Goal: Information Seeking & Learning: Learn about a topic

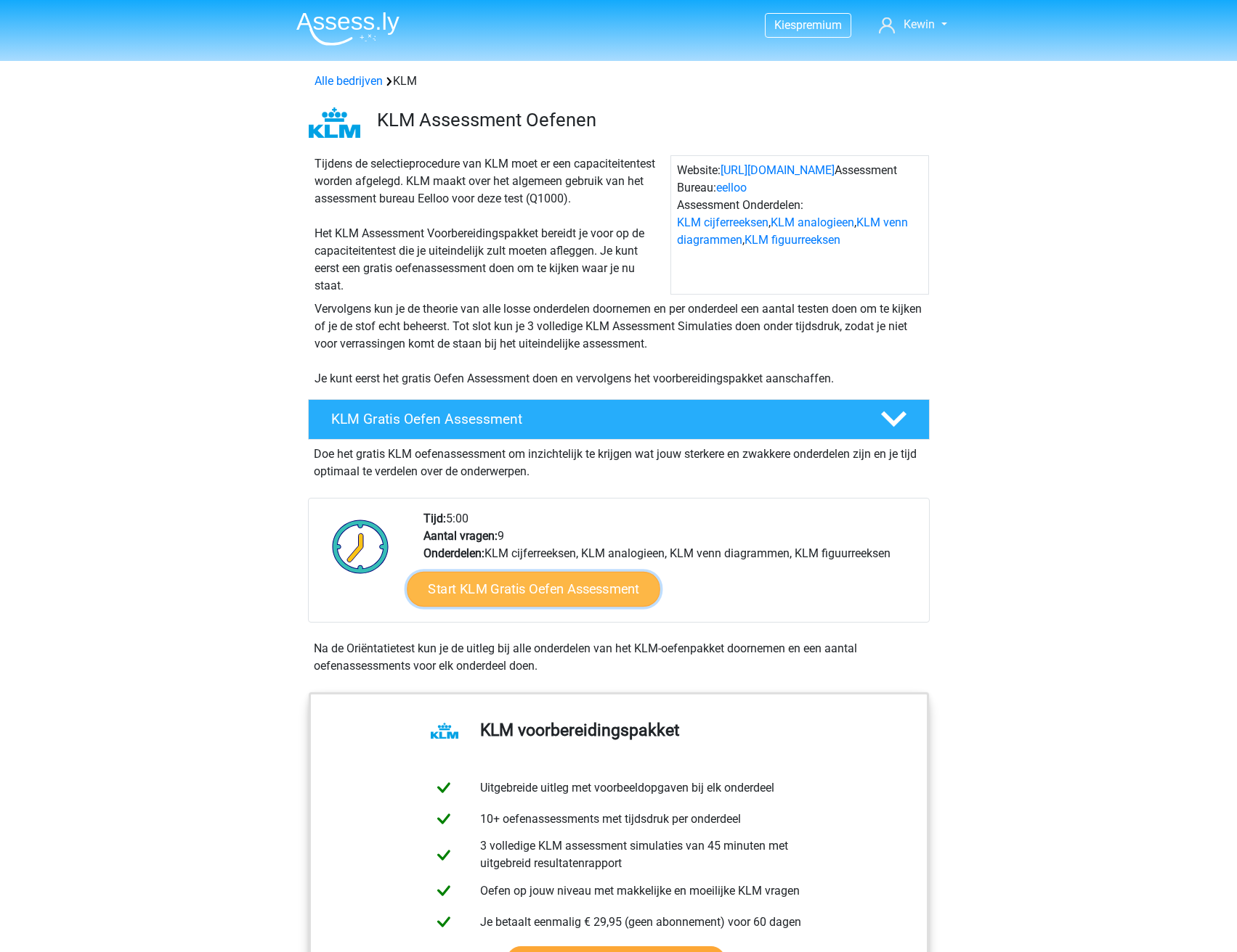
click at [538, 599] on link "Start KLM Gratis Oefen Assessment" at bounding box center [533, 589] width 253 height 35
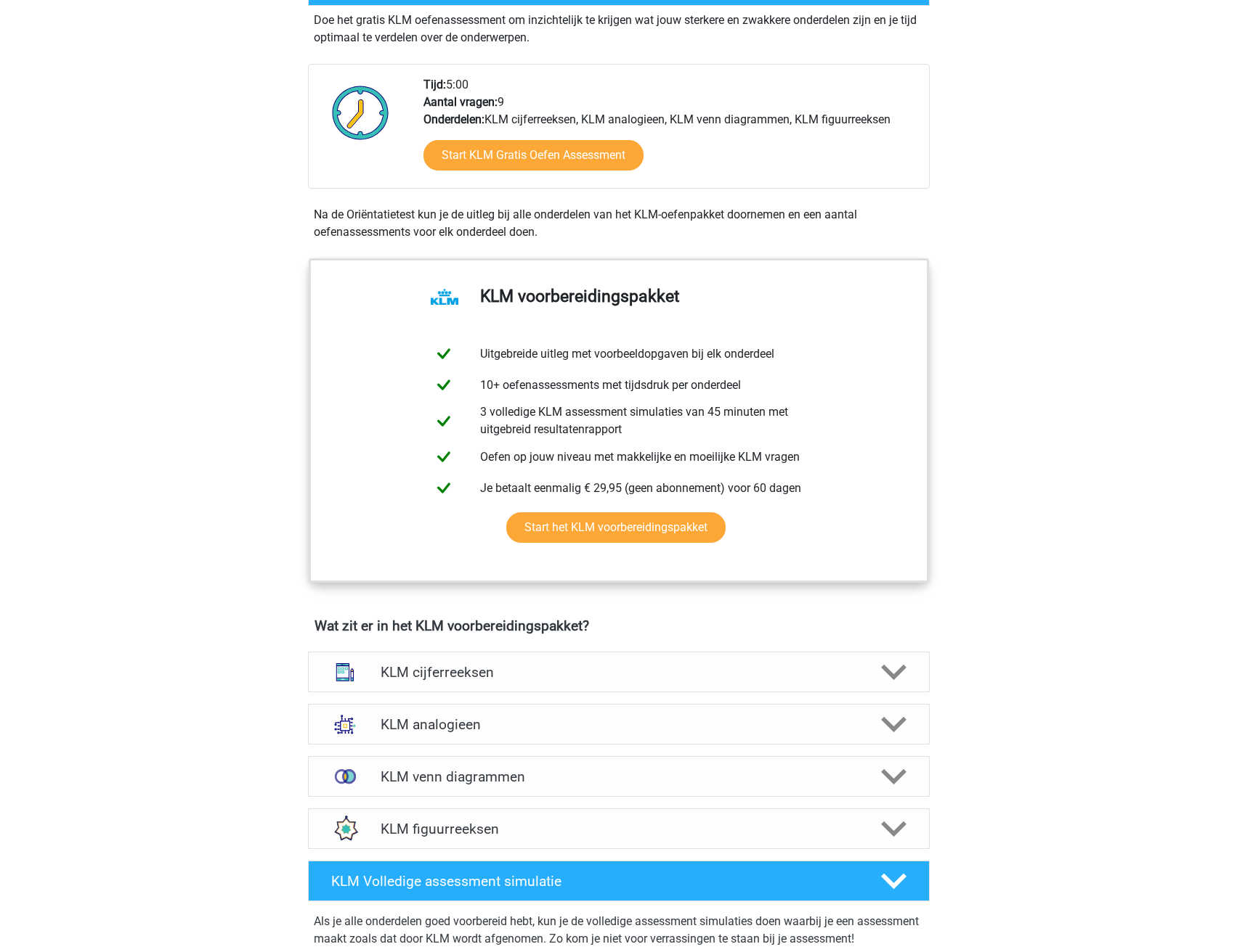
scroll to position [435, 0]
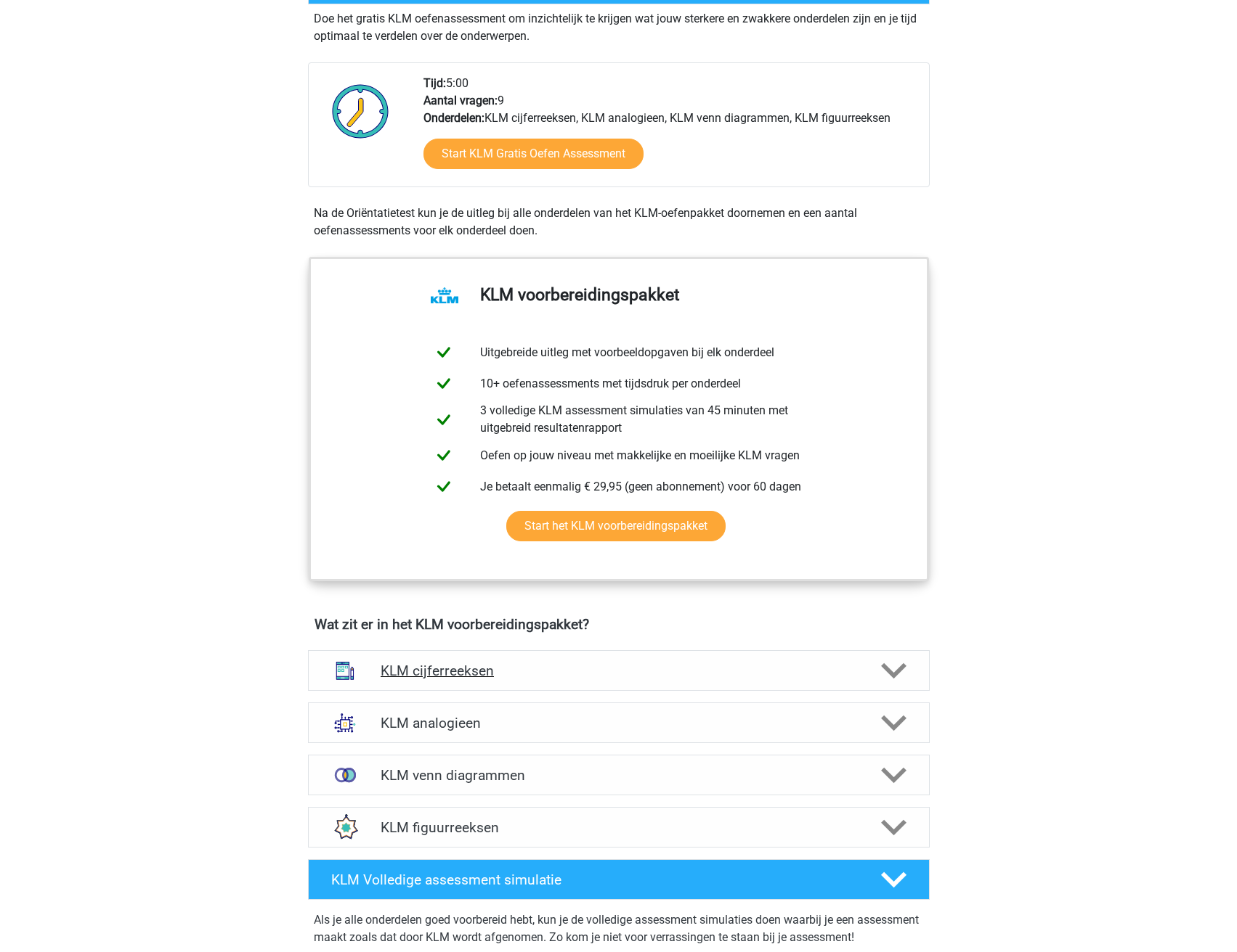
click at [436, 667] on h4 "KLM cijferreeksen" at bounding box center [618, 671] width 476 height 17
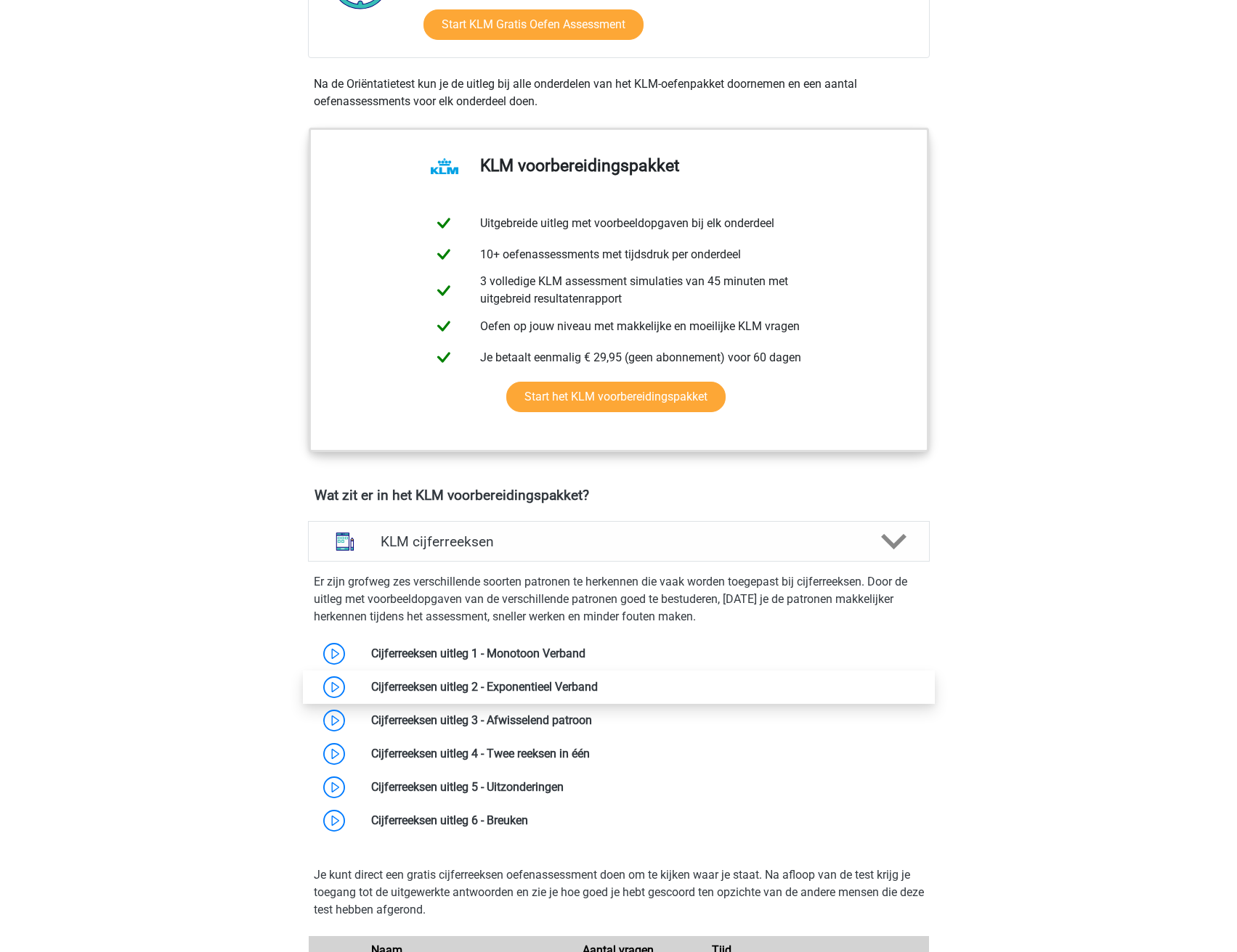
scroll to position [580, 0]
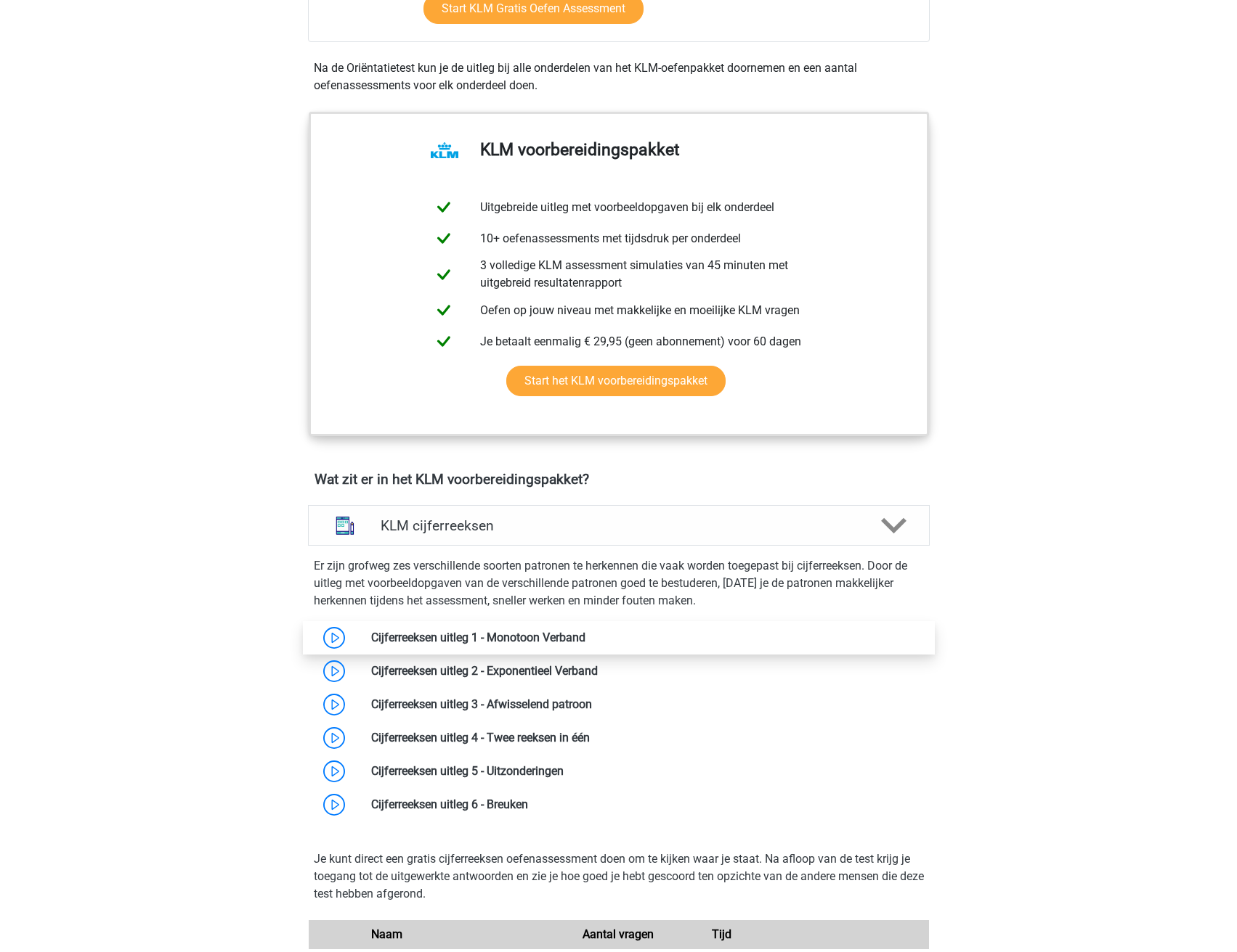
click at [585, 636] on link at bounding box center [585, 638] width 0 height 14
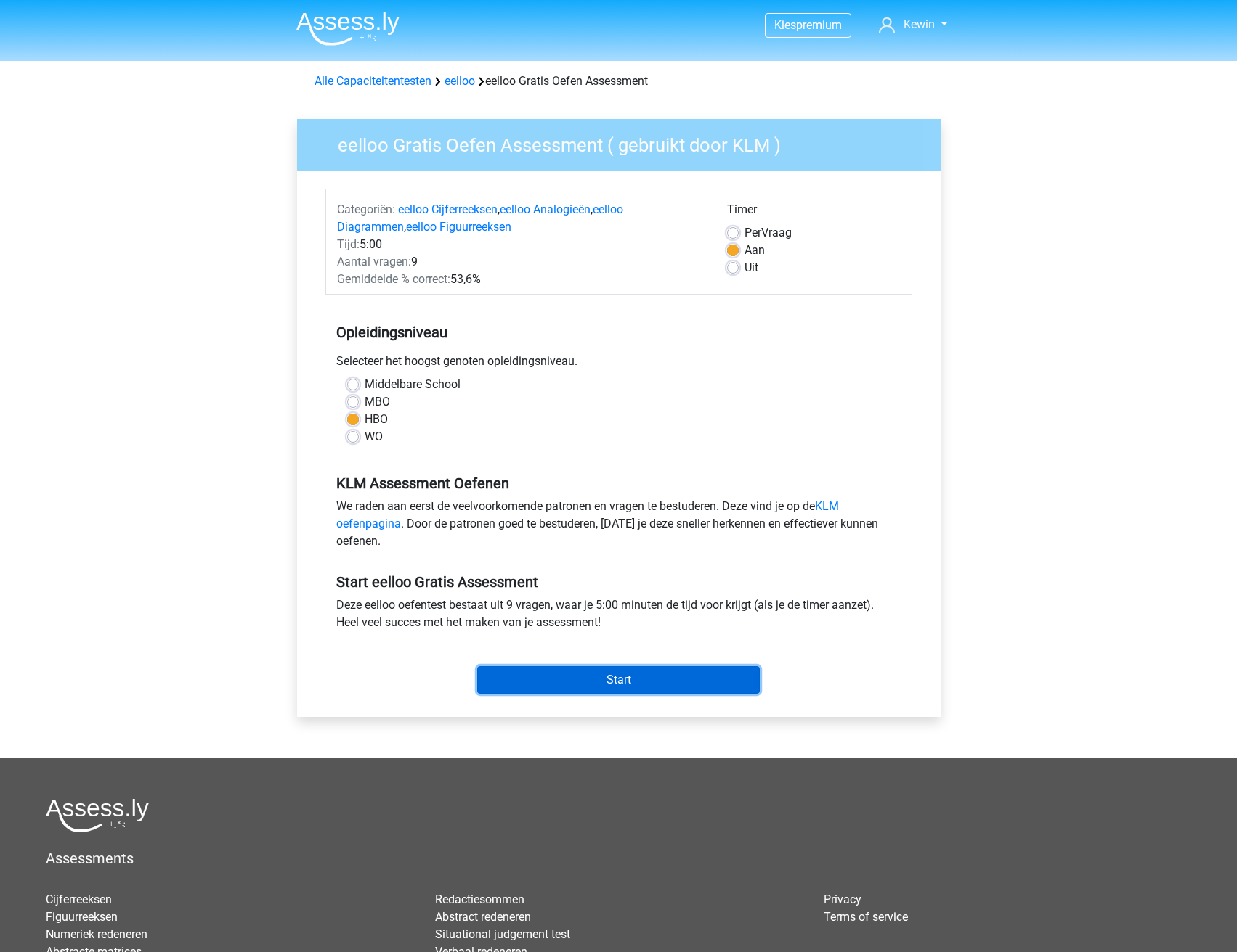
click at [546, 679] on input "Start" at bounding box center [618, 680] width 282 height 27
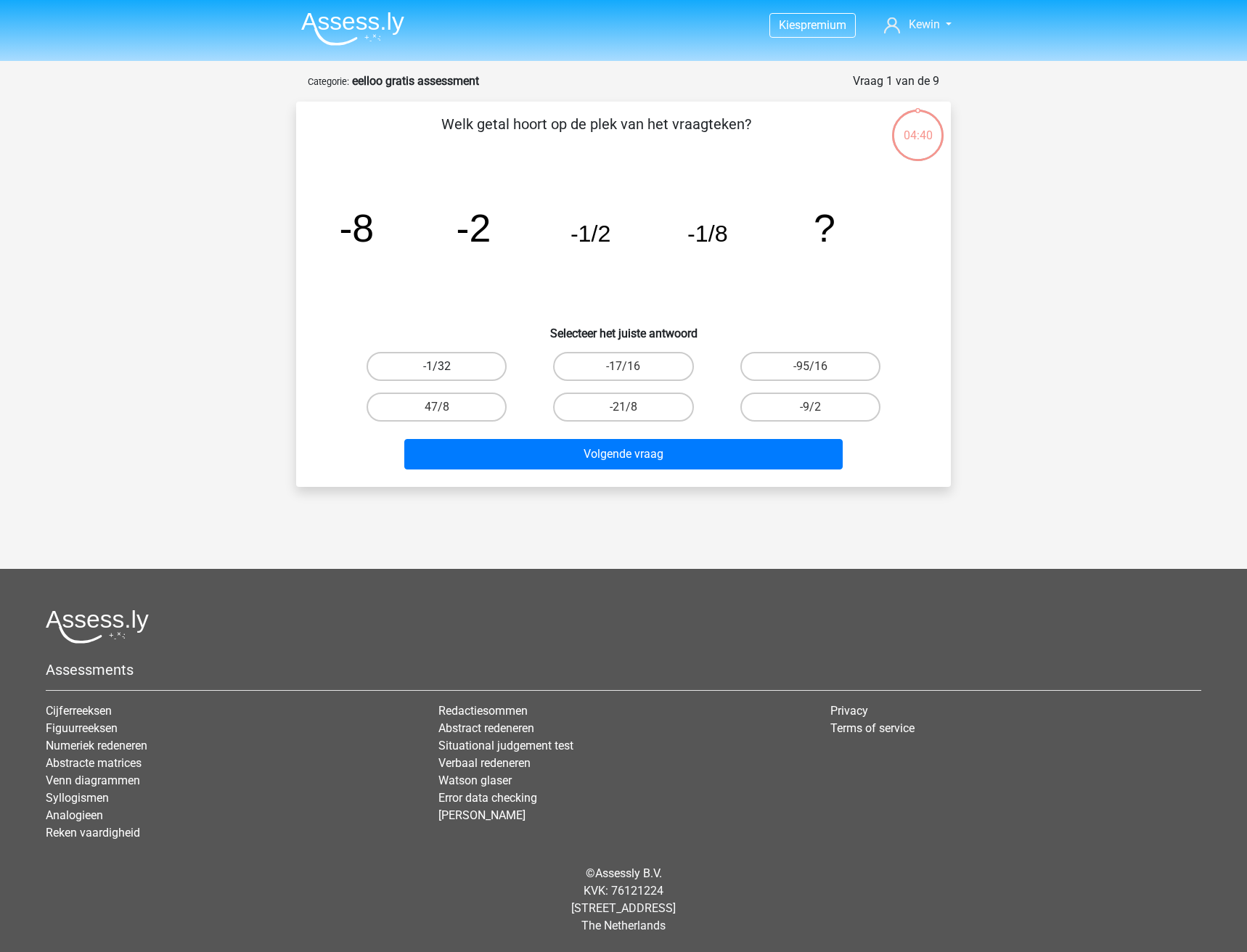
click at [479, 370] on label "-1/32" at bounding box center [436, 366] width 140 height 29
click at [446, 370] on input "-1/32" at bounding box center [441, 371] width 9 height 9
radio input "true"
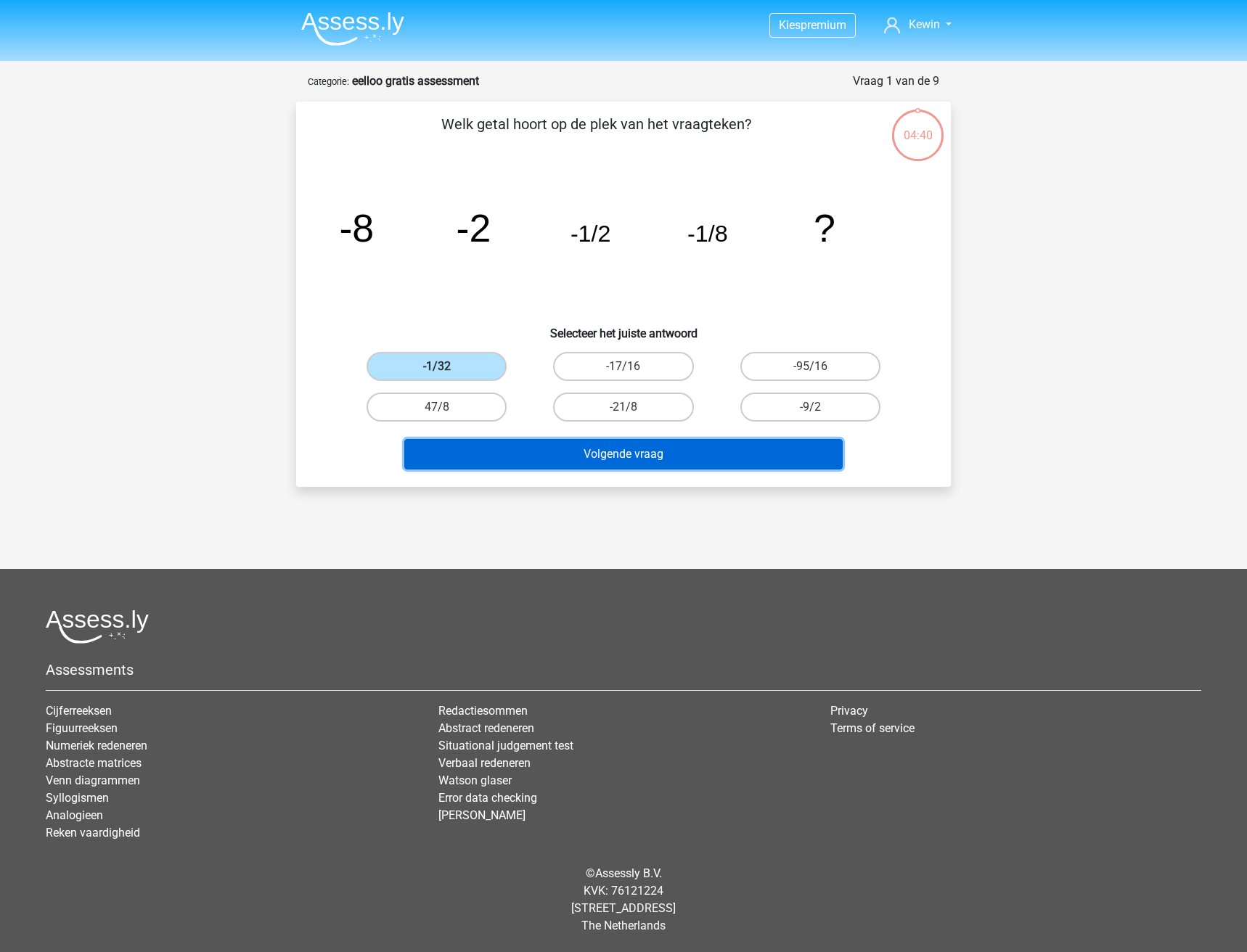
click at [529, 453] on button "Volgende vraag" at bounding box center [624, 454] width 439 height 30
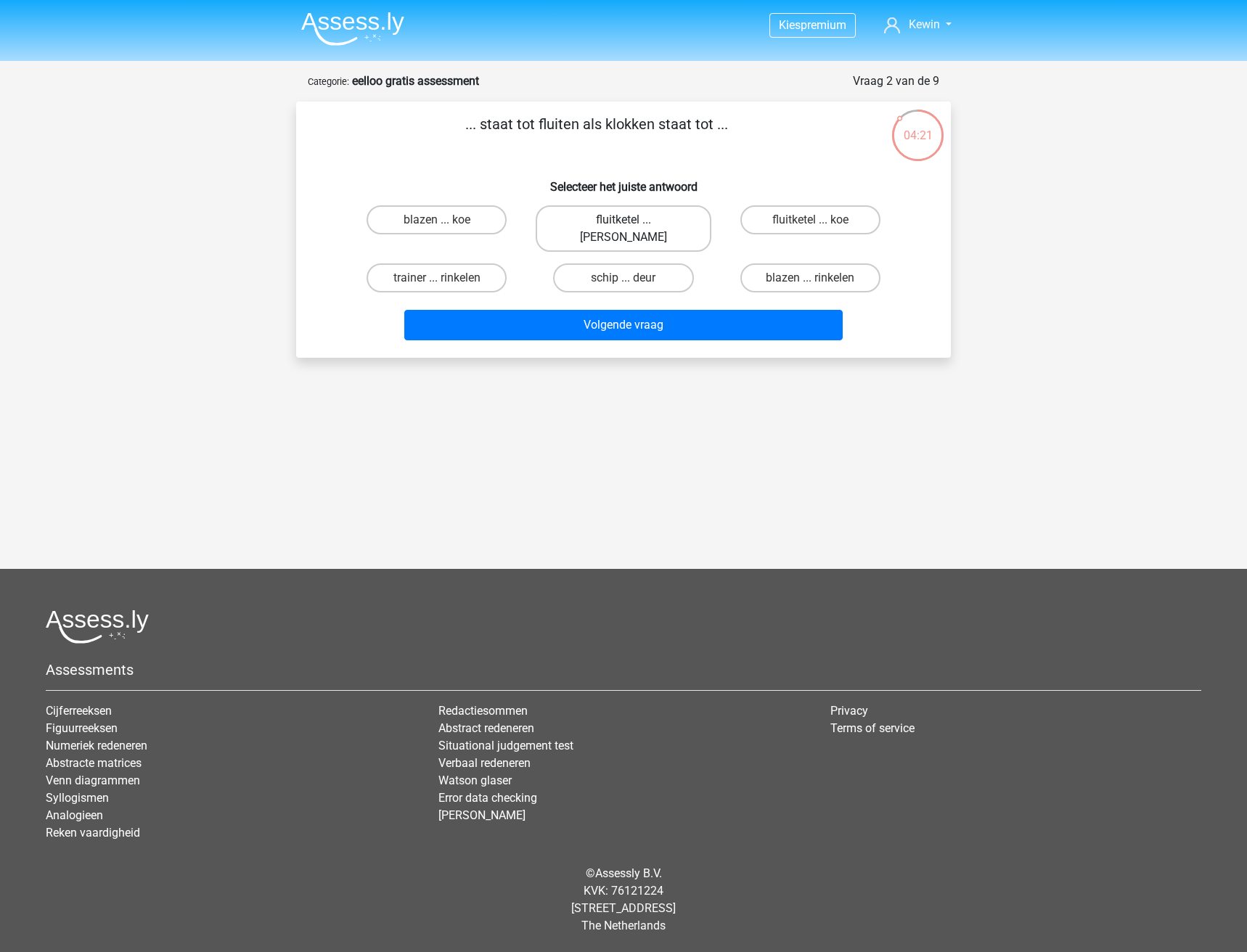
click at [639, 219] on label "fluitketel ... luiden" at bounding box center [623, 228] width 175 height 46
click at [633, 220] on input "fluitketel ... luiden" at bounding box center [628, 225] width 9 height 9
radio input "true"
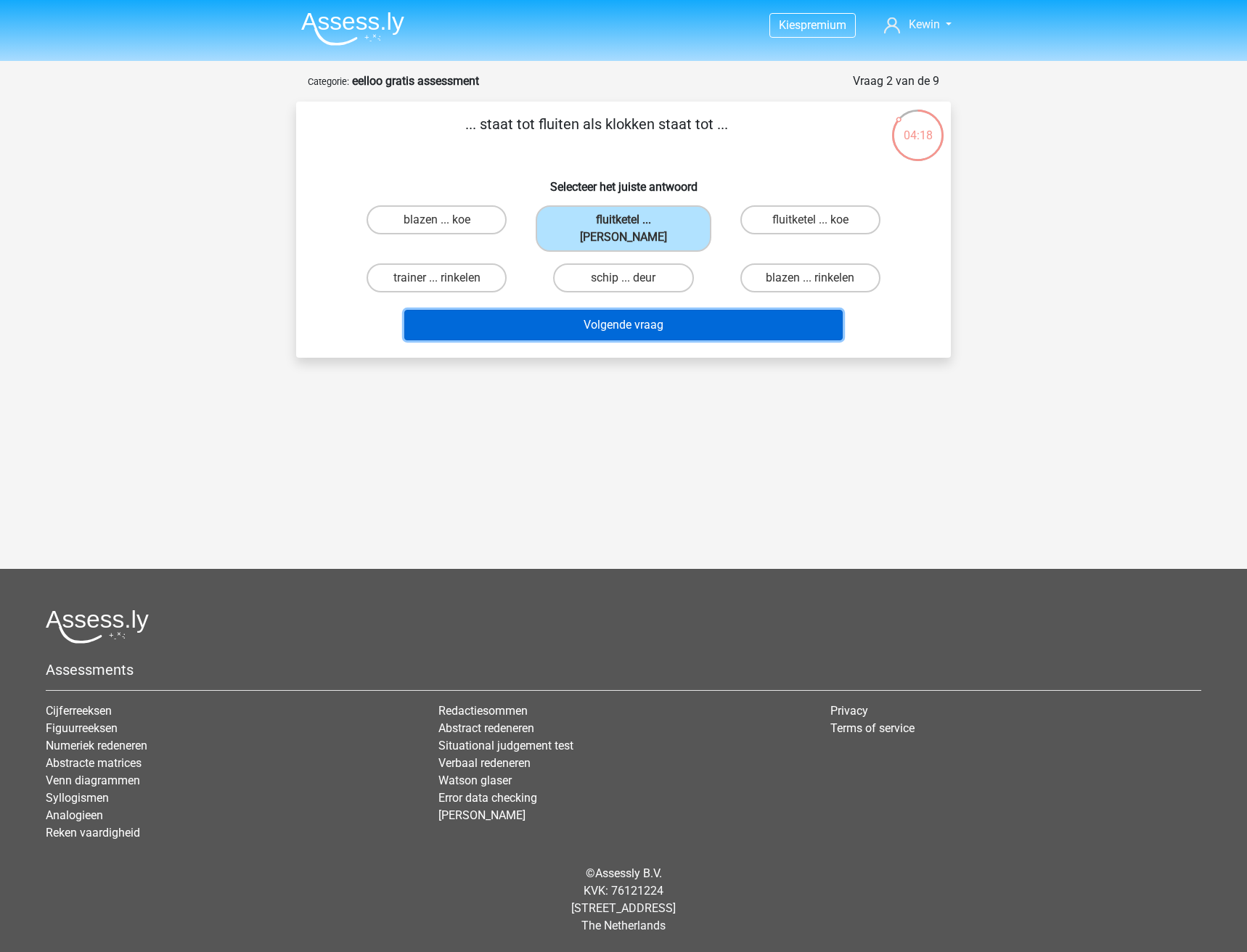
click at [638, 316] on button "Volgende vraag" at bounding box center [624, 325] width 439 height 30
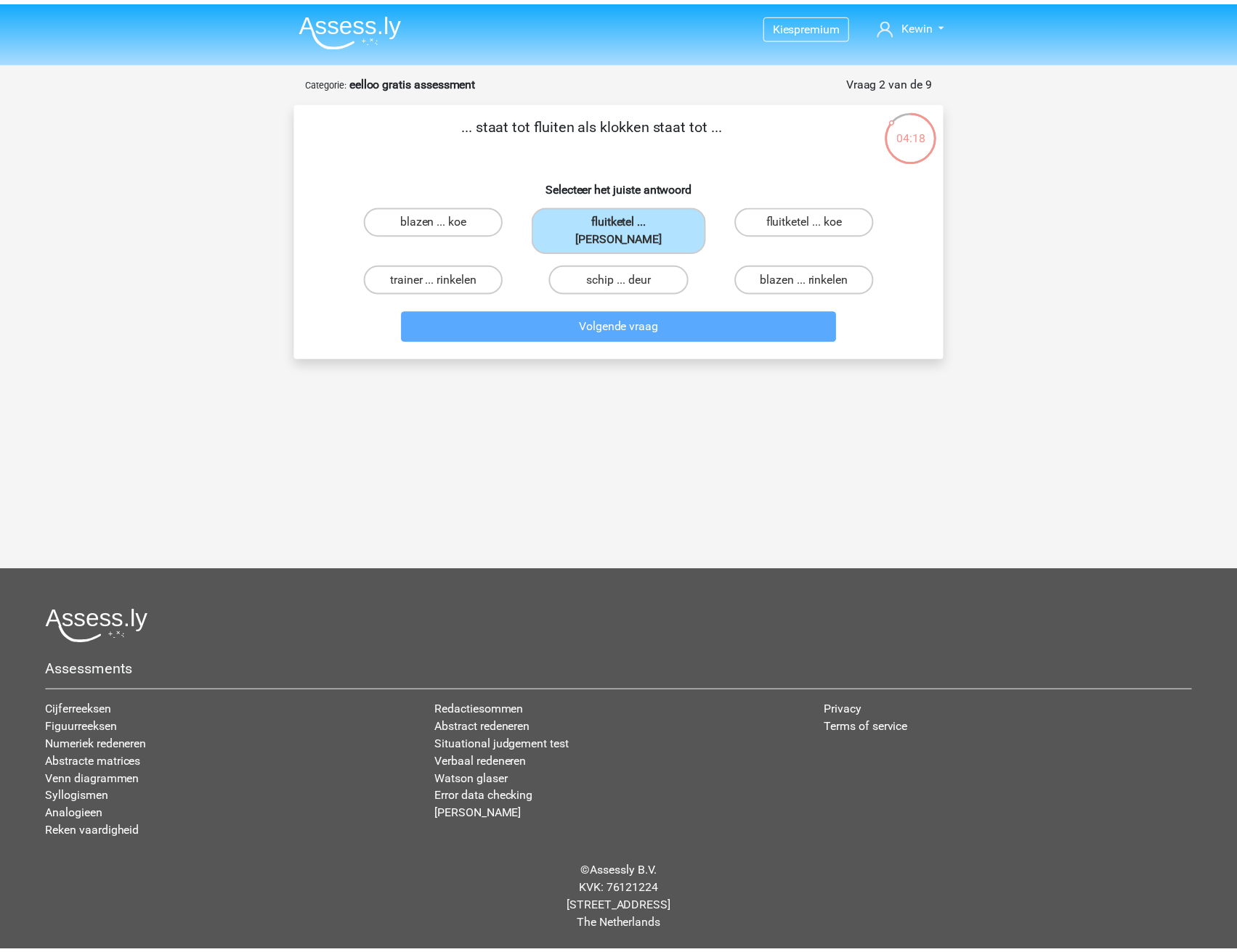
scroll to position [11, 0]
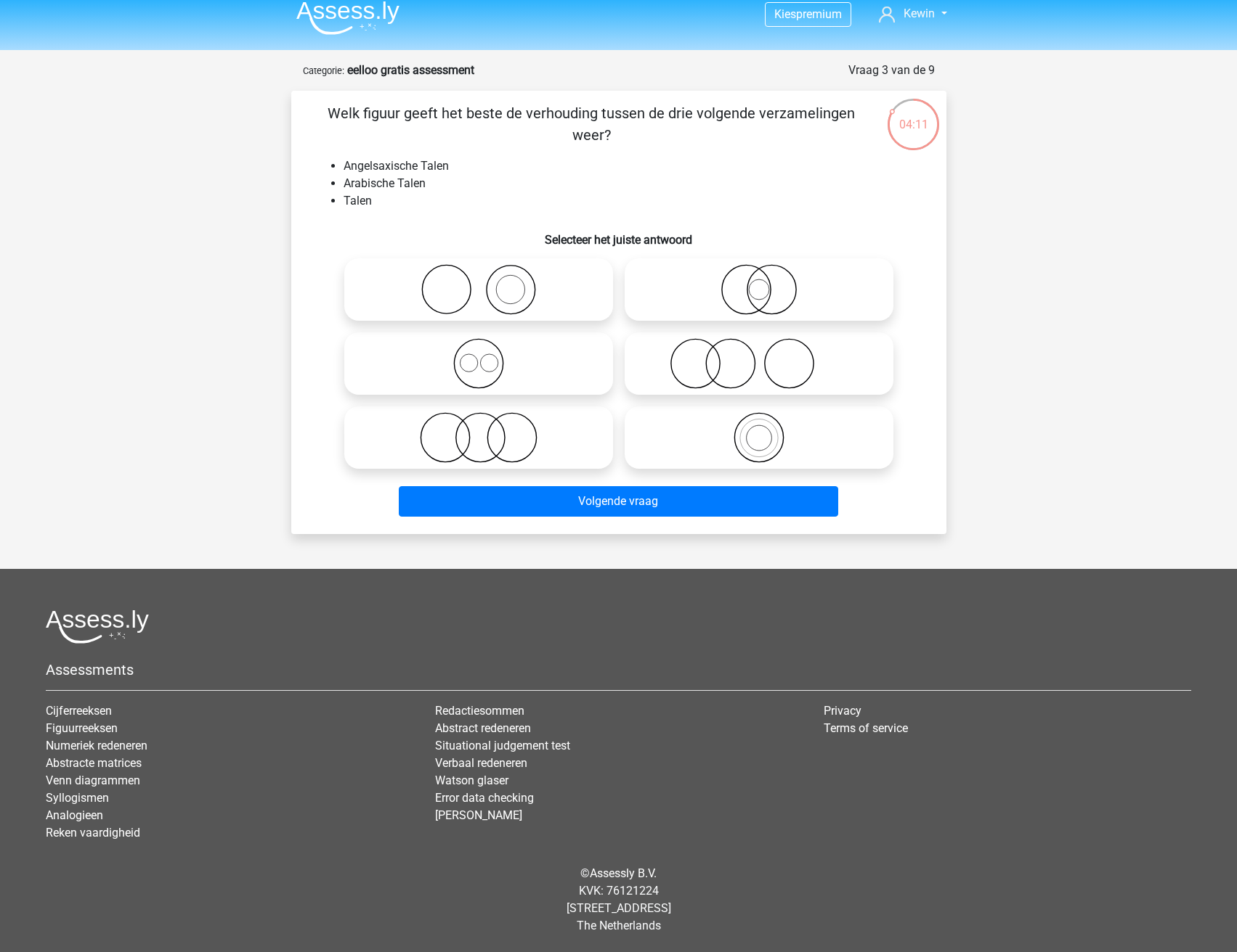
click at [367, 165] on li "Angelsaxische Talen" at bounding box center [634, 166] width 580 height 17
click at [516, 294] on icon at bounding box center [478, 289] width 257 height 51
click at [488, 282] on input "radio" at bounding box center [483, 278] width 9 height 9
radio input "true"
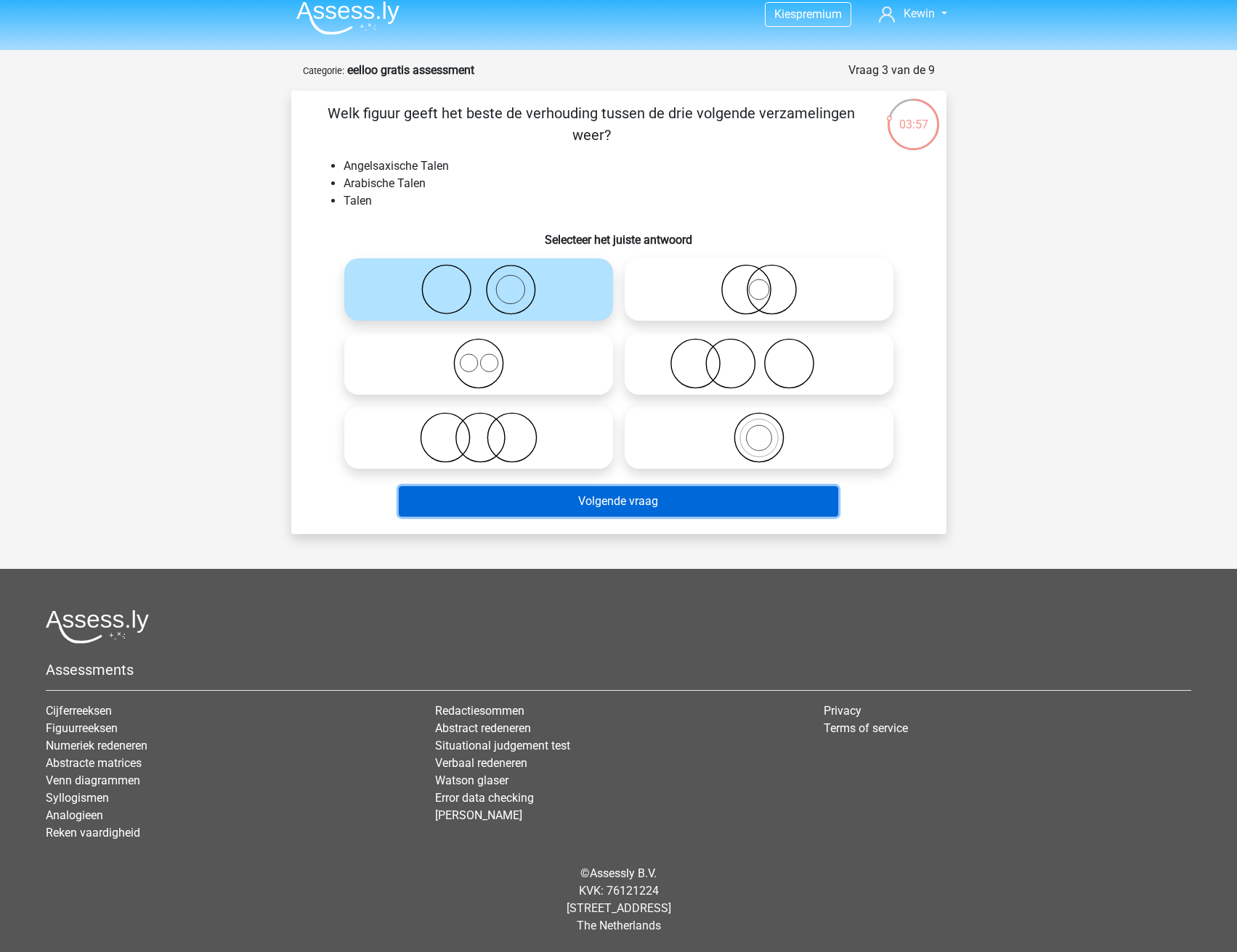
click at [521, 509] on button "Volgende vraag" at bounding box center [618, 501] width 439 height 30
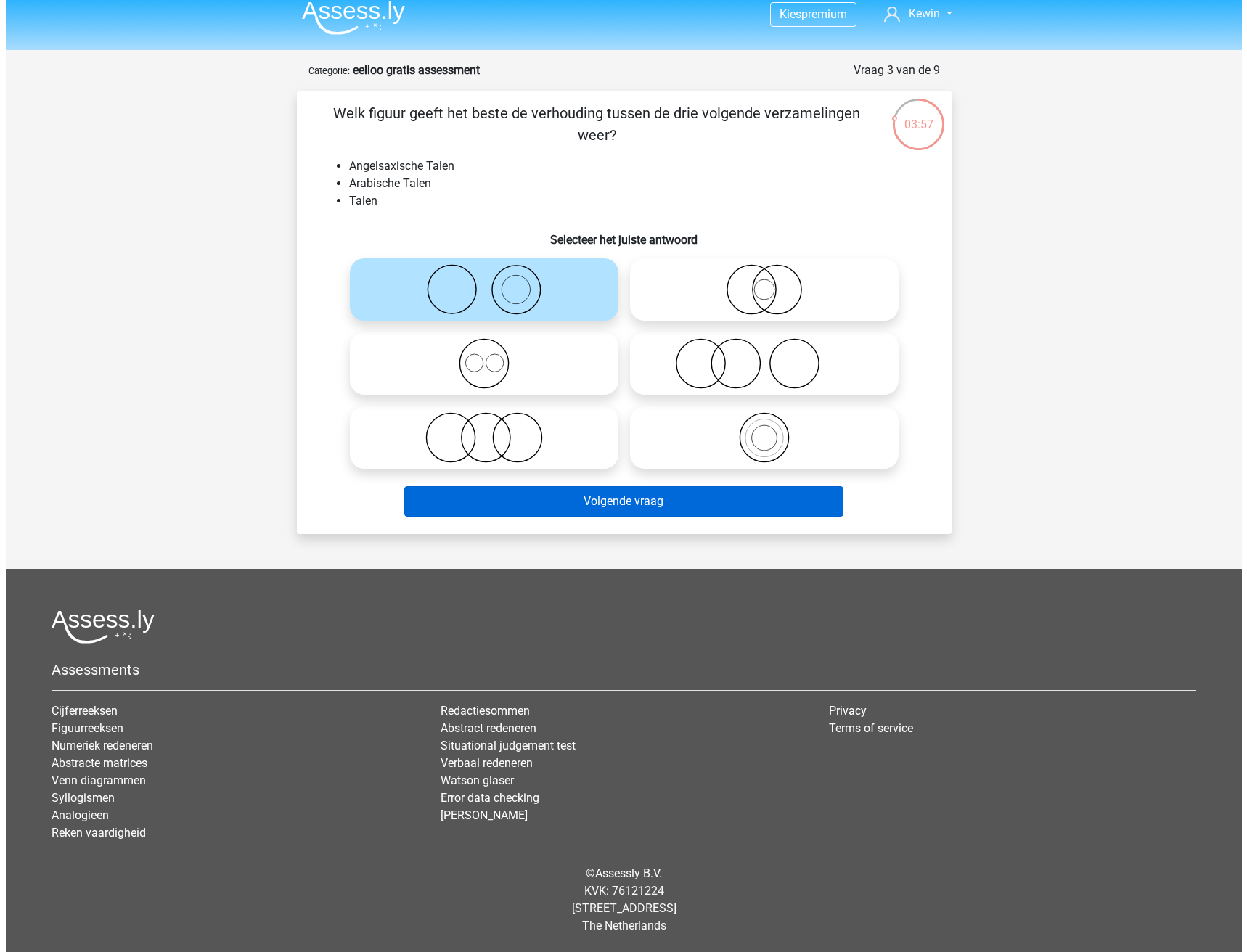
scroll to position [0, 0]
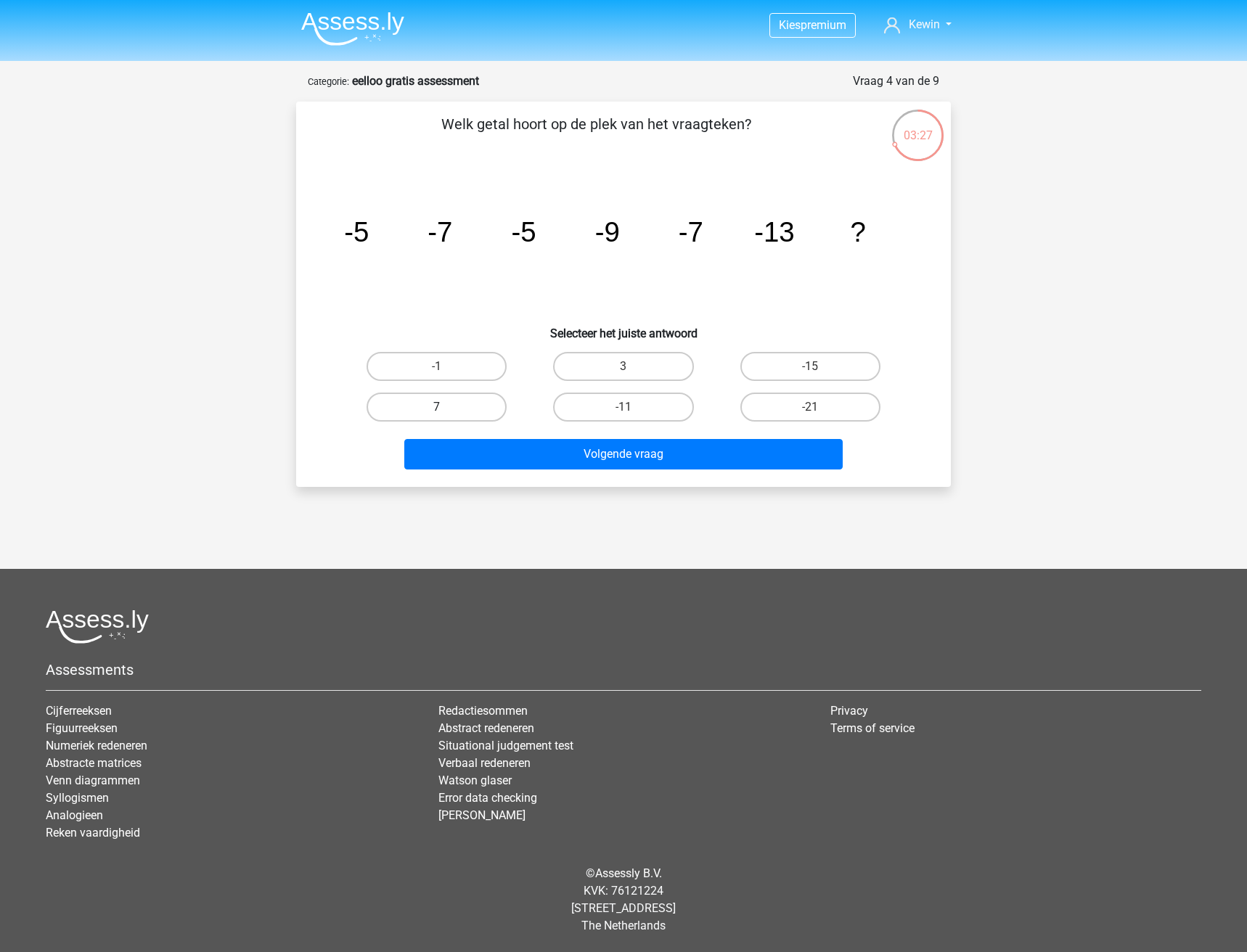
click at [468, 403] on label "7" at bounding box center [436, 407] width 140 height 29
click at [446, 407] on input "7" at bounding box center [441, 412] width 9 height 9
radio input "true"
click at [648, 401] on label "-11" at bounding box center [623, 407] width 140 height 29
click at [633, 407] on input "-11" at bounding box center [628, 412] width 9 height 9
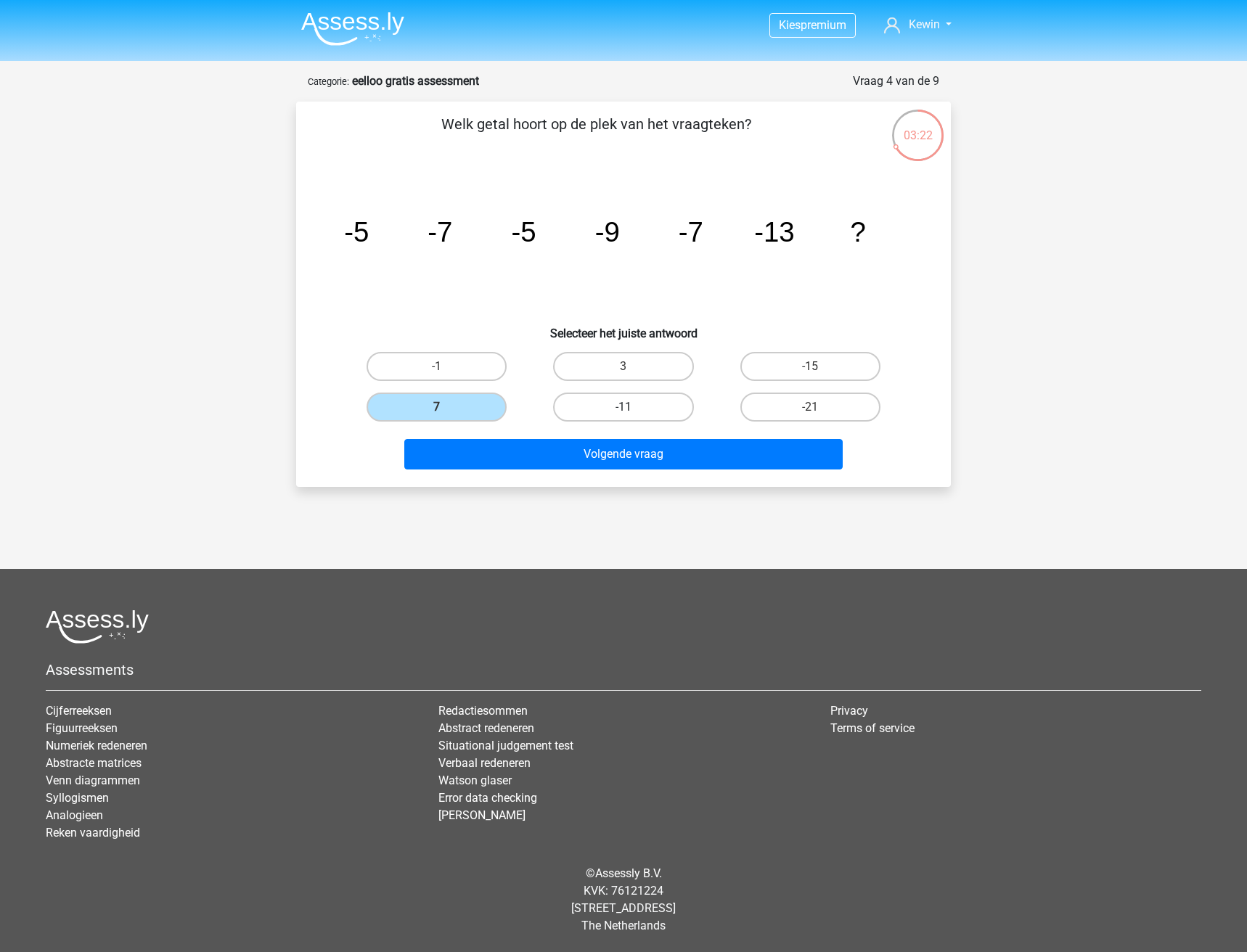
radio input "true"
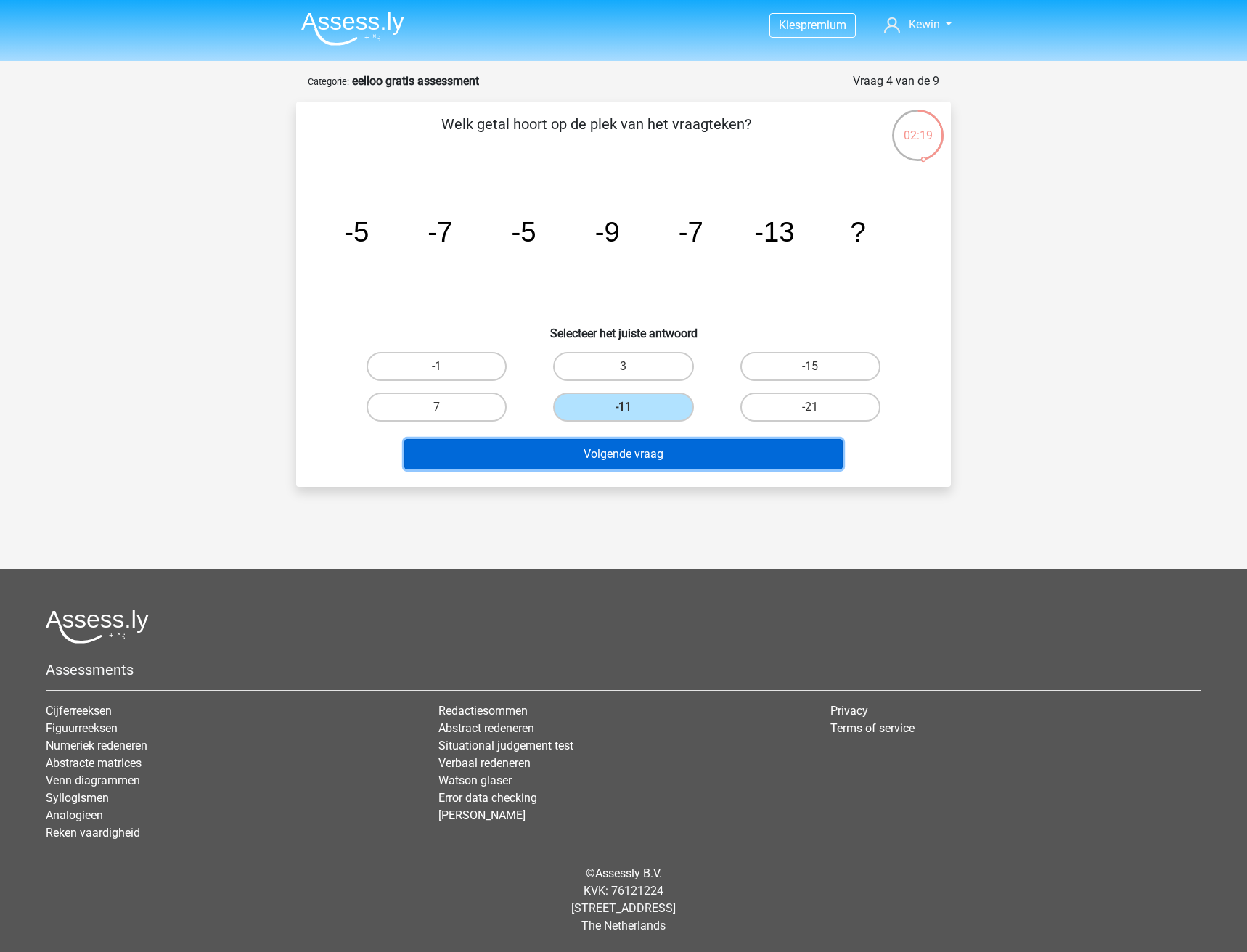
click at [625, 460] on button "Volgende vraag" at bounding box center [624, 454] width 439 height 30
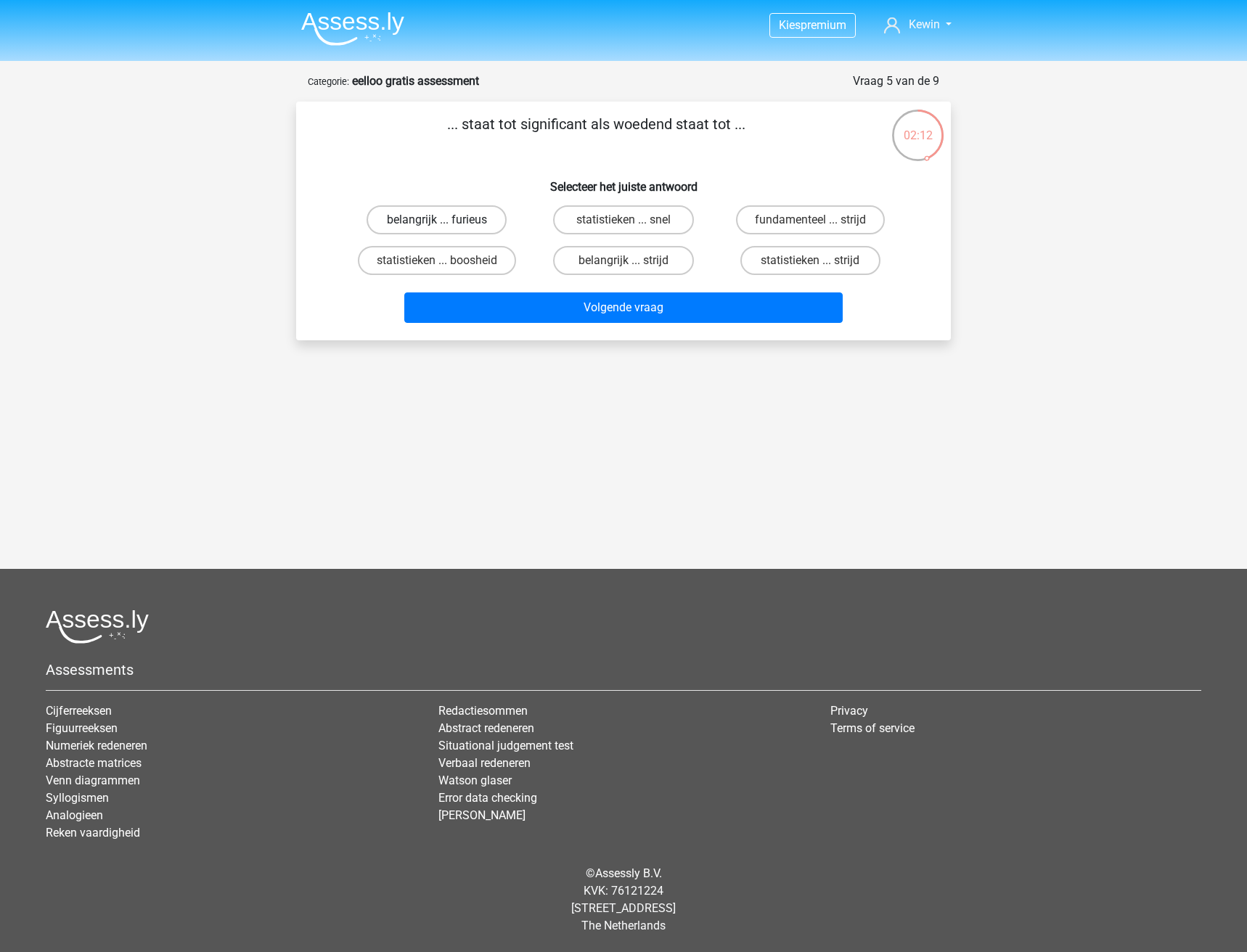
click at [470, 218] on label "belangrijk ... furieus" at bounding box center [436, 220] width 140 height 29
click at [446, 220] on input "belangrijk ... furieus" at bounding box center [441, 225] width 9 height 9
radio input "true"
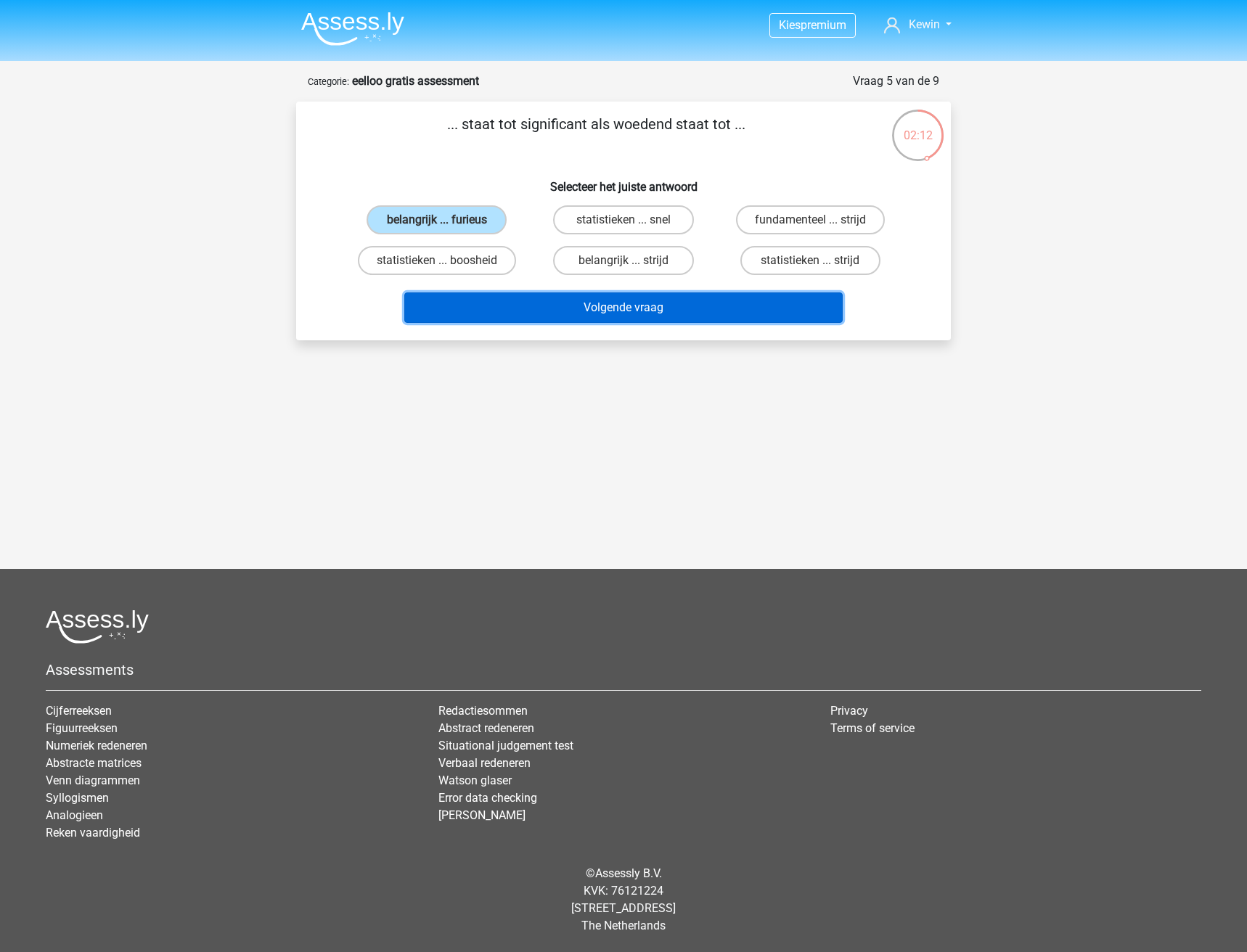
click at [552, 323] on button "Volgende vraag" at bounding box center [624, 308] width 439 height 30
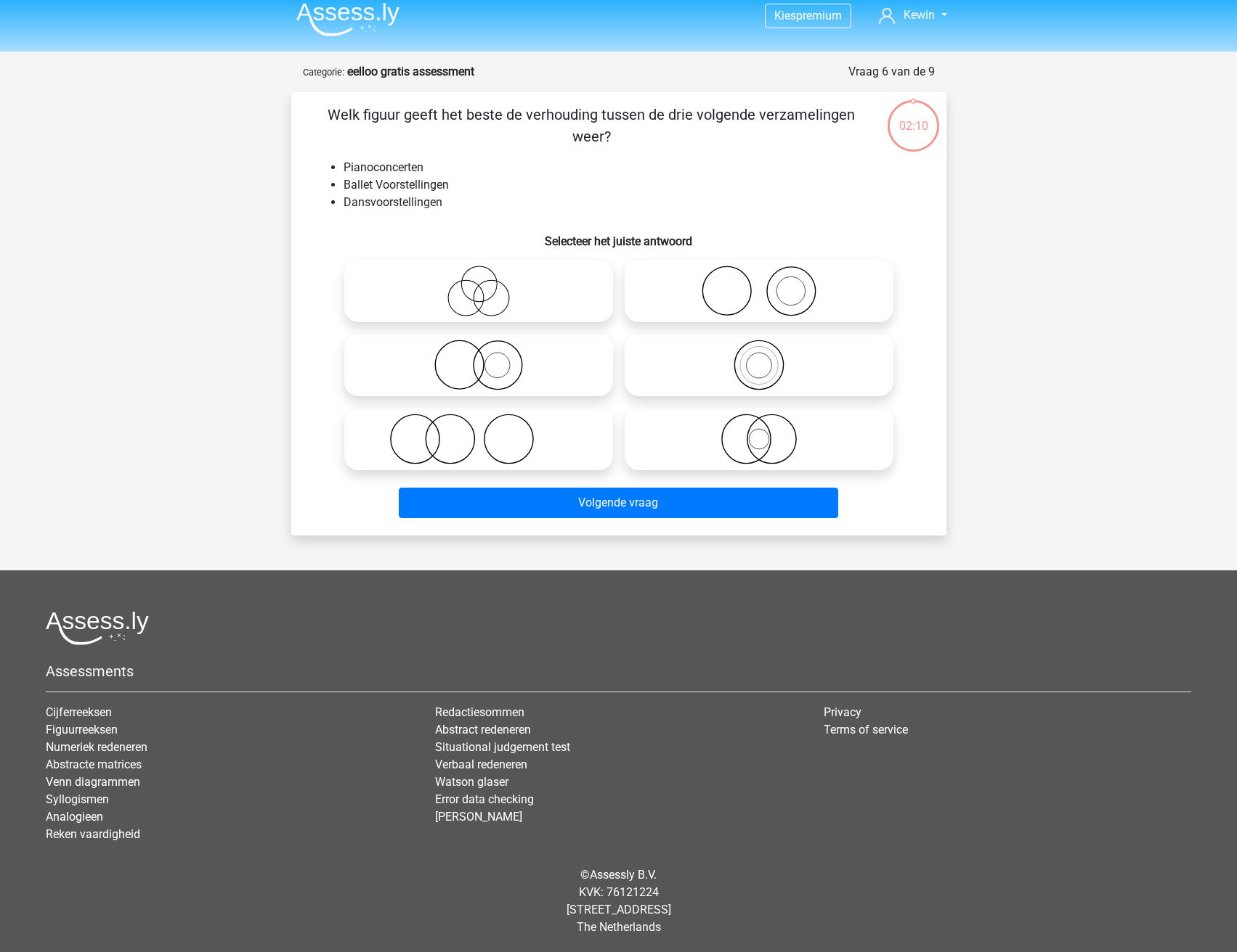
scroll to position [11, 0]
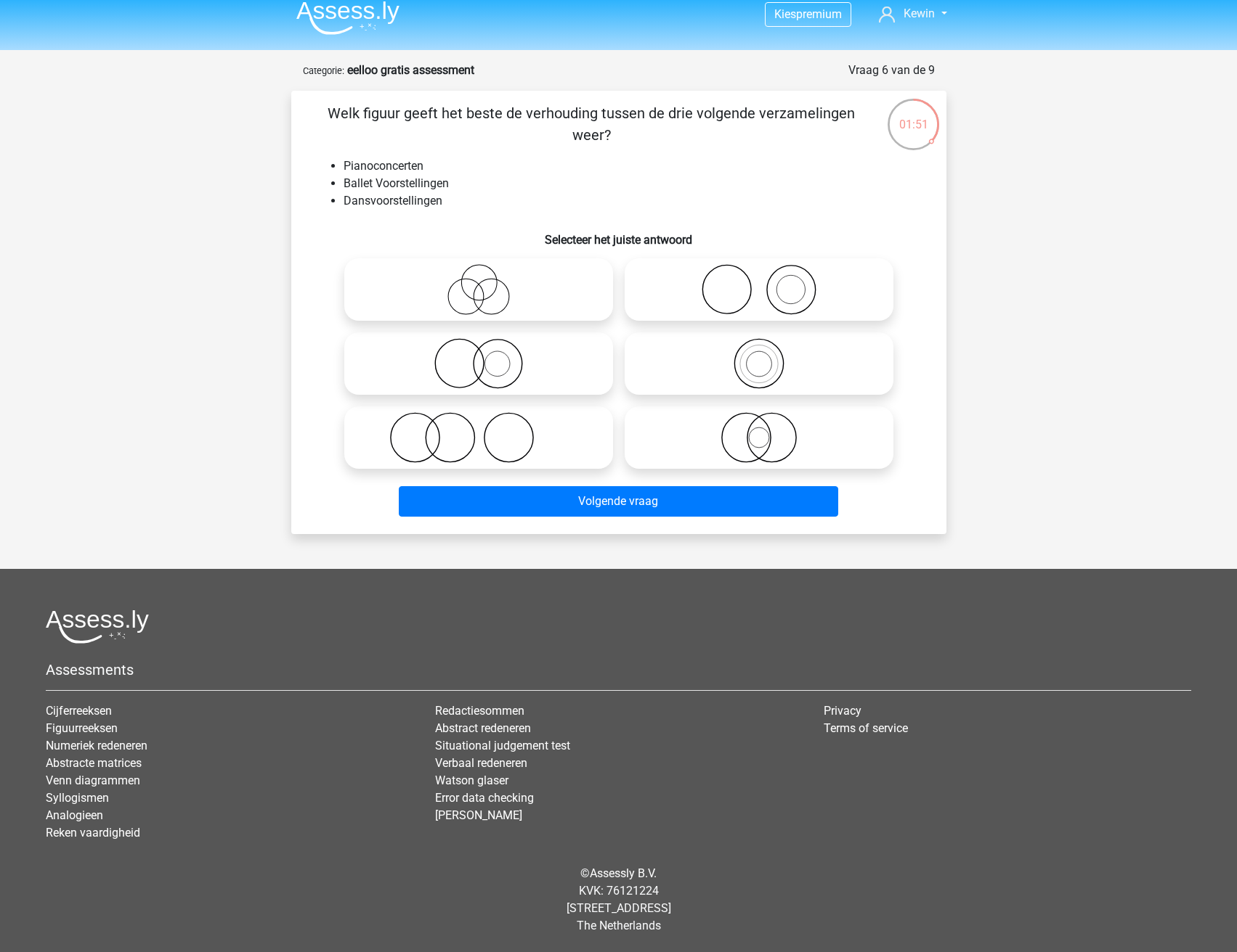
click at [486, 358] on icon at bounding box center [478, 363] width 257 height 51
click at [486, 357] on input "radio" at bounding box center [483, 351] width 9 height 9
radio input "true"
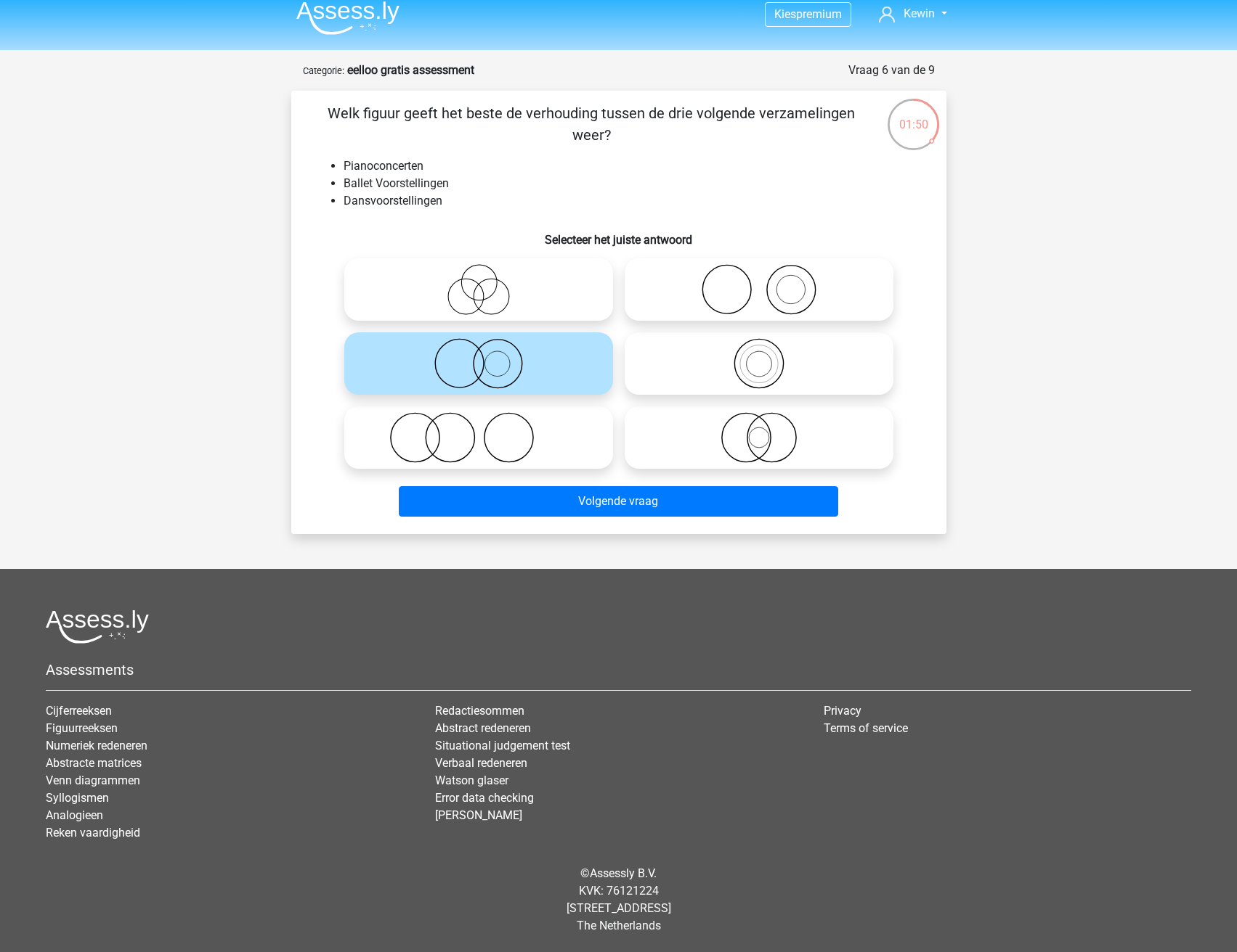
click at [574, 521] on div "Volgende vraag" at bounding box center [618, 504] width 561 height 36
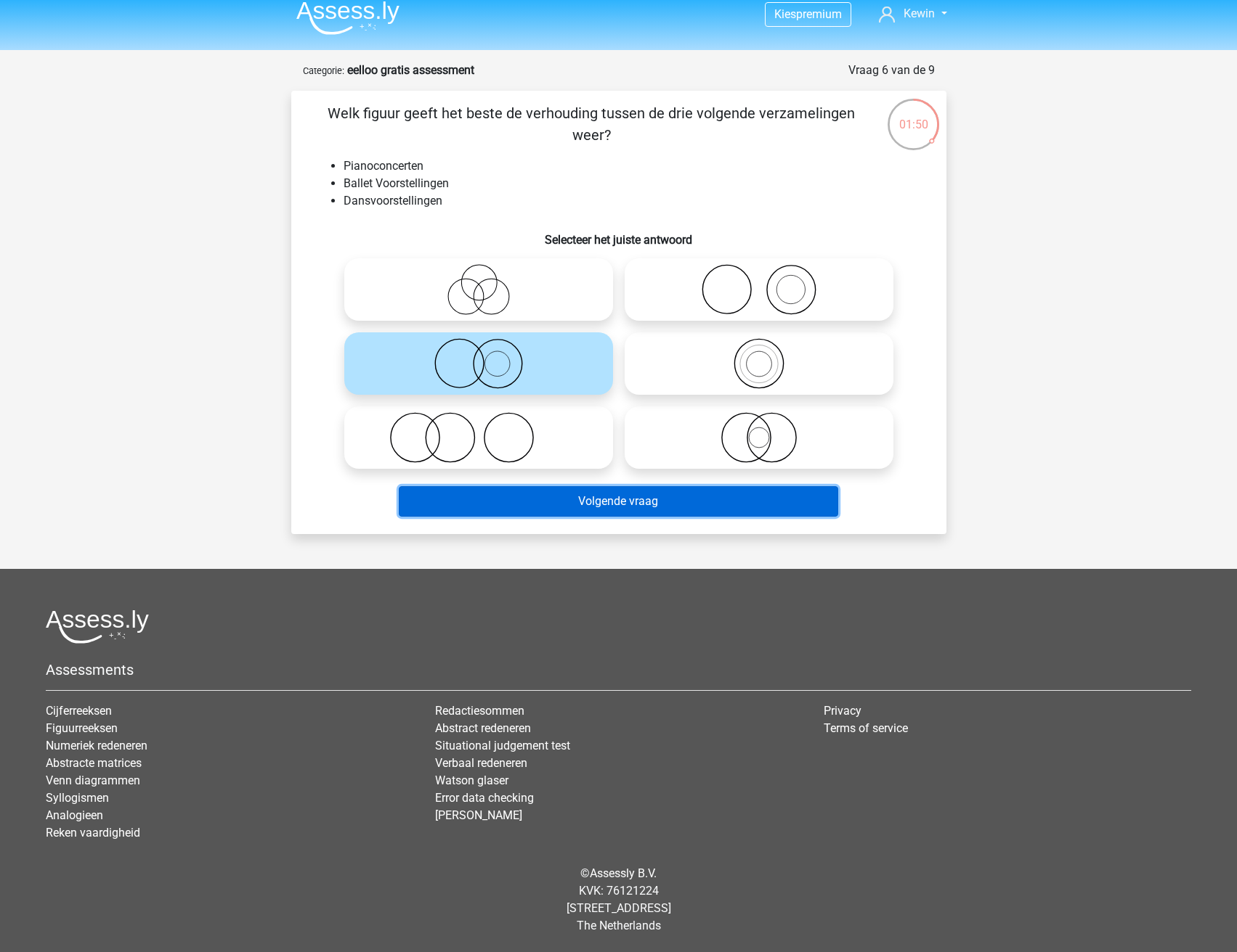
click at [581, 507] on button "Volgende vraag" at bounding box center [618, 501] width 439 height 30
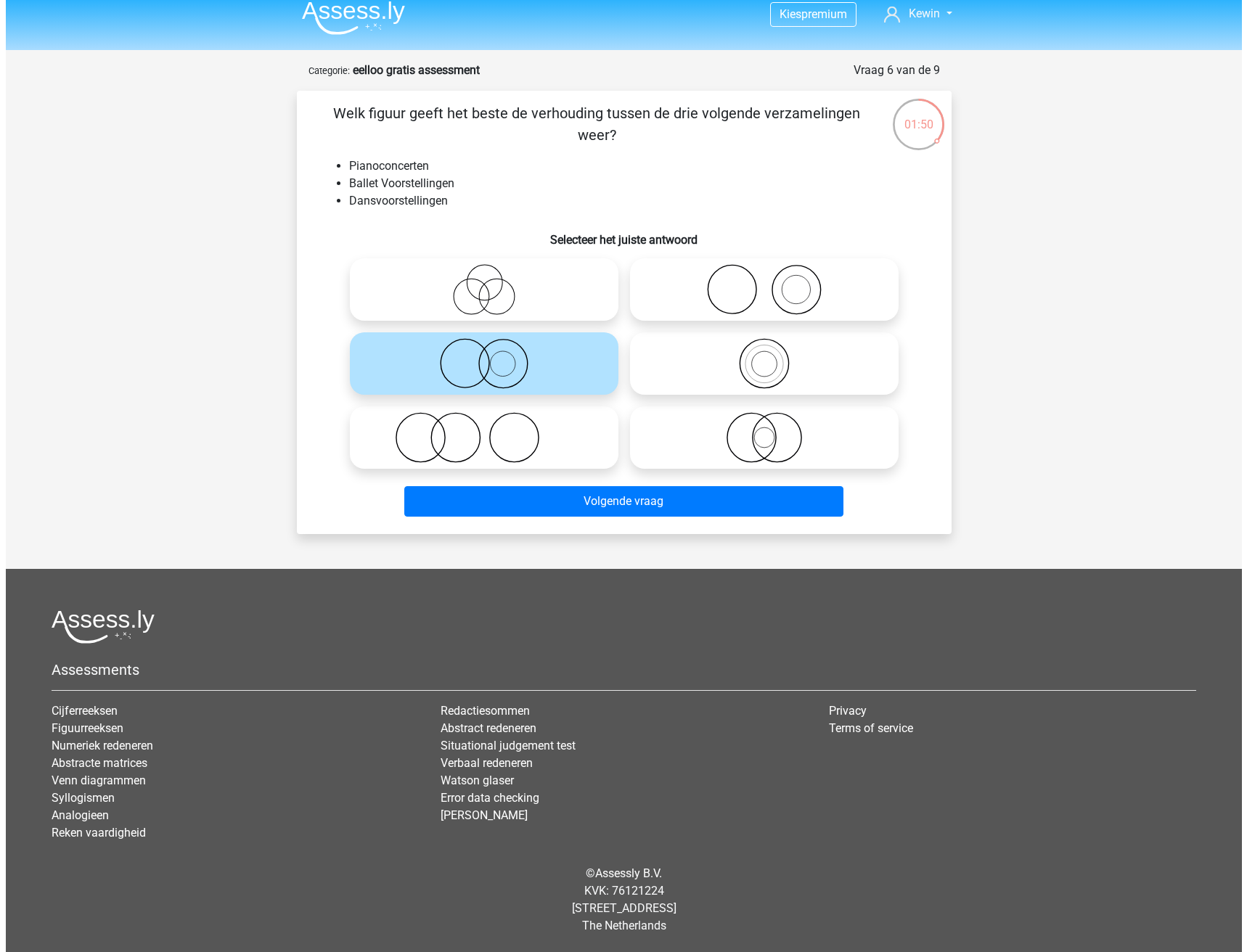
scroll to position [0, 0]
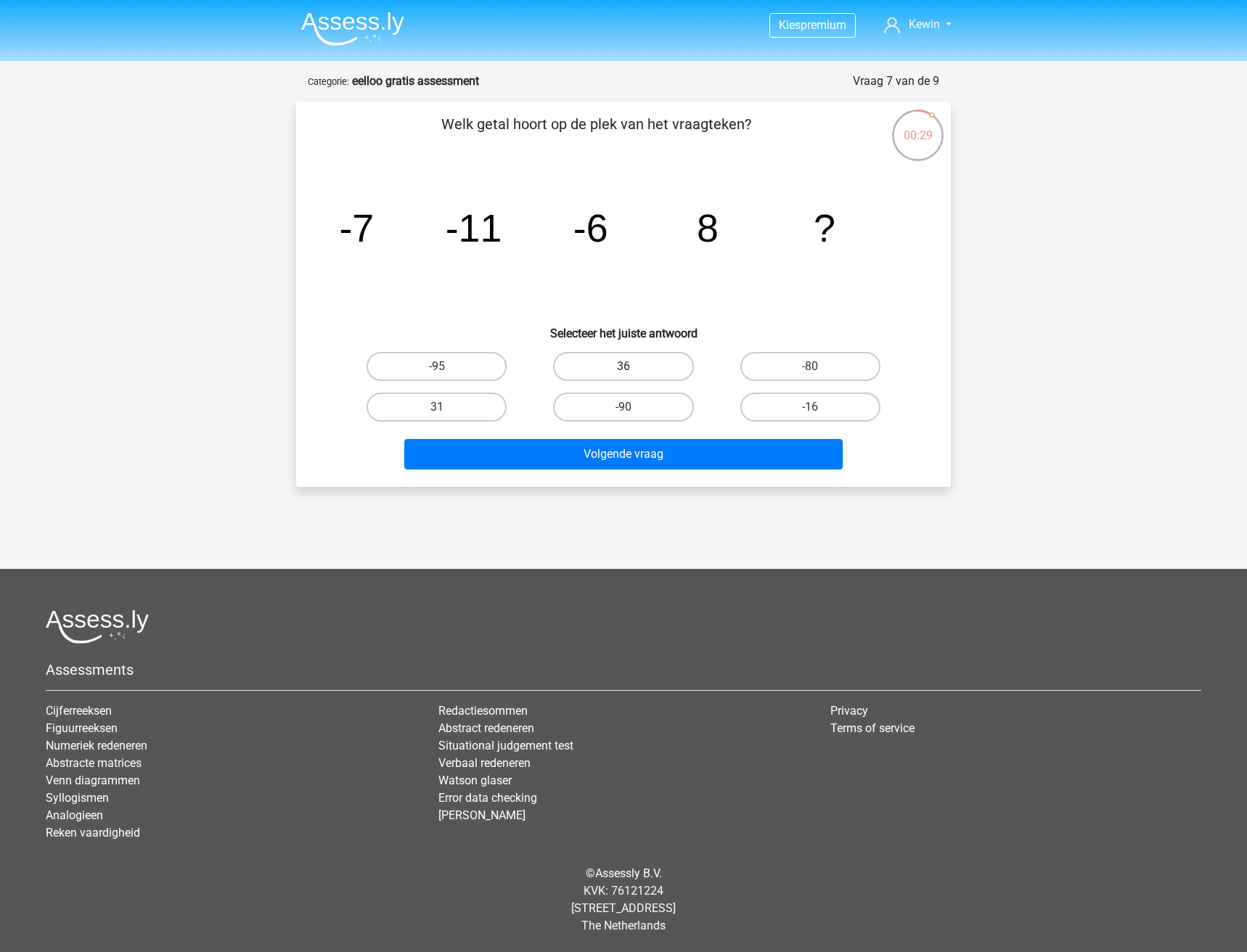
click at [621, 366] on label "36" at bounding box center [623, 366] width 140 height 29
click at [624, 366] on input "36" at bounding box center [628, 371] width 9 height 9
radio input "true"
click at [429, 404] on label "31" at bounding box center [436, 407] width 140 height 29
click at [437, 407] on input "31" at bounding box center [441, 412] width 9 height 9
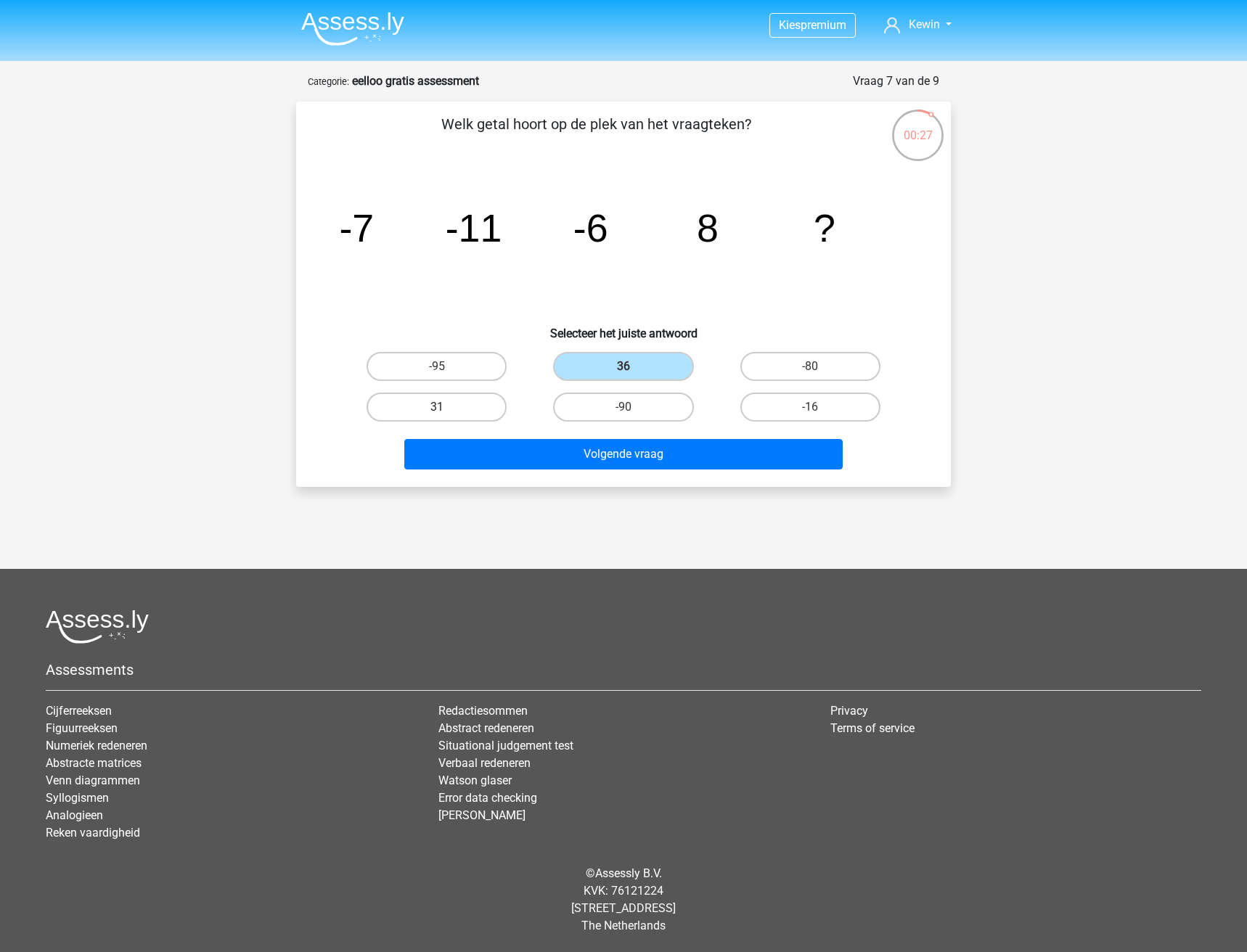
radio input "true"
click at [592, 369] on label "36" at bounding box center [623, 366] width 140 height 29
click at [624, 369] on input "36" at bounding box center [628, 371] width 9 height 9
radio input "true"
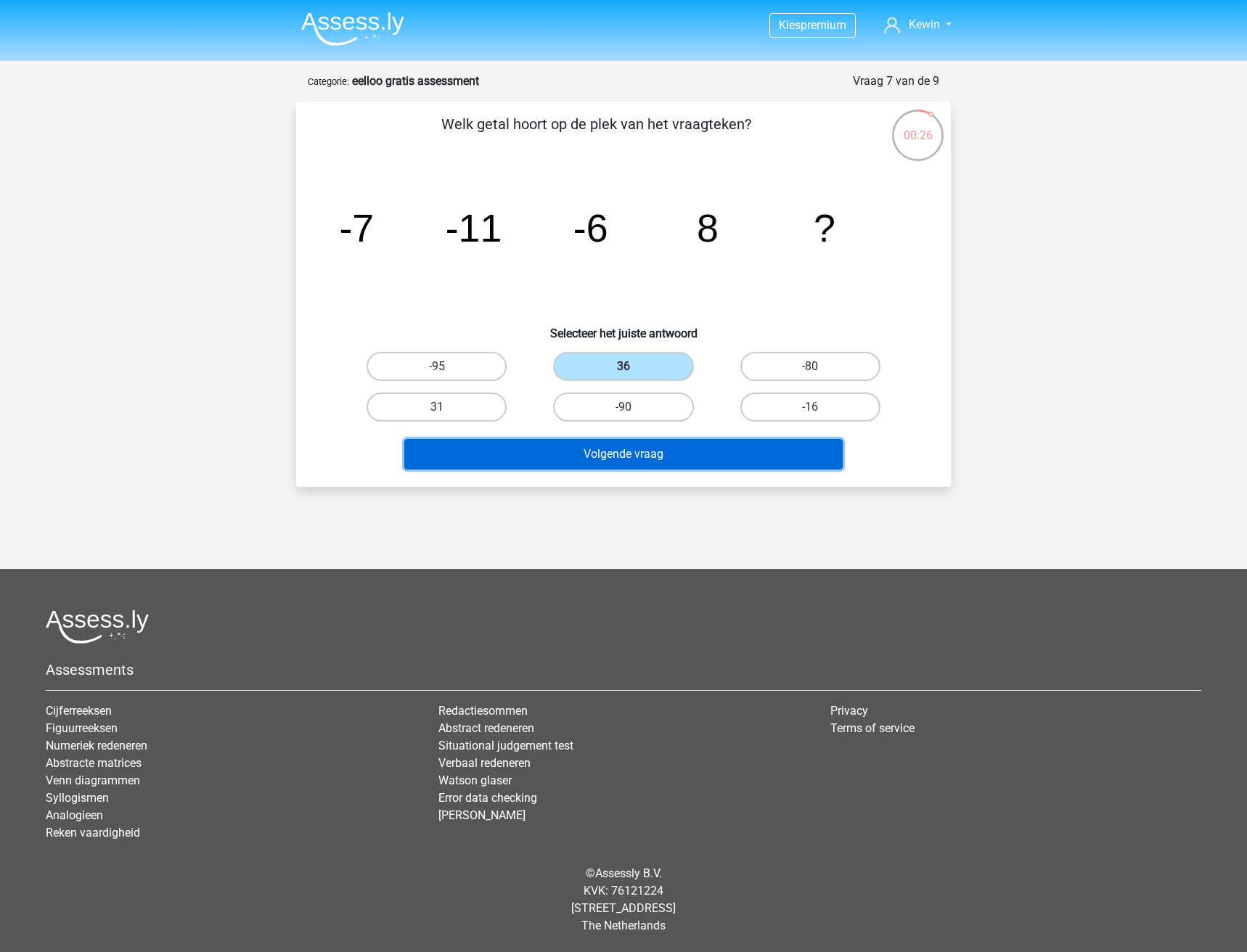
click at [607, 463] on button "Volgende vraag" at bounding box center [624, 454] width 439 height 30
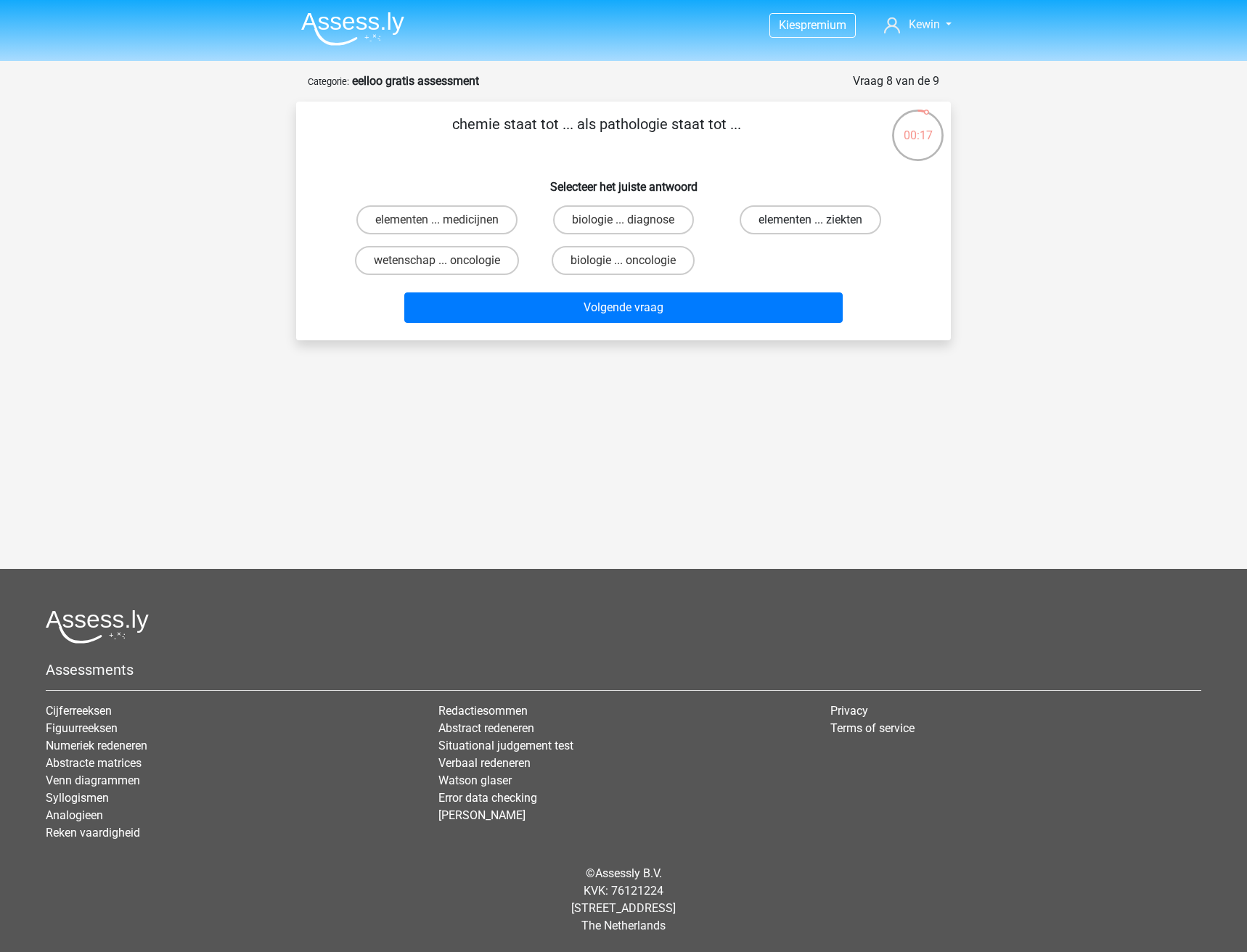
click at [790, 221] on label "elementen ... ziekten" at bounding box center [810, 220] width 142 height 29
click at [810, 221] on input "elementen ... ziekten" at bounding box center [815, 225] width 9 height 9
radio input "true"
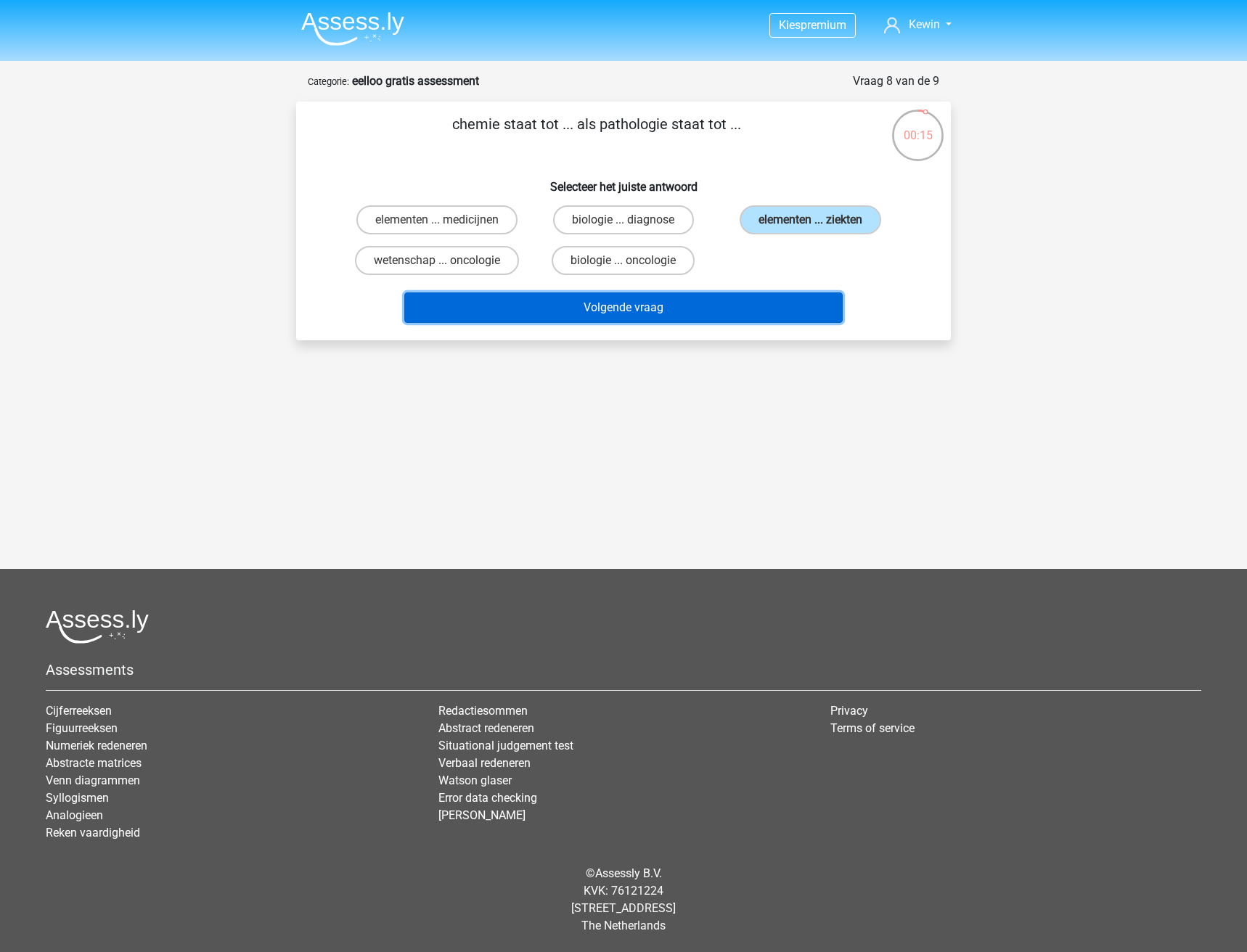
click at [684, 309] on button "Volgende vraag" at bounding box center [624, 308] width 439 height 30
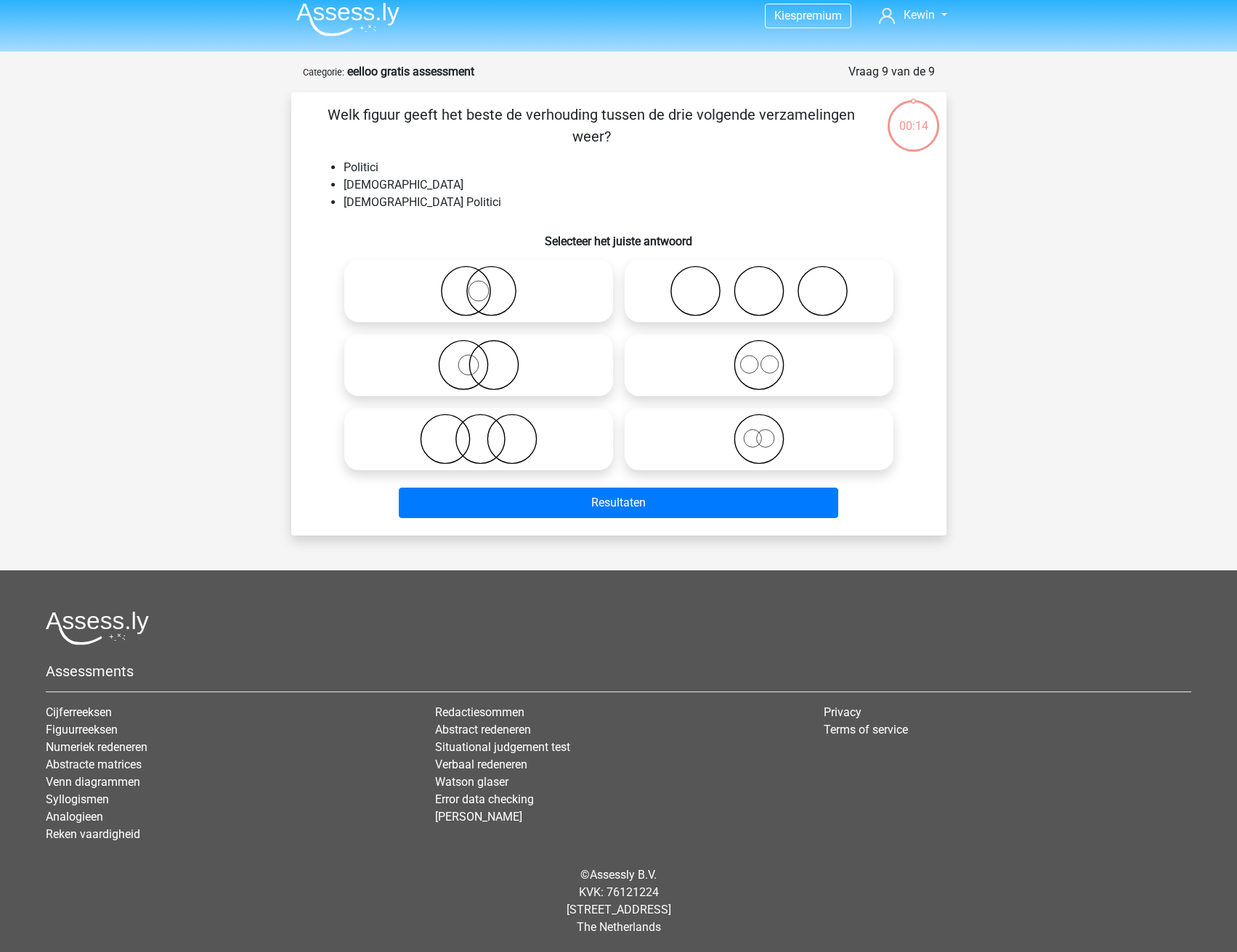
scroll to position [11, 0]
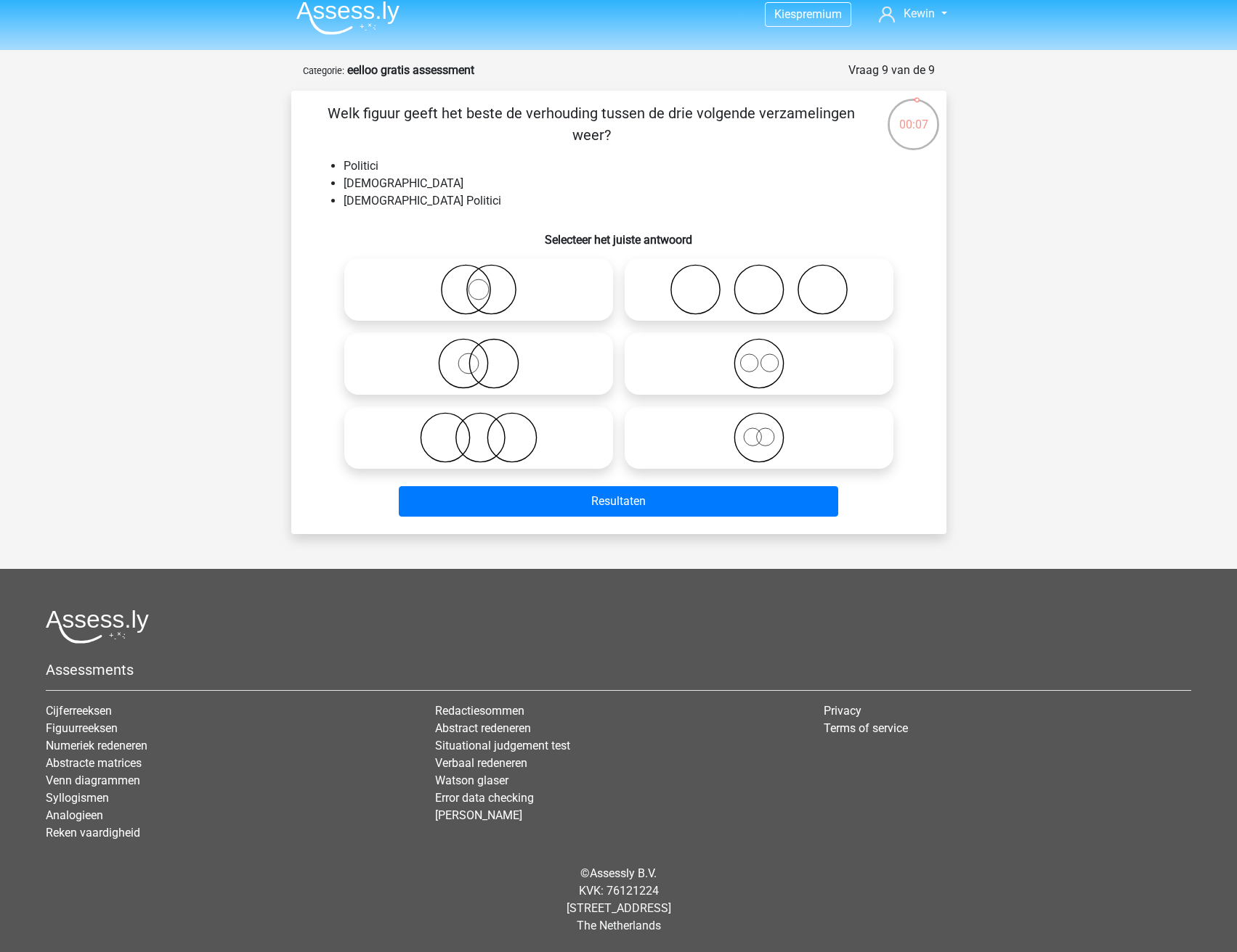
click at [500, 362] on icon at bounding box center [478, 363] width 257 height 51
click at [488, 357] on input "radio" at bounding box center [483, 351] width 9 height 9
radio input "true"
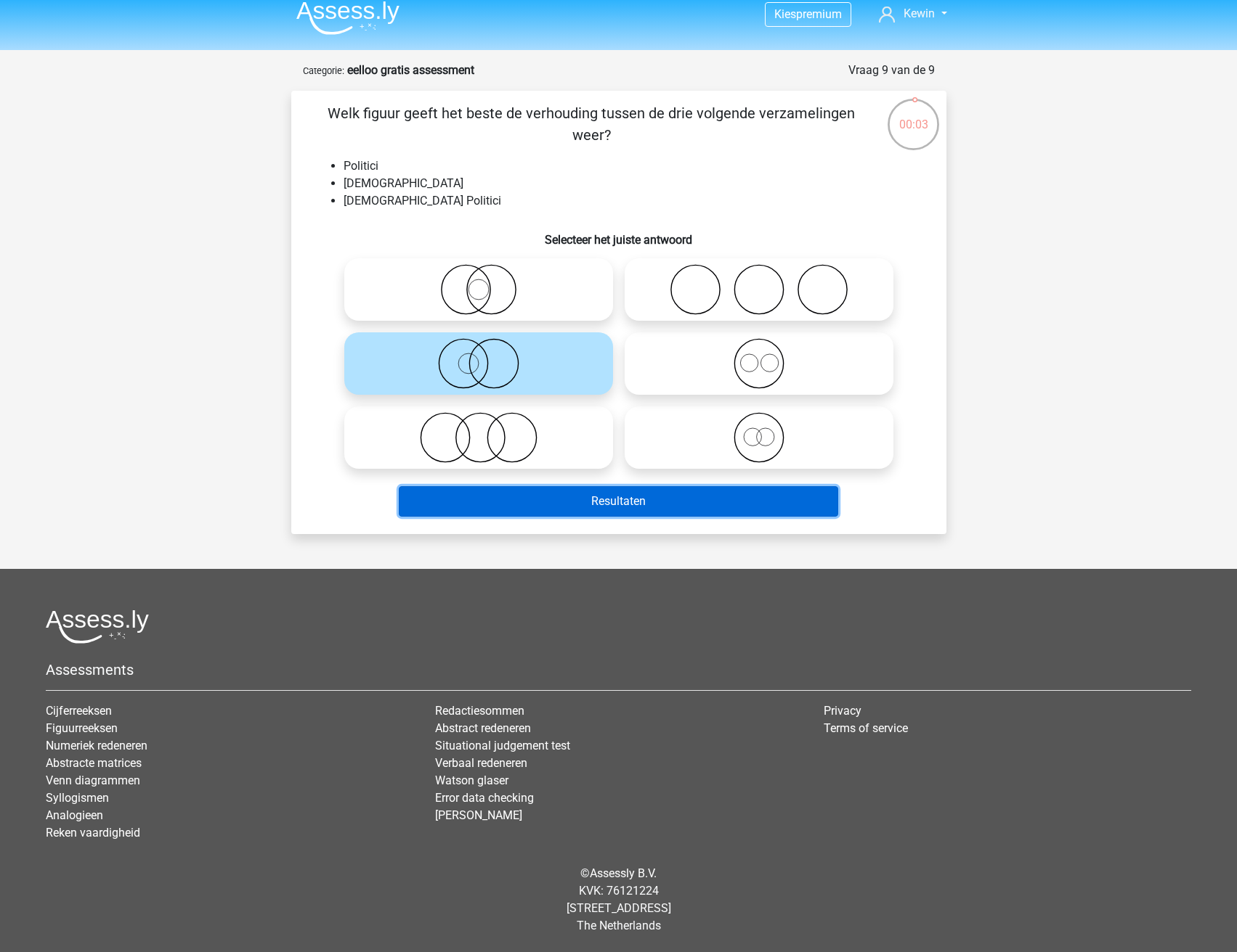
click at [555, 502] on button "Resultaten" at bounding box center [618, 501] width 439 height 30
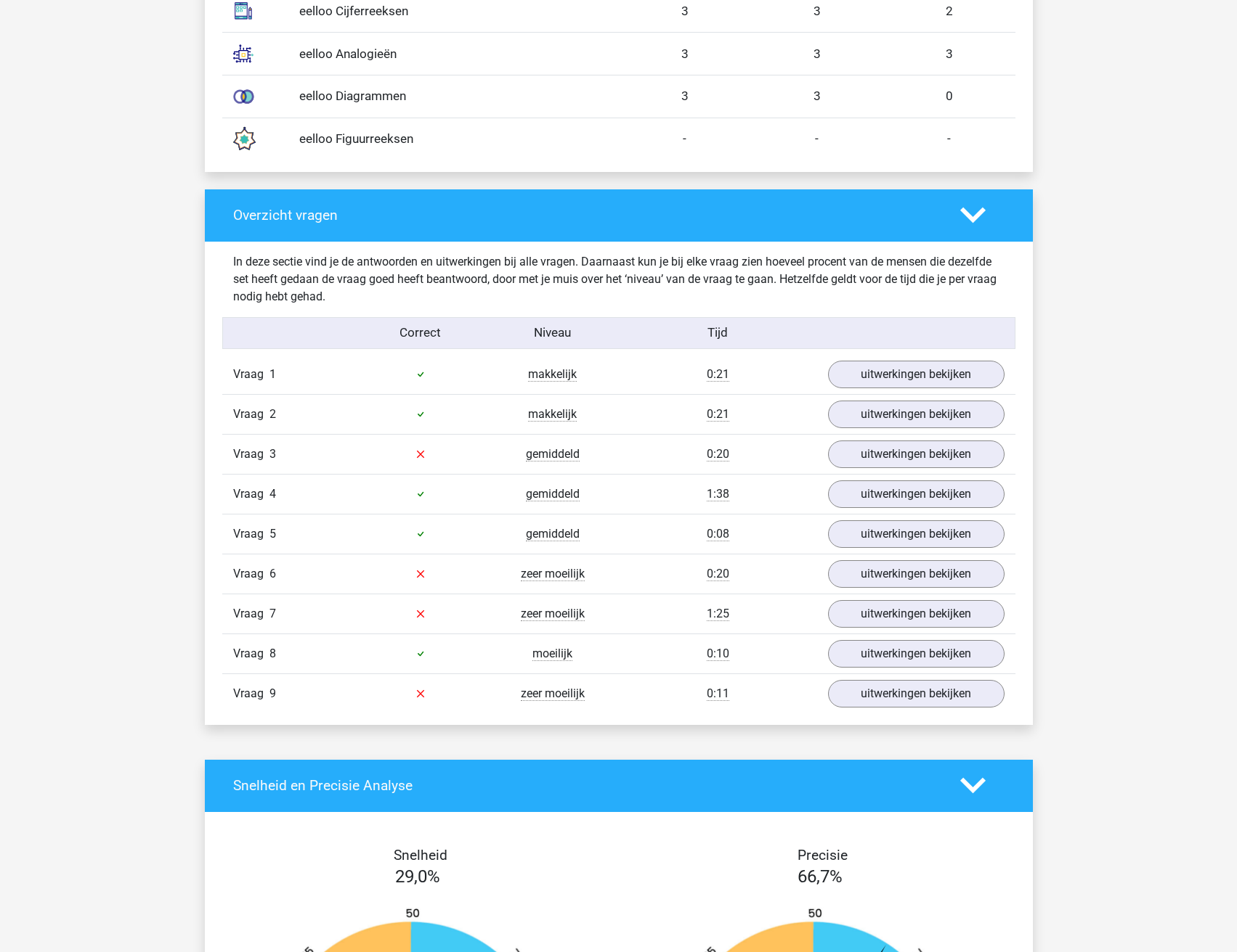
scroll to position [1306, 0]
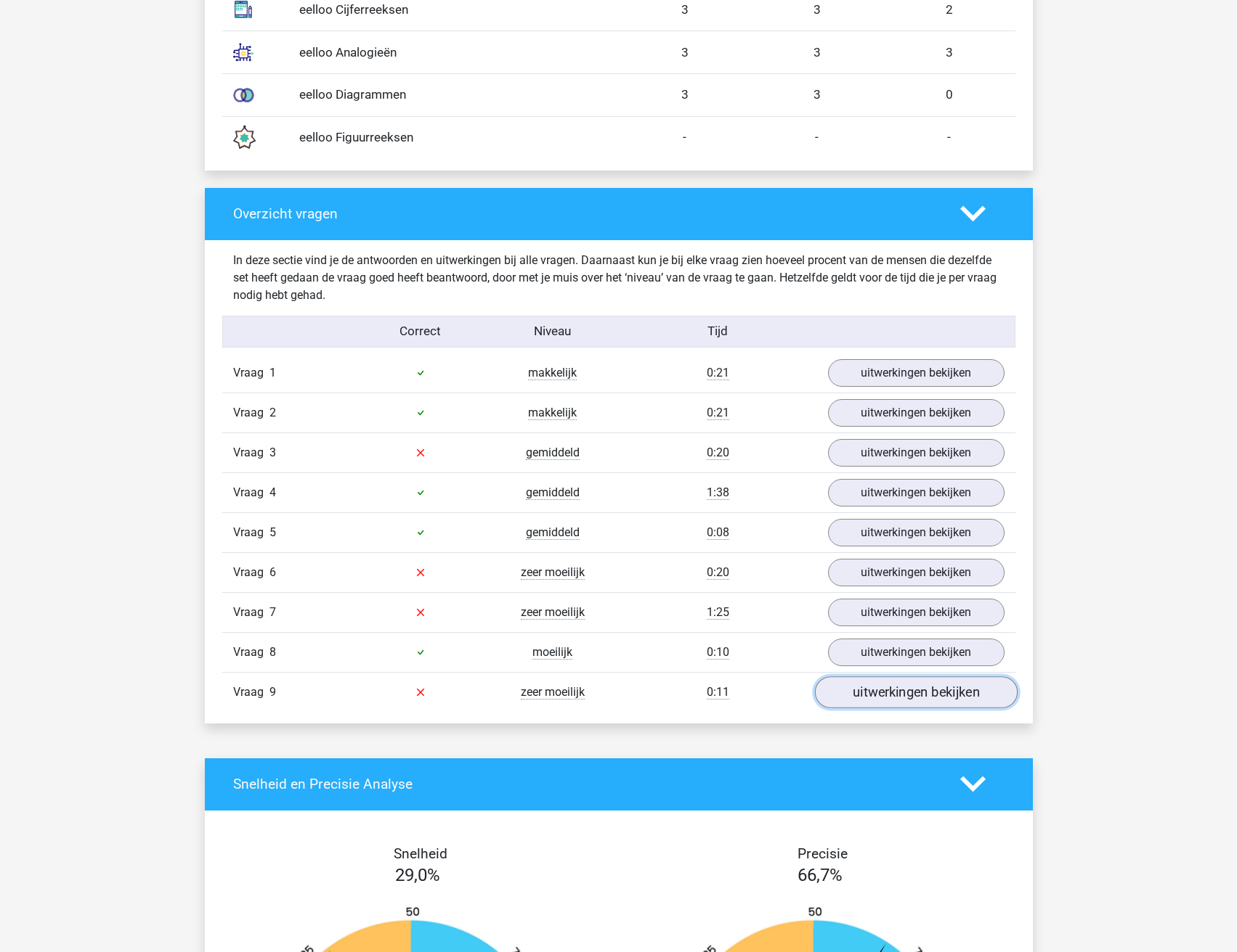
click at [955, 699] on link "uitwerkingen bekijken" at bounding box center [915, 693] width 203 height 32
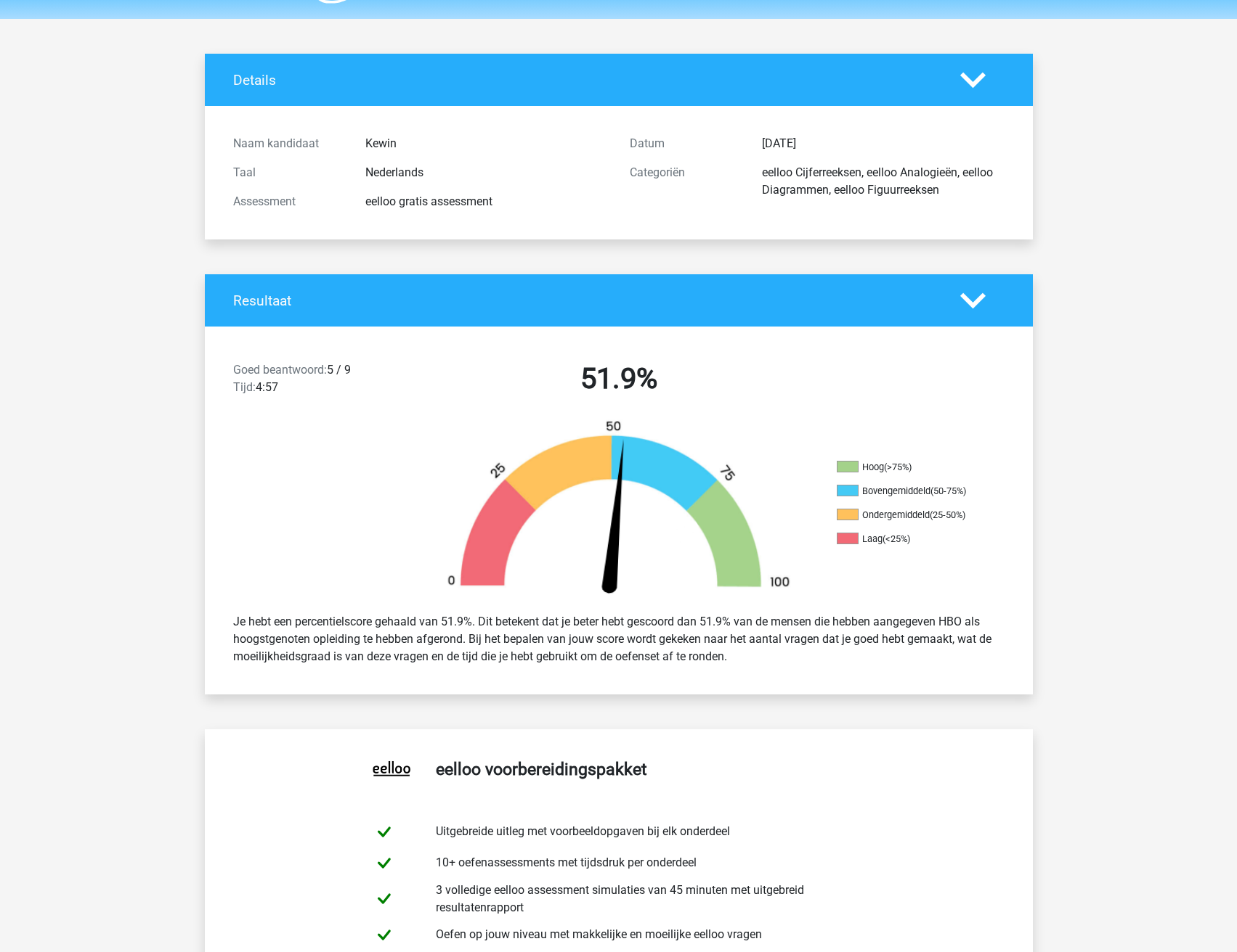
scroll to position [0, 0]
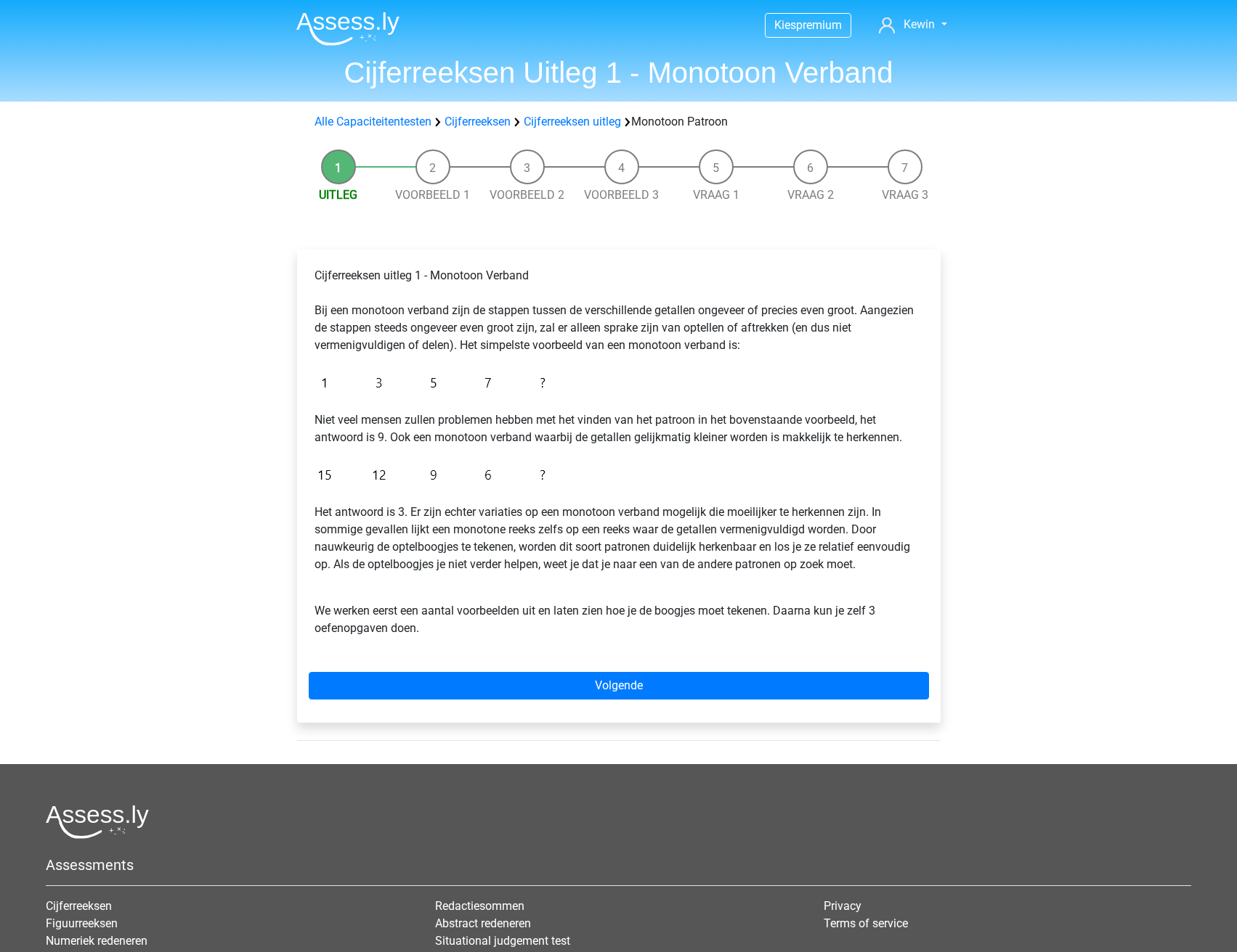
click at [487, 670] on div "Cijferreeksen uitleg 1 - Monotoon Verband Bij een monotoon verband zijn de stap…" at bounding box center [618, 486] width 644 height 473
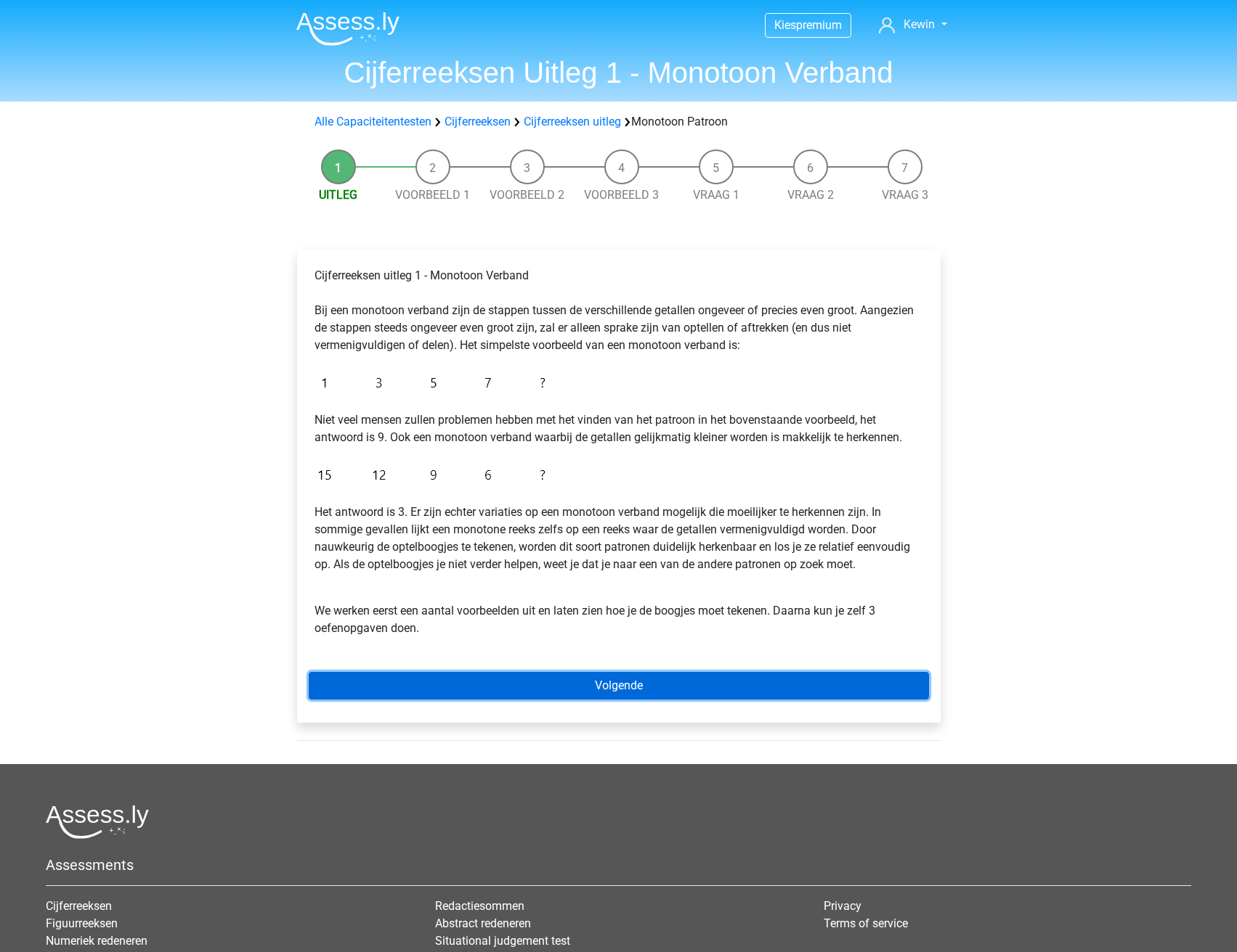
click at [490, 677] on link "Volgende" at bounding box center [618, 686] width 620 height 27
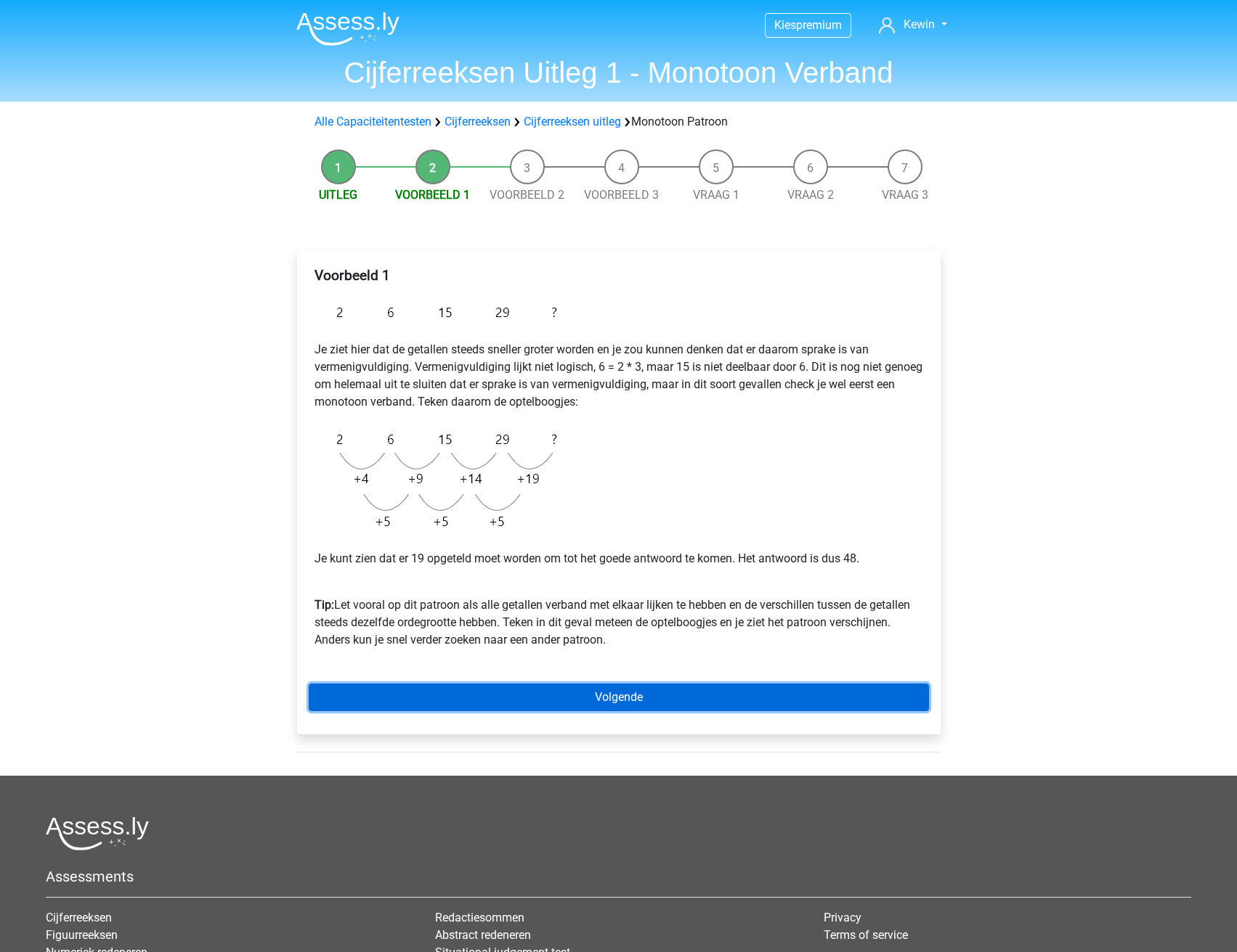
click at [487, 690] on link "Volgende" at bounding box center [618, 697] width 620 height 27
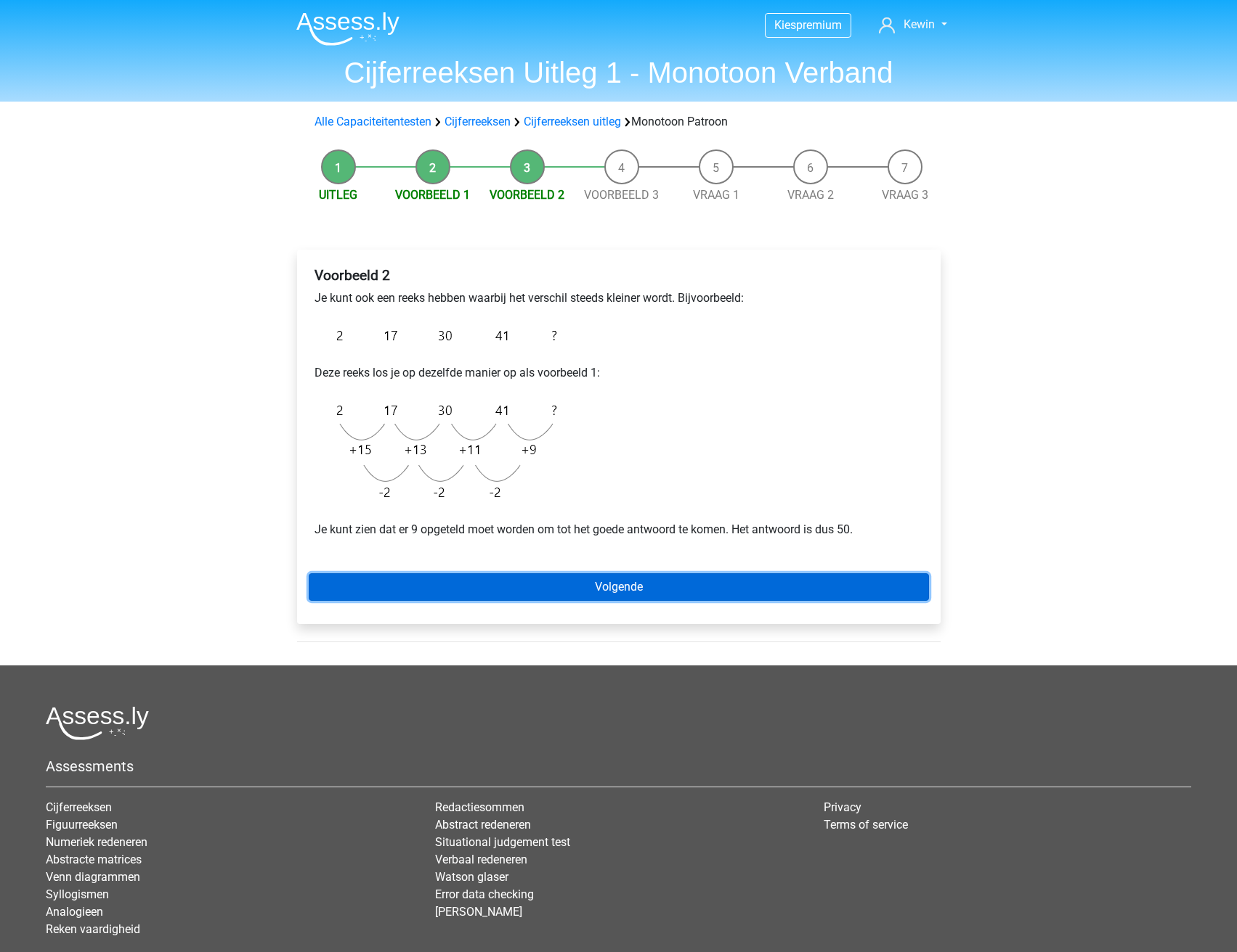
click at [451, 589] on link "Volgende" at bounding box center [618, 587] width 620 height 27
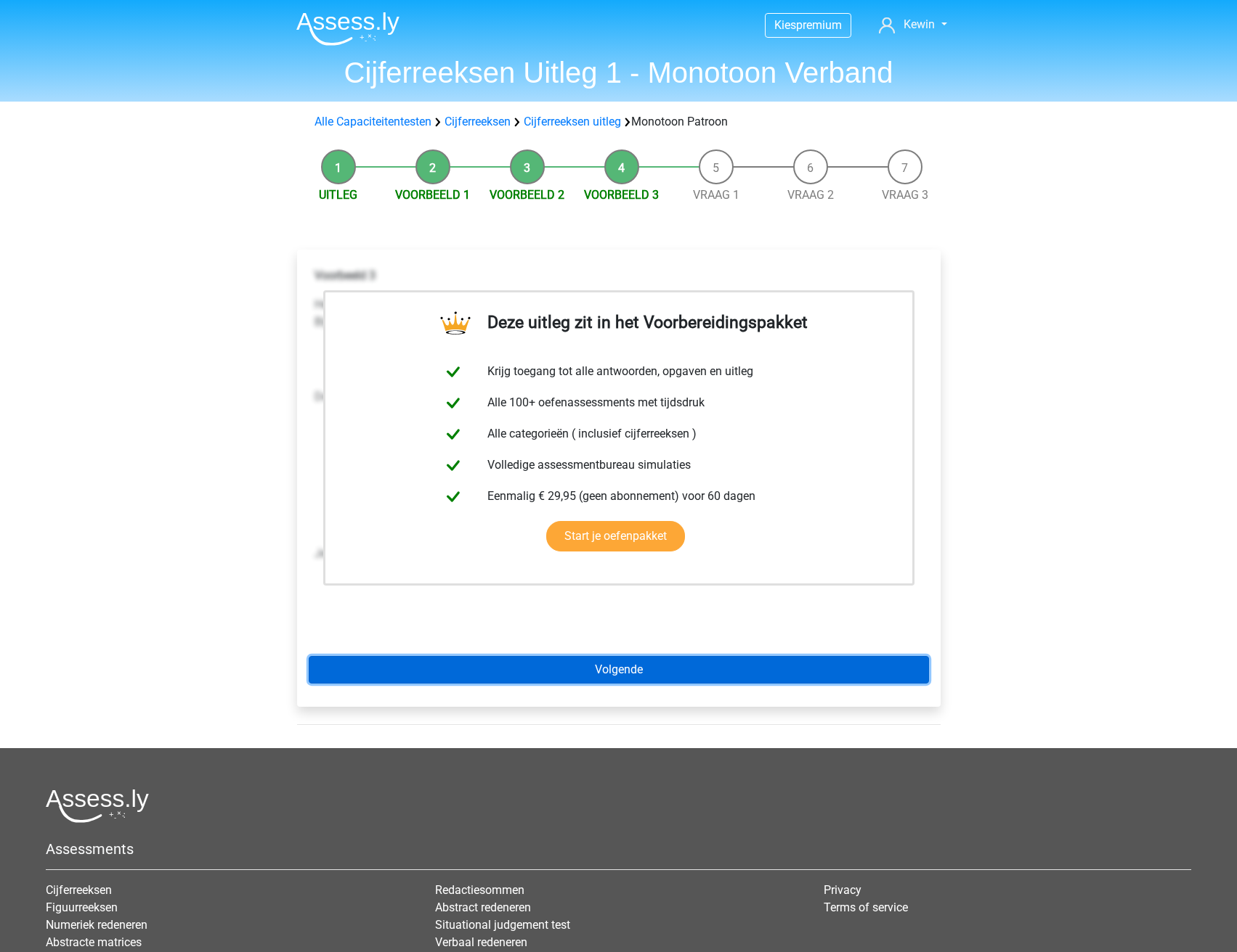
click at [553, 674] on link "Volgende" at bounding box center [618, 670] width 620 height 27
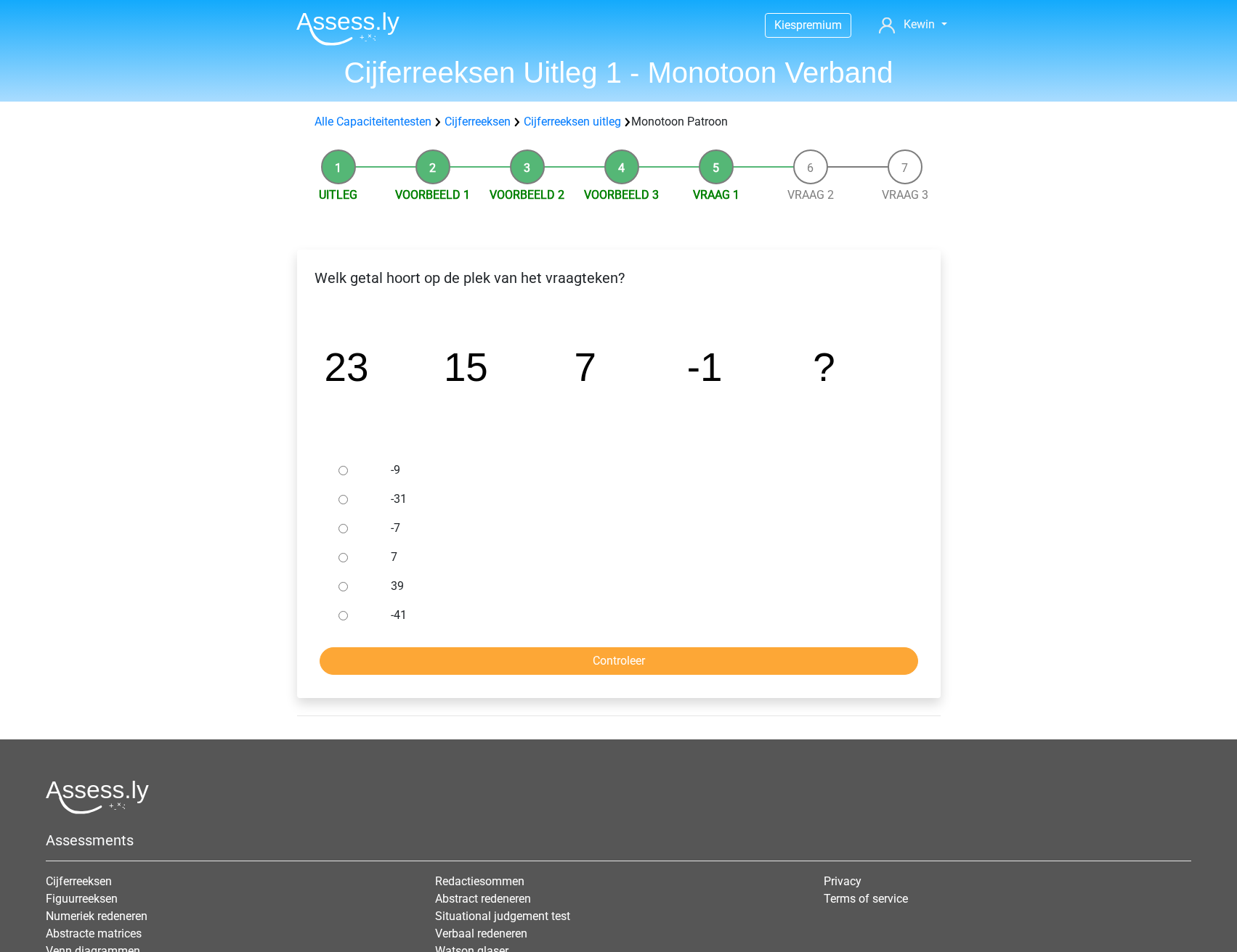
click at [389, 463] on div "-9" at bounding box center [641, 470] width 524 height 29
click at [349, 468] on div at bounding box center [356, 470] width 48 height 29
click at [341, 470] on input "-9" at bounding box center [343, 470] width 9 height 9
radio input "true"
click at [461, 668] on input "Controleer" at bounding box center [618, 661] width 598 height 27
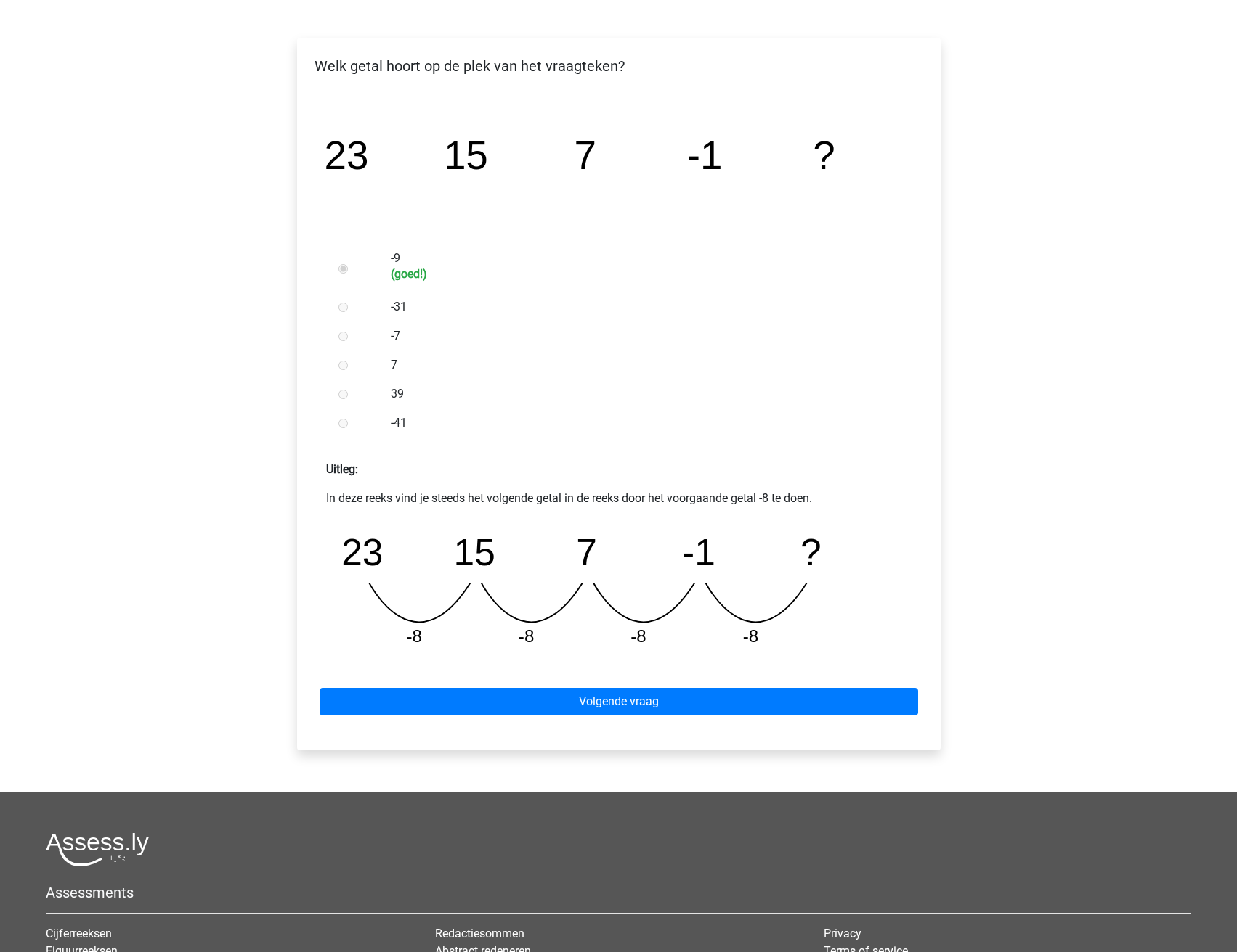
scroll to position [218, 0]
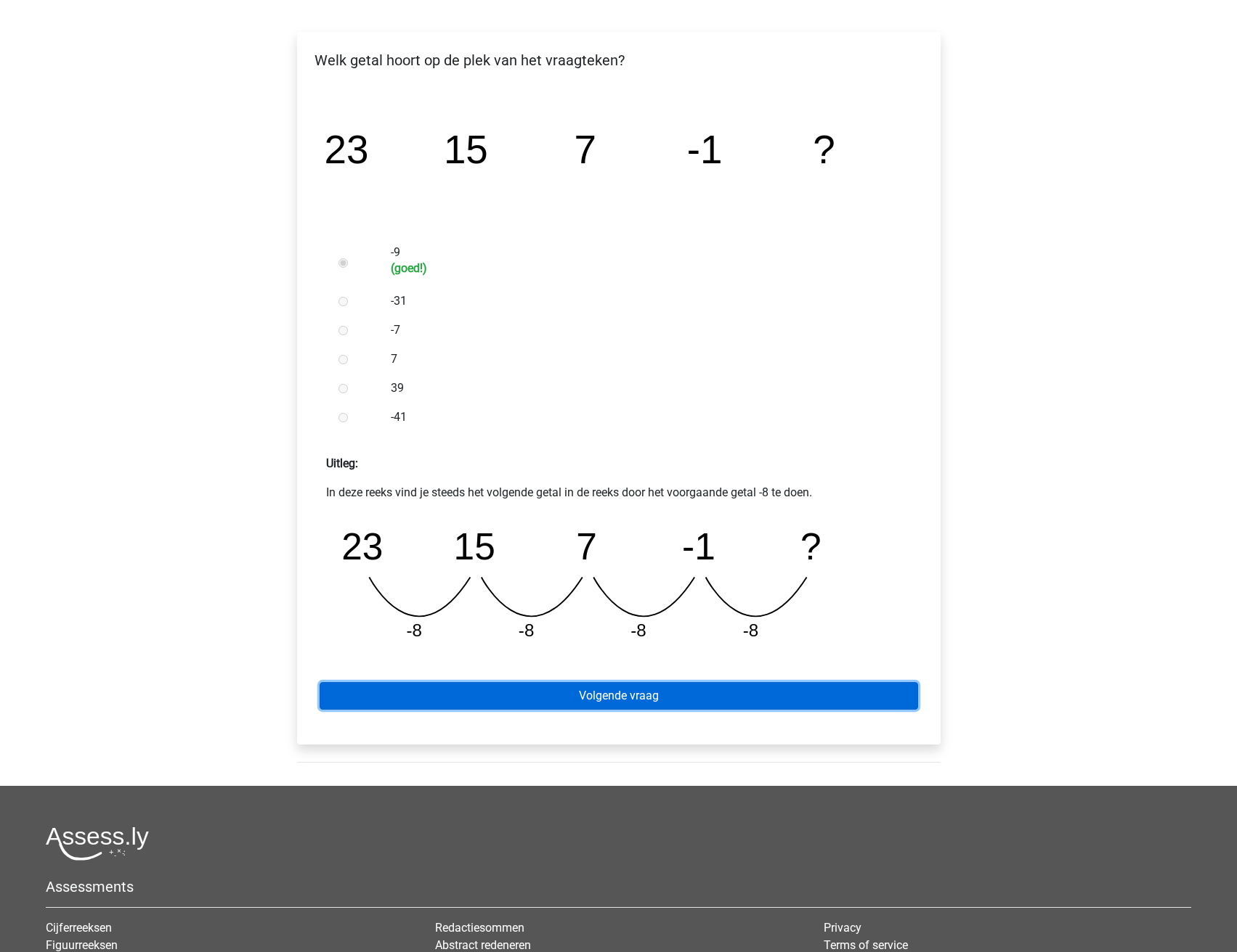
click at [534, 690] on link "Volgende vraag" at bounding box center [618, 696] width 598 height 27
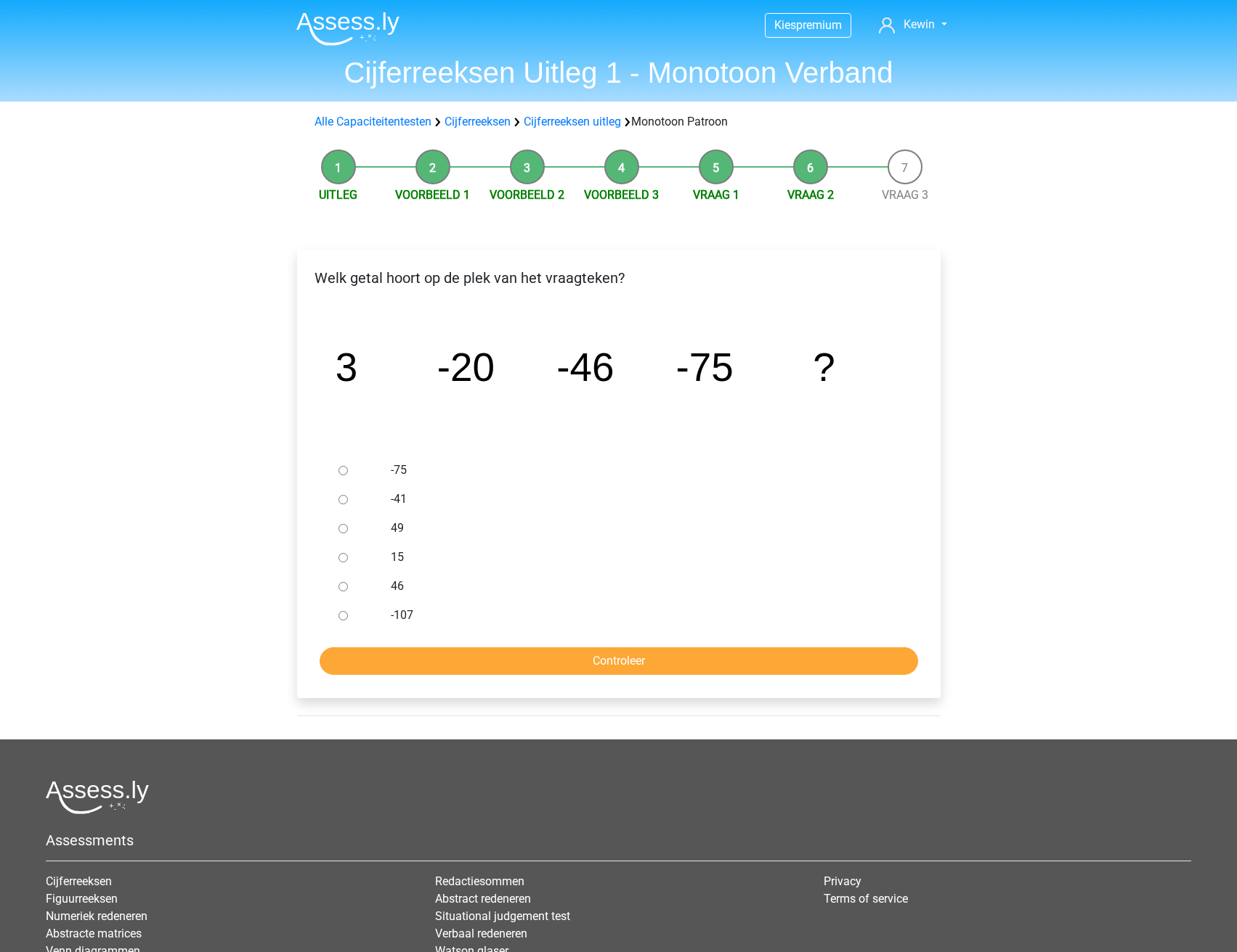
click at [374, 618] on div at bounding box center [356, 615] width 48 height 29
drag, startPoint x: 354, startPoint y: 614, endPoint x: 344, endPoint y: 613, distance: 10.0
click at [353, 614] on div at bounding box center [356, 615] width 48 height 29
click at [342, 613] on input "-107" at bounding box center [343, 616] width 9 height 9
radio input "true"
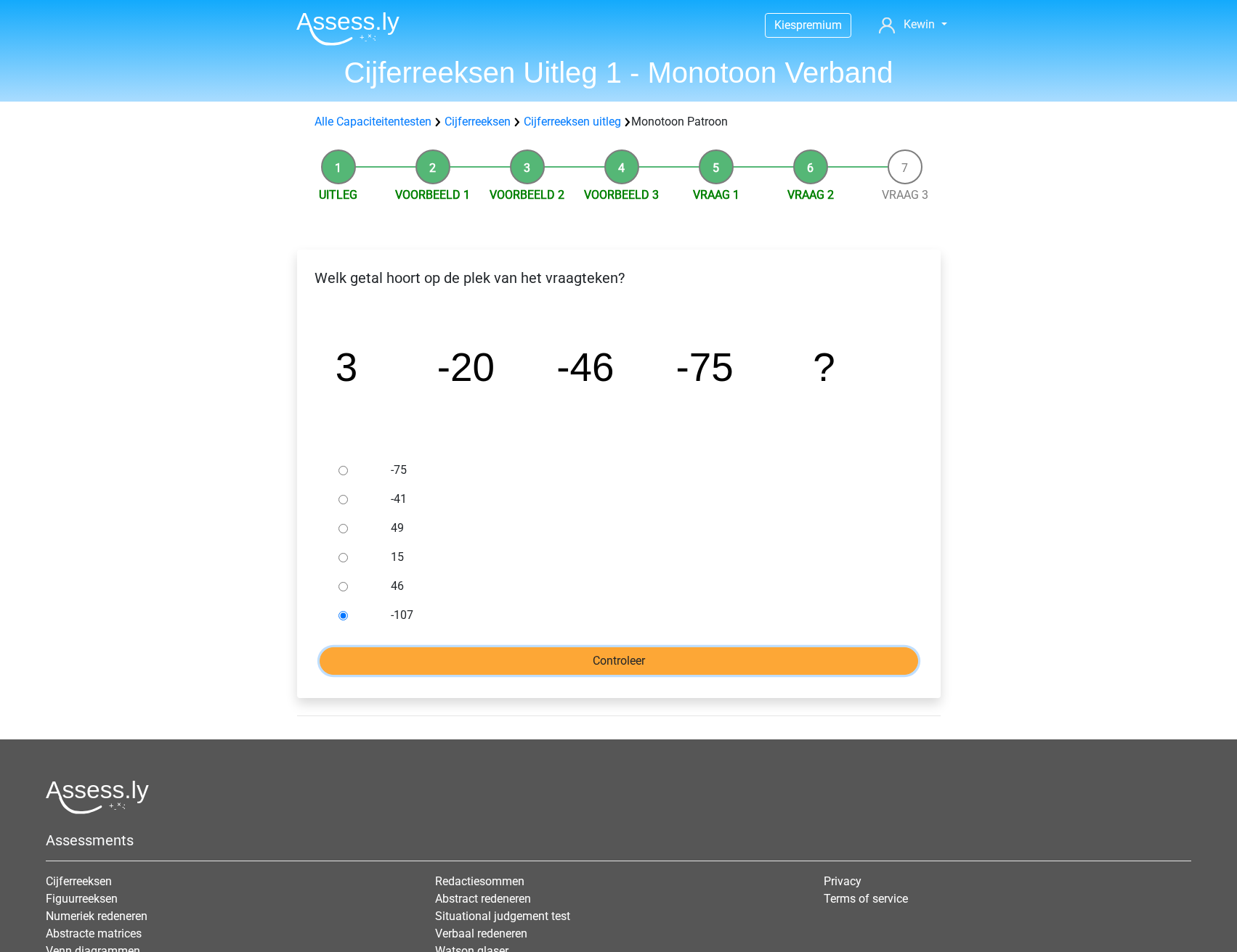
click at [369, 648] on input "Controleer" at bounding box center [618, 661] width 598 height 27
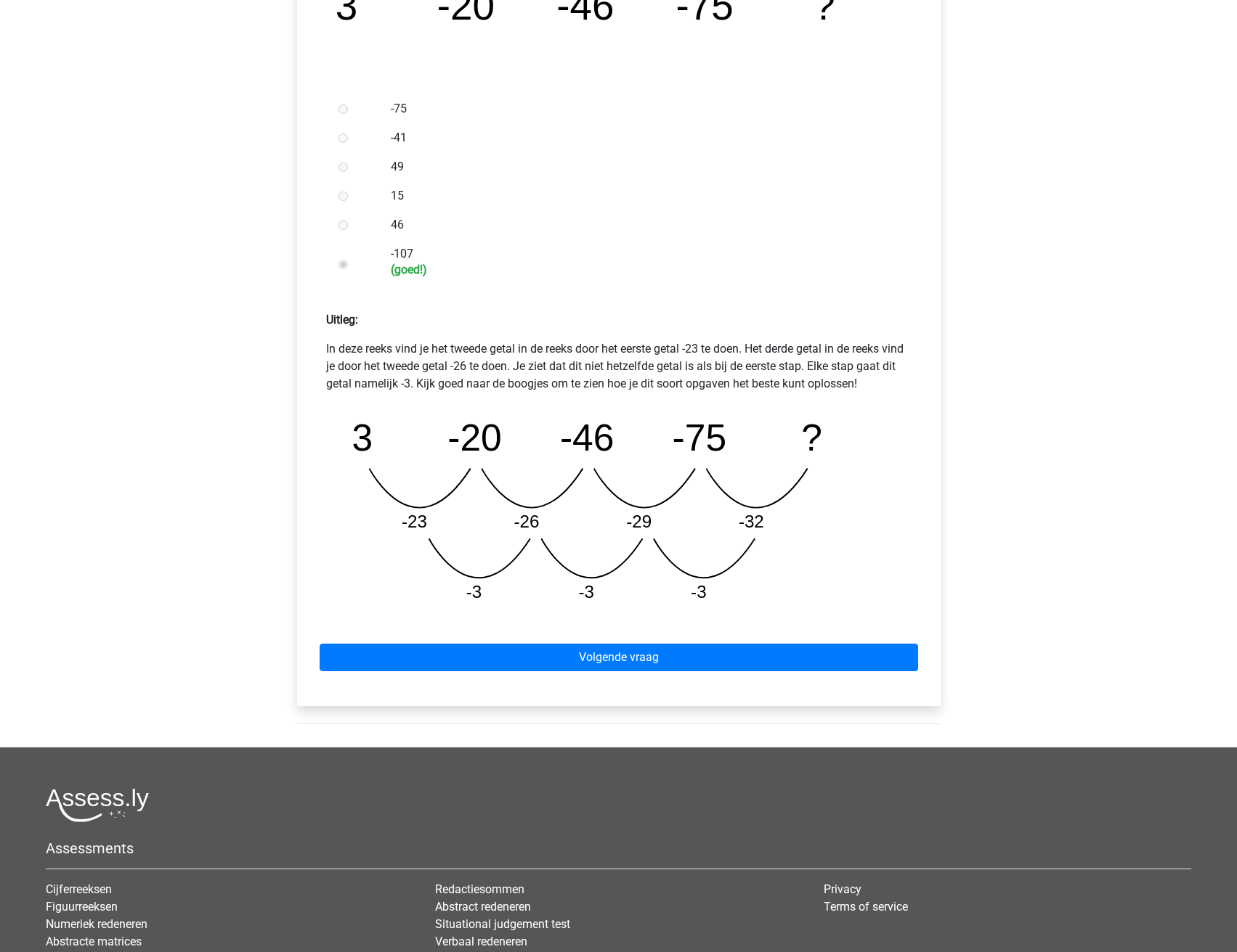
scroll to position [363, 0]
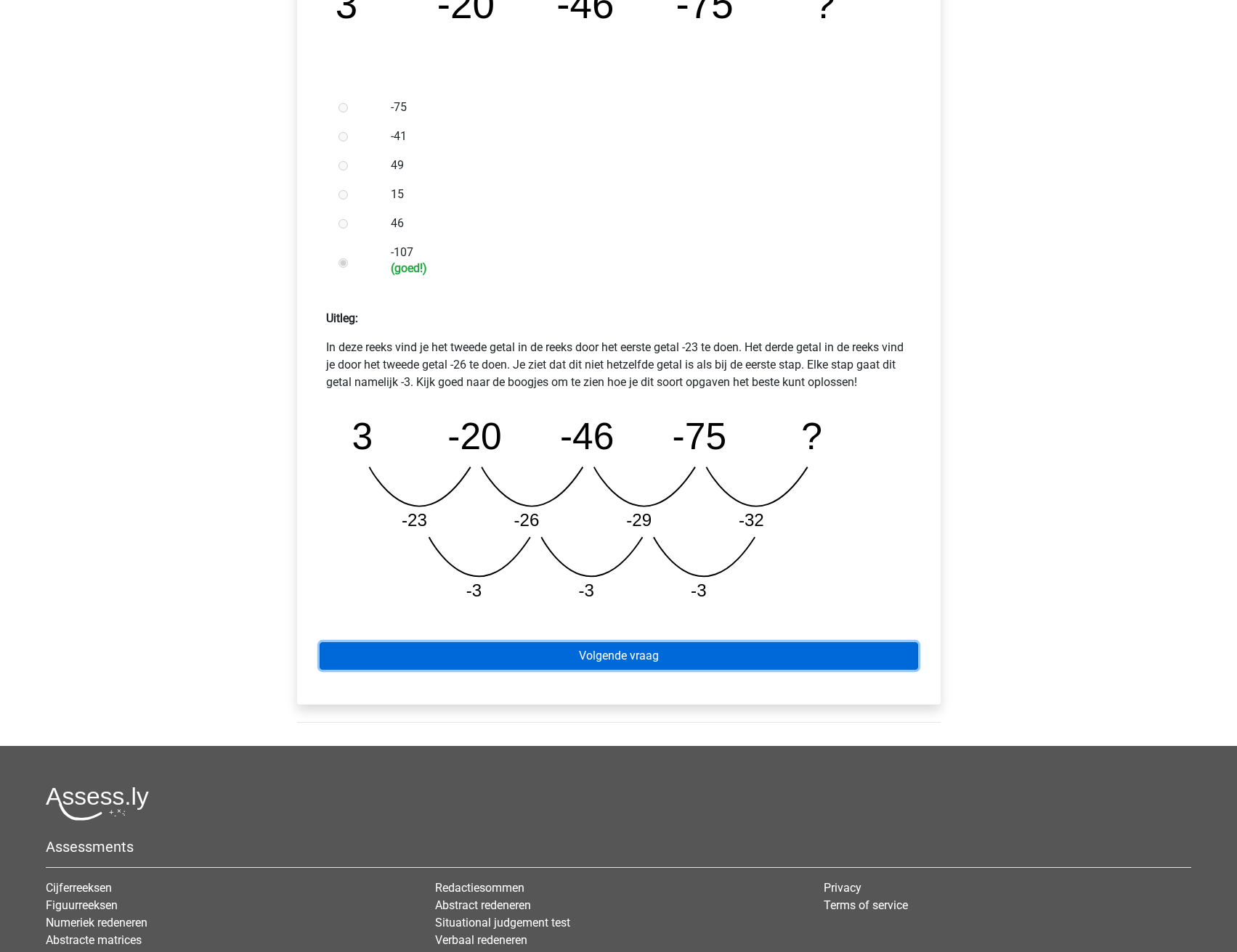
click at [632, 650] on link "Volgende vraag" at bounding box center [618, 656] width 598 height 27
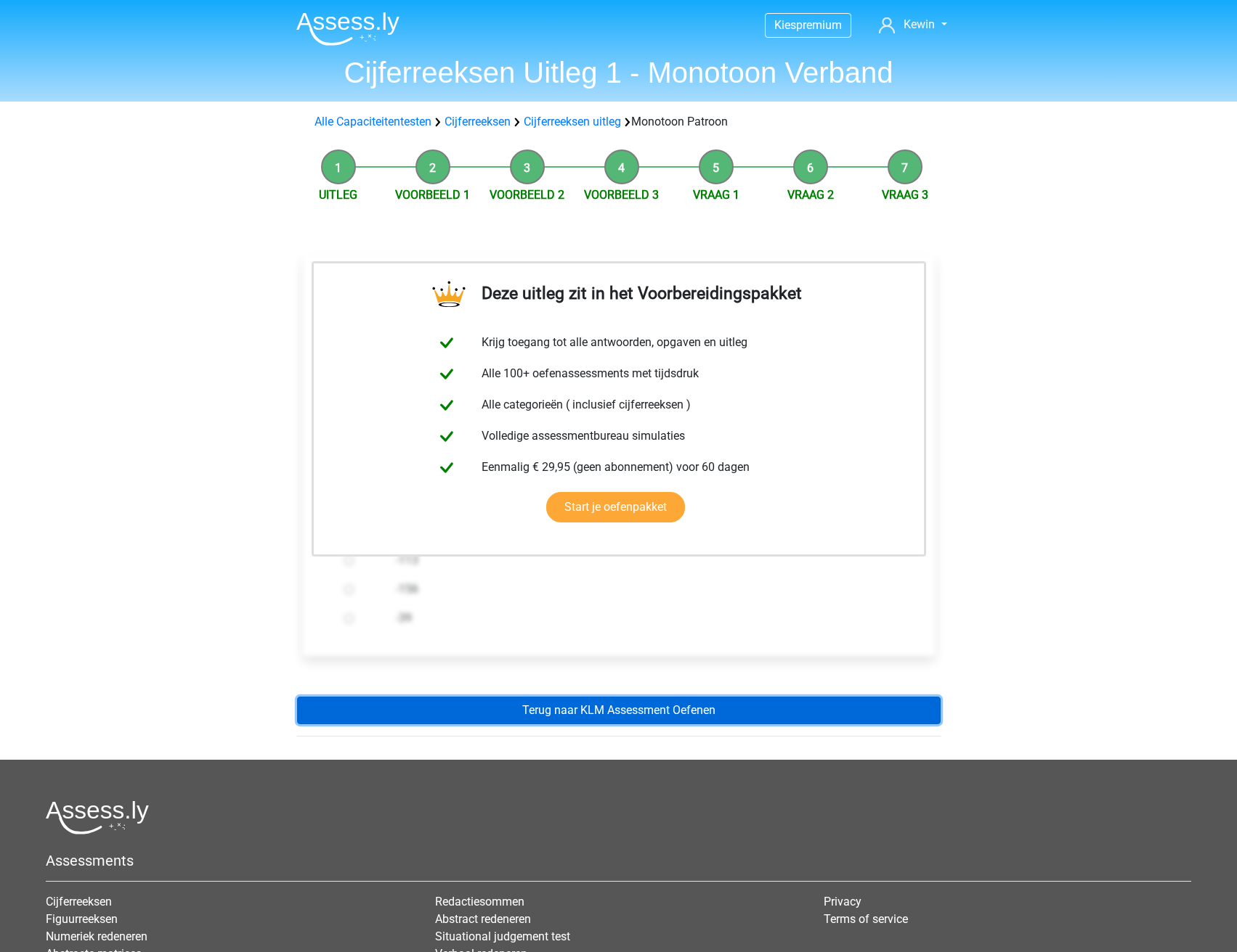
click at [609, 706] on link "Terug naar KLM Assessment Oefenen" at bounding box center [618, 711] width 644 height 27
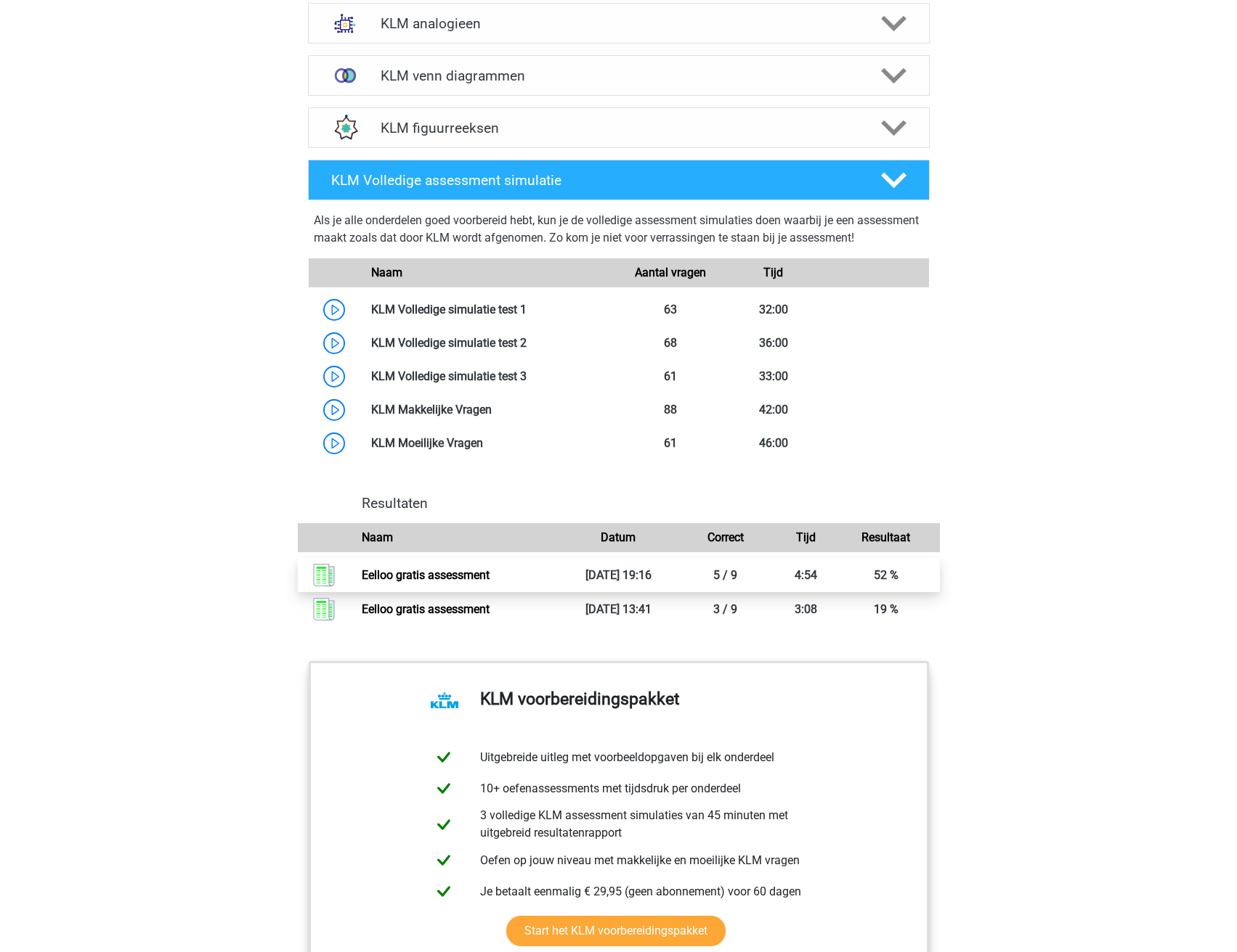
scroll to position [1016, 0]
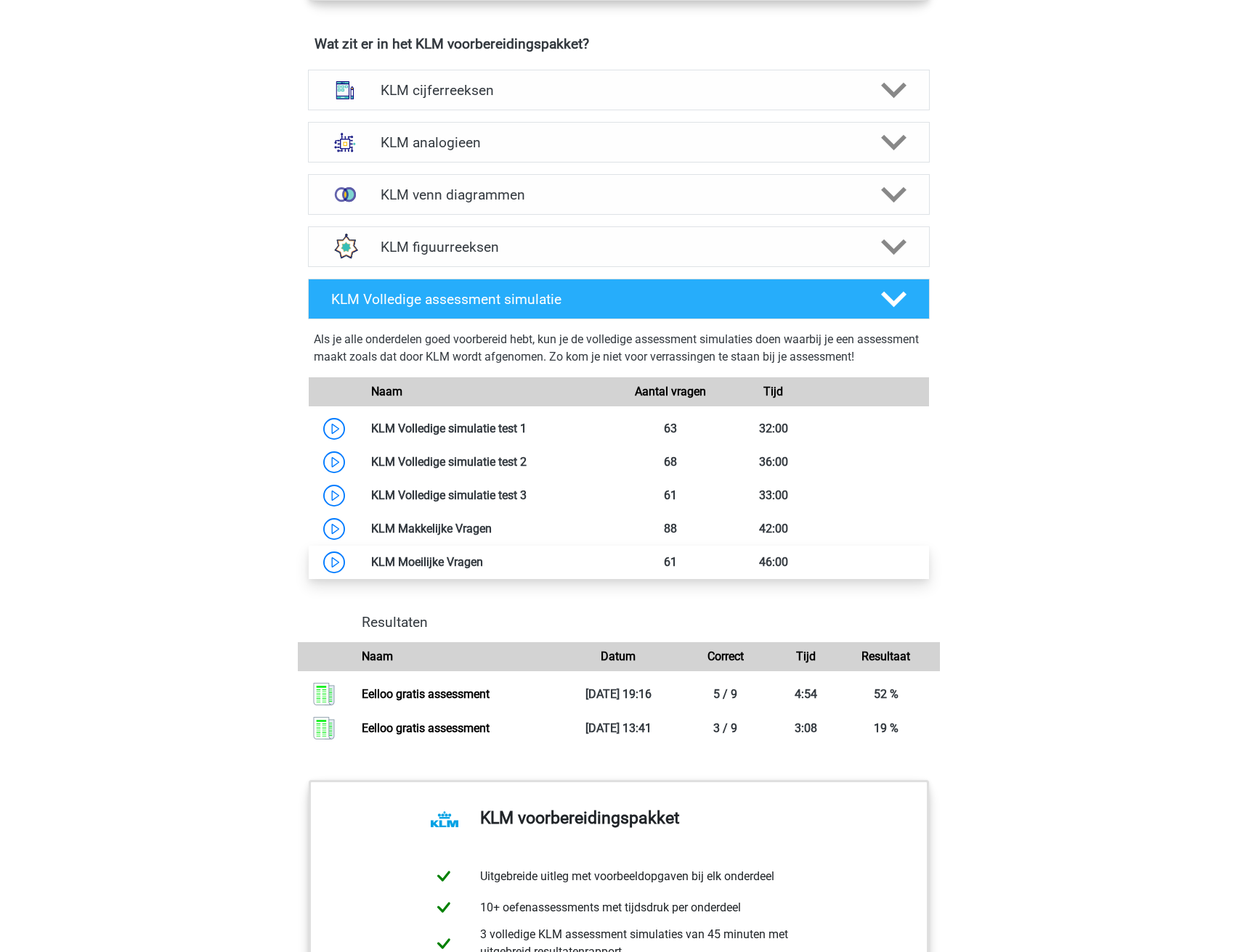
click at [483, 561] on link at bounding box center [483, 562] width 0 height 14
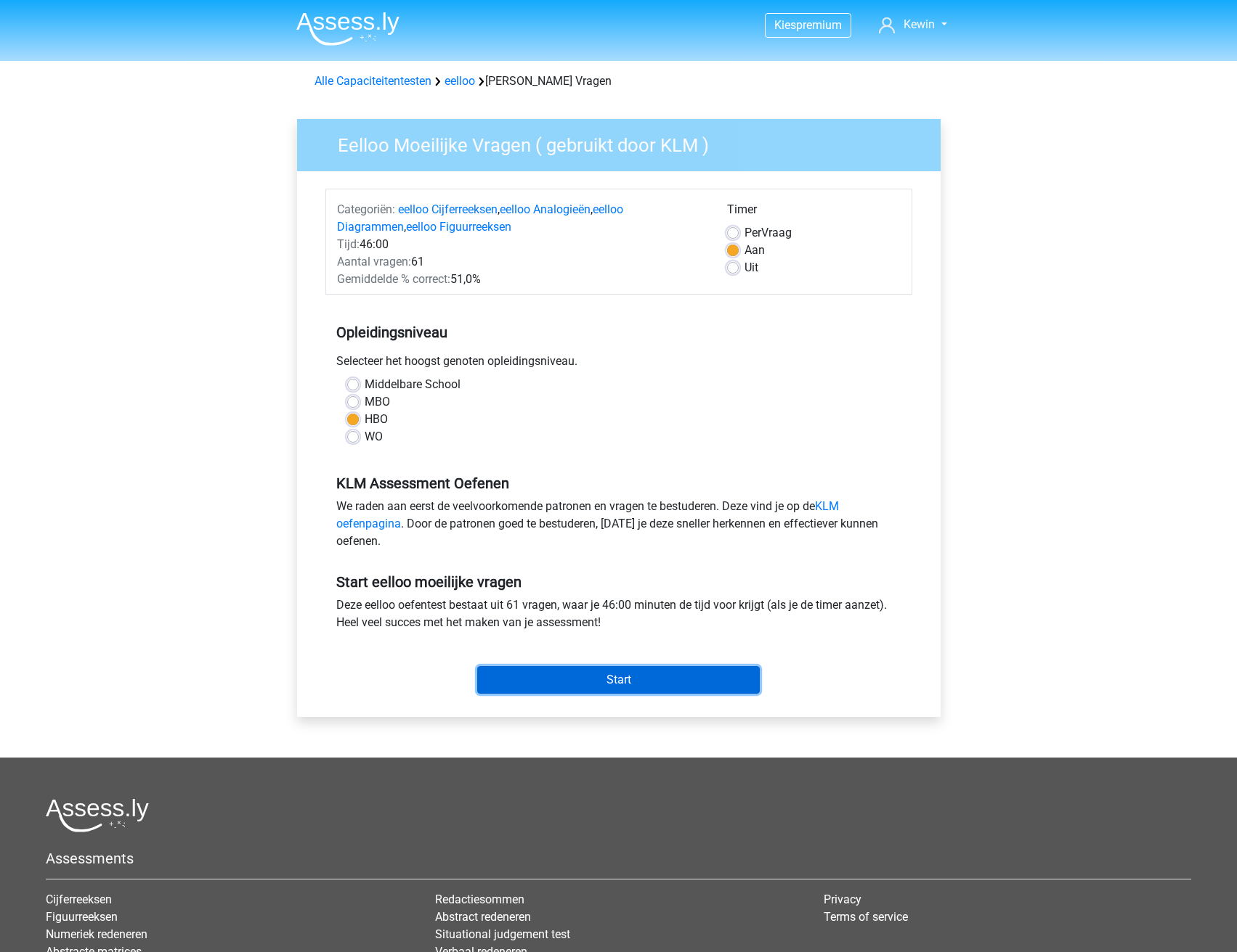
click at [592, 691] on input "Start" at bounding box center [618, 680] width 282 height 27
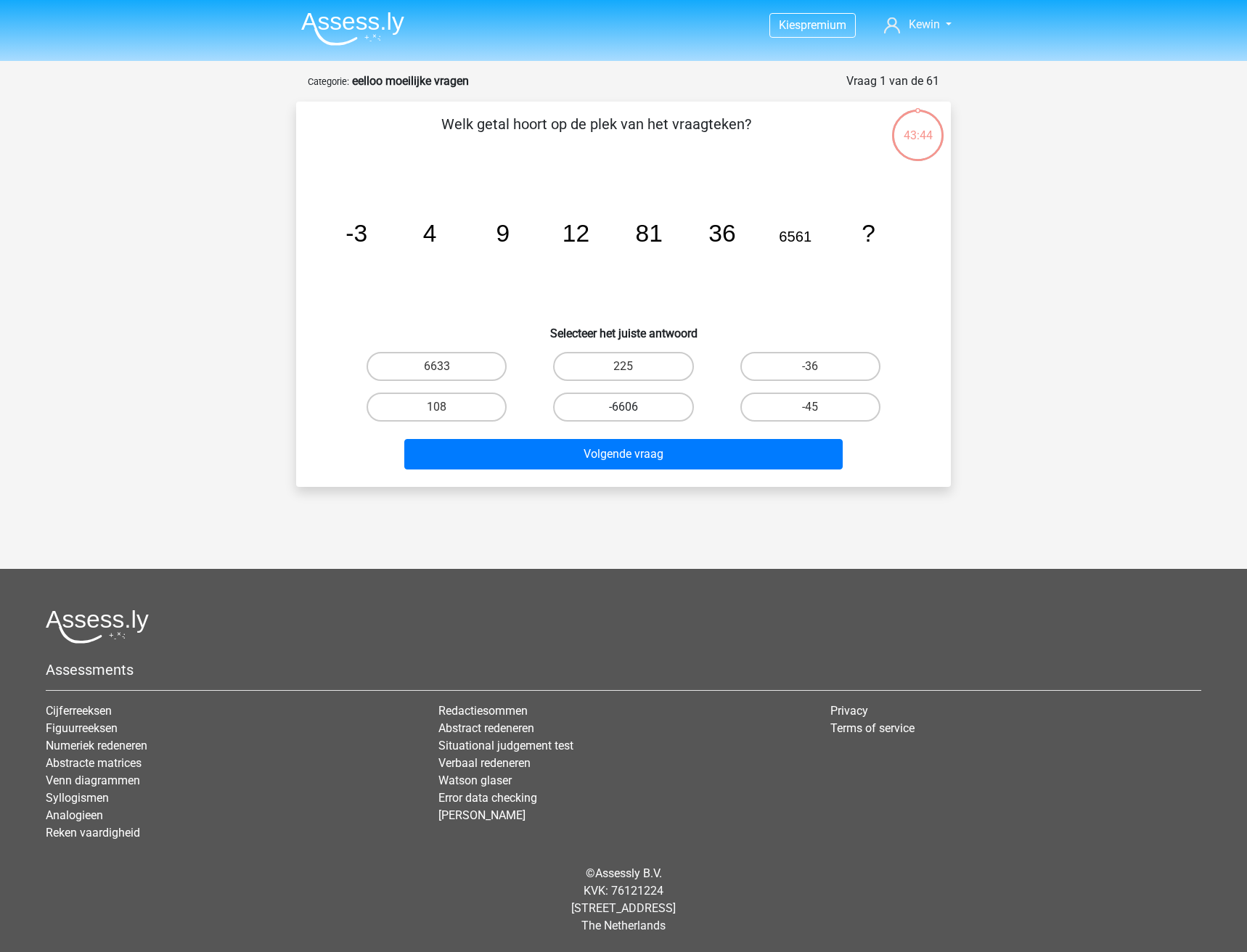
click at [653, 410] on label "-6606" at bounding box center [623, 407] width 140 height 29
click at [633, 410] on input "-6606" at bounding box center [628, 412] width 9 height 9
radio input "true"
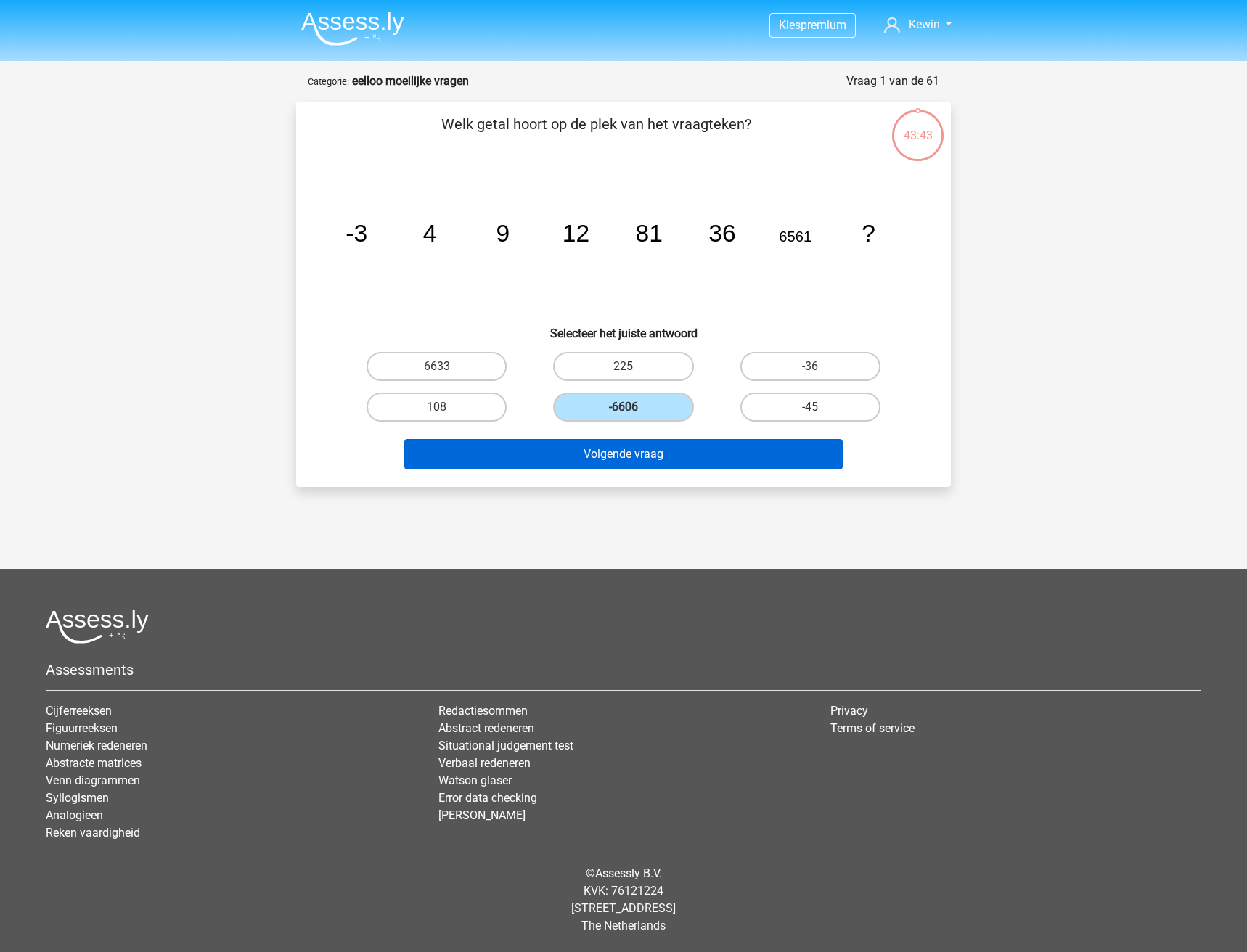
drag, startPoint x: 671, startPoint y: 472, endPoint x: 671, endPoint y: 457, distance: 15.0
click at [671, 471] on div "Volgende vraag" at bounding box center [624, 457] width 561 height 36
click at [672, 453] on button "Volgende vraag" at bounding box center [624, 454] width 439 height 30
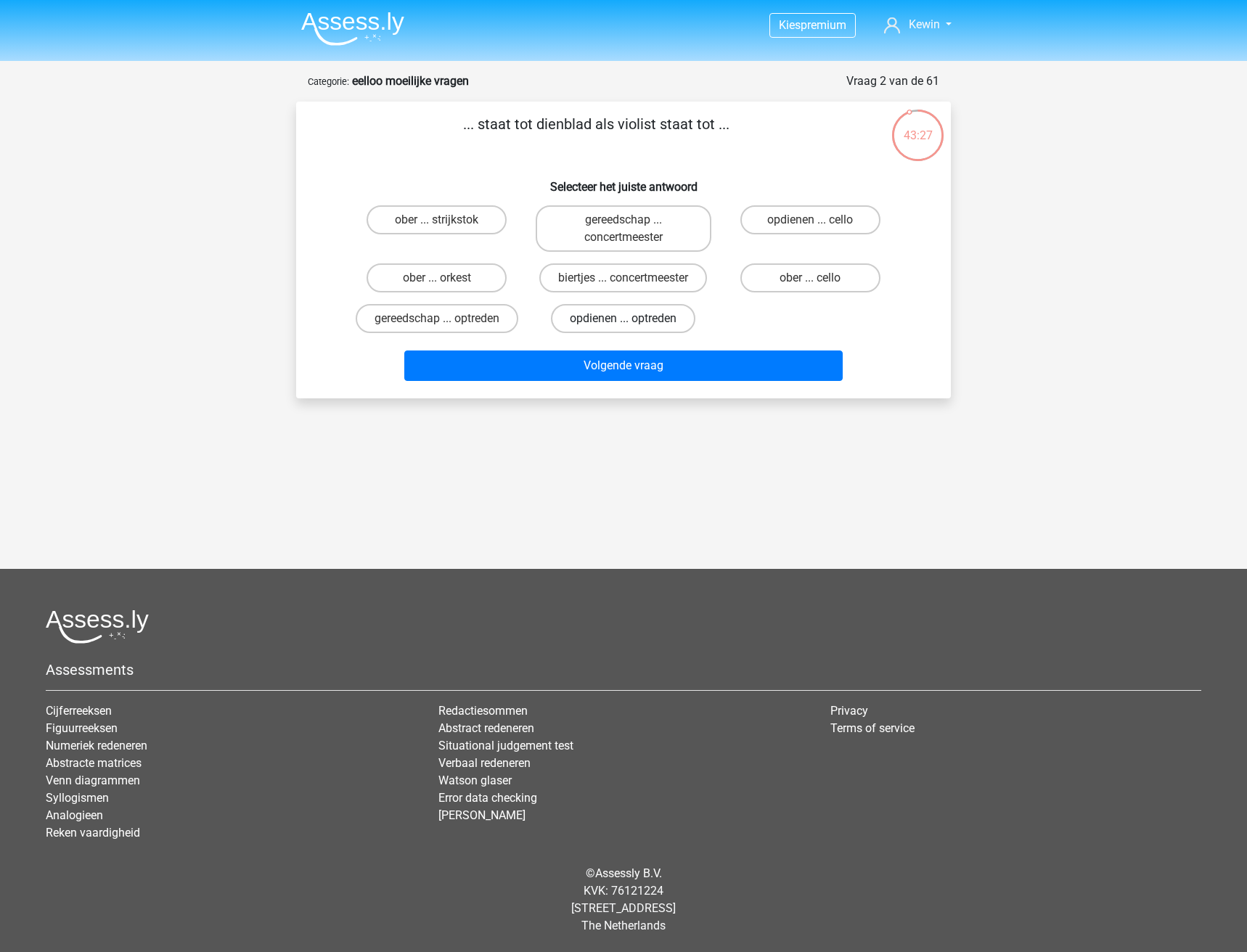
click at [674, 318] on label "opdienen ... optreden" at bounding box center [623, 319] width 144 height 29
click at [633, 319] on input "opdienen ... optreden" at bounding box center [628, 323] width 9 height 9
radio input "true"
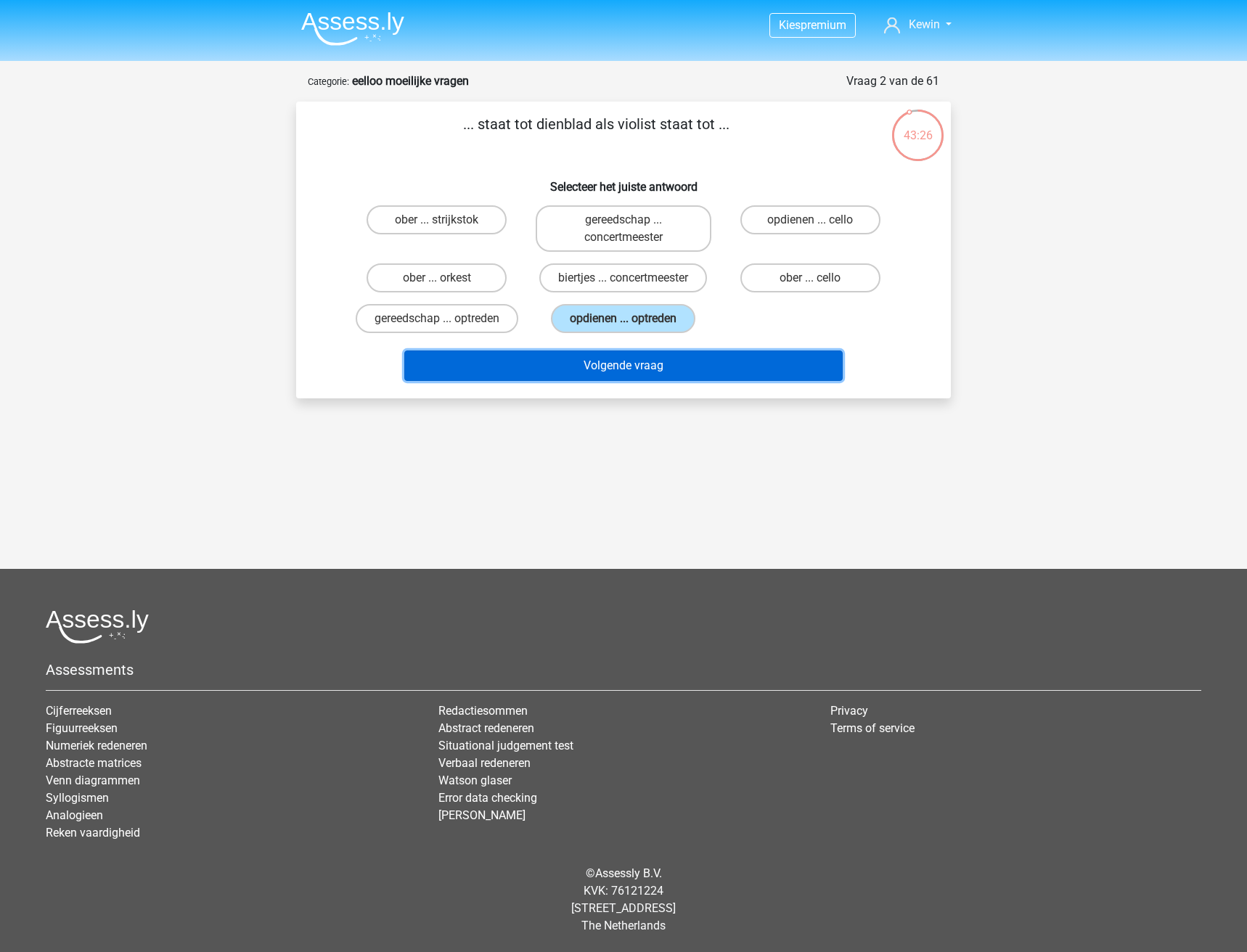
click at [666, 360] on button "Volgende vraag" at bounding box center [624, 366] width 439 height 30
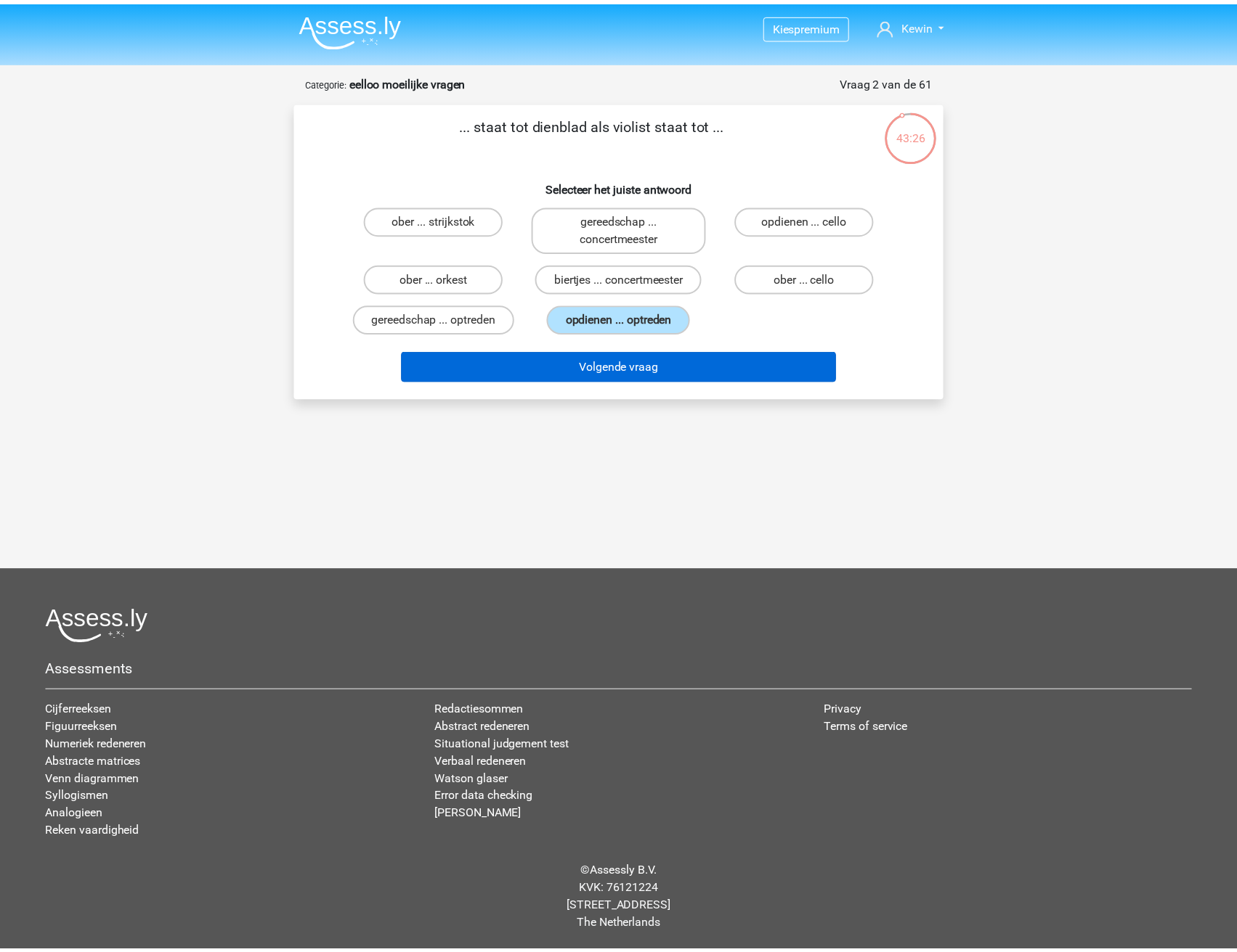
scroll to position [11, 0]
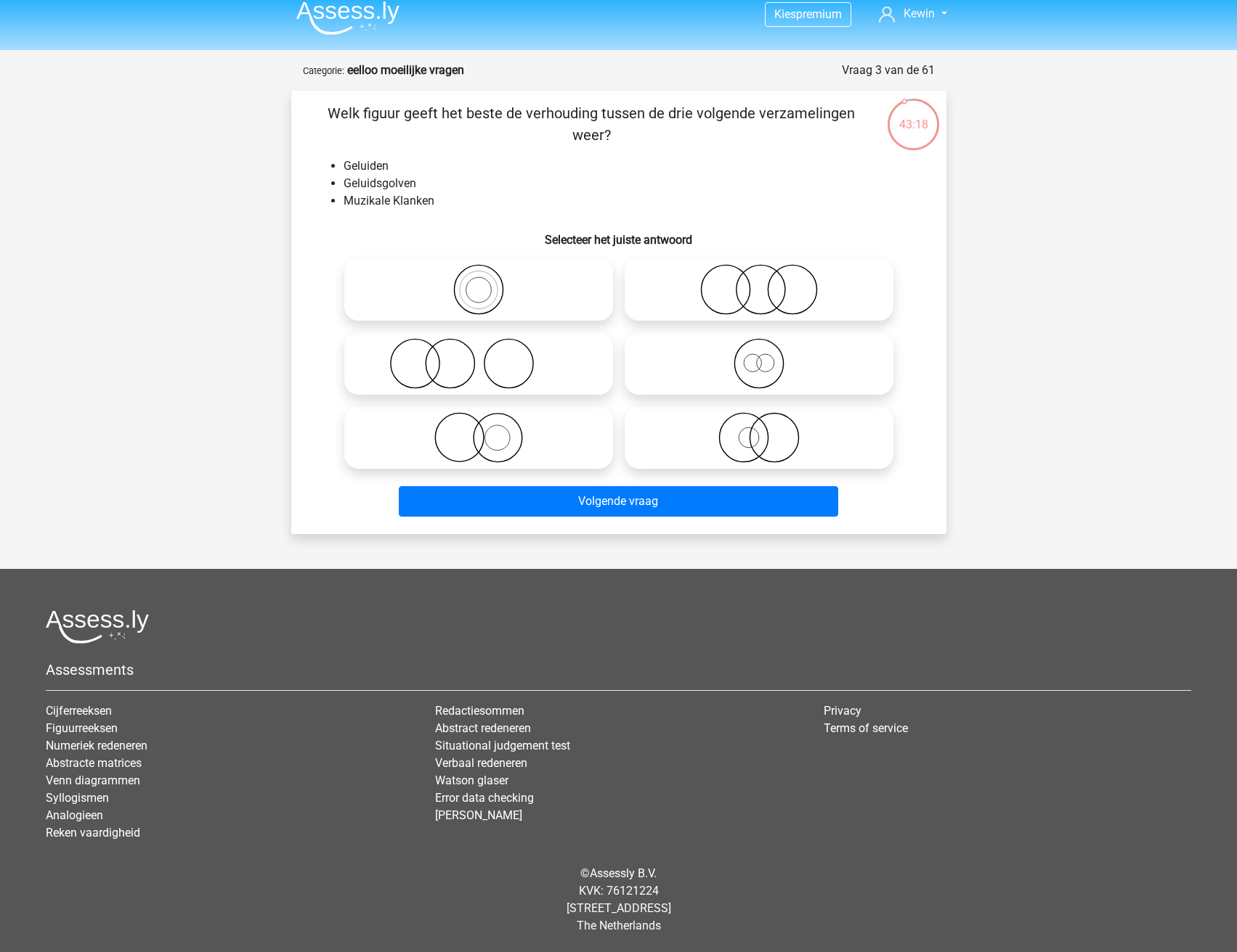
click at [741, 449] on icon at bounding box center [759, 437] width 257 height 51
click at [759, 430] on input "radio" at bounding box center [763, 426] width 9 height 9
radio input "true"
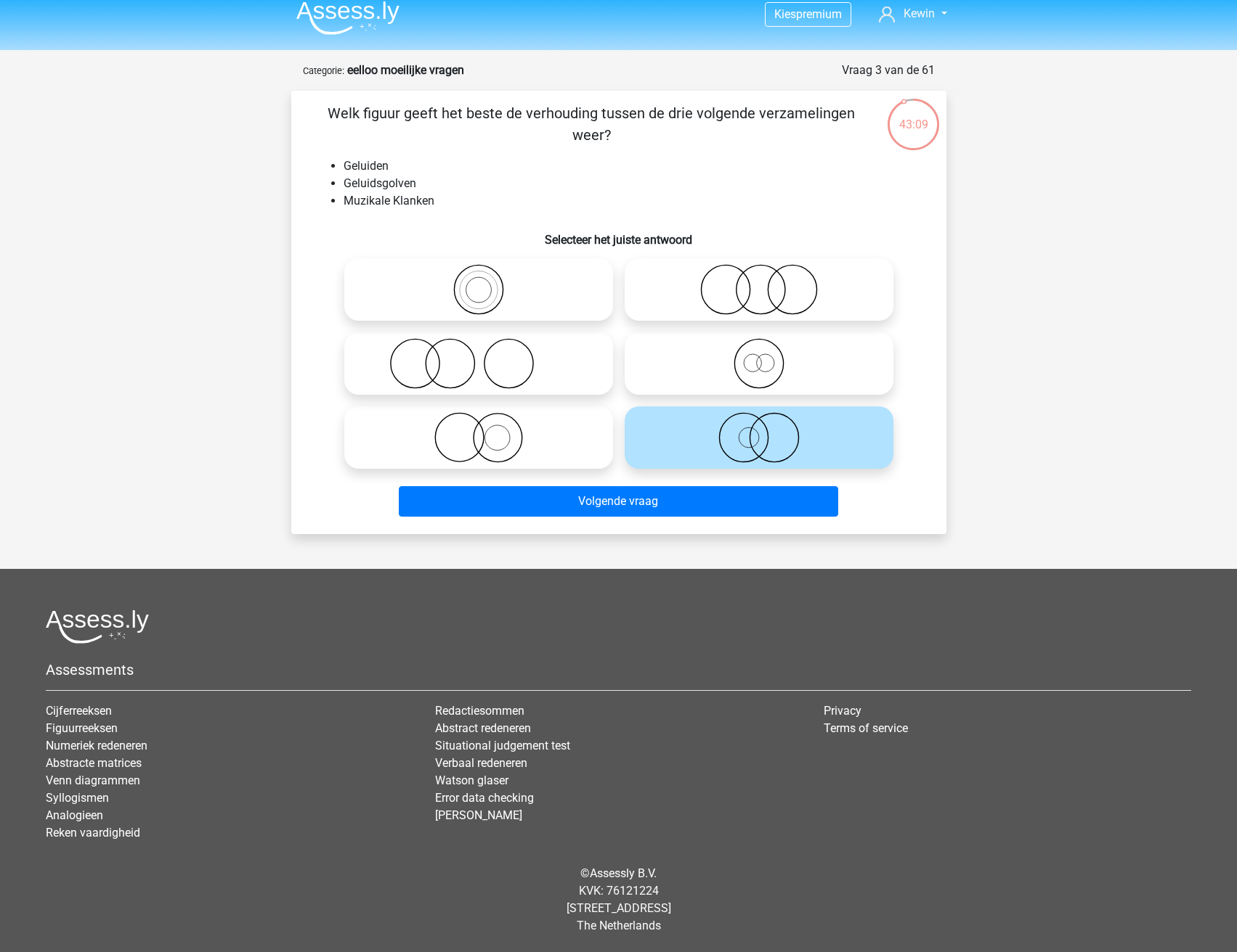
click at [515, 445] on icon at bounding box center [478, 437] width 257 height 51
click at [488, 430] on input "radio" at bounding box center [483, 426] width 9 height 9
radio input "true"
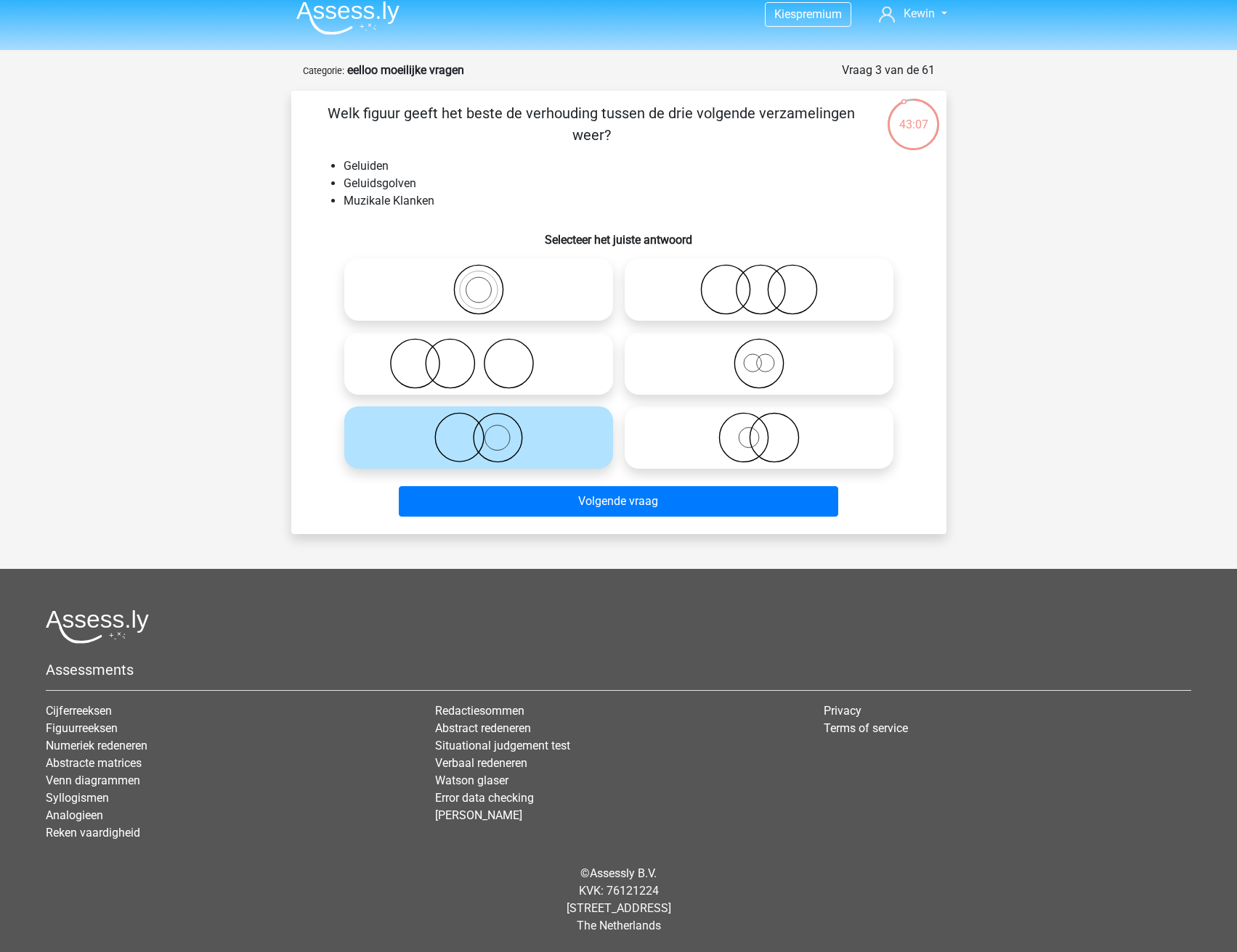
click at [735, 357] on circle at bounding box center [758, 364] width 49 height 49
click at [759, 357] on input "radio" at bounding box center [763, 351] width 9 height 9
radio input "true"
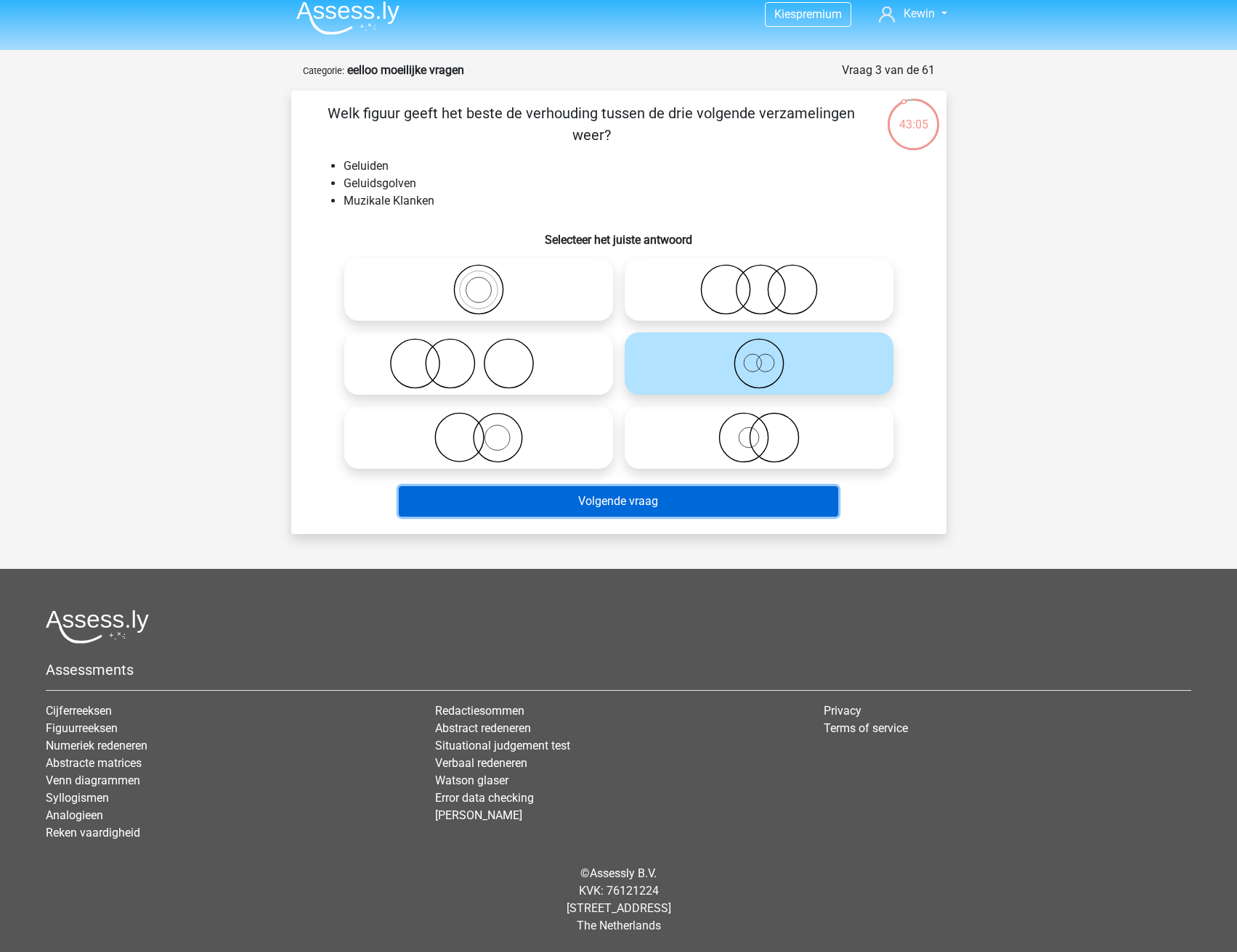
click at [696, 499] on button "Volgende vraag" at bounding box center [618, 501] width 439 height 30
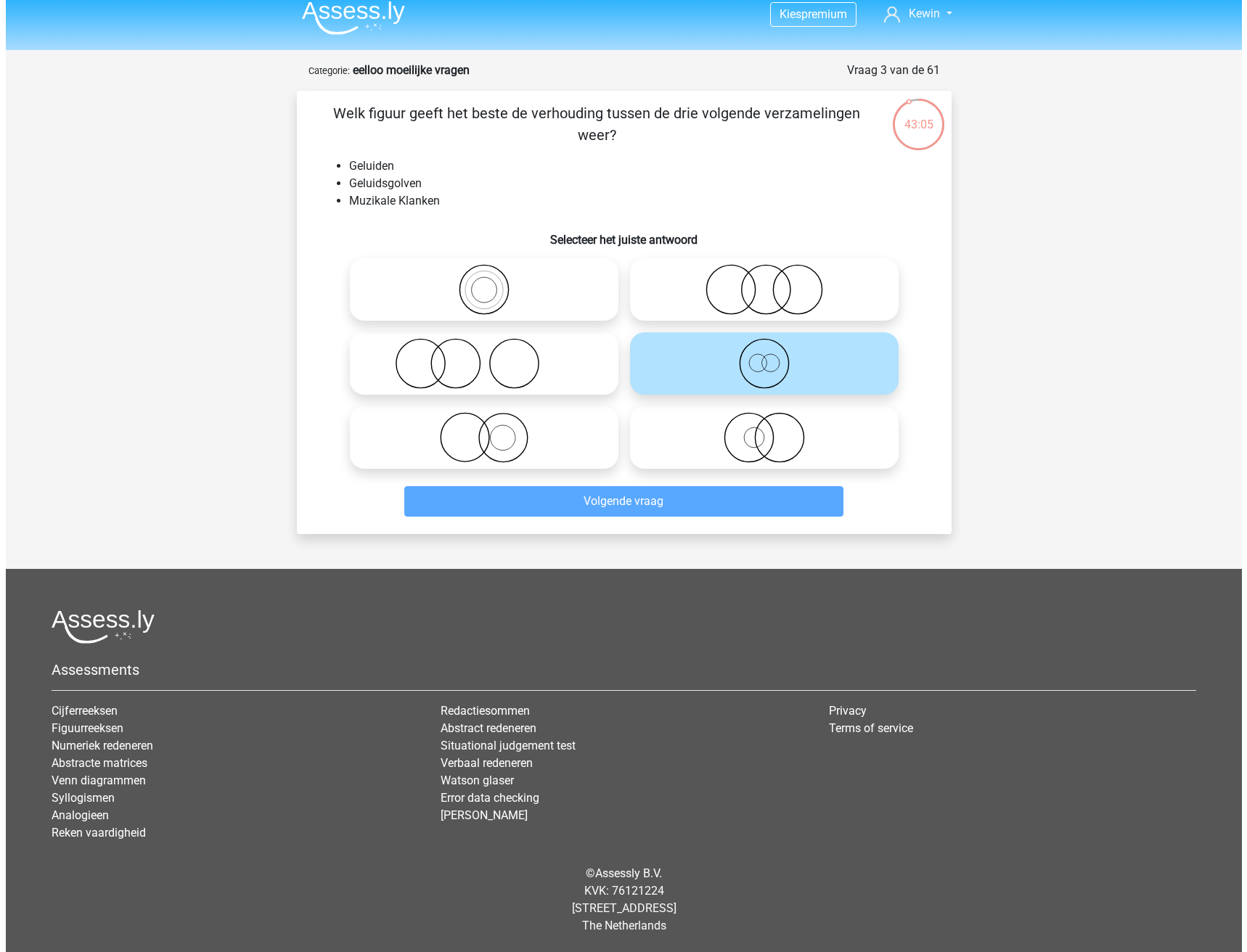
scroll to position [0, 0]
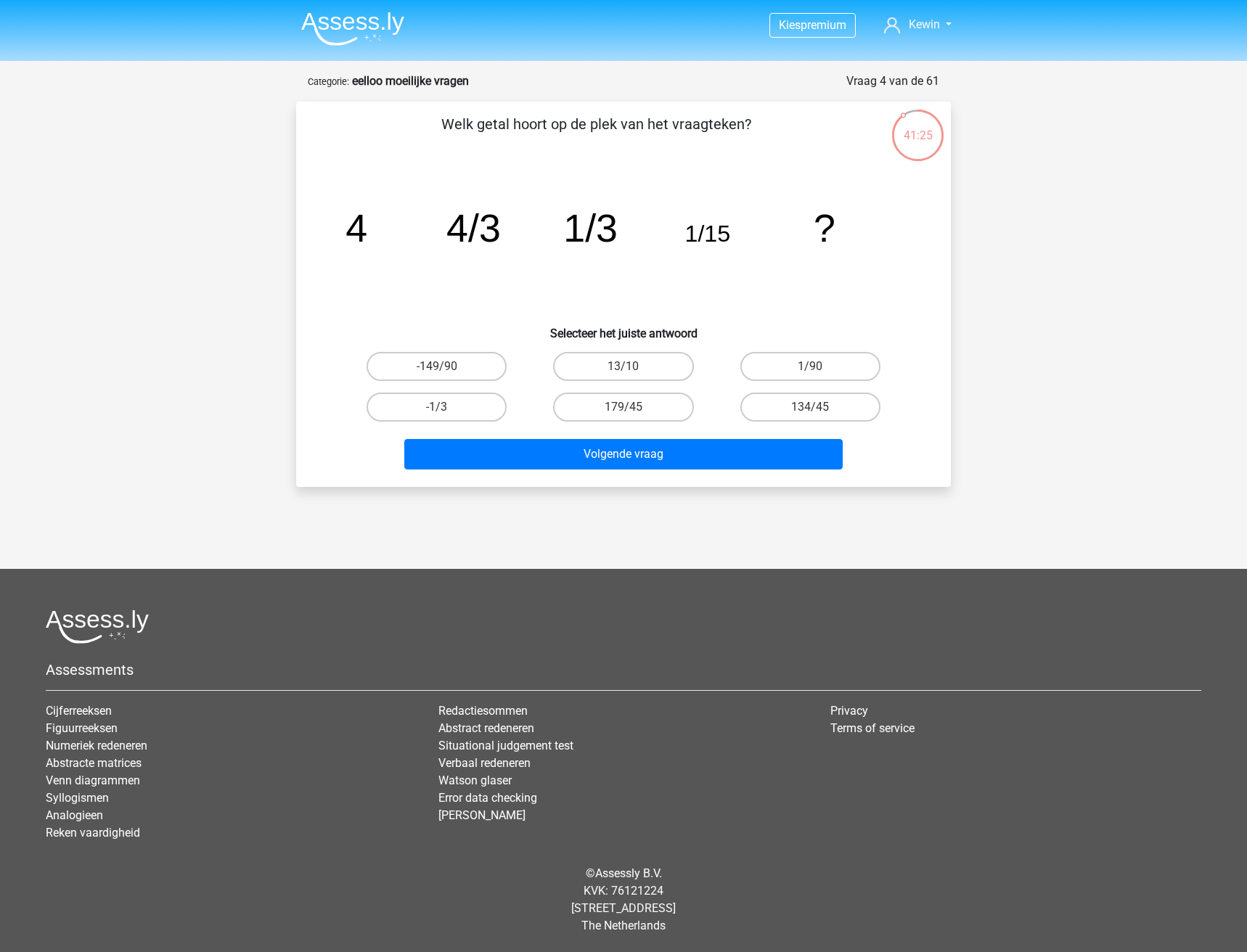
click at [715, 247] on icon "image/svg+xml 4 4/3 1/3 1/15 ?" at bounding box center [623, 241] width 585 height 146
drag, startPoint x: 732, startPoint y: 232, endPoint x: 325, endPoint y: 244, distance: 407.2
click at [303, 252] on div "Welk getal hoort op de plek van het vraagteken? image/svg+xml 4 4/3 1/3 1/15 ? …" at bounding box center [624, 294] width 643 height 362
copy g "4 4/3 1/3 1/15"
click at [122, 438] on div "Kies premium Kewin kewin.duda.duda@hva.nl" at bounding box center [624, 452] width 1247 height 905
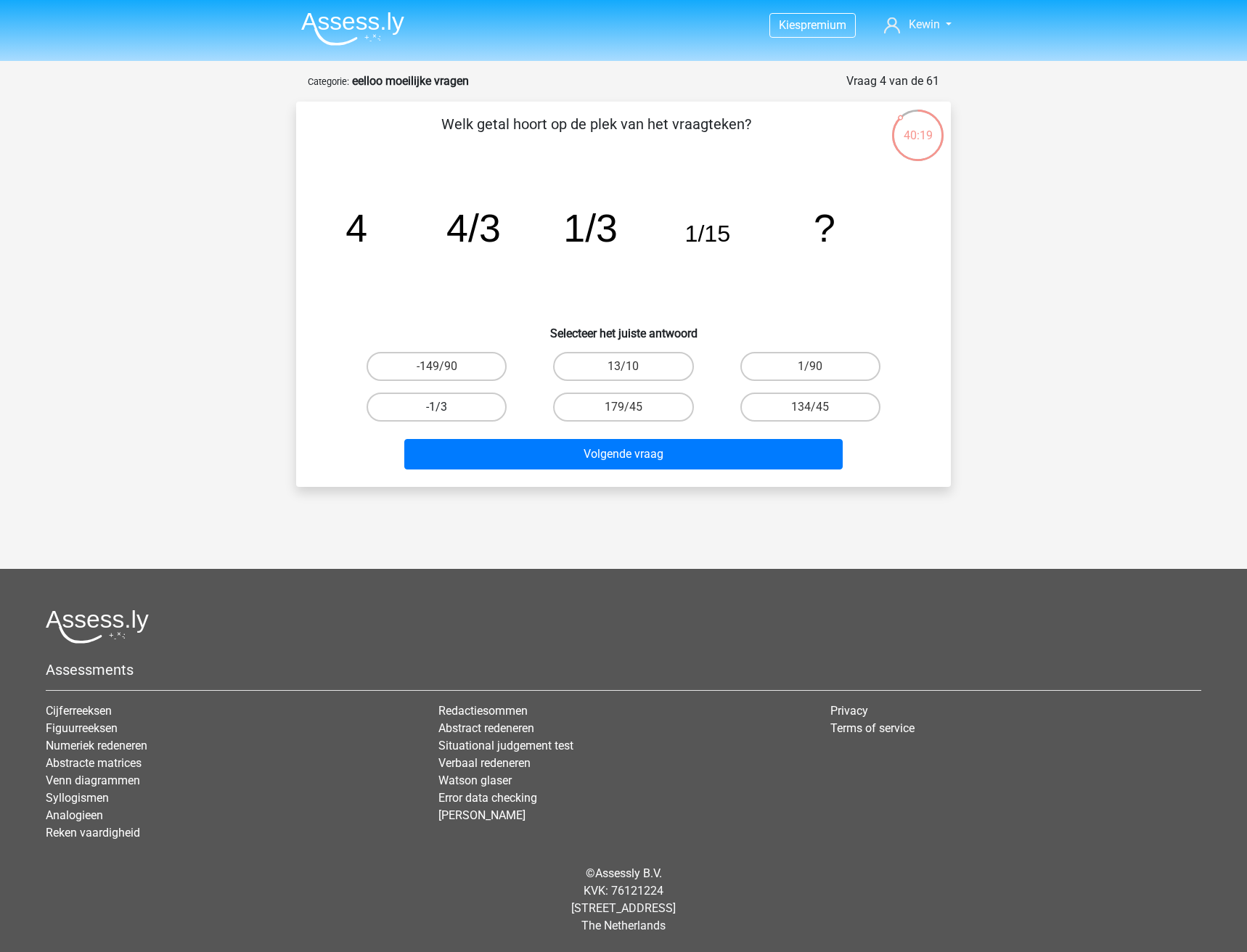
click at [474, 411] on label "-1/3" at bounding box center [436, 407] width 140 height 29
click at [446, 411] on input "-1/3" at bounding box center [441, 412] width 9 height 9
radio input "true"
click at [843, 366] on label "1/90" at bounding box center [810, 366] width 140 height 29
click at [819, 366] on input "1/90" at bounding box center [815, 371] width 9 height 9
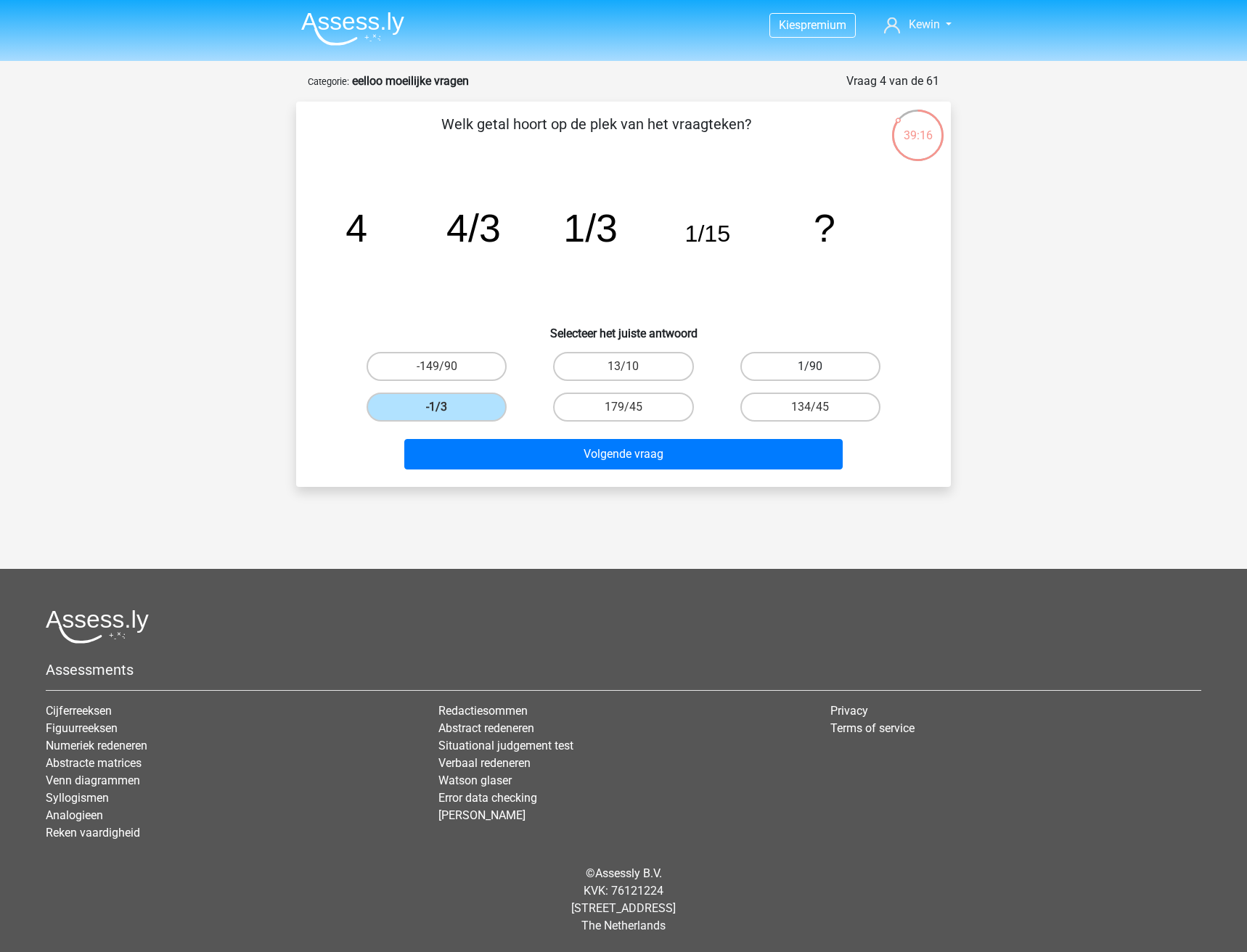
radio input "true"
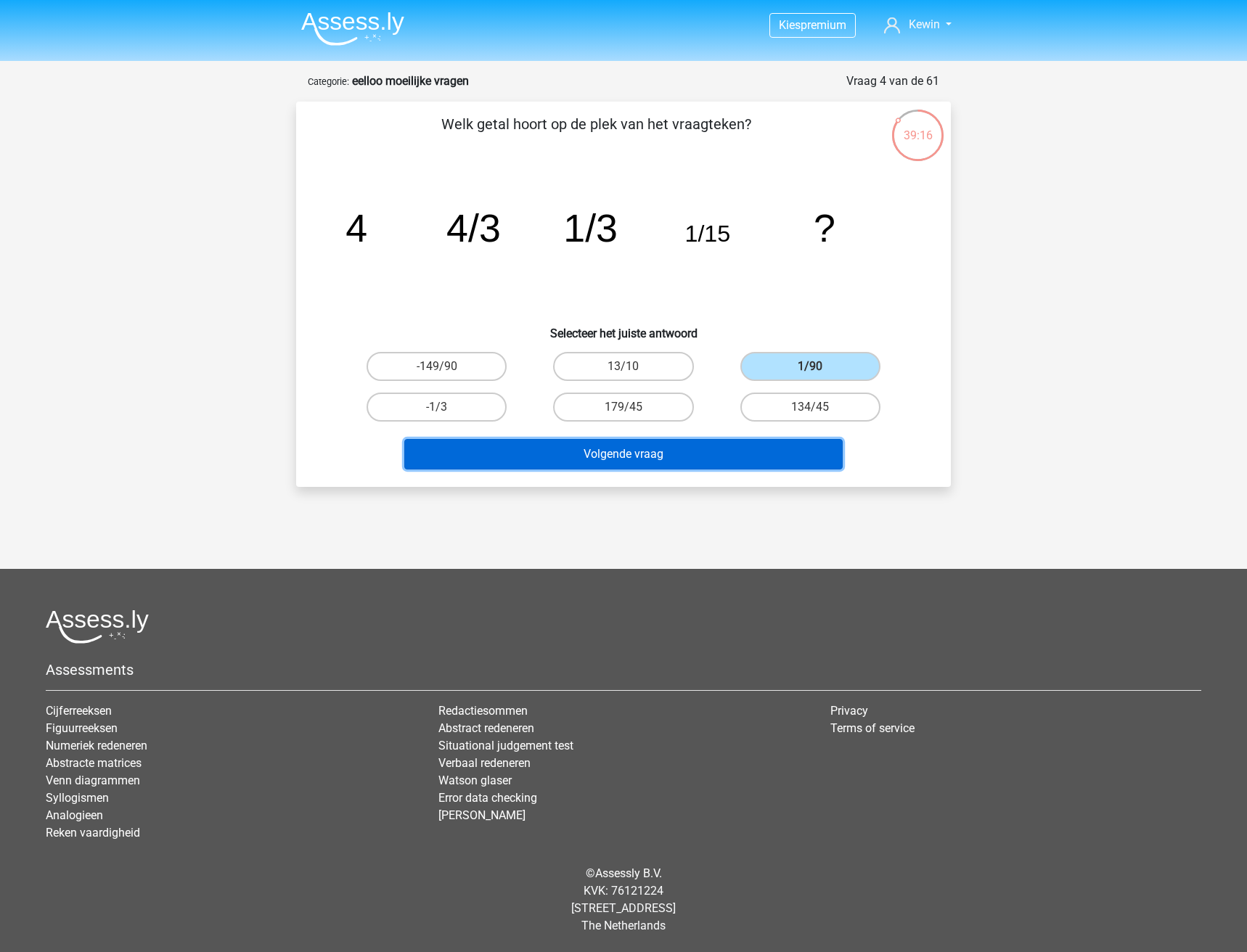
click at [731, 463] on button "Volgende vraag" at bounding box center [624, 454] width 439 height 30
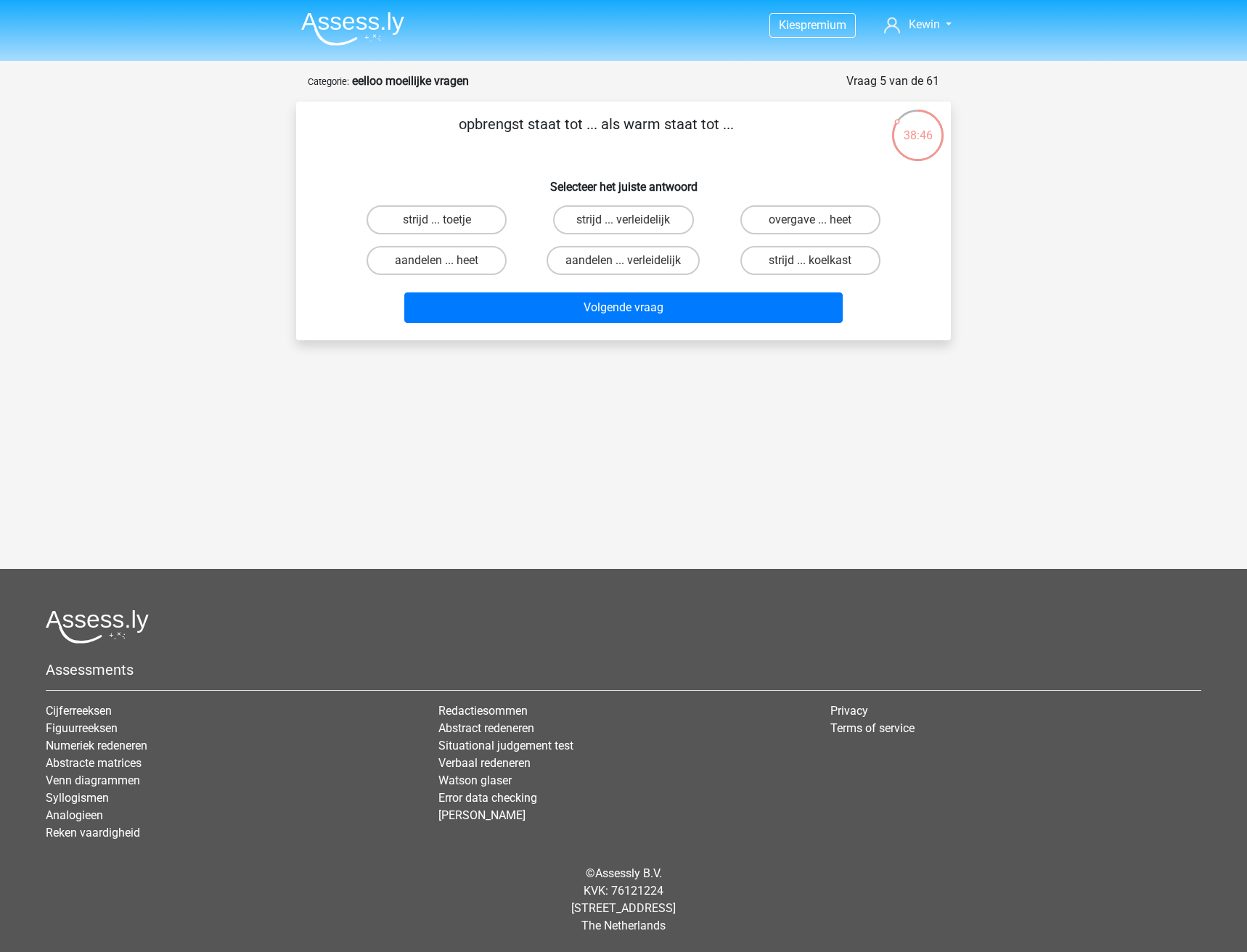
click at [429, 244] on div "aandelen ... heet" at bounding box center [437, 261] width 187 height 41
click at [432, 258] on label "aandelen ... heet" at bounding box center [436, 260] width 140 height 29
click at [437, 261] on input "aandelen ... heet" at bounding box center [441, 265] width 9 height 9
radio input "true"
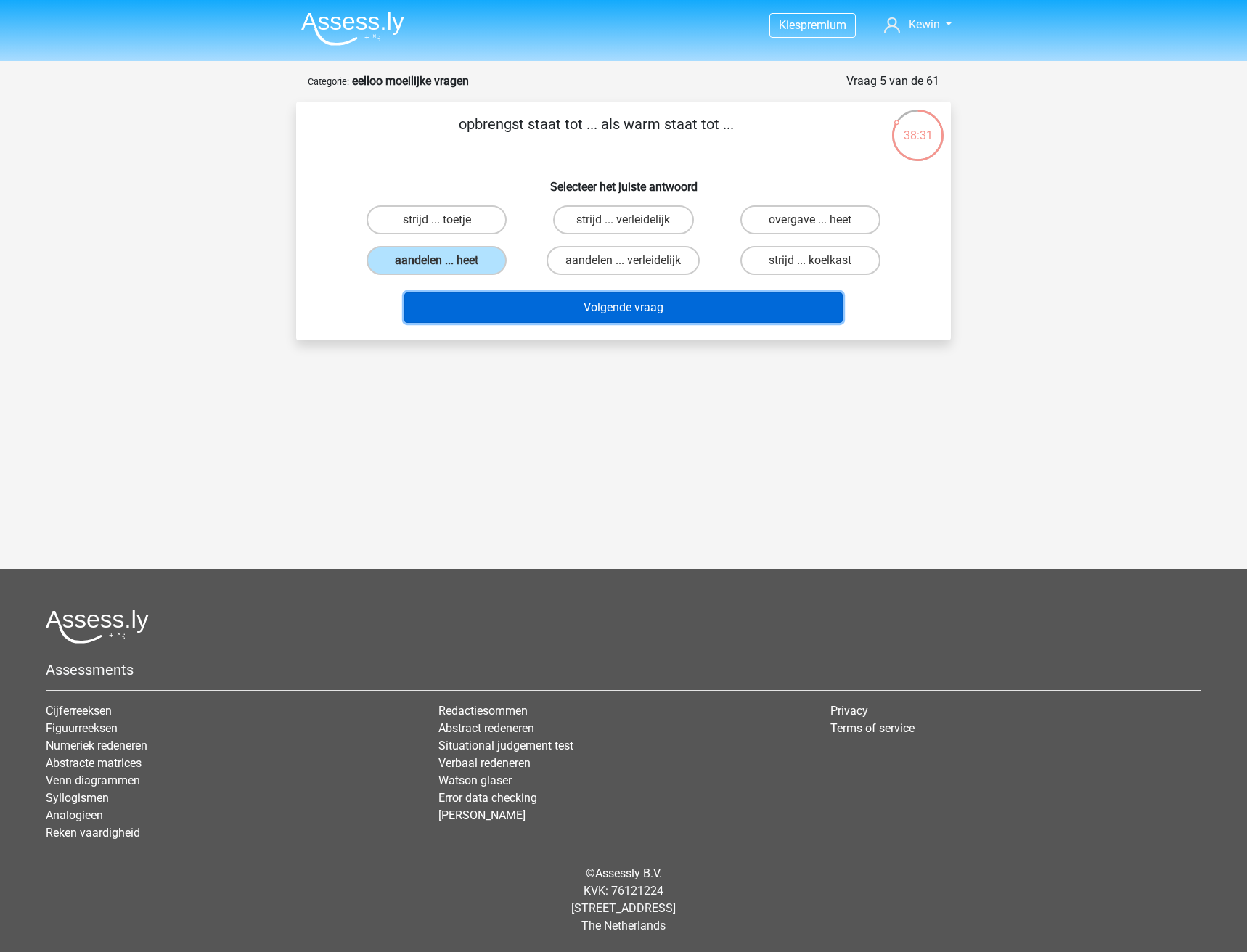
click at [628, 308] on button "Volgende vraag" at bounding box center [624, 308] width 439 height 30
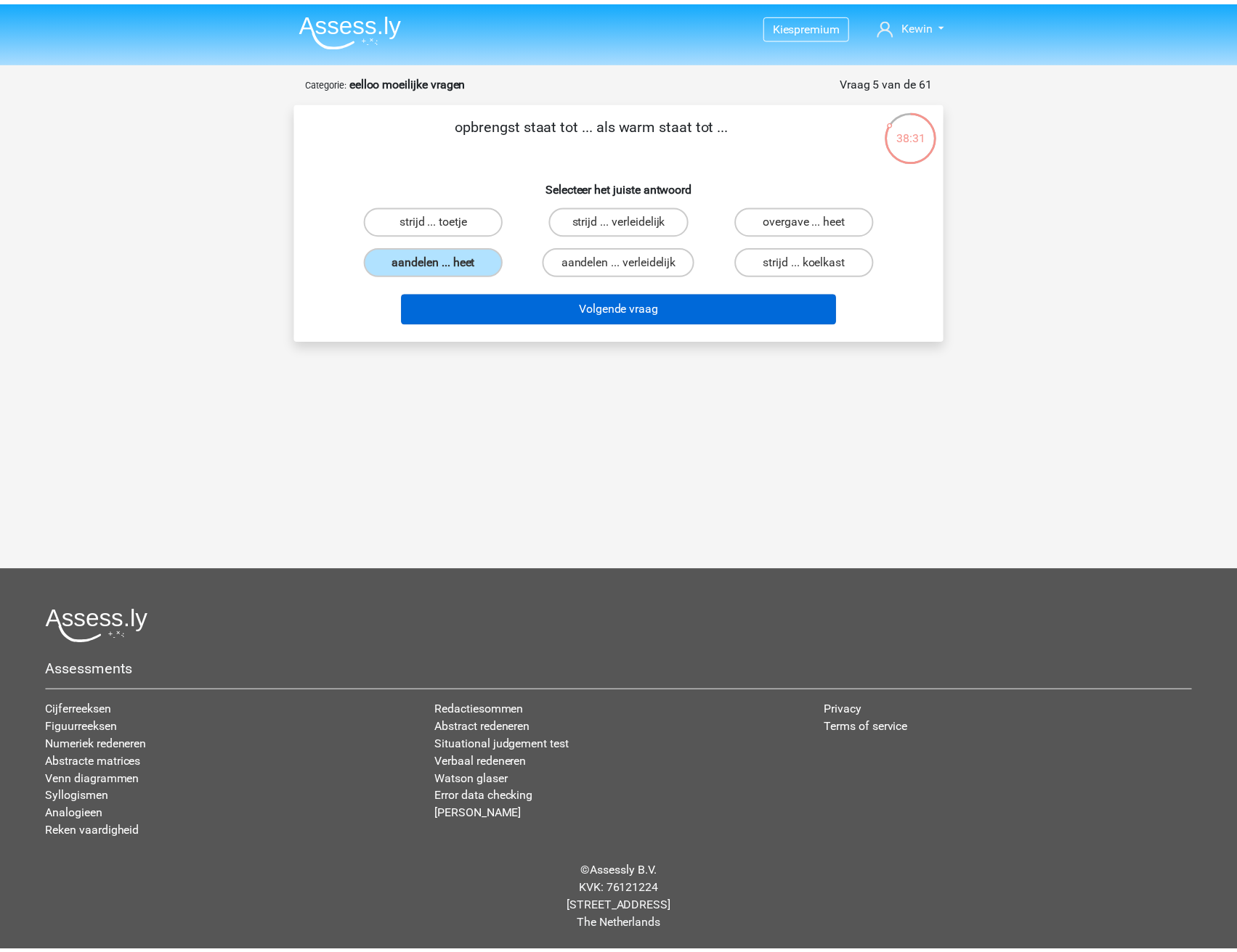
scroll to position [11, 0]
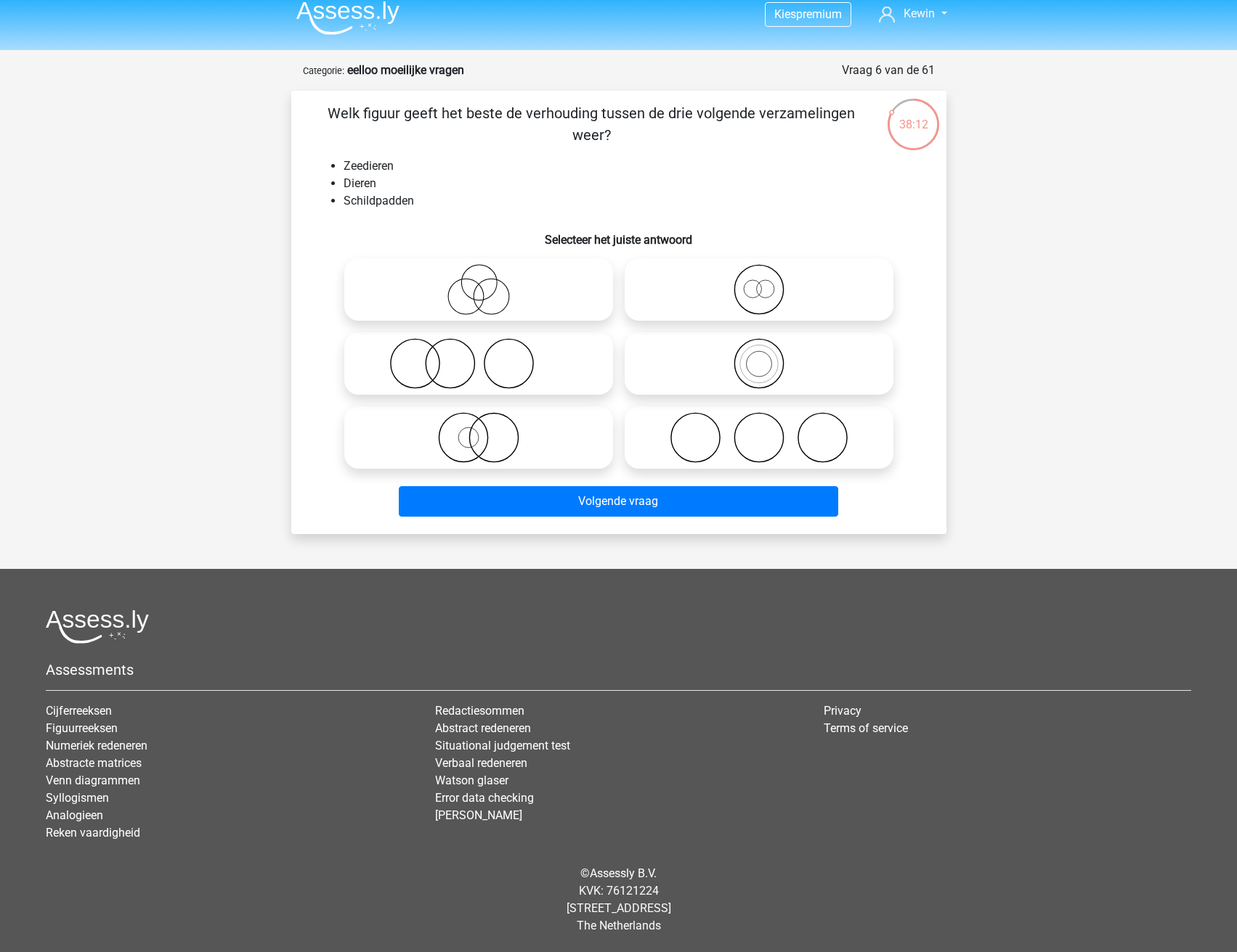
click at [502, 426] on icon at bounding box center [478, 437] width 257 height 51
click at [488, 426] on input "radio" at bounding box center [483, 426] width 9 height 9
radio input "true"
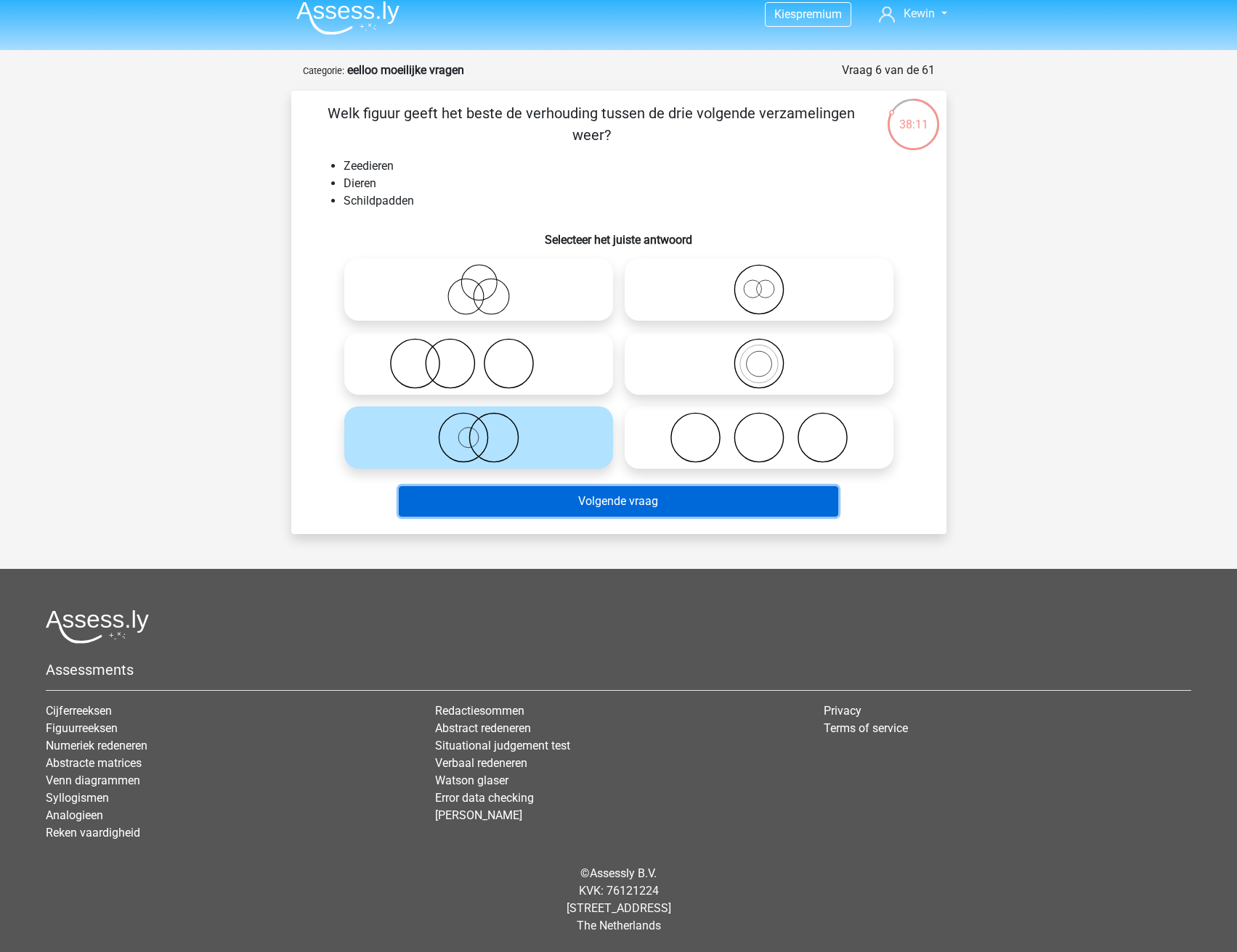
click at [684, 507] on button "Volgende vraag" at bounding box center [618, 501] width 439 height 30
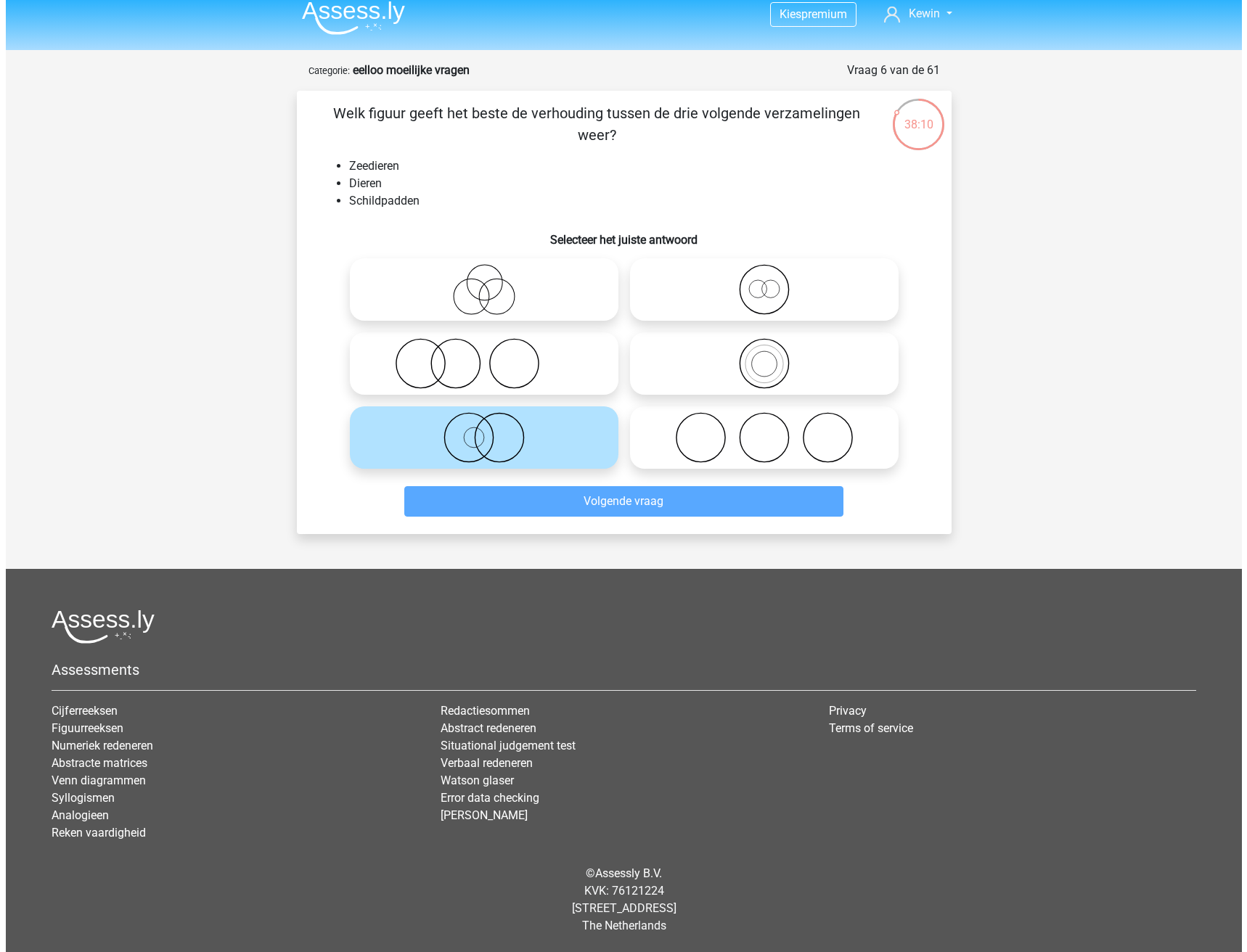
scroll to position [0, 0]
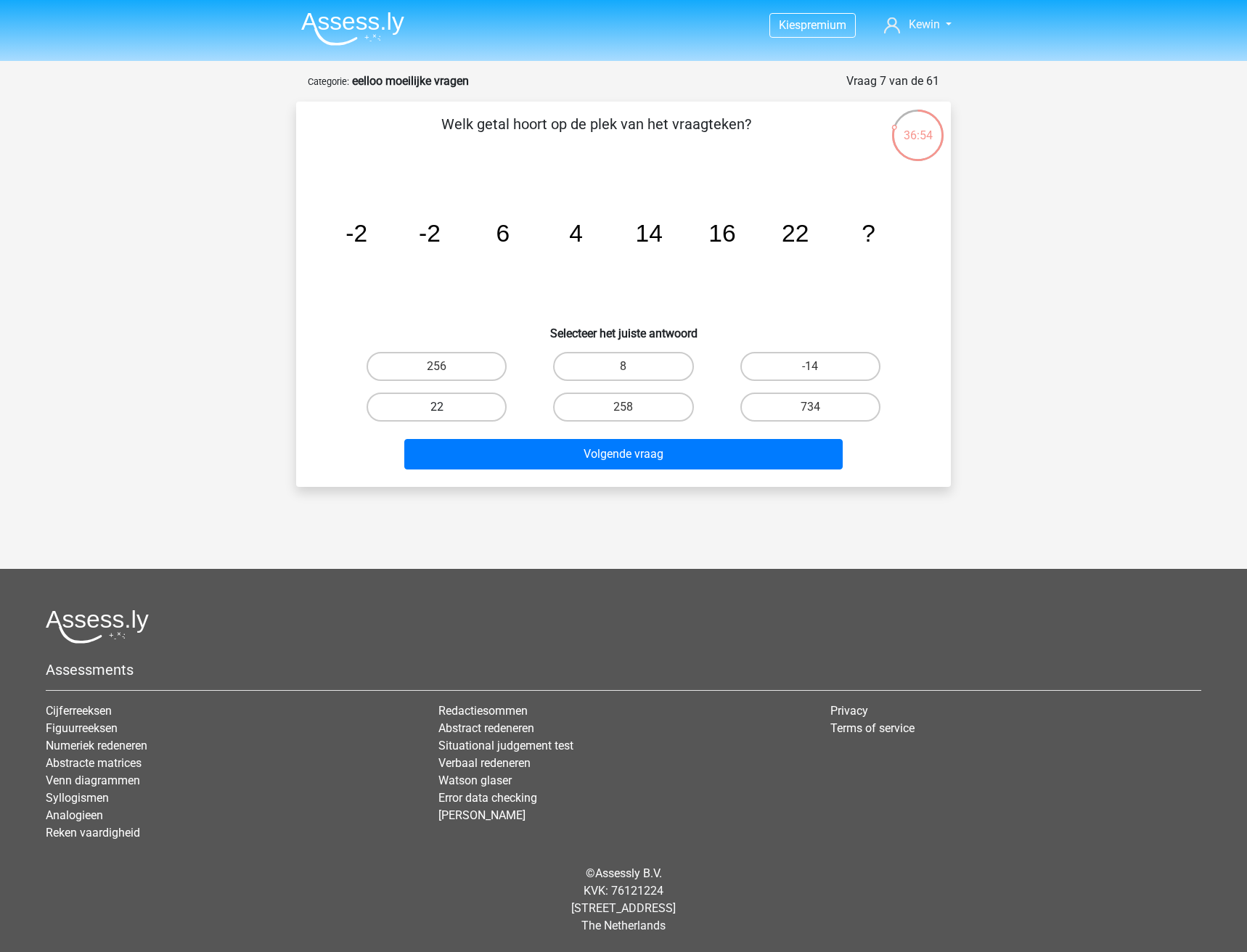
click at [436, 402] on label "22" at bounding box center [436, 407] width 140 height 29
click at [437, 407] on input "22" at bounding box center [441, 412] width 9 height 9
radio input "true"
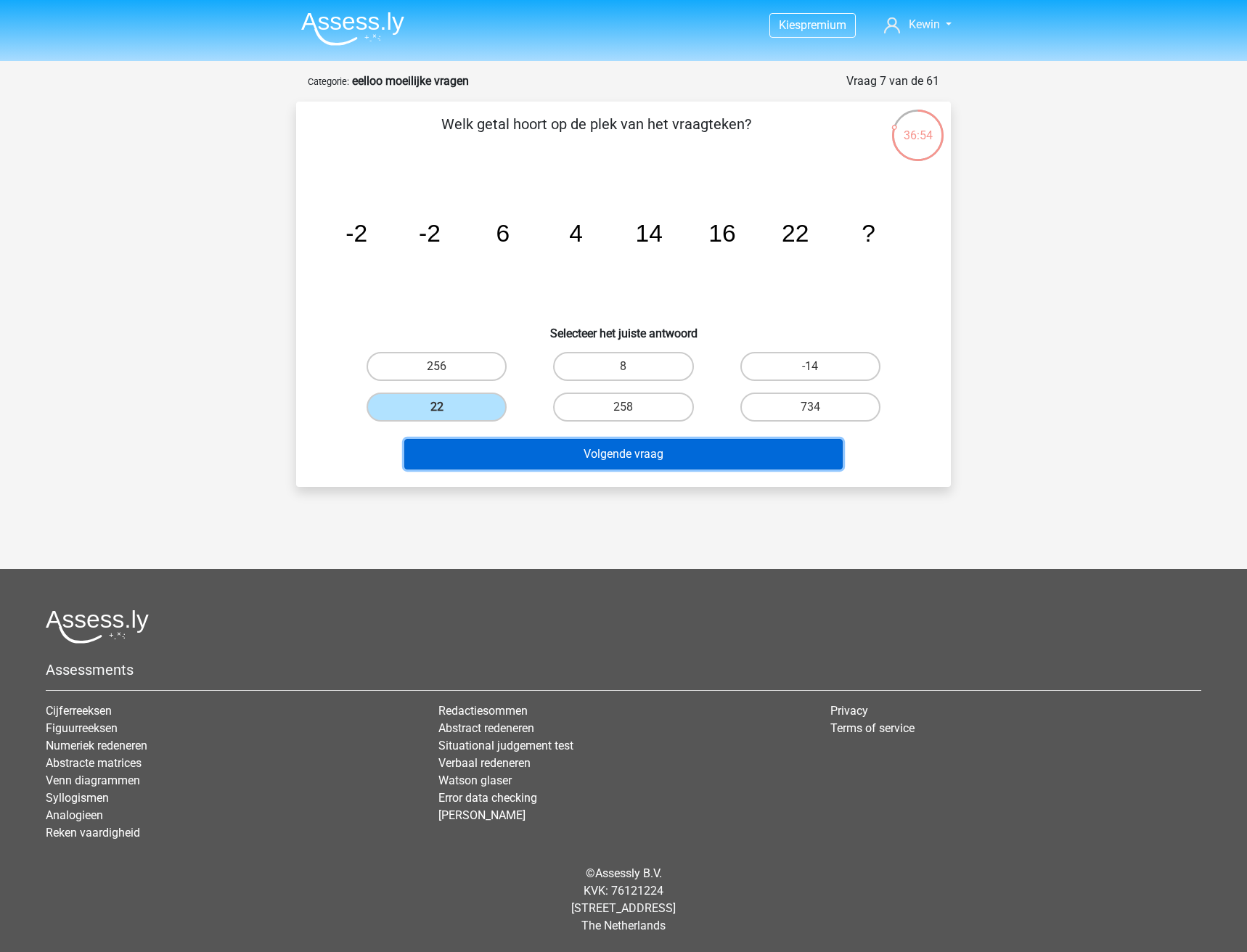
click at [510, 459] on button "Volgende vraag" at bounding box center [624, 454] width 439 height 30
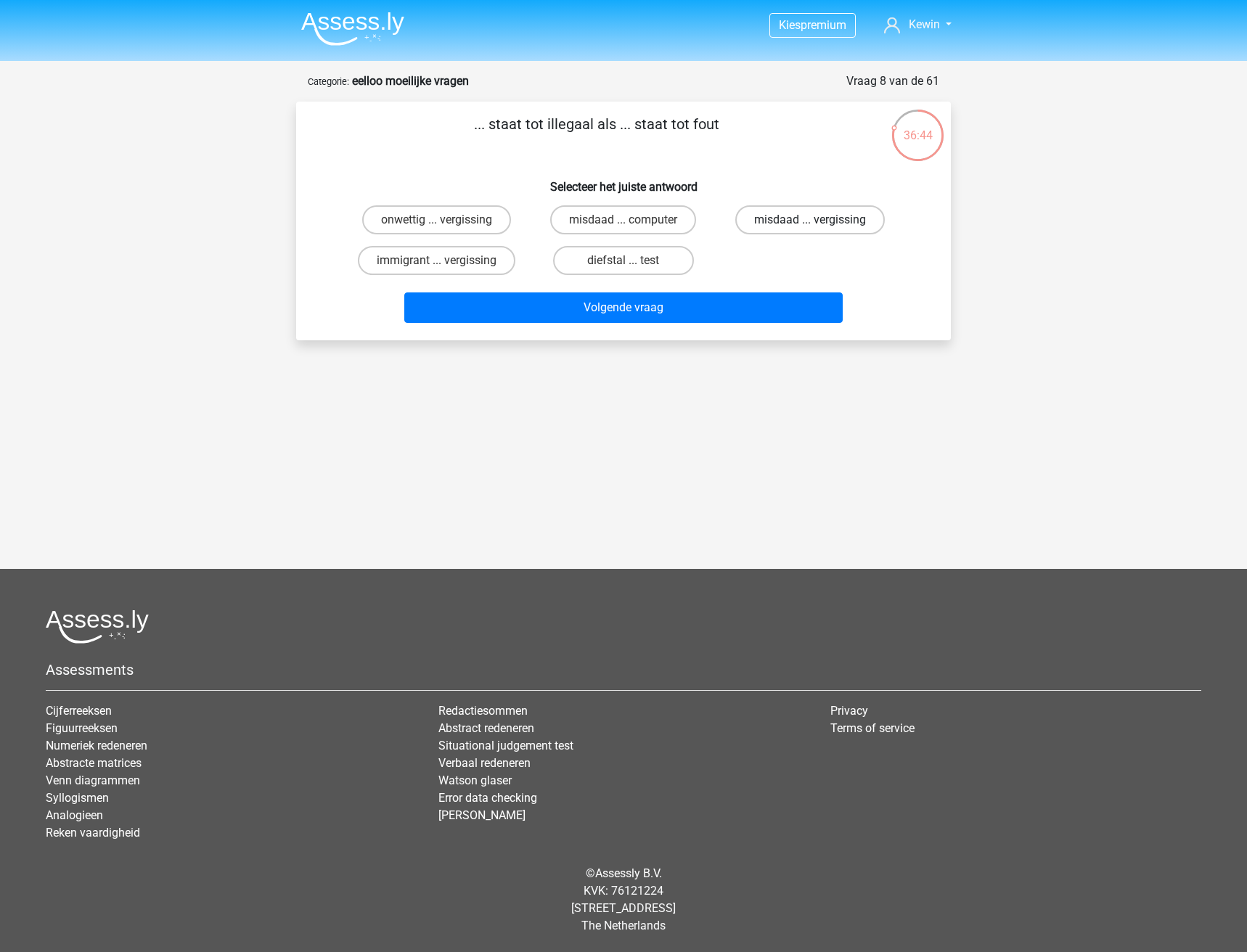
click at [802, 222] on label "misdaad ... vergissing" at bounding box center [809, 220] width 149 height 29
click at [810, 222] on input "misdaad ... vergissing" at bounding box center [815, 225] width 9 height 9
radio input "true"
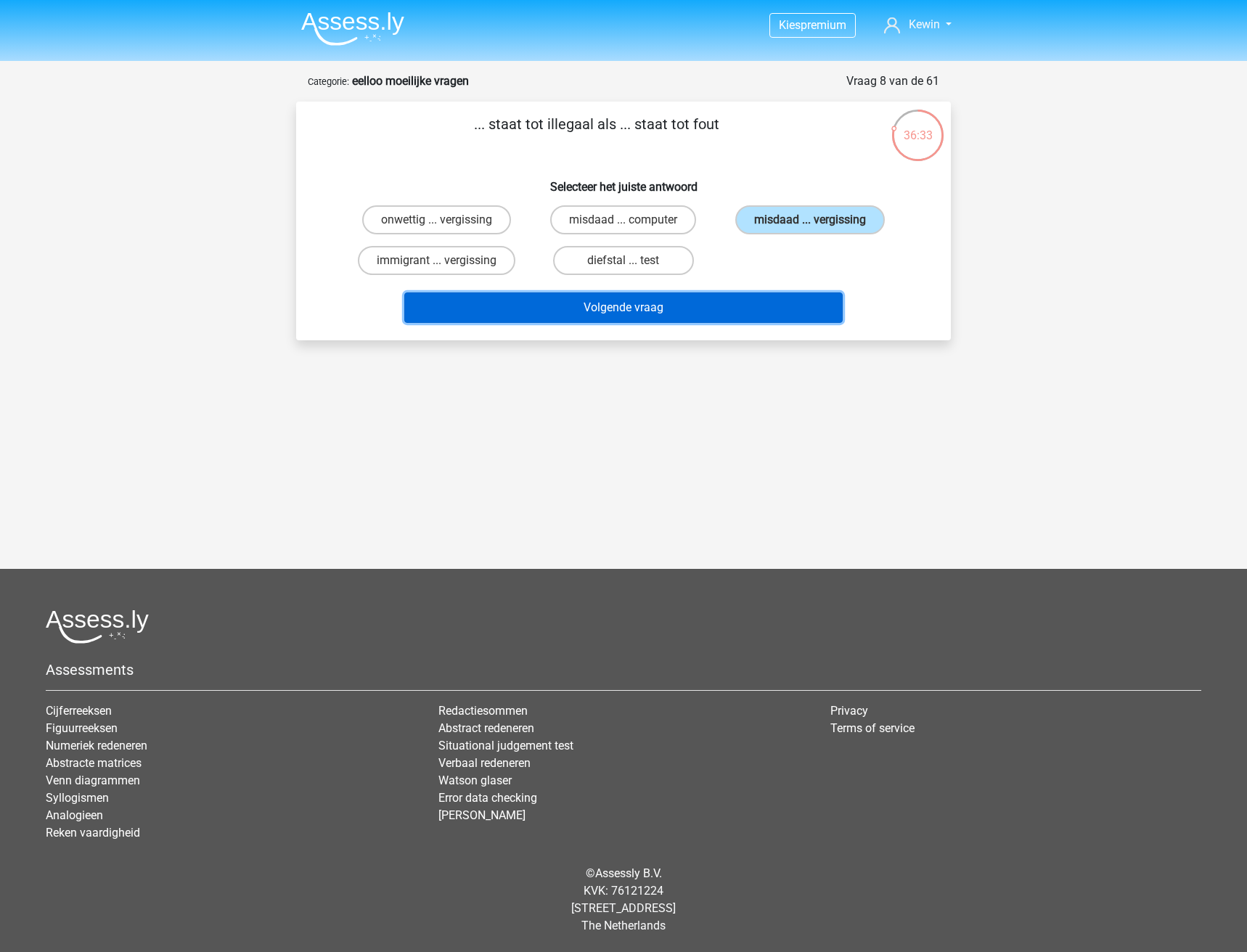
click at [617, 312] on button "Volgende vraag" at bounding box center [624, 308] width 439 height 30
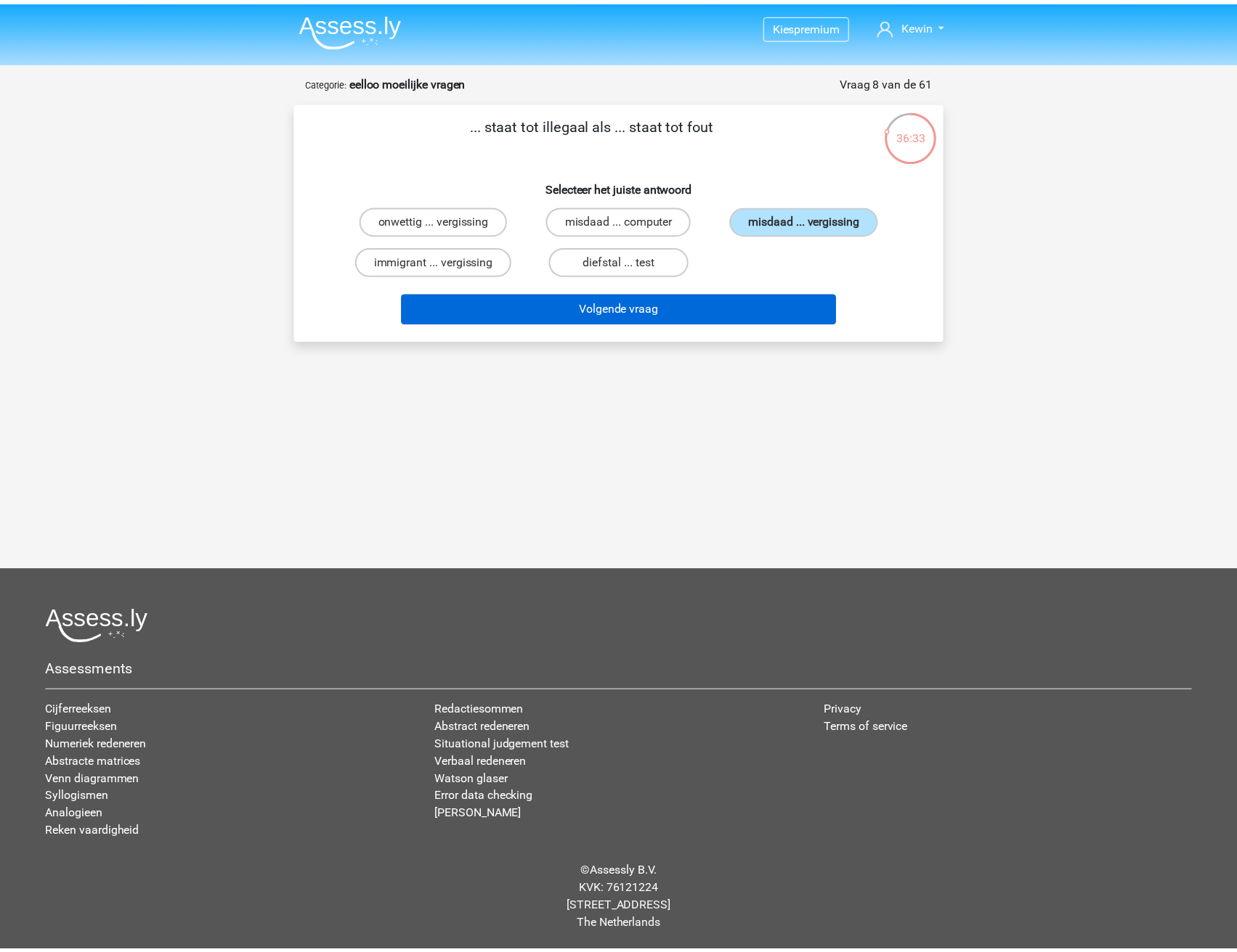
scroll to position [11, 0]
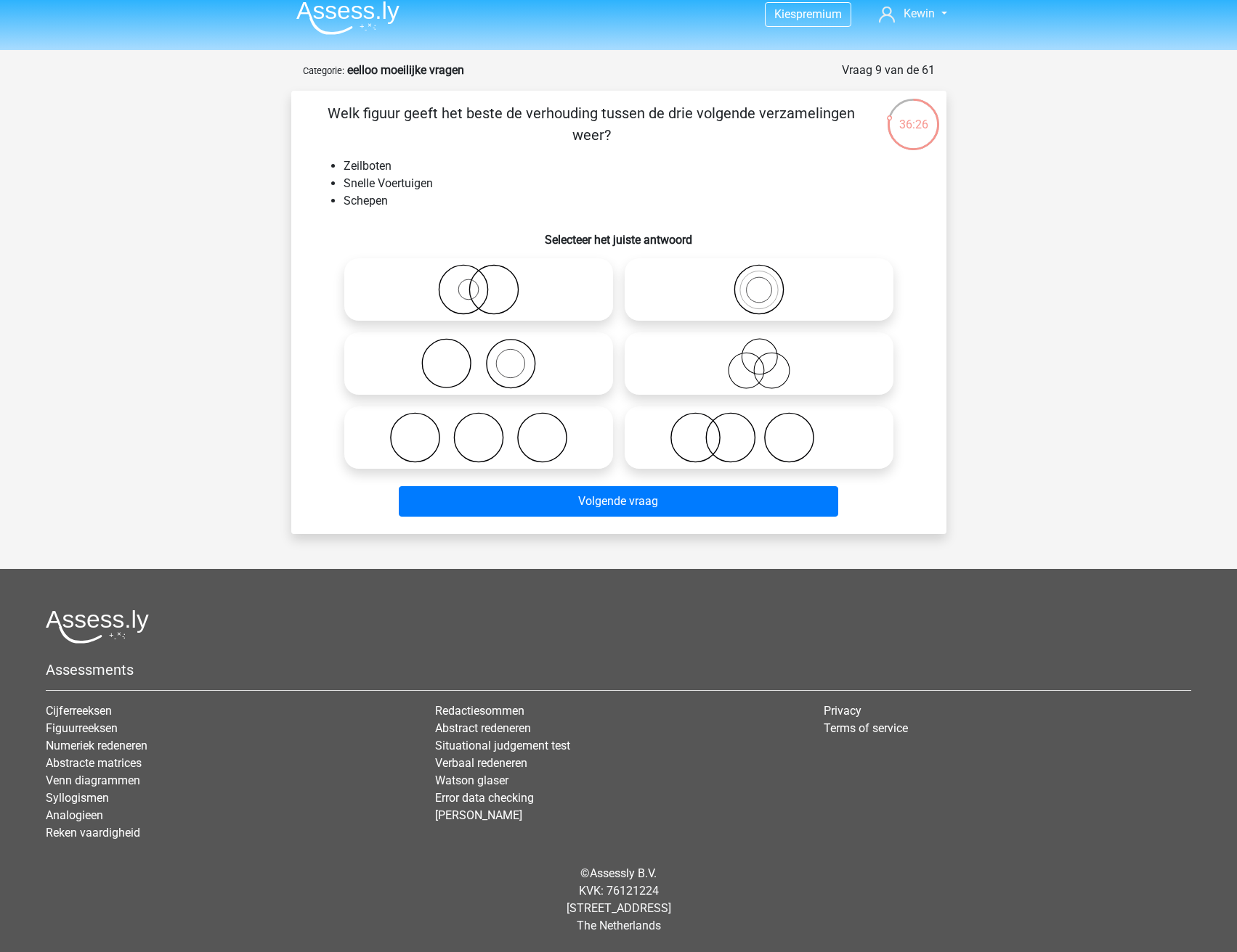
click at [540, 444] on icon at bounding box center [478, 437] width 257 height 51
click at [488, 430] on input "radio" at bounding box center [483, 426] width 9 height 9
radio input "true"
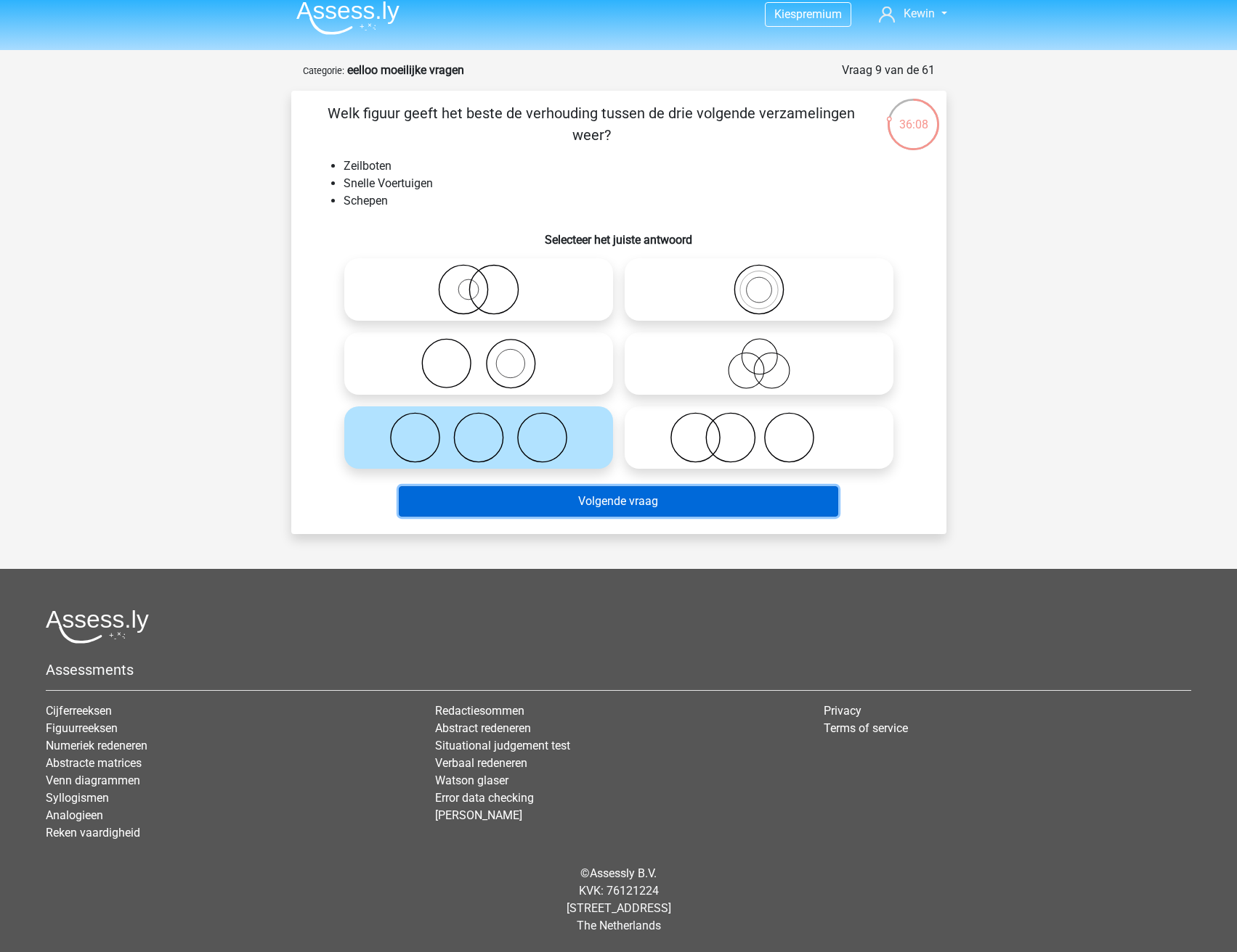
click at [625, 507] on button "Volgende vraag" at bounding box center [618, 501] width 439 height 30
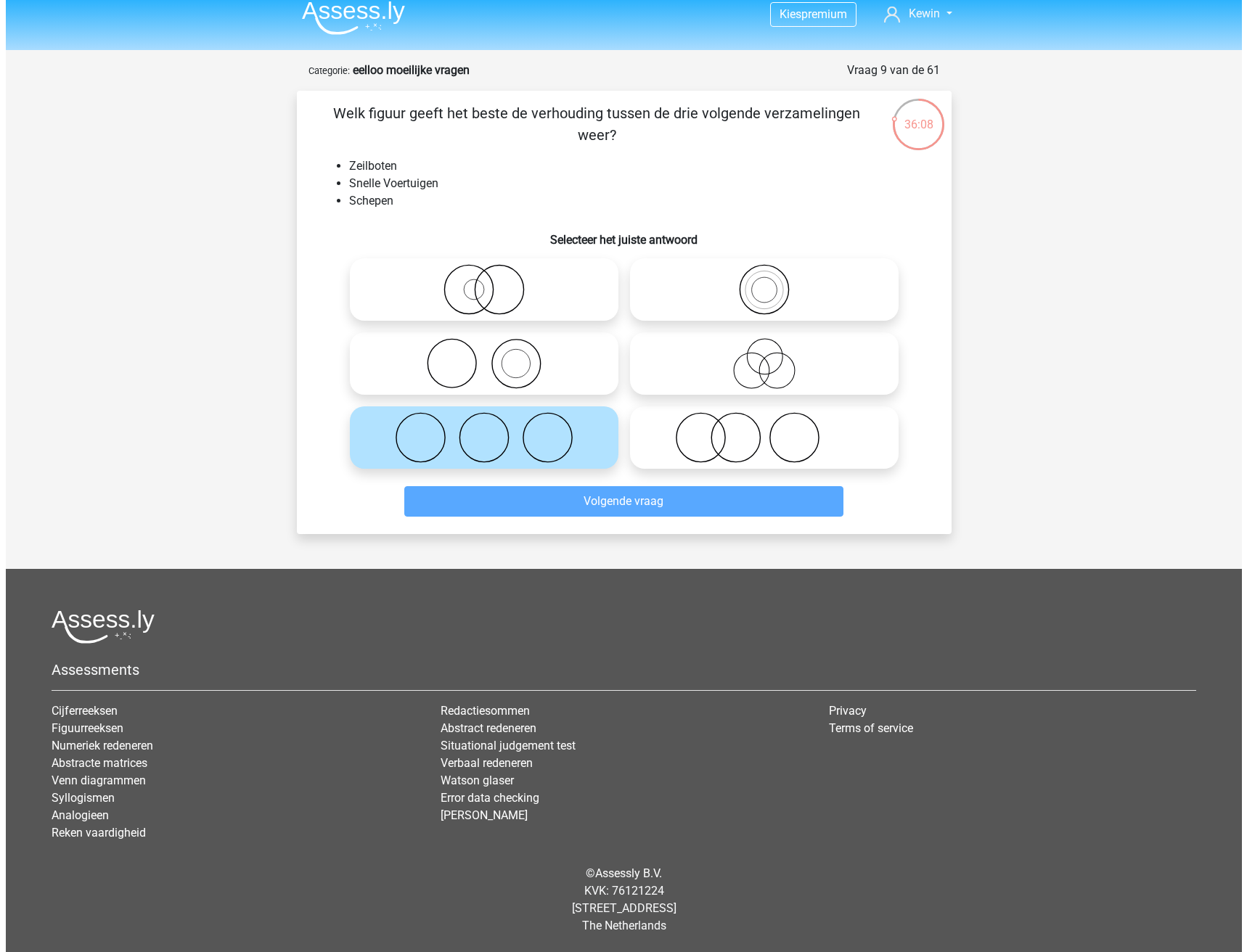
scroll to position [0, 0]
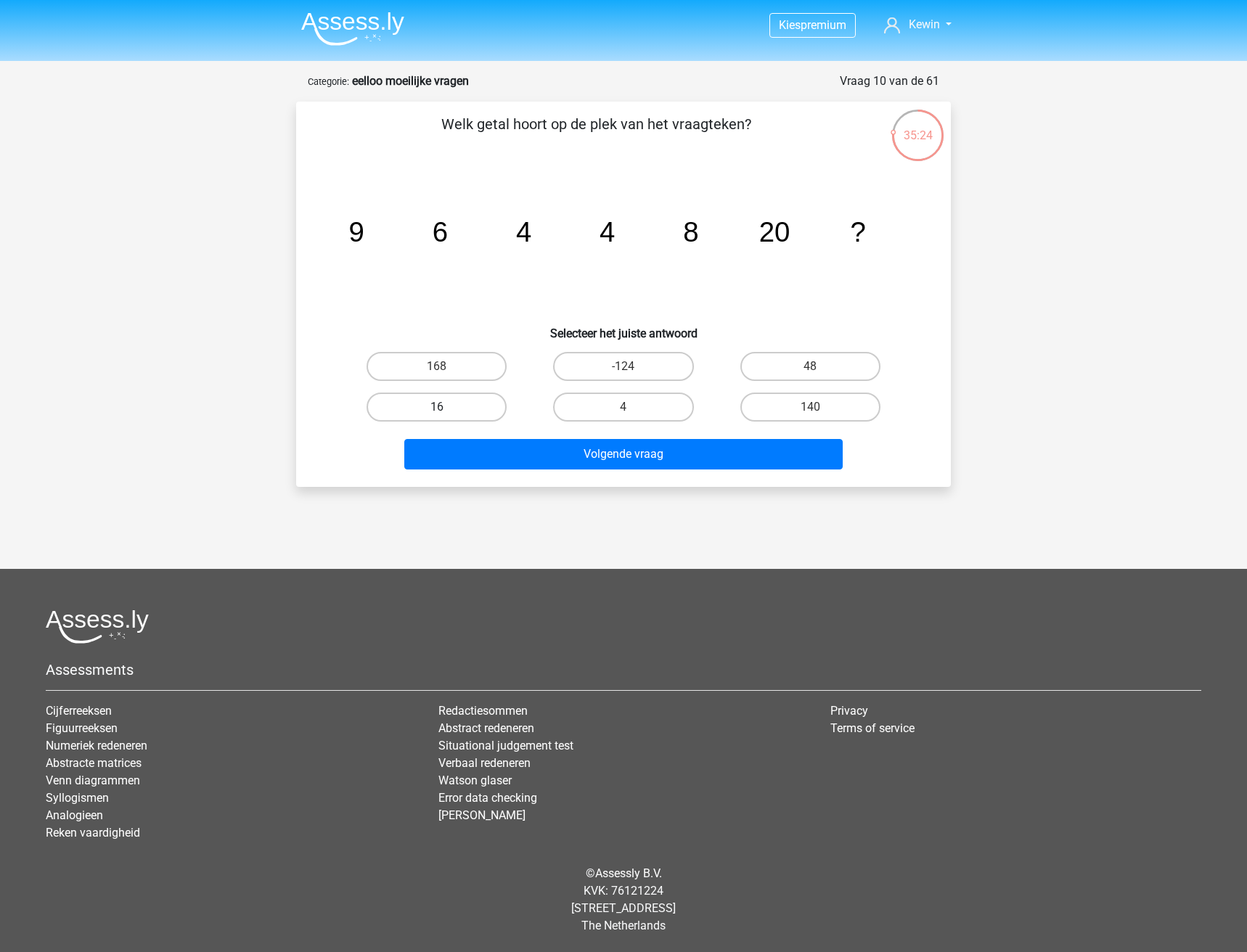
click at [395, 409] on label "16" at bounding box center [436, 407] width 140 height 29
click at [437, 409] on input "16" at bounding box center [441, 412] width 9 height 9
radio input "true"
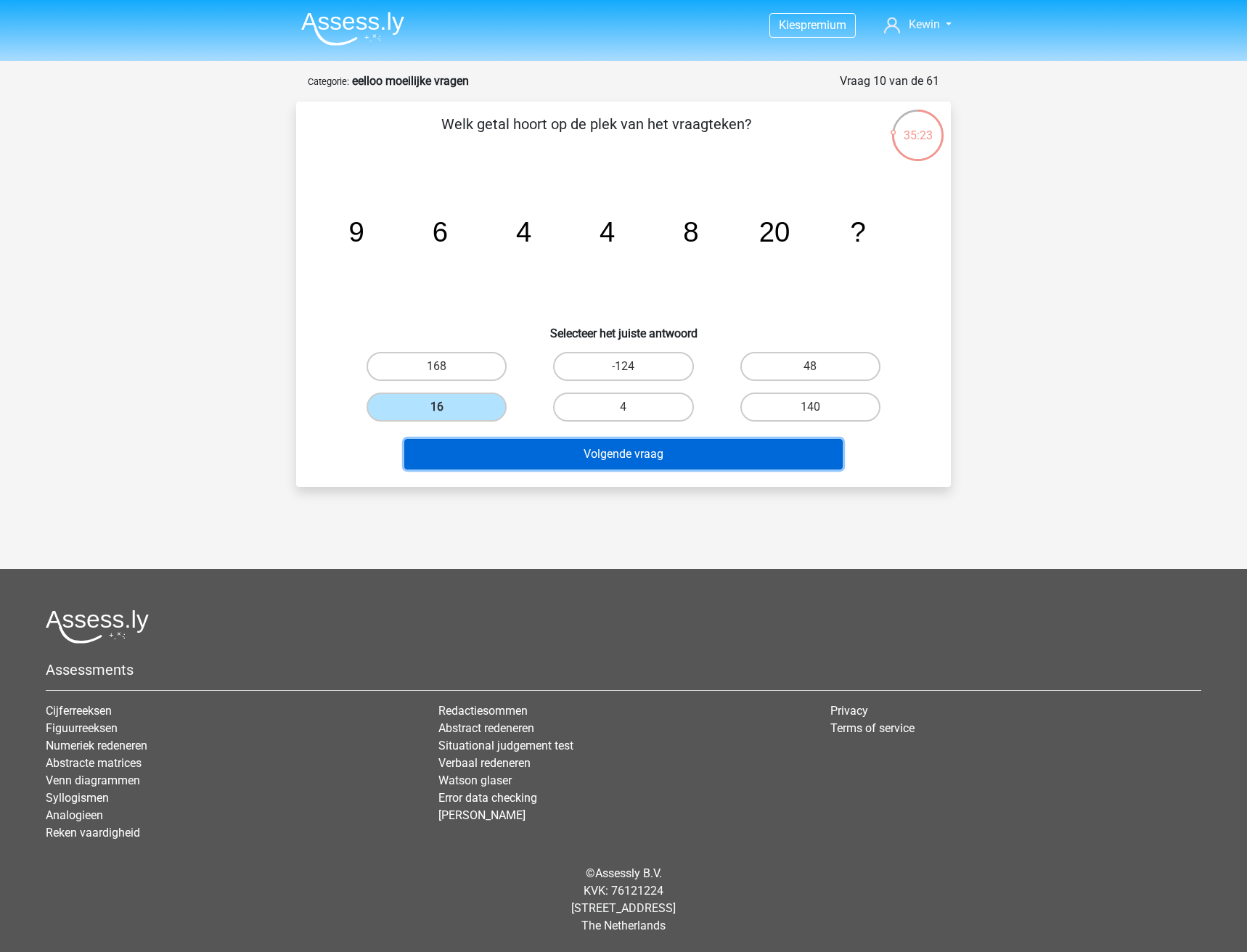
click at [567, 450] on button "Volgende vraag" at bounding box center [624, 454] width 439 height 30
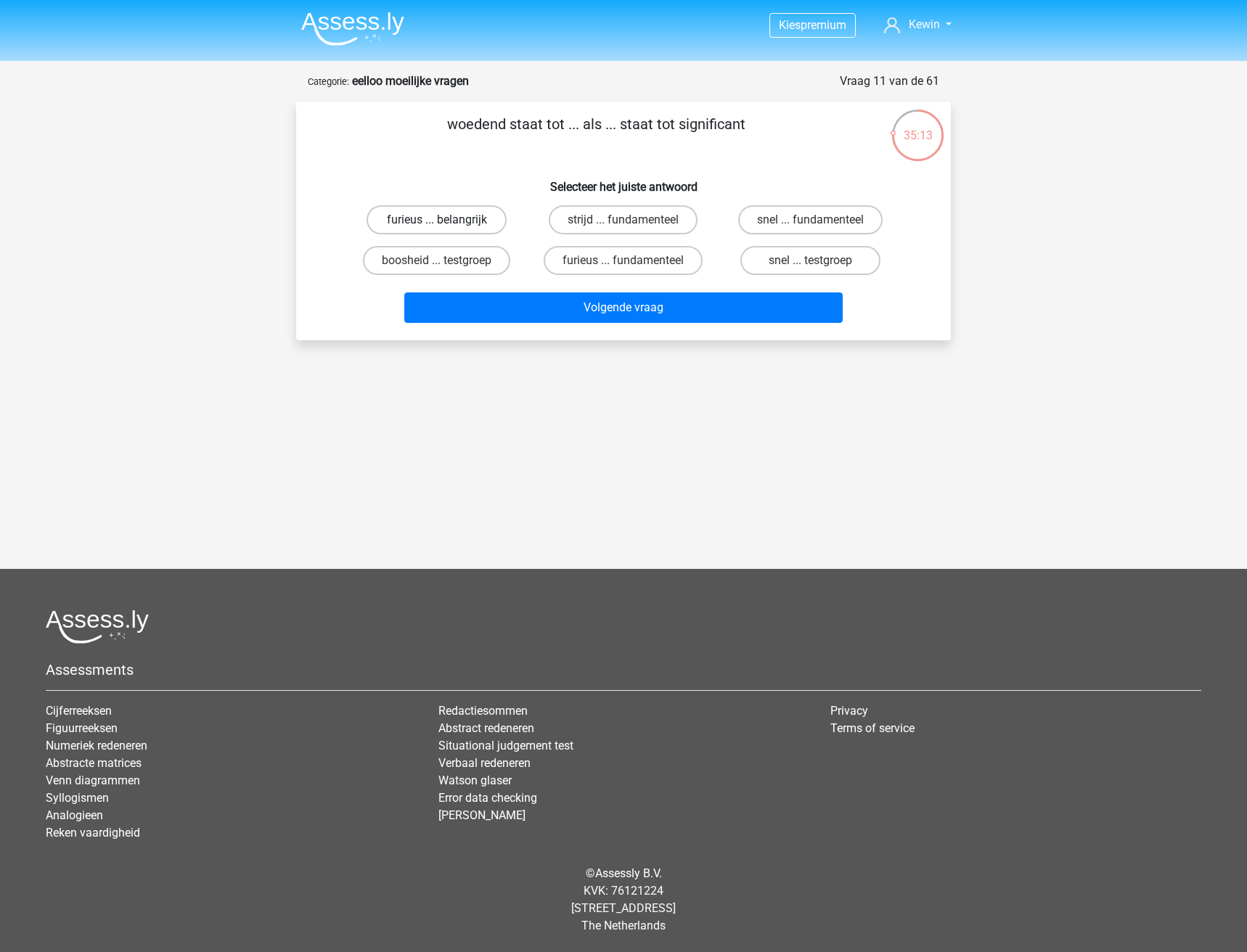
click at [457, 219] on label "furieus ... belangrijk" at bounding box center [436, 220] width 140 height 29
click at [446, 220] on input "furieus ... belangrijk" at bounding box center [441, 225] width 9 height 9
radio input "true"
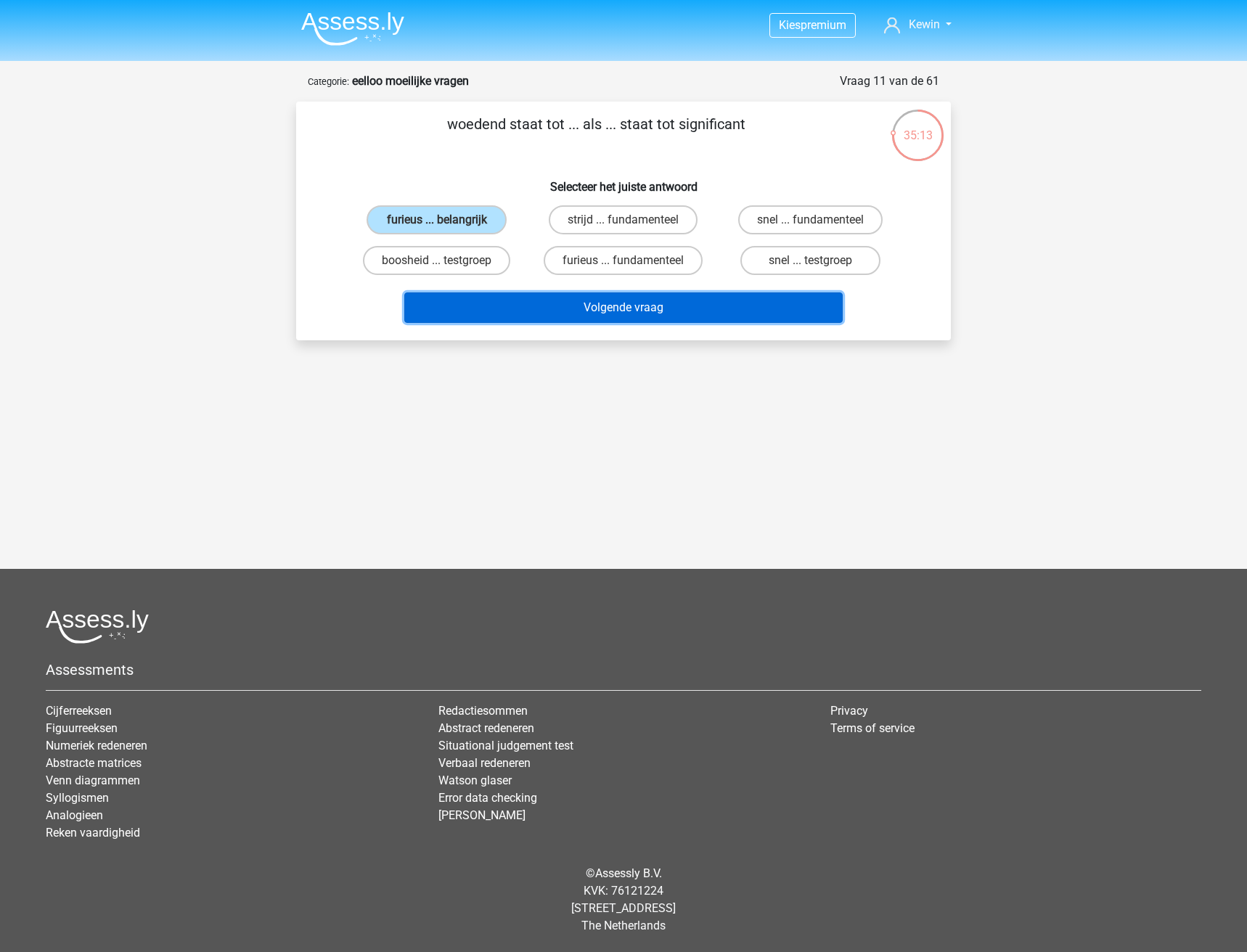
click at [492, 302] on button "Volgende vraag" at bounding box center [624, 308] width 439 height 30
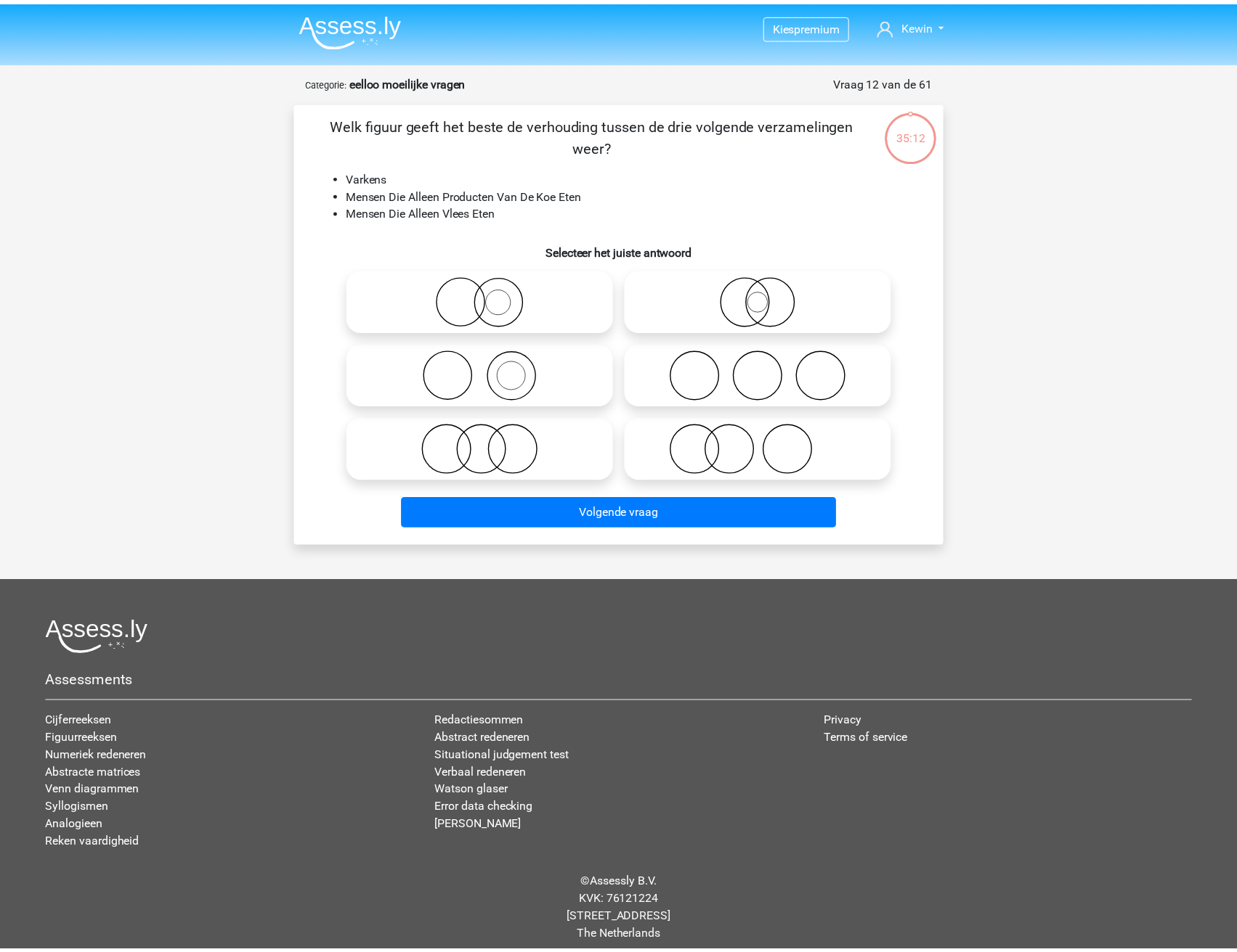
scroll to position [11, 0]
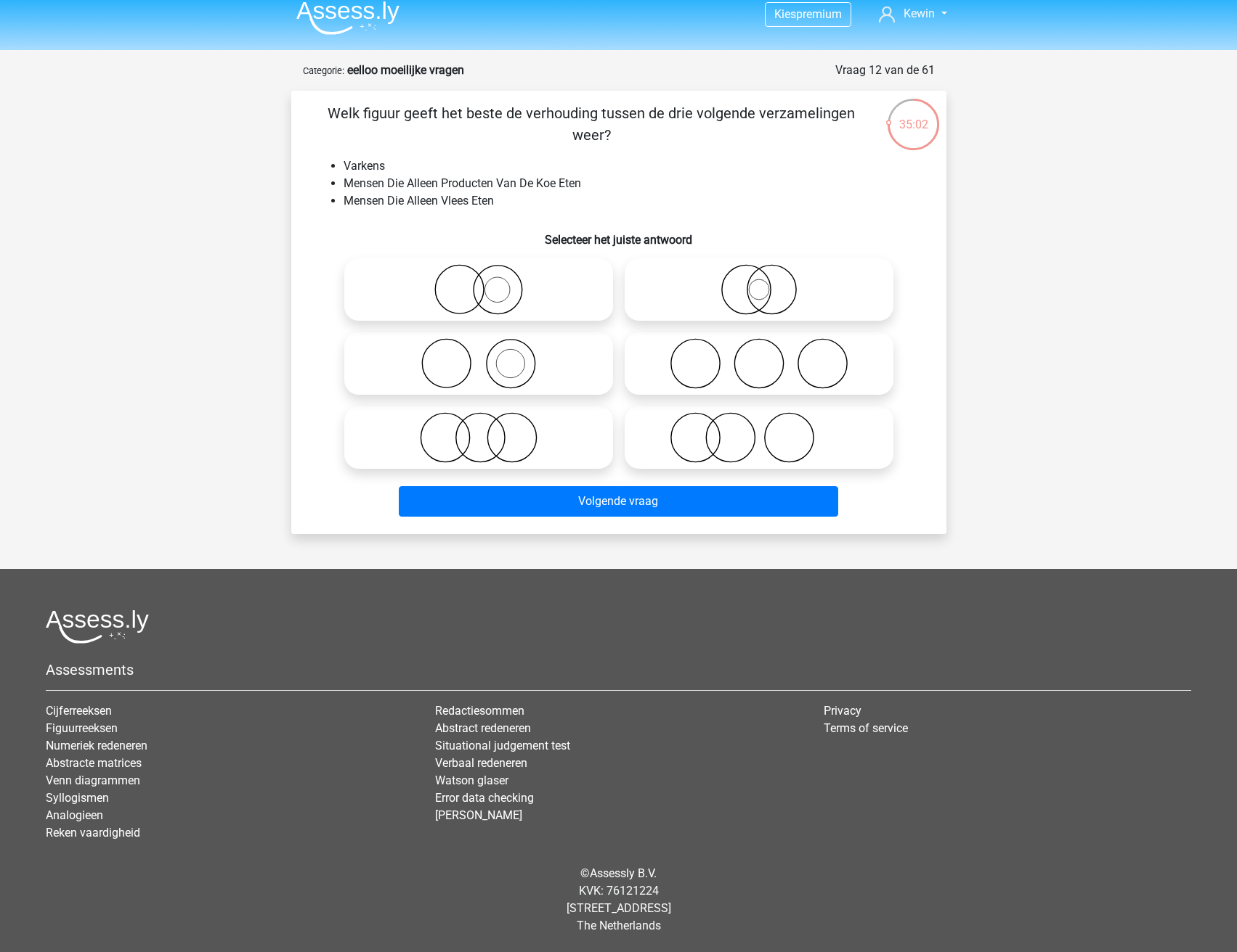
click at [526, 362] on icon at bounding box center [478, 363] width 257 height 51
click at [488, 357] on input "radio" at bounding box center [483, 351] width 9 height 9
radio input "true"
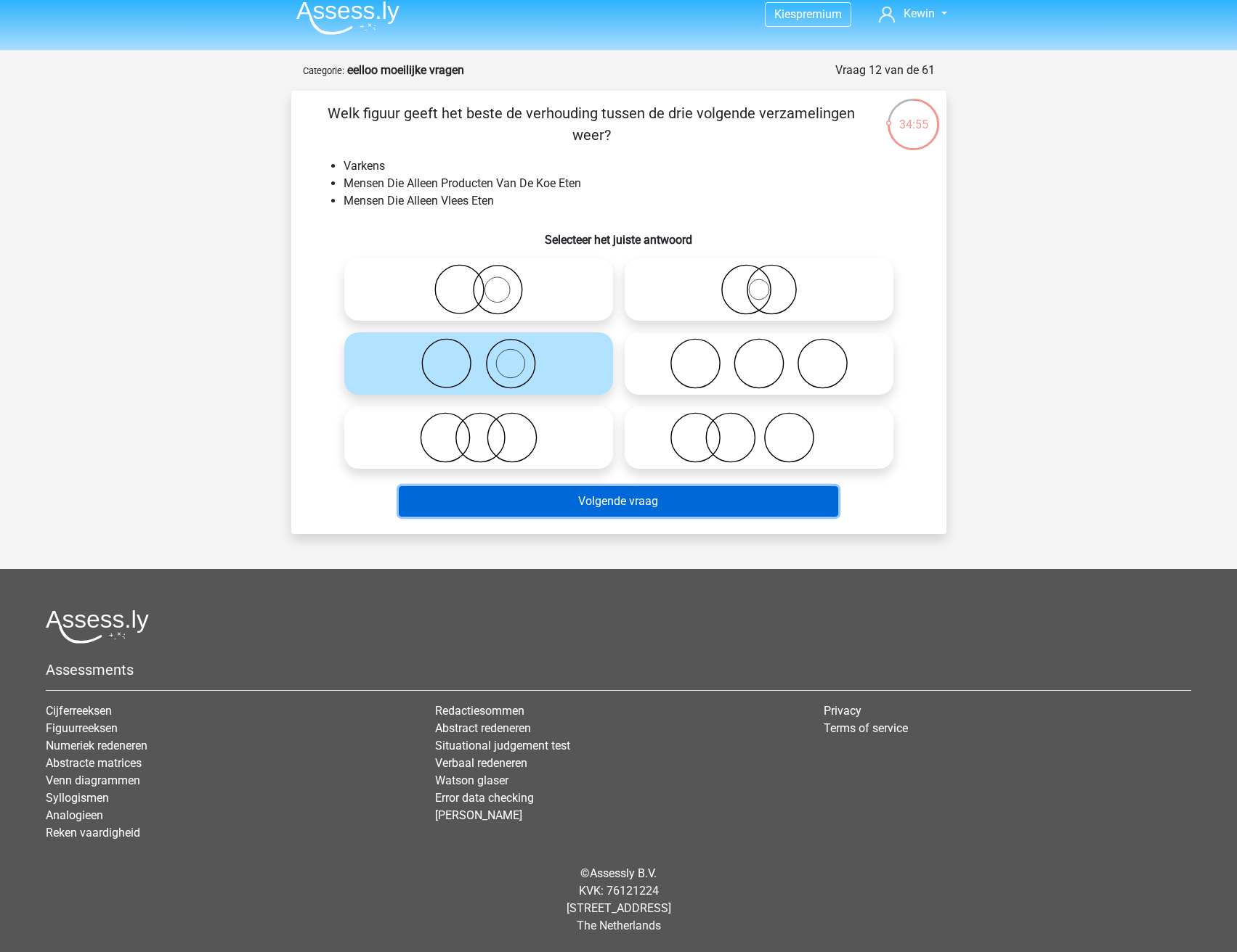
click at [650, 505] on button "Volgende vraag" at bounding box center [618, 501] width 439 height 30
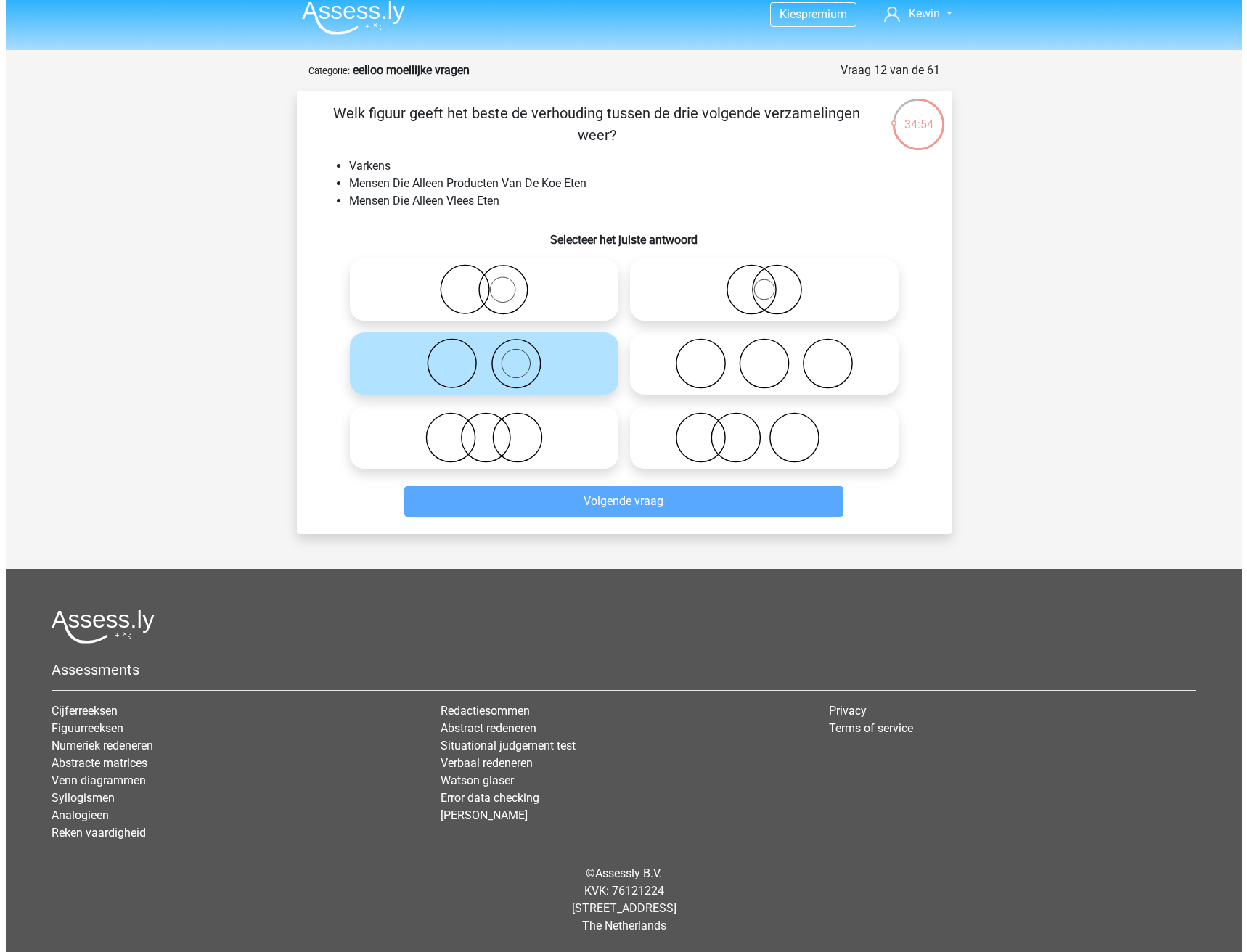
scroll to position [0, 0]
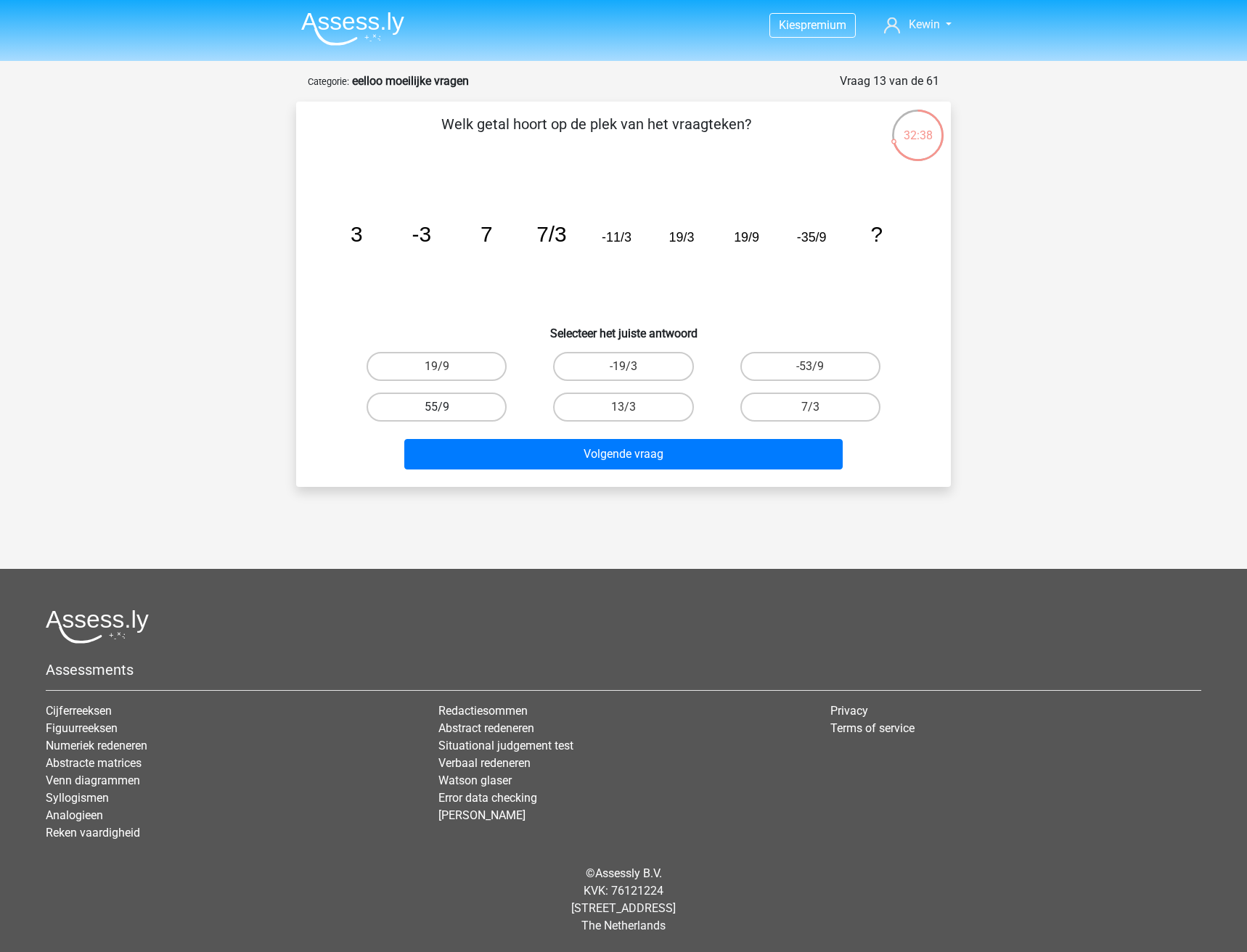
click at [435, 407] on label "55/9" at bounding box center [436, 407] width 140 height 29
click at [437, 407] on input "55/9" at bounding box center [441, 412] width 9 height 9
radio input "true"
click at [486, 435] on div "Volgende vraag" at bounding box center [624, 451] width 608 height 48
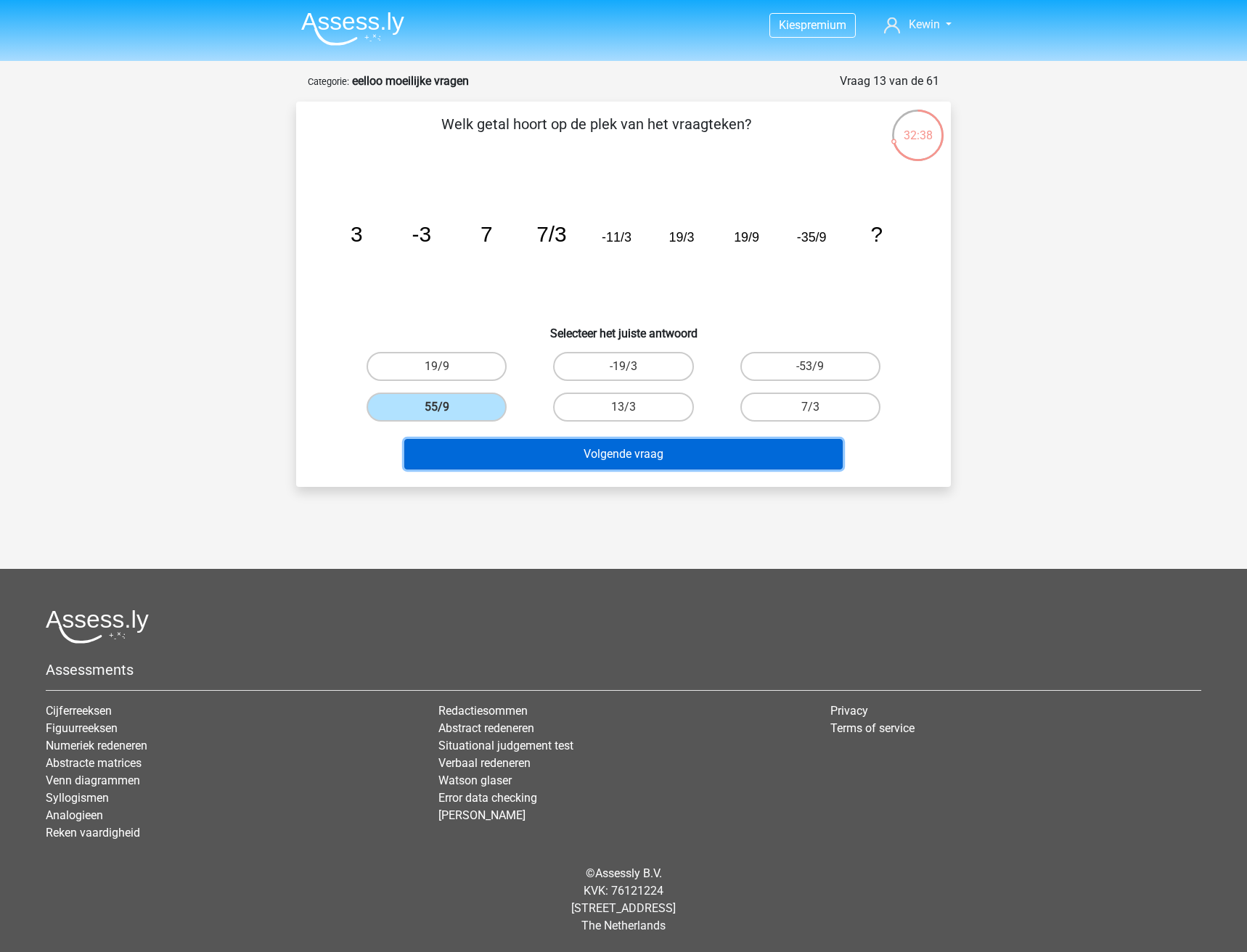
click at [491, 452] on button "Volgende vraag" at bounding box center [624, 454] width 439 height 30
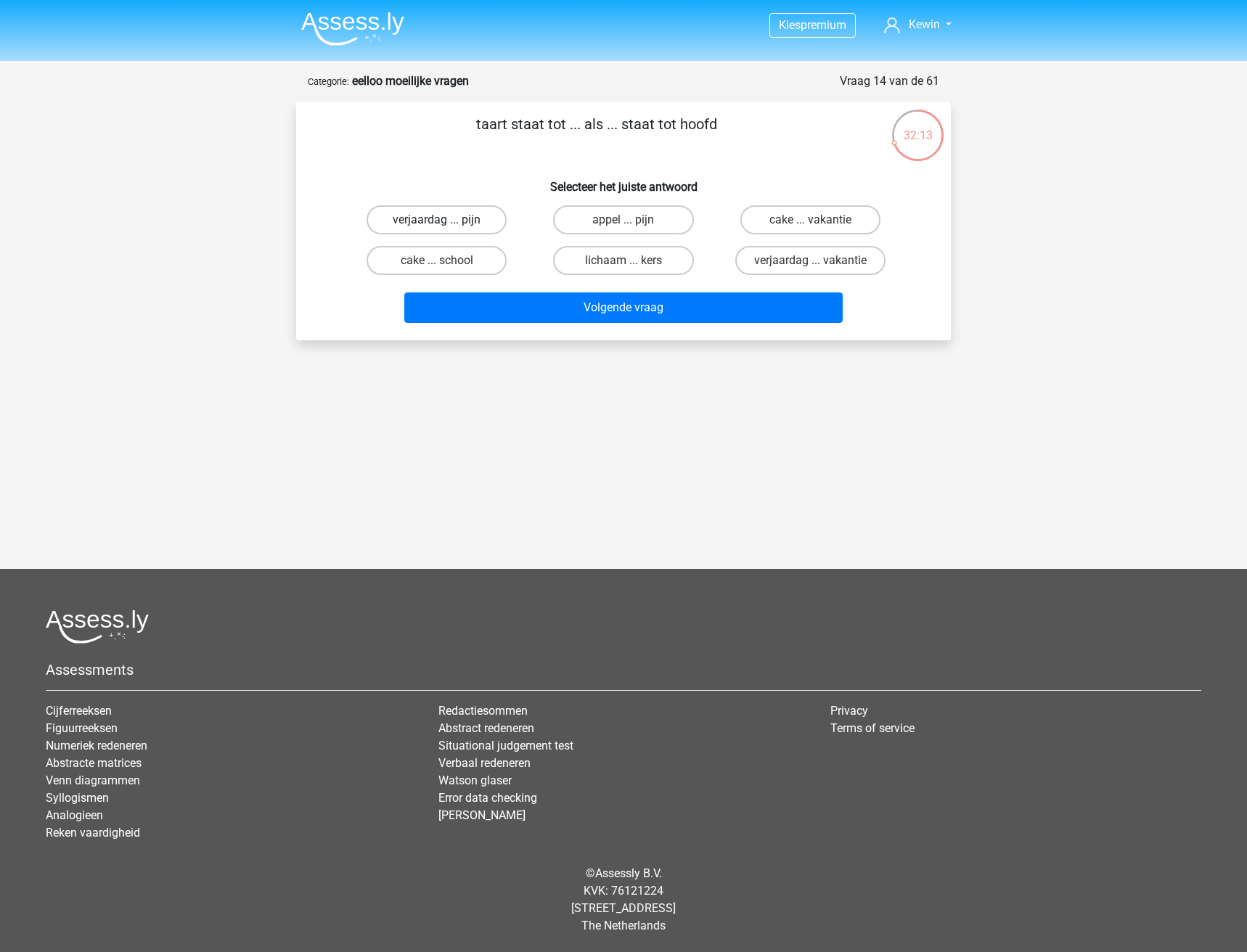
click at [477, 221] on label "verjaardag ... pijn" at bounding box center [436, 220] width 140 height 29
click at [446, 221] on input "verjaardag ... pijn" at bounding box center [441, 225] width 9 height 9
radio input "true"
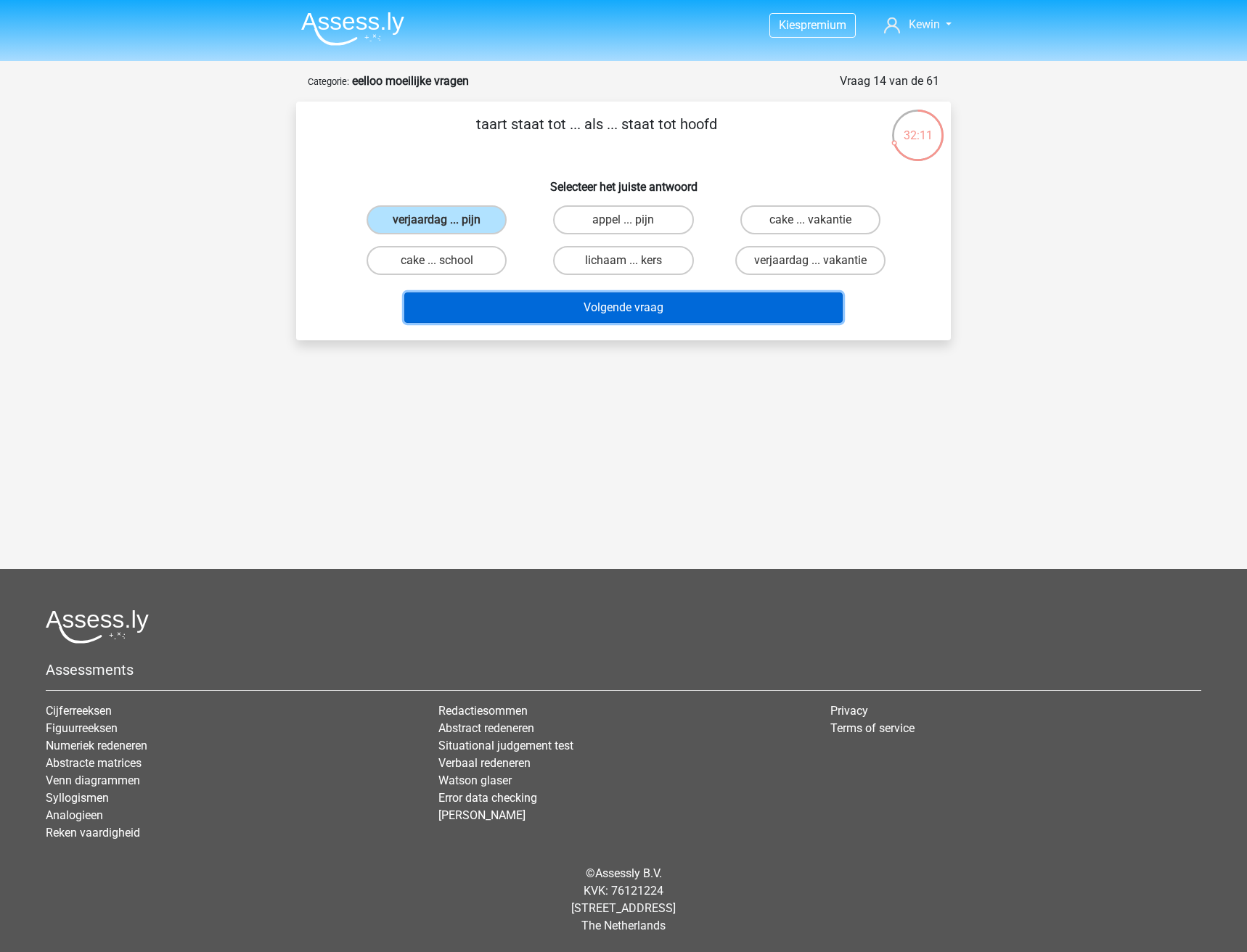
click at [620, 309] on button "Volgende vraag" at bounding box center [624, 308] width 439 height 30
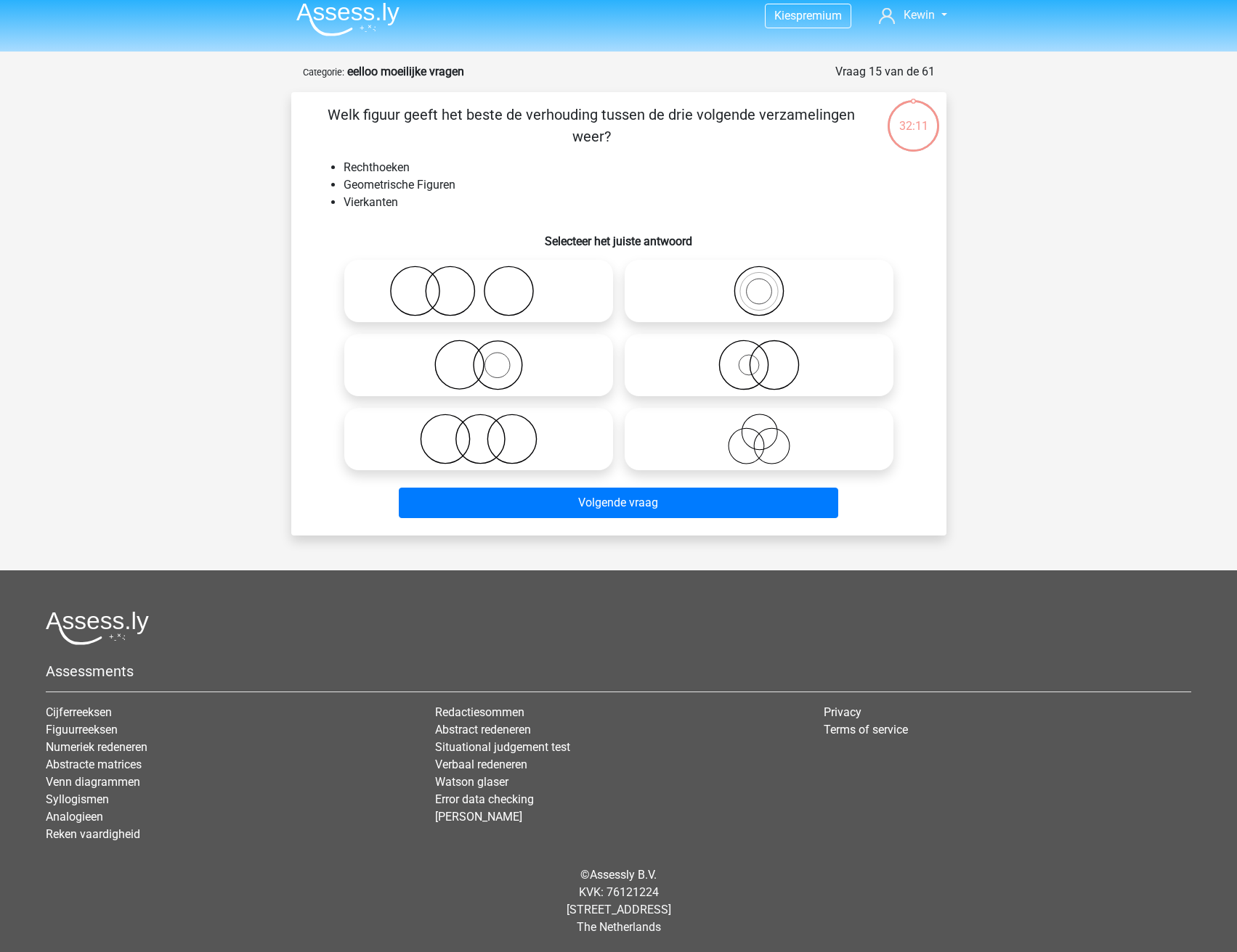
scroll to position [11, 0]
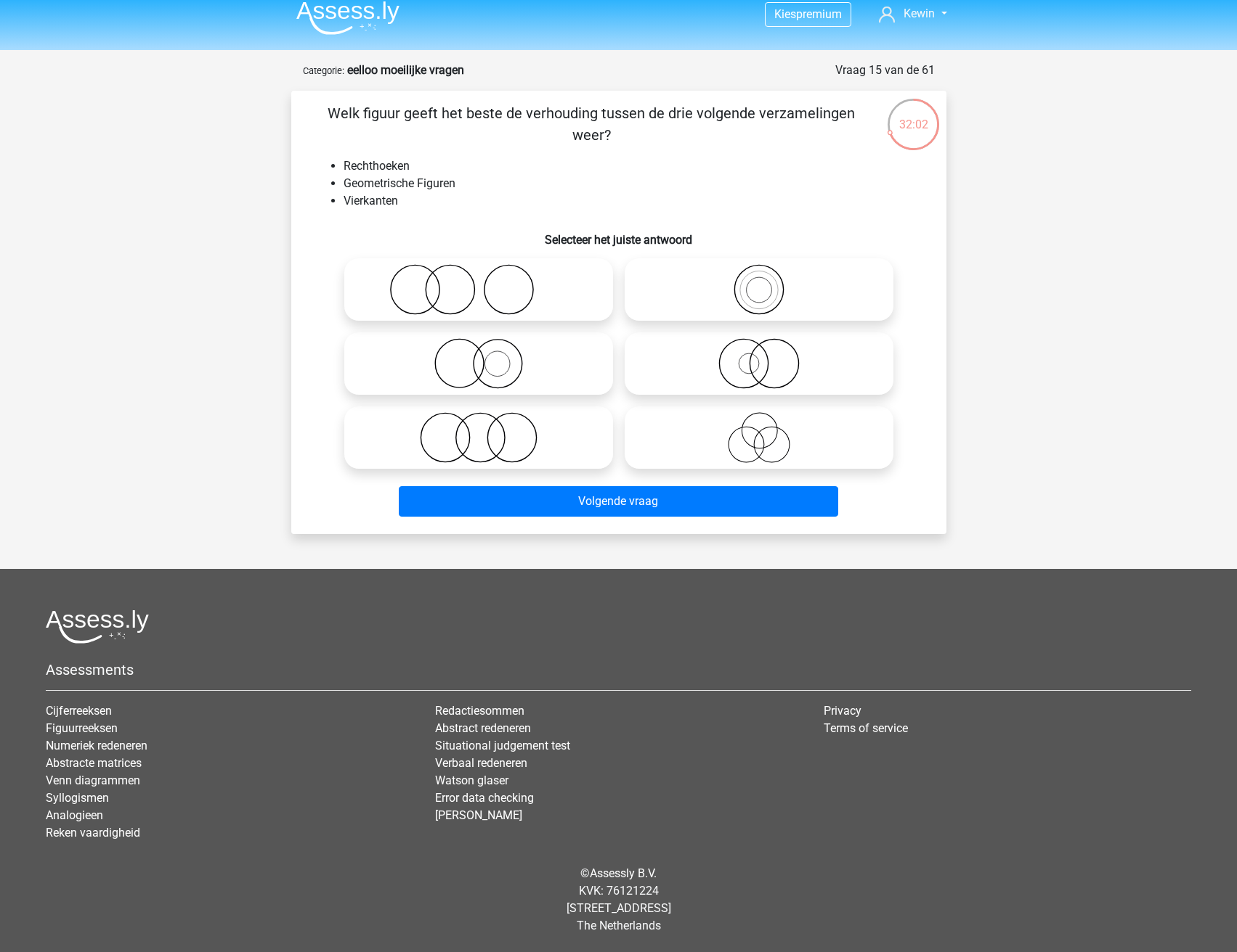
click at [778, 446] on icon at bounding box center [759, 437] width 257 height 51
click at [768, 430] on input "radio" at bounding box center [763, 426] width 9 height 9
radio input "true"
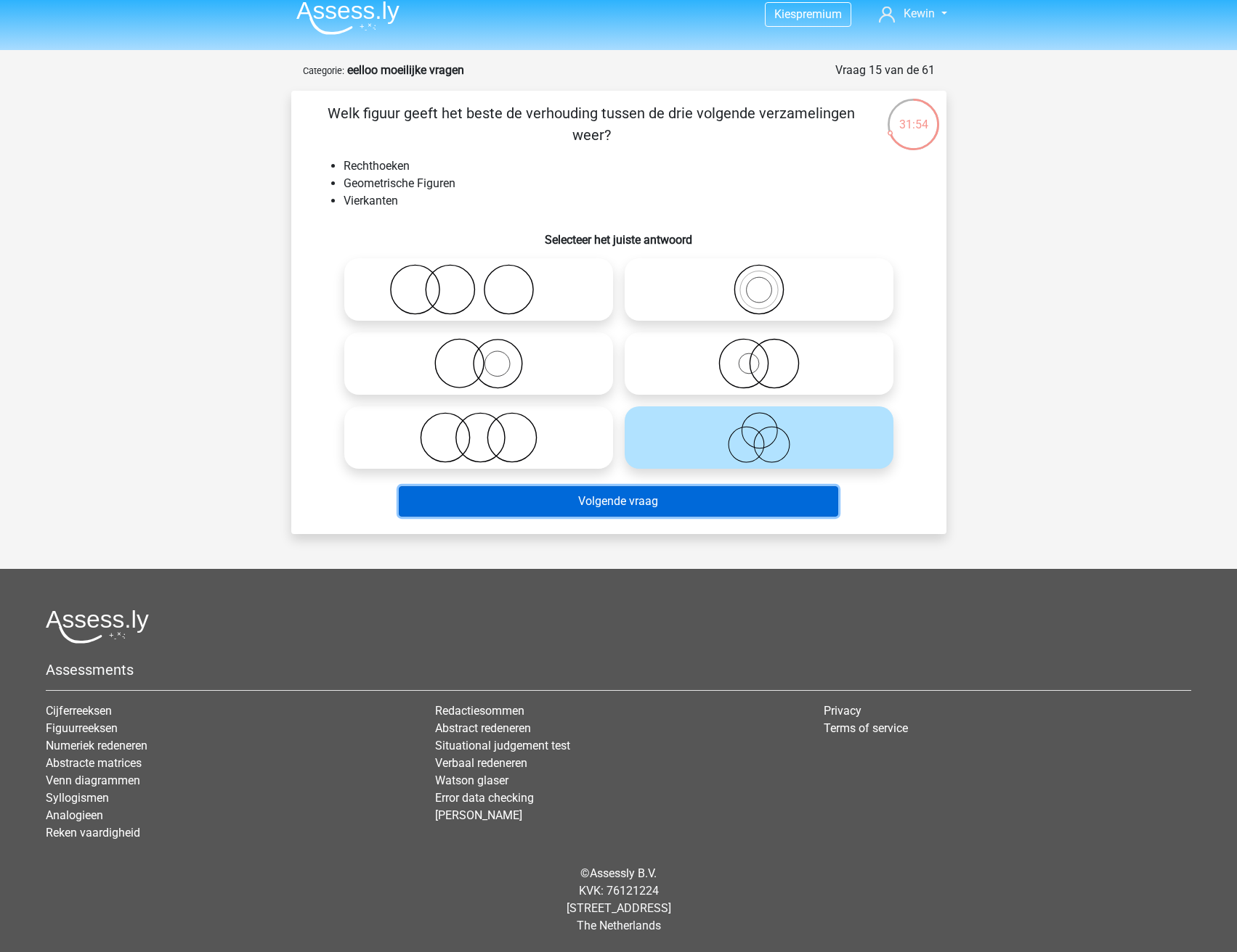
click at [622, 500] on button "Volgende vraag" at bounding box center [618, 501] width 439 height 30
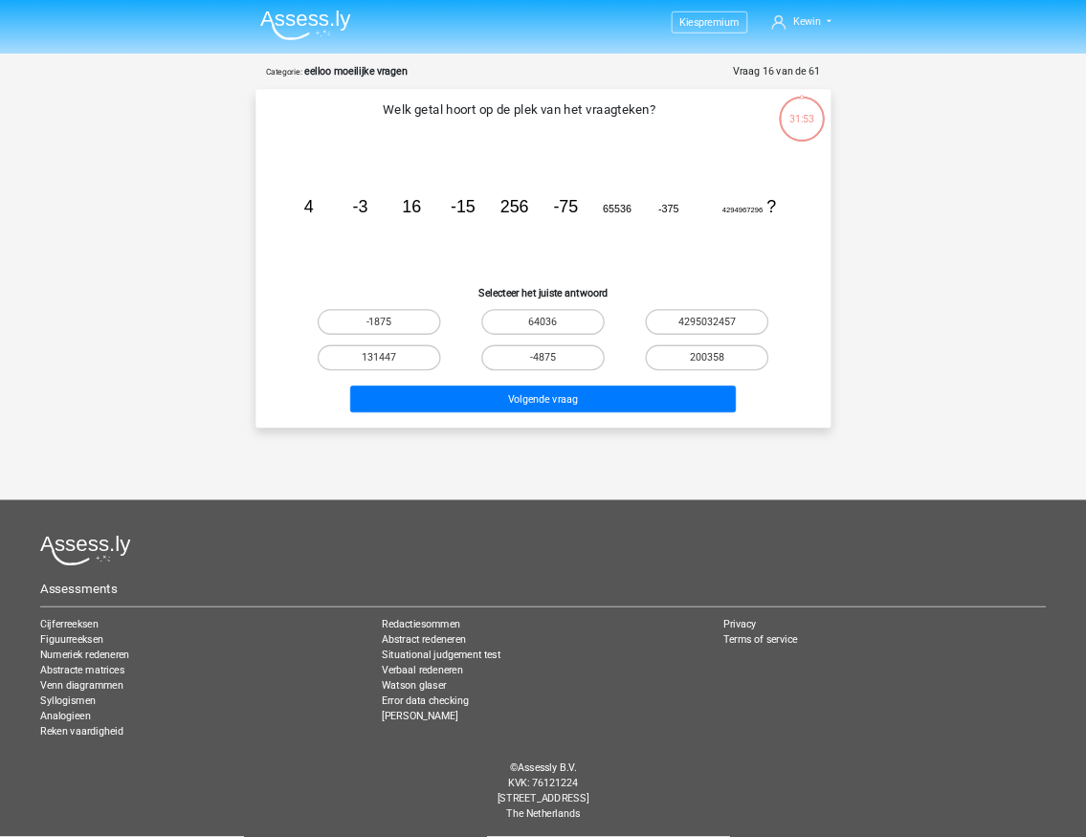
scroll to position [0, 0]
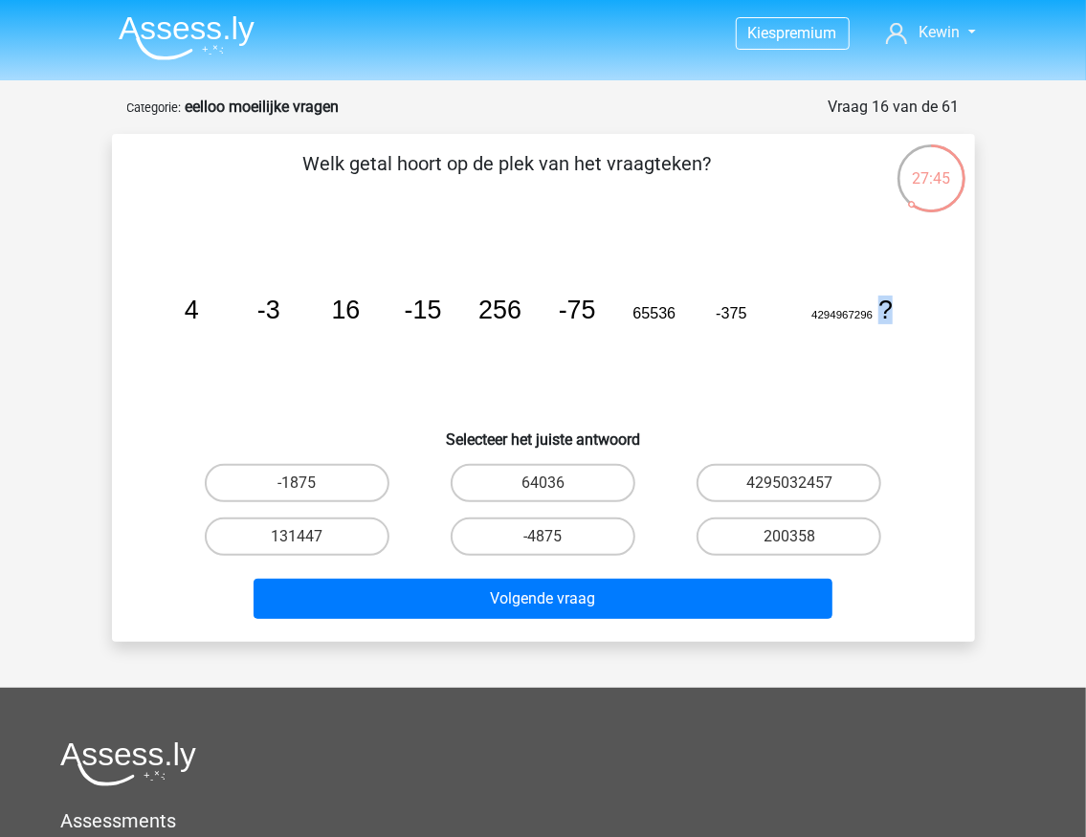
click at [892, 307] on tspan "?" at bounding box center [885, 310] width 14 height 29
click at [896, 344] on icon "image/svg+xml 4 -3 16 -15 256 -75 65536 -375 4294967296 ?" at bounding box center [543, 318] width 771 height 193
click at [890, 310] on tspan "?" at bounding box center [885, 310] width 14 height 29
click at [884, 341] on icon "image/svg+xml 4 -3 16 -15 256 -75 65536 -375 4294967296 ?" at bounding box center [543, 318] width 771 height 193
drag, startPoint x: 815, startPoint y: 314, endPoint x: 842, endPoint y: 316, distance: 26.9
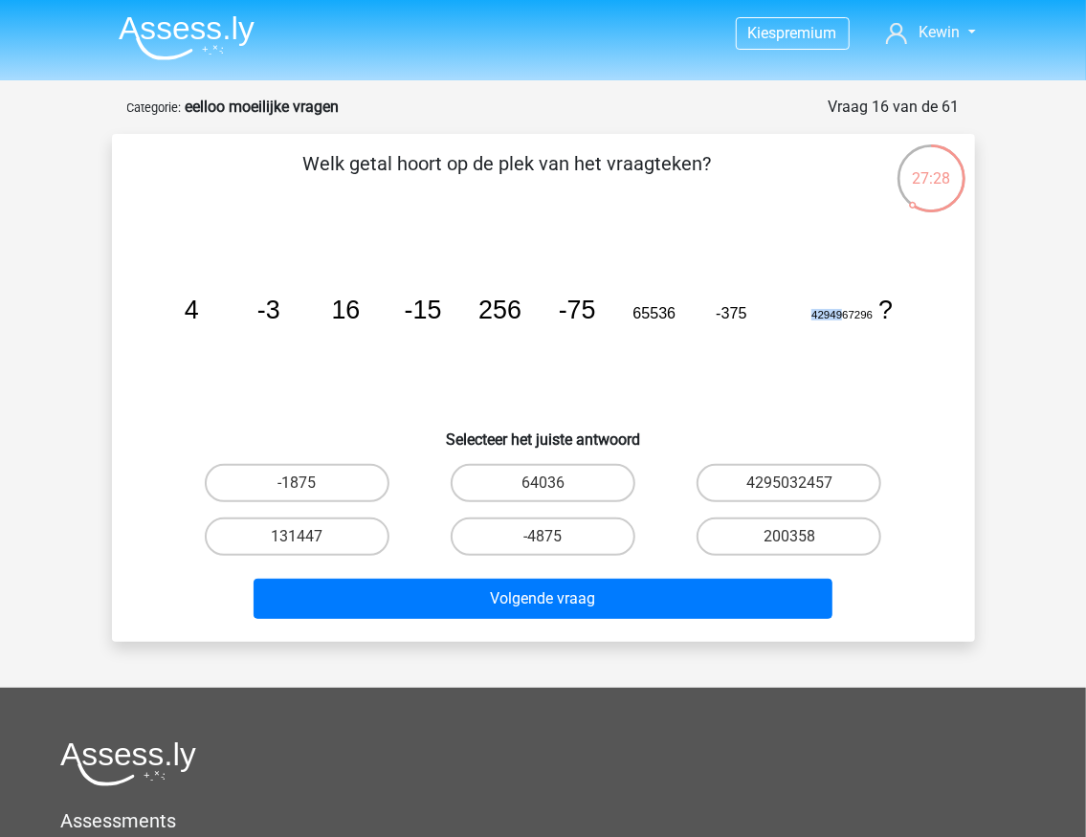
click at [842, 316] on icon "image/svg+xml 4 -3 16 -15 256 -75 65536 -375 4294967296 ?" at bounding box center [543, 318] width 771 height 193
click at [526, 343] on icon "image/svg+xml 4 -3 16 -15 256 -75 65536 -375 4294967296 ?" at bounding box center [543, 318] width 771 height 193
drag, startPoint x: 308, startPoint y: 283, endPoint x: 377, endPoint y: 280, distance: 69.0
click at [357, 270] on icon "image/svg+xml 4 -3 16 -15 256 -75 65536 -375 4294967296 ?" at bounding box center [543, 318] width 771 height 193
click at [444, 314] on icon "image/svg+xml 4 -3 16 -15 256 -75 65536 -375 4294967296 ?" at bounding box center [543, 318] width 771 height 193
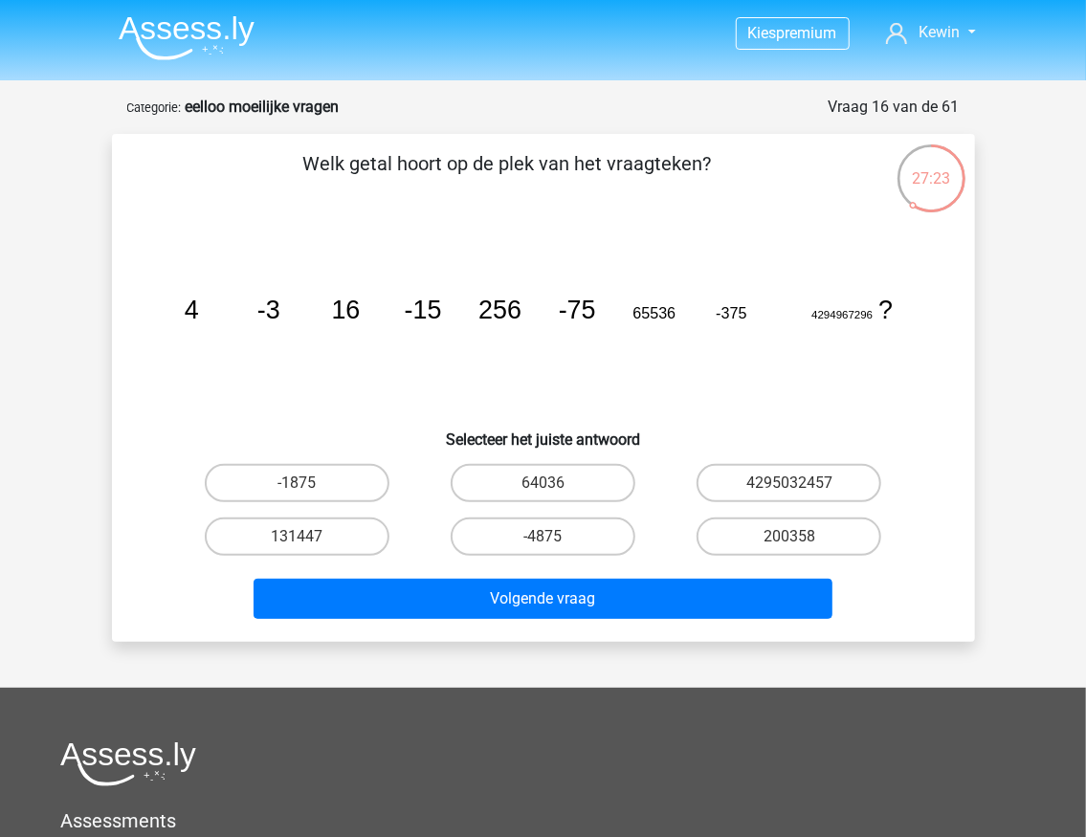
click at [590, 311] on tspan "-75" at bounding box center [576, 310] width 37 height 29
click at [743, 316] on tspan "-375" at bounding box center [731, 312] width 31 height 17
click at [303, 483] on input "-1875" at bounding box center [303, 489] width 12 height 12
radio input "true"
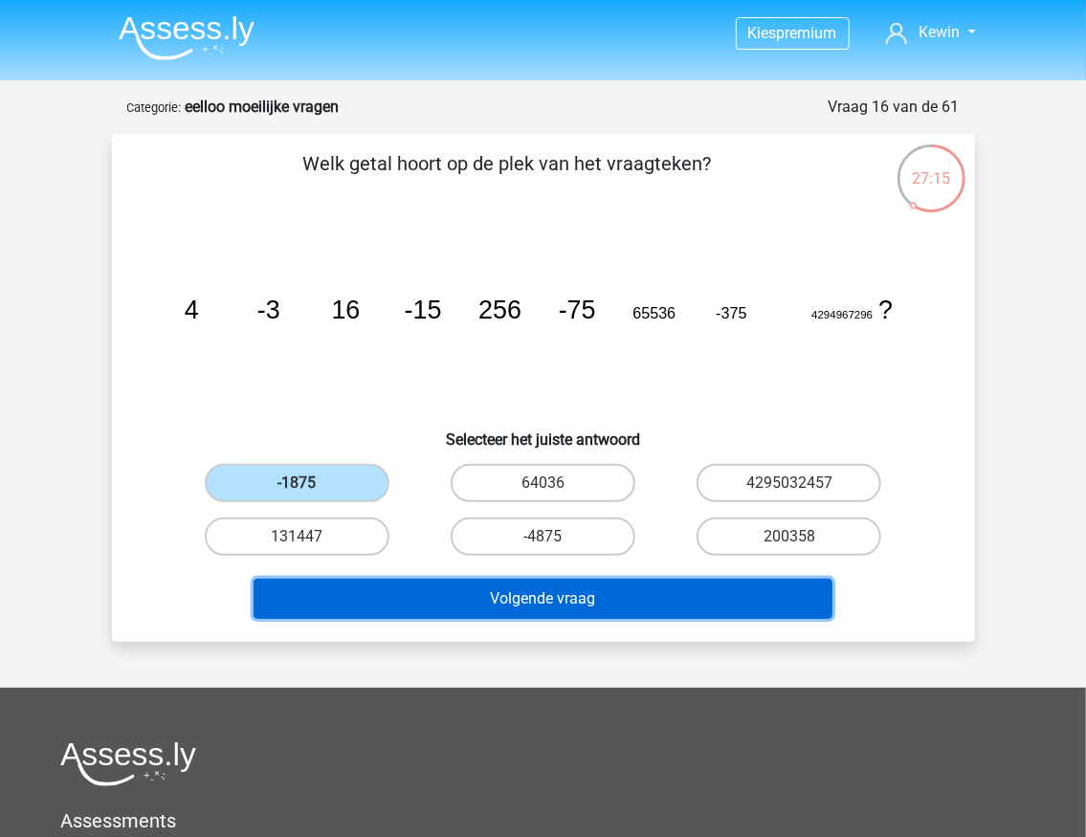
click at [469, 587] on button "Volgende vraag" at bounding box center [543, 599] width 579 height 40
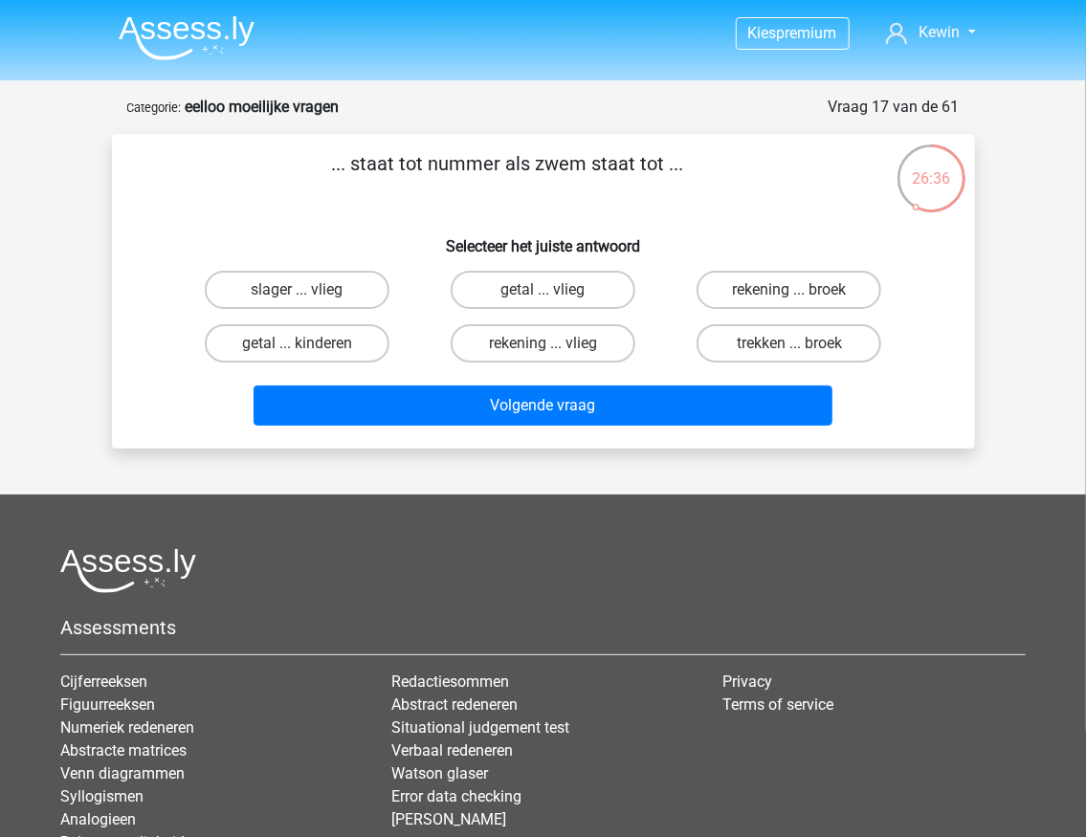
click at [792, 291] on input "rekening ... broek" at bounding box center [795, 296] width 12 height 12
radio input "true"
drag, startPoint x: 430, startPoint y: 315, endPoint x: 400, endPoint y: 231, distance: 89.3
click at [400, 231] on h6 "Selecteer het juiste antwoord" at bounding box center [544, 238] width 802 height 33
click at [559, 154] on p "... staat tot nummer als zwem staat tot ..." at bounding box center [508, 177] width 730 height 57
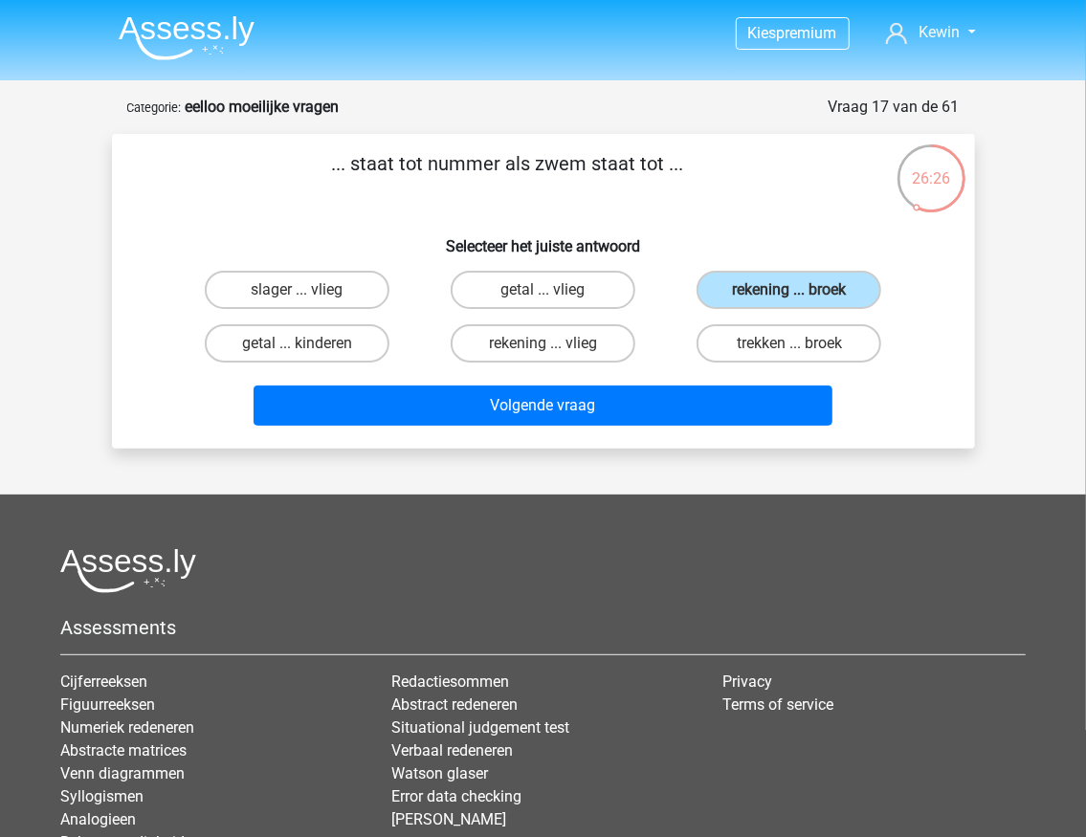
click at [559, 154] on p "... staat tot nummer als zwem staat tot ..." at bounding box center [508, 177] width 730 height 57
click at [702, 201] on p "... staat tot nummer als zwem staat tot ..." at bounding box center [508, 177] width 730 height 57
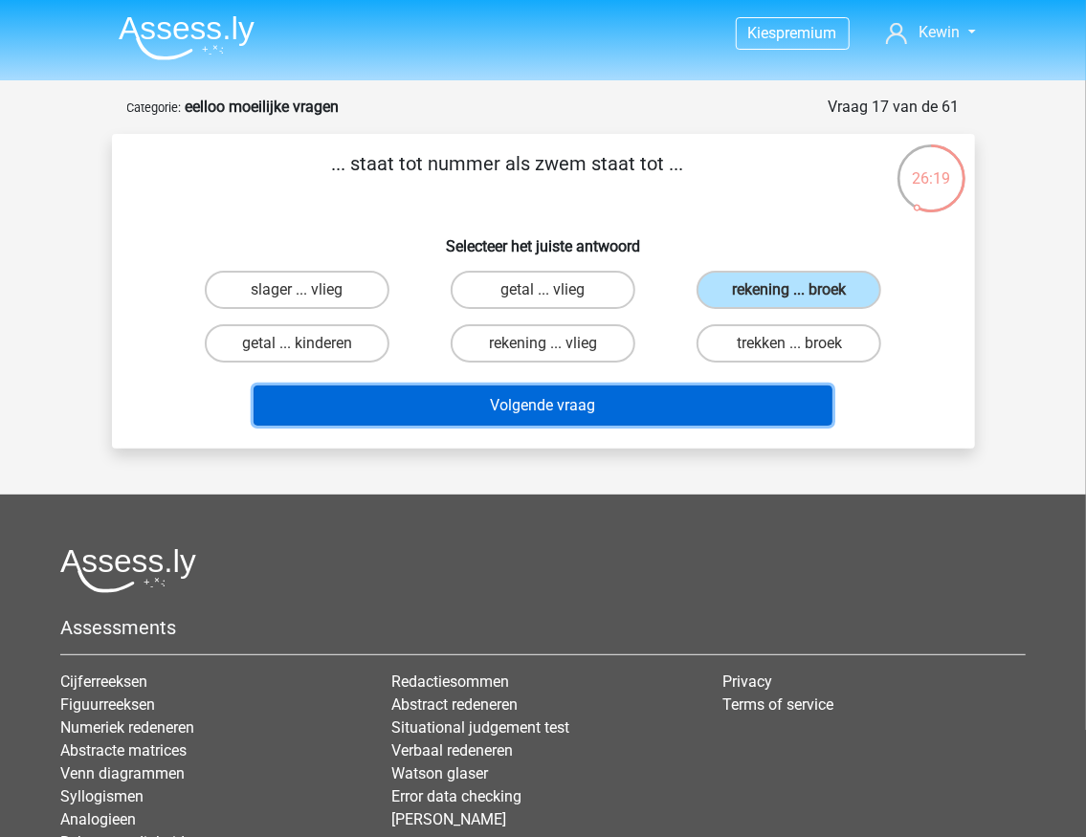
click at [580, 411] on button "Volgende vraag" at bounding box center [543, 406] width 579 height 40
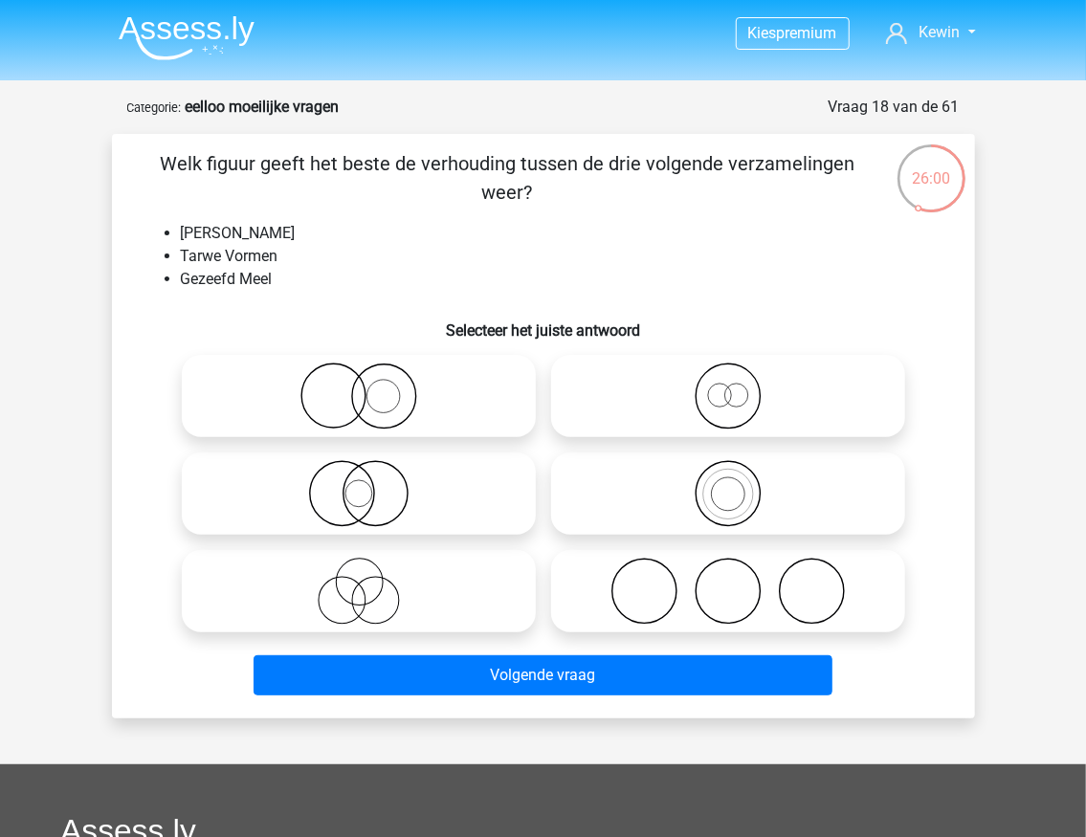
click at [679, 586] on icon at bounding box center [728, 591] width 339 height 67
click at [728, 582] on input "radio" at bounding box center [734, 575] width 12 height 12
radio input "true"
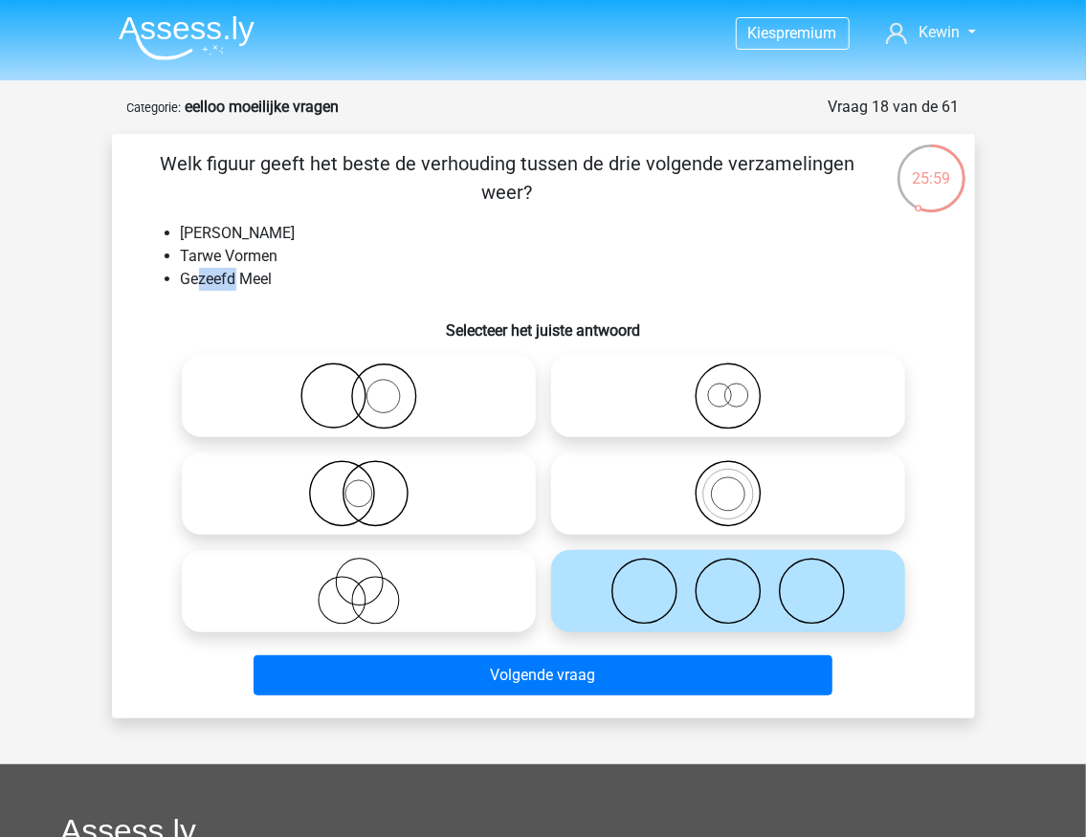
drag, startPoint x: 198, startPoint y: 269, endPoint x: 234, endPoint y: 270, distance: 36.4
click at [234, 270] on li "Gezeefd Meel" at bounding box center [563, 279] width 764 height 23
drag, startPoint x: 211, startPoint y: 225, endPoint x: 285, endPoint y: 229, distance: 73.8
click at [284, 229] on li "Volkoren Meel" at bounding box center [563, 233] width 764 height 23
click at [286, 229] on li "Volkoren Meel" at bounding box center [563, 233] width 764 height 23
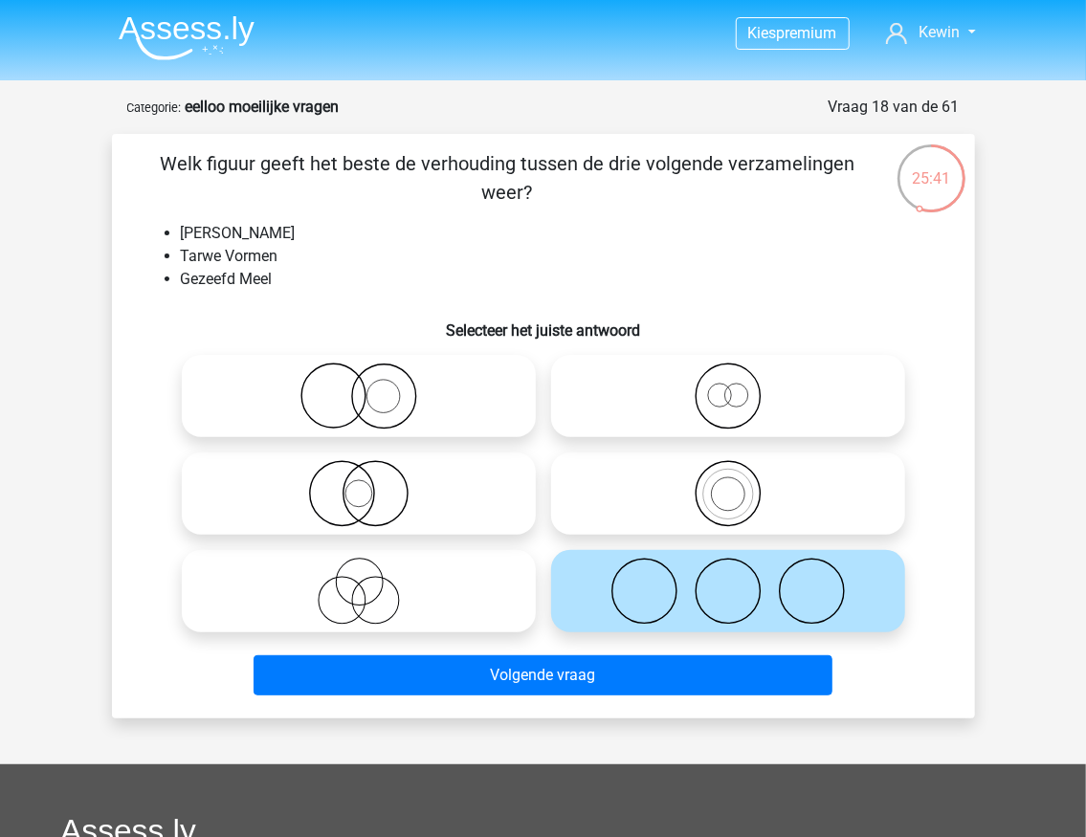
click at [606, 509] on icon at bounding box center [728, 493] width 339 height 67
click at [728, 484] on input "radio" at bounding box center [734, 478] width 12 height 12
radio input "true"
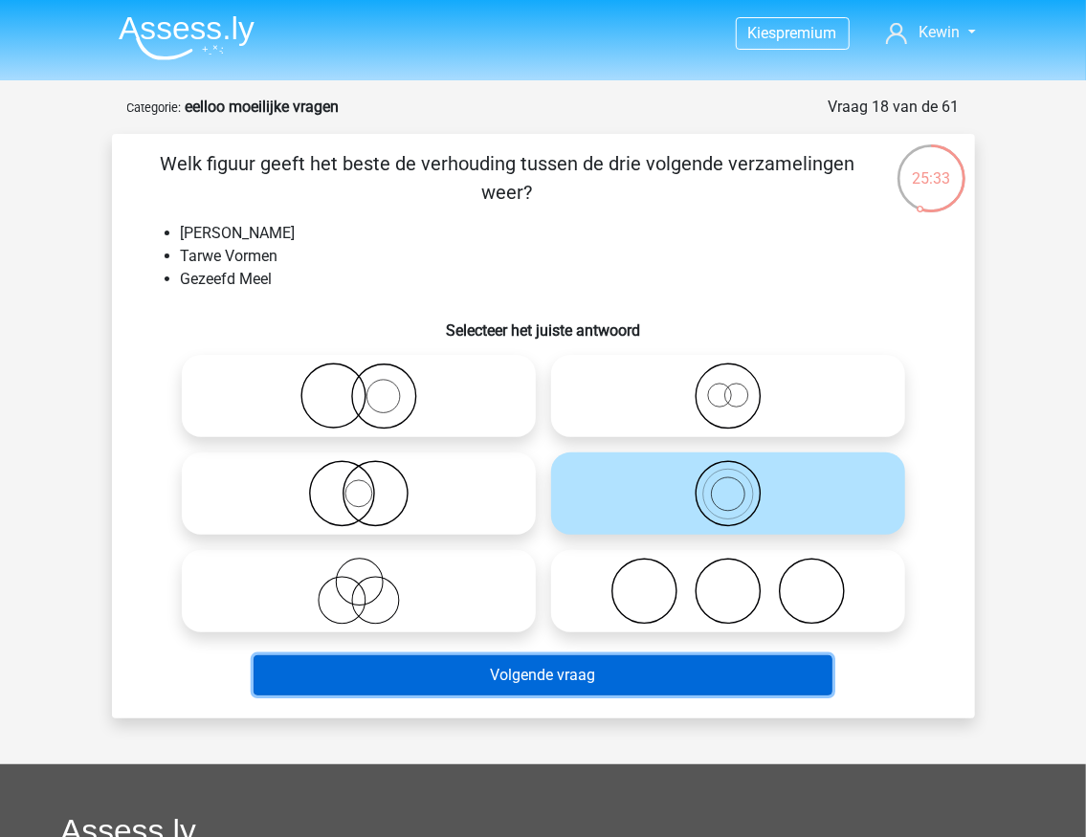
click at [497, 683] on button "Volgende vraag" at bounding box center [543, 675] width 579 height 40
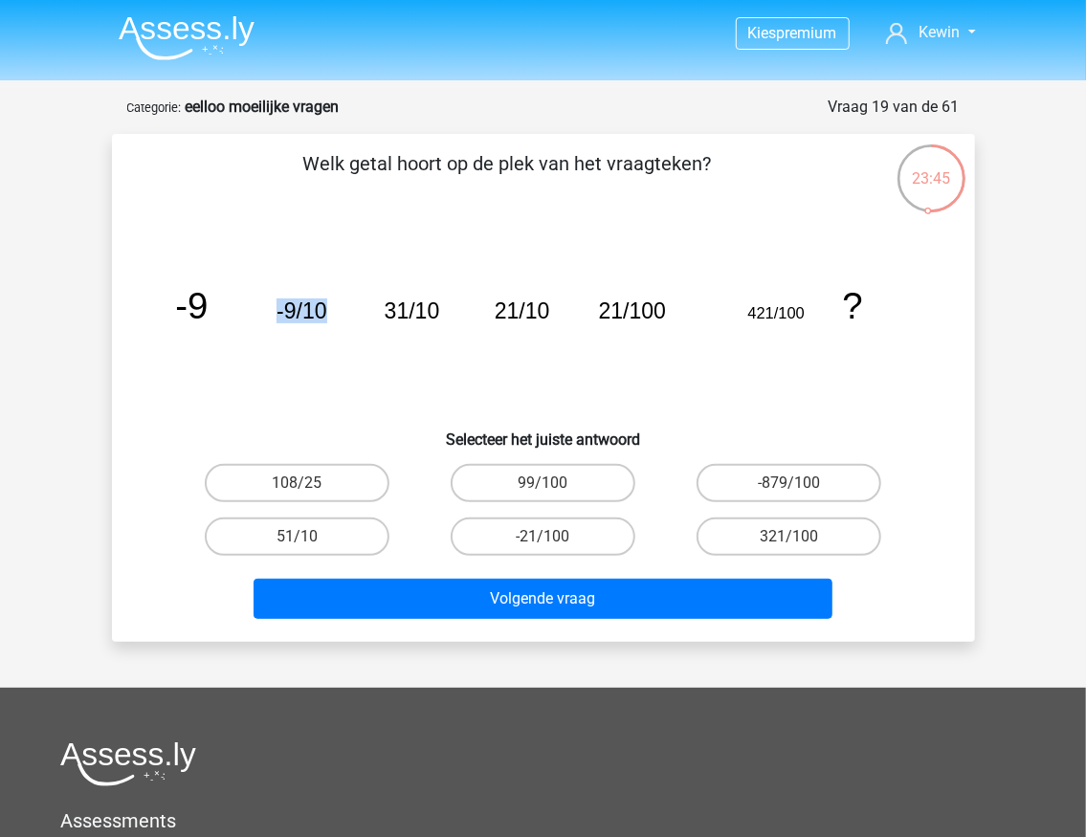
drag, startPoint x: 279, startPoint y: 314, endPoint x: 333, endPoint y: 319, distance: 53.8
click at [333, 319] on icon "image/svg+xml -9 -9/10 31/10 21/10 21/100 421/100 ?" at bounding box center [543, 318] width 771 height 193
drag, startPoint x: 501, startPoint y: 310, endPoint x: 542, endPoint y: 312, distance: 40.2
click at [542, 312] on tspan "21/10" at bounding box center [521, 311] width 55 height 25
drag, startPoint x: 377, startPoint y: 308, endPoint x: 436, endPoint y: 308, distance: 59.3
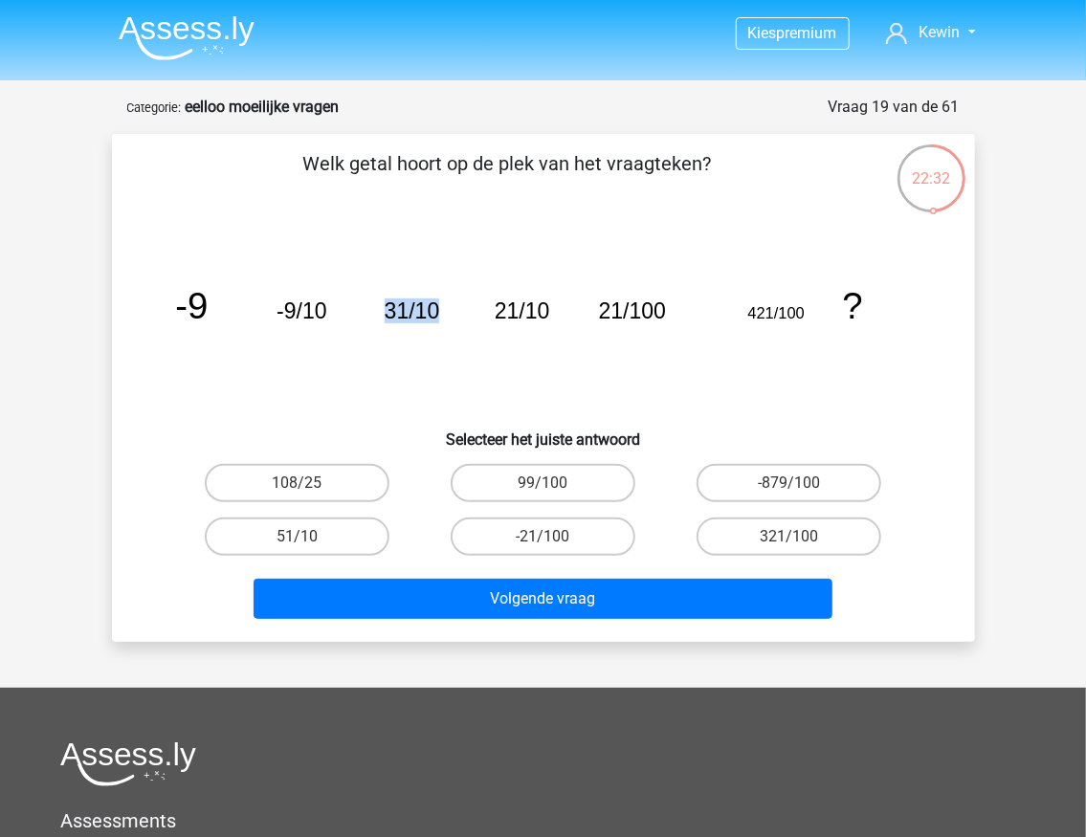
click at [436, 308] on icon "image/svg+xml -9 -9/10 31/10 21/10 21/100 421/100 ?" at bounding box center [543, 318] width 771 height 193
click at [459, 230] on icon "image/svg+xml -9 -9/10 31/10 21/10 21/100 421/100 ?" at bounding box center [543, 318] width 771 height 193
click at [787, 540] on label "321/100" at bounding box center [789, 537] width 185 height 38
click at [789, 540] on input "321/100" at bounding box center [795, 543] width 12 height 12
radio input "true"
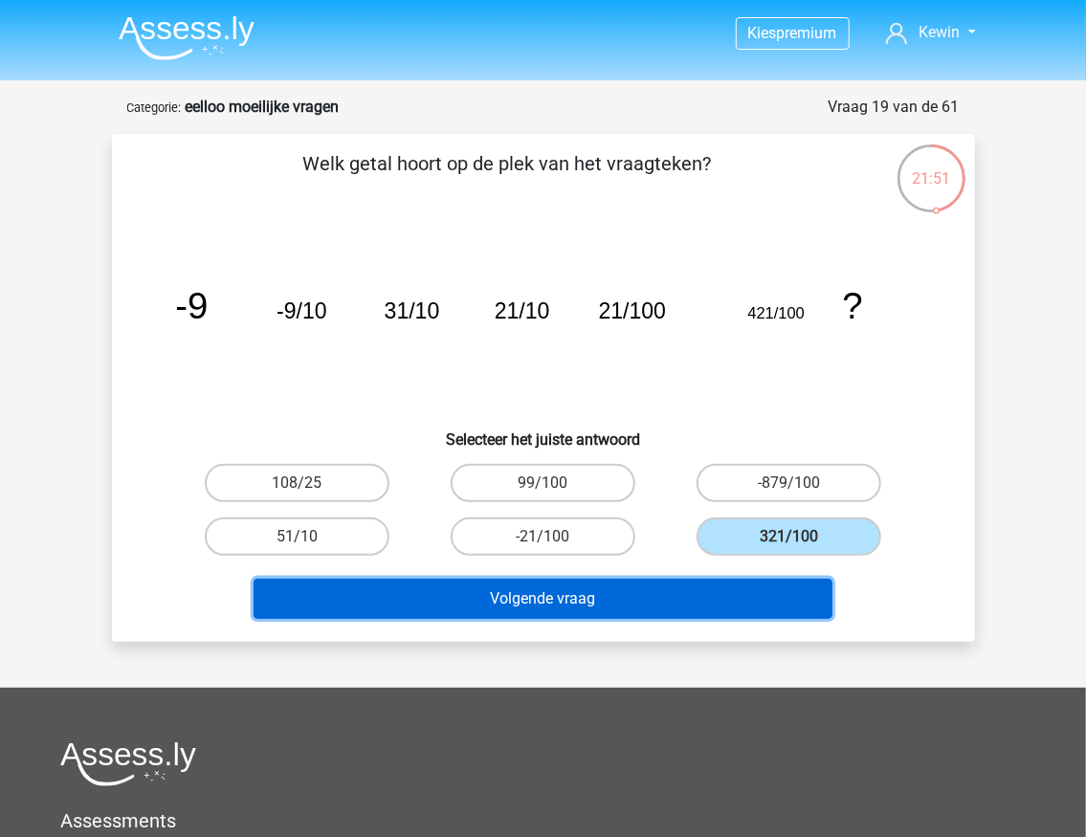
click at [583, 607] on button "Volgende vraag" at bounding box center [543, 599] width 579 height 40
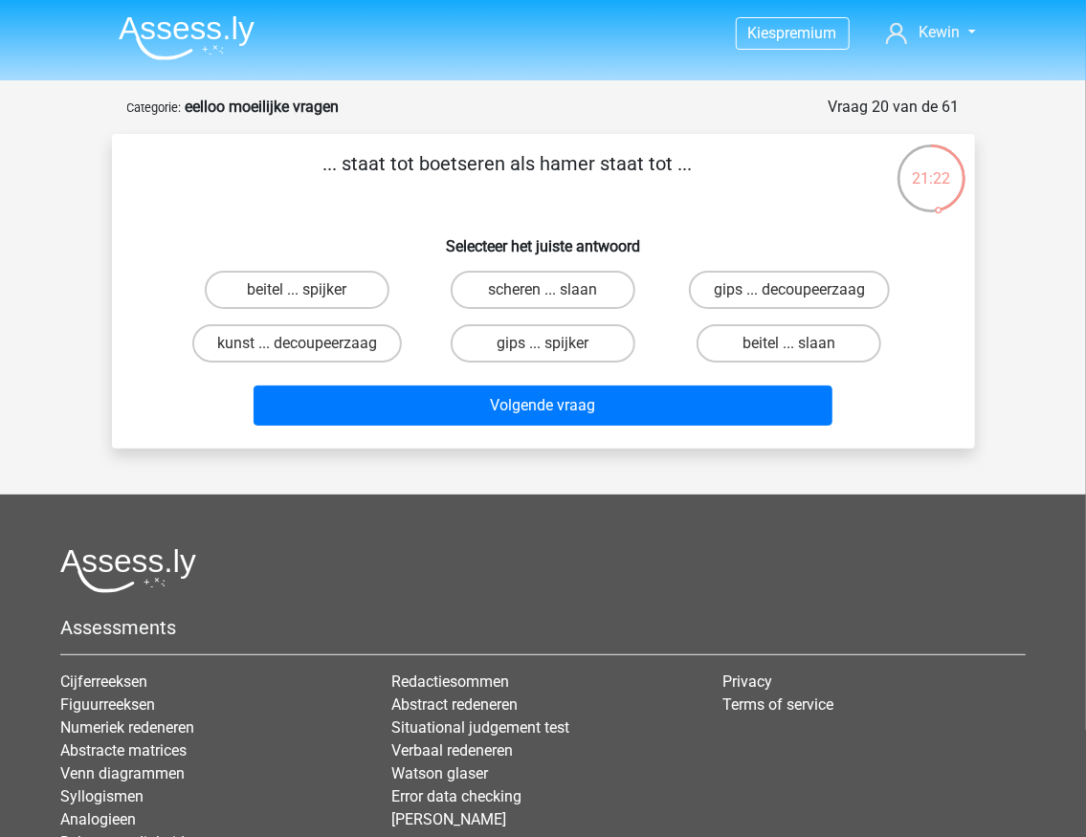
drag, startPoint x: 545, startPoint y: 160, endPoint x: 624, endPoint y: 162, distance: 78.5
click at [623, 162] on p "... staat tot boetseren als hamer staat tot ..." at bounding box center [508, 177] width 730 height 57
click at [682, 157] on p "... staat tot boetseren als hamer staat tot ..." at bounding box center [508, 177] width 730 height 57
drag, startPoint x: 311, startPoint y: 165, endPoint x: 356, endPoint y: 162, distance: 45.1
click at [356, 162] on p "... staat tot boetseren als hamer staat tot ..." at bounding box center [508, 177] width 730 height 57
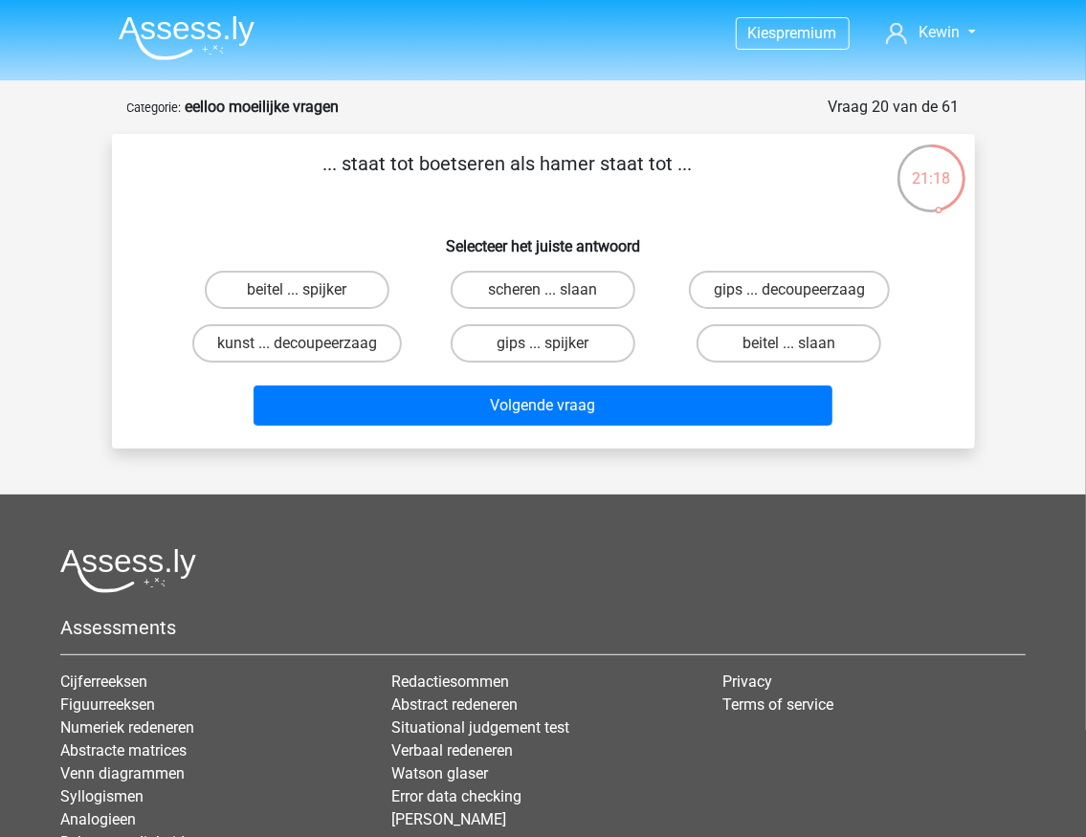
drag, startPoint x: 455, startPoint y: 159, endPoint x: 497, endPoint y: 161, distance: 41.2
click at [496, 161] on p "... staat tot boetseren als hamer staat tot ..." at bounding box center [508, 177] width 730 height 57
click at [493, 297] on label "scheren ... slaan" at bounding box center [543, 290] width 185 height 38
click at [543, 297] on input "scheren ... slaan" at bounding box center [549, 296] width 12 height 12
radio input "true"
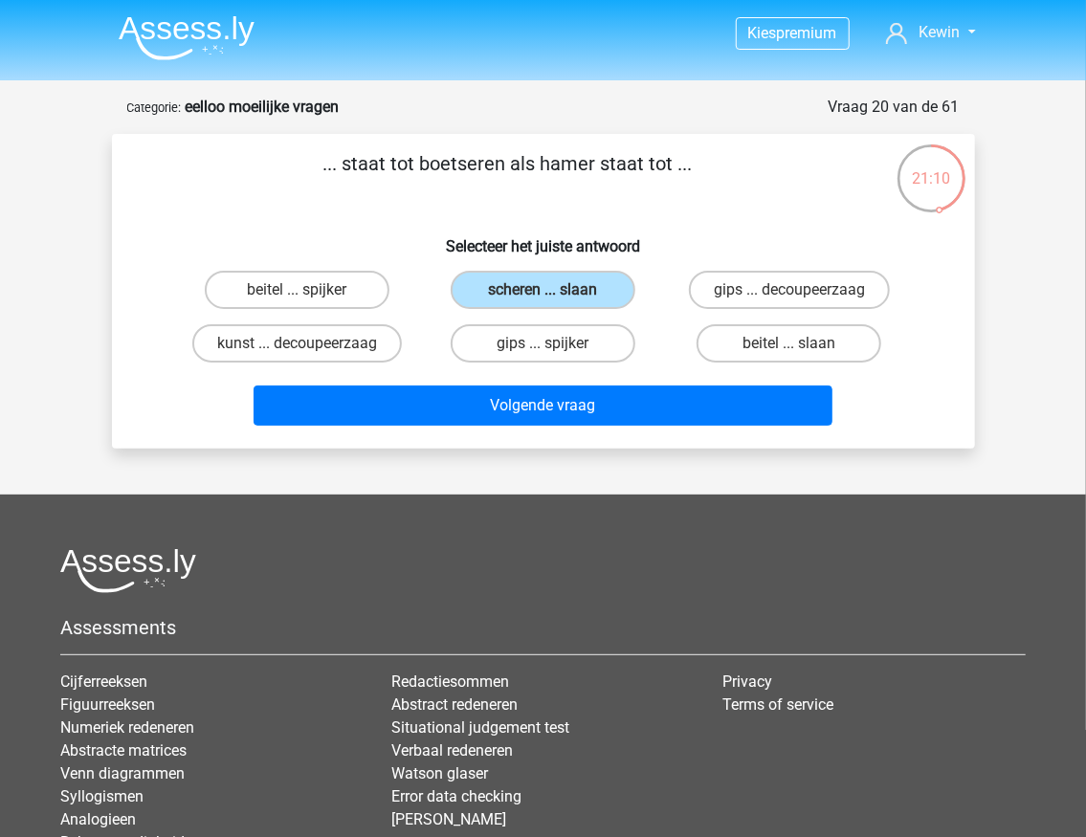
click at [425, 206] on p "... staat tot boetseren als hamer staat tot ..." at bounding box center [508, 177] width 730 height 57
drag, startPoint x: 415, startPoint y: 165, endPoint x: 503, endPoint y: 165, distance: 88.0
click at [503, 165] on p "... staat tot boetseren als hamer staat tot ..." at bounding box center [508, 177] width 730 height 57
click at [494, 172] on p "... staat tot boetseren als hamer staat tot ..." at bounding box center [508, 177] width 730 height 57
click at [731, 339] on label "beitel ... slaan" at bounding box center [789, 343] width 185 height 38
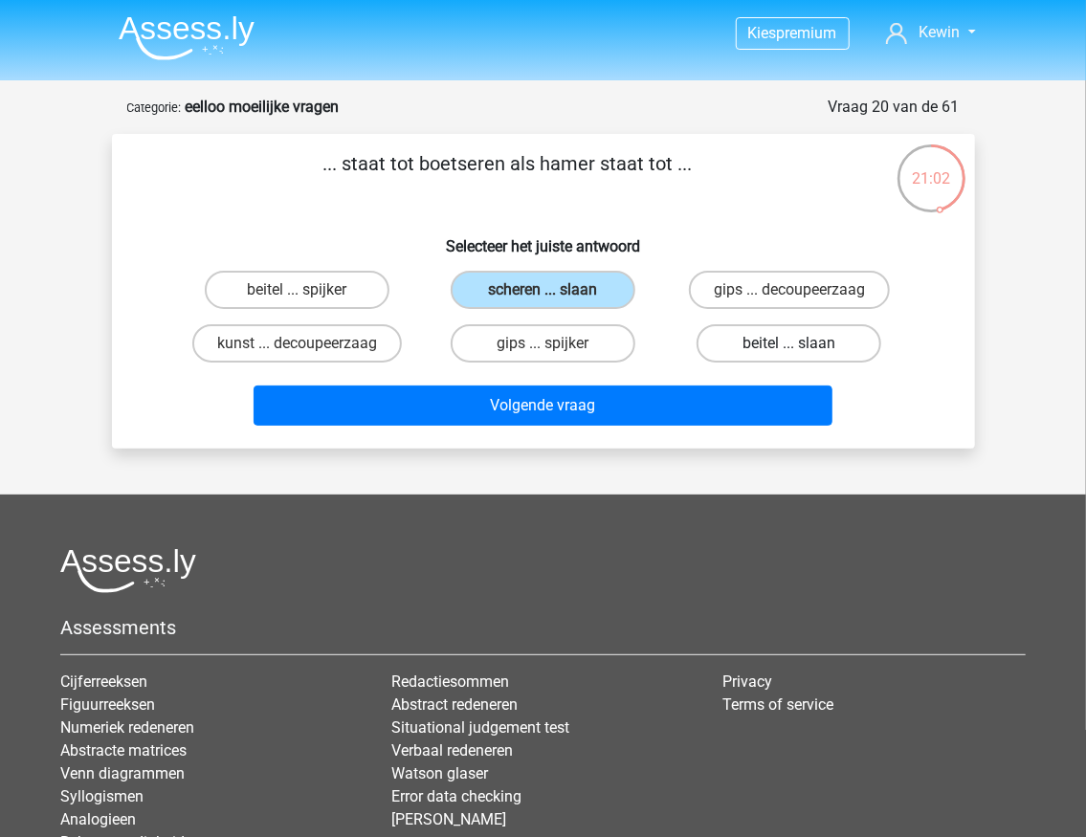
click at [789, 344] on input "beitel ... slaan" at bounding box center [795, 350] width 12 height 12
radio input "true"
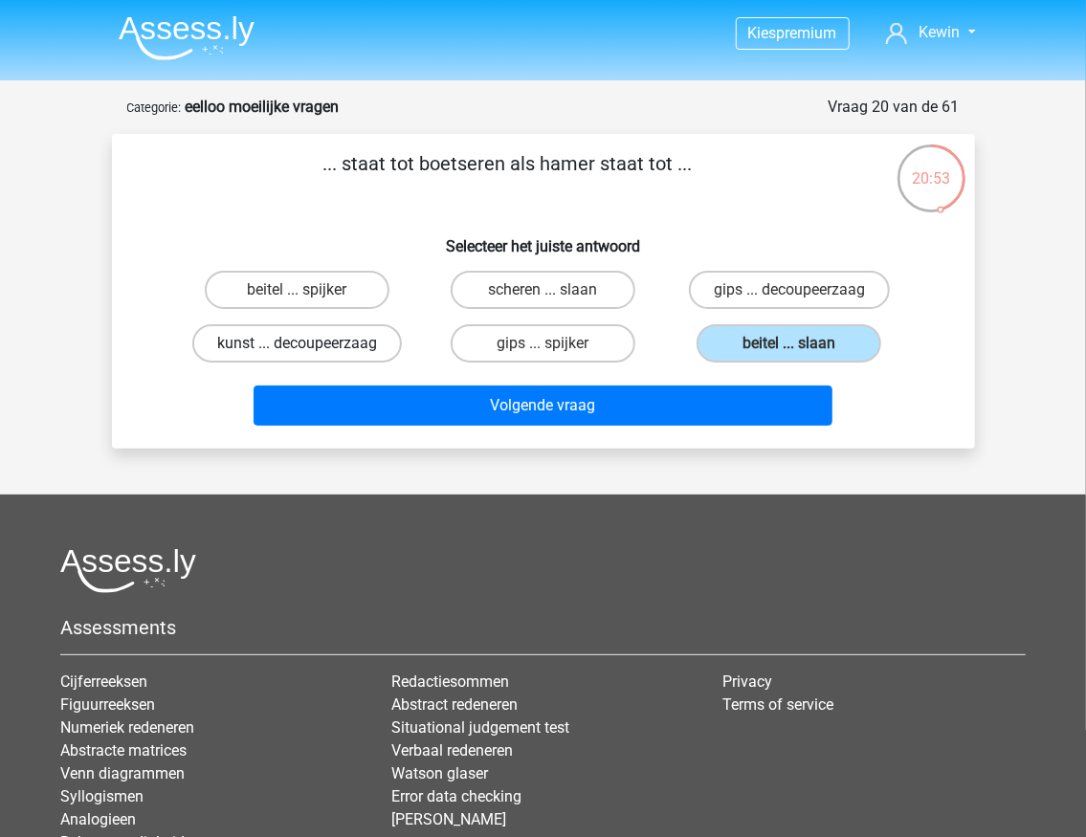
click at [333, 340] on label "kunst ... decoupeerzaag" at bounding box center [297, 343] width 210 height 38
click at [309, 344] on input "kunst ... decoupeerzaag" at bounding box center [303, 350] width 12 height 12
radio input "true"
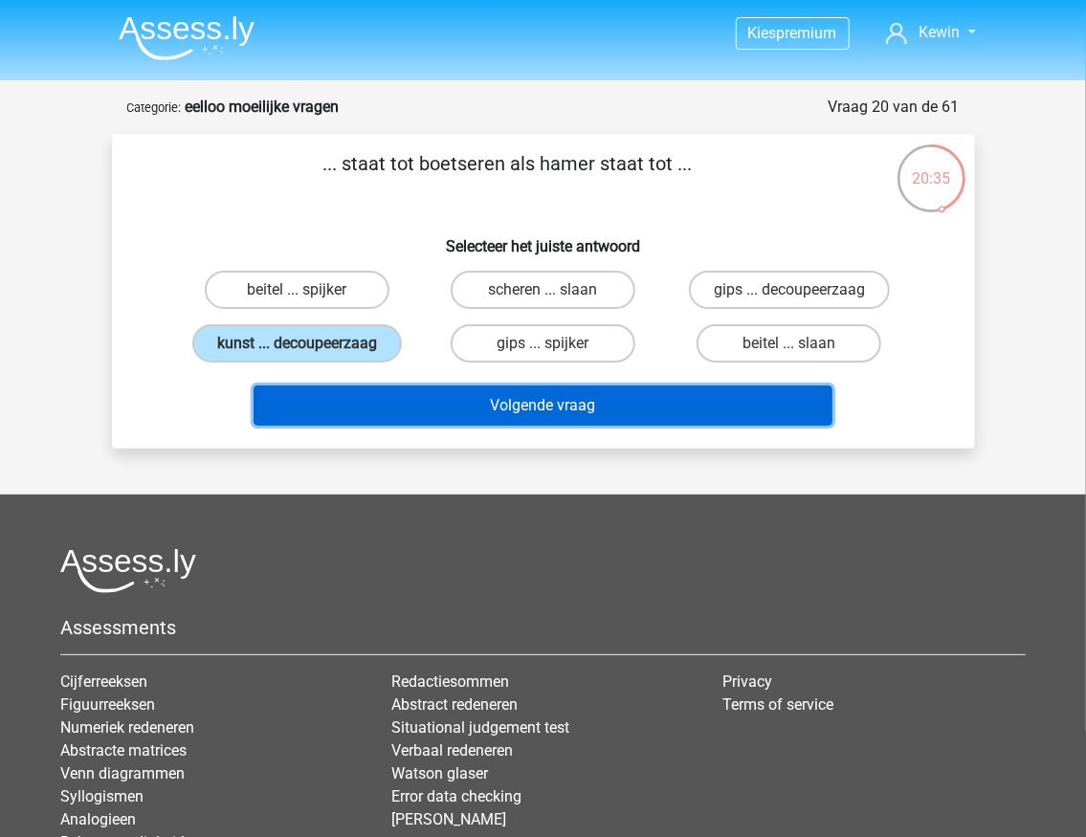
click at [638, 405] on button "Volgende vraag" at bounding box center [543, 406] width 579 height 40
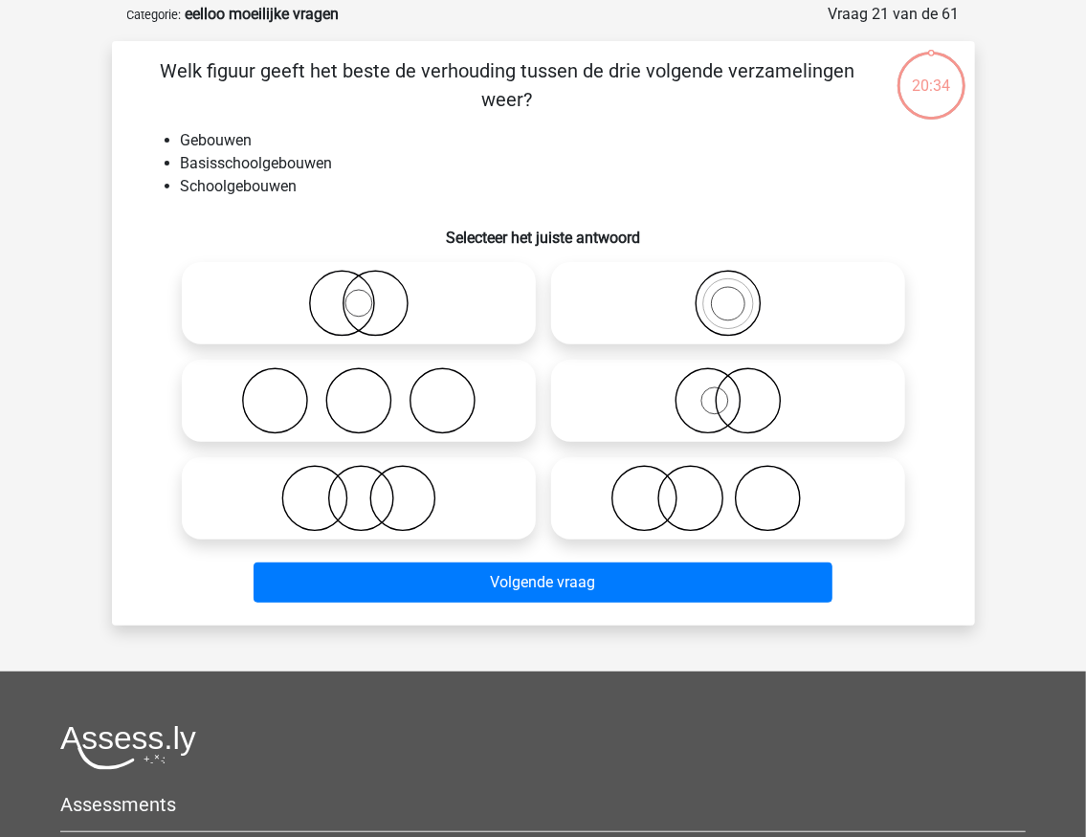
scroll to position [96, 0]
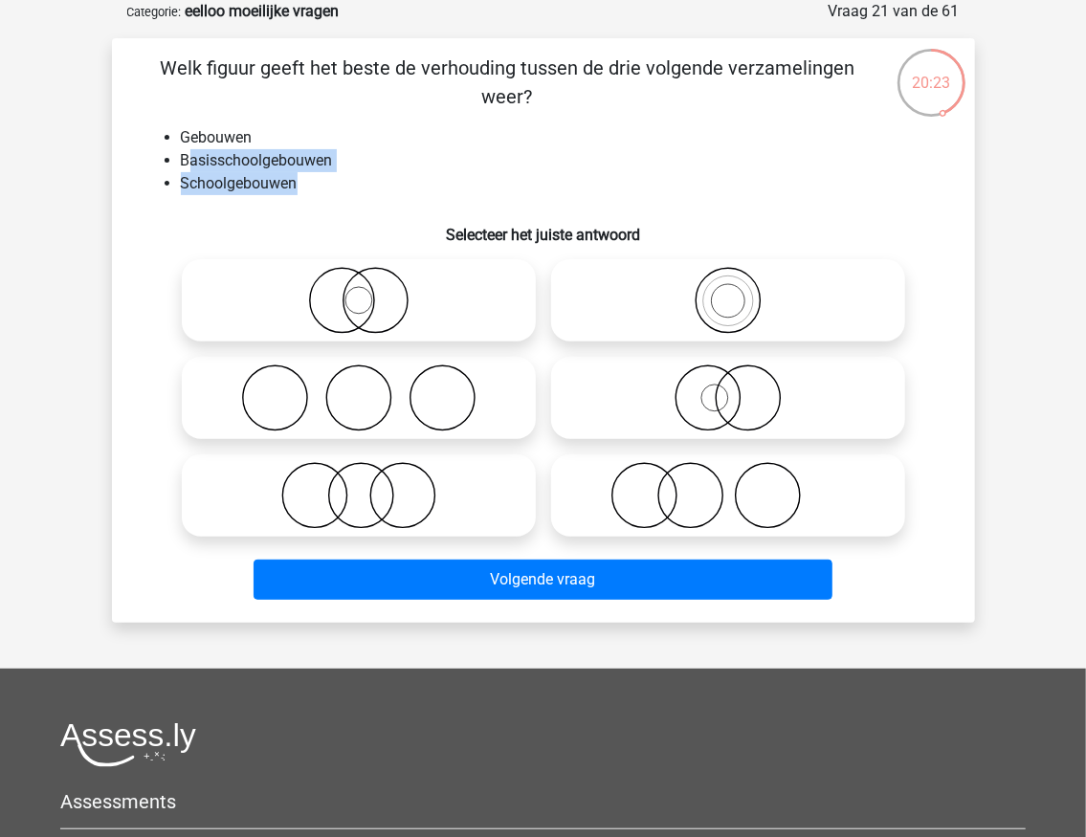
drag, startPoint x: 294, startPoint y: 186, endPoint x: 184, endPoint y: 147, distance: 116.5
click at [186, 149] on ul "Gebouwen Basisschoolgebouwen Schoolgebouwen" at bounding box center [544, 160] width 802 height 69
click at [182, 132] on li "Gebouwen" at bounding box center [563, 137] width 764 height 23
click at [660, 291] on icon at bounding box center [728, 300] width 339 height 67
click at [728, 291] on input "radio" at bounding box center [734, 284] width 12 height 12
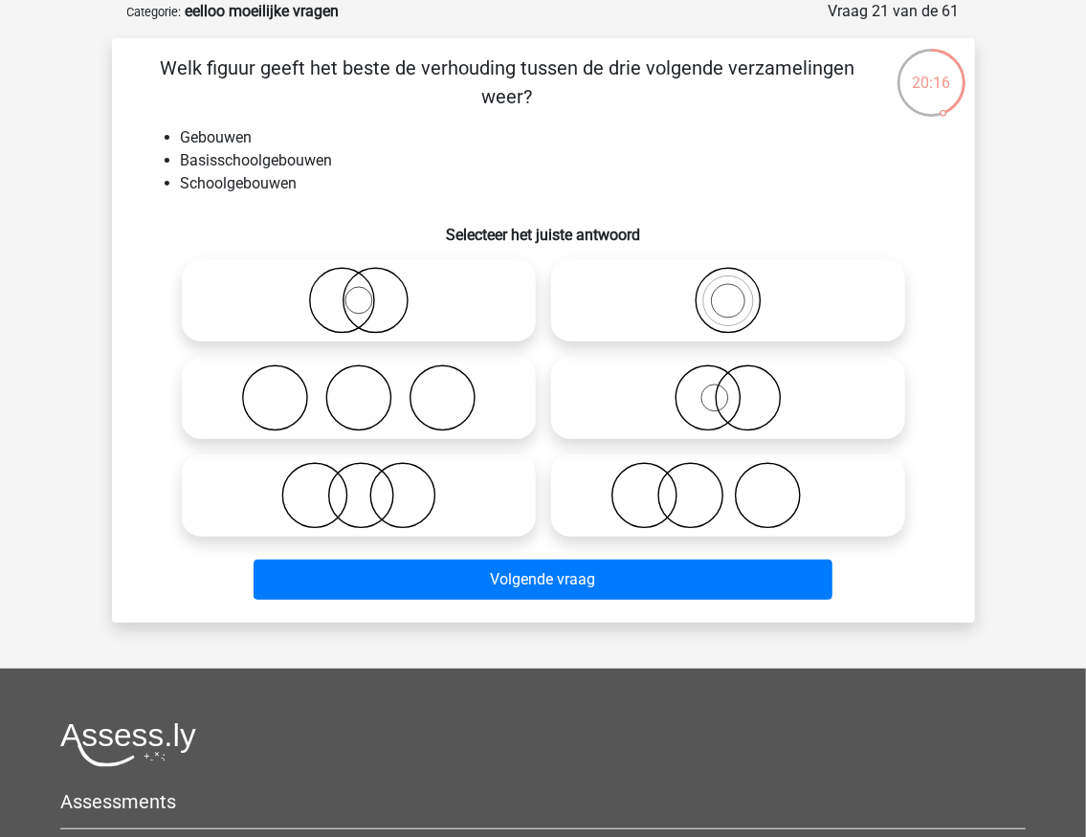
radio input "true"
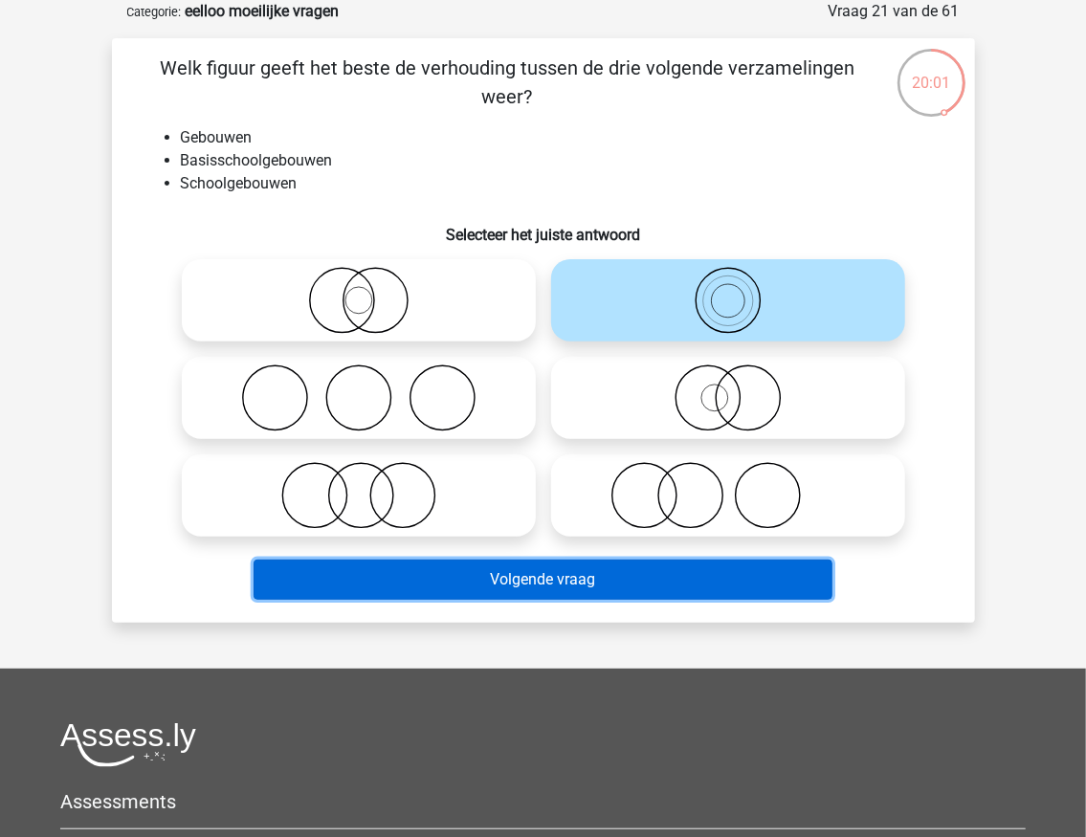
click at [537, 585] on button "Volgende vraag" at bounding box center [543, 580] width 579 height 40
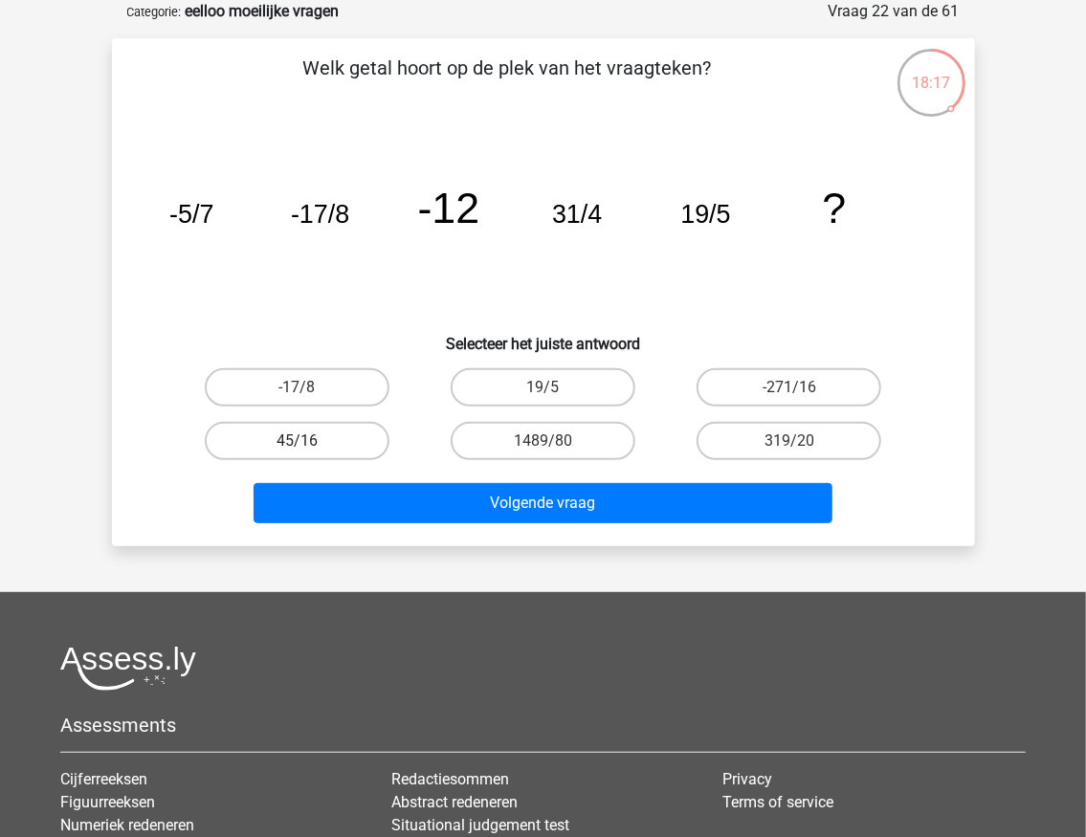
click at [277, 439] on label "45/16" at bounding box center [297, 441] width 185 height 38
click at [297, 441] on input "45/16" at bounding box center [303, 447] width 12 height 12
radio input "true"
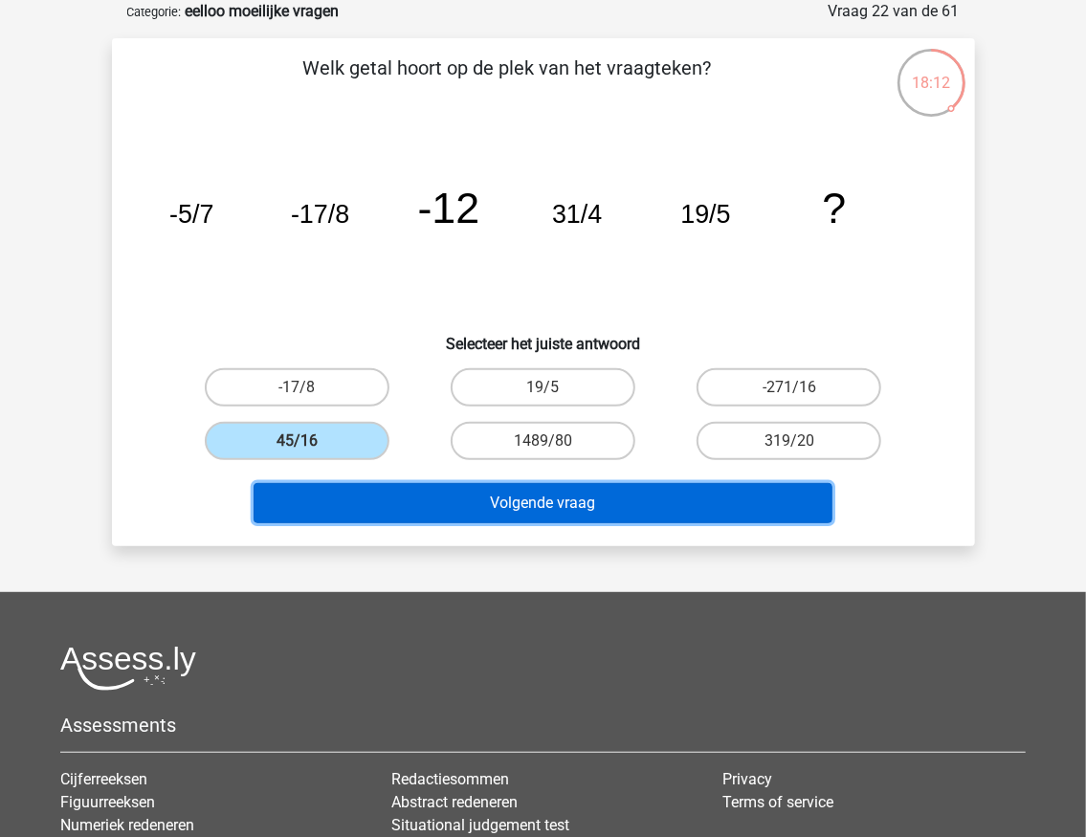
click at [419, 509] on button "Volgende vraag" at bounding box center [543, 503] width 579 height 40
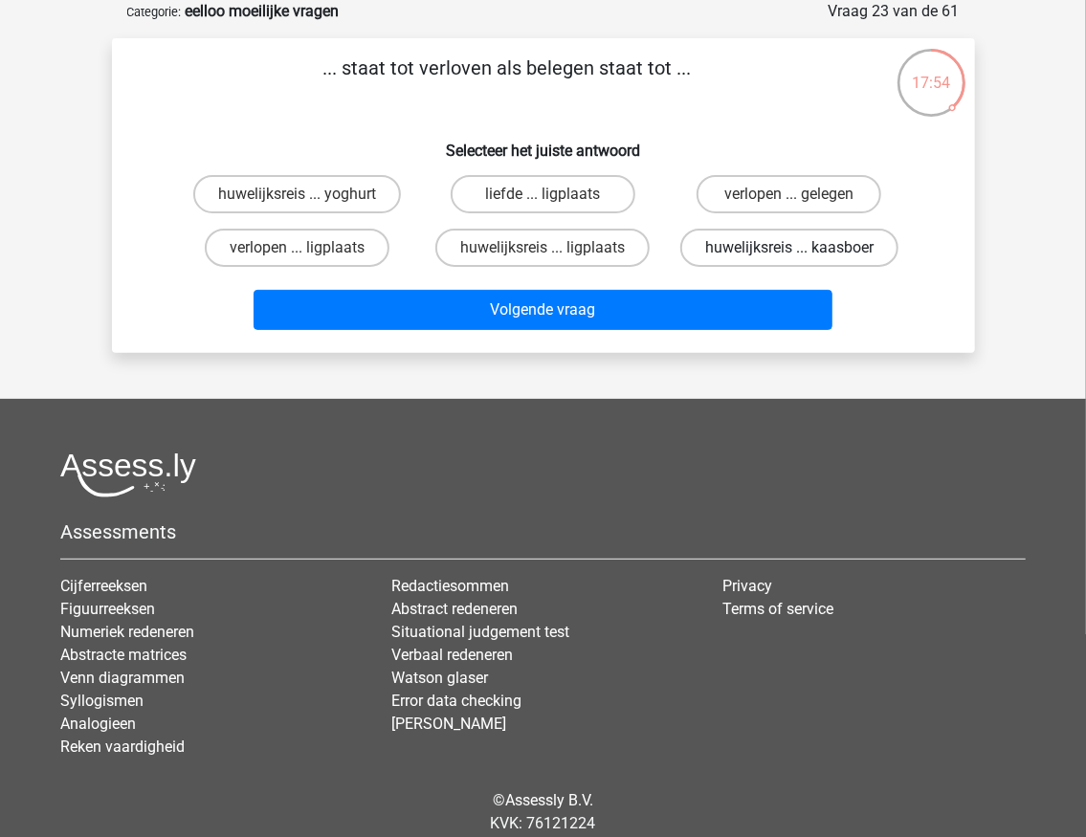
click at [722, 251] on label "huwelijksreis ... kaasboer" at bounding box center [789, 248] width 218 height 38
click at [789, 251] on input "huwelijksreis ... kaasboer" at bounding box center [795, 254] width 12 height 12
radio input "true"
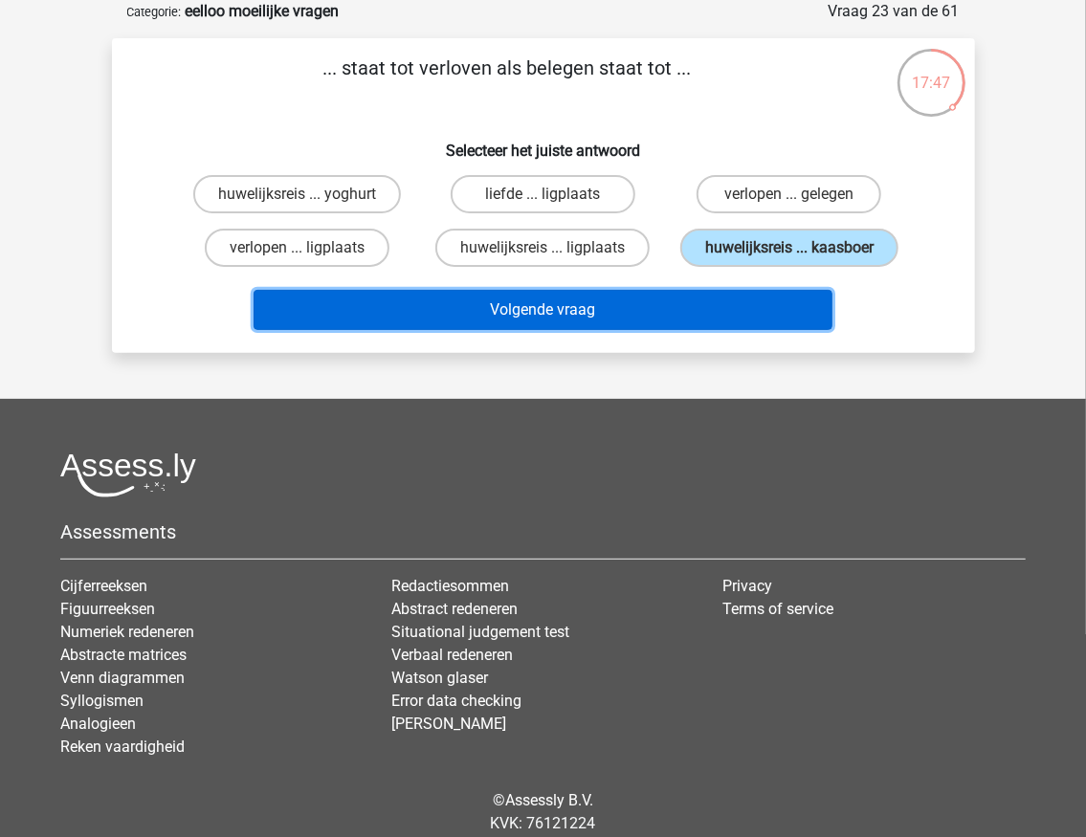
click at [605, 306] on button "Volgende vraag" at bounding box center [543, 310] width 579 height 40
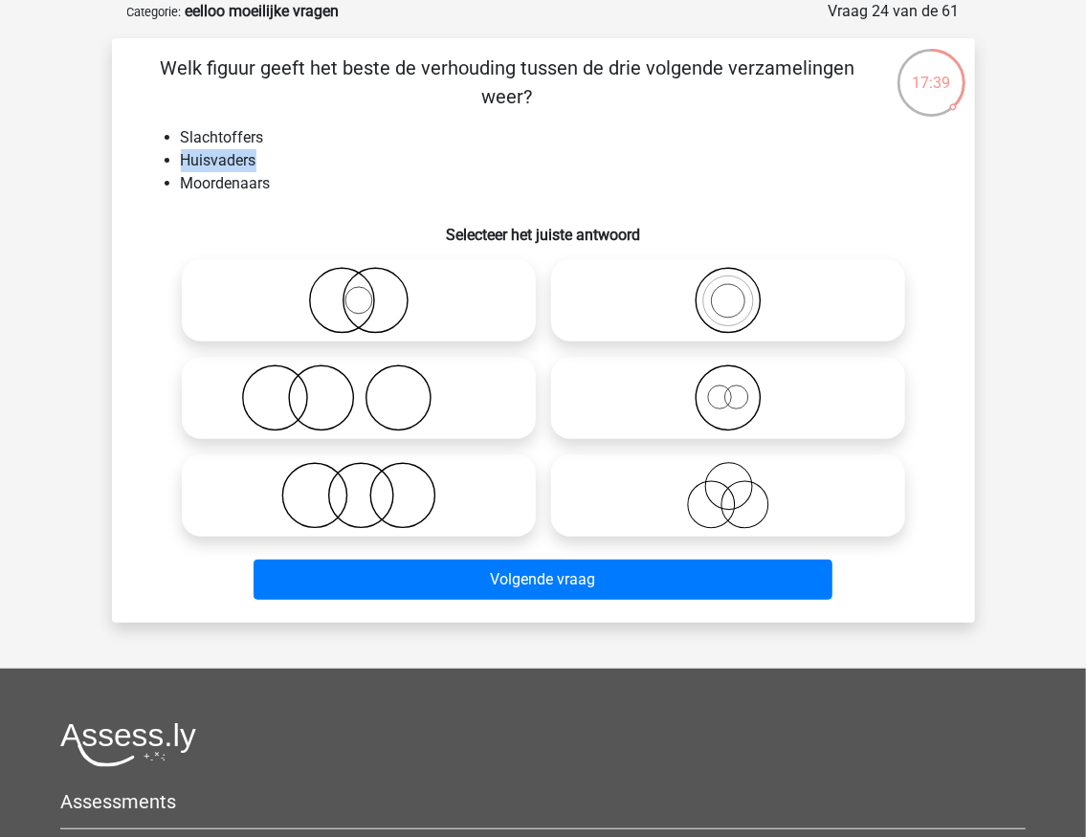
drag, startPoint x: 244, startPoint y: 159, endPoint x: 170, endPoint y: 157, distance: 73.7
click at [181, 157] on li "Huisvaders" at bounding box center [563, 160] width 764 height 23
drag, startPoint x: 251, startPoint y: 140, endPoint x: 188, endPoint y: 140, distance: 63.2
click at [188, 140] on li "Slachtoffers" at bounding box center [563, 137] width 764 height 23
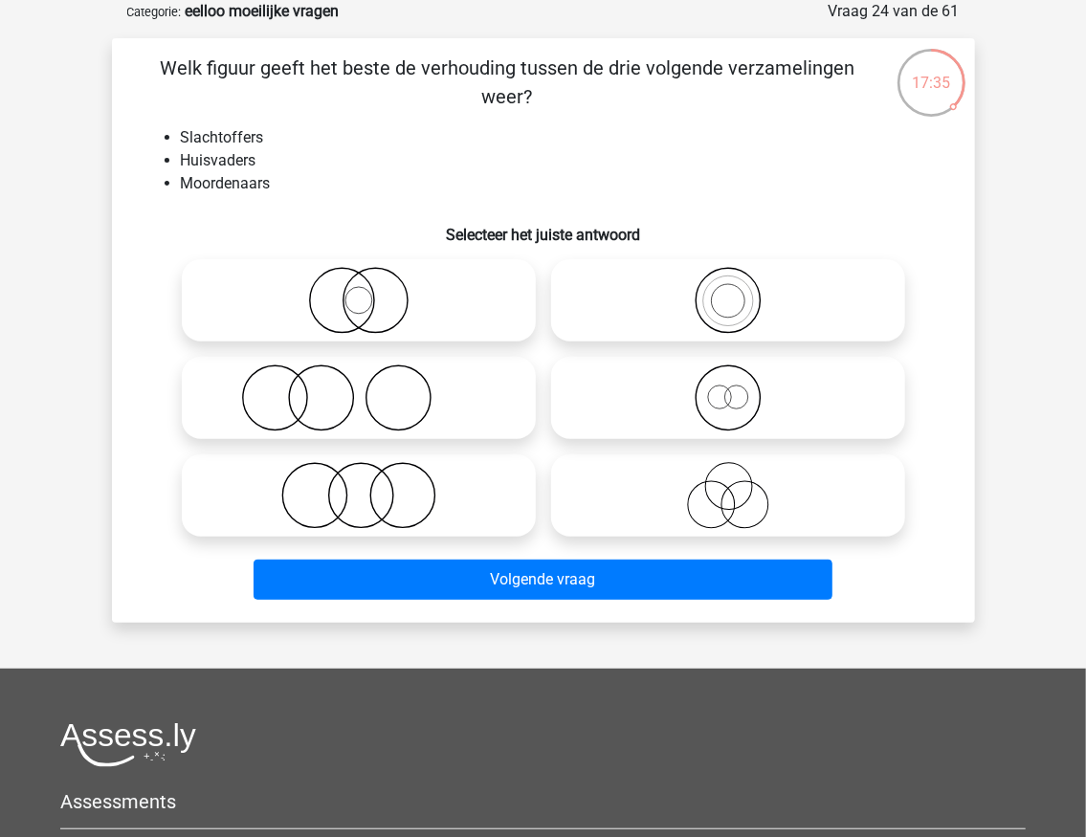
click at [396, 396] on icon at bounding box center [358, 398] width 339 height 67
click at [371, 388] on input "radio" at bounding box center [365, 382] width 12 height 12
radio input "true"
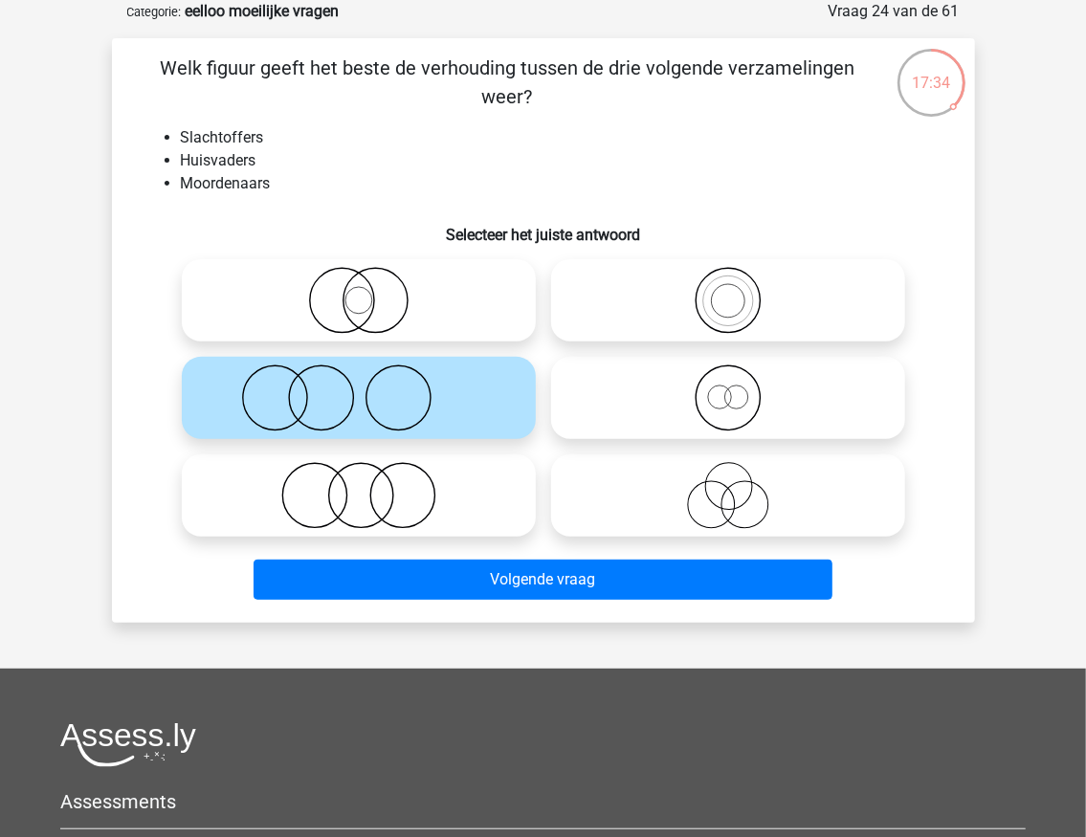
click at [378, 488] on icon at bounding box center [358, 495] width 339 height 67
click at [371, 486] on input "radio" at bounding box center [365, 480] width 12 height 12
radio input "true"
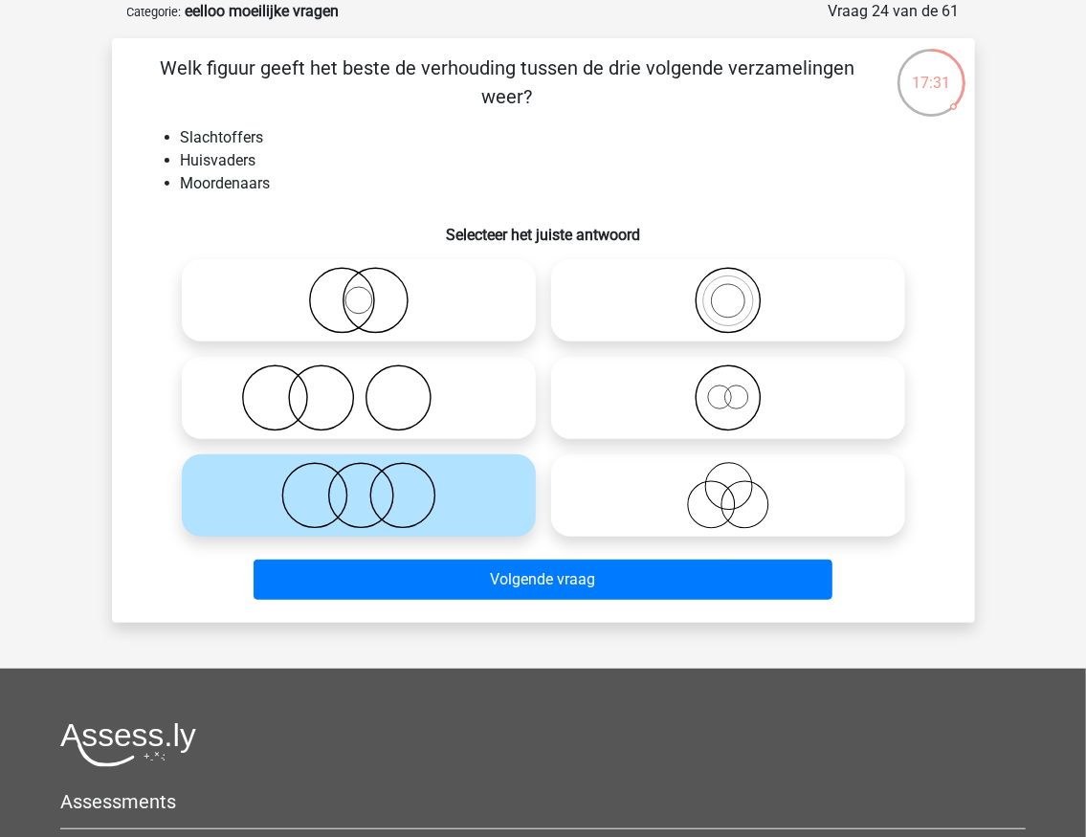
click at [344, 396] on icon at bounding box center [358, 398] width 339 height 67
click at [359, 388] on input "radio" at bounding box center [365, 382] width 12 height 12
radio input "true"
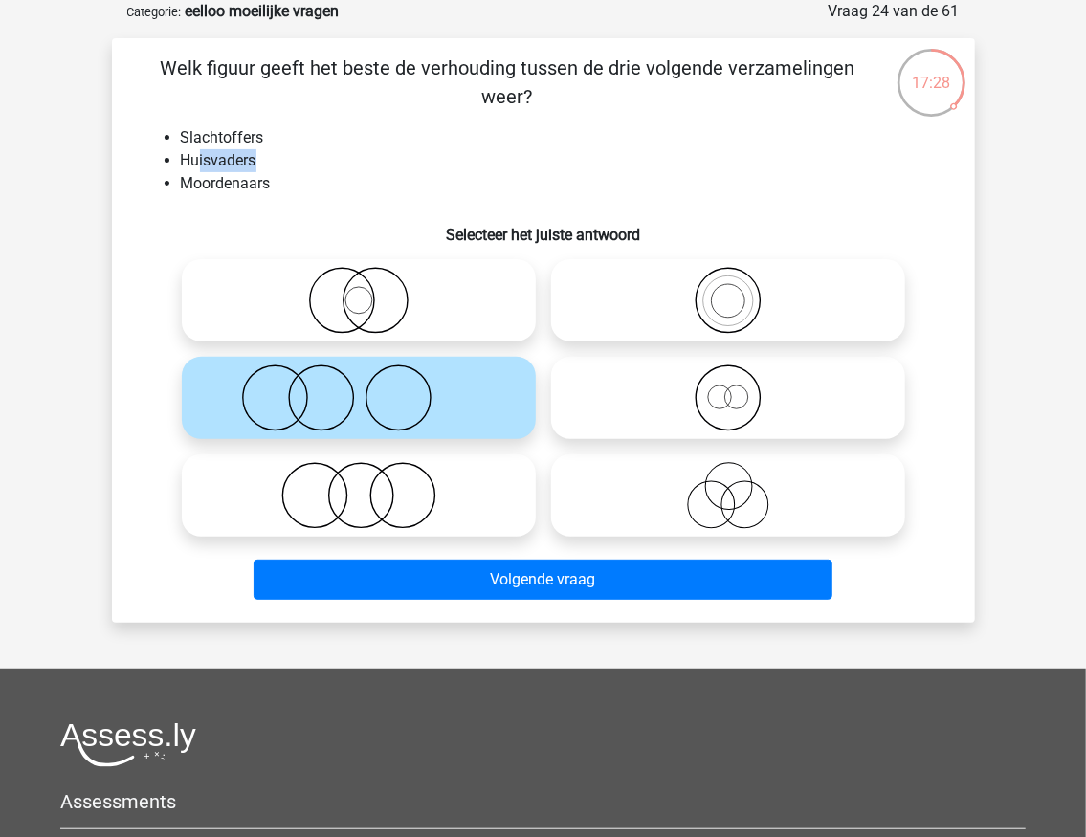
drag, startPoint x: 261, startPoint y: 170, endPoint x: 200, endPoint y: 166, distance: 61.4
click at [200, 166] on li "Huisvaders" at bounding box center [563, 160] width 764 height 23
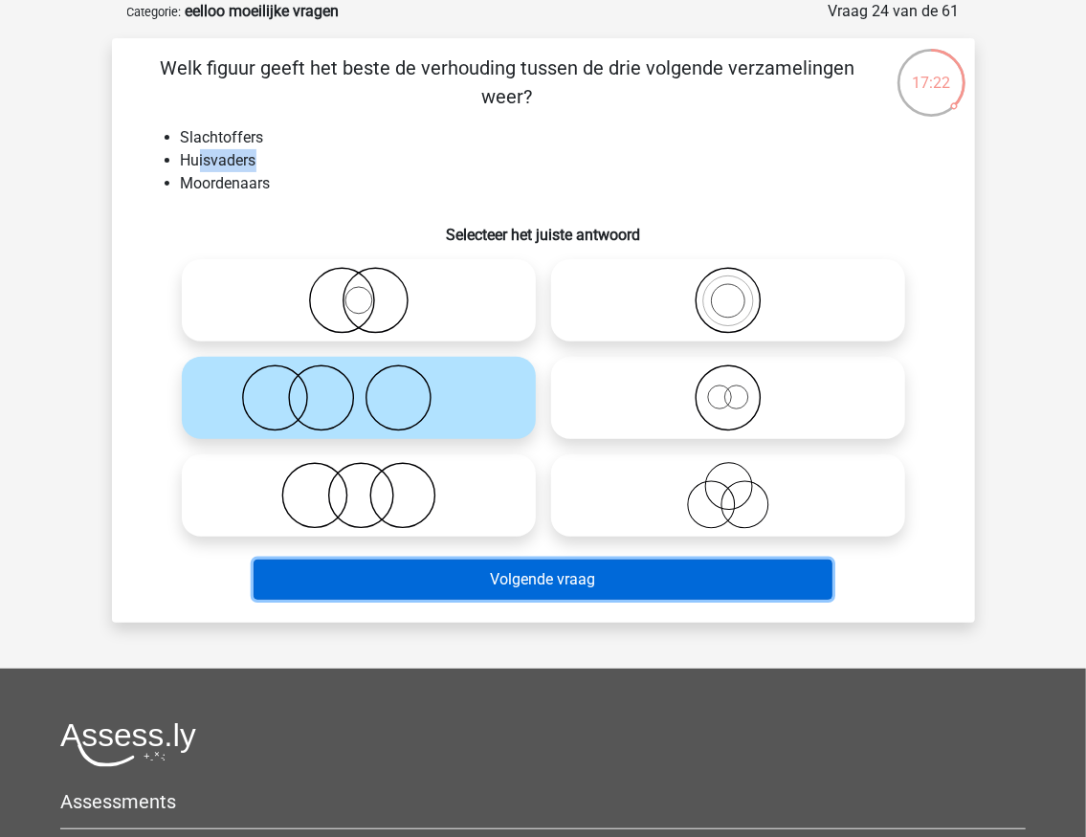
click at [517, 570] on button "Volgende vraag" at bounding box center [543, 580] width 579 height 40
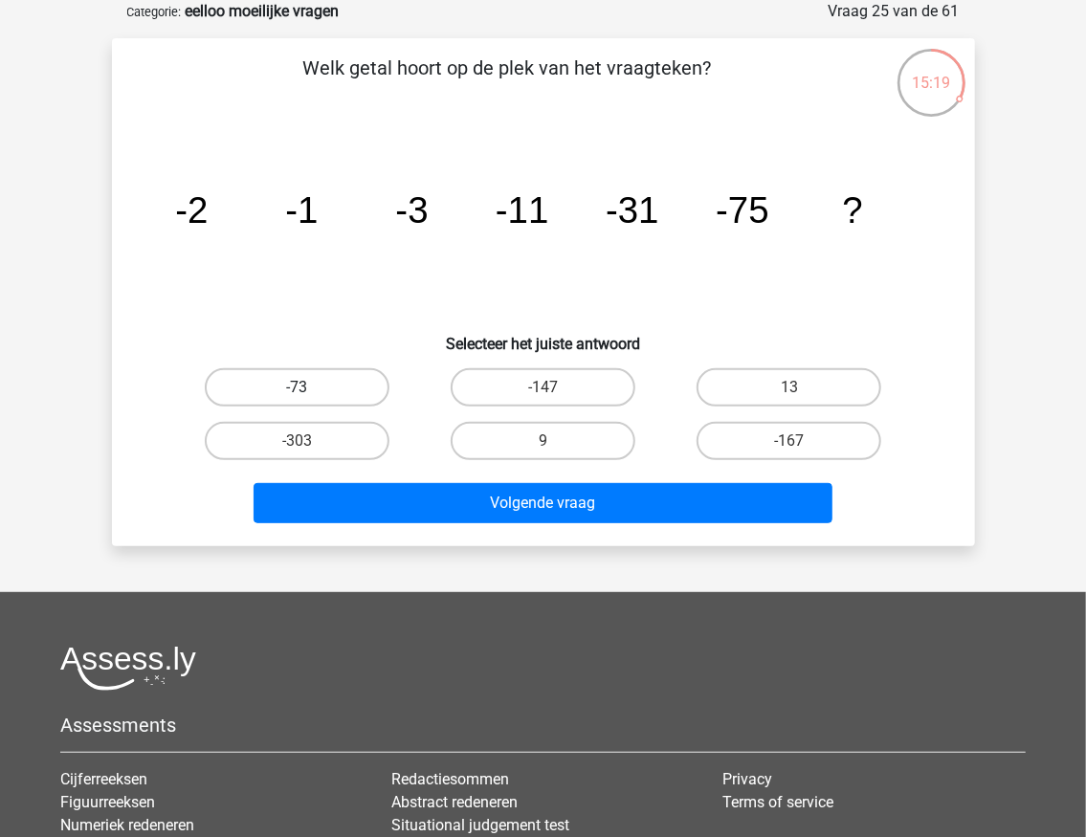
click at [347, 384] on label "-73" at bounding box center [297, 387] width 185 height 38
click at [309, 388] on input "-73" at bounding box center [303, 394] width 12 height 12
radio input "true"
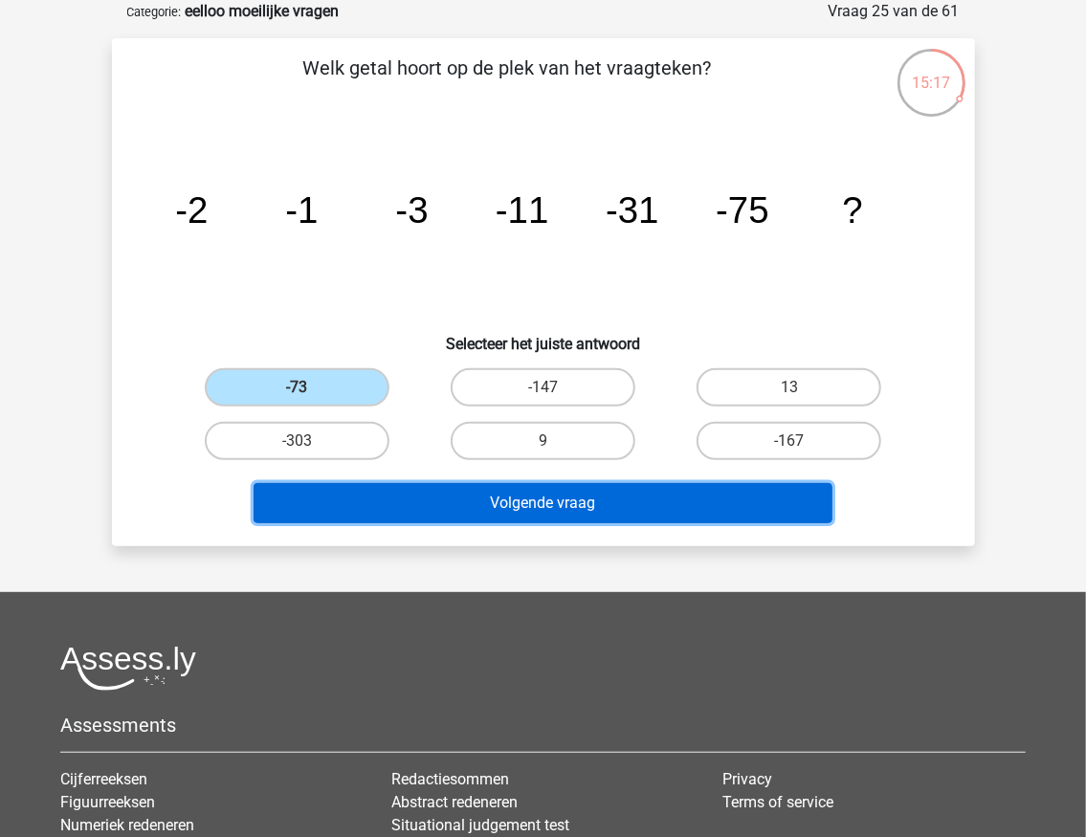
click at [474, 508] on button "Volgende vraag" at bounding box center [543, 503] width 579 height 40
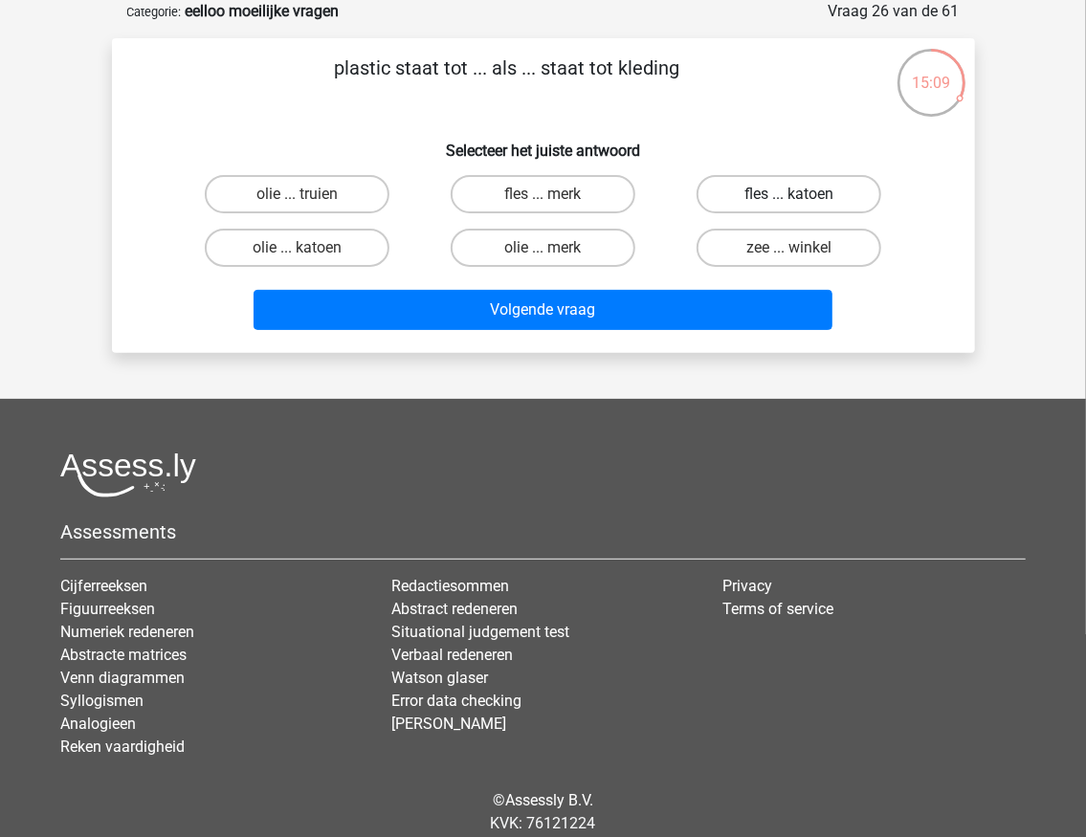
click at [787, 200] on label "fles ... katoen" at bounding box center [789, 194] width 185 height 38
click at [789, 200] on input "fles ... katoen" at bounding box center [795, 200] width 12 height 12
radio input "true"
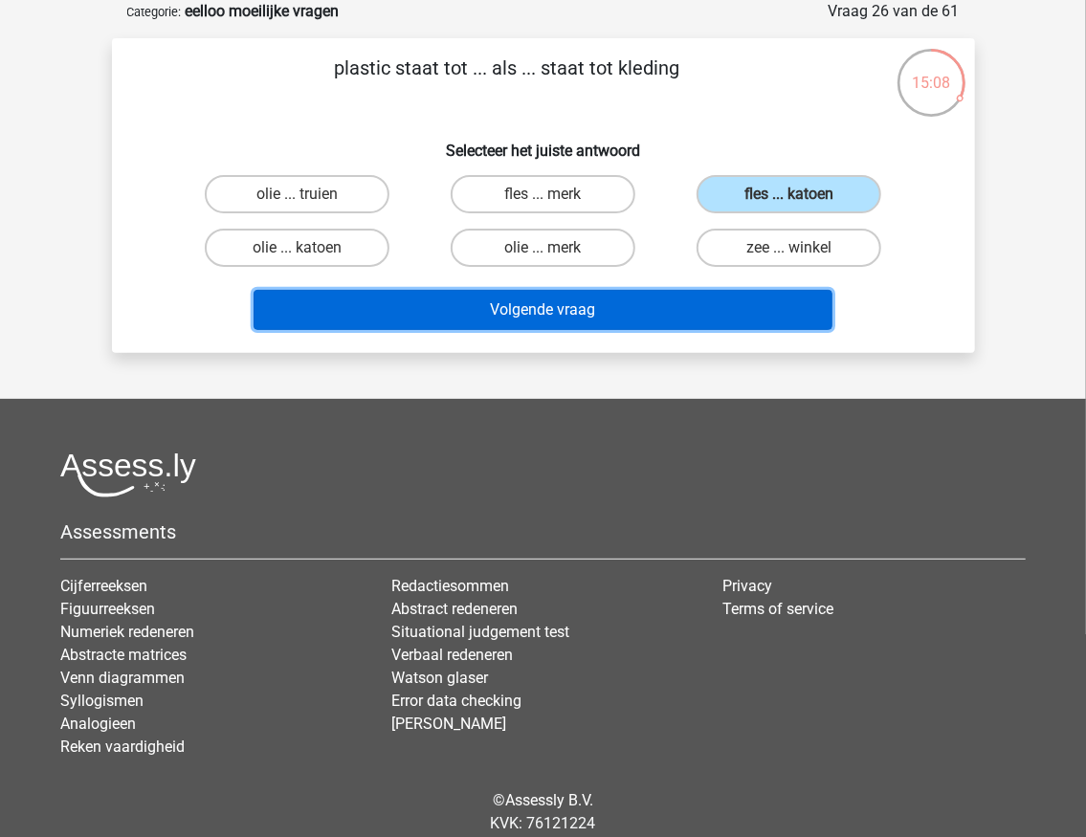
click at [718, 299] on button "Volgende vraag" at bounding box center [543, 310] width 579 height 40
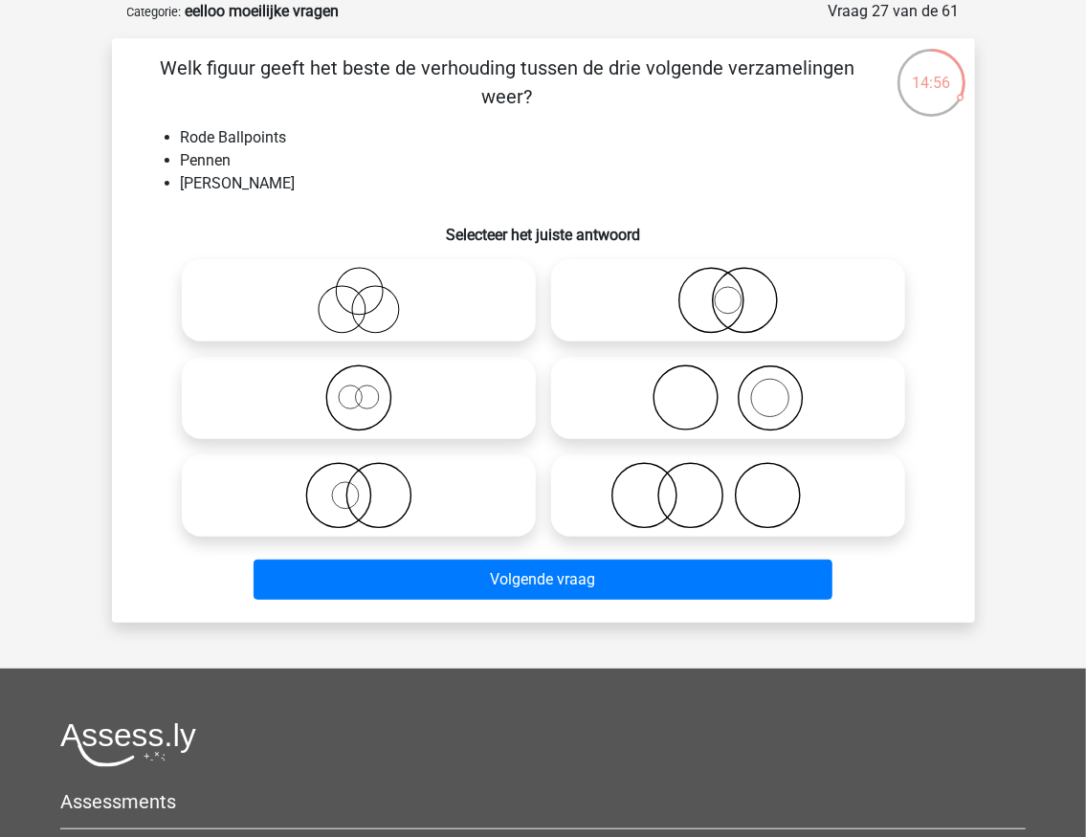
click at [751, 389] on icon at bounding box center [728, 398] width 339 height 67
click at [741, 388] on input "radio" at bounding box center [734, 382] width 12 height 12
radio input "true"
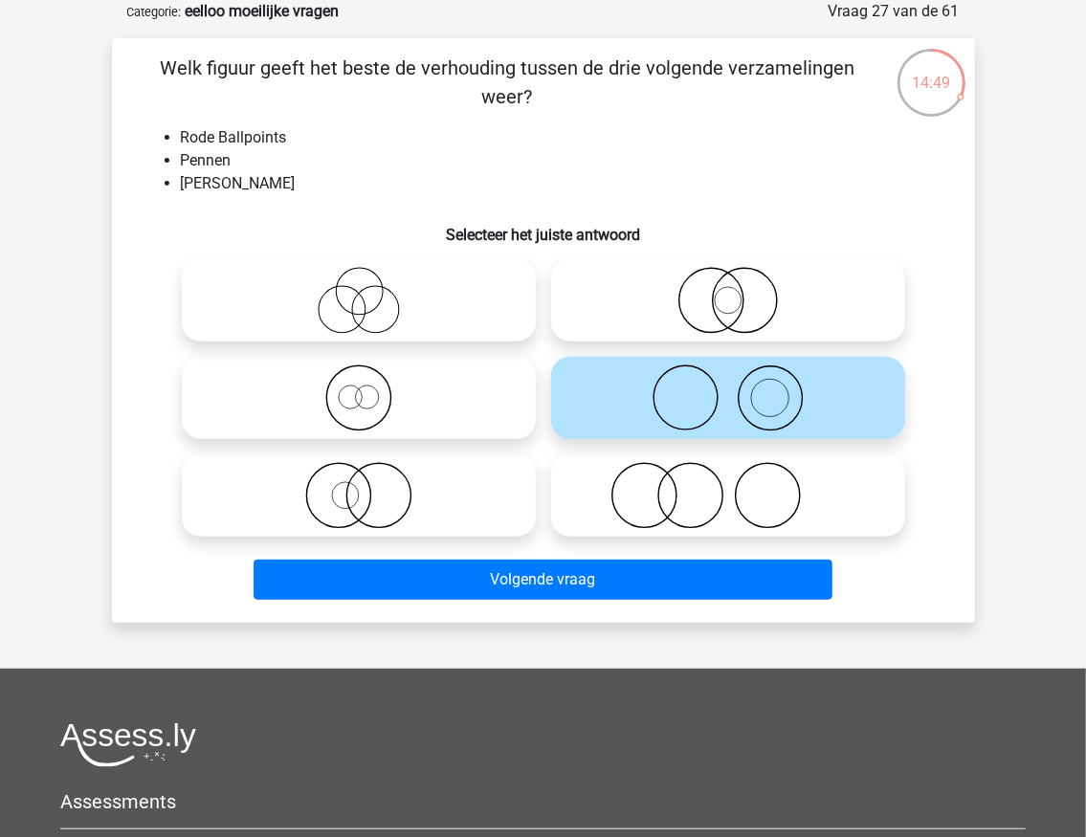
click at [407, 495] on icon at bounding box center [358, 495] width 339 height 67
click at [371, 486] on input "radio" at bounding box center [365, 480] width 12 height 12
radio input "true"
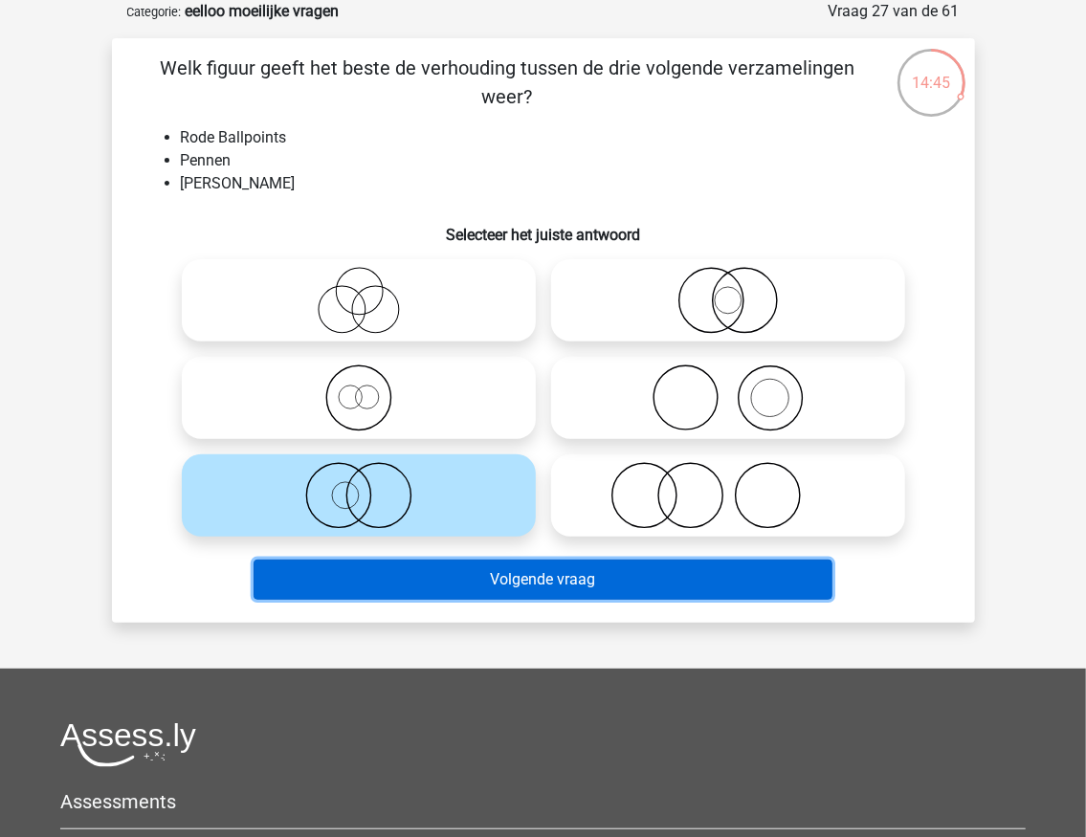
click at [486, 591] on button "Volgende vraag" at bounding box center [543, 580] width 579 height 40
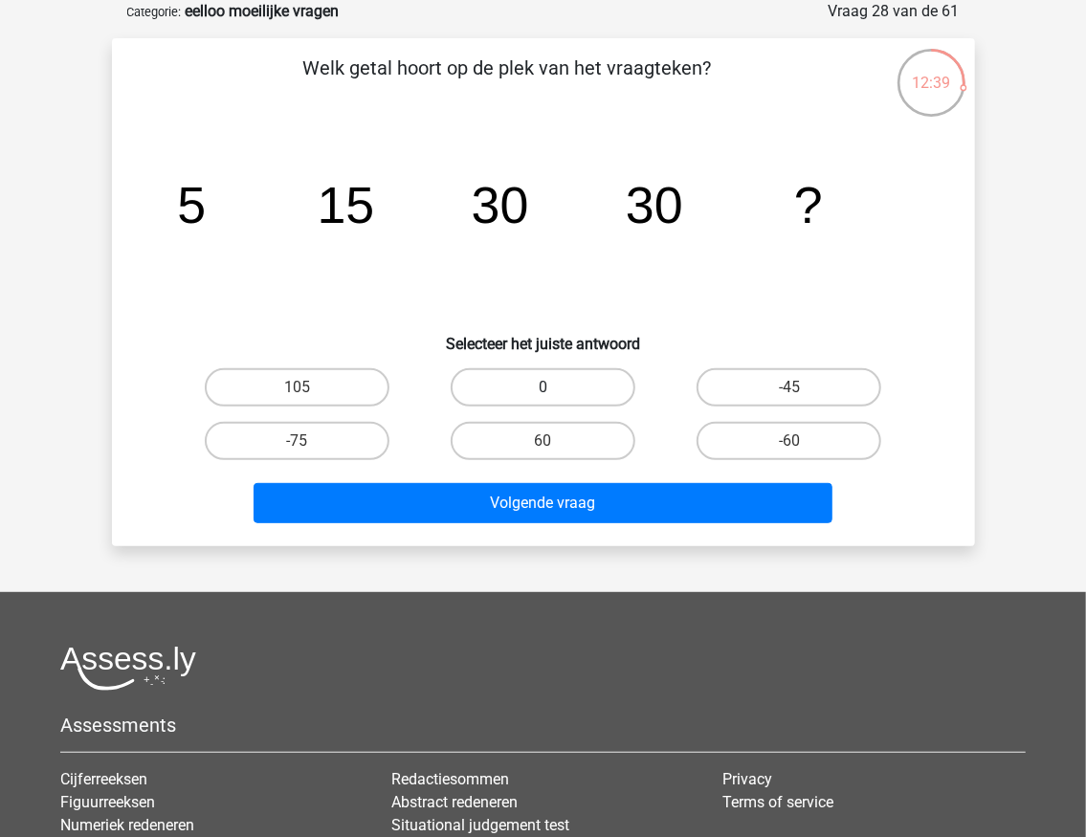
click at [578, 390] on label "0" at bounding box center [543, 387] width 185 height 38
click at [555, 390] on input "0" at bounding box center [549, 394] width 12 height 12
radio input "true"
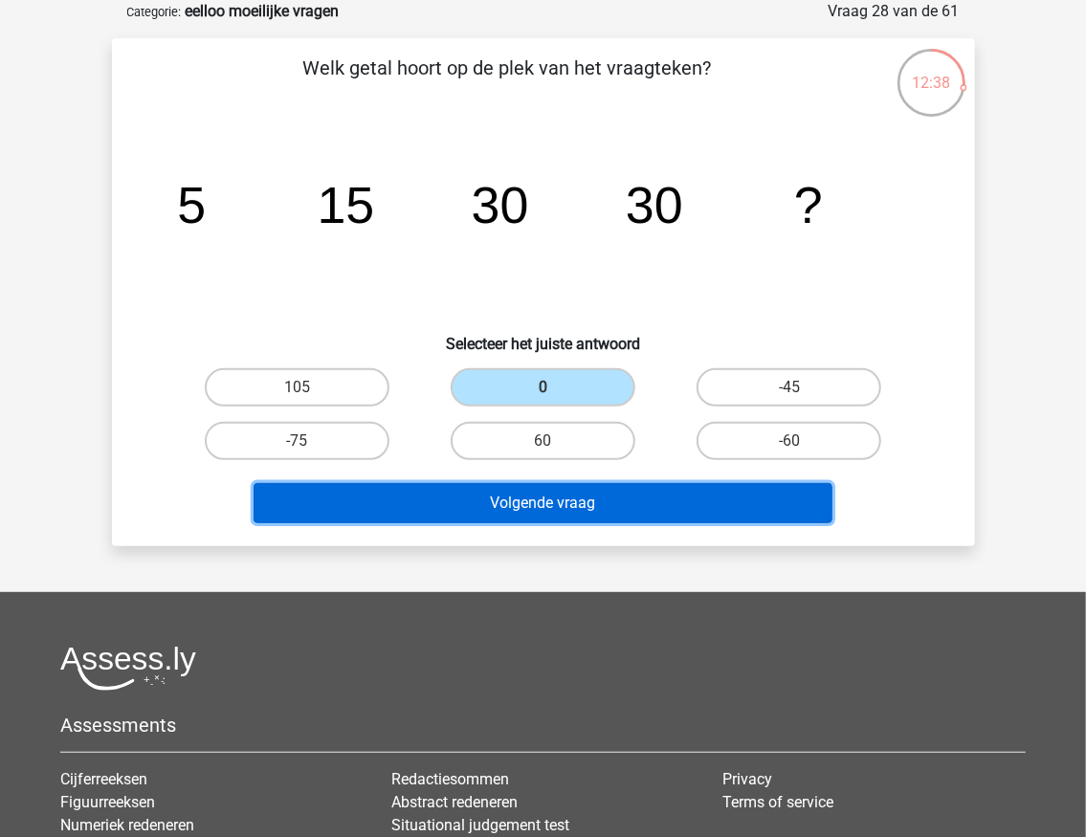
drag, startPoint x: 526, startPoint y: 498, endPoint x: 534, endPoint y: 477, distance: 22.4
click at [526, 498] on button "Volgende vraag" at bounding box center [543, 503] width 579 height 40
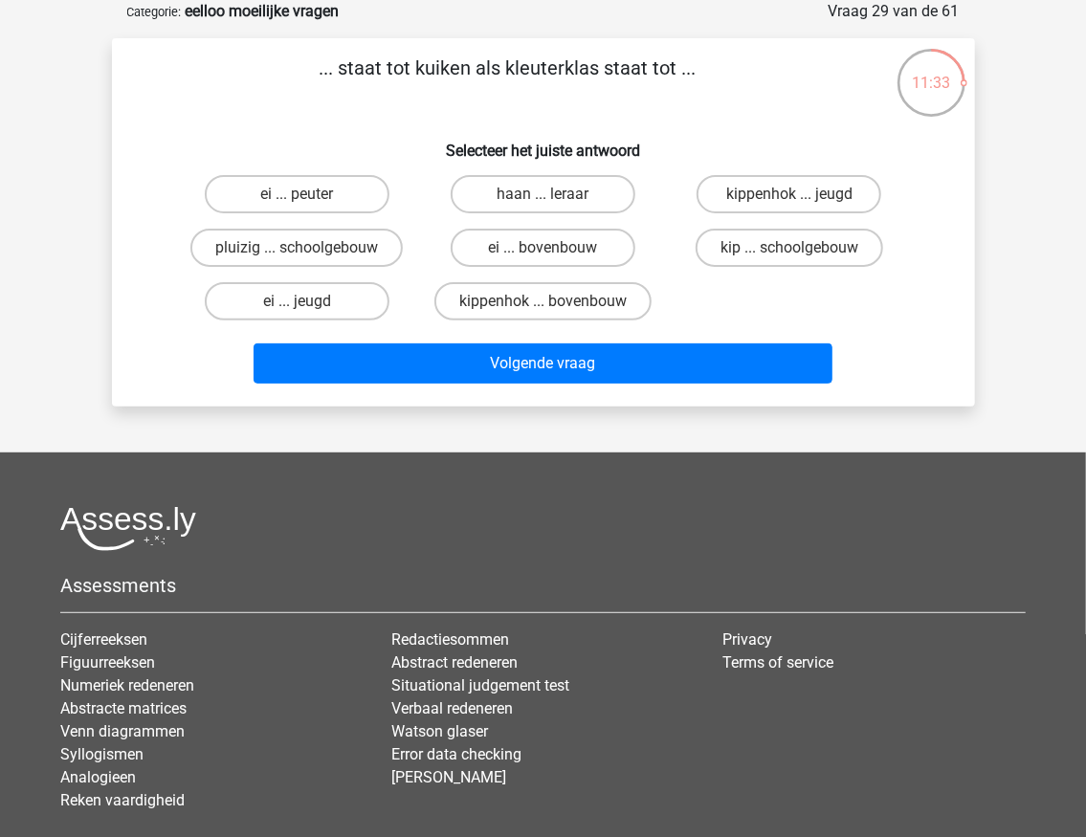
click at [798, 258] on input "kip ... schoolgebouw" at bounding box center [795, 254] width 12 height 12
radio input "true"
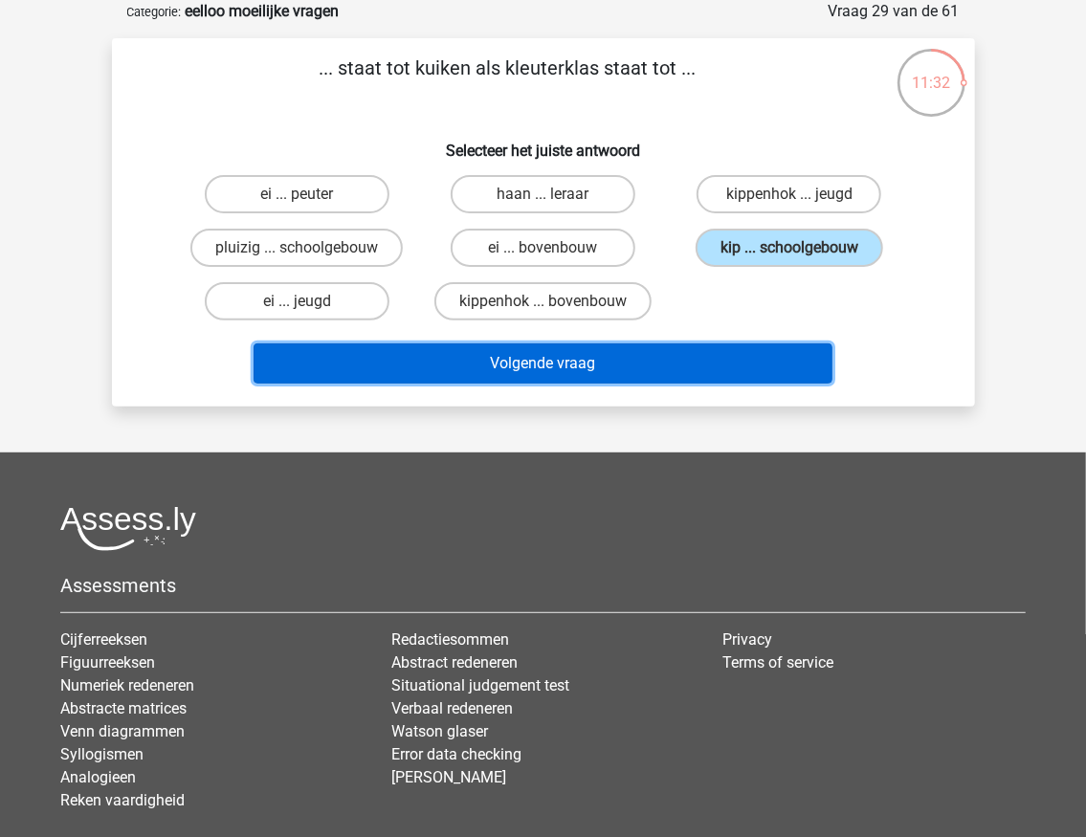
click at [646, 371] on button "Volgende vraag" at bounding box center [543, 364] width 579 height 40
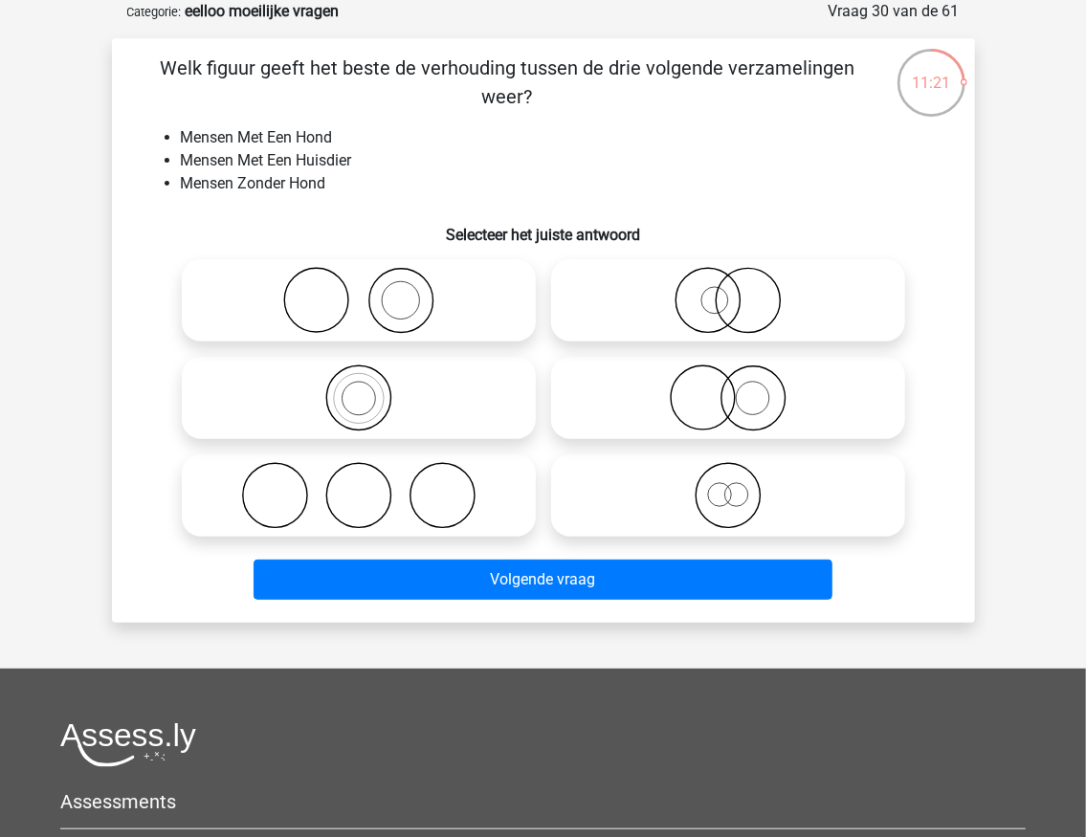
click at [269, 307] on icon at bounding box center [358, 300] width 339 height 67
click at [359, 291] on input "radio" at bounding box center [365, 284] width 12 height 12
radio input "true"
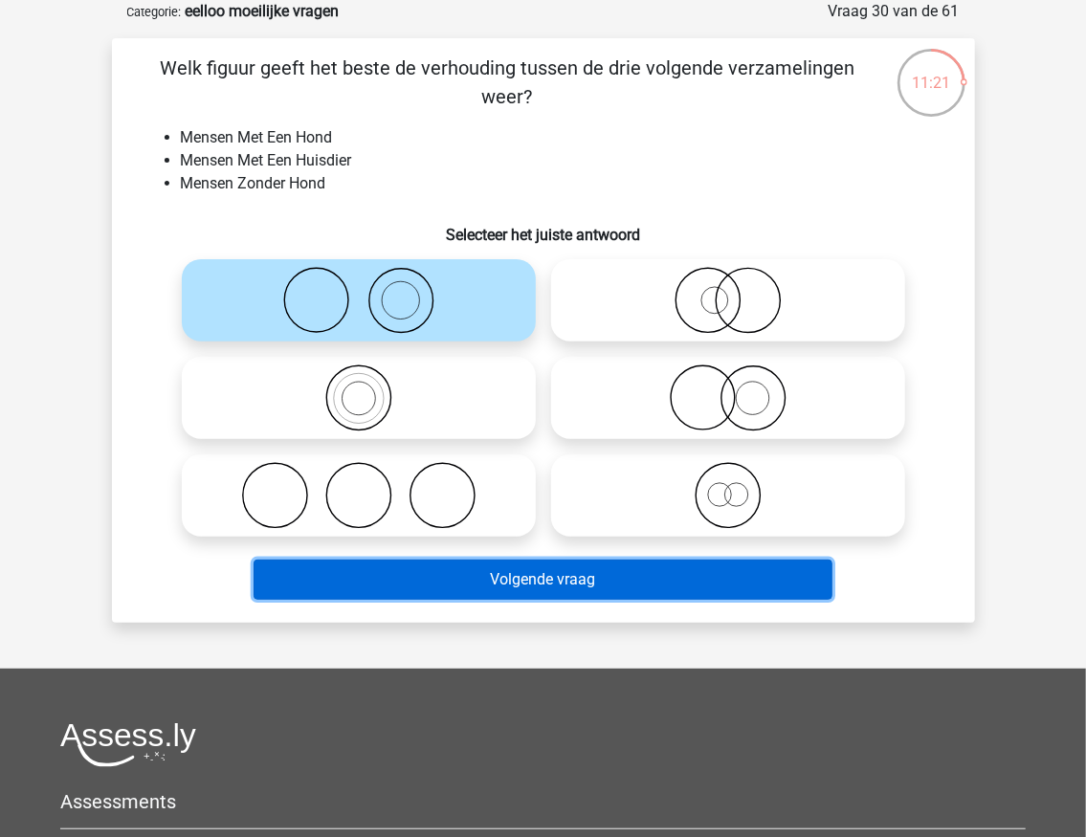
click at [507, 581] on button "Volgende vraag" at bounding box center [543, 580] width 579 height 40
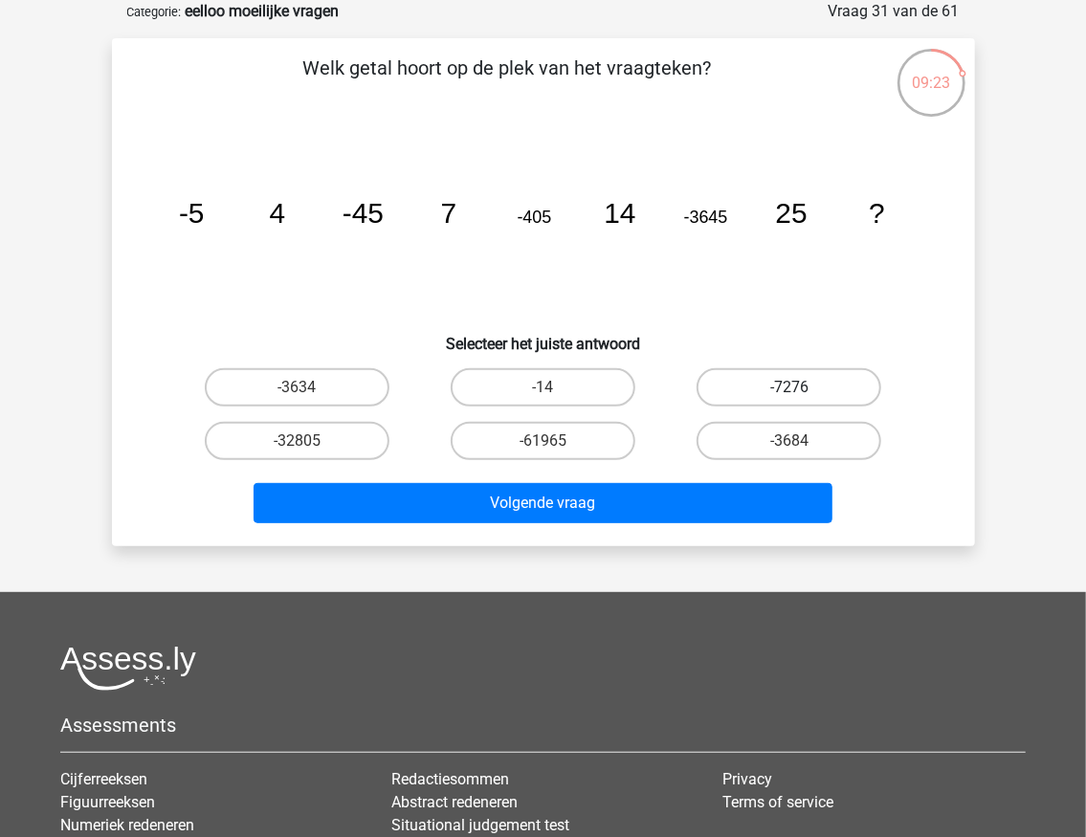
click at [810, 391] on label "-7276" at bounding box center [789, 387] width 185 height 38
click at [802, 391] on input "-7276" at bounding box center [795, 394] width 12 height 12
radio input "true"
click at [266, 442] on label "-32805" at bounding box center [297, 441] width 185 height 38
click at [297, 442] on input "-32805" at bounding box center [303, 447] width 12 height 12
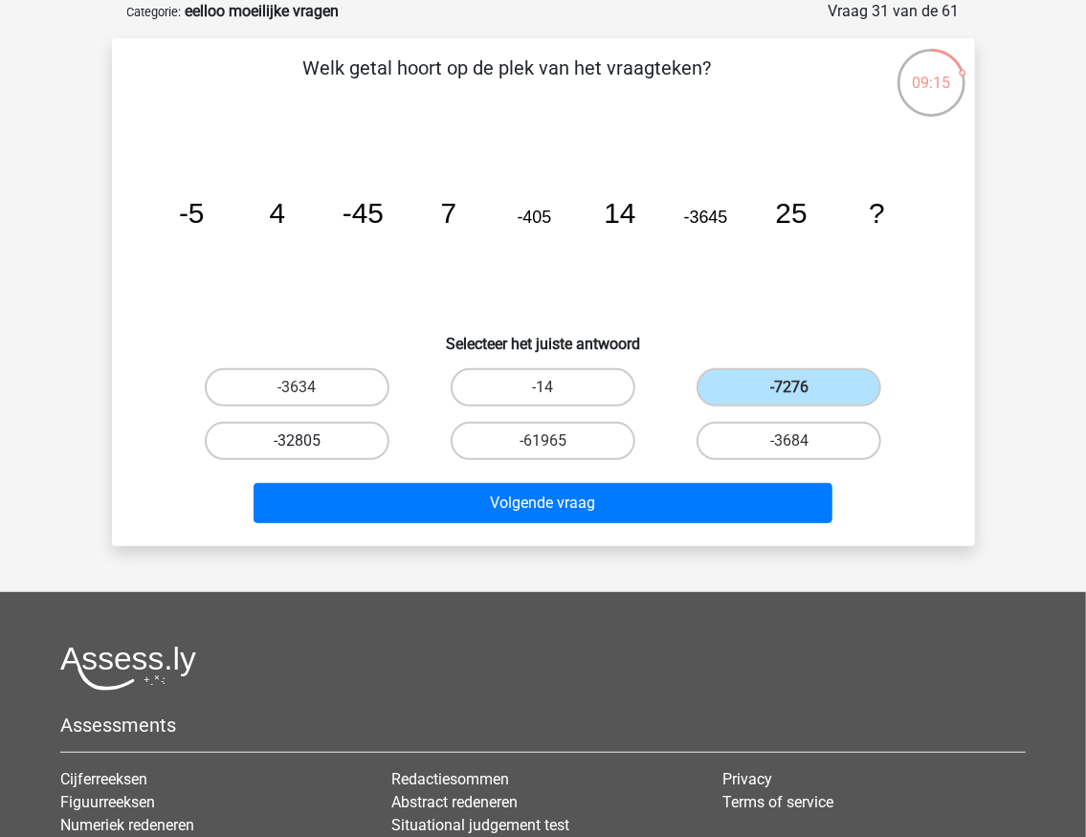
radio input "true"
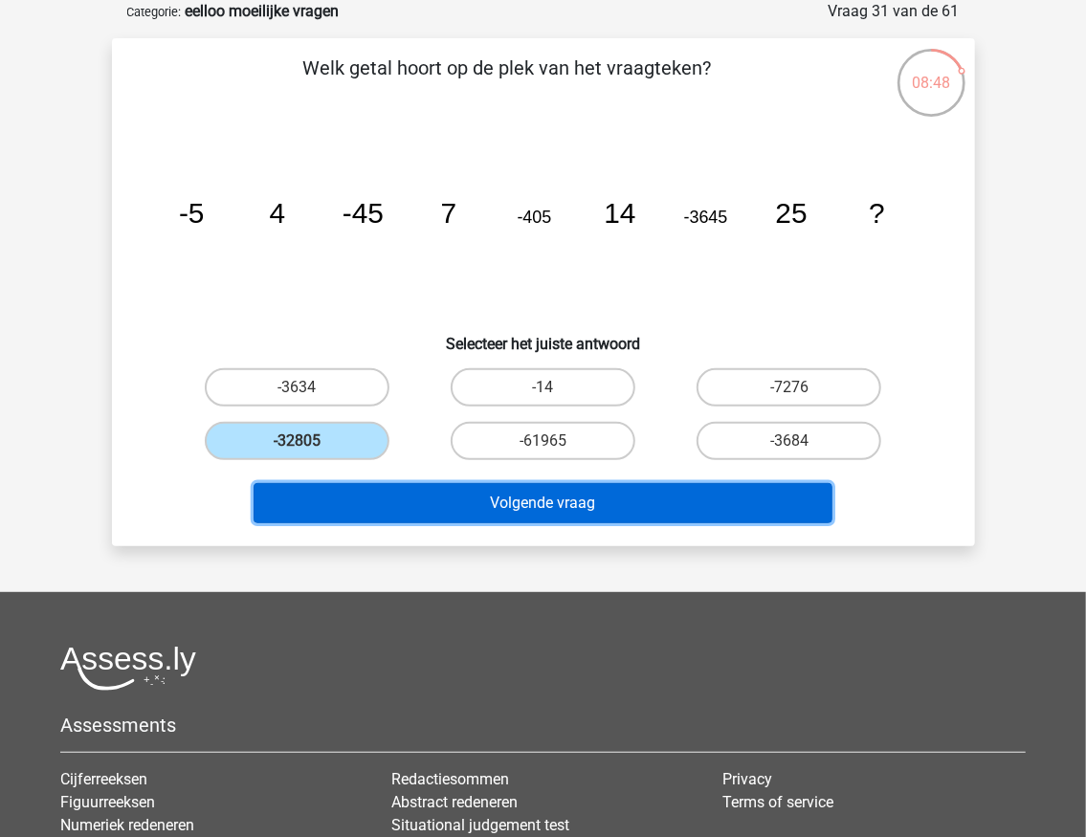
click at [434, 504] on button "Volgende vraag" at bounding box center [543, 503] width 579 height 40
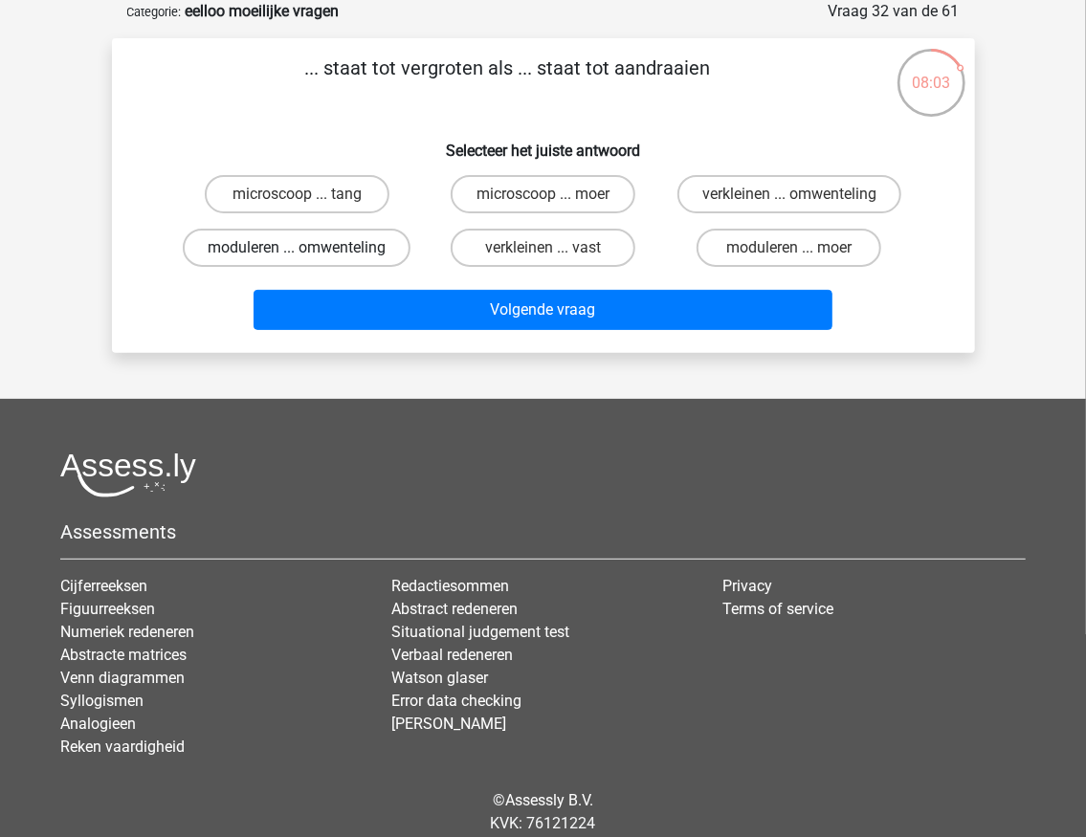
click at [356, 255] on label "moduleren ... omwenteling" at bounding box center [297, 248] width 228 height 38
click at [309, 255] on input "moduleren ... omwenteling" at bounding box center [303, 254] width 12 height 12
radio input "true"
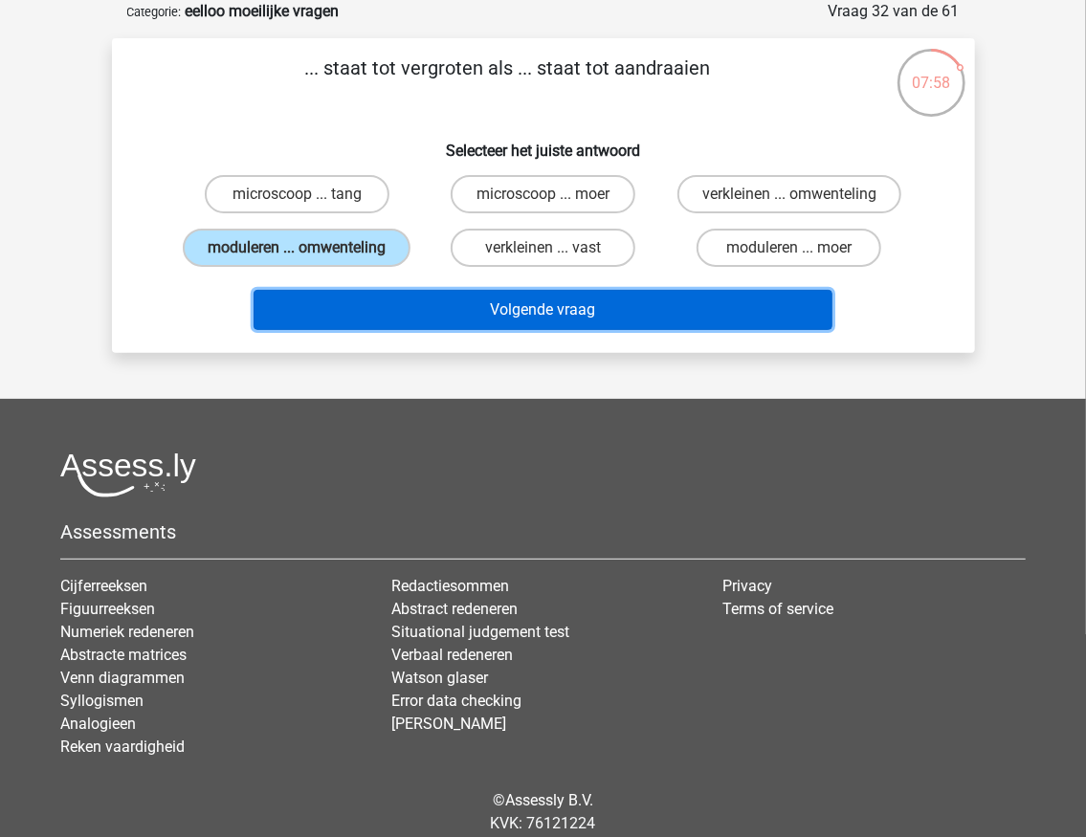
click at [559, 304] on button "Volgende vraag" at bounding box center [543, 310] width 579 height 40
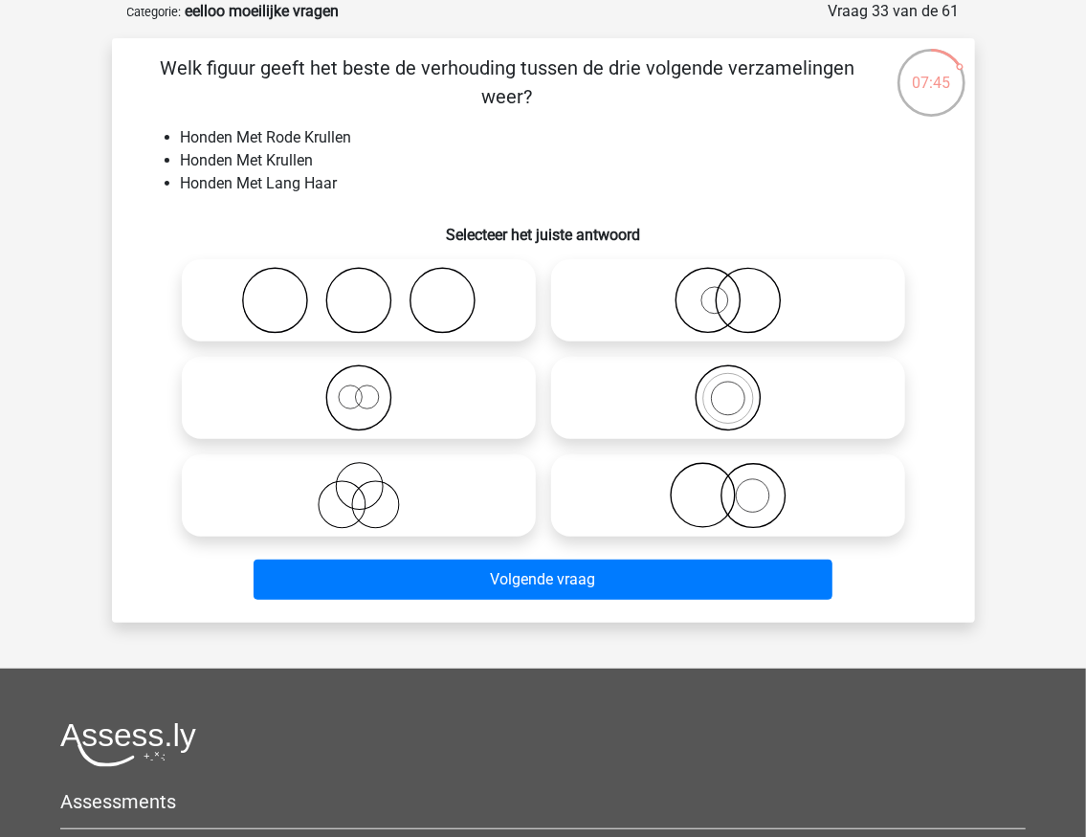
click at [724, 498] on icon at bounding box center [728, 495] width 339 height 67
click at [728, 486] on input "radio" at bounding box center [734, 480] width 12 height 12
radio input "true"
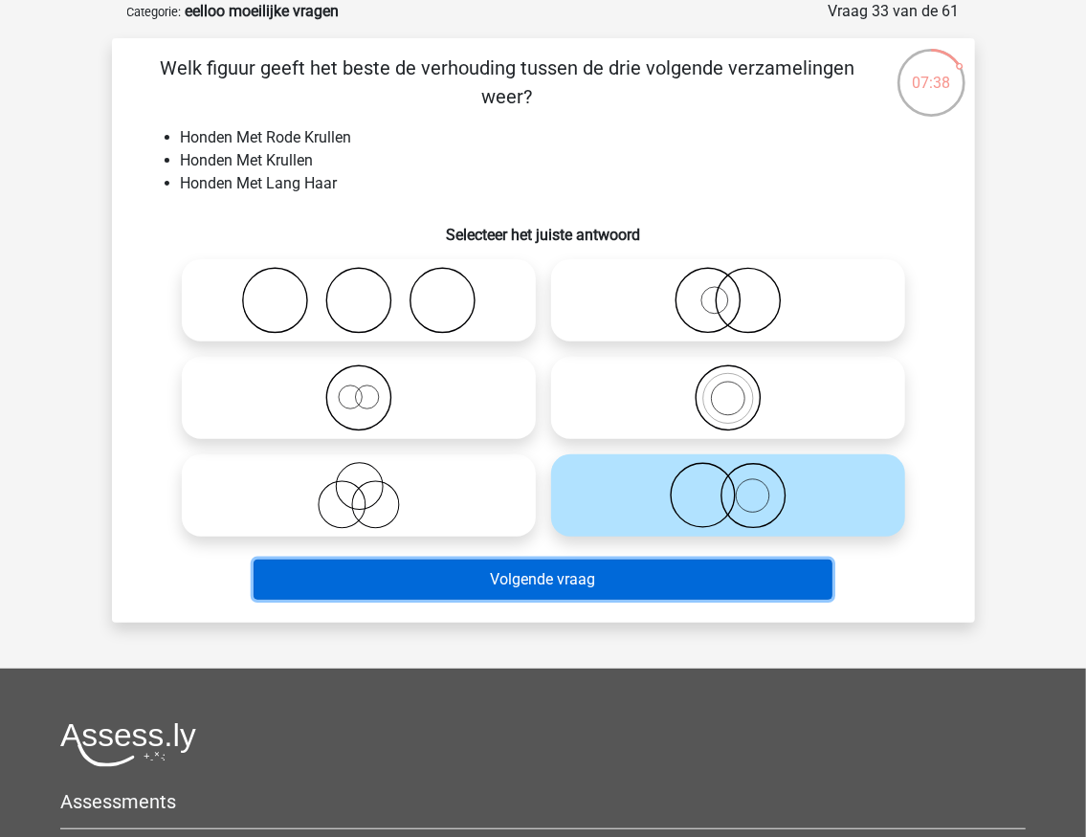
click at [590, 588] on button "Volgende vraag" at bounding box center [543, 580] width 579 height 40
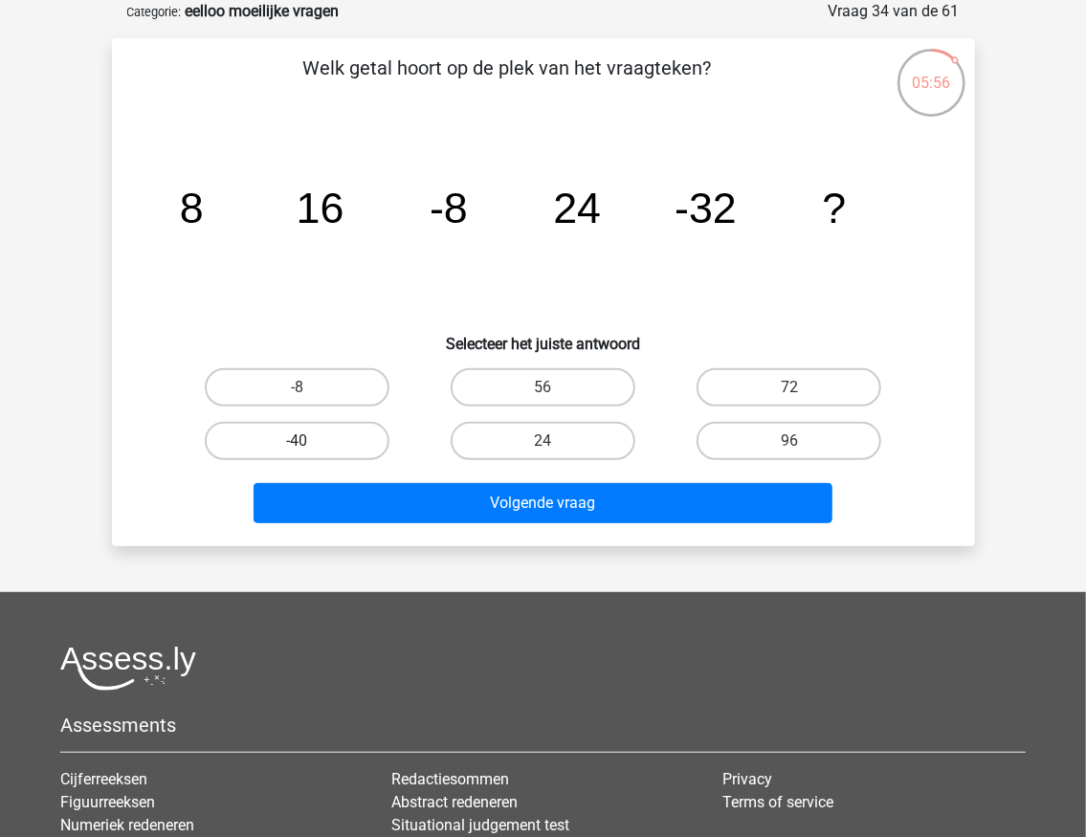
click at [255, 437] on label "-40" at bounding box center [297, 441] width 185 height 38
click at [297, 441] on input "-40" at bounding box center [303, 447] width 12 height 12
radio input "true"
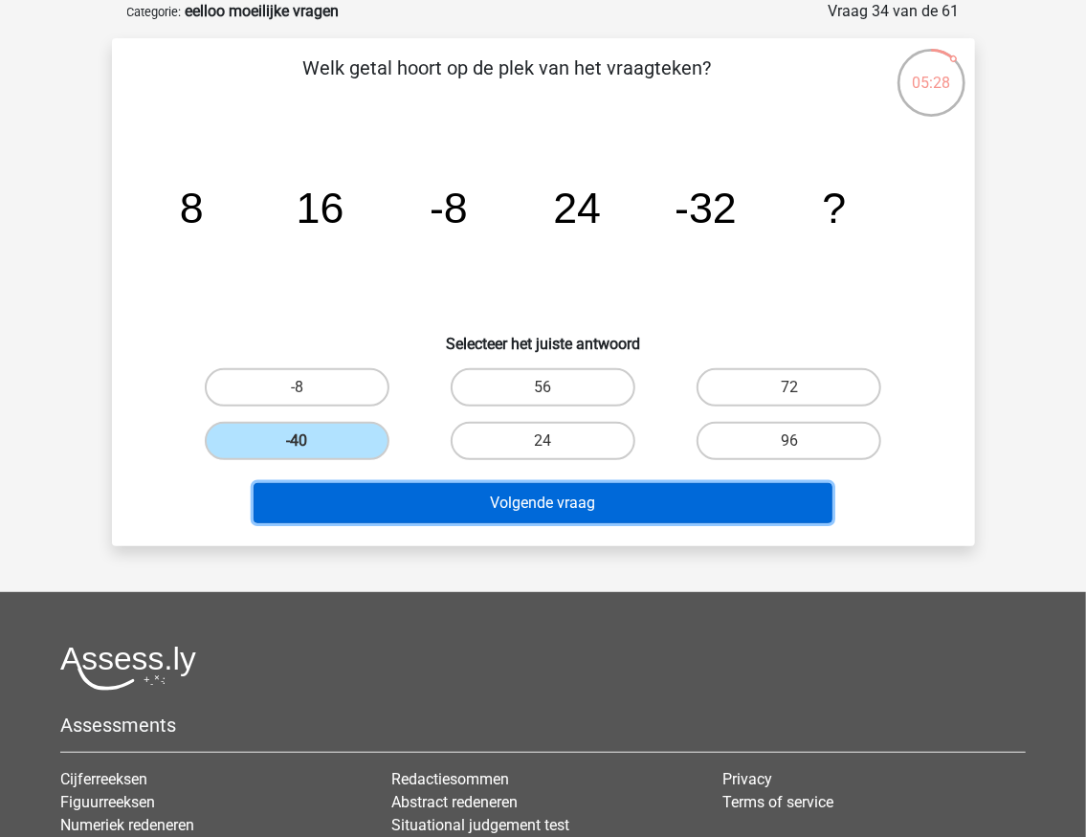
click at [416, 505] on button "Volgende vraag" at bounding box center [543, 503] width 579 height 40
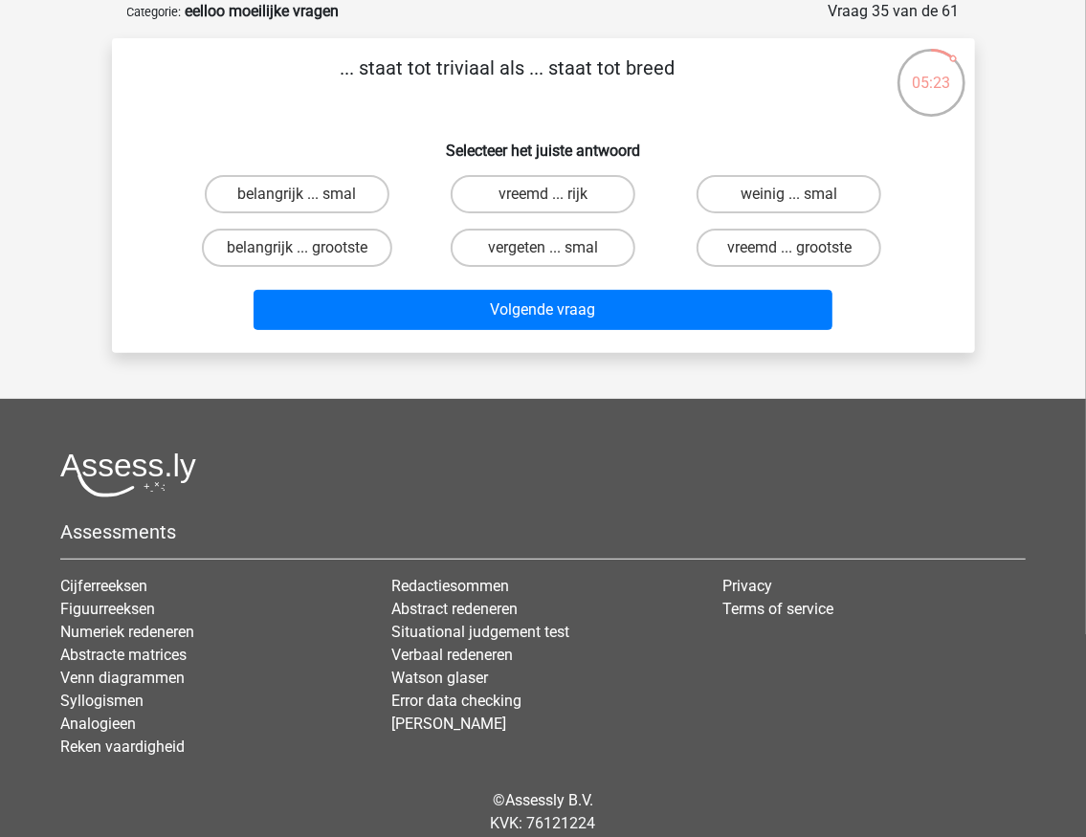
click at [456, 63] on p "... staat tot triviaal als ... staat tot breed" at bounding box center [508, 82] width 730 height 57
click at [542, 111] on div "... staat tot triviaal als ... staat tot breed Selecteer het juiste antwoord be…" at bounding box center [544, 196] width 848 height 284
click at [314, 199] on label "belangrijk ... smal" at bounding box center [297, 194] width 185 height 38
click at [309, 199] on input "belangrijk ... smal" at bounding box center [303, 200] width 12 height 12
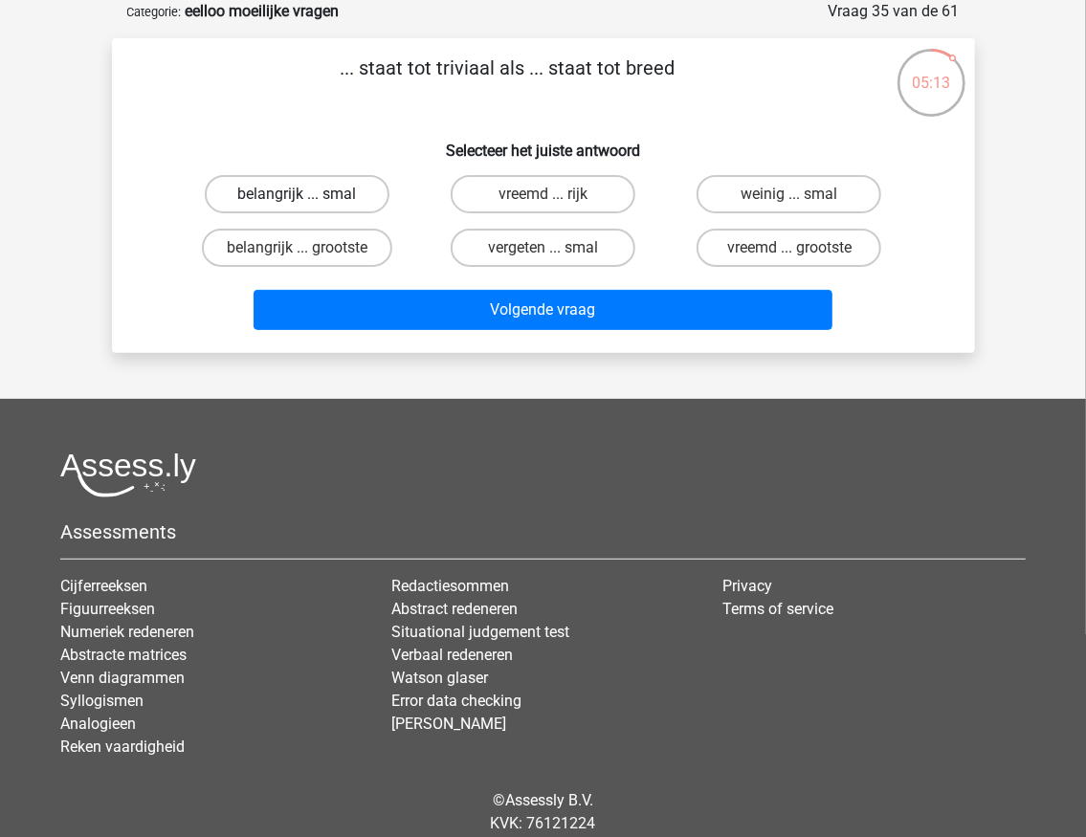
radio input "true"
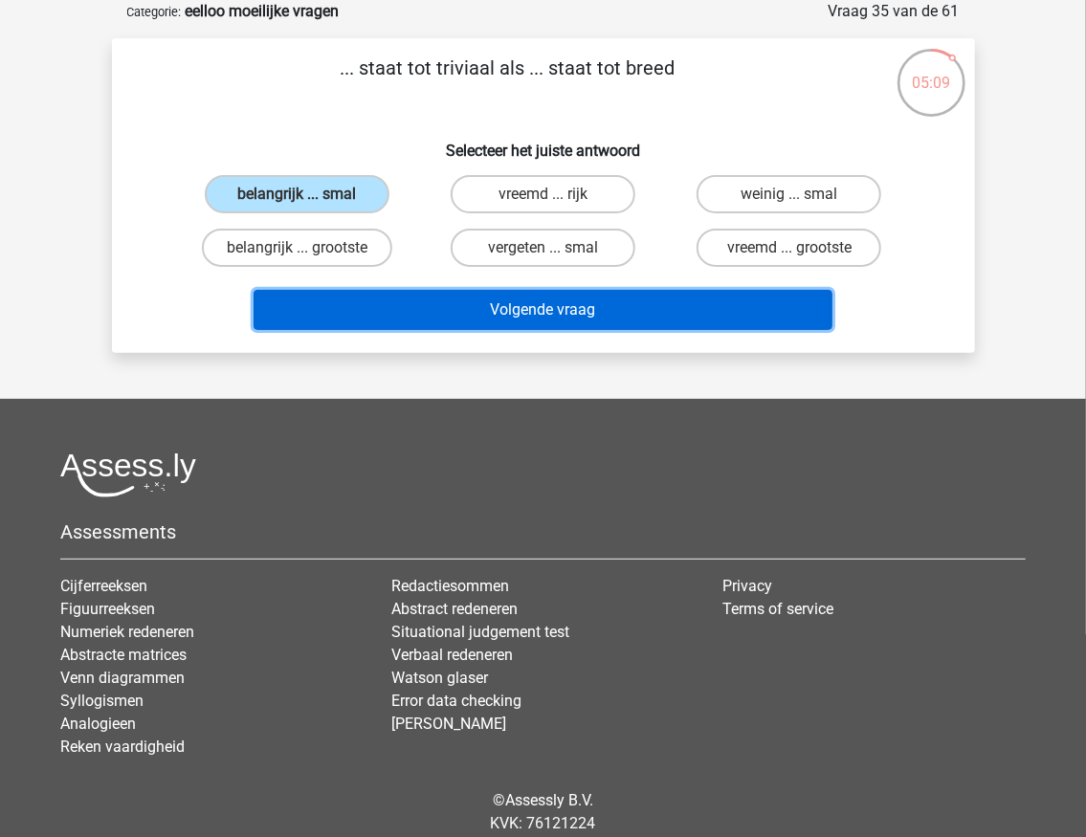
click at [555, 302] on button "Volgende vraag" at bounding box center [543, 310] width 579 height 40
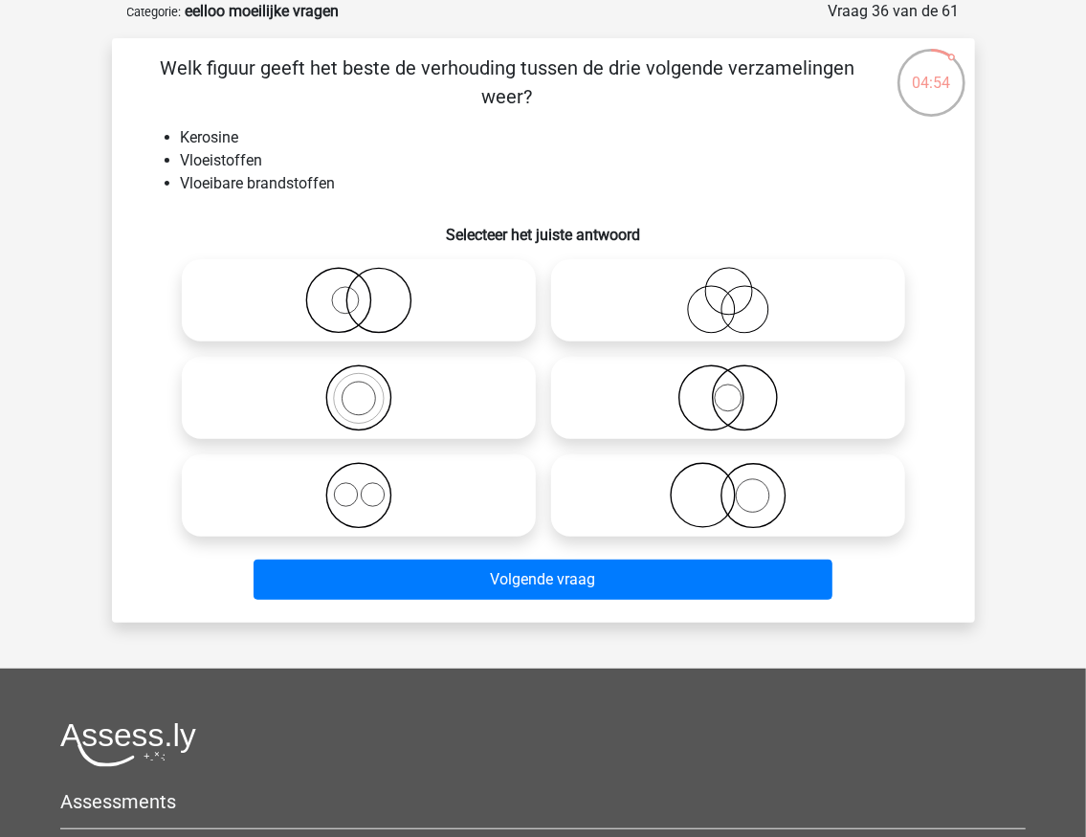
click at [751, 483] on icon at bounding box center [728, 495] width 339 height 67
click at [741, 483] on input "radio" at bounding box center [734, 480] width 12 height 12
radio input "true"
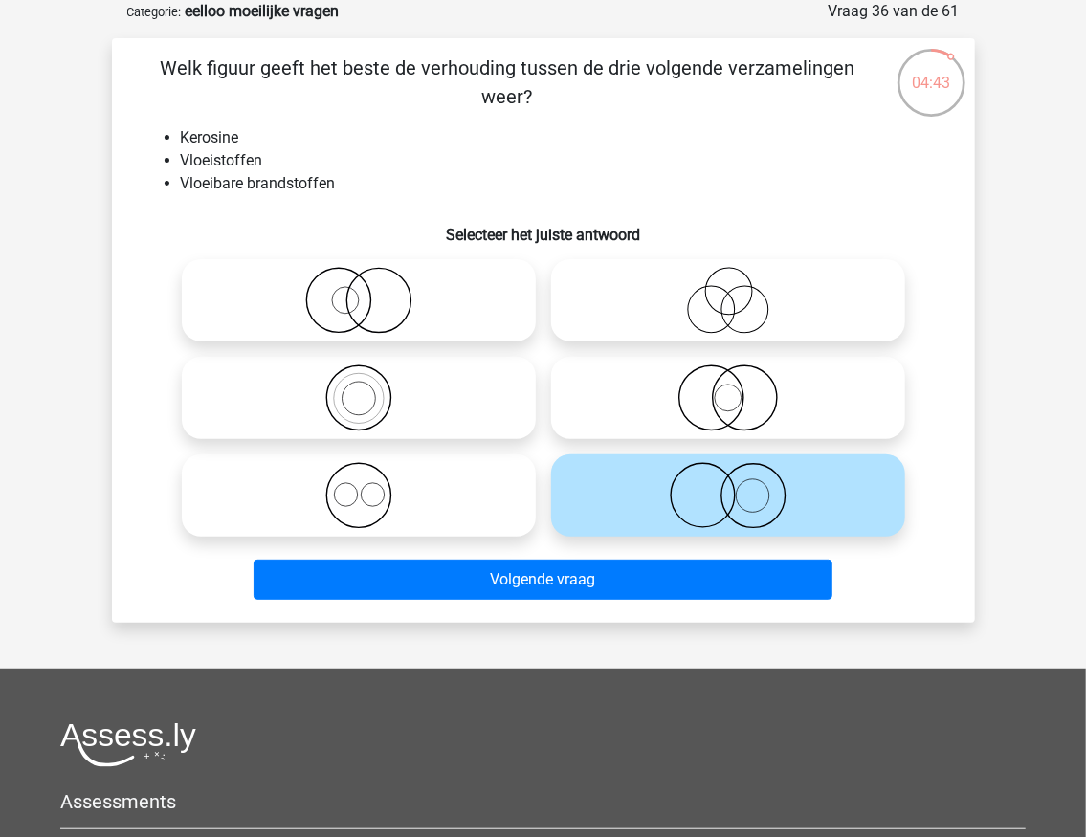
click at [350, 320] on icon at bounding box center [358, 300] width 339 height 67
click at [359, 291] on input "radio" at bounding box center [365, 284] width 12 height 12
radio input "true"
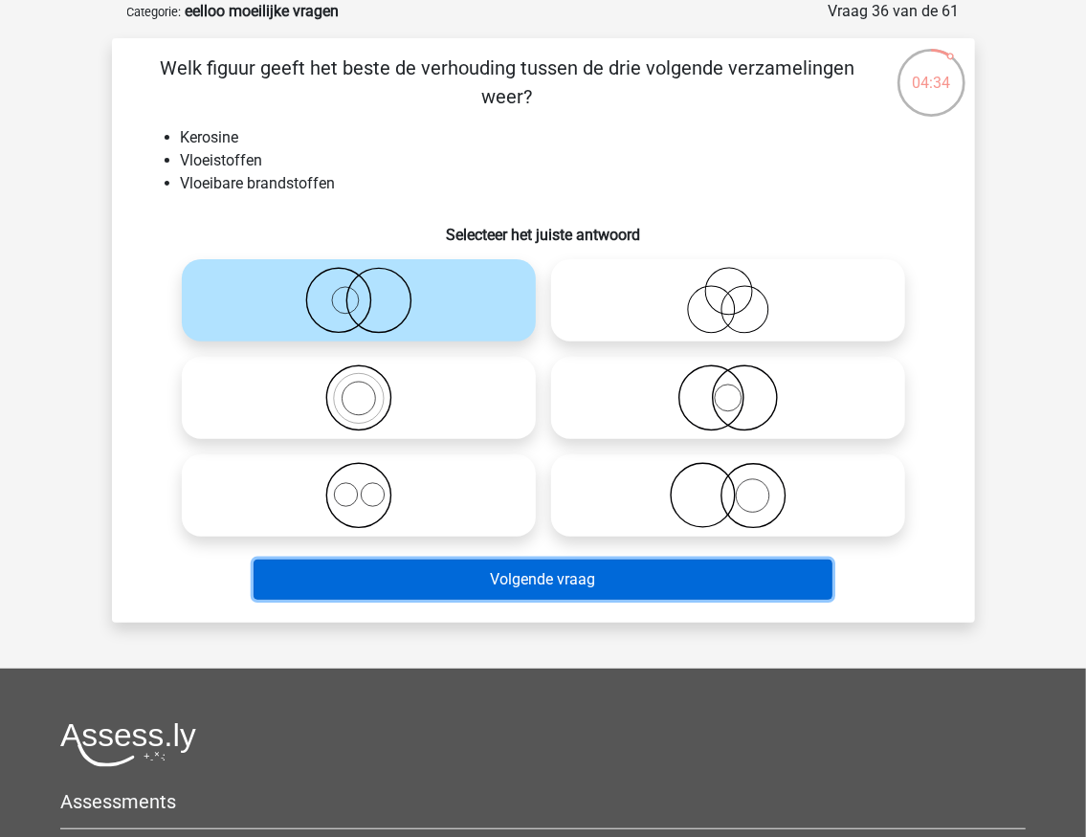
click at [593, 580] on button "Volgende vraag" at bounding box center [543, 580] width 579 height 40
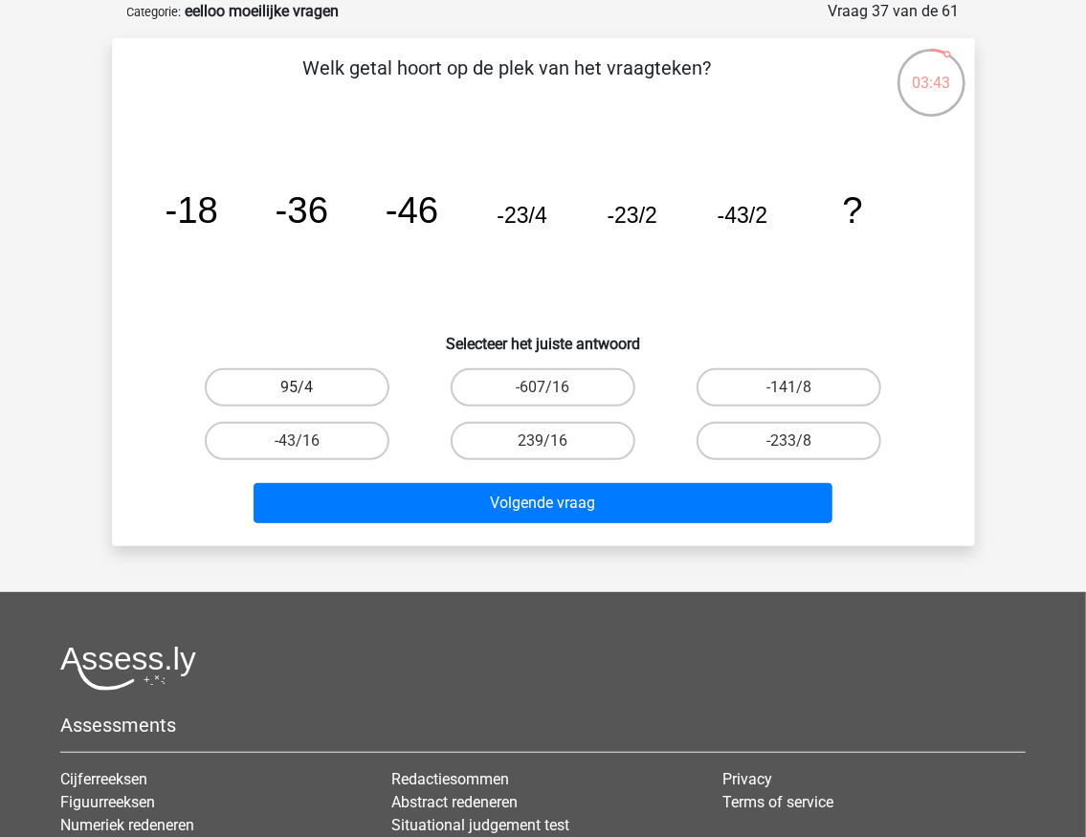
click at [261, 386] on label "95/4" at bounding box center [297, 387] width 185 height 38
click at [297, 388] on input "95/4" at bounding box center [303, 394] width 12 height 12
radio input "true"
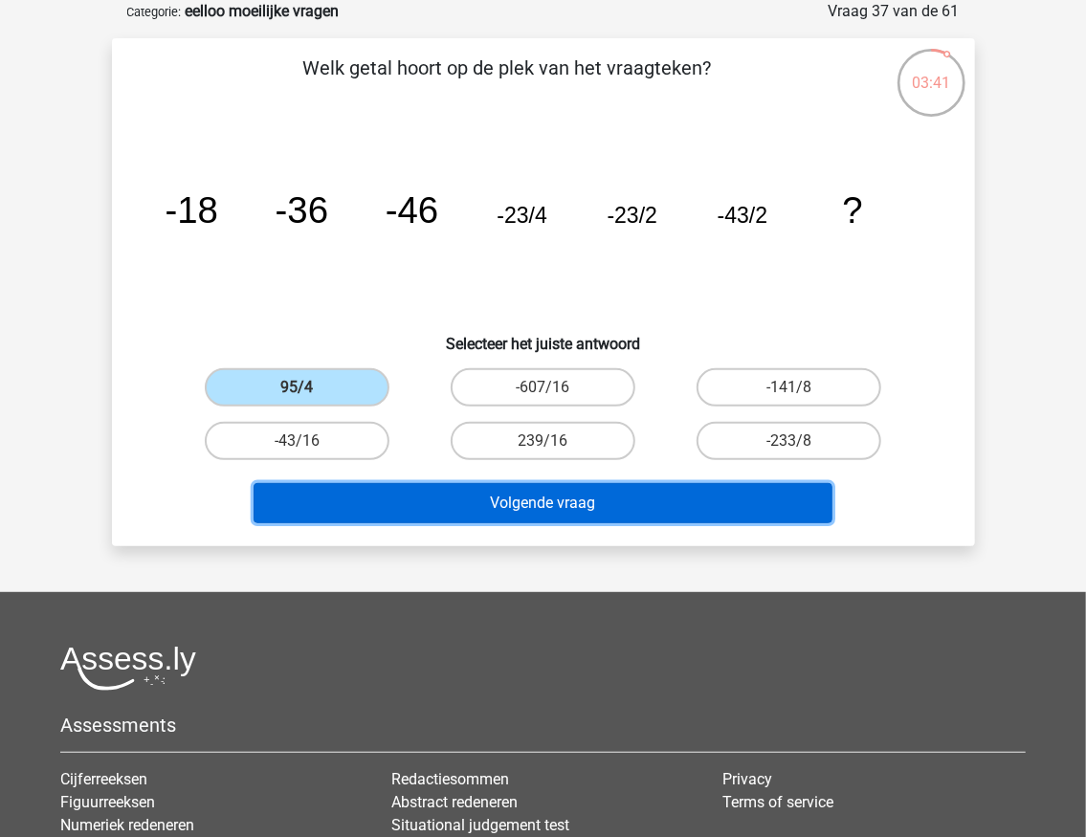
click at [574, 496] on button "Volgende vraag" at bounding box center [543, 503] width 579 height 40
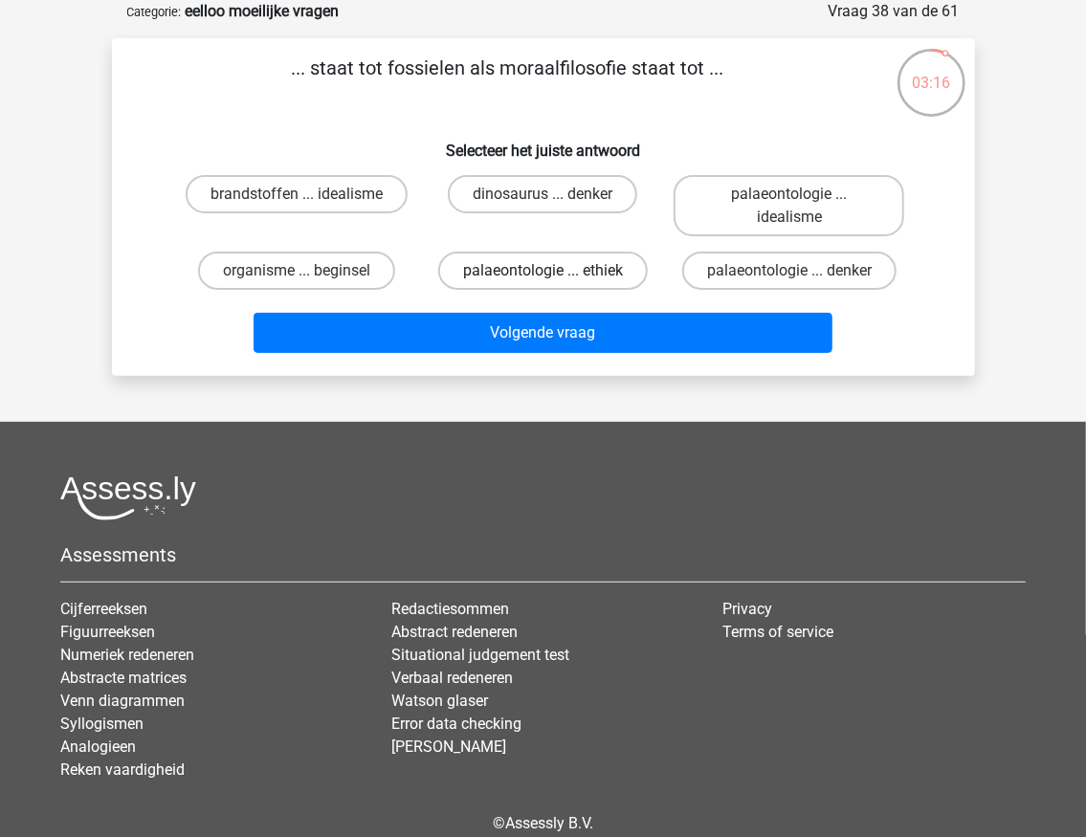
click at [624, 265] on label "palaeontologie ... ethiek" at bounding box center [543, 271] width 210 height 38
click at [555, 271] on input "palaeontologie ... ethiek" at bounding box center [549, 277] width 12 height 12
radio input "true"
click at [789, 203] on input "palaeontologie ... idealisme" at bounding box center [795, 200] width 12 height 12
radio input "true"
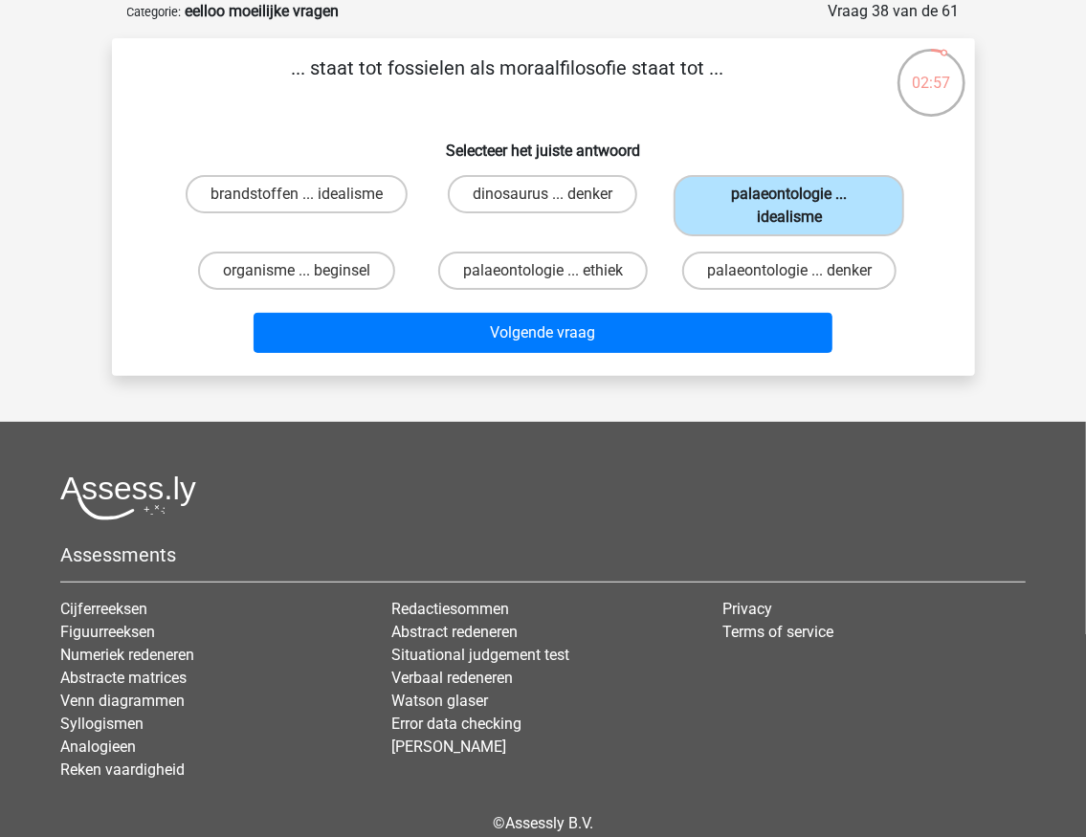
click at [765, 191] on label "palaeontologie ... idealisme" at bounding box center [789, 205] width 231 height 61
click at [789, 194] on input "palaeontologie ... idealisme" at bounding box center [795, 200] width 12 height 12
click at [765, 191] on label "palaeontologie ... idealisme" at bounding box center [789, 205] width 231 height 61
click at [789, 194] on input "palaeontologie ... idealisme" at bounding box center [795, 200] width 12 height 12
click at [540, 201] on label "dinosaurus ... denker" at bounding box center [542, 194] width 189 height 38
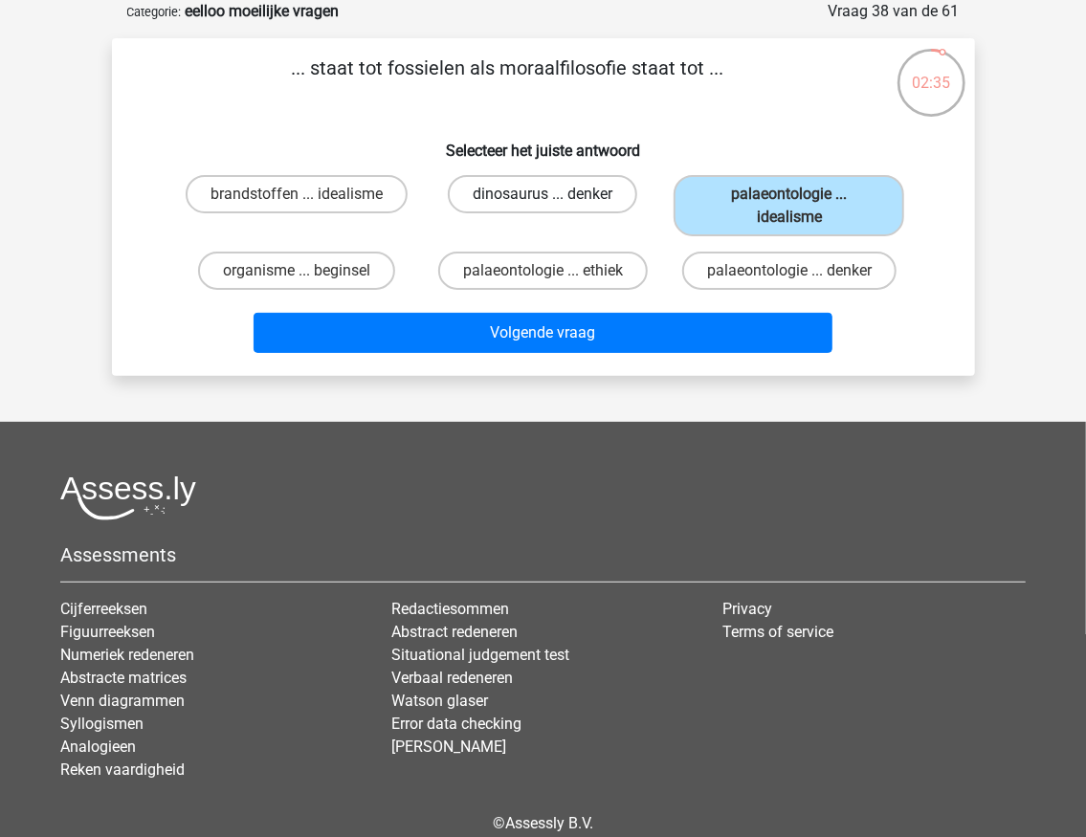
click at [543, 201] on input "dinosaurus ... denker" at bounding box center [549, 200] width 12 height 12
radio input "true"
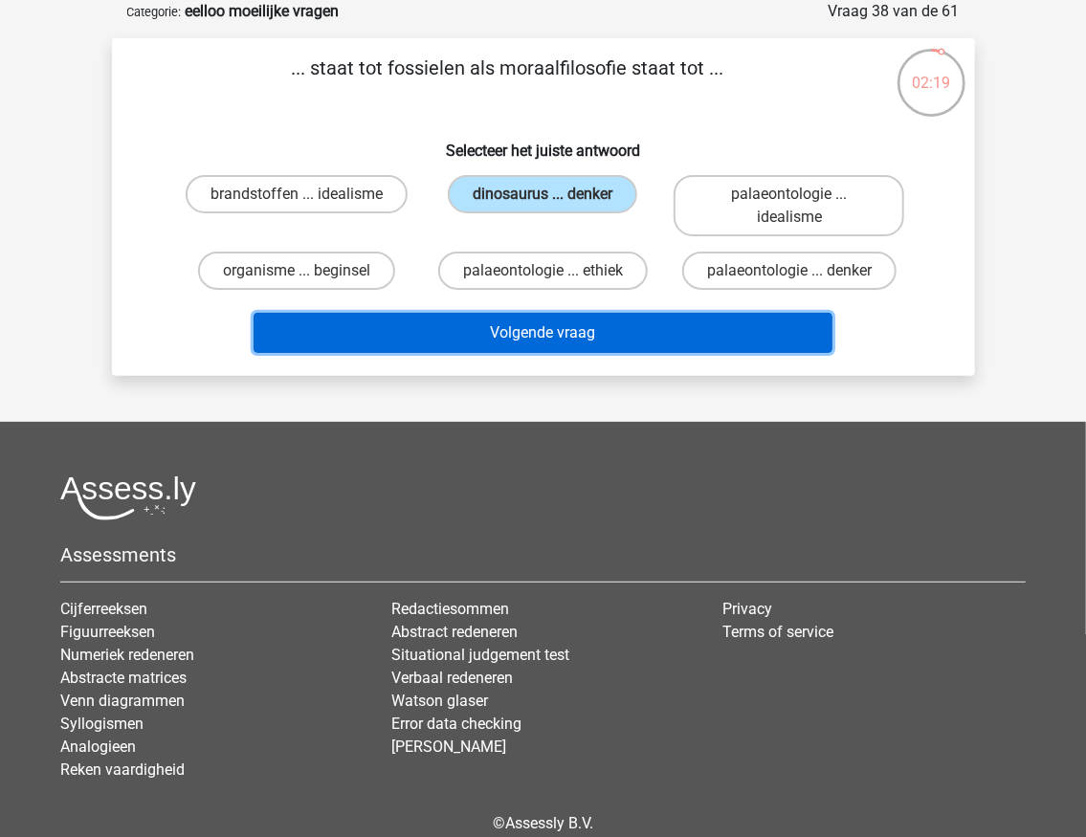
click at [500, 337] on button "Volgende vraag" at bounding box center [543, 333] width 579 height 40
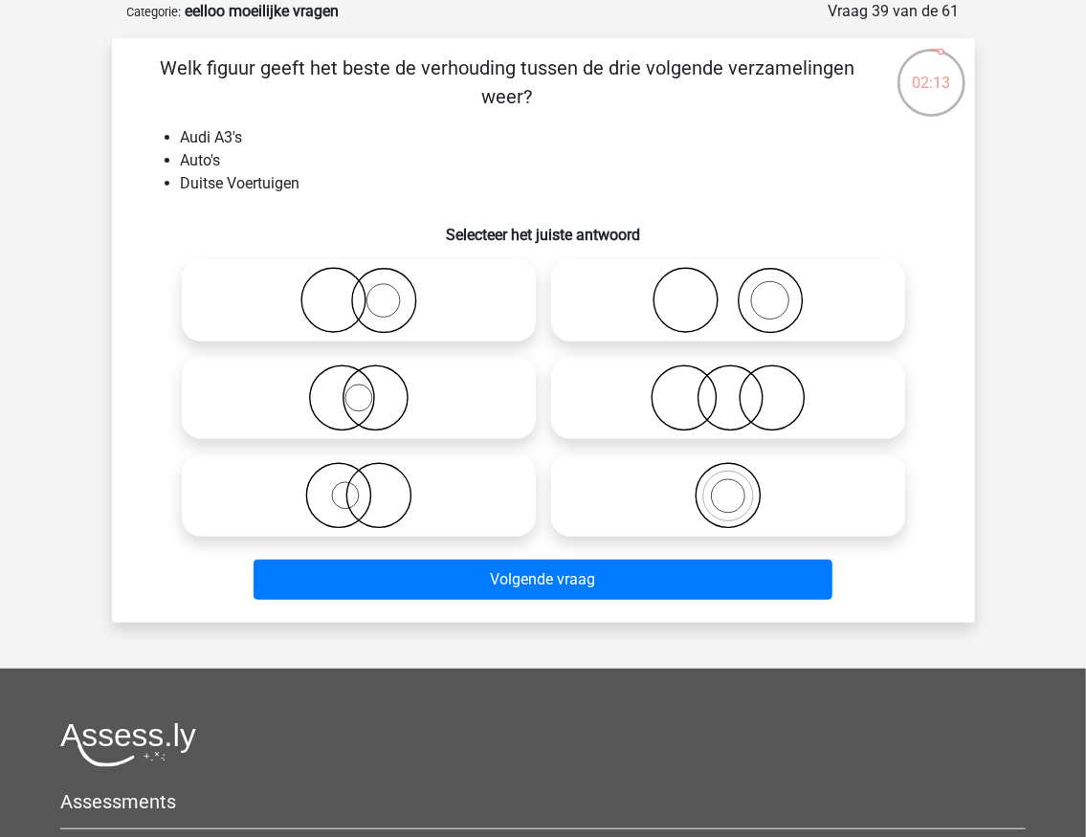
click at [742, 494] on icon at bounding box center [728, 495] width 339 height 67
click at [741, 486] on input "radio" at bounding box center [734, 480] width 12 height 12
radio input "true"
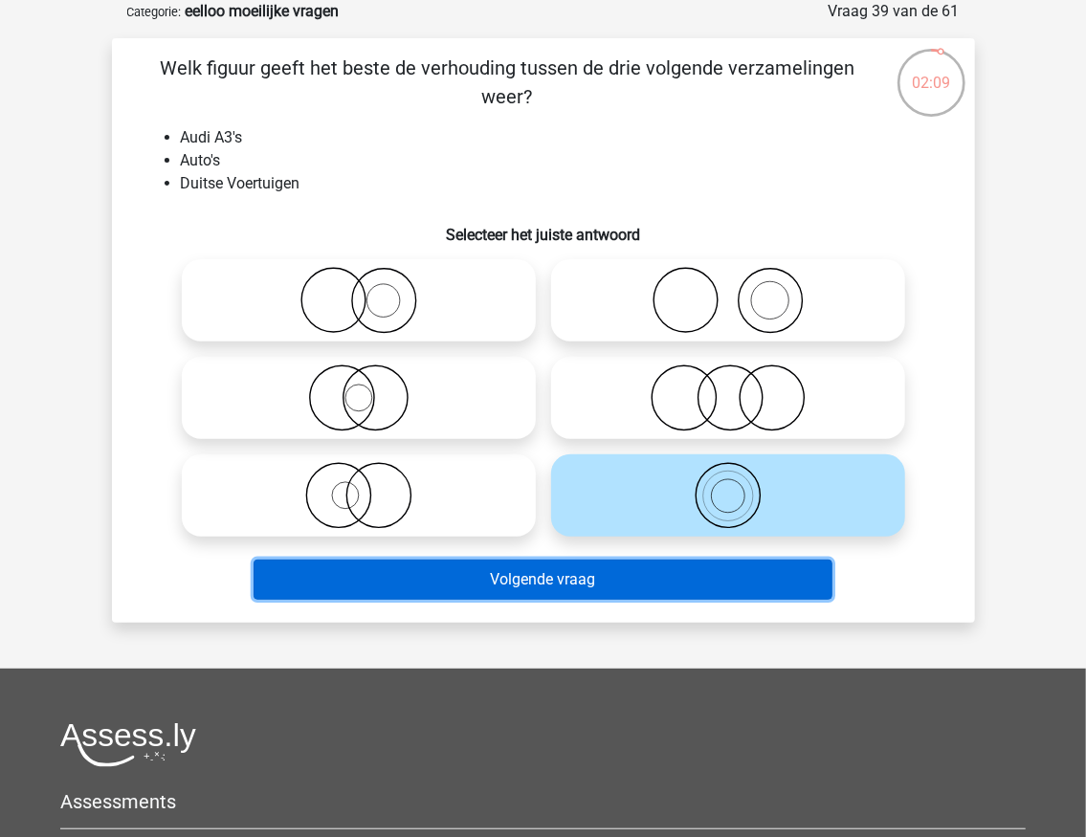
click at [483, 589] on button "Volgende vraag" at bounding box center [543, 580] width 579 height 40
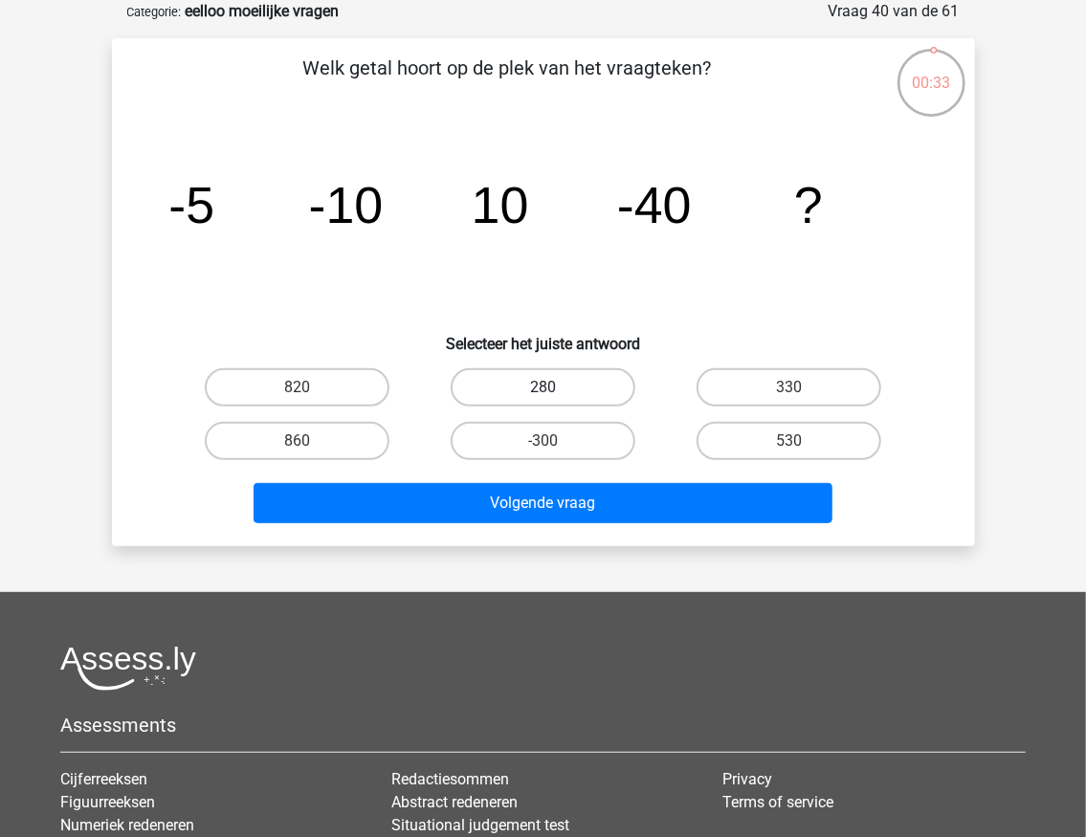
click at [523, 396] on label "280" at bounding box center [543, 387] width 185 height 38
click at [543, 396] on input "280" at bounding box center [549, 394] width 12 height 12
radio input "true"
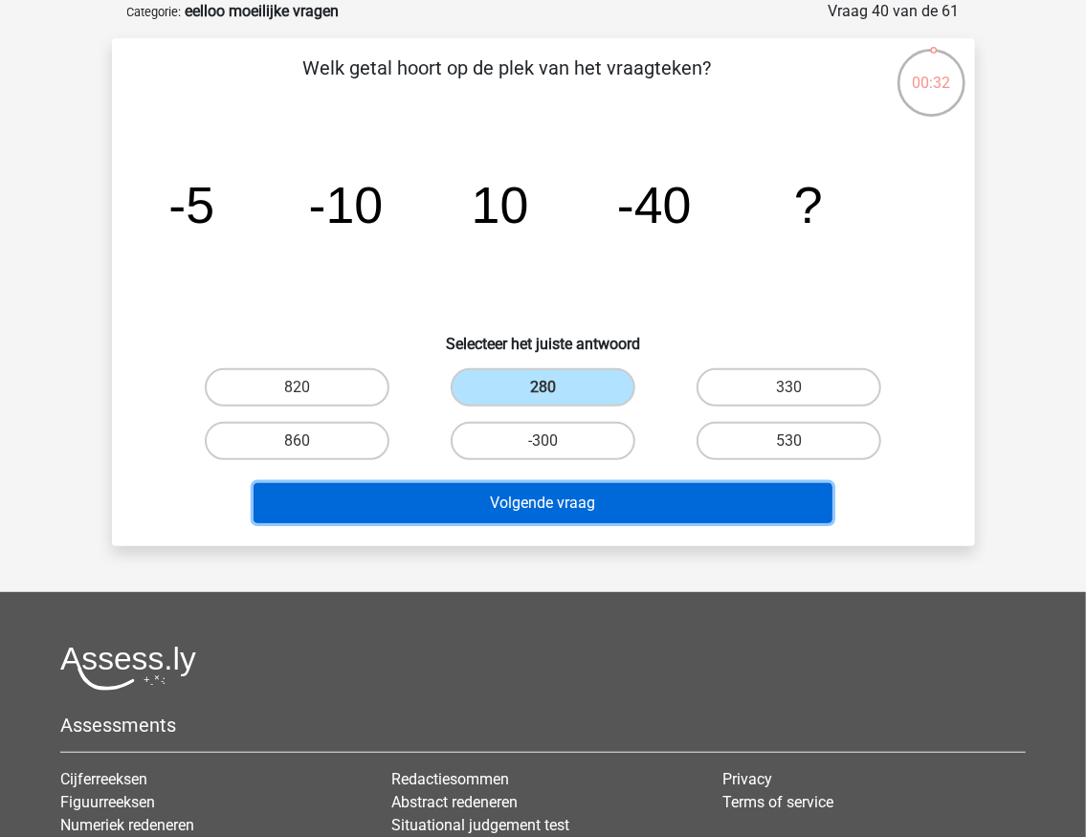
click at [536, 500] on button "Volgende vraag" at bounding box center [543, 503] width 579 height 40
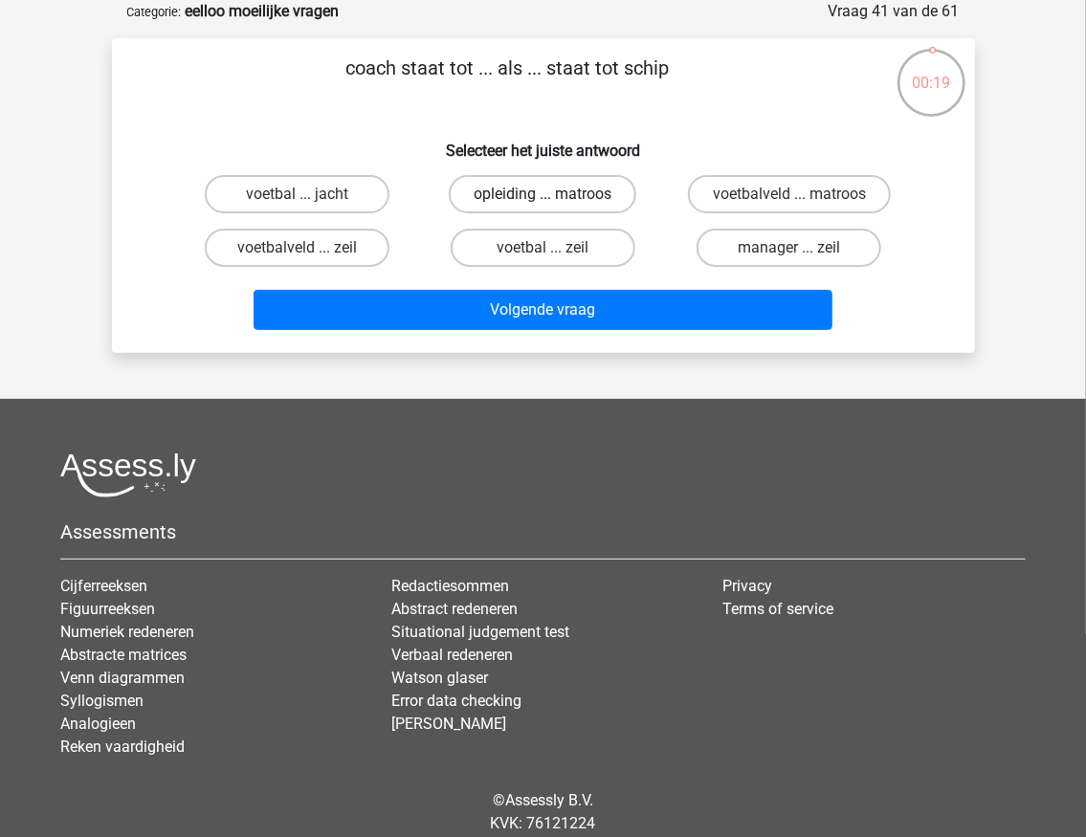
click at [523, 204] on label "opleiding ... matroos" at bounding box center [543, 194] width 188 height 38
click at [543, 204] on input "opleiding ... matroos" at bounding box center [549, 200] width 12 height 12
radio input "true"
click at [784, 201] on label "voetbalveld ... matroos" at bounding box center [789, 194] width 203 height 38
click at [789, 201] on input "voetbalveld ... matroos" at bounding box center [795, 200] width 12 height 12
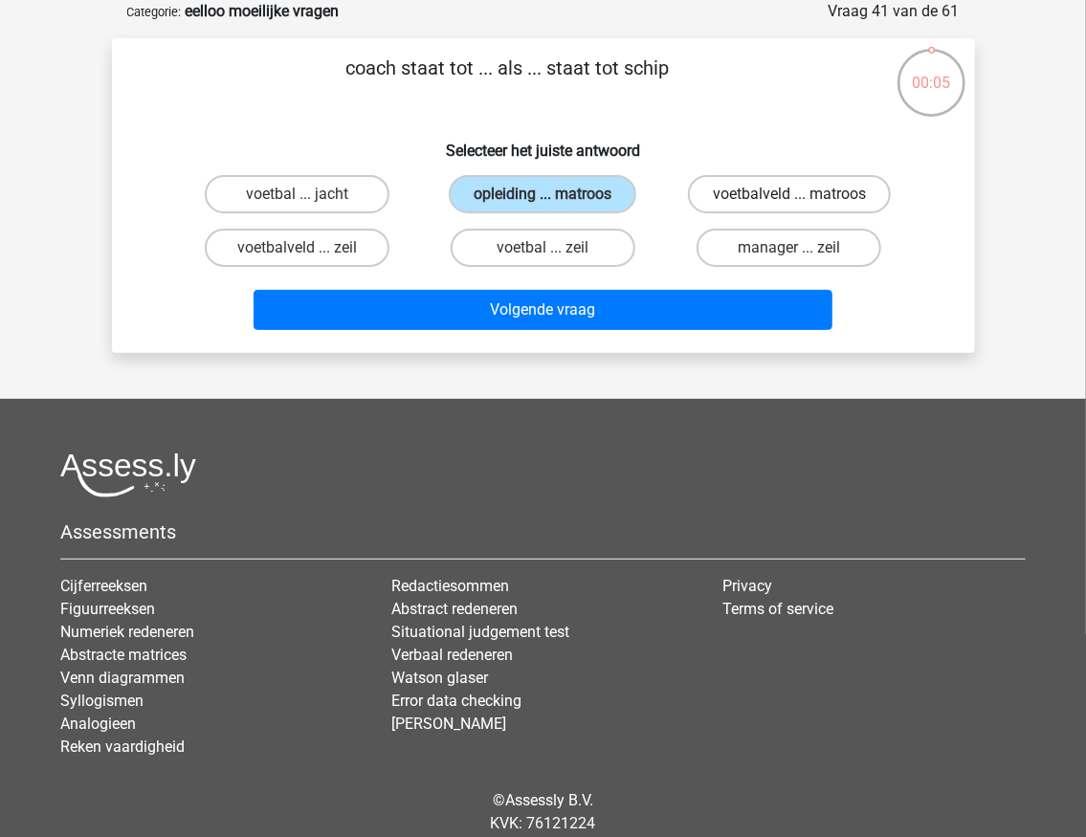
radio input "true"
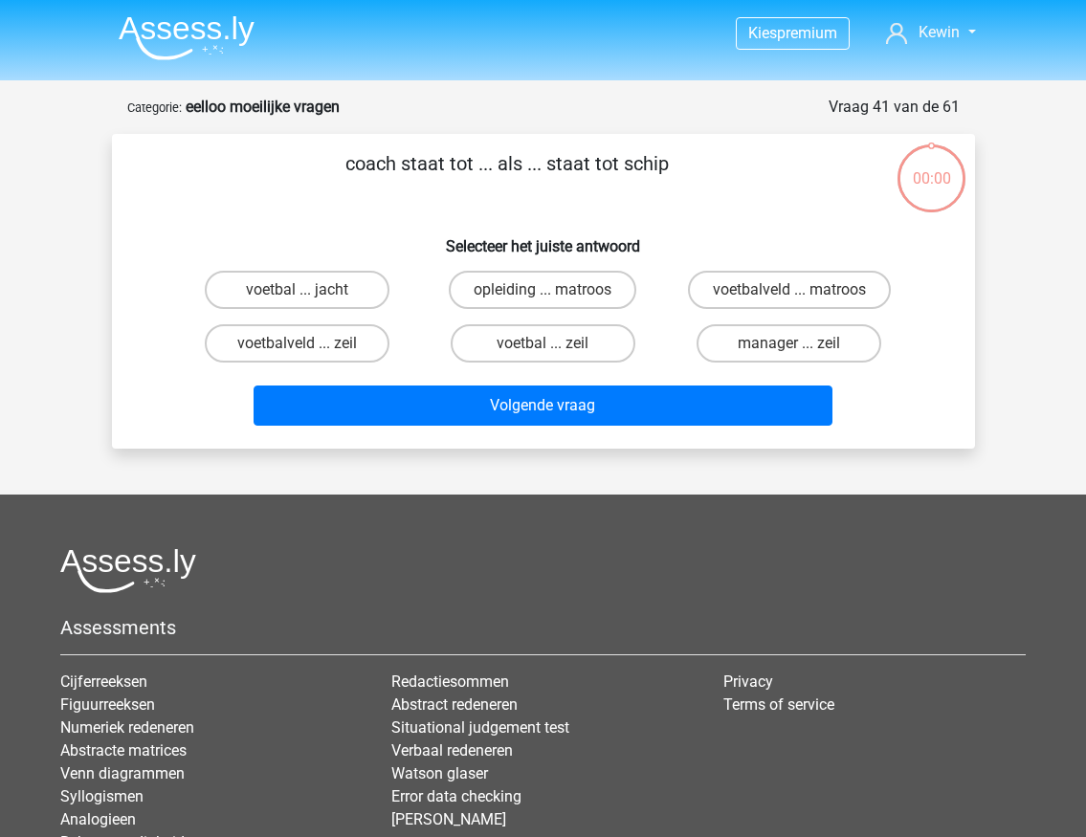
scroll to position [96, 0]
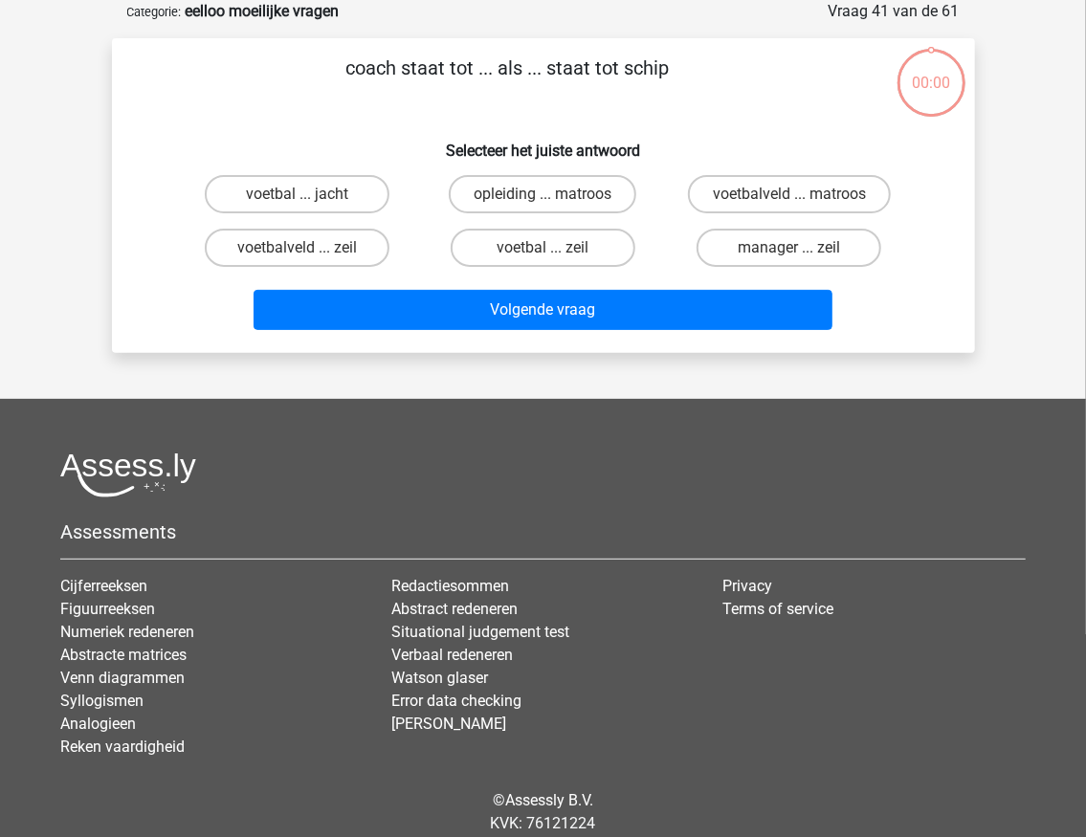
click at [577, 317] on button "Volgende vraag" at bounding box center [543, 310] width 579 height 40
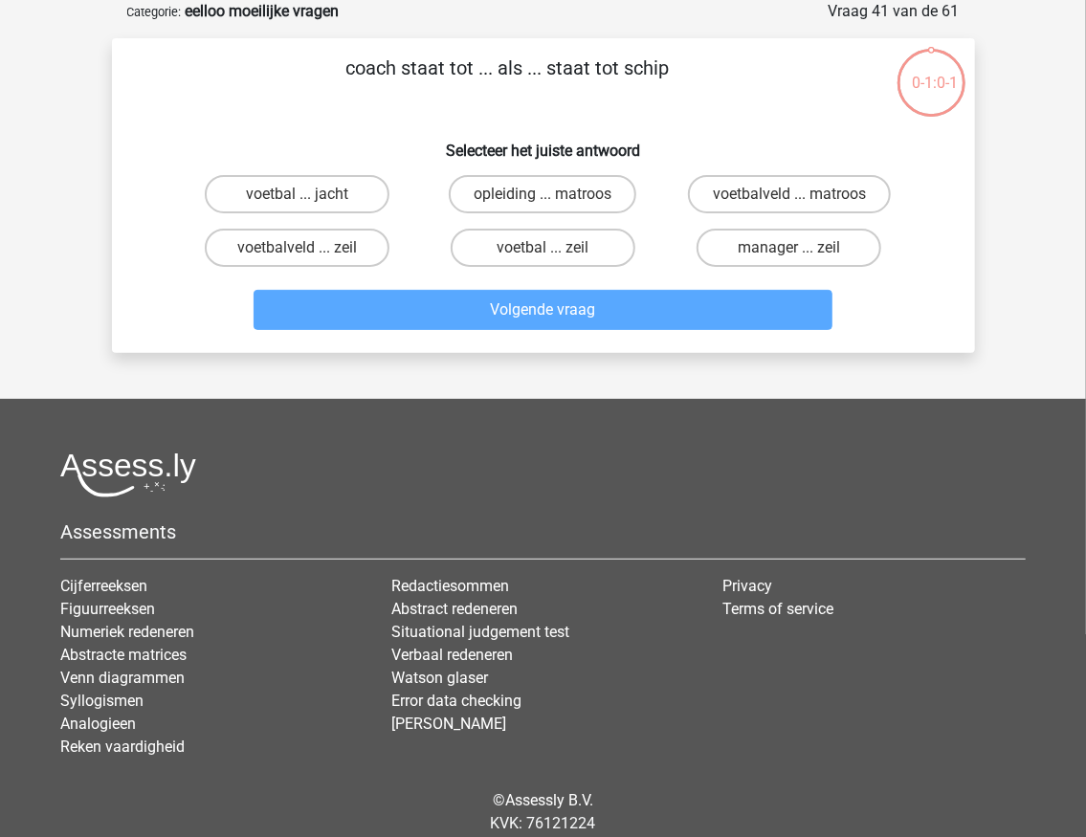
click at [838, 149] on h6 "Selecteer het juiste antwoord" at bounding box center [544, 142] width 802 height 33
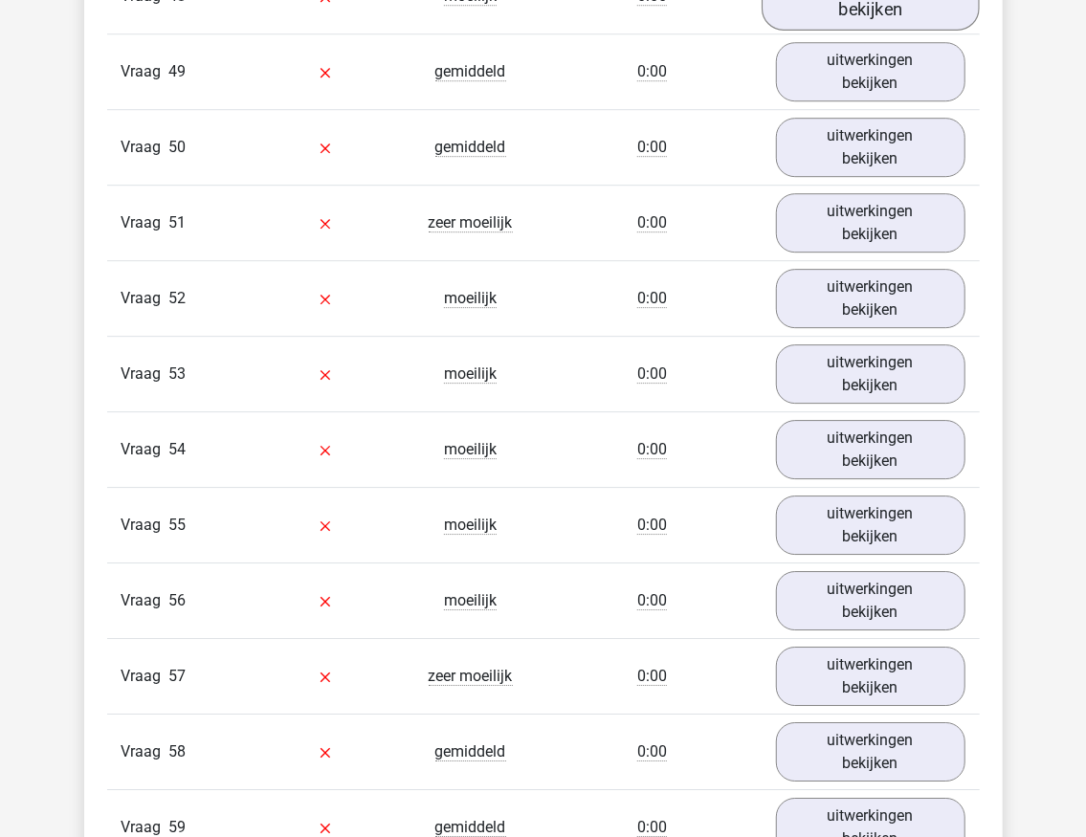
scroll to position [5996, 0]
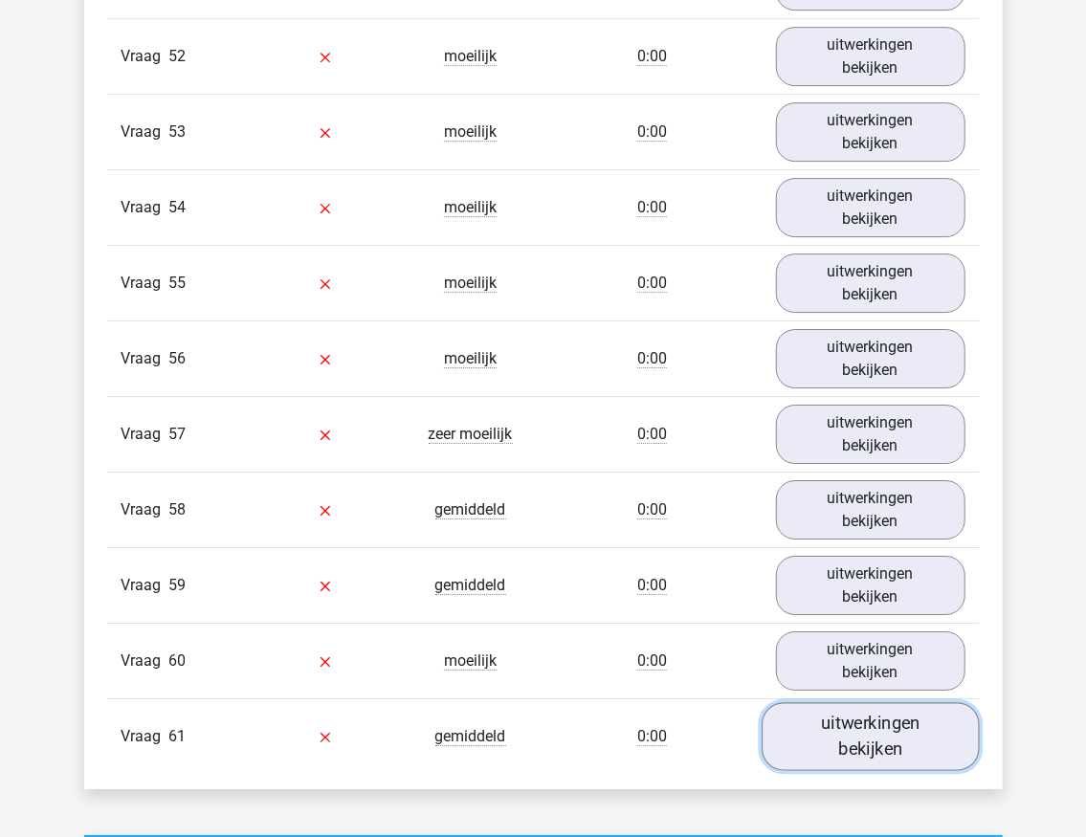
click at [897, 703] on link "uitwerkingen bekijken" at bounding box center [871, 737] width 218 height 68
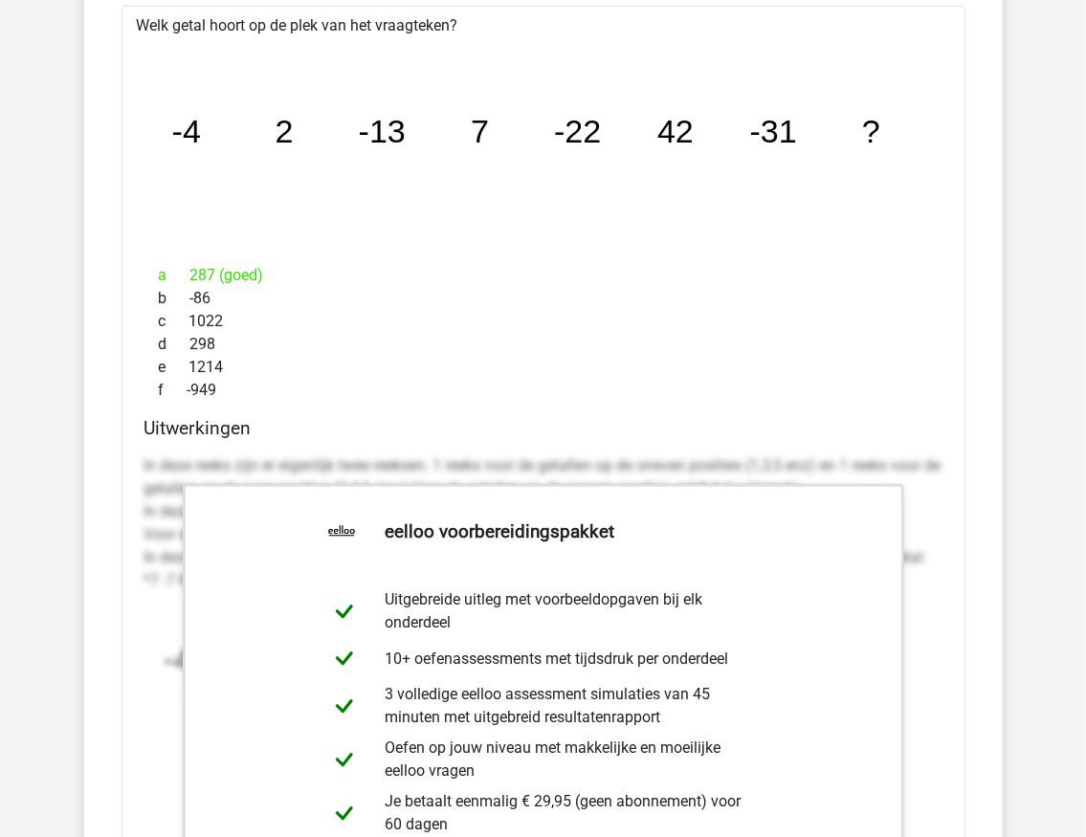
scroll to position [6507, 0]
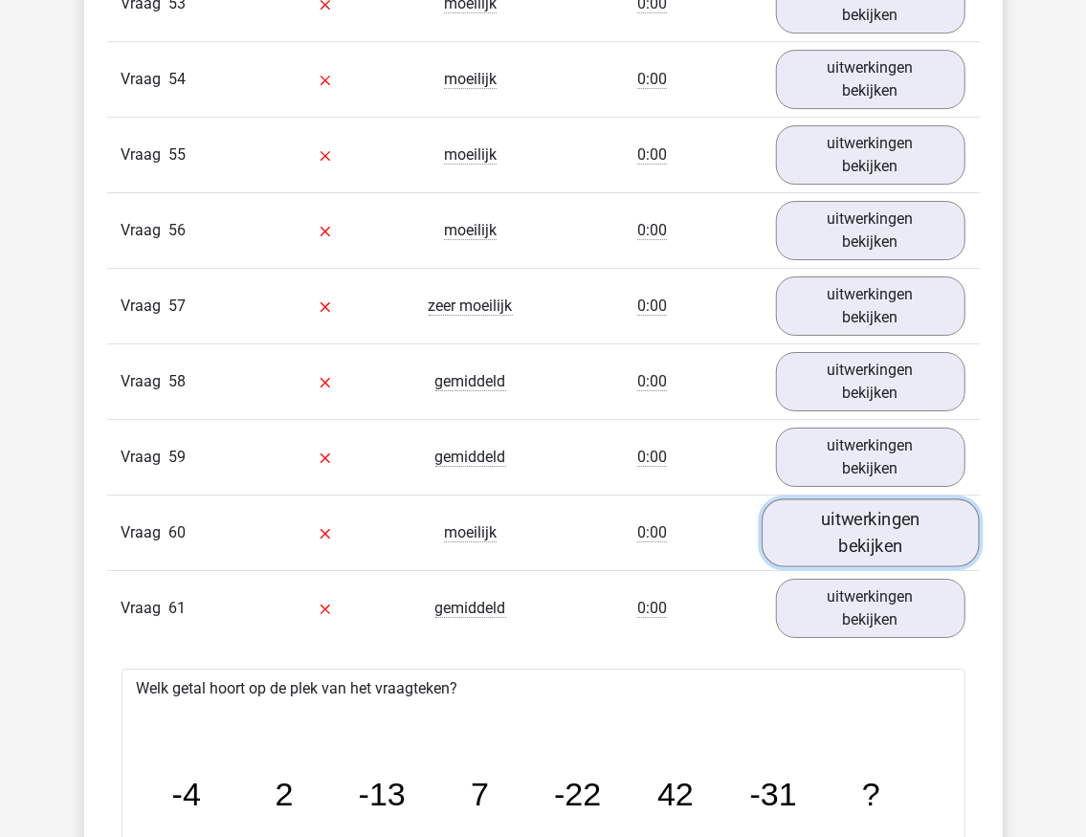
click at [834, 499] on link "uitwerkingen bekijken" at bounding box center [871, 533] width 218 height 68
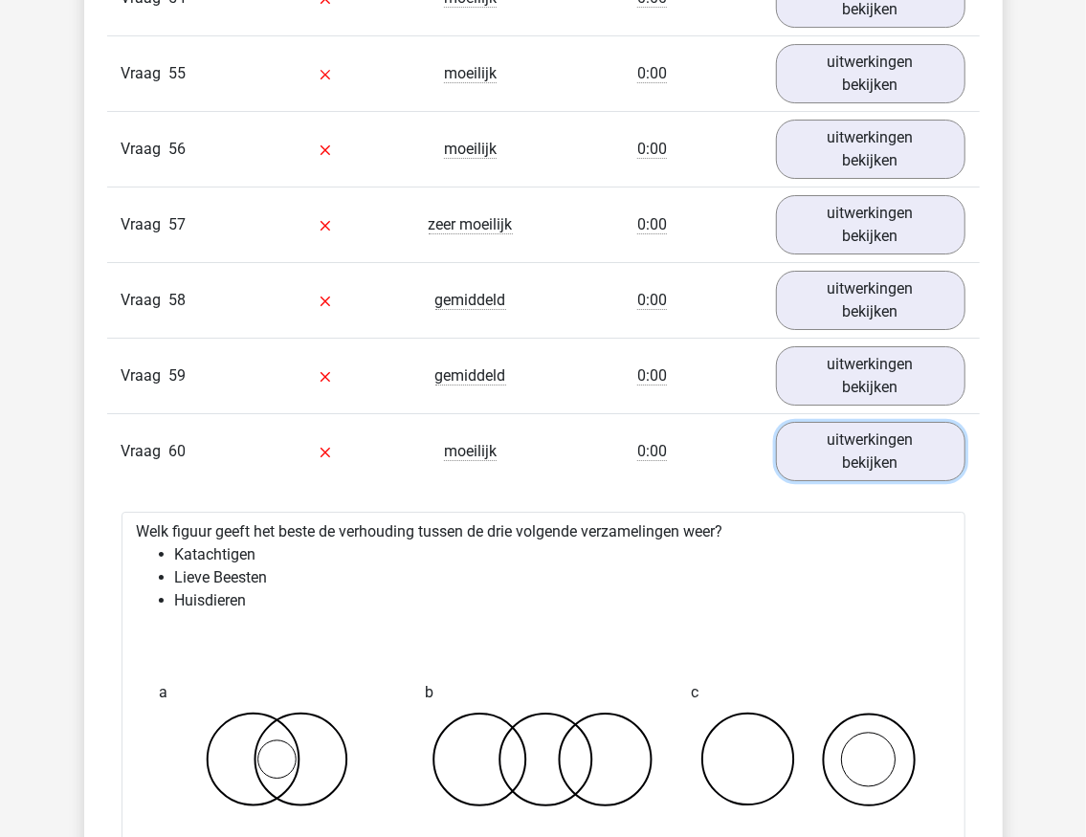
scroll to position [5996, 0]
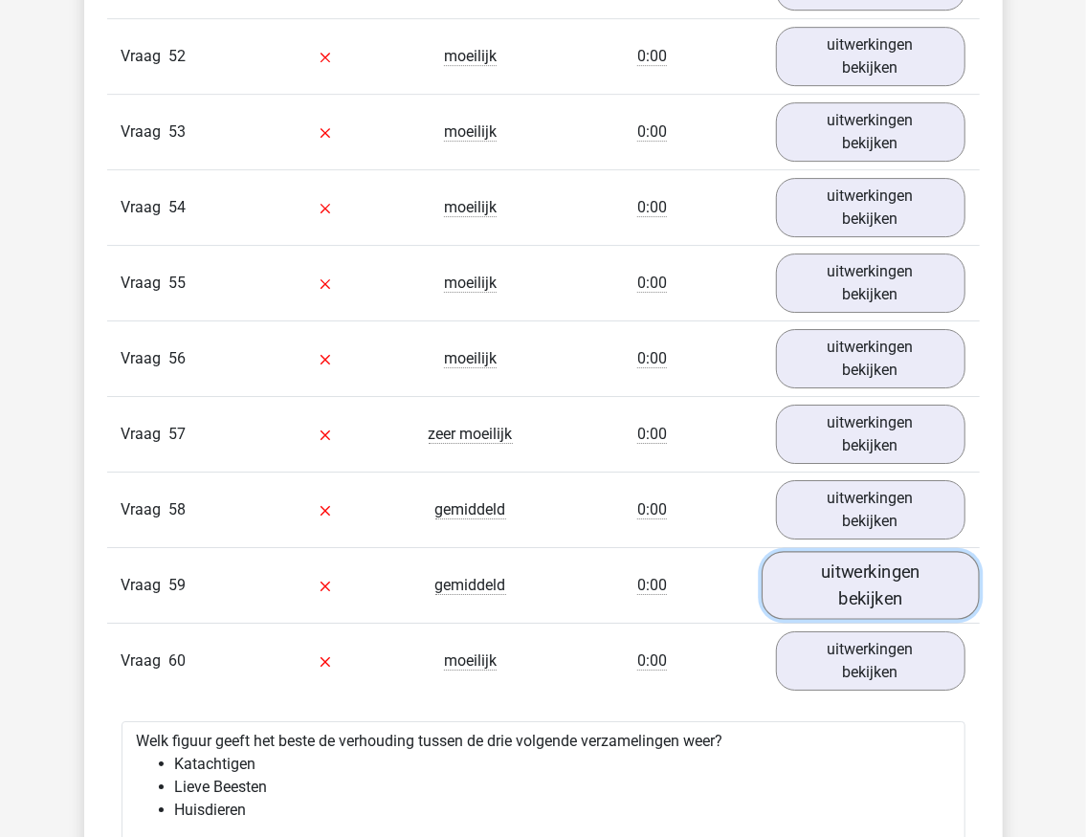
click at [834, 552] on link "uitwerkingen bekijken" at bounding box center [871, 586] width 218 height 68
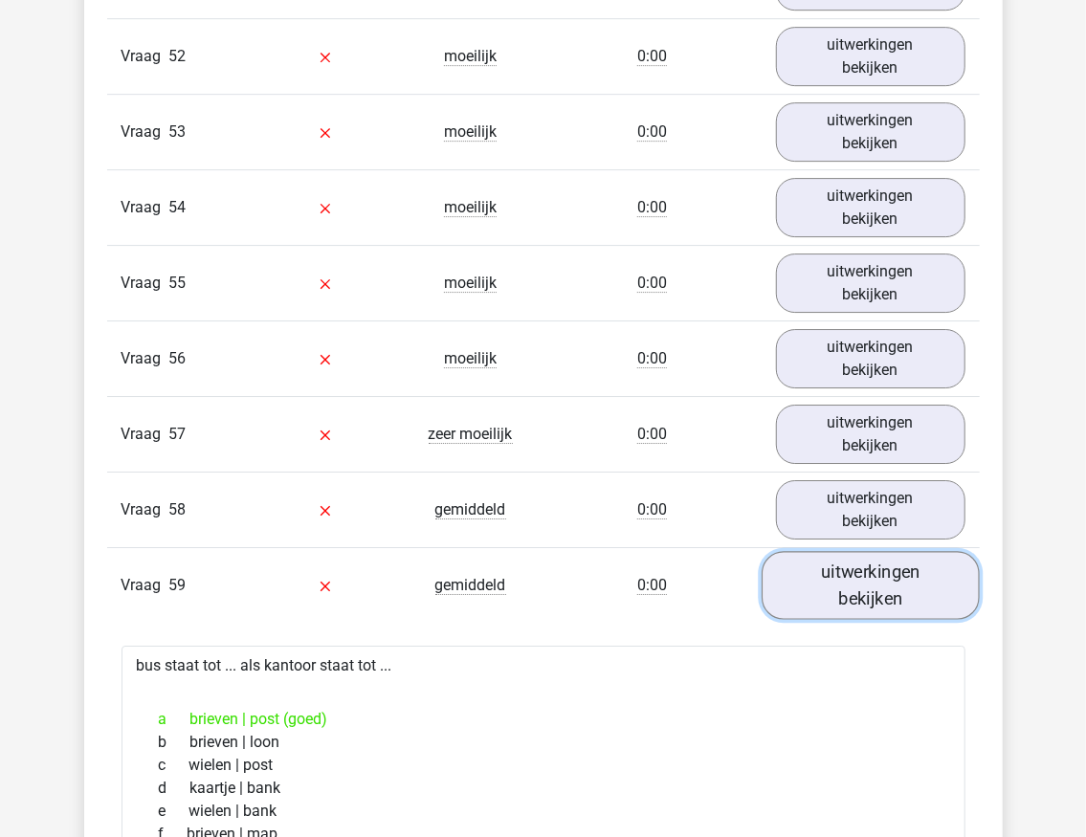
click at [832, 552] on link "uitwerkingen bekijken" at bounding box center [871, 586] width 218 height 68
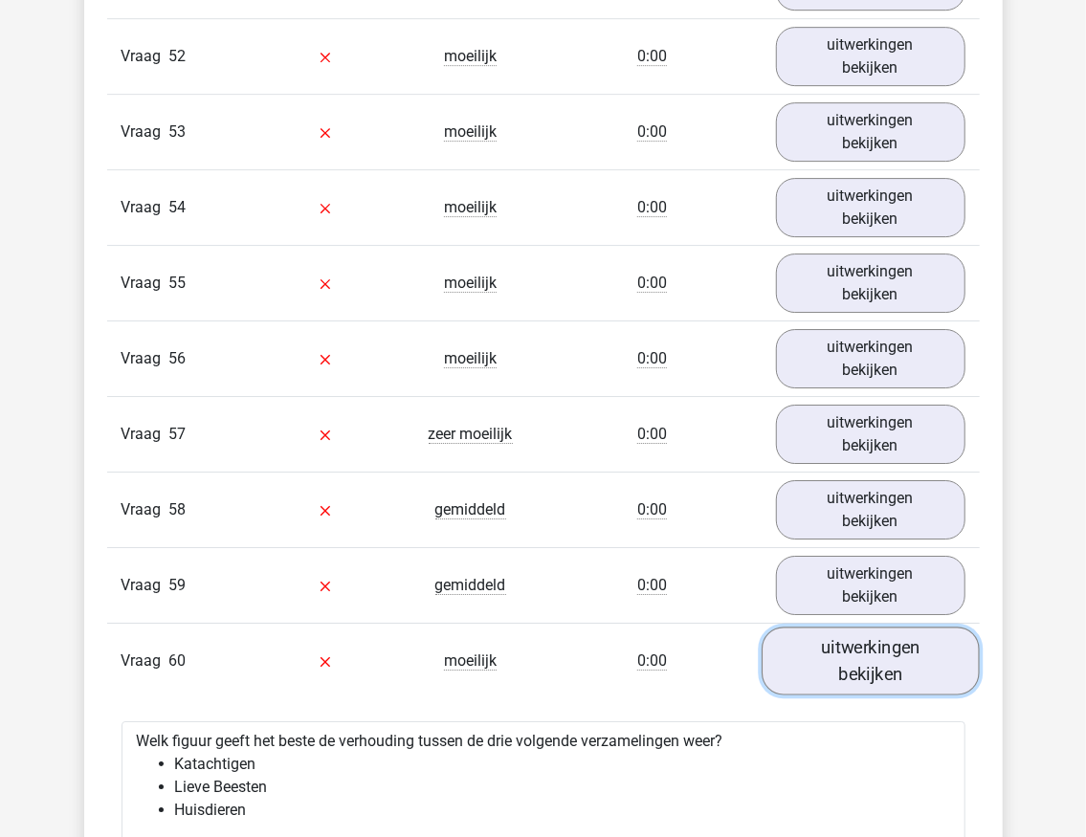
click at [860, 628] on link "uitwerkingen bekijken" at bounding box center [871, 662] width 218 height 68
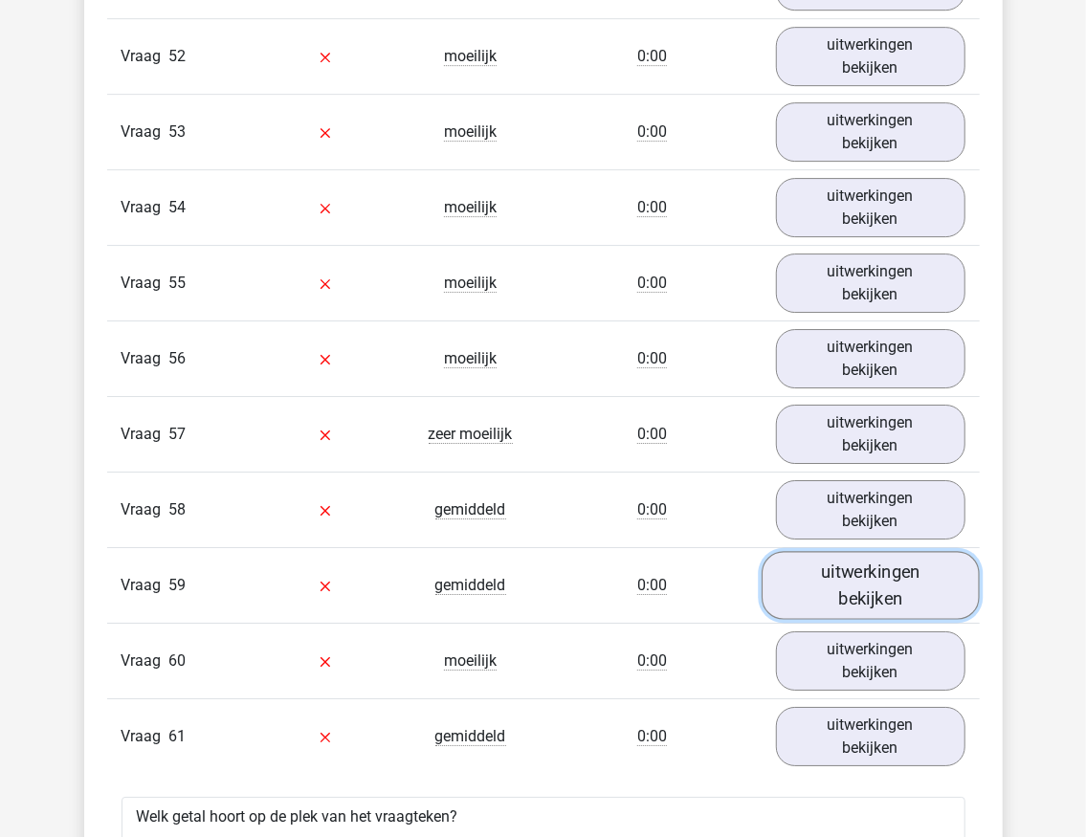
click at [850, 552] on link "uitwerkingen bekijken" at bounding box center [871, 586] width 218 height 68
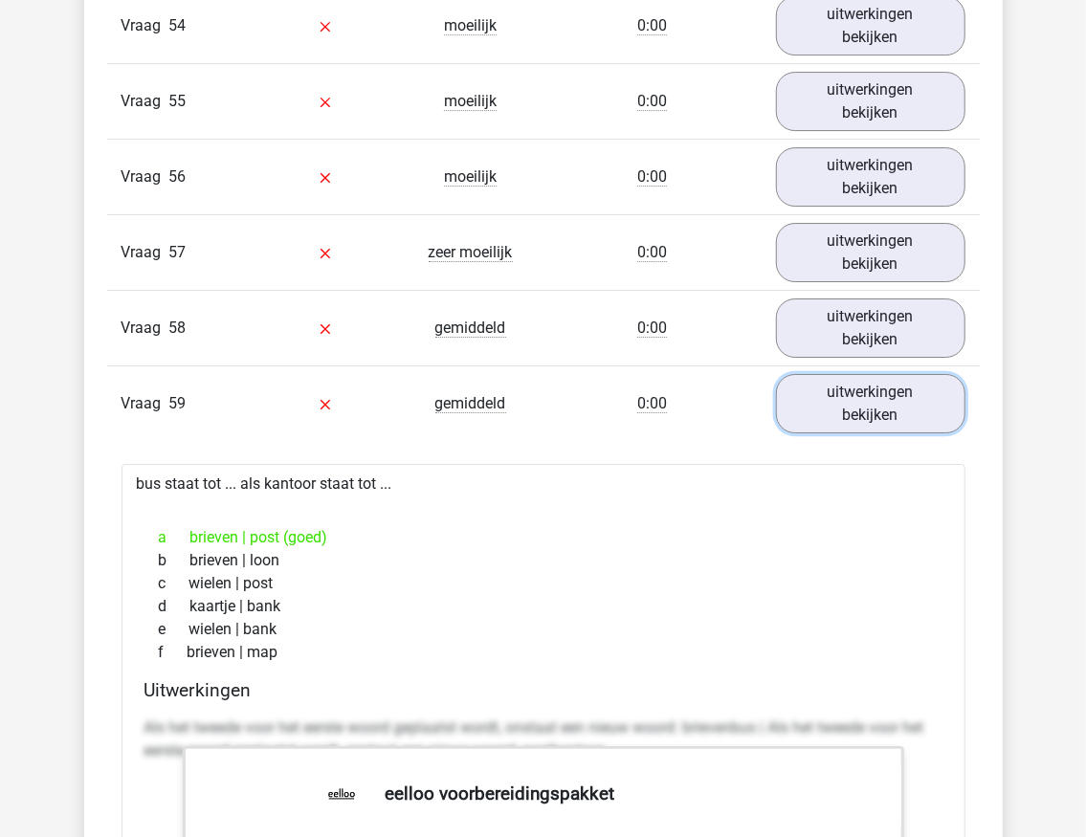
scroll to position [6187, 0]
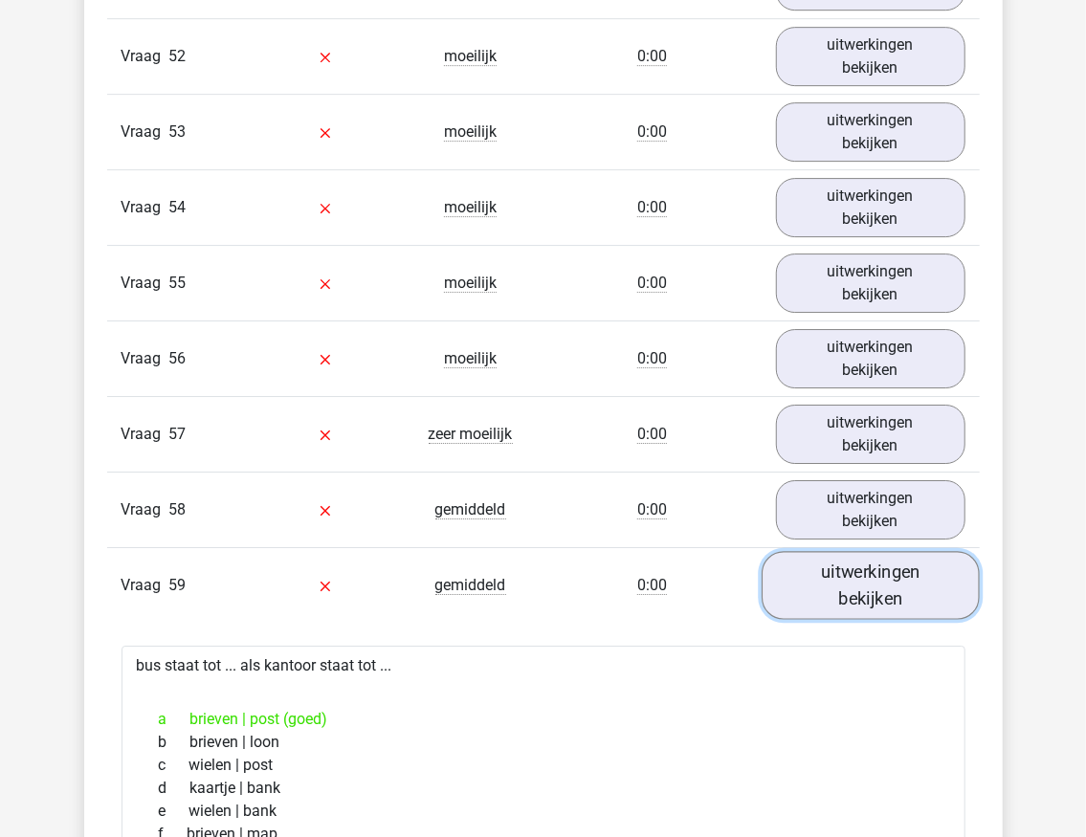
click at [888, 552] on link "uitwerkingen bekijken" at bounding box center [871, 586] width 218 height 68
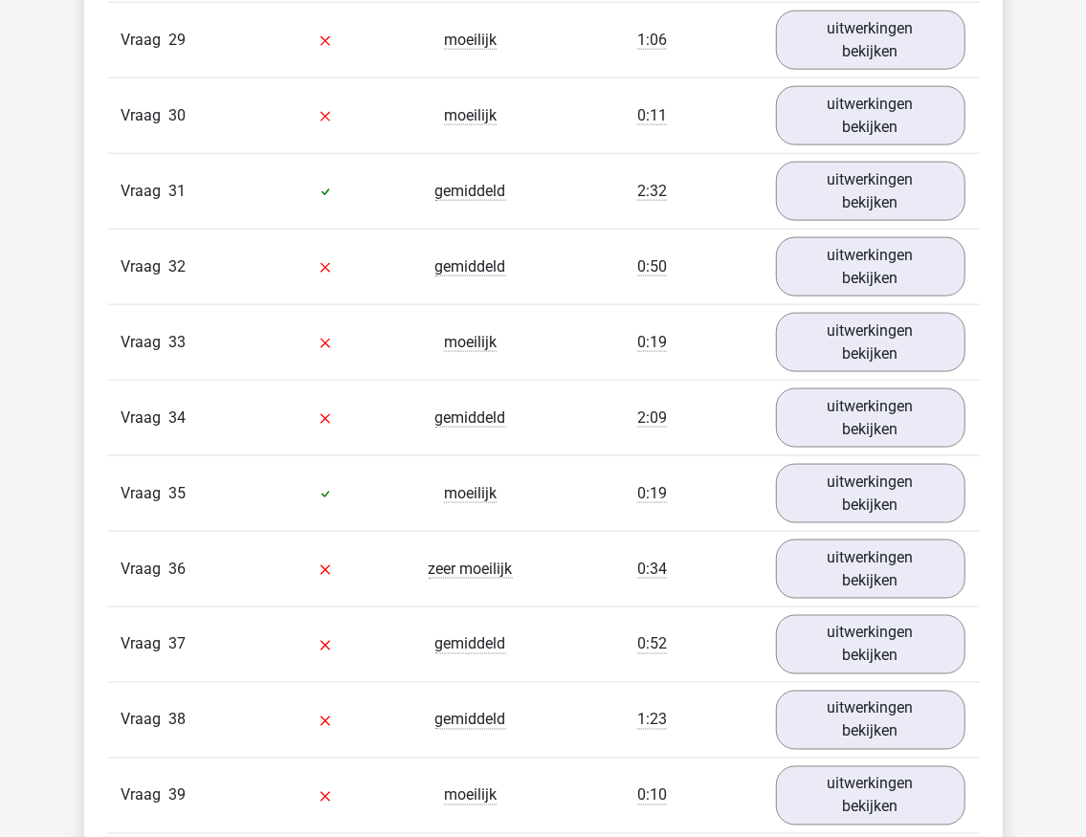
scroll to position [4529, 0]
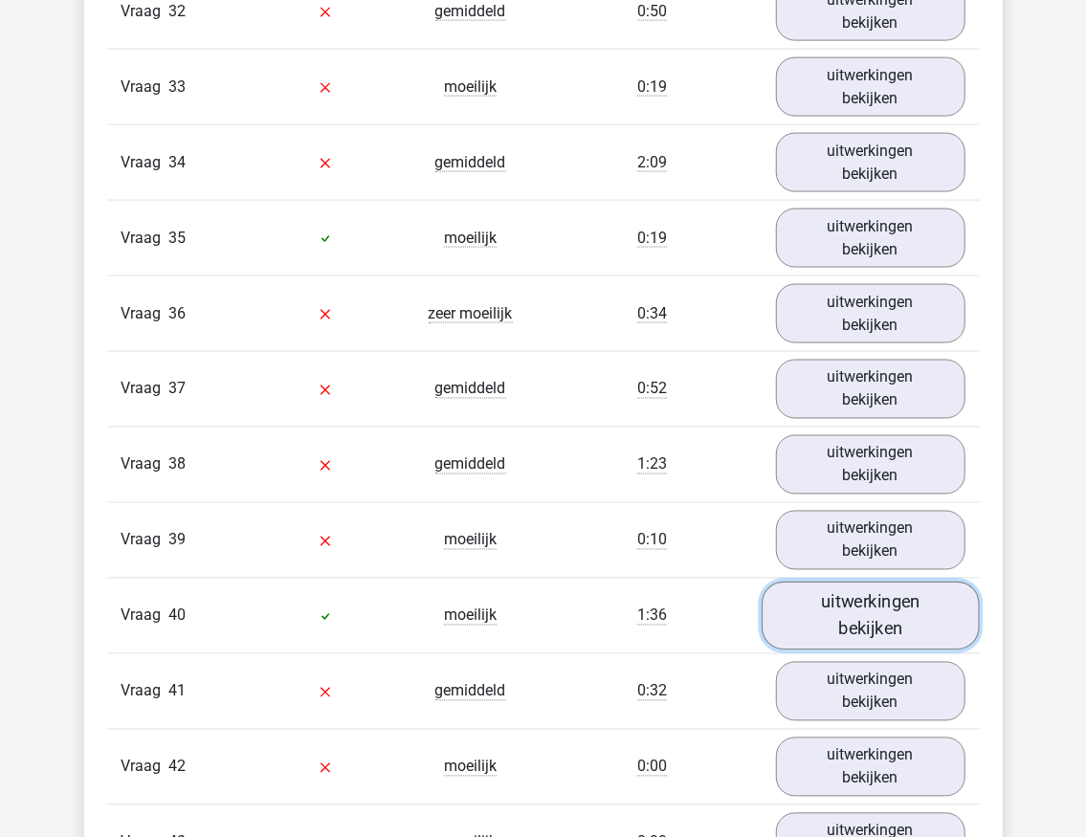
click at [864, 586] on link "uitwerkingen bekijken" at bounding box center [871, 617] width 218 height 68
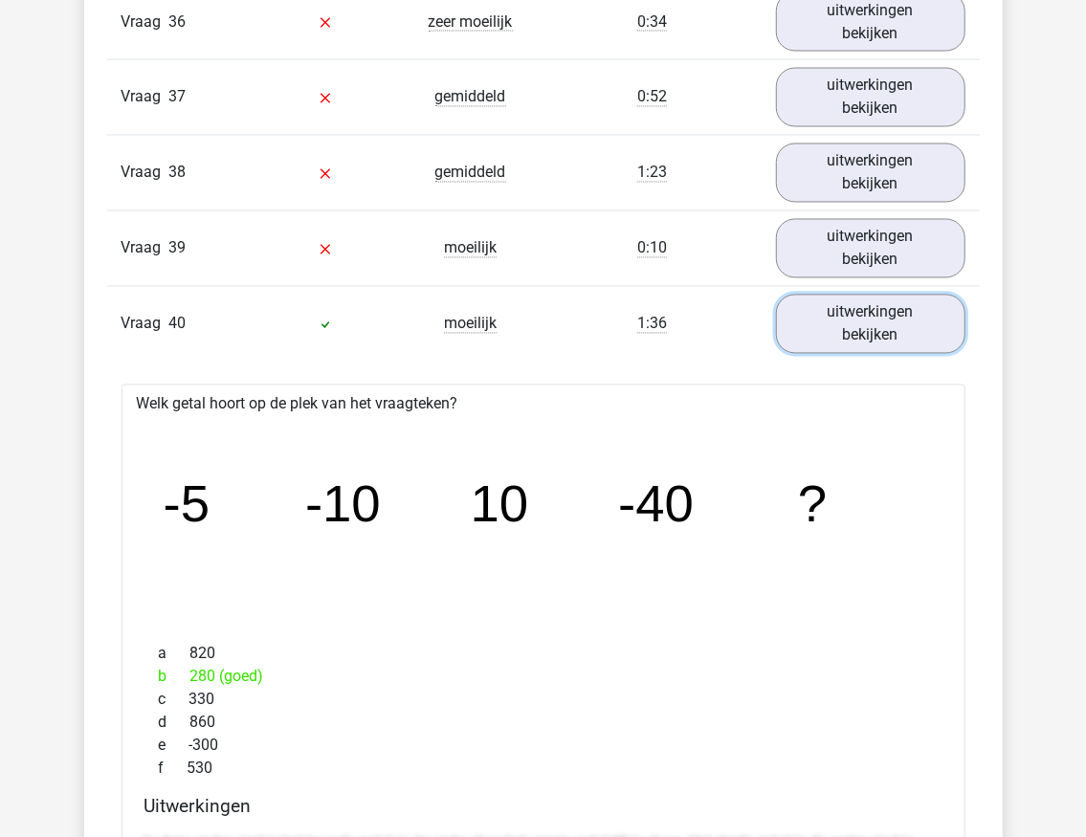
scroll to position [4784, 0]
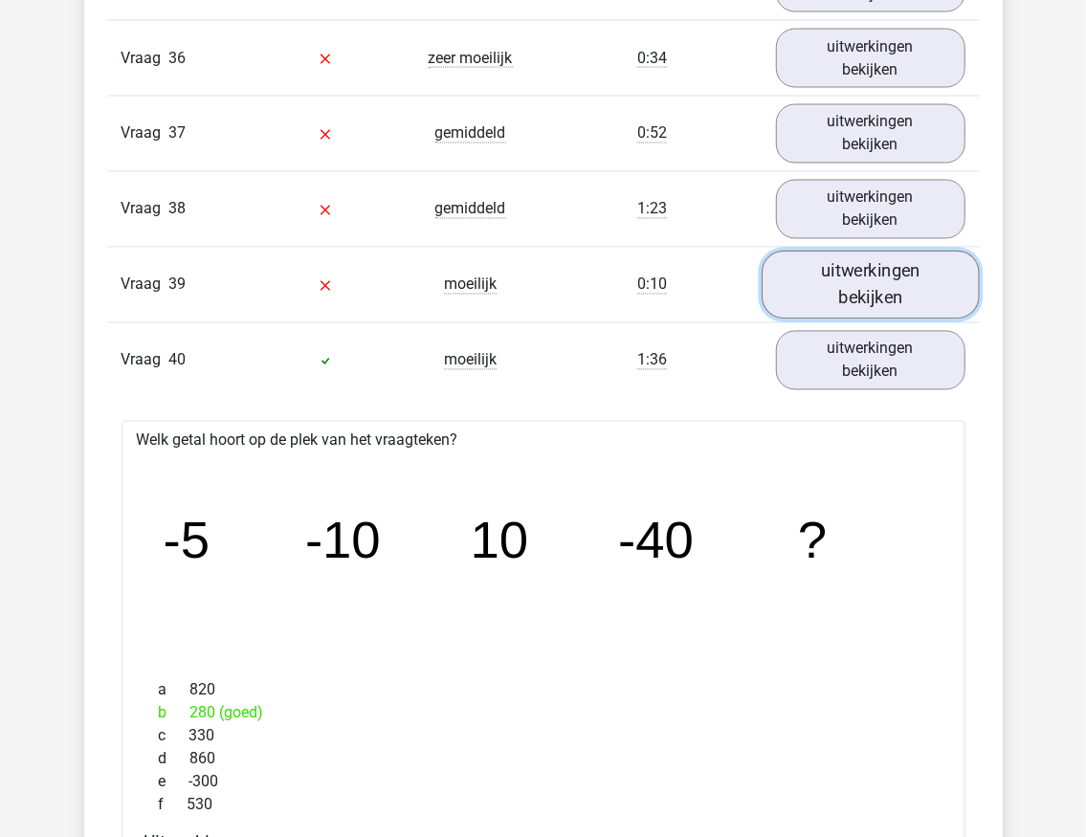
click at [830, 252] on link "uitwerkingen bekijken" at bounding box center [871, 286] width 218 height 68
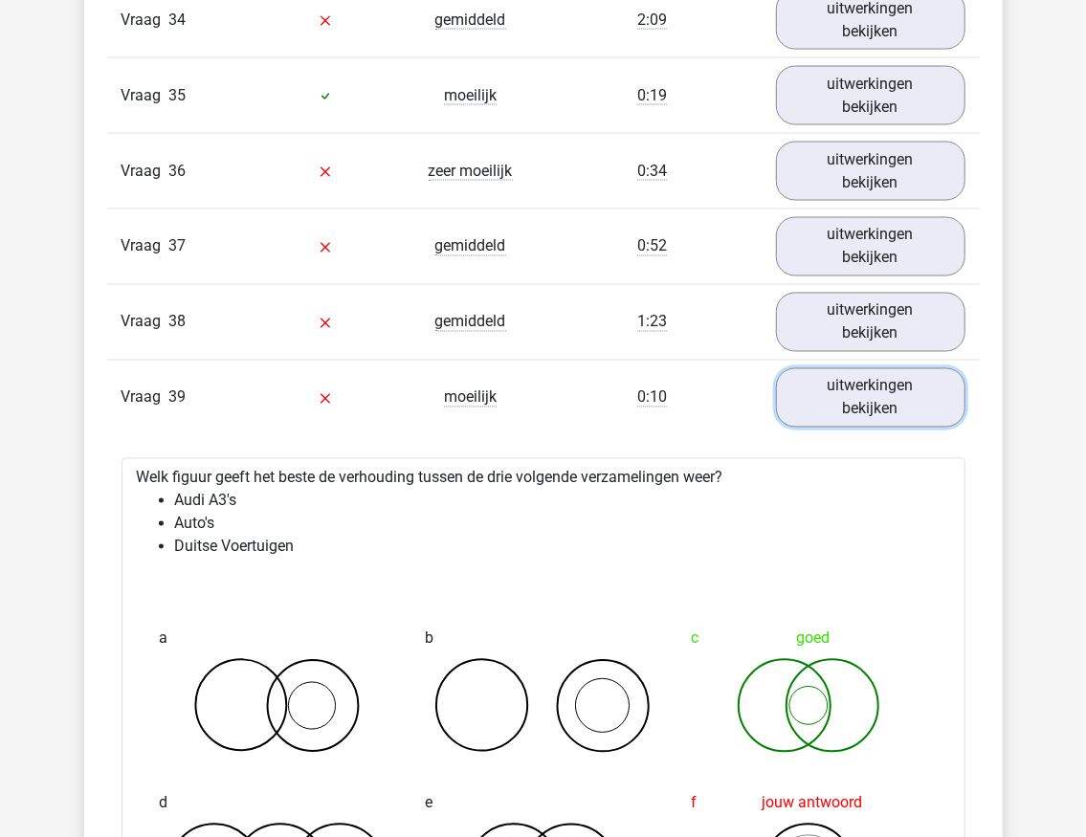
scroll to position [4656, 0]
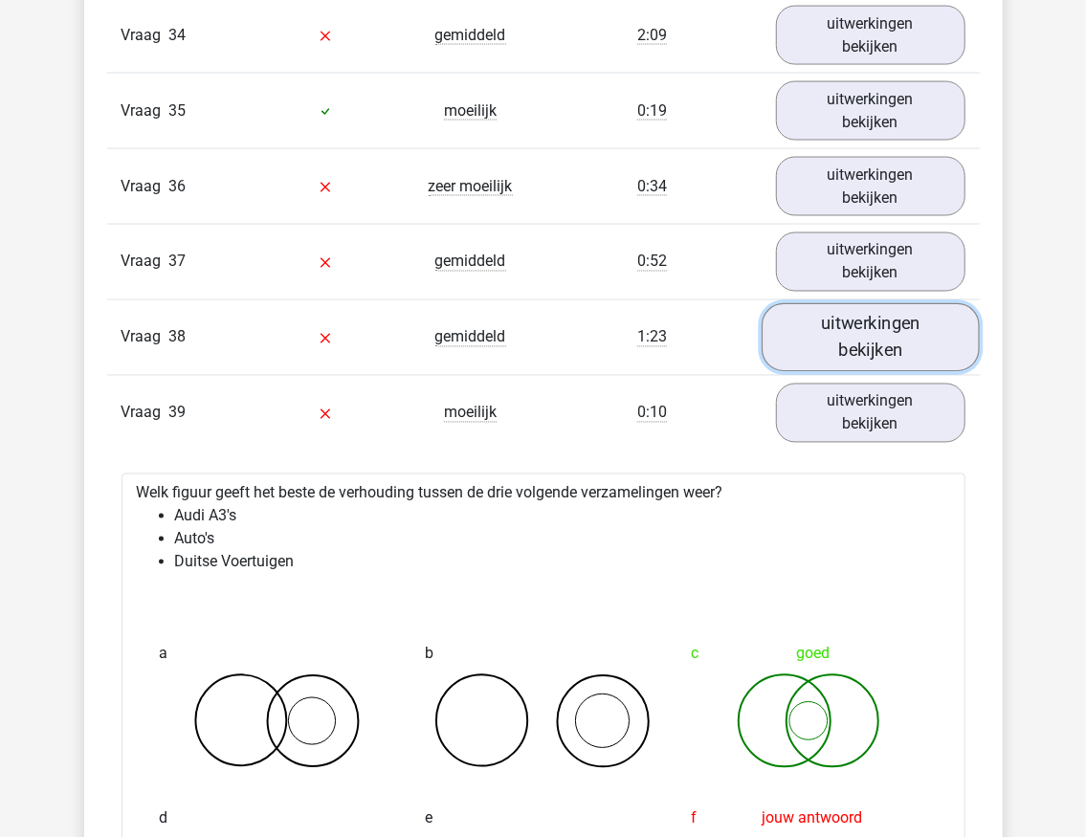
click at [849, 304] on link "uitwerkingen bekijken" at bounding box center [871, 338] width 218 height 68
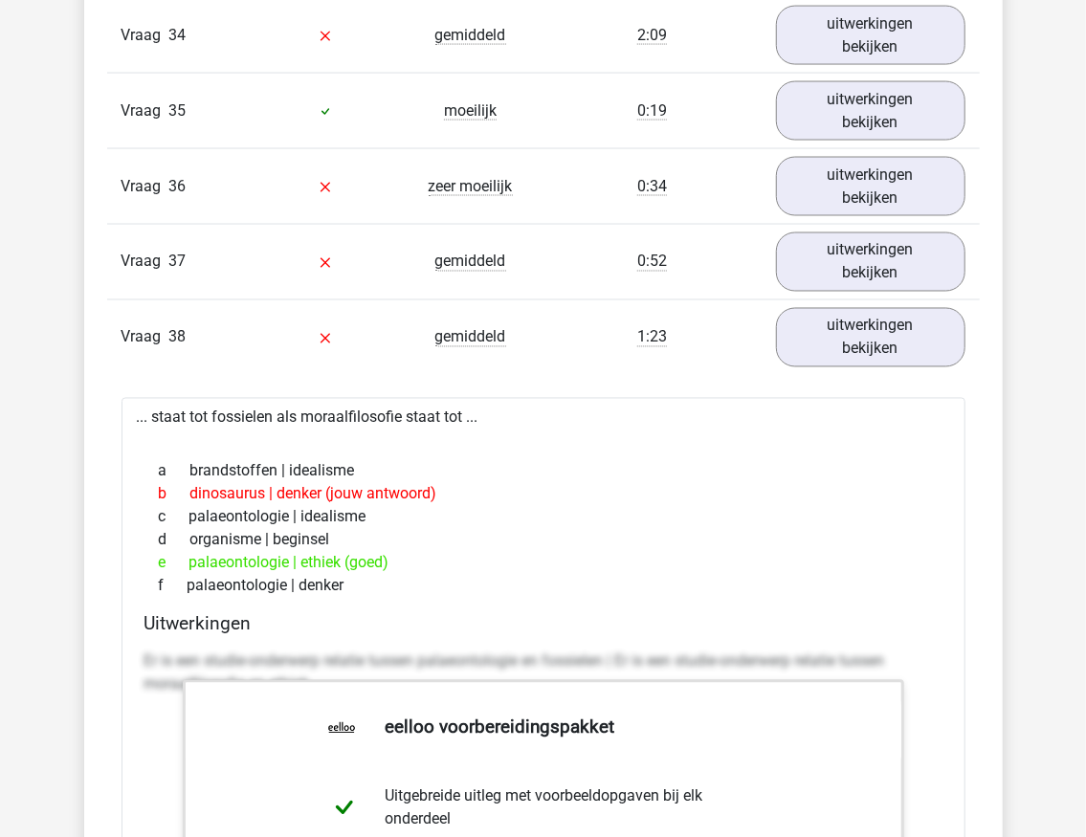
click at [234, 552] on div "e palaeontologie | ethiek (goed)" at bounding box center [543, 563] width 798 height 23
drag, startPoint x: 234, startPoint y: 528, endPoint x: 224, endPoint y: 520, distance: 13.6
click at [224, 552] on div "e palaeontologie | ethiek (goed)" at bounding box center [543, 563] width 798 height 23
click at [241, 552] on div "e palaeontologie | ethiek (goed)" at bounding box center [543, 563] width 798 height 23
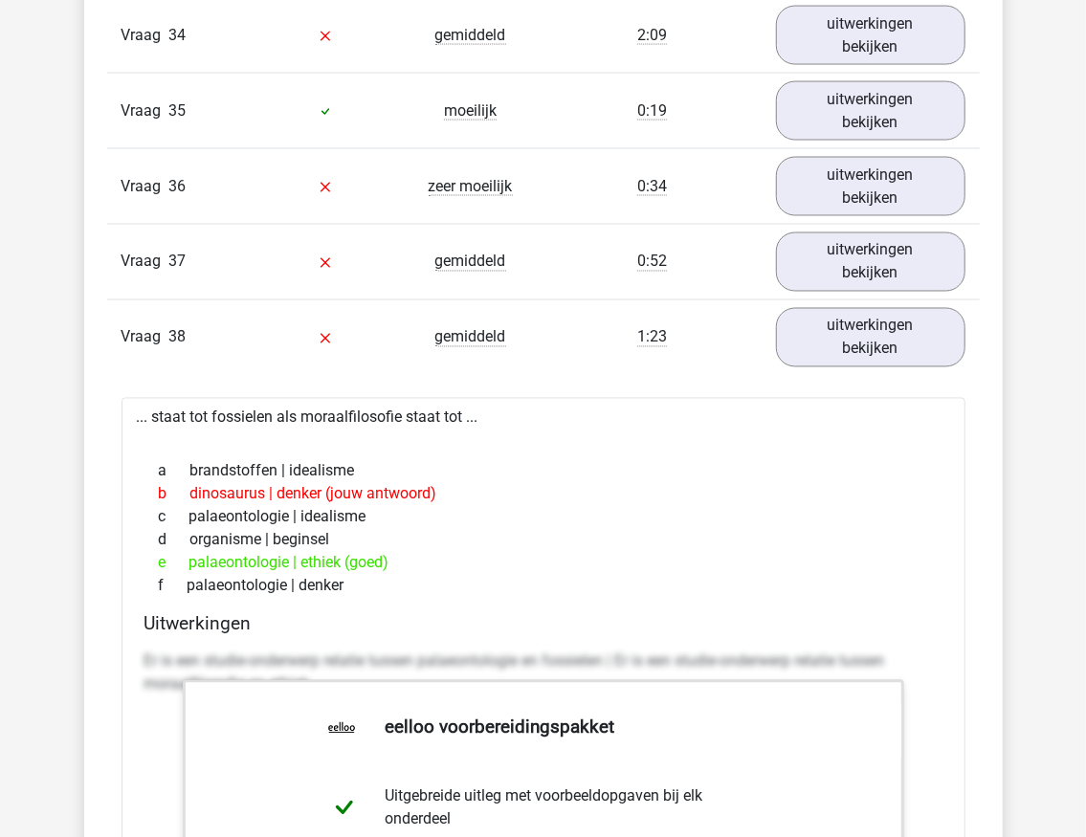
click at [382, 529] on div "d organisme | beginsel" at bounding box center [543, 540] width 798 height 23
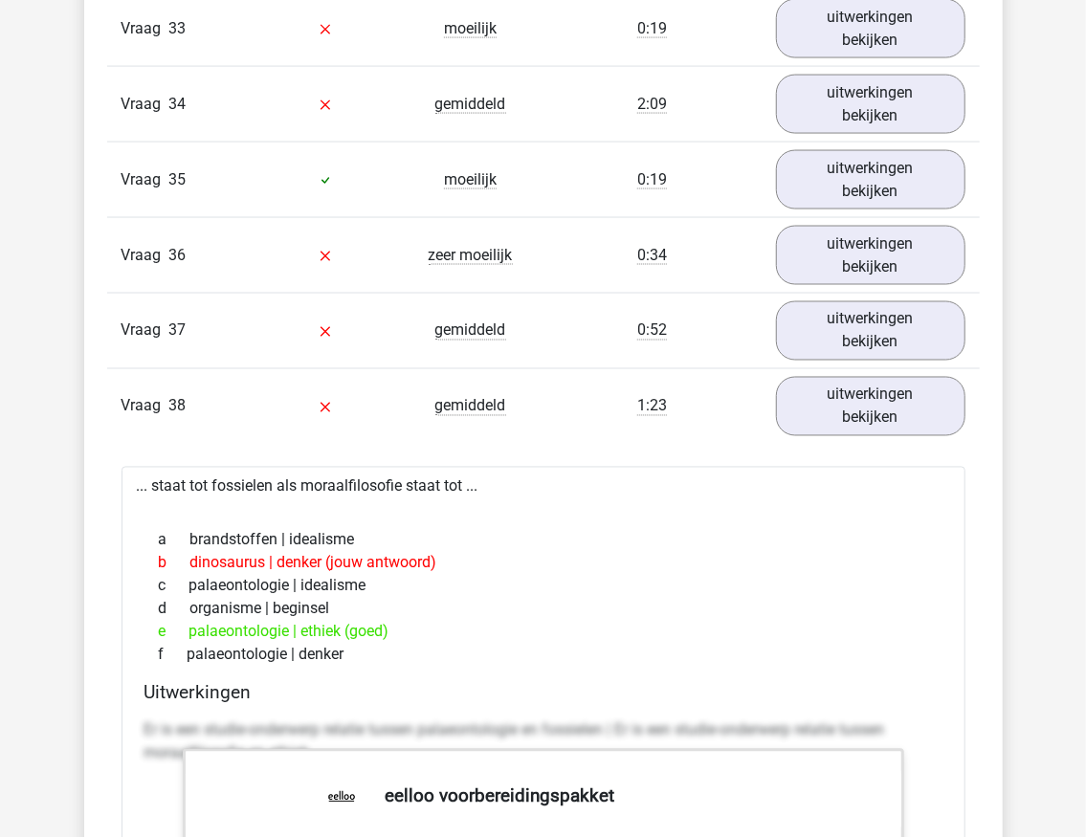
scroll to position [4337, 0]
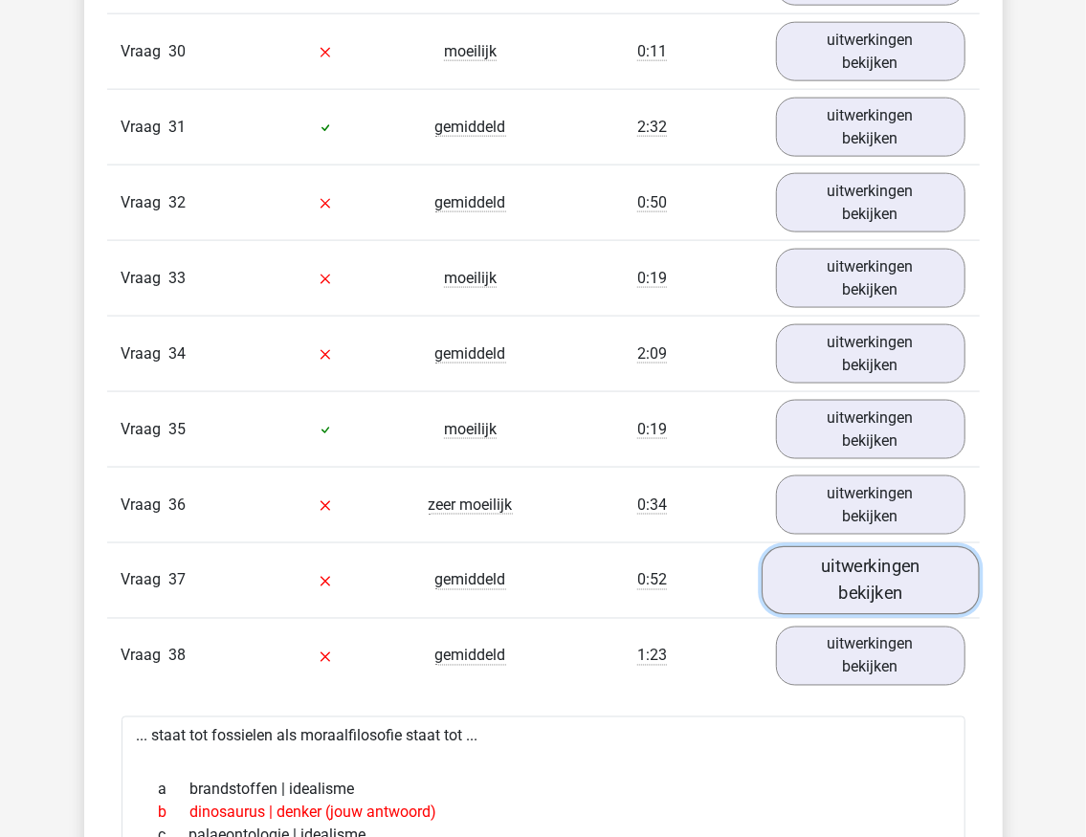
click at [808, 552] on link "uitwerkingen bekijken" at bounding box center [871, 581] width 218 height 68
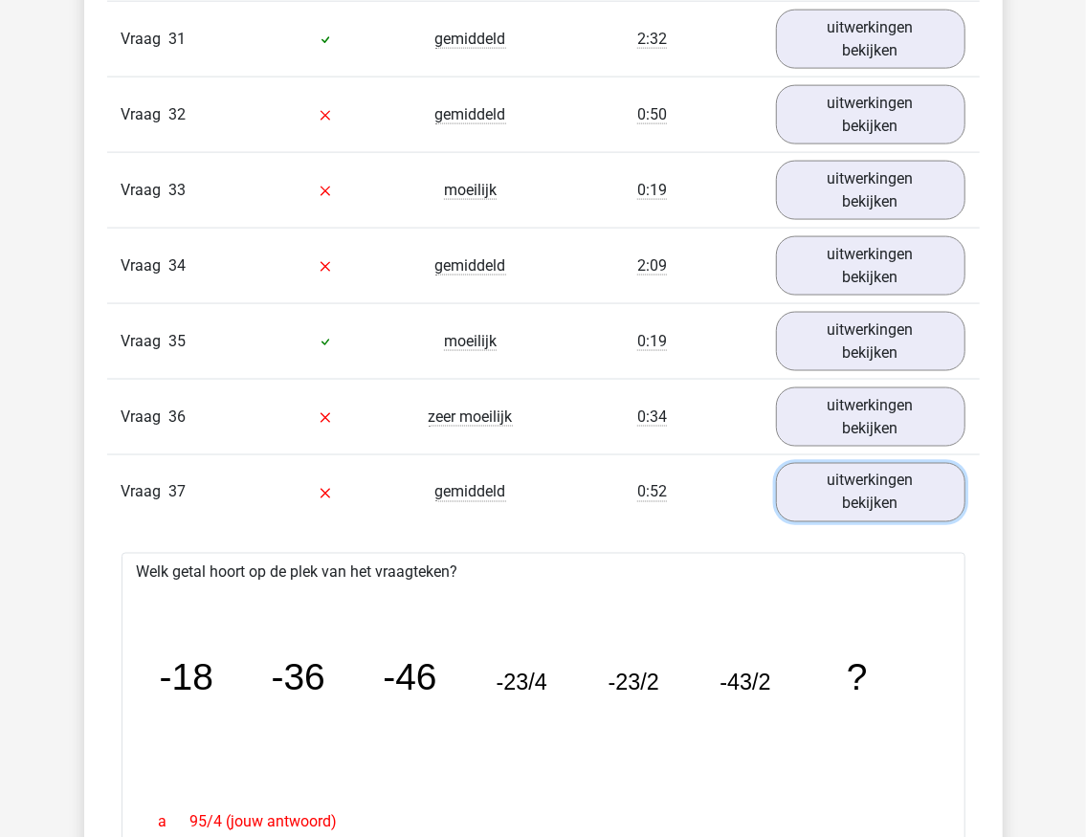
scroll to position [4402, 0]
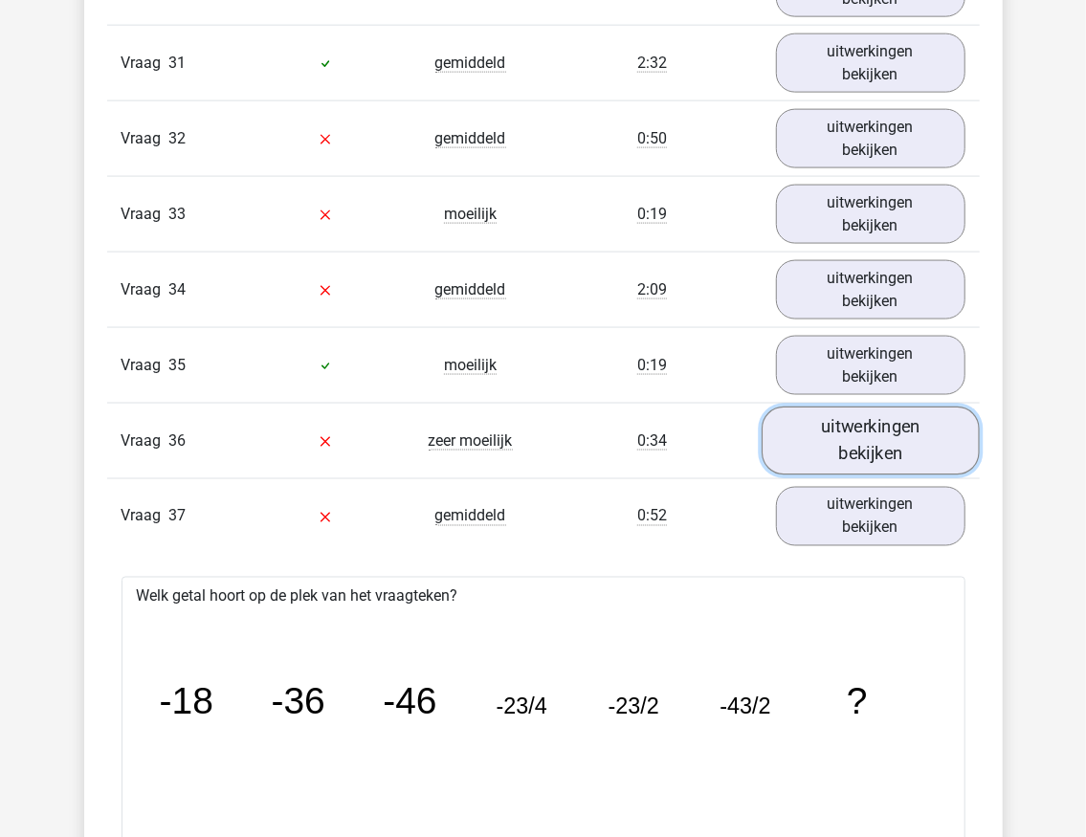
click at [882, 419] on link "uitwerkingen bekijken" at bounding box center [871, 442] width 218 height 68
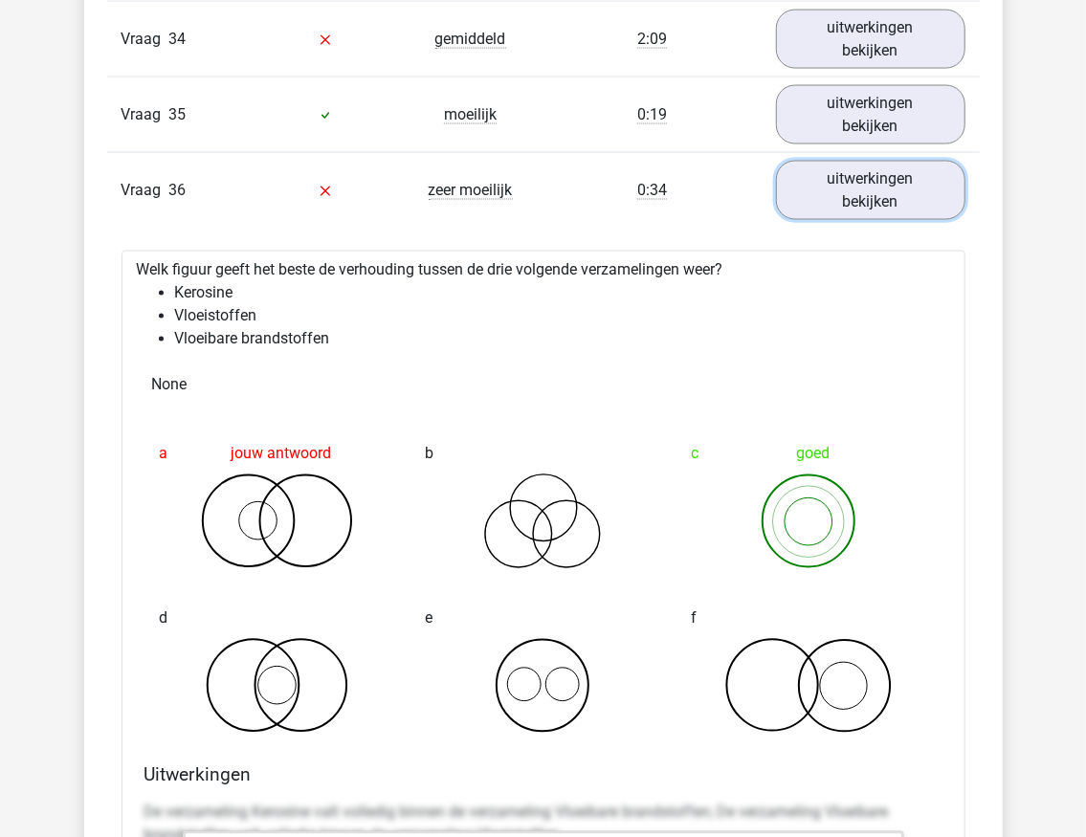
scroll to position [4656, 0]
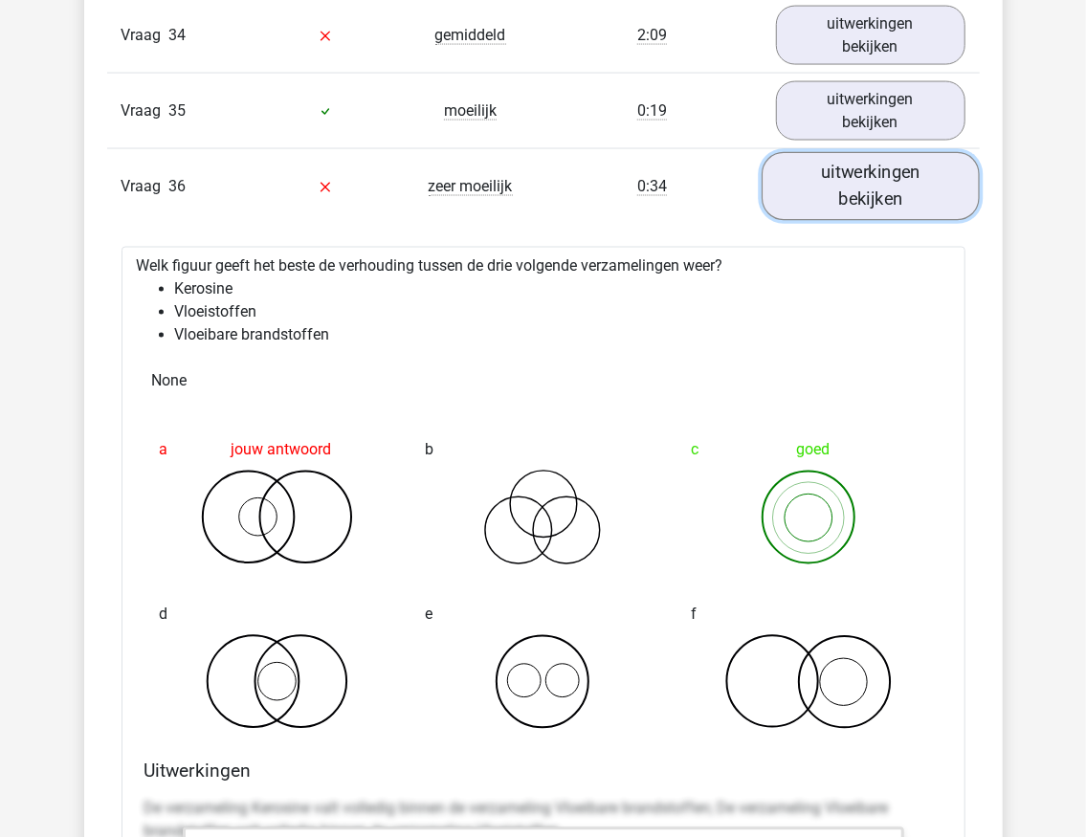
click at [880, 155] on link "uitwerkingen bekijken" at bounding box center [871, 187] width 218 height 68
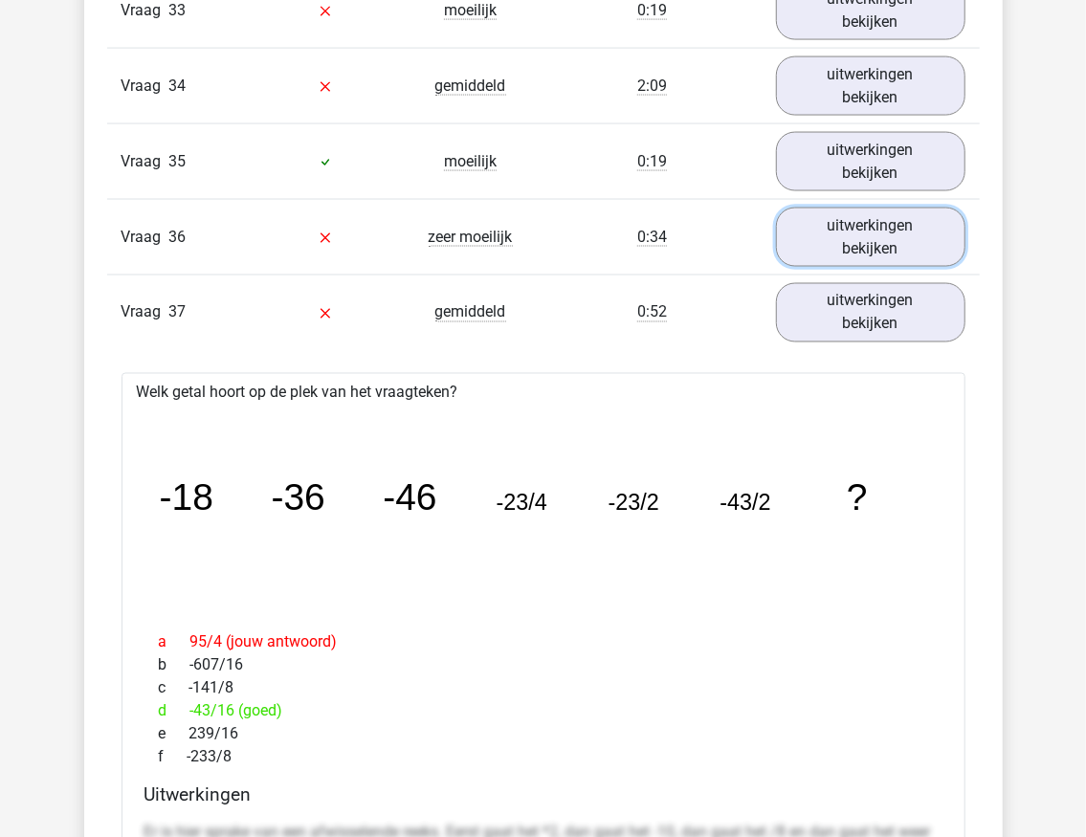
scroll to position [4465, 0]
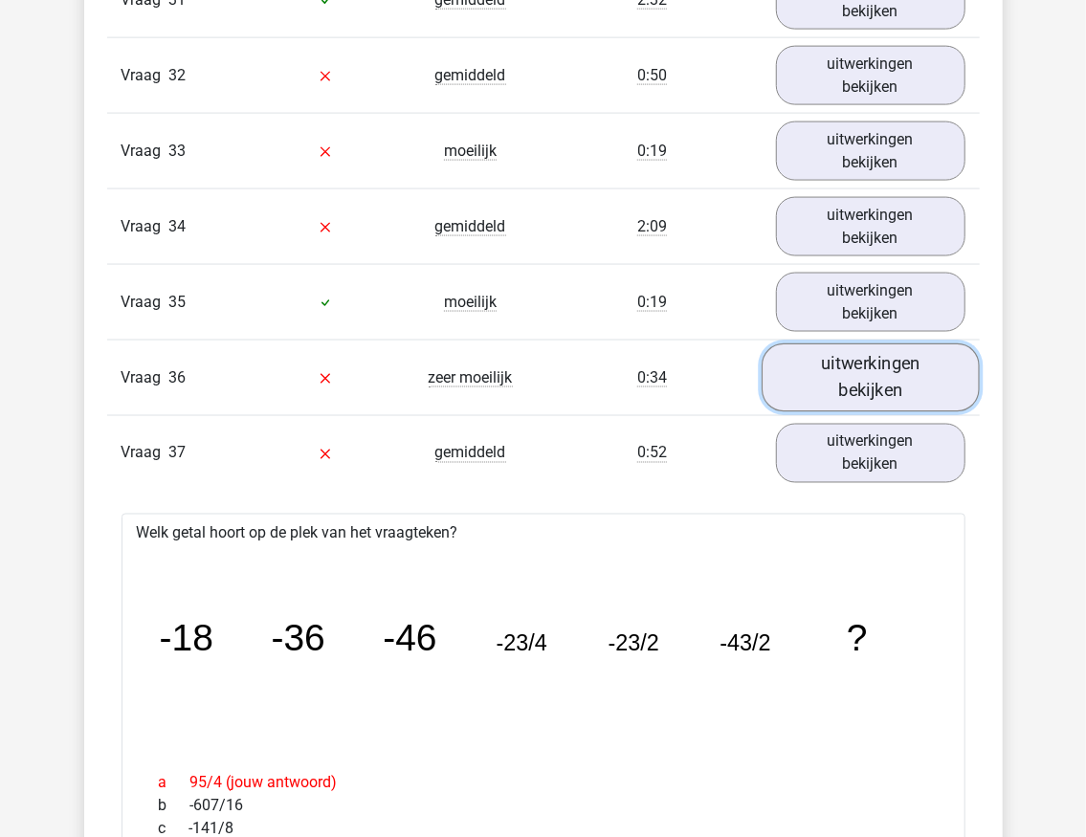
click at [814, 344] on link "uitwerkingen bekijken" at bounding box center [871, 378] width 218 height 68
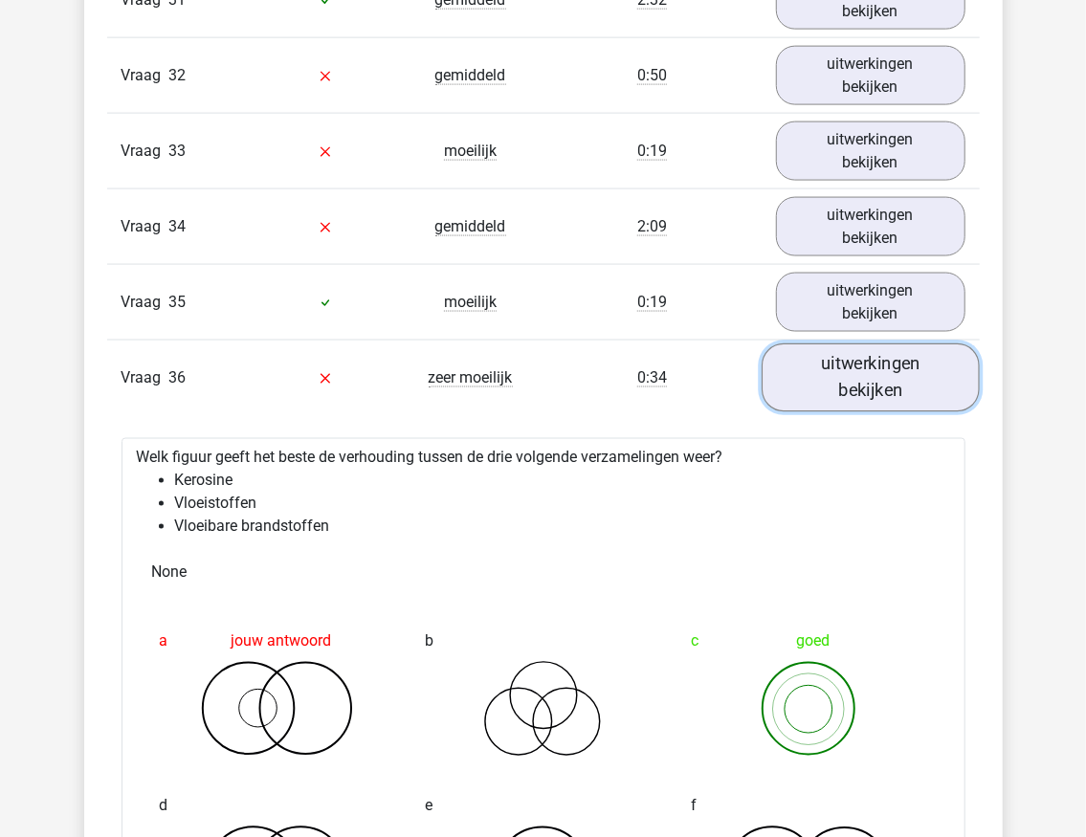
click at [814, 344] on link "uitwerkingen bekijken" at bounding box center [871, 378] width 218 height 68
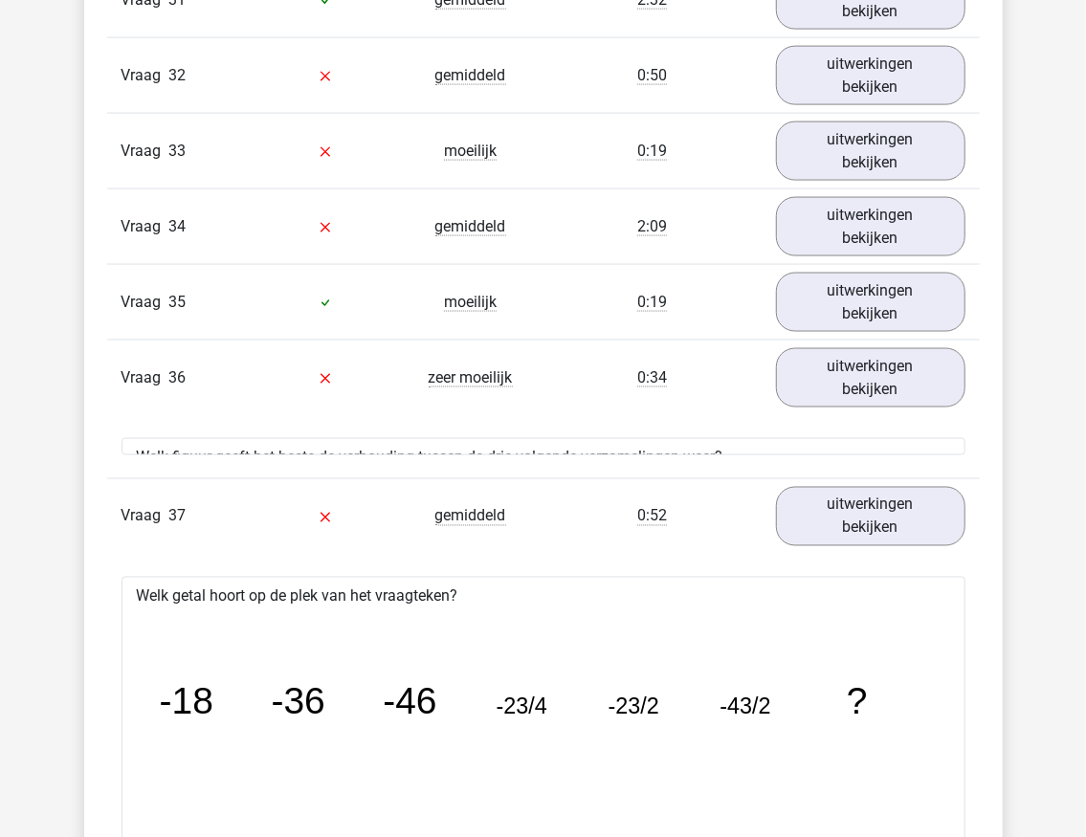
click at [851, 227] on div "Vraag 34 gemiddeld 2:09 uitwerkingen bekijken" at bounding box center [543, 227] width 873 height 76
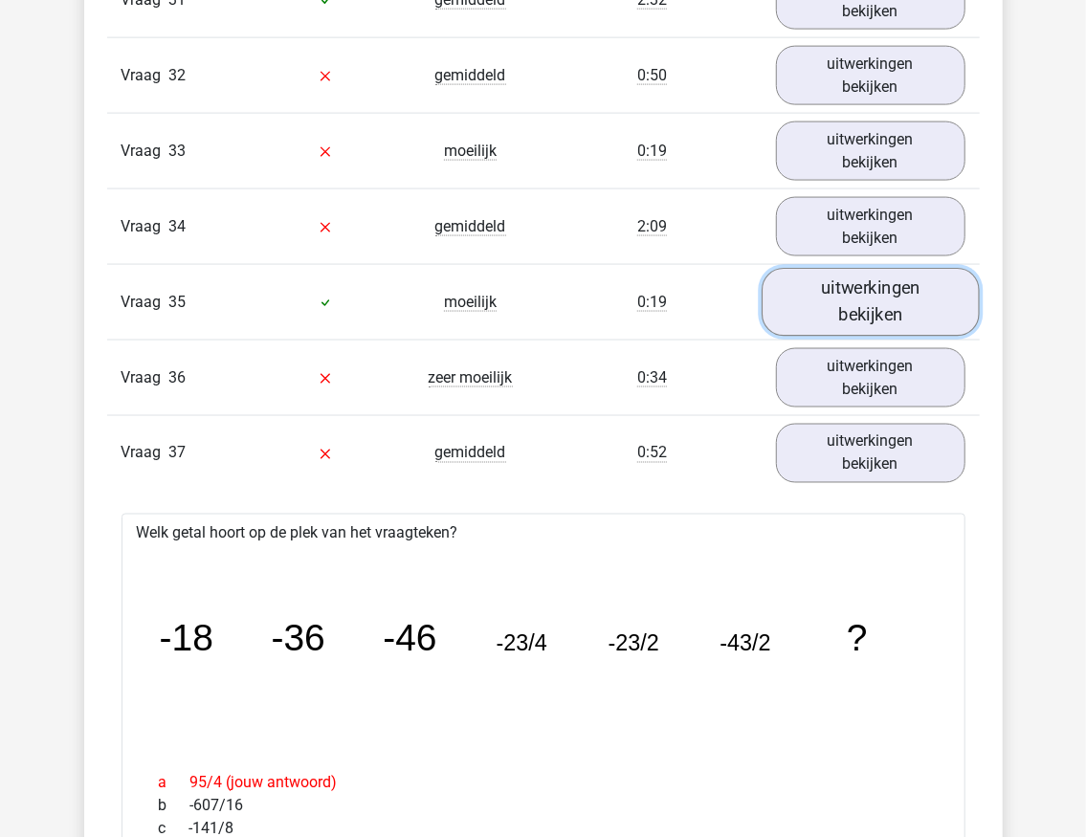
click at [857, 269] on link "uitwerkingen bekijken" at bounding box center [871, 303] width 218 height 68
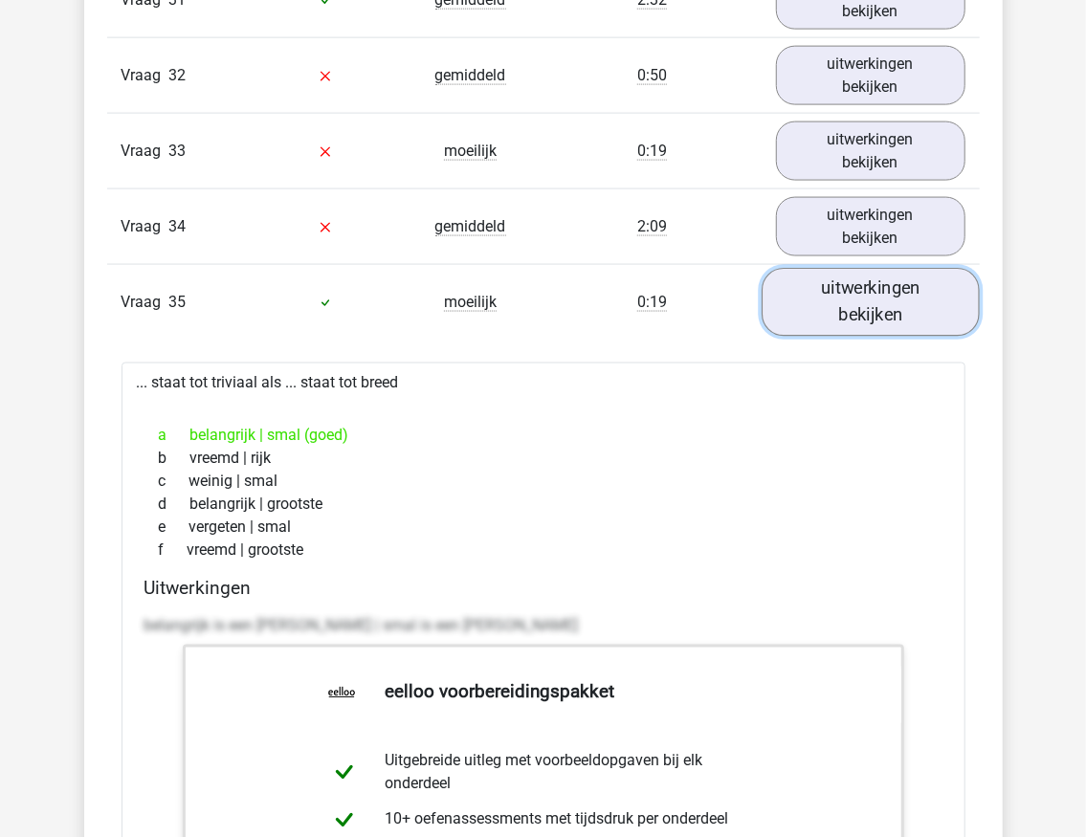
click at [832, 269] on link "uitwerkingen bekijken" at bounding box center [871, 303] width 218 height 68
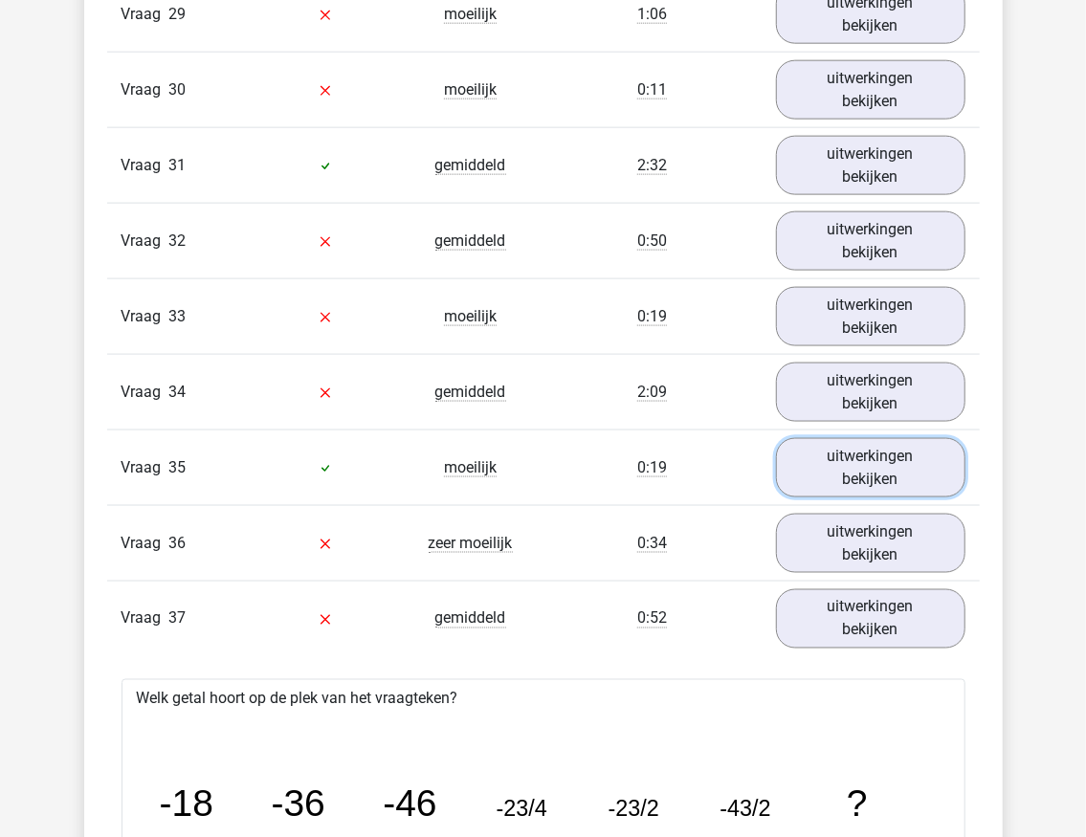
scroll to position [4273, 0]
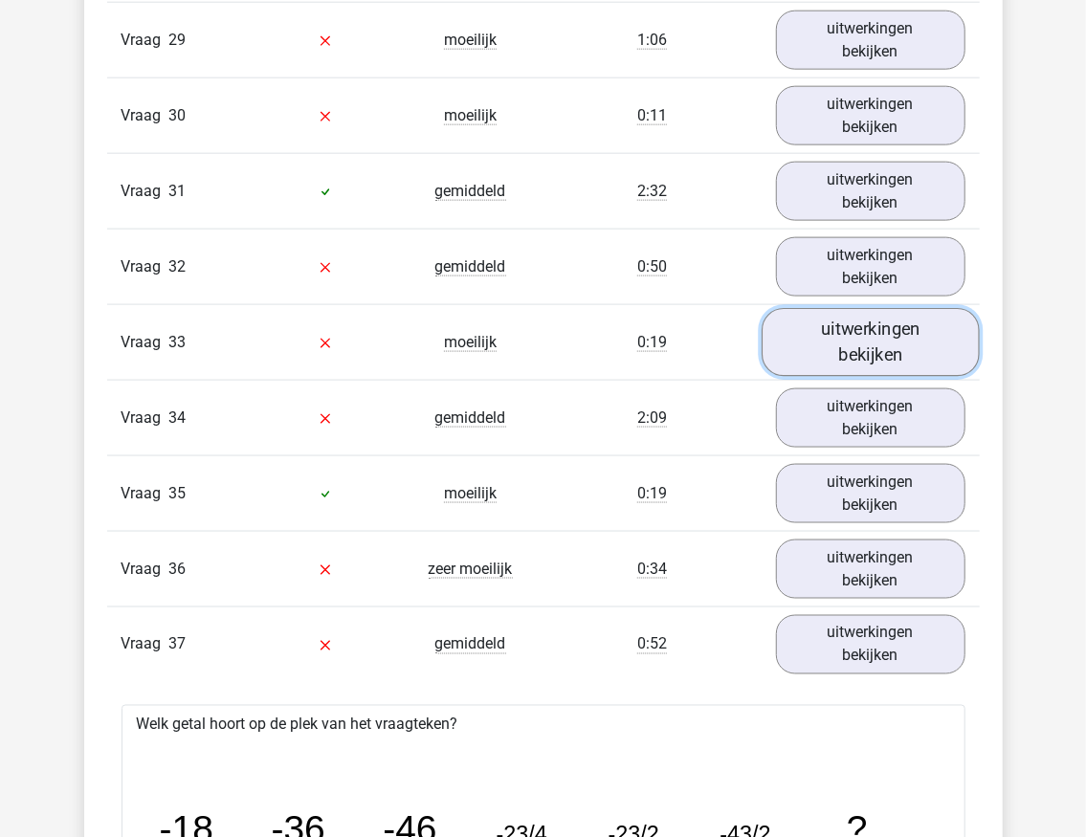
click at [842, 314] on link "uitwerkingen bekijken" at bounding box center [871, 343] width 218 height 68
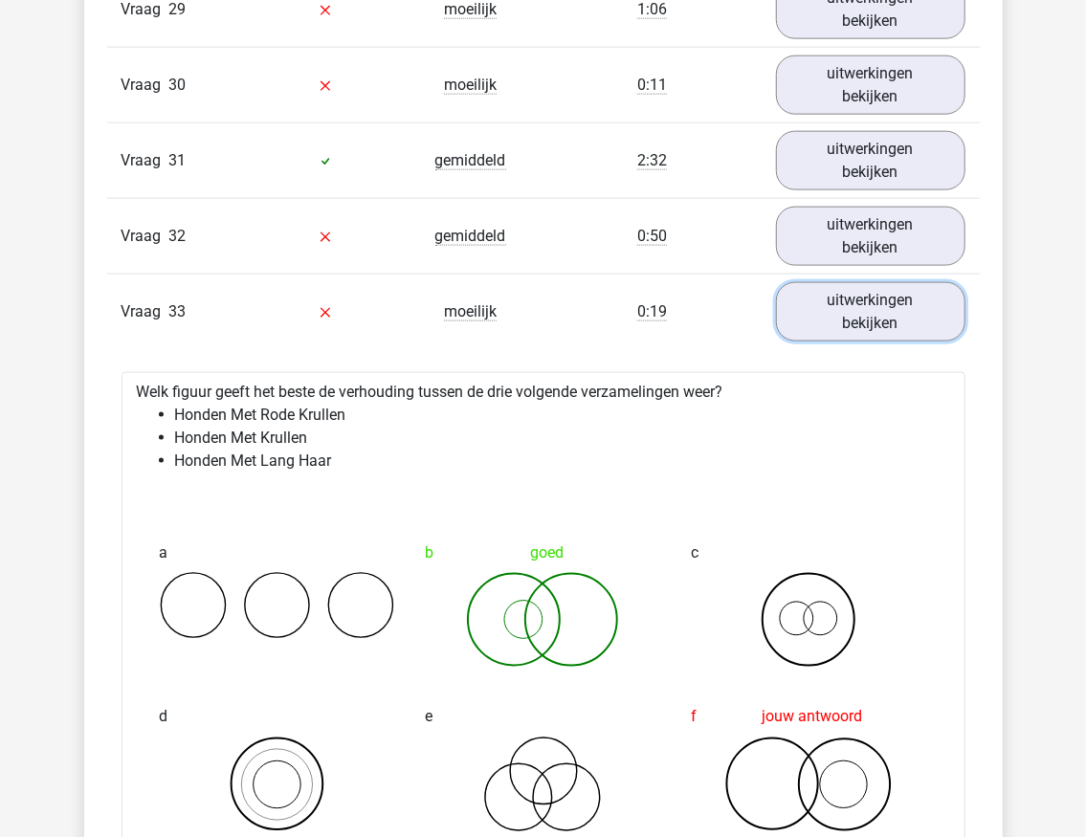
scroll to position [4402, 0]
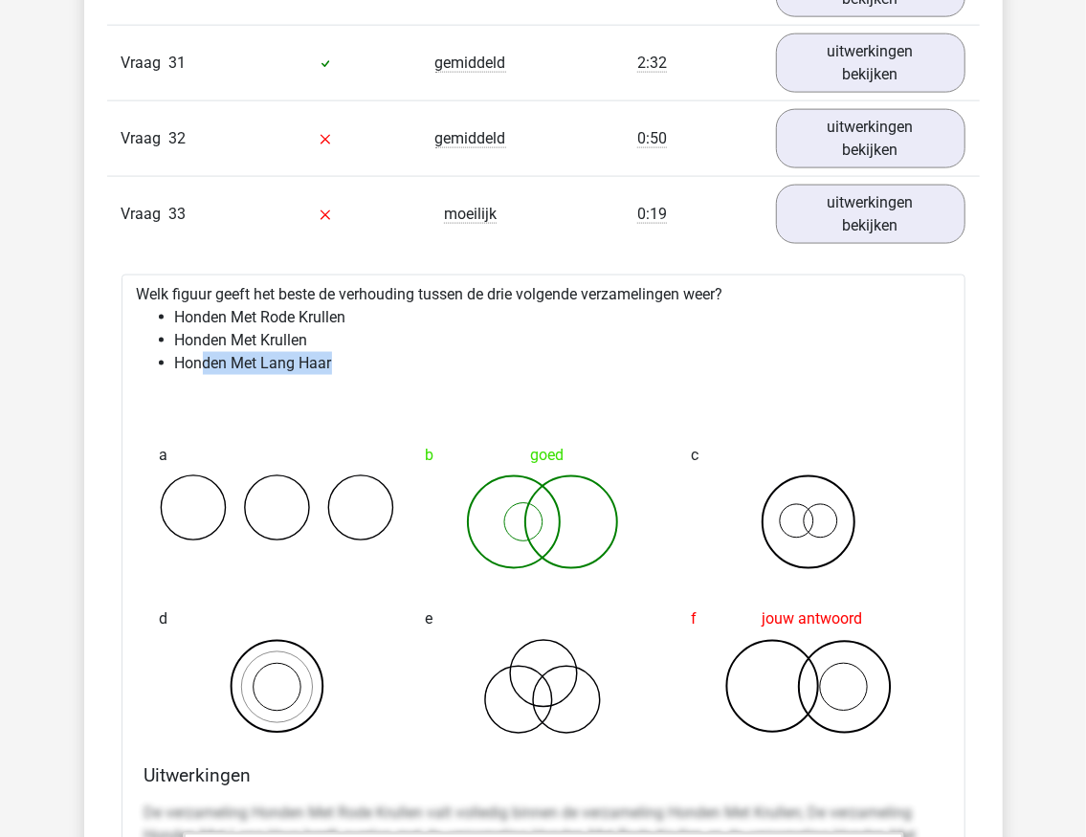
drag, startPoint x: 198, startPoint y: 330, endPoint x: 332, endPoint y: 332, distance: 134.0
click at [332, 352] on li "Honden Met Lang Haar" at bounding box center [562, 363] width 775 height 23
click at [384, 329] on li "Honden Met Krullen" at bounding box center [562, 340] width 775 height 23
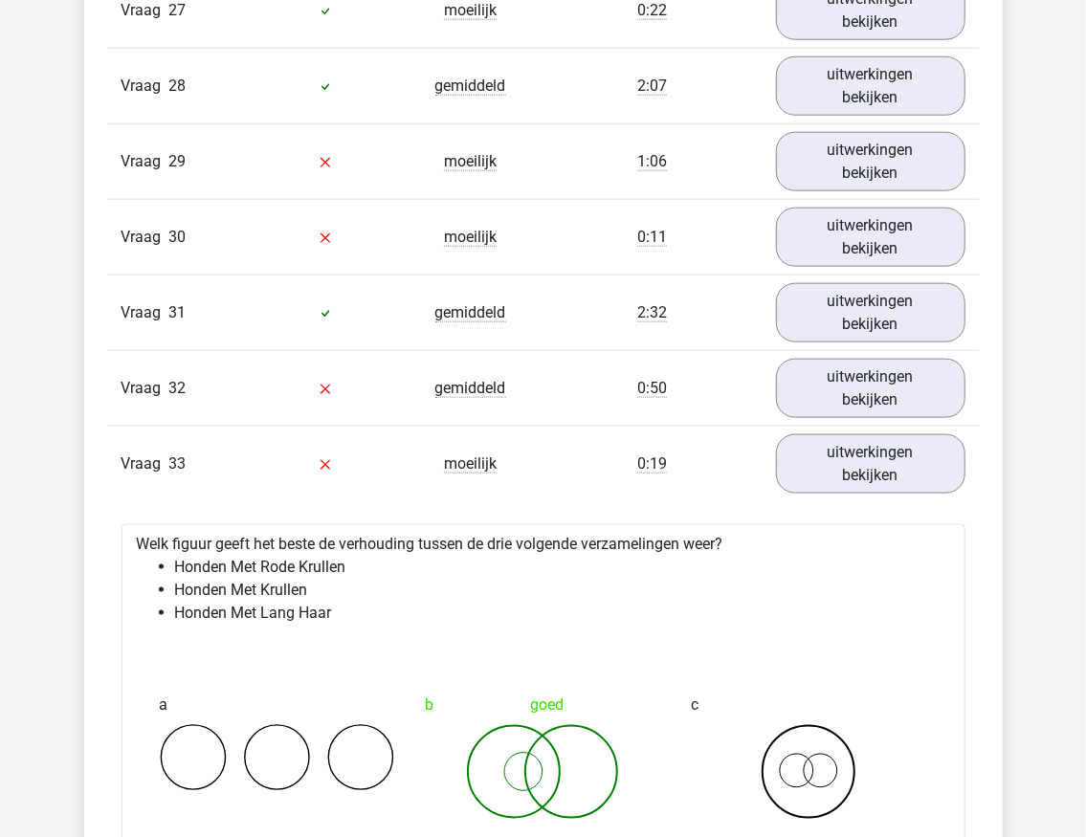
scroll to position [4146, 0]
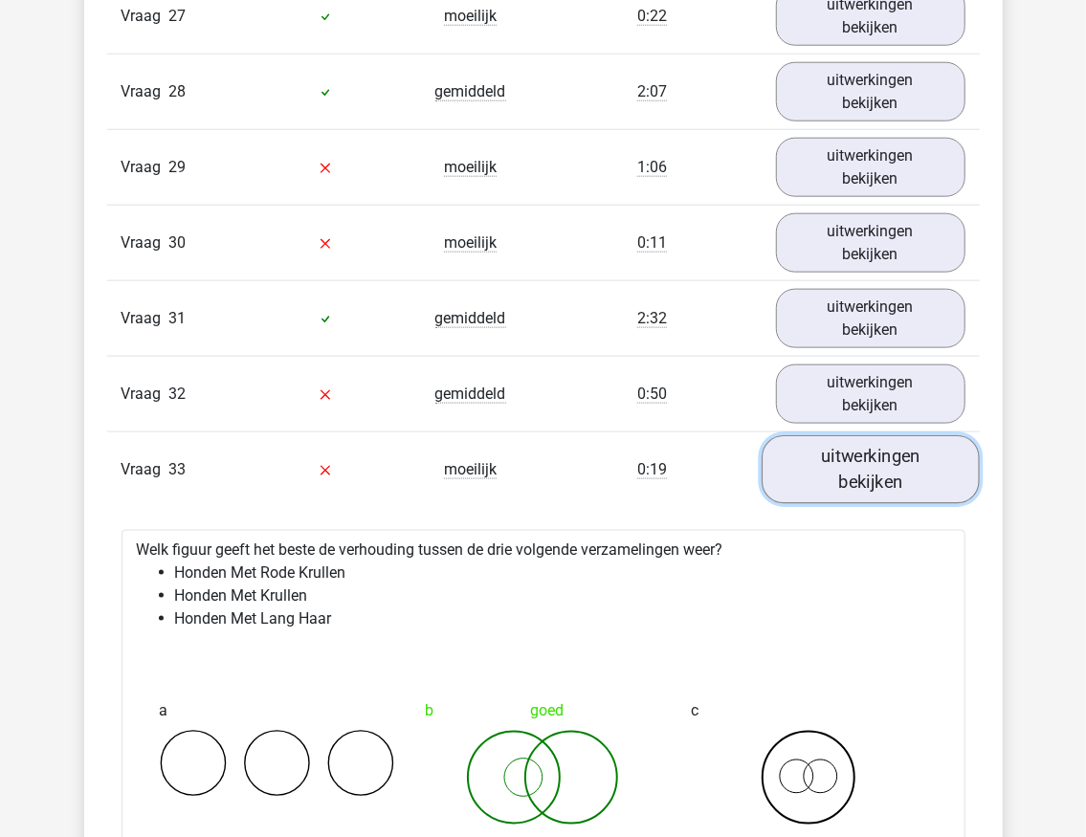
click at [843, 446] on link "uitwerkingen bekijken" at bounding box center [871, 470] width 218 height 68
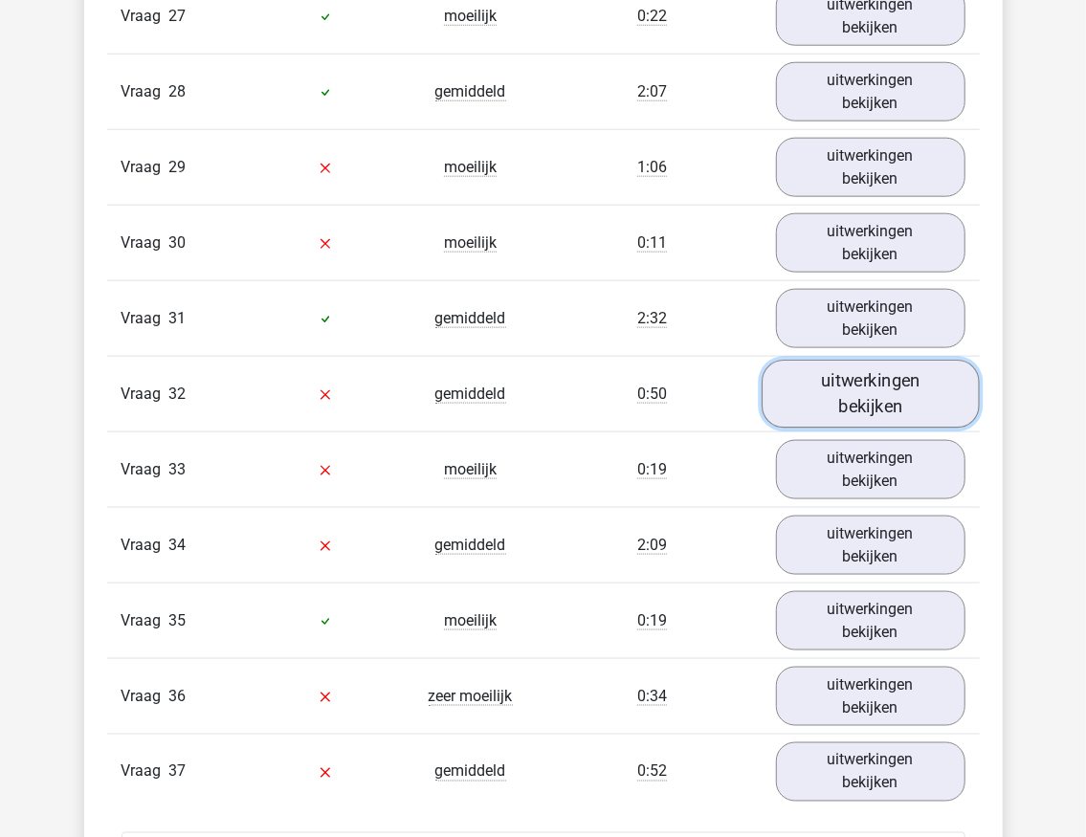
click at [808, 361] on link "uitwerkingen bekijken" at bounding box center [871, 395] width 218 height 68
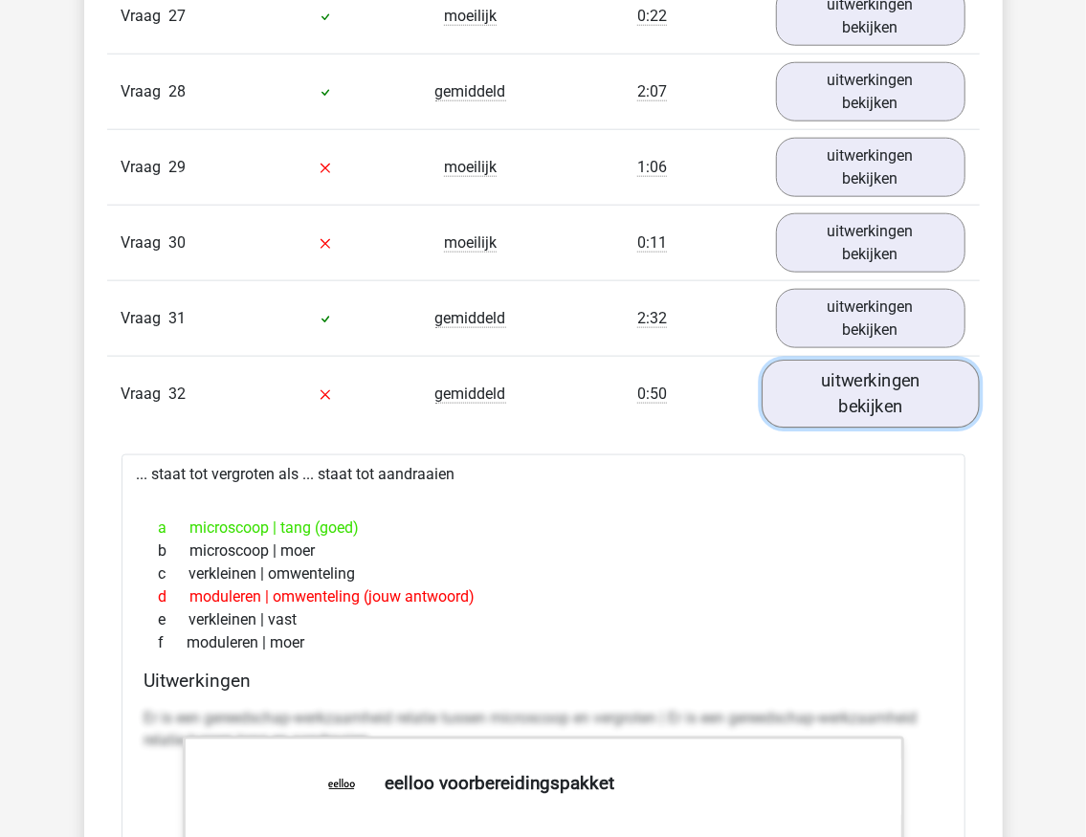
click at [875, 361] on link "uitwerkingen bekijken" at bounding box center [871, 395] width 218 height 68
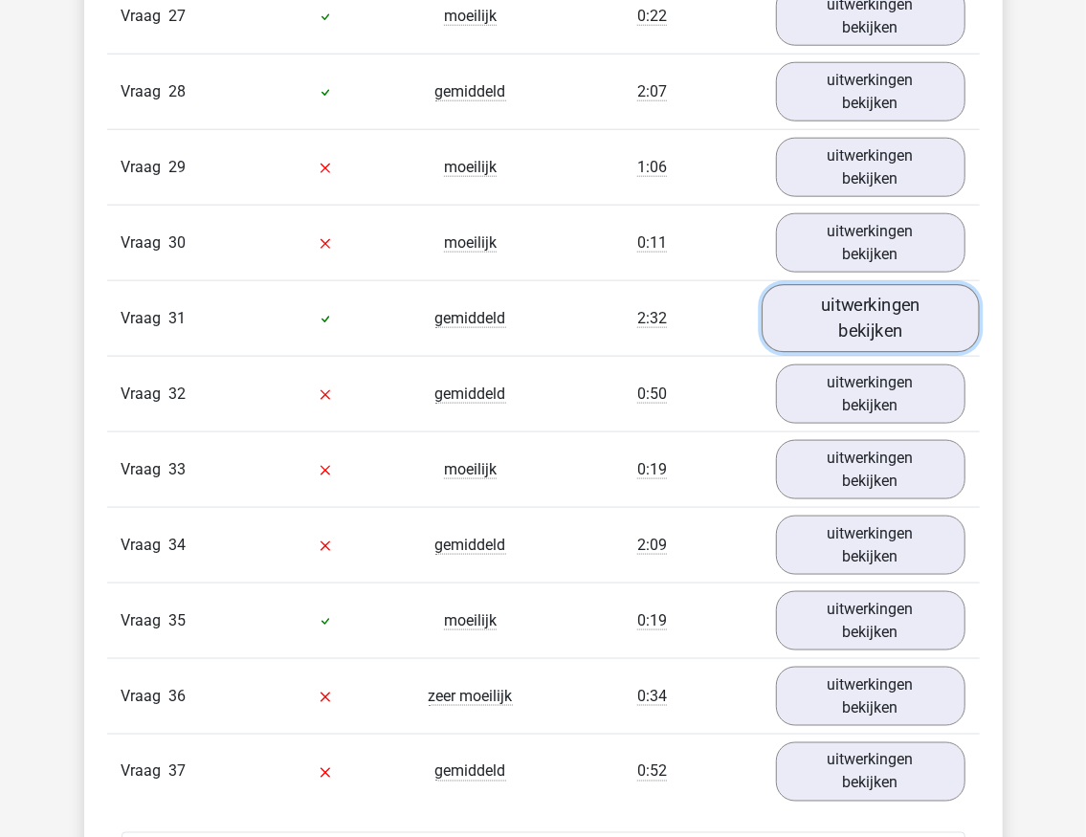
click at [878, 285] on link "uitwerkingen bekijken" at bounding box center [871, 319] width 218 height 68
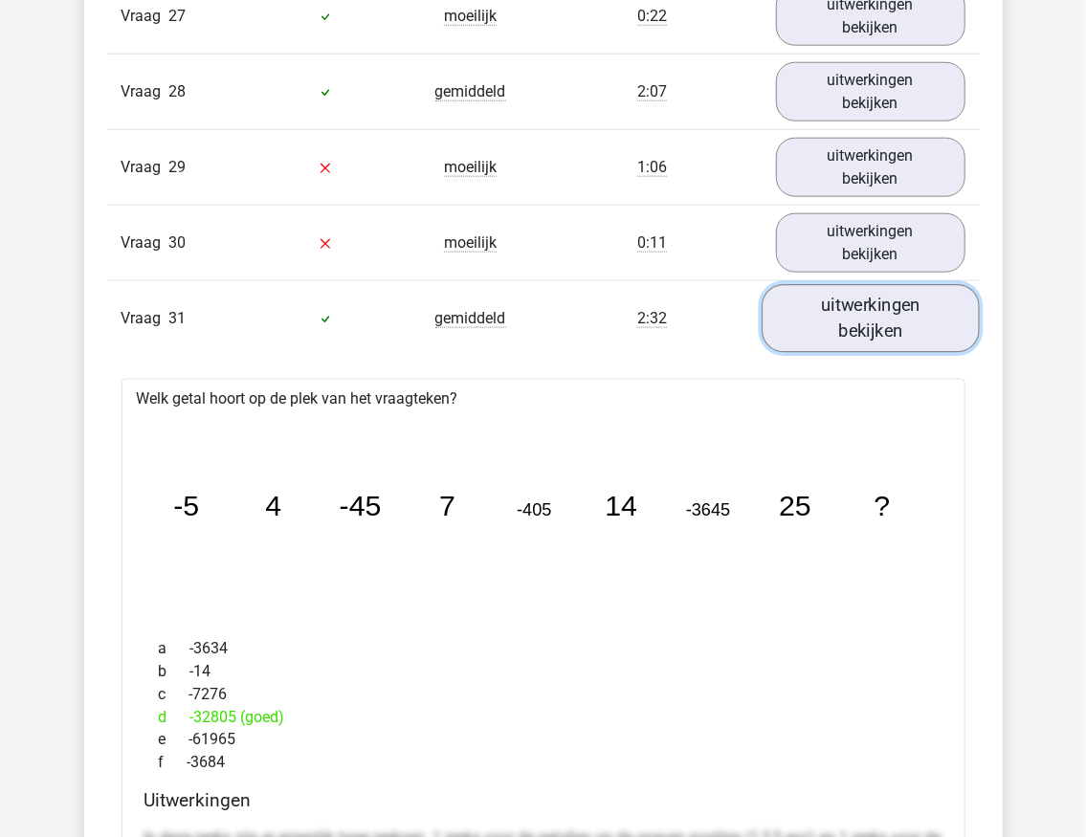
click at [836, 285] on link "uitwerkingen bekijken" at bounding box center [871, 319] width 218 height 68
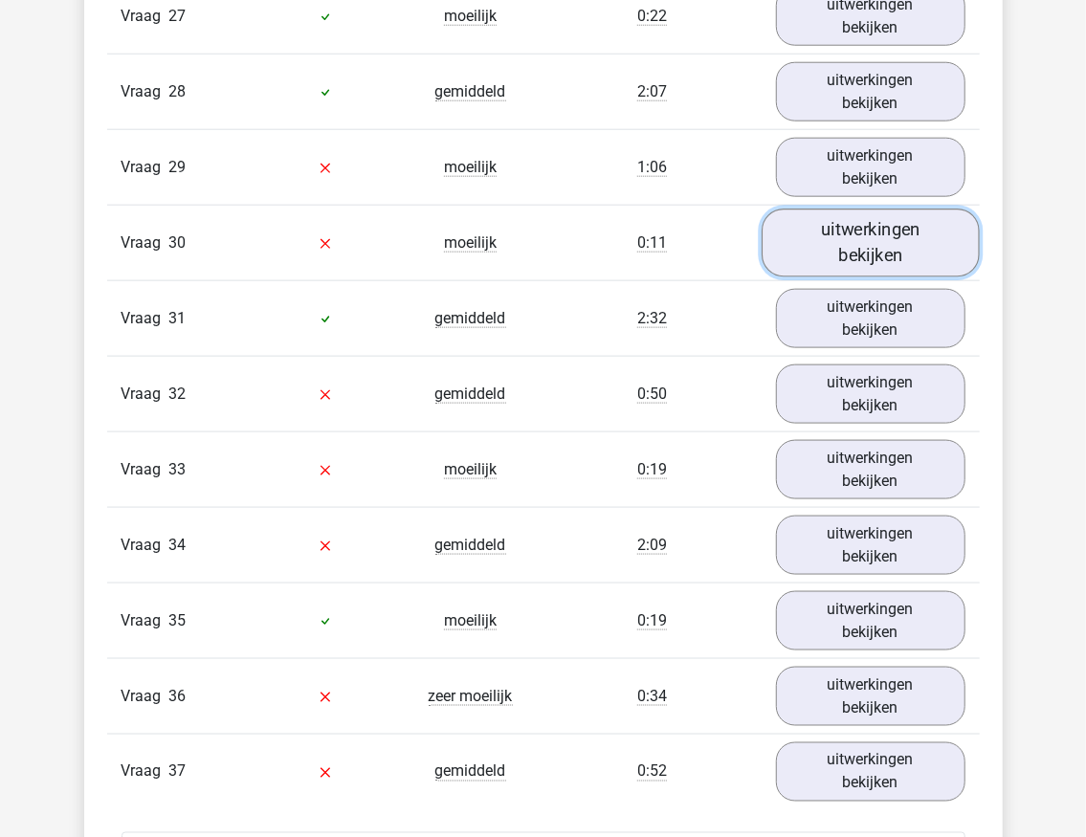
click at [863, 210] on link "uitwerkingen bekijken" at bounding box center [871, 244] width 218 height 68
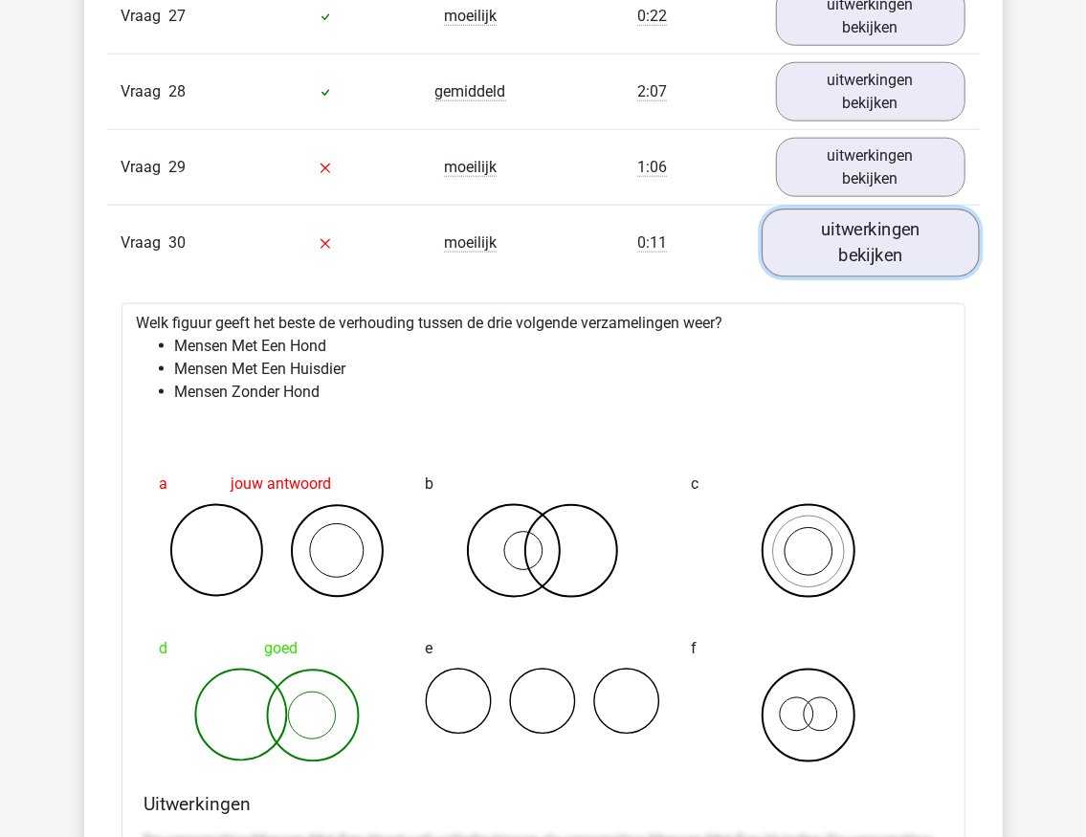
click at [877, 210] on link "uitwerkingen bekijken" at bounding box center [871, 244] width 218 height 68
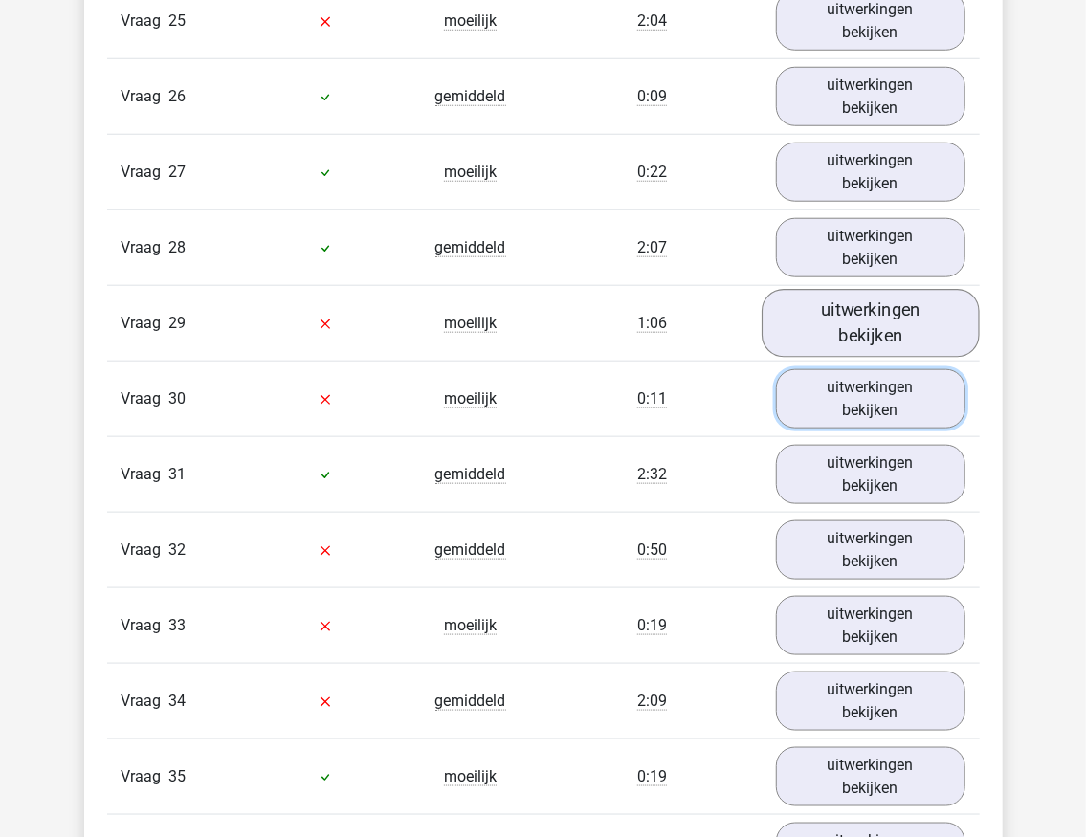
scroll to position [3955, 0]
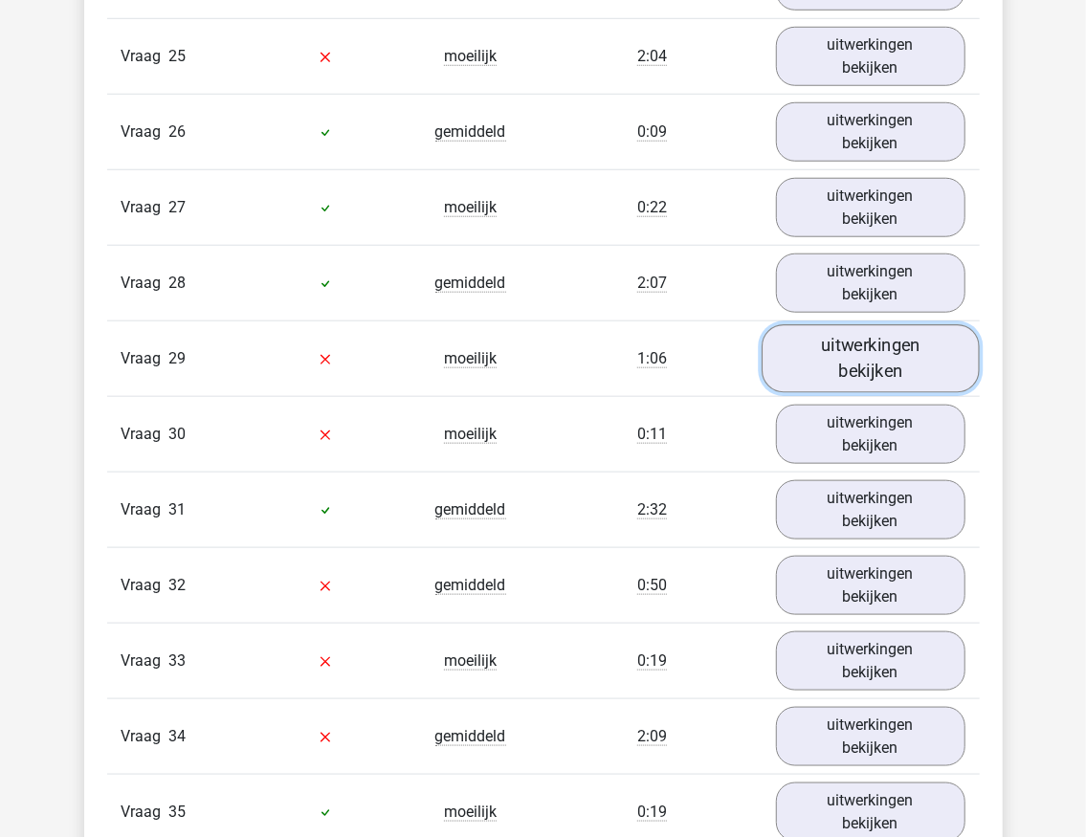
click at [829, 325] on link "uitwerkingen bekijken" at bounding box center [871, 359] width 218 height 68
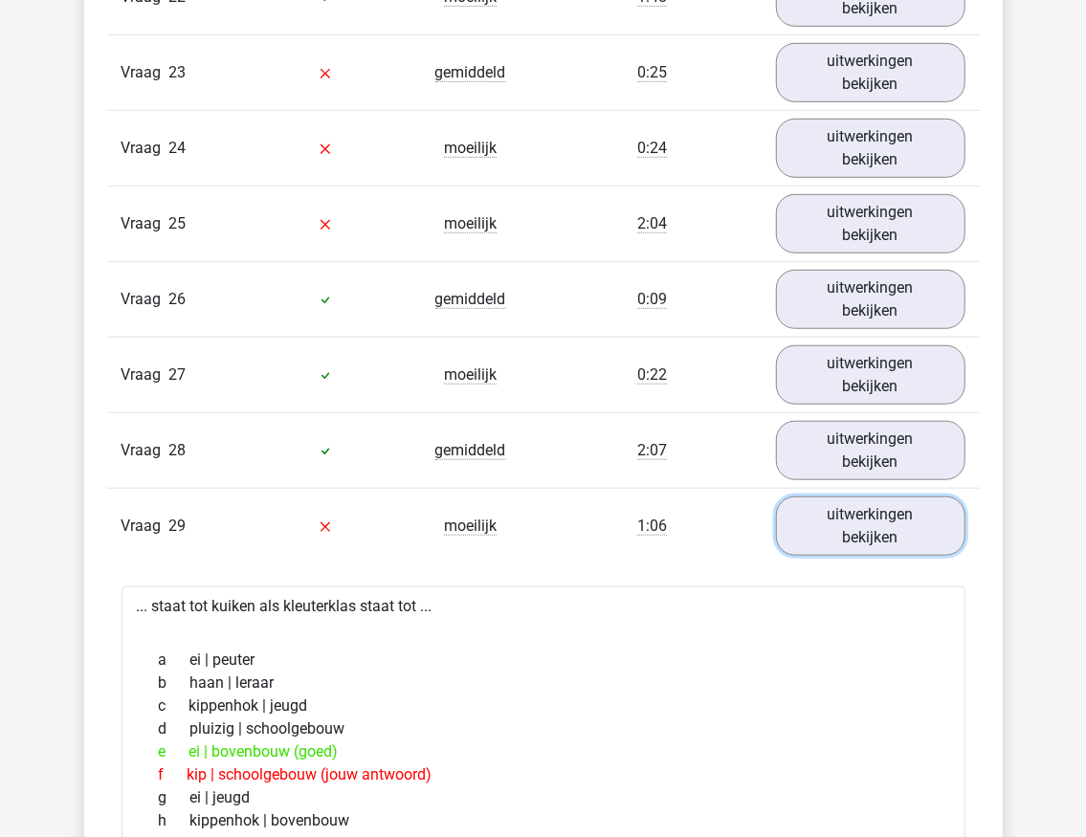
scroll to position [3763, 0]
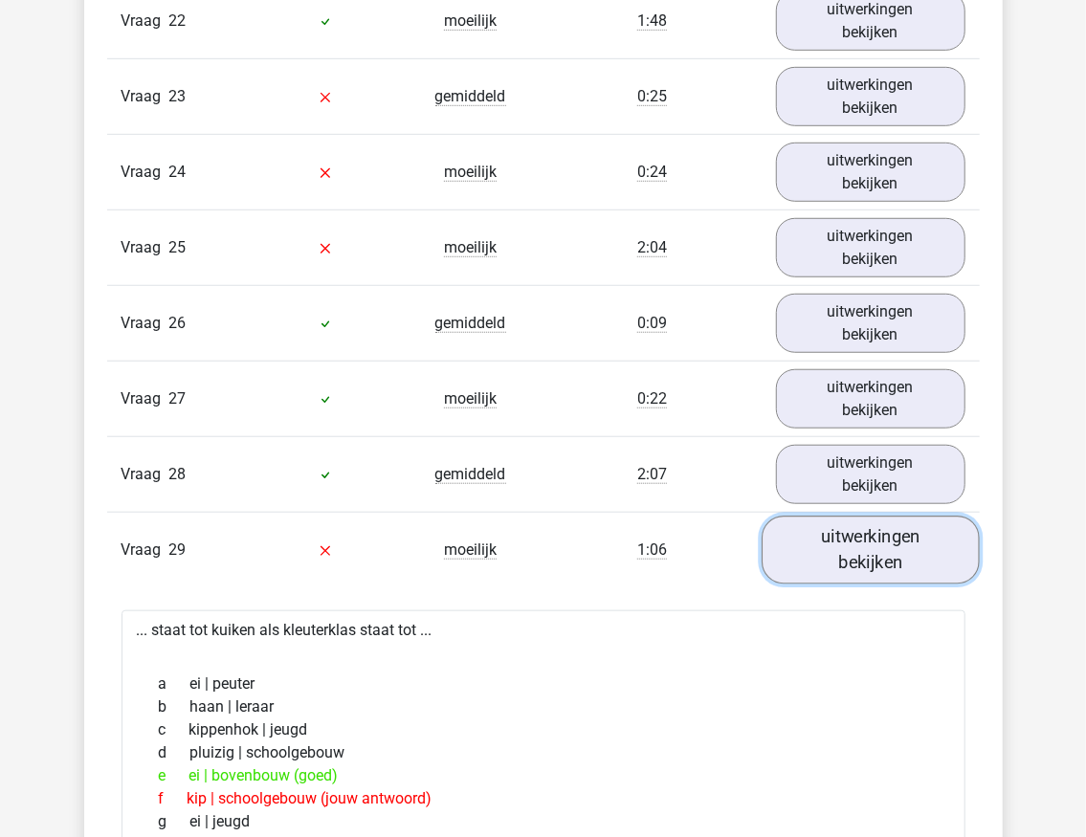
click at [840, 542] on link "uitwerkingen bekijken" at bounding box center [871, 551] width 218 height 68
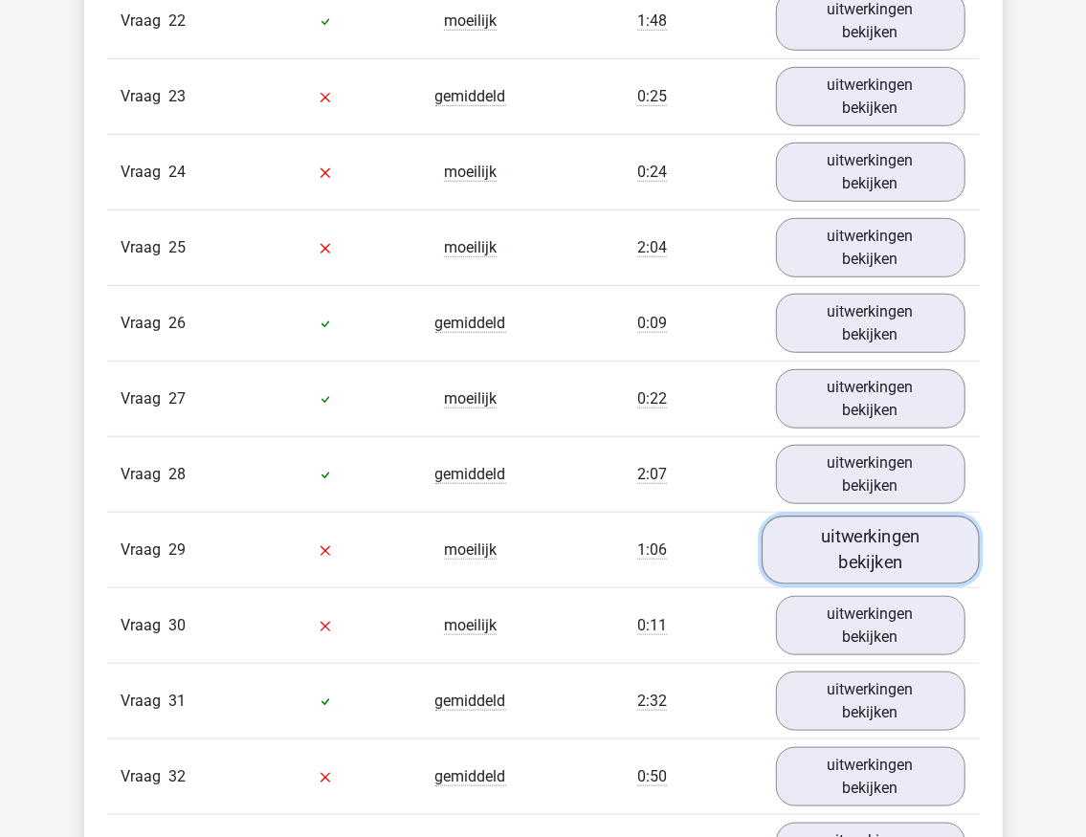
click at [829, 517] on link "uitwerkingen bekijken" at bounding box center [871, 551] width 218 height 68
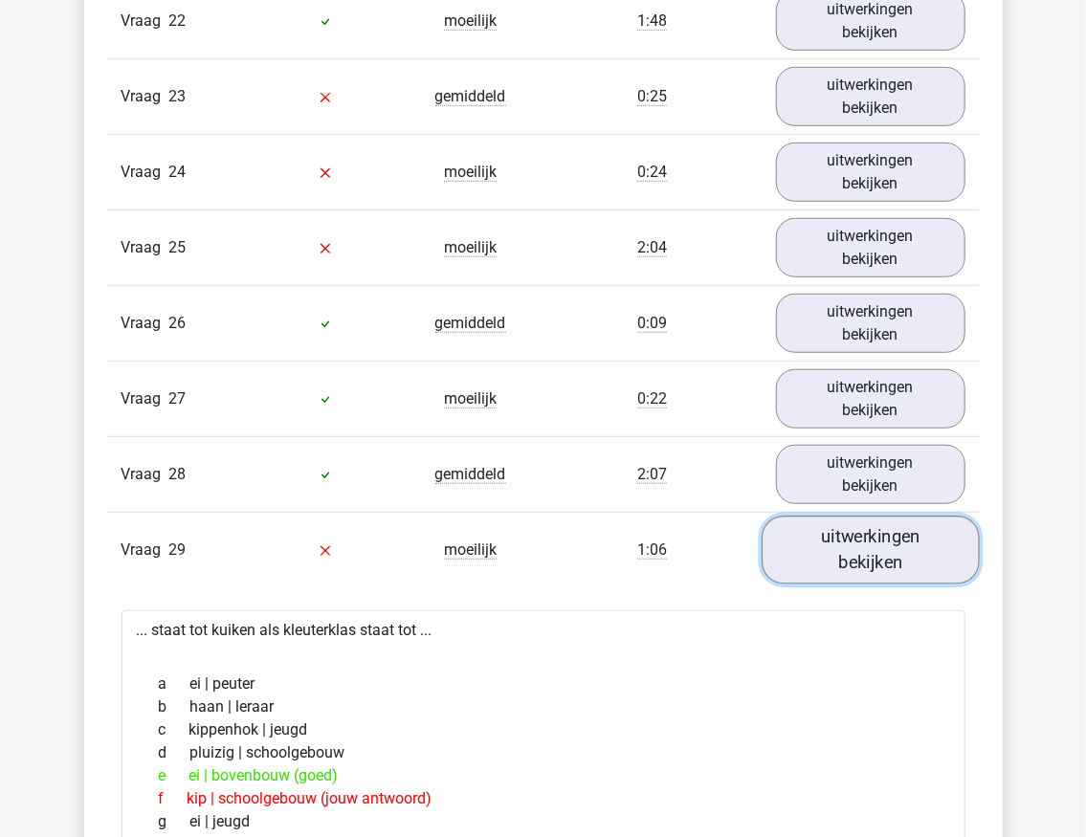
click at [831, 517] on link "uitwerkingen bekijken" at bounding box center [871, 551] width 218 height 68
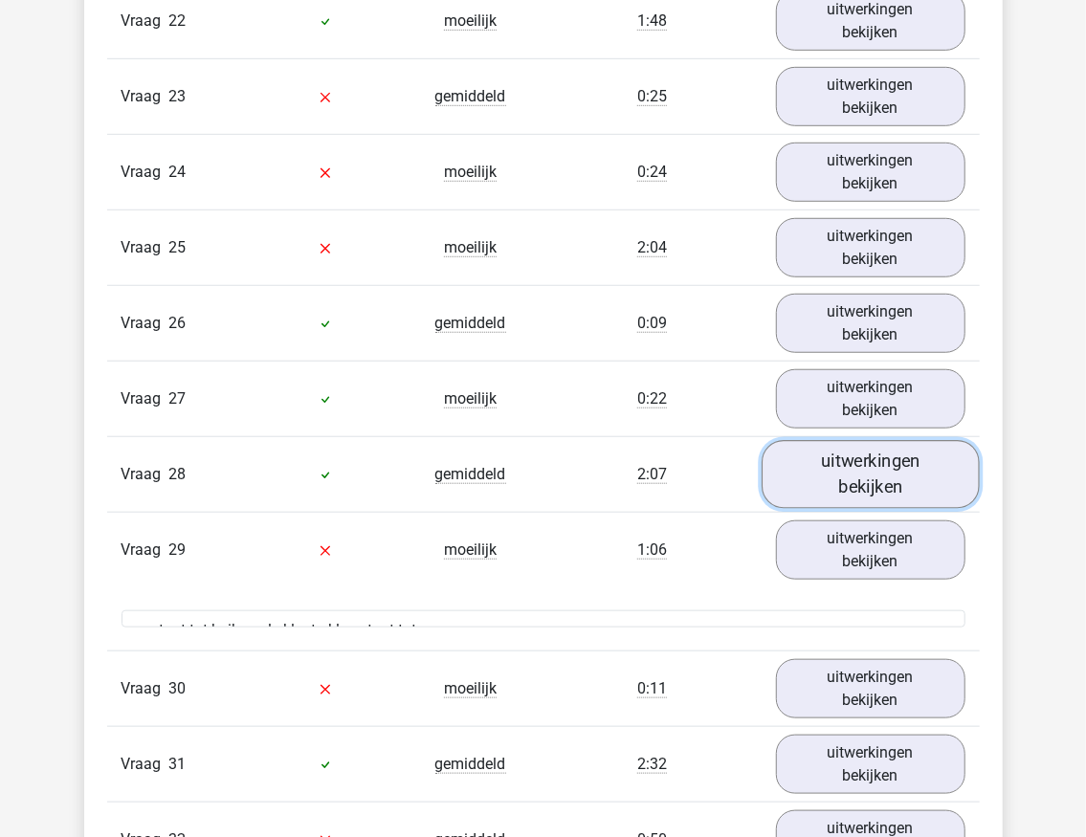
click at [848, 441] on link "uitwerkingen bekijken" at bounding box center [871, 475] width 218 height 68
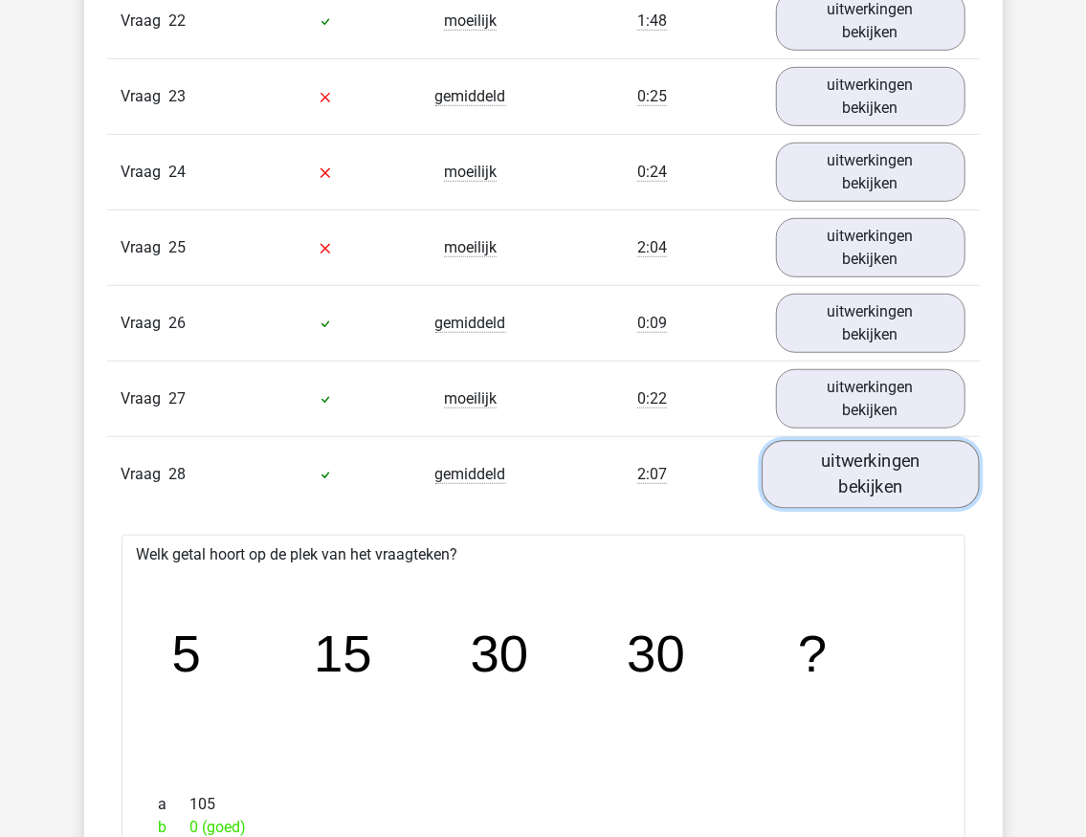
click at [846, 441] on link "uitwerkingen bekijken" at bounding box center [871, 475] width 218 height 68
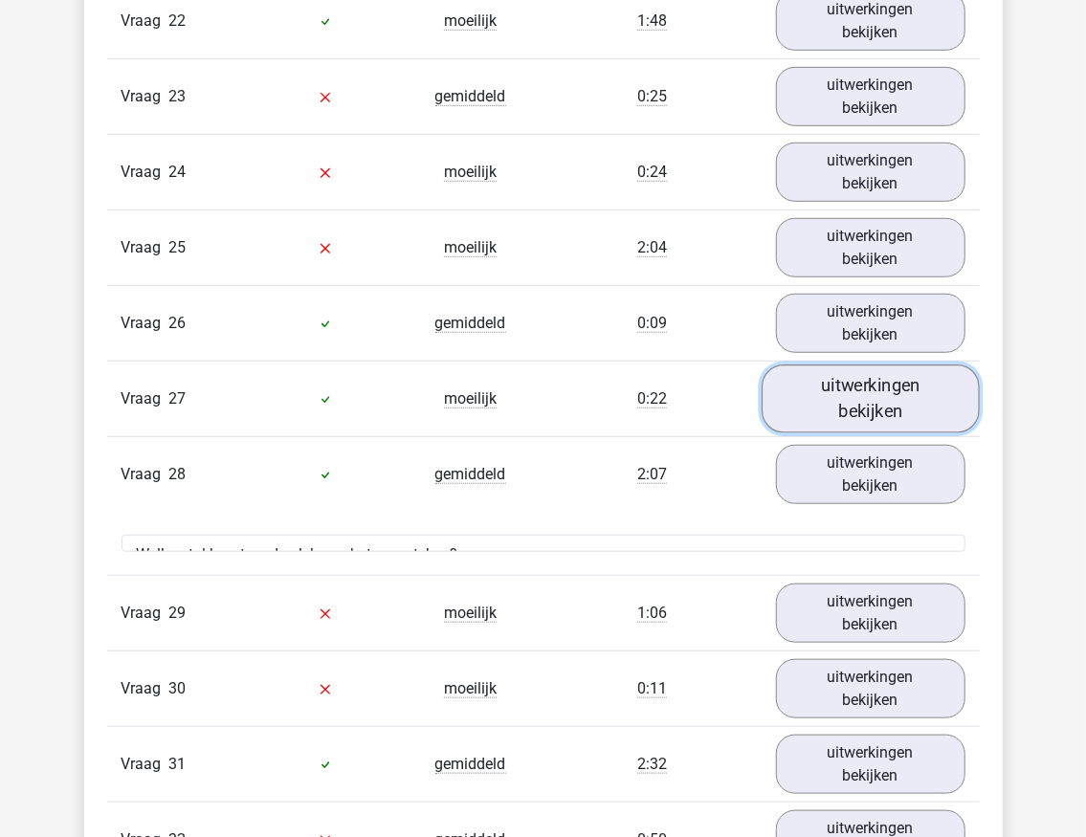
click at [857, 366] on link "uitwerkingen bekijken" at bounding box center [871, 400] width 218 height 68
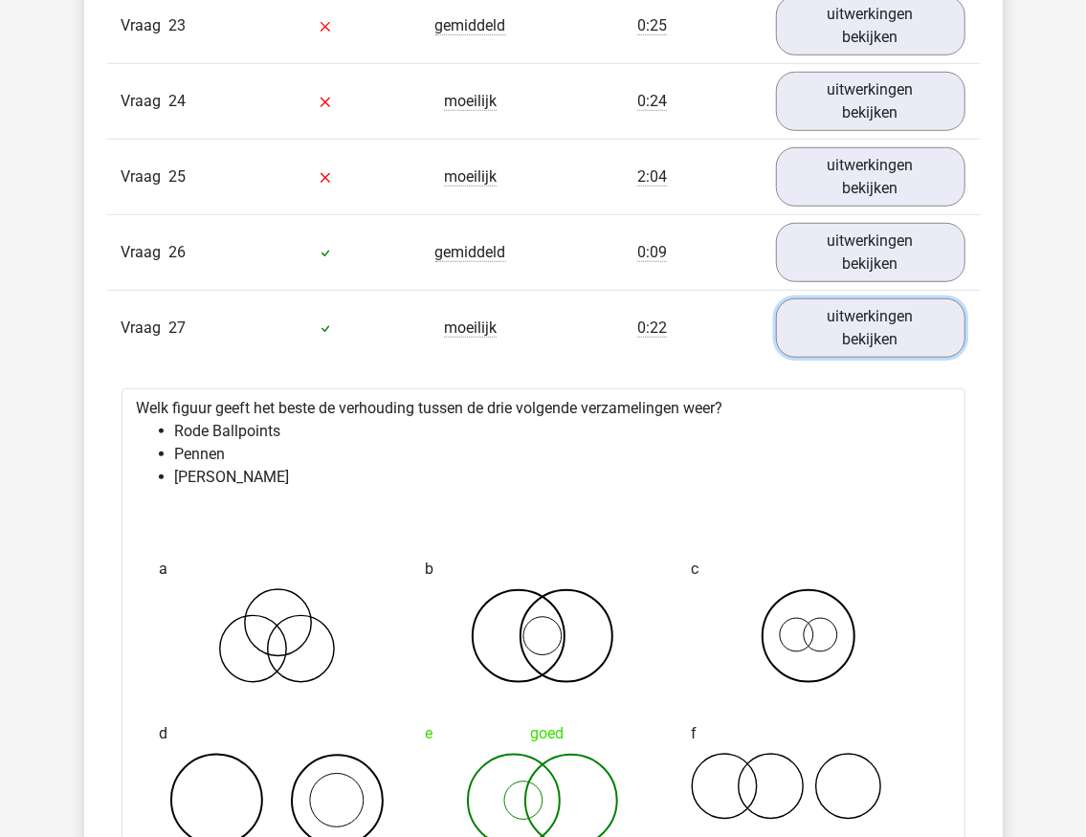
scroll to position [3955, 0]
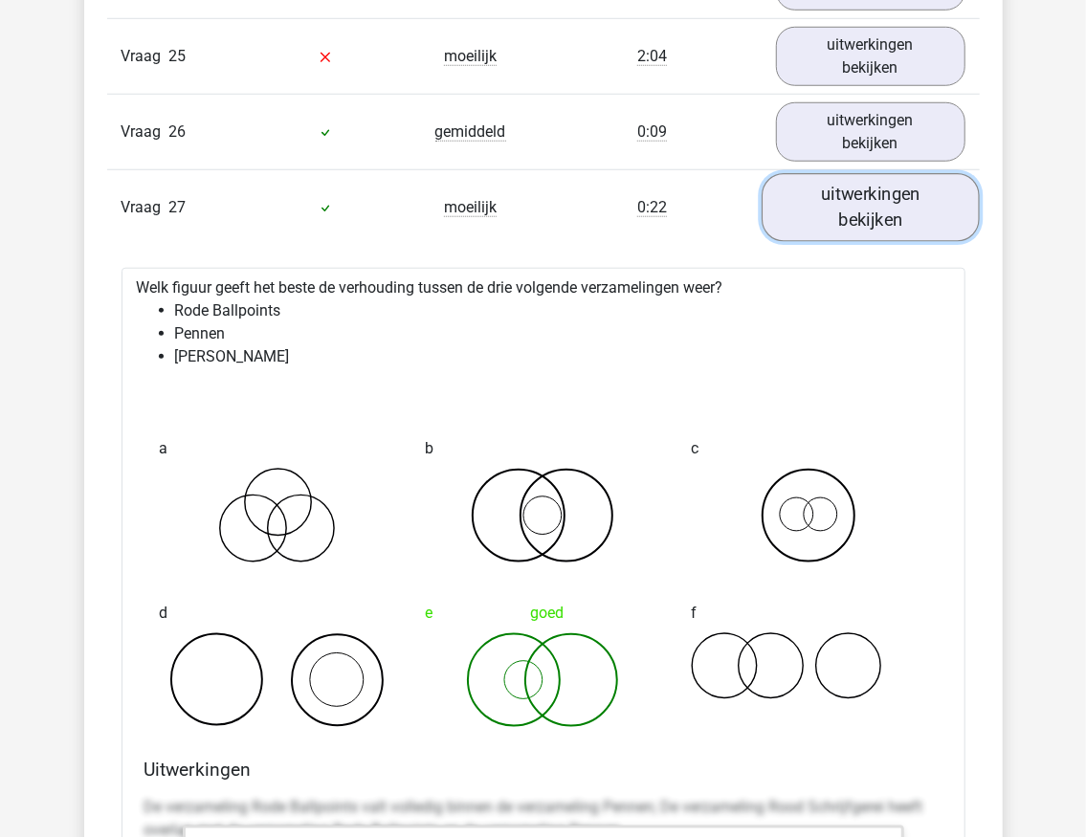
click at [863, 183] on link "uitwerkingen bekijken" at bounding box center [871, 208] width 218 height 68
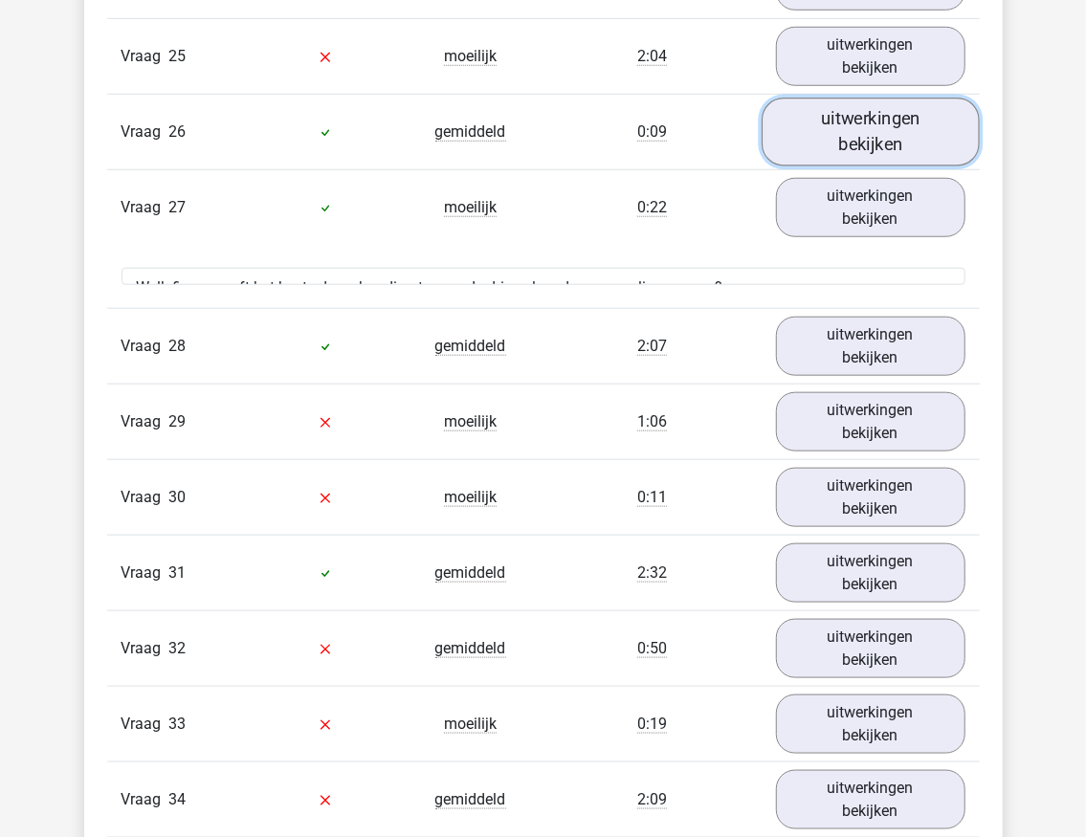
click at [861, 121] on link "uitwerkingen bekijken" at bounding box center [871, 133] width 218 height 68
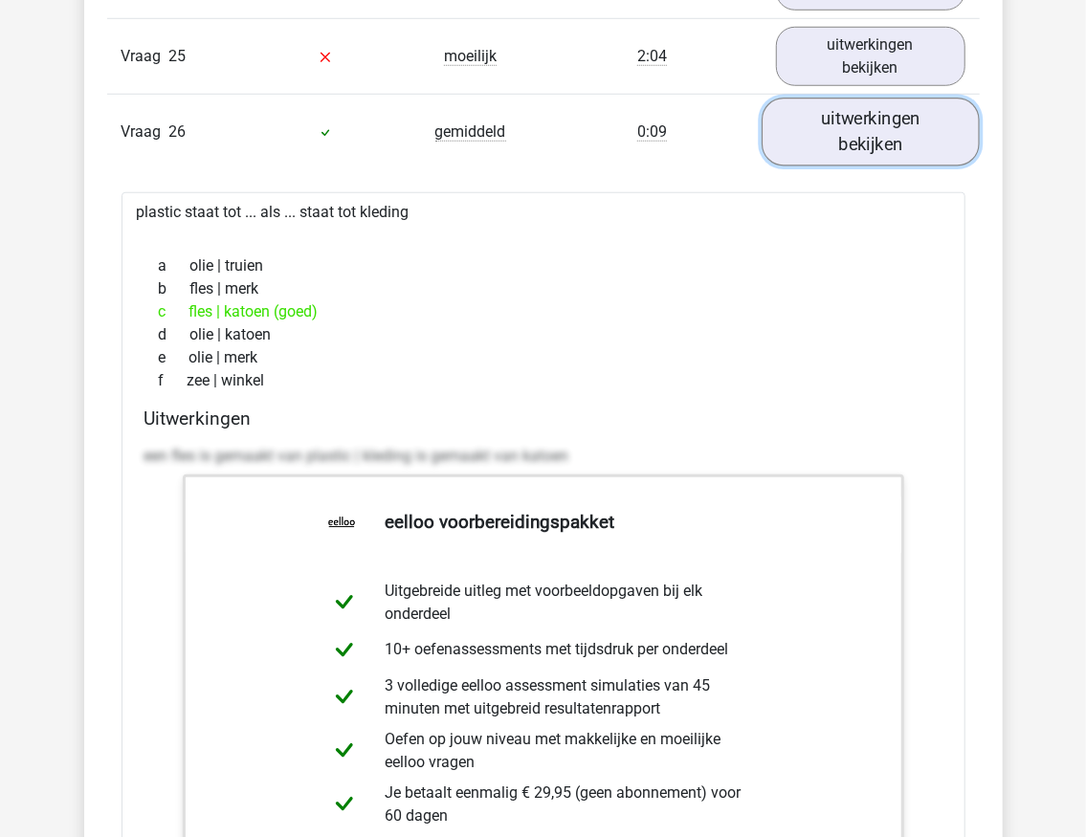
click at [863, 119] on link "uitwerkingen bekijken" at bounding box center [871, 133] width 218 height 68
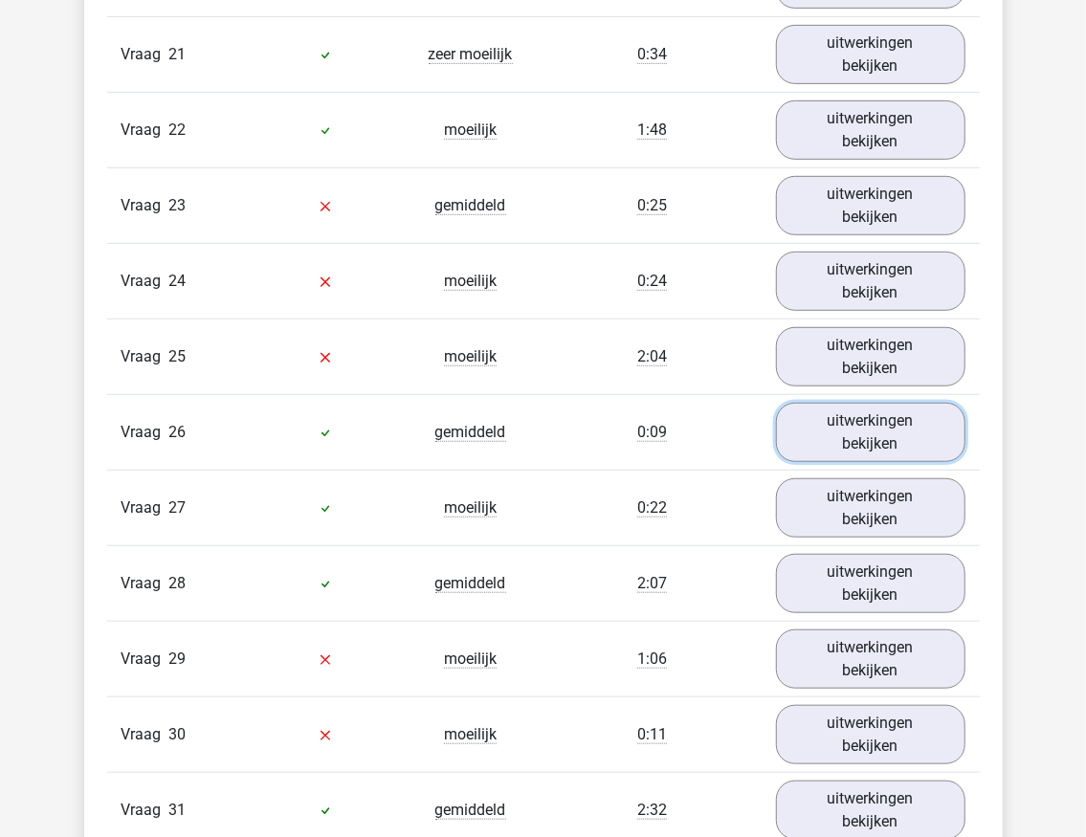
scroll to position [3636, 0]
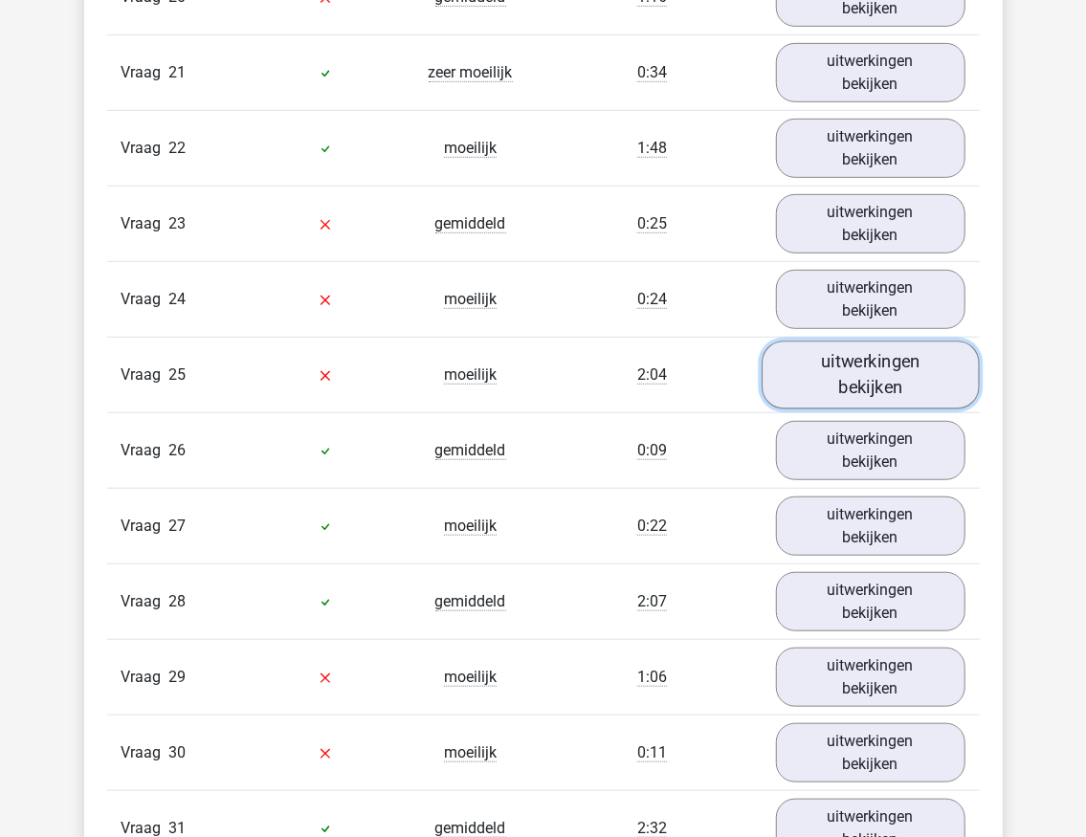
click at [830, 368] on link "uitwerkingen bekijken" at bounding box center [871, 376] width 218 height 68
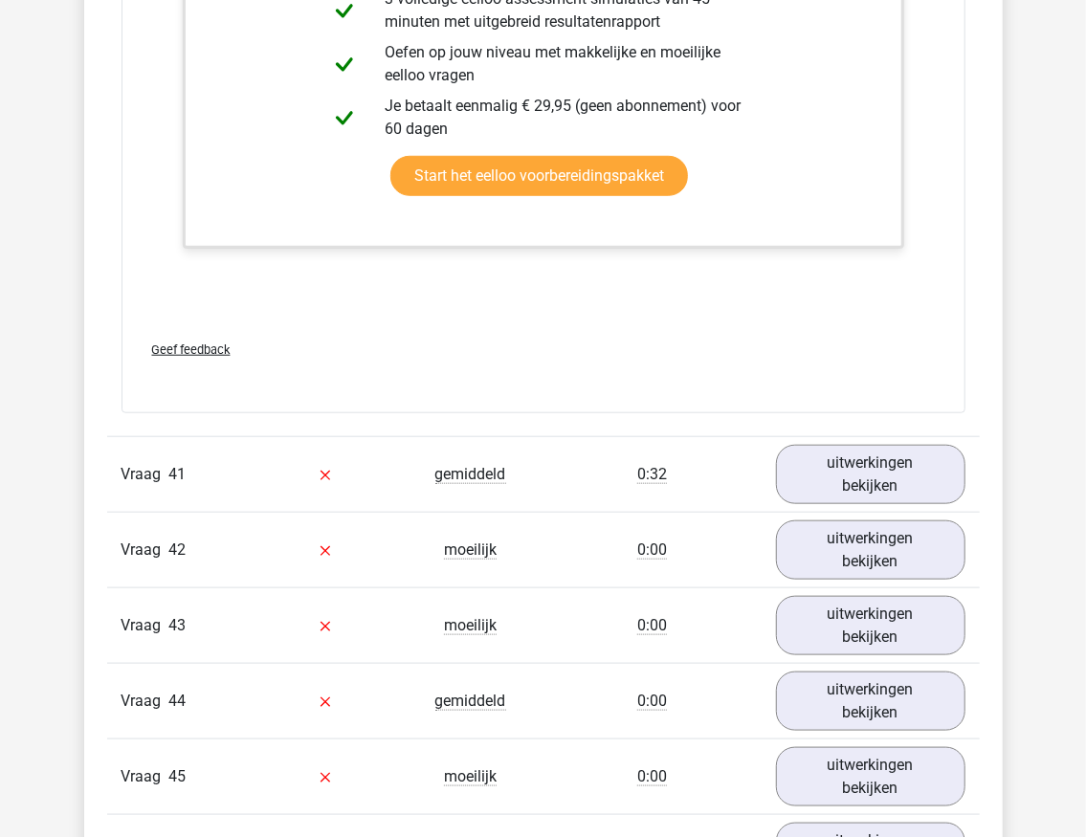
scroll to position [10780, 0]
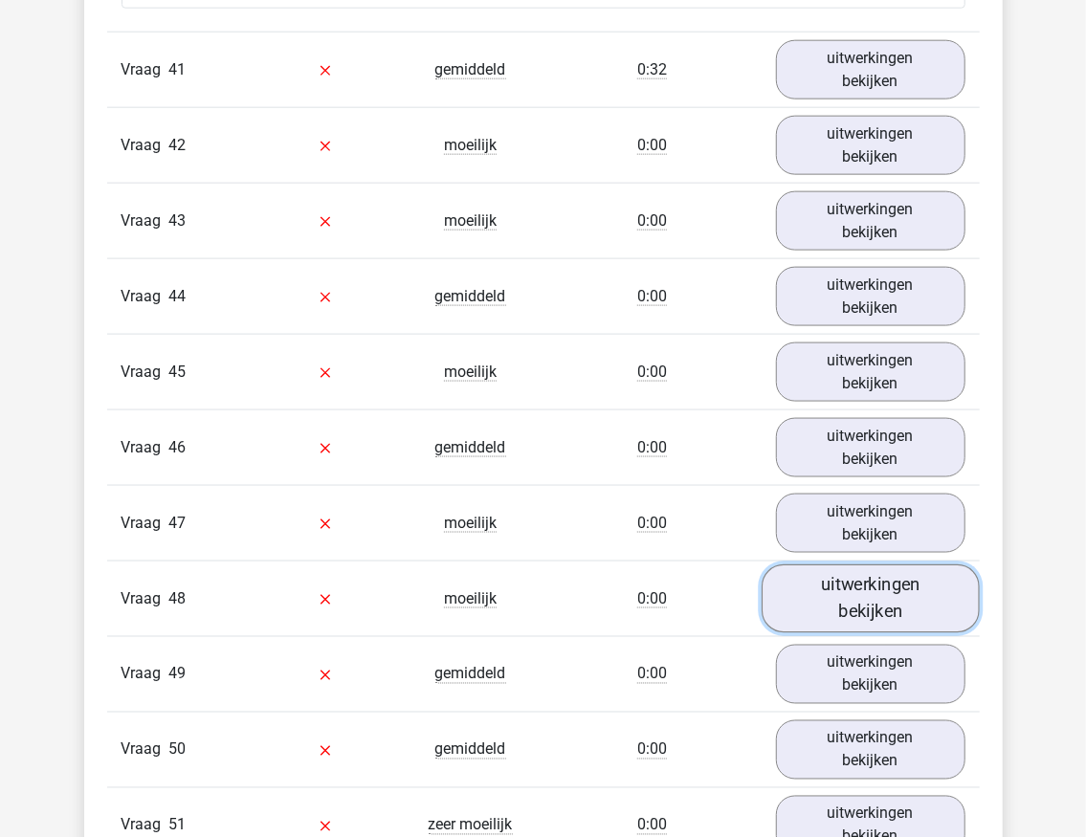
click at [825, 565] on link "uitwerkingen bekijken" at bounding box center [871, 599] width 218 height 68
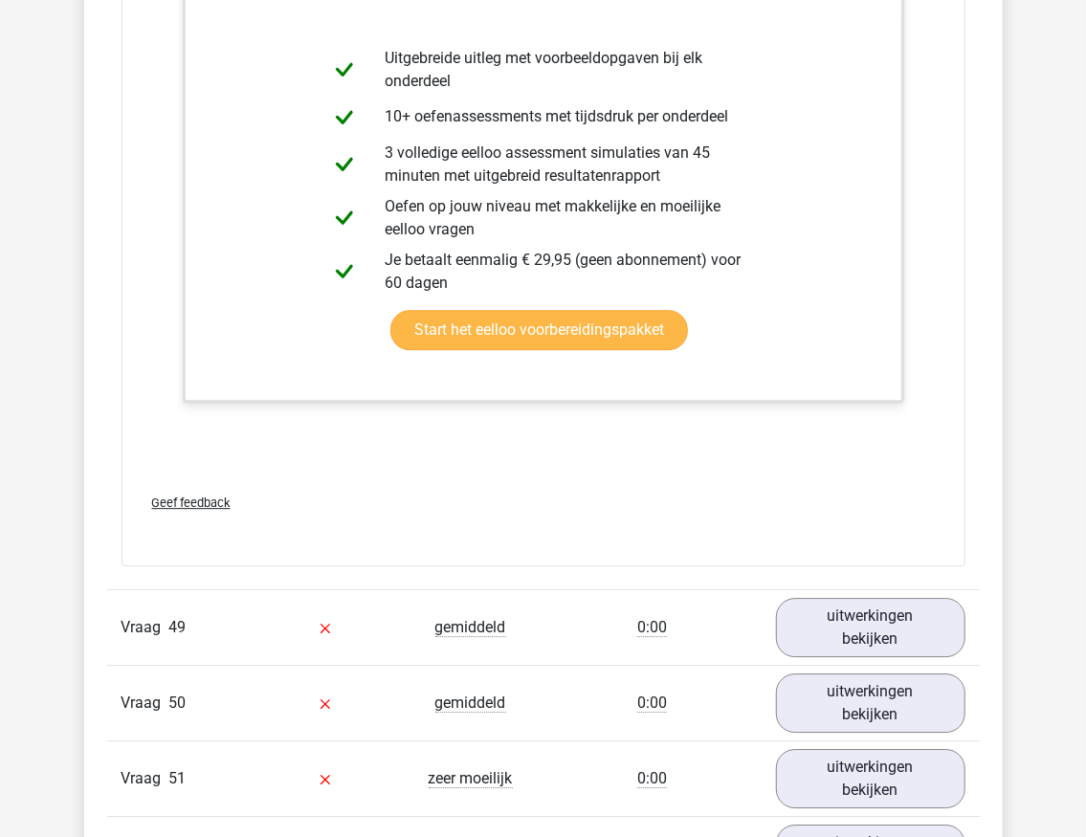
scroll to position [12056, 0]
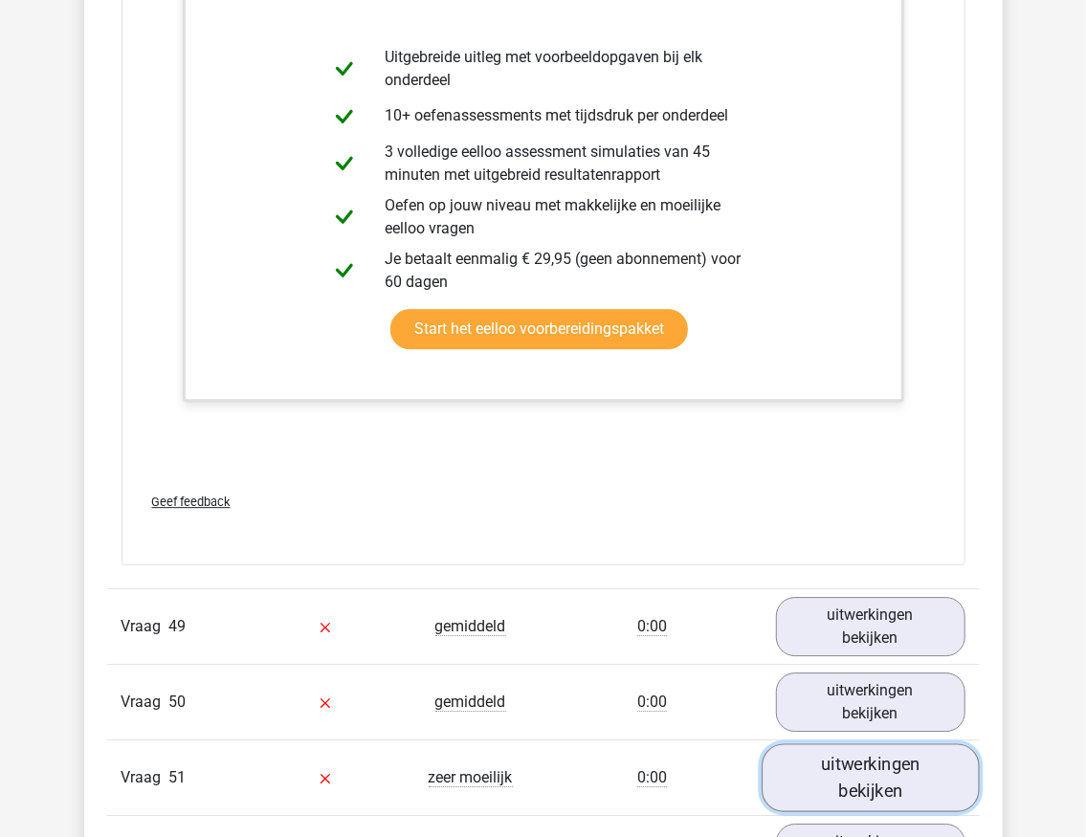
click at [878, 744] on link "uitwerkingen bekijken" at bounding box center [871, 778] width 218 height 68
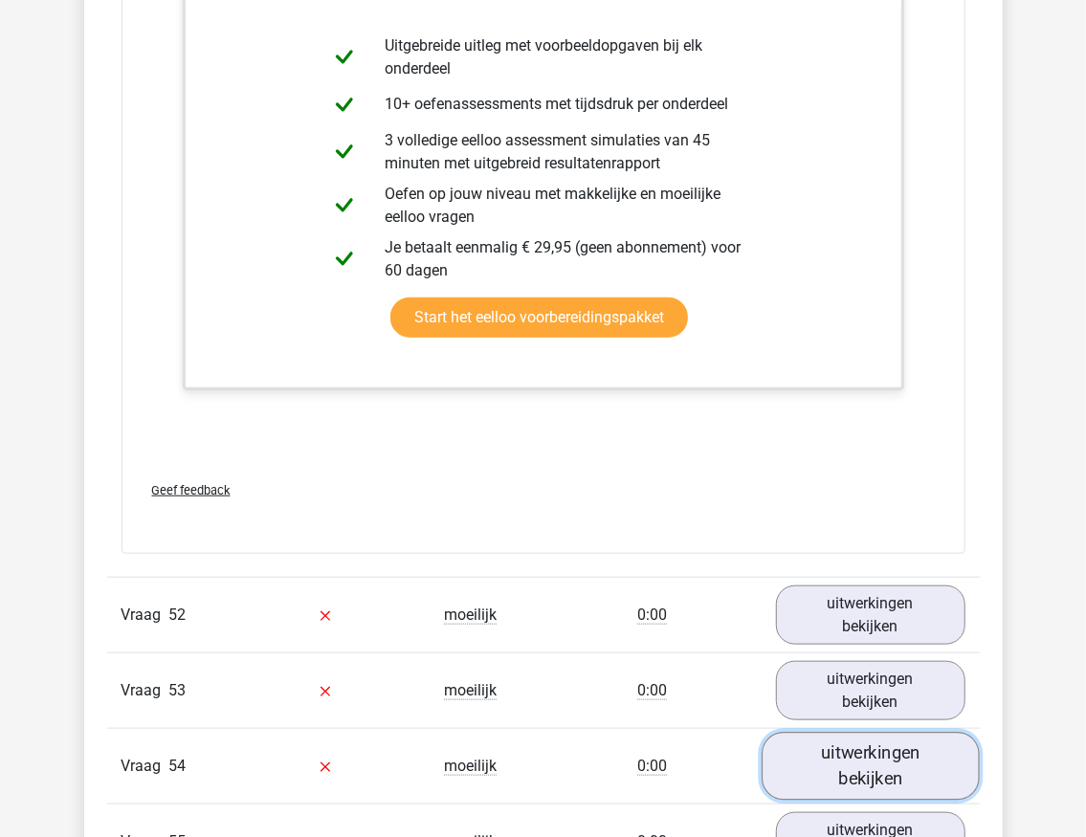
click at [840, 733] on link "uitwerkingen bekijken" at bounding box center [871, 767] width 218 height 68
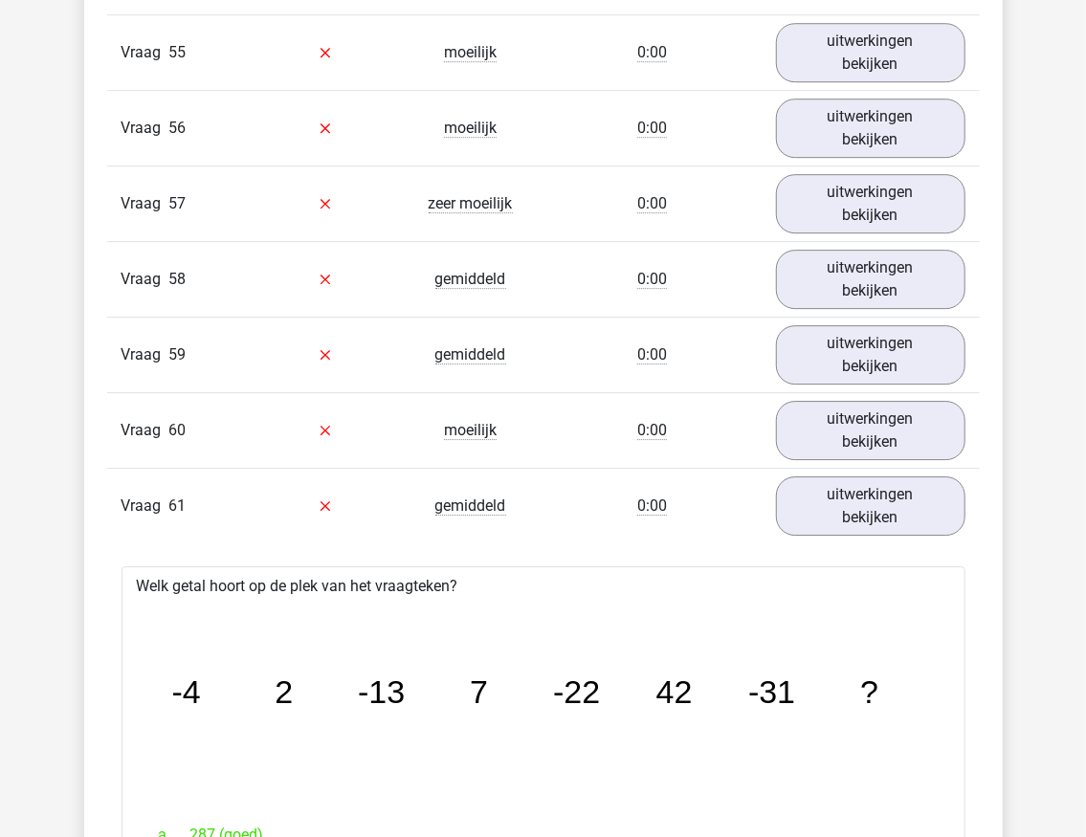
scroll to position [15564, 0]
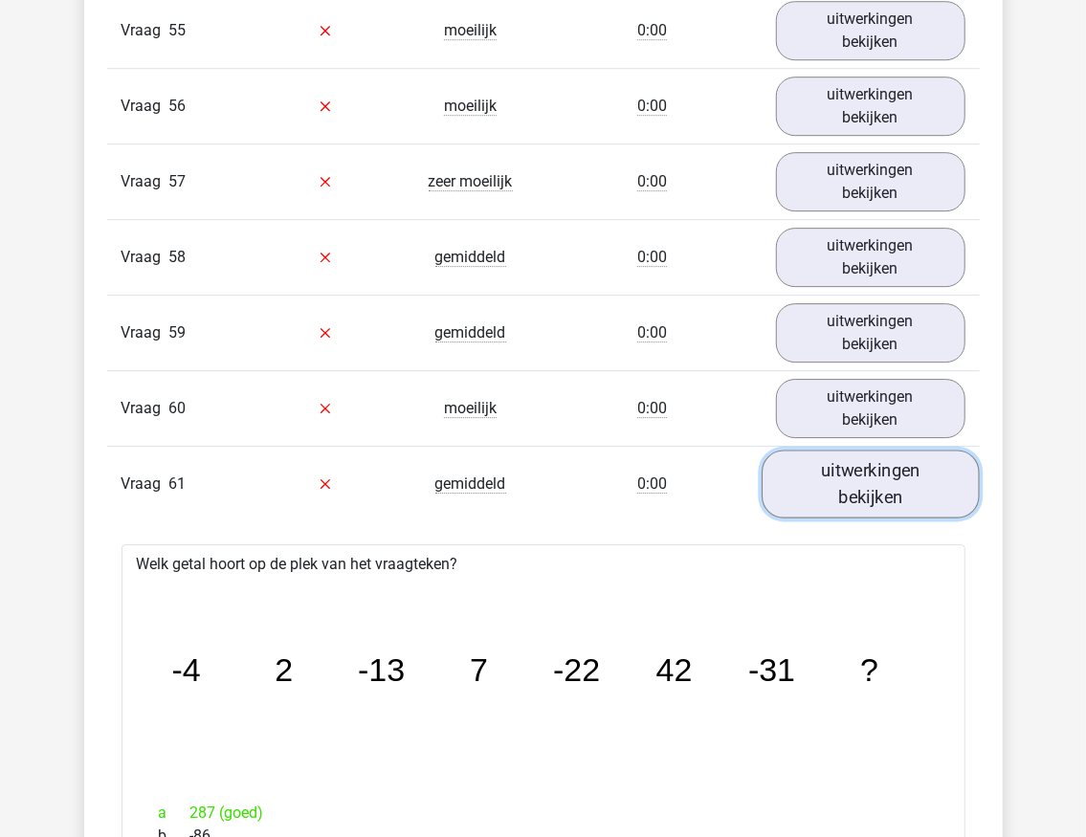
click at [891, 450] on link "uitwerkingen bekijken" at bounding box center [871, 484] width 218 height 68
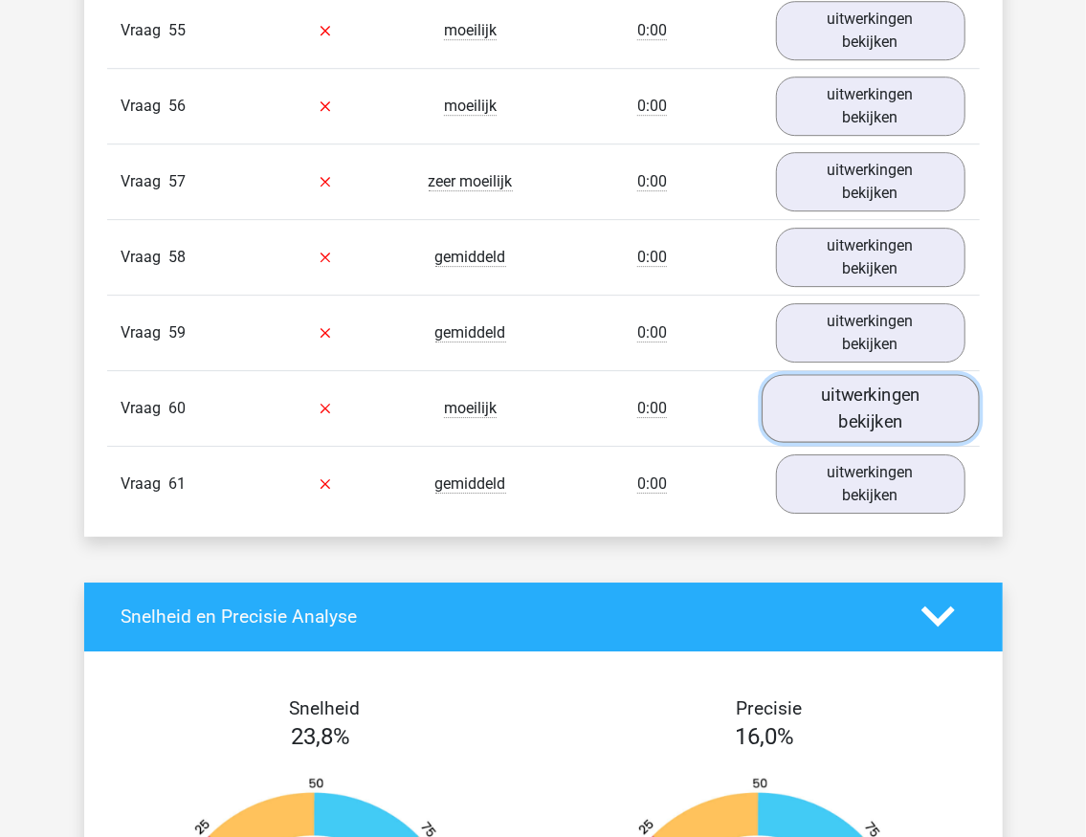
click at [873, 374] on link "uitwerkingen bekijken" at bounding box center [871, 408] width 218 height 68
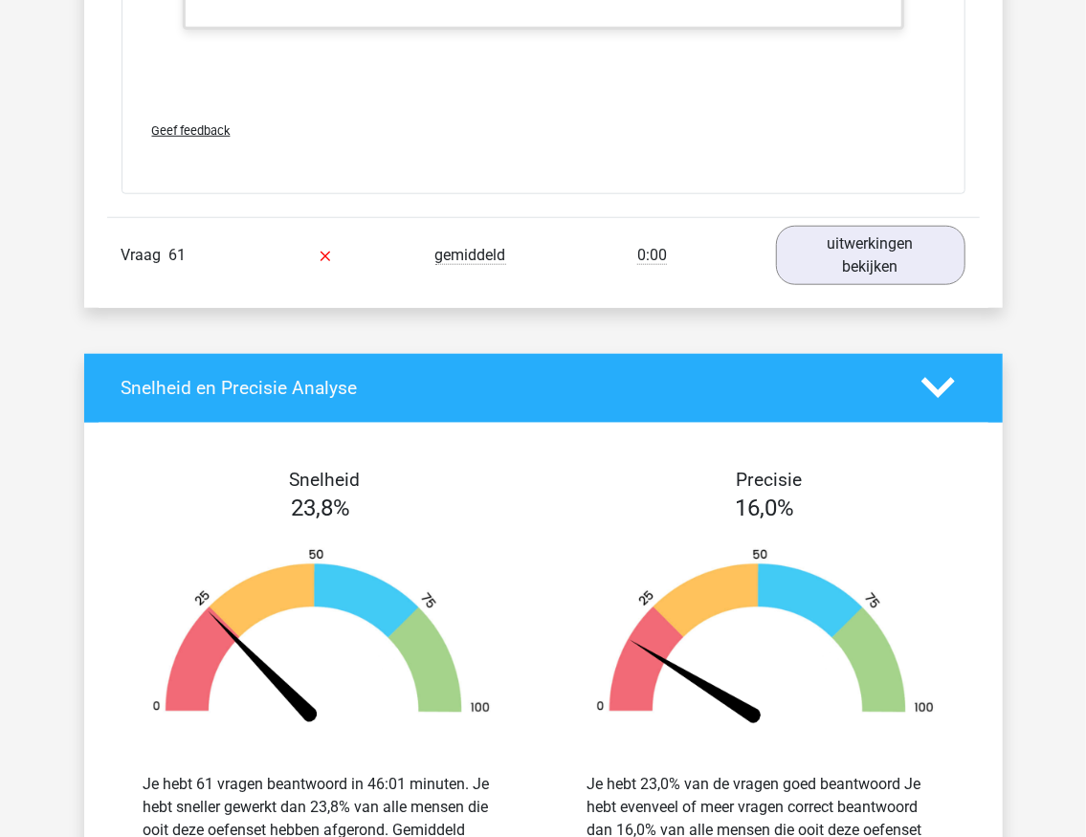
scroll to position [17032, 0]
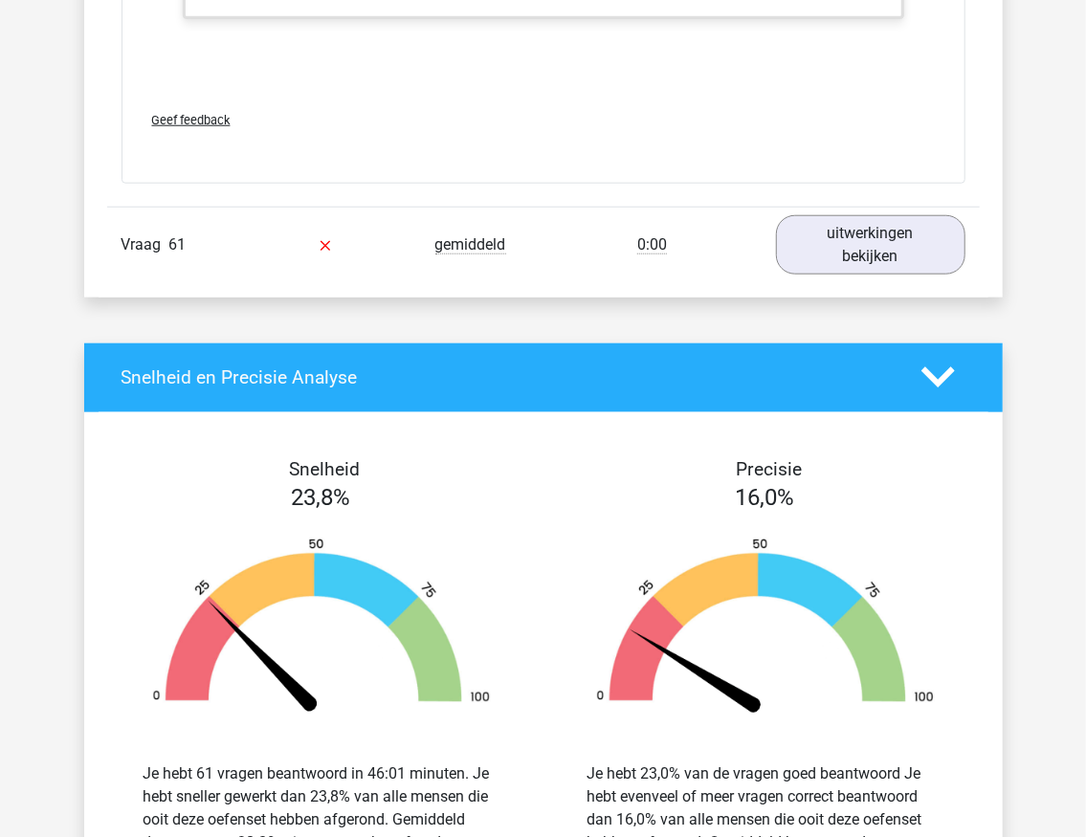
drag, startPoint x: 607, startPoint y: 798, endPoint x: 673, endPoint y: 805, distance: 66.4
click at [673, 805] on div "Je hebt 23,0% van de vragen goed beantwoord Je hebt evenveel of meer vragen cor…" at bounding box center [766, 820] width 356 height 115
drag, startPoint x: 703, startPoint y: 806, endPoint x: 842, endPoint y: 810, distance: 138.8
click at [842, 810] on div "Je hebt 23,0% van de vragen goed beantwoord Je hebt evenveel of meer vragen cor…" at bounding box center [766, 820] width 356 height 115
click at [857, 793] on div "Je hebt 23,0% van de vragen goed beantwoord Je hebt evenveel of meer vragen cor…" at bounding box center [766, 820] width 356 height 115
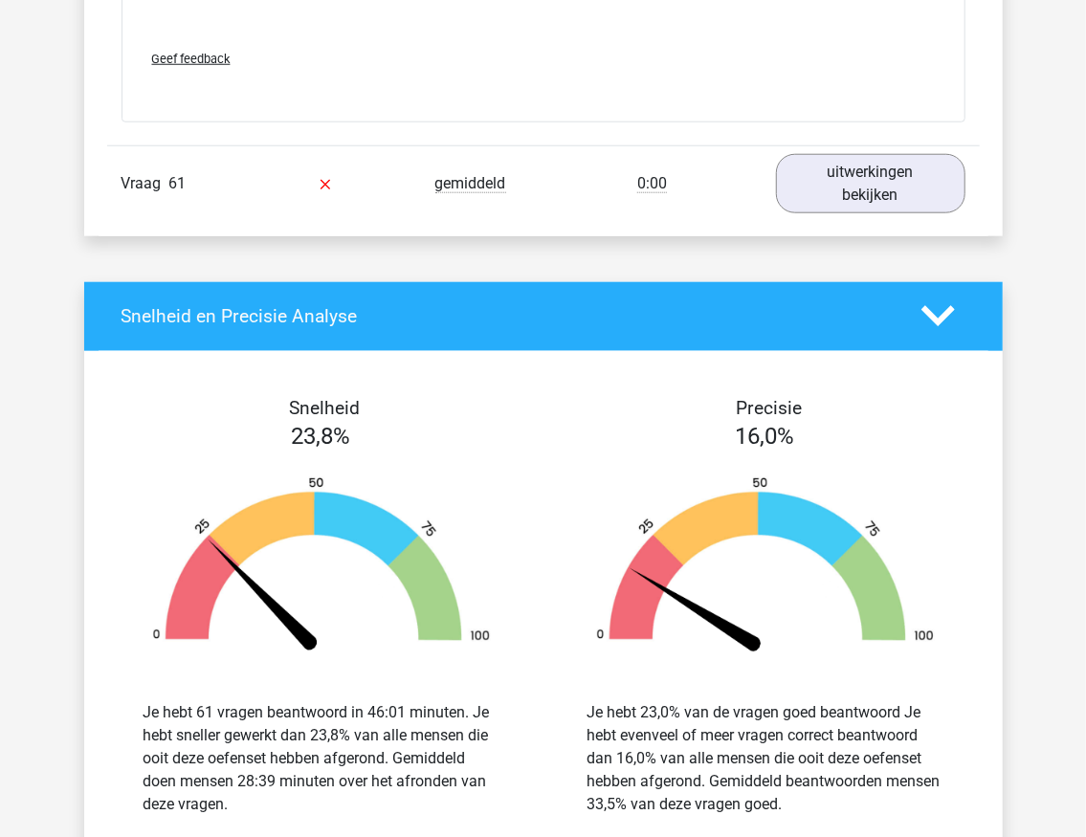
scroll to position [17095, 0]
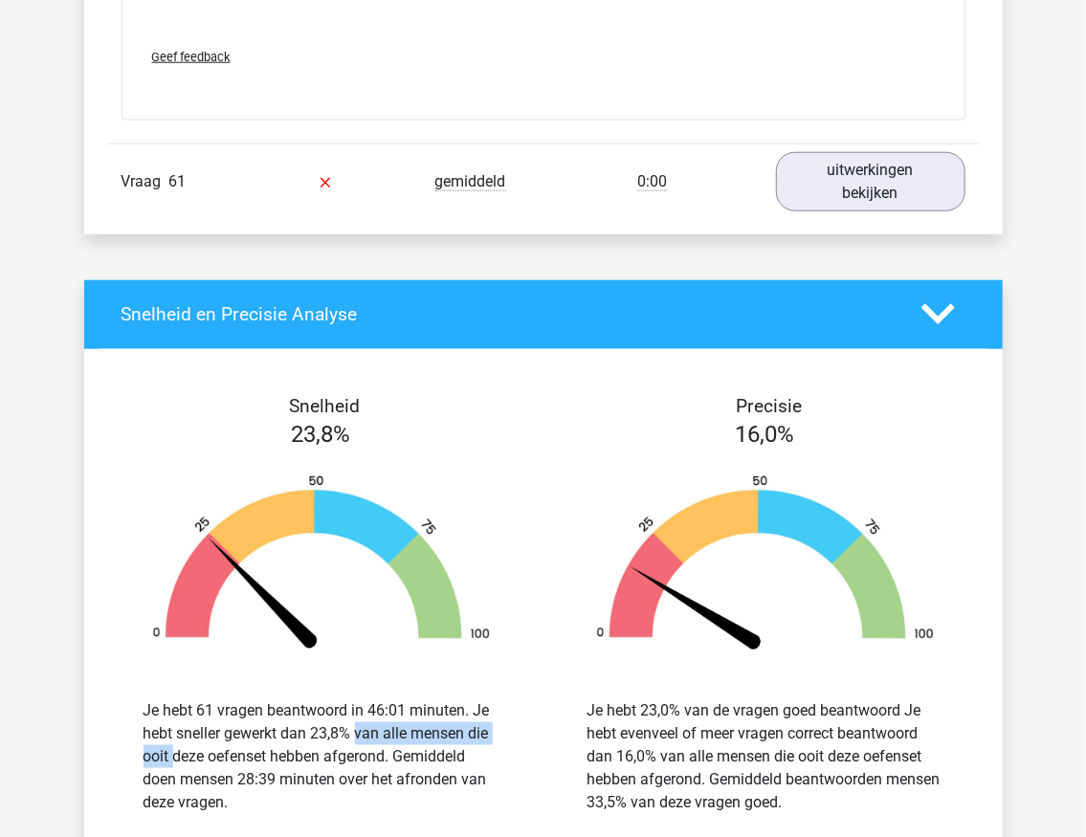
drag, startPoint x: 262, startPoint y: 669, endPoint x: 423, endPoint y: 678, distance: 161.0
click at [423, 699] on div "Je hebt 61 vragen beantwoord in 46:01 minuten. Je hebt sneller gewerkt dan 23,8…" at bounding box center [322, 756] width 356 height 115
click at [444, 699] on div "Je hebt 61 vragen beantwoord in 46:01 minuten. Je hebt sneller gewerkt dan 23,8…" at bounding box center [322, 756] width 356 height 115
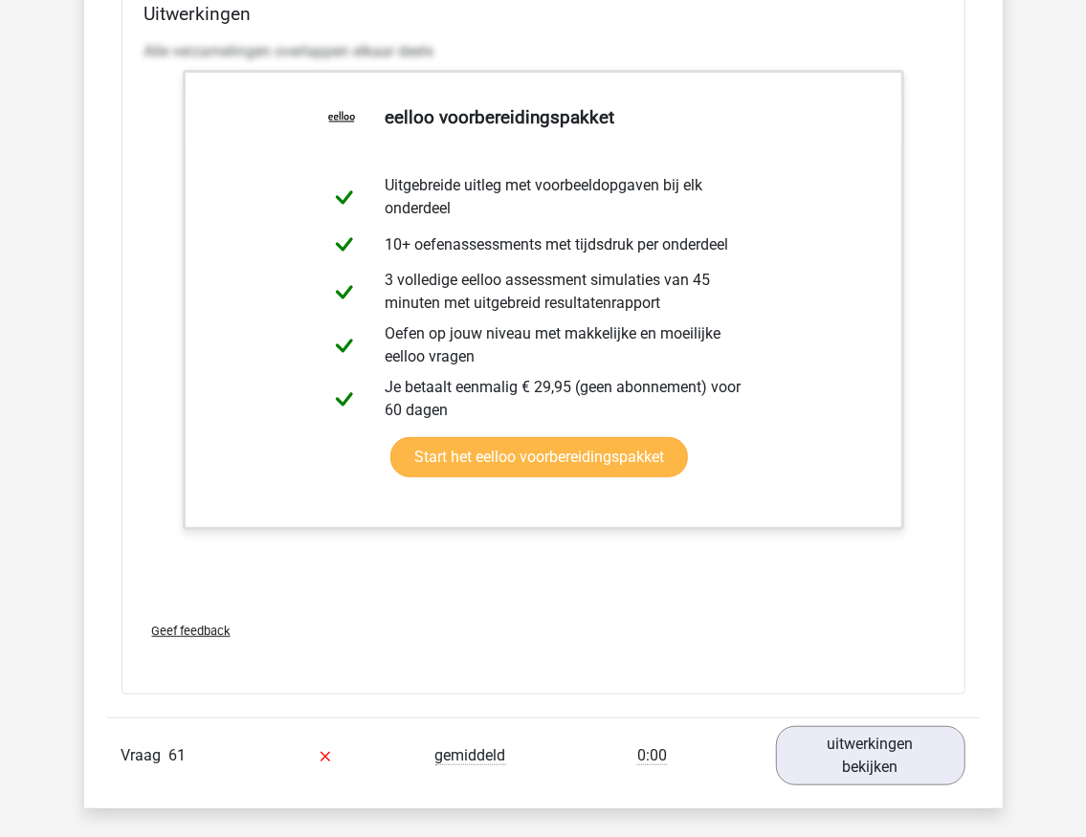
scroll to position [16138, 0]
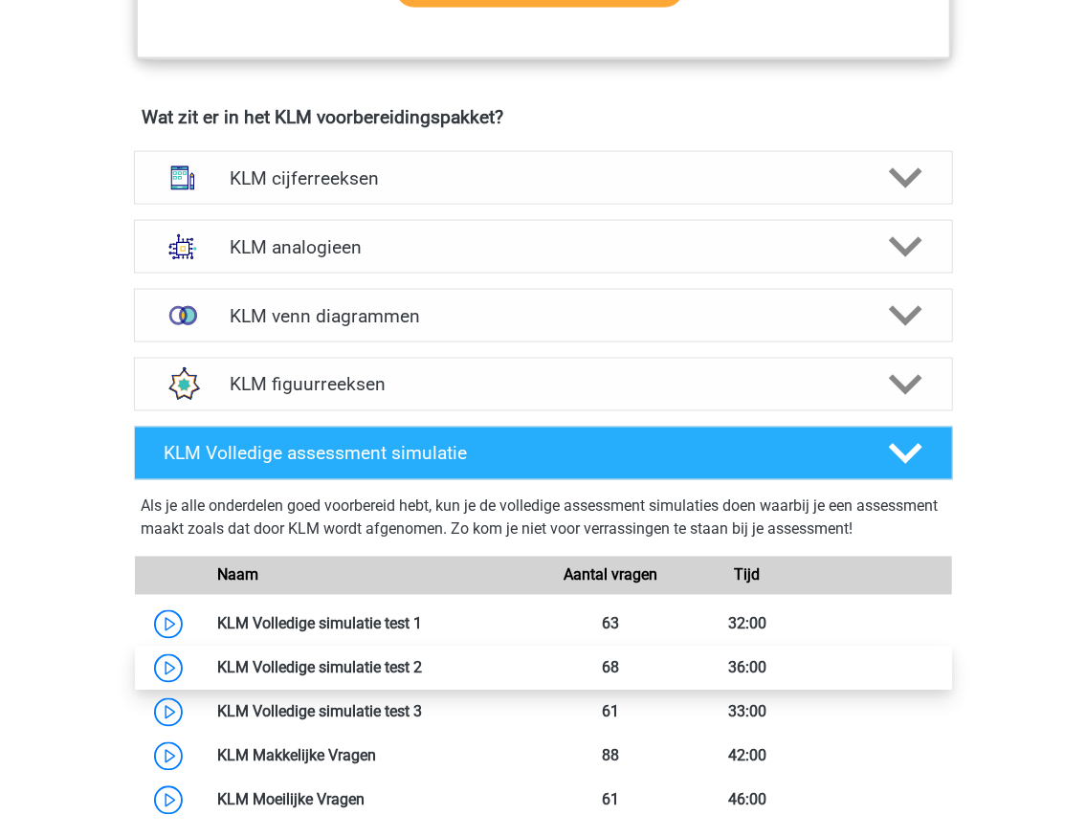
scroll to position [1340, 0]
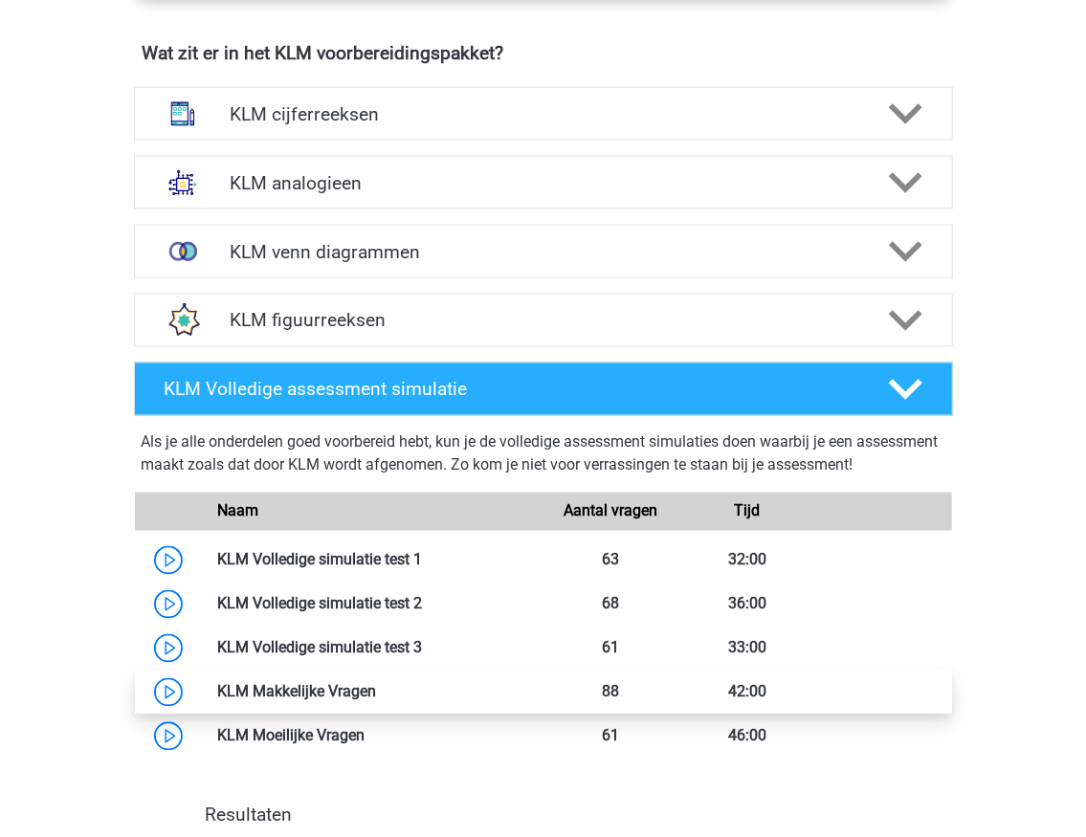
click at [376, 693] on link at bounding box center [376, 692] width 0 height 18
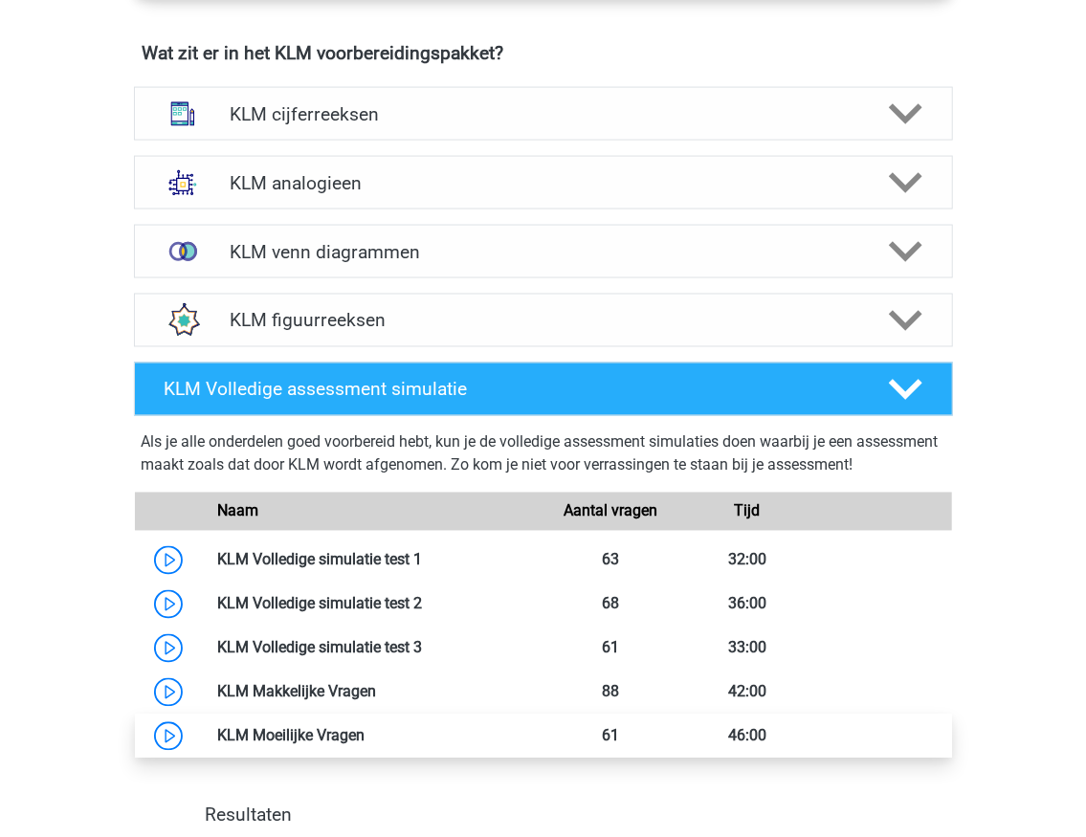
click at [365, 733] on link at bounding box center [365, 736] width 0 height 18
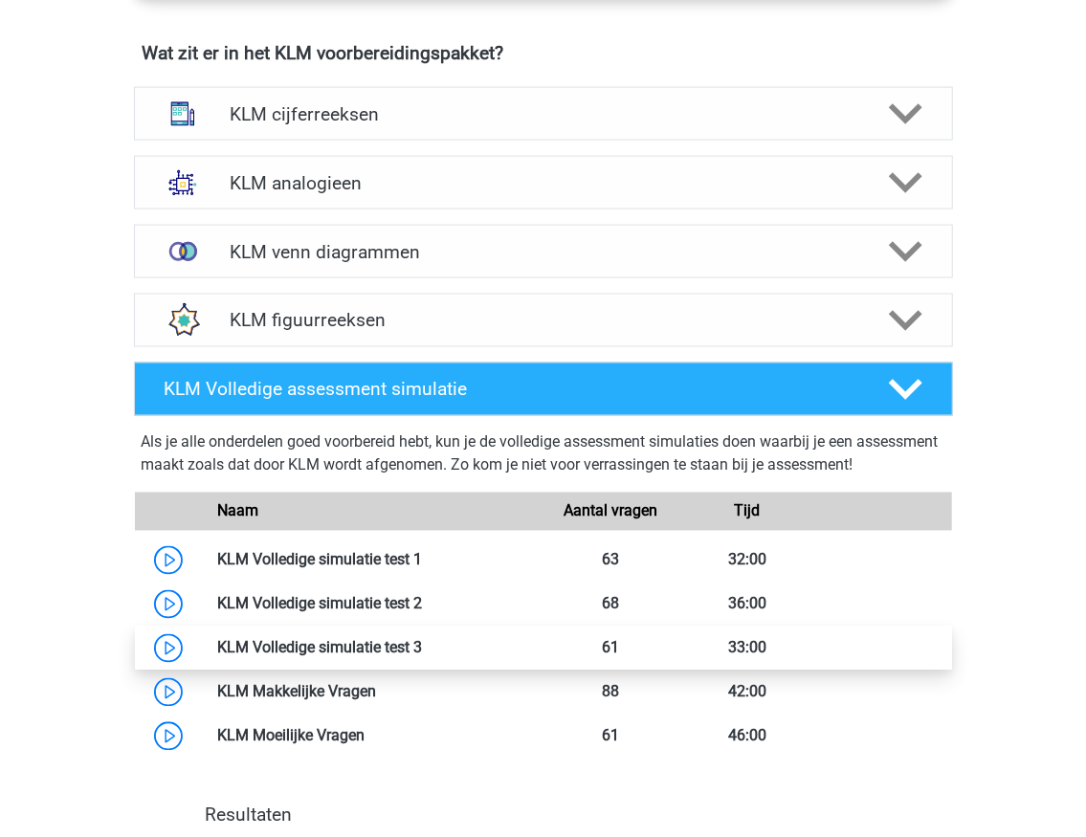
click at [422, 643] on link at bounding box center [422, 648] width 0 height 18
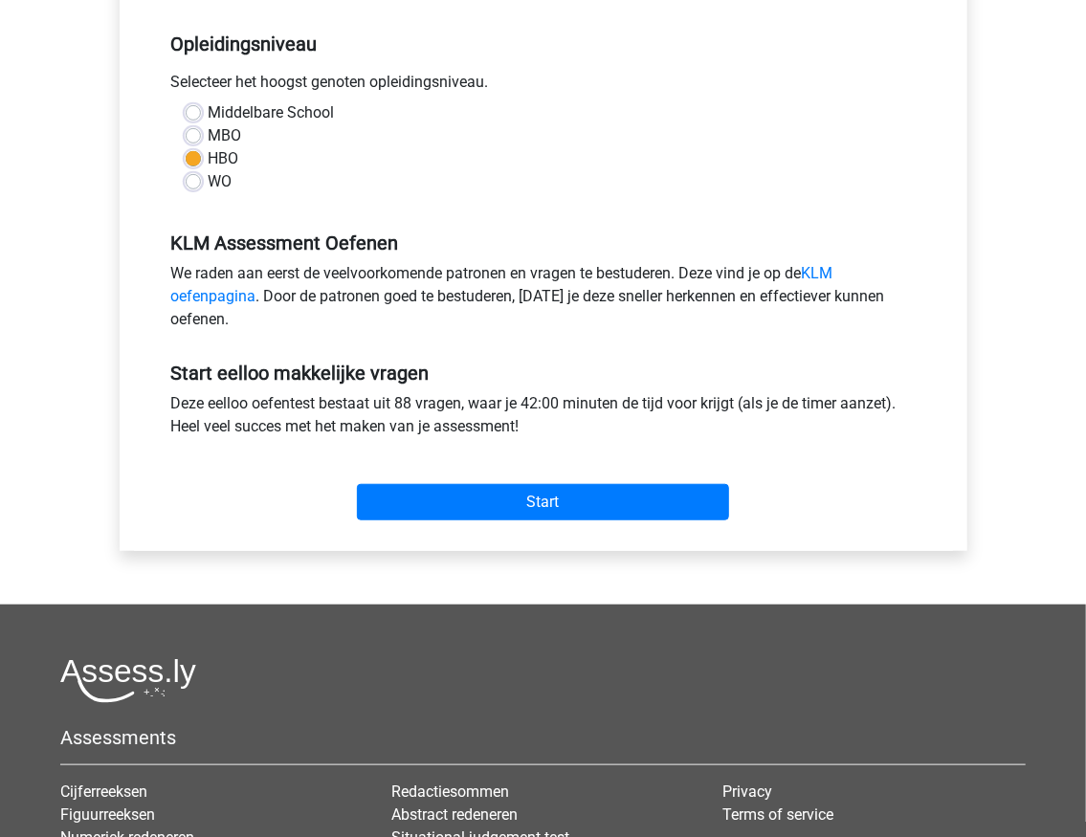
scroll to position [446, 0]
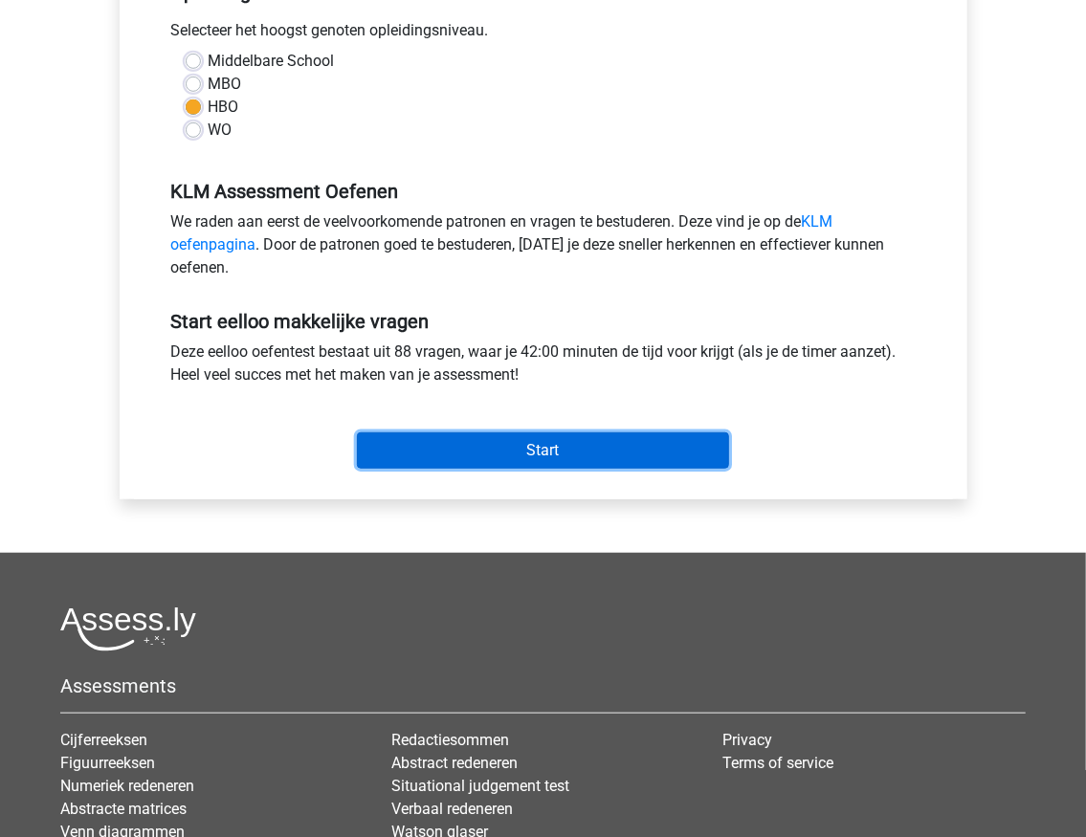
click at [473, 434] on input "Start" at bounding box center [543, 451] width 372 height 36
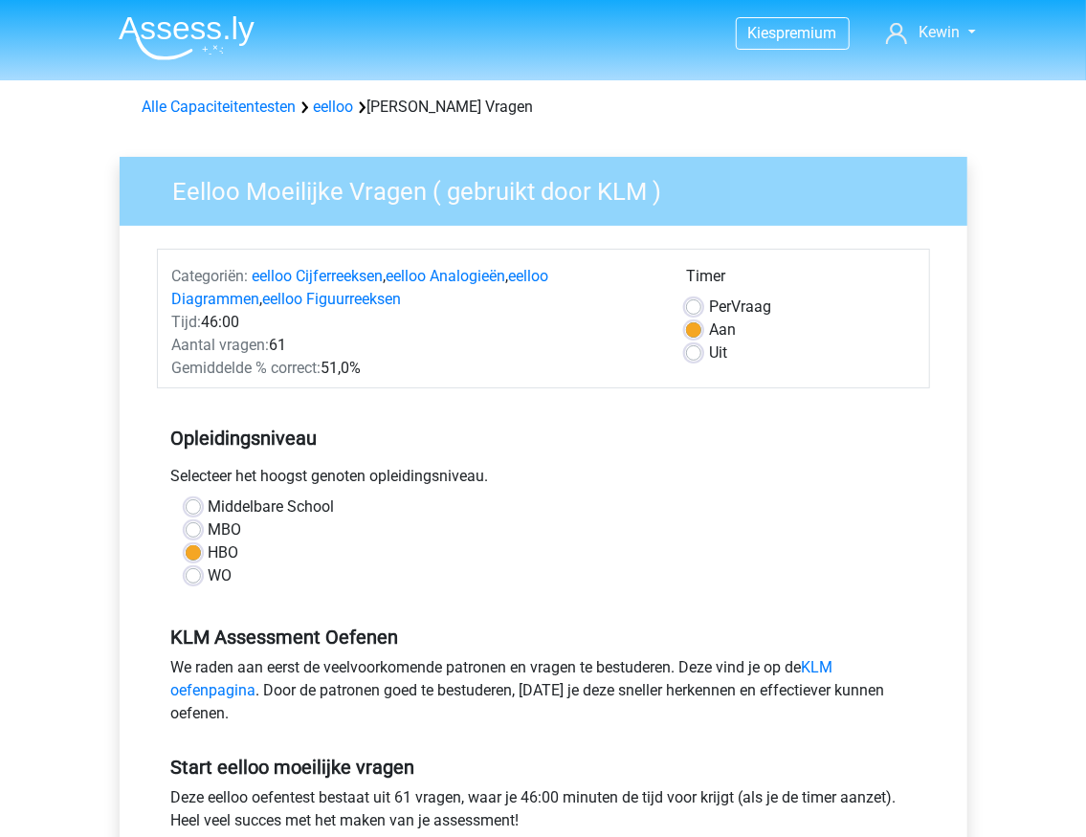
click at [716, 352] on label "Uit" at bounding box center [718, 353] width 18 height 23
click at [701, 352] on input "Uit" at bounding box center [693, 351] width 15 height 19
radio input "true"
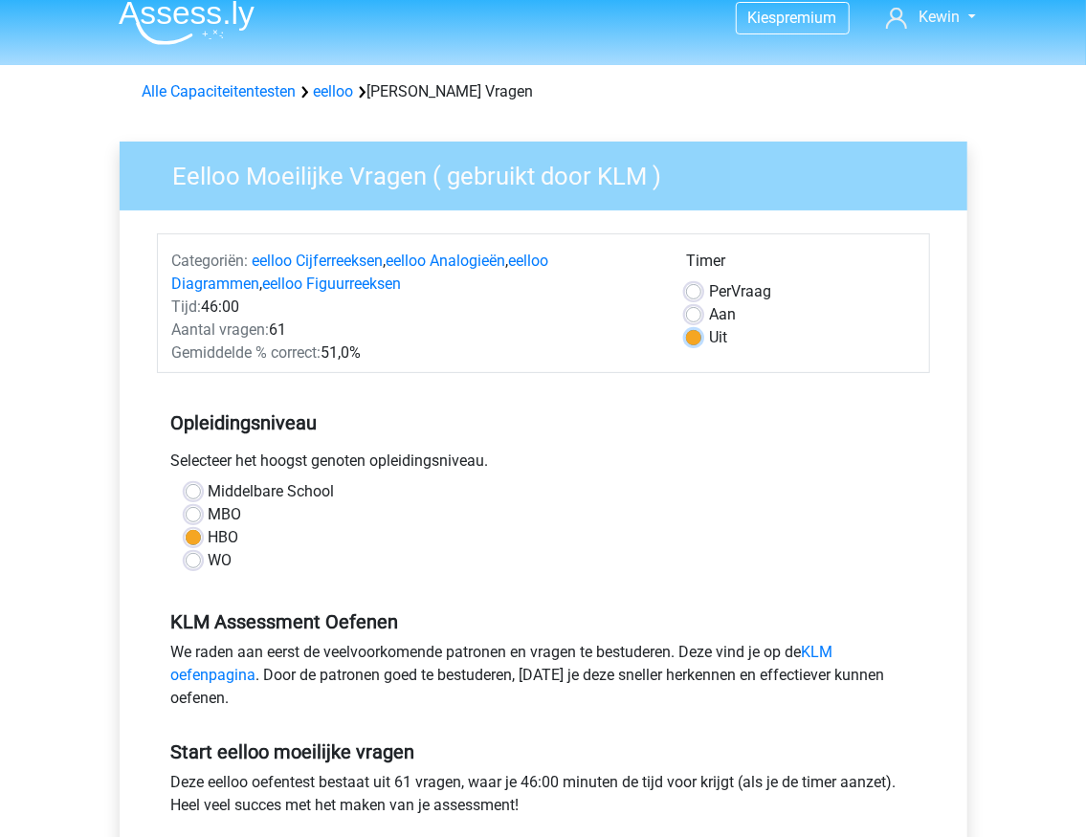
scroll to position [319, 0]
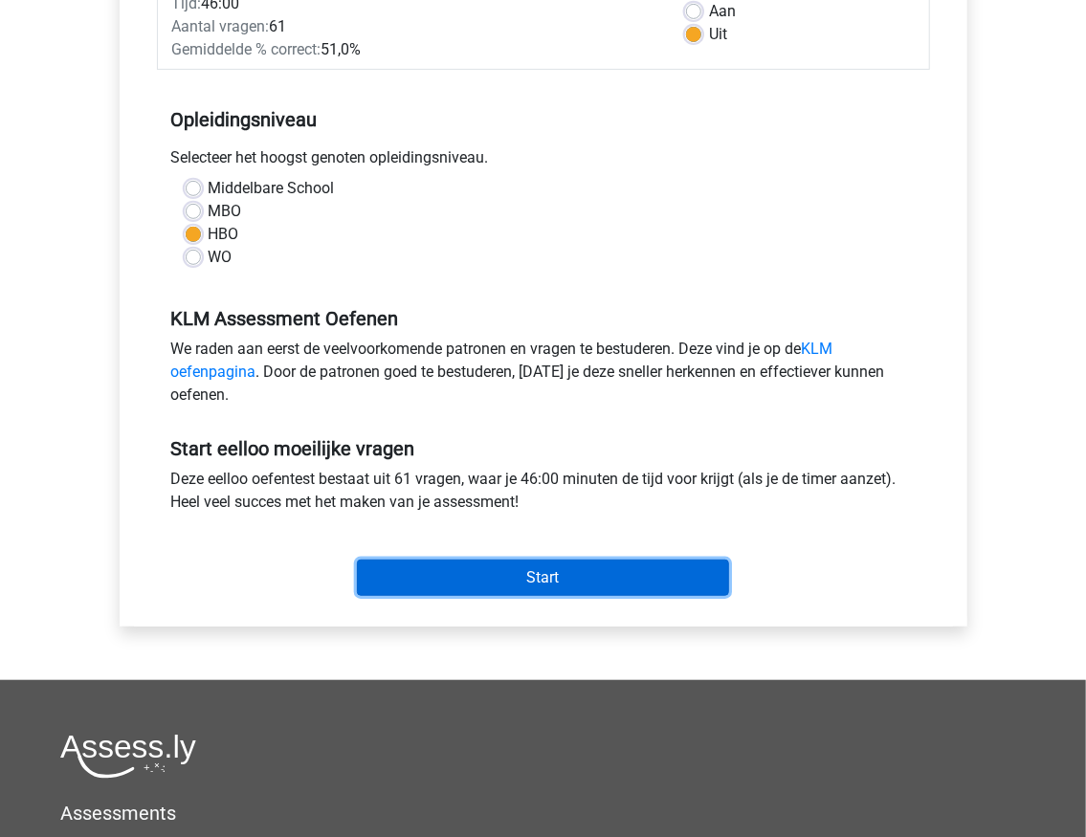
click at [487, 578] on input "Start" at bounding box center [543, 578] width 372 height 36
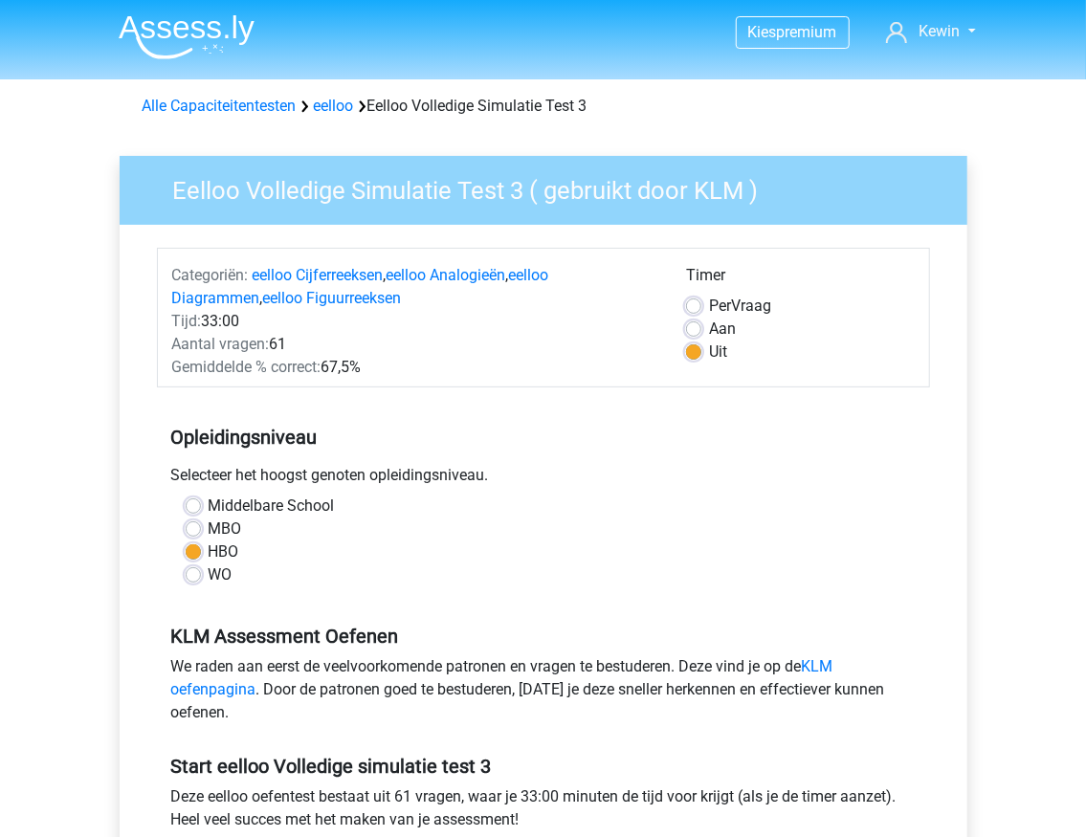
scroll to position [383, 0]
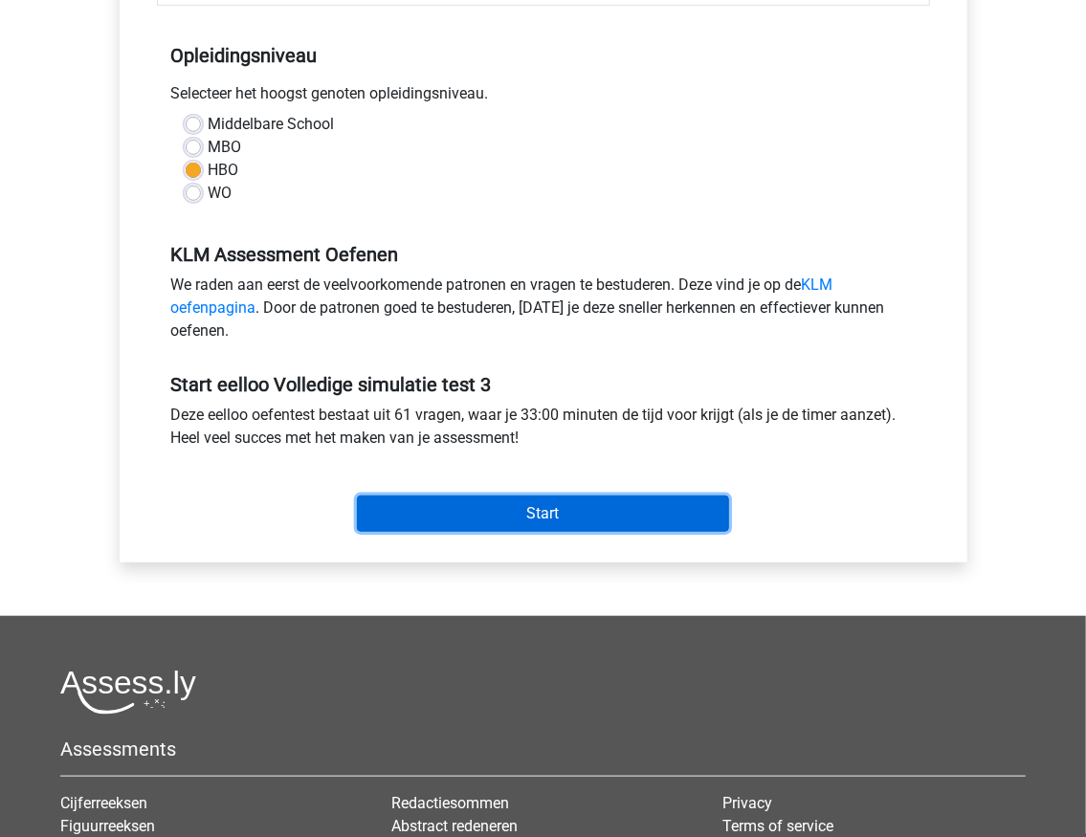
click at [413, 501] on input "Start" at bounding box center [543, 514] width 372 height 36
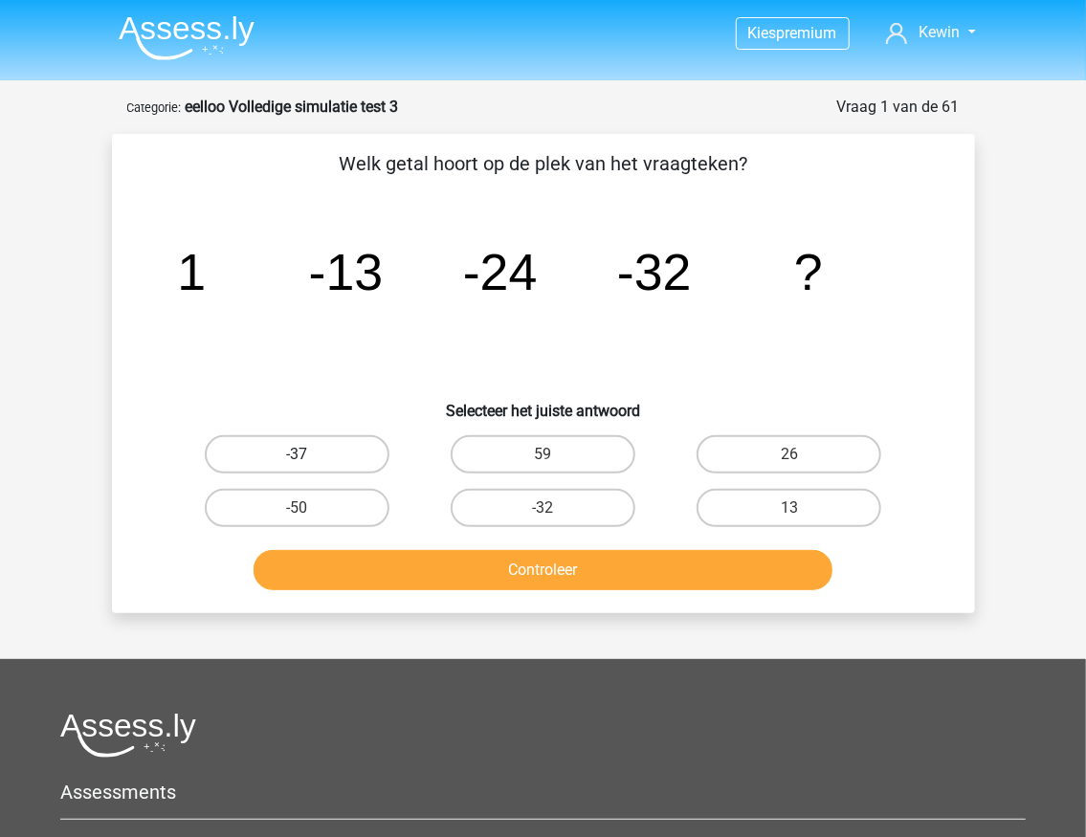
click at [277, 449] on label "-37" at bounding box center [297, 454] width 185 height 38
click at [297, 455] on input "-37" at bounding box center [303, 461] width 12 height 12
radio input "true"
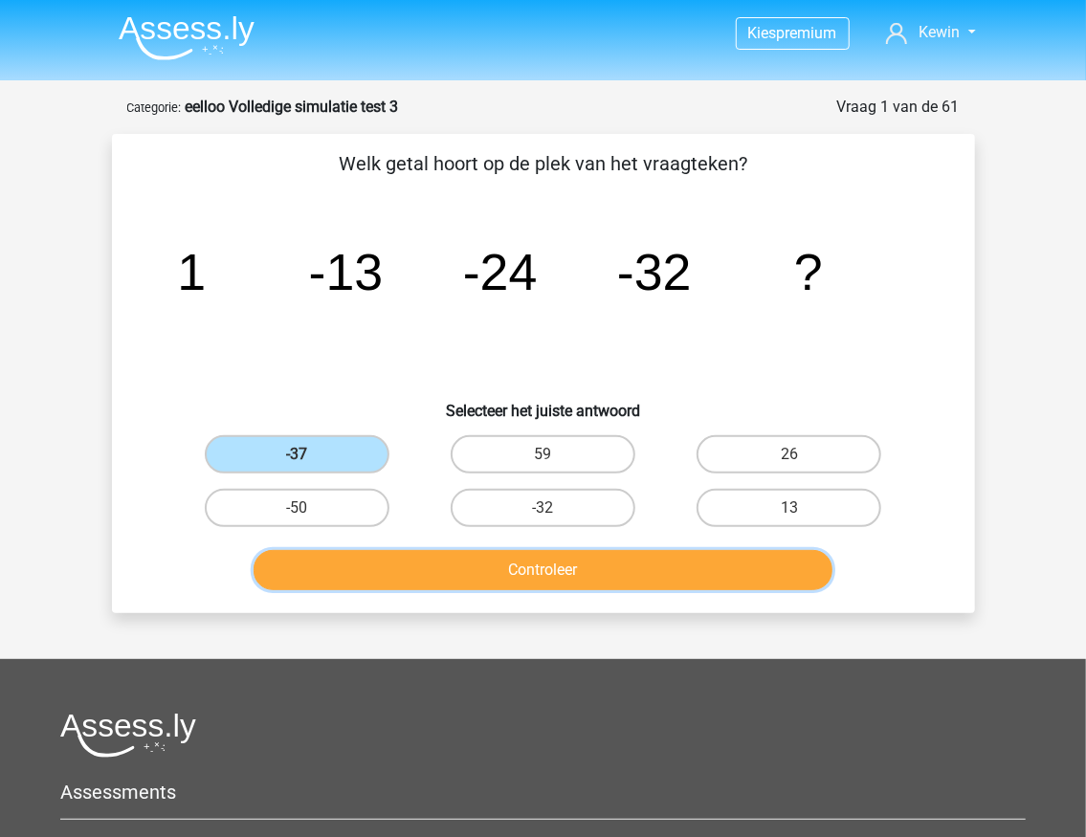
click at [366, 555] on button "Controleer" at bounding box center [543, 570] width 579 height 40
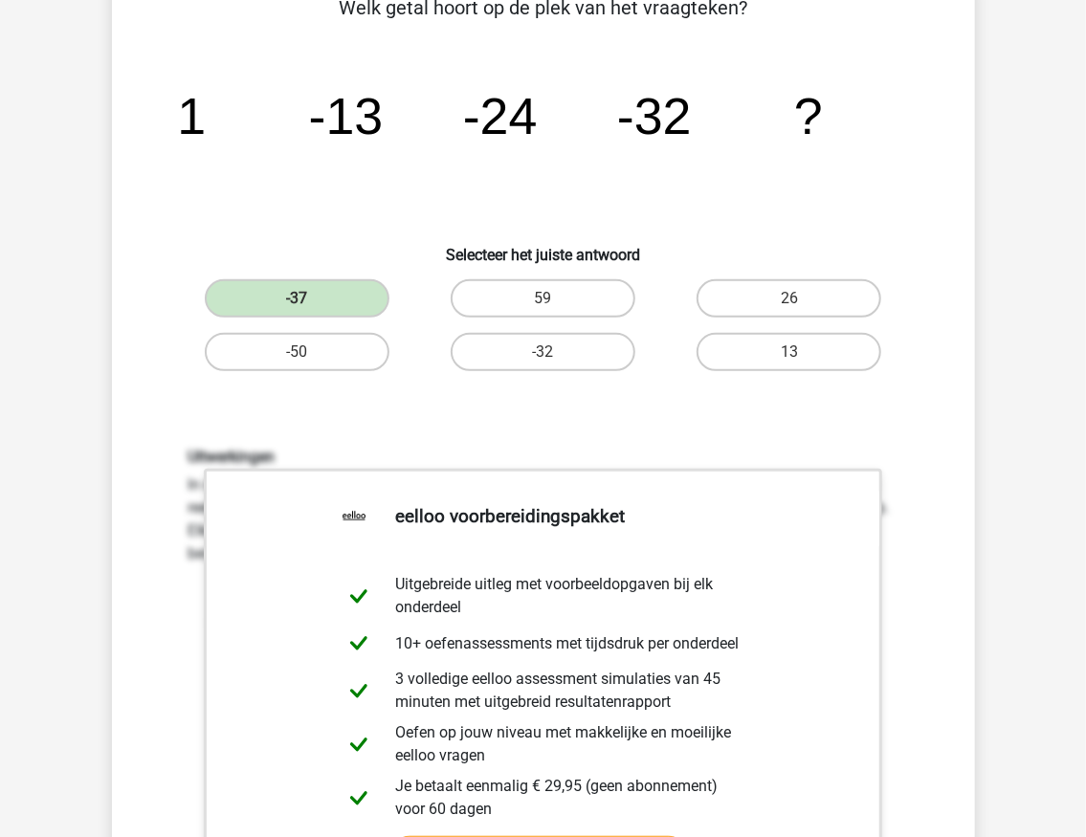
scroll to position [127, 0]
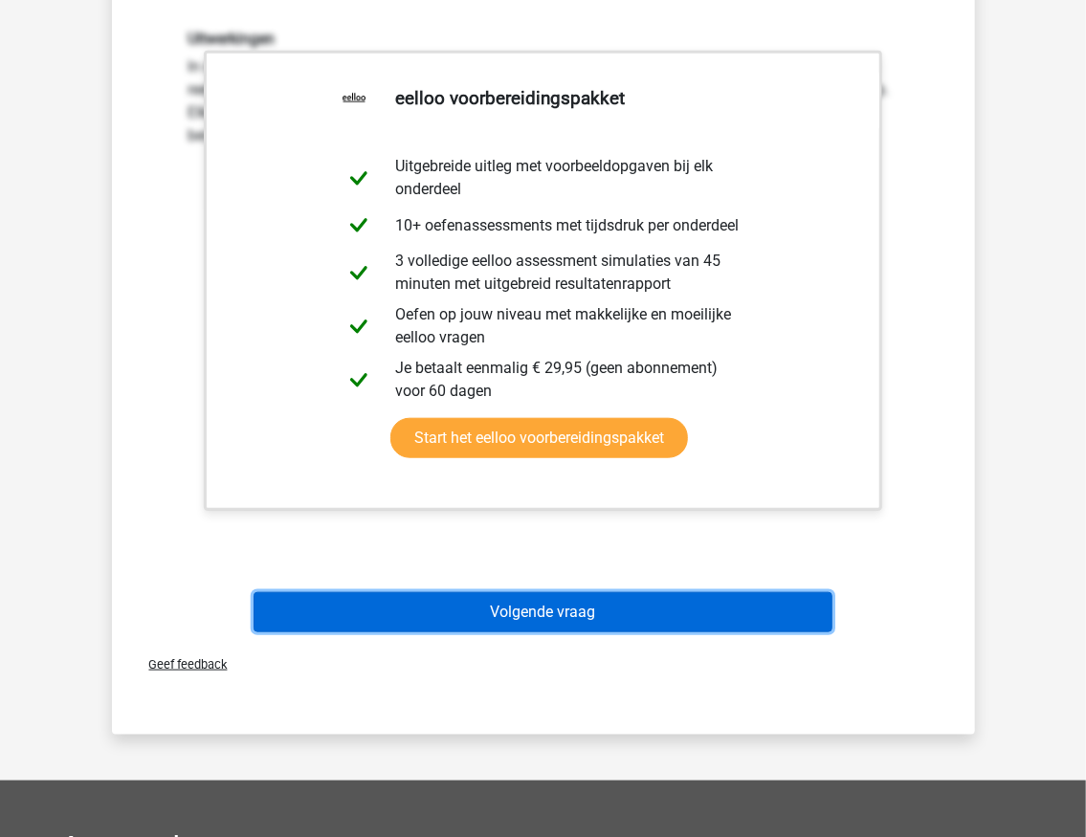
click at [472, 604] on button "Volgende vraag" at bounding box center [543, 612] width 579 height 40
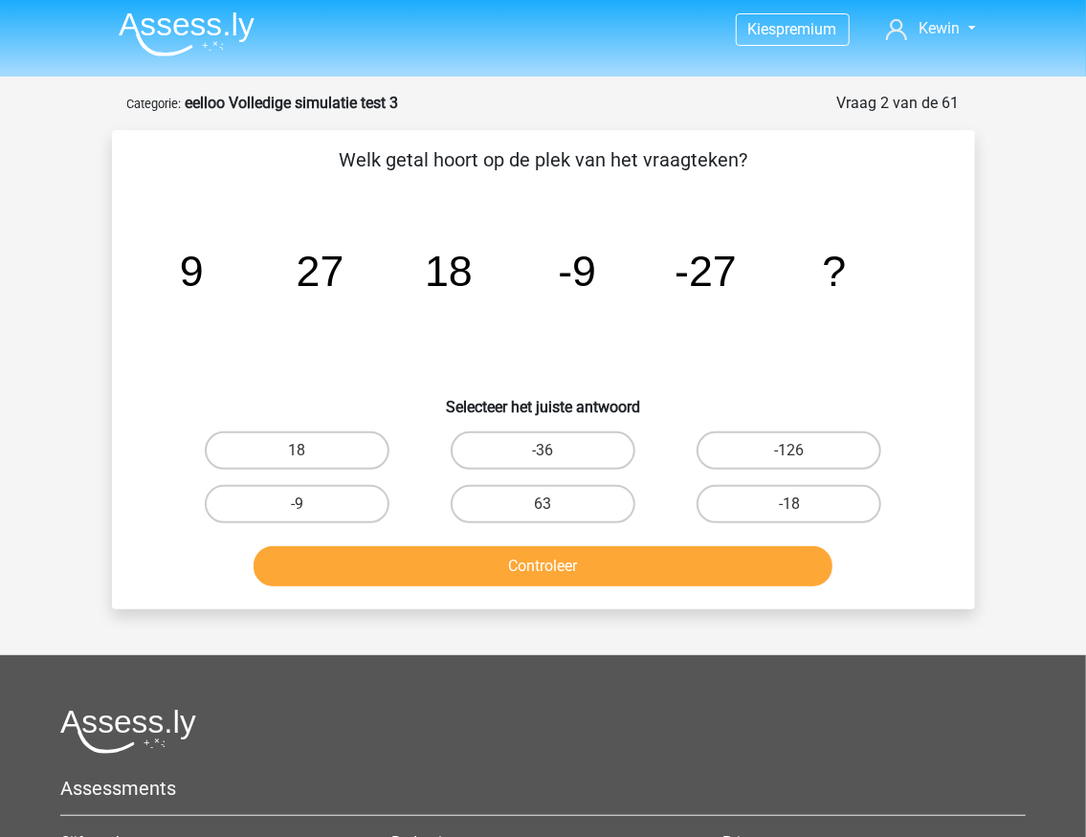
scroll to position [0, 0]
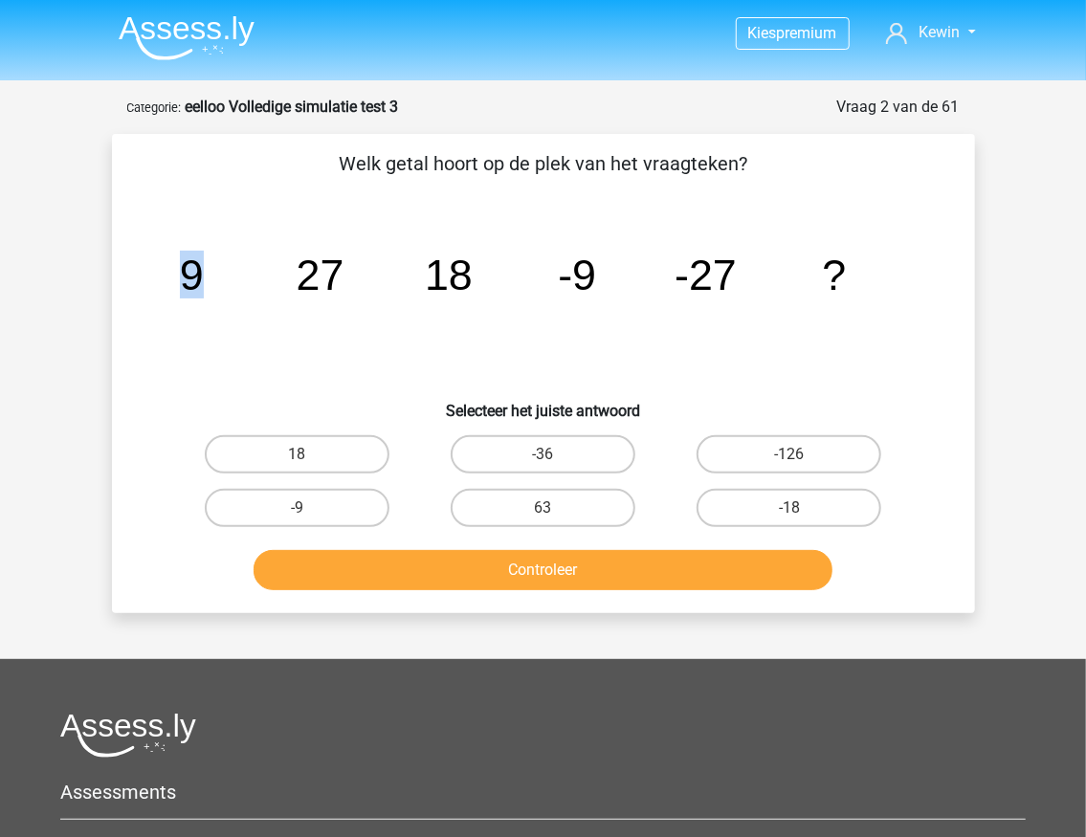
drag, startPoint x: 179, startPoint y: 276, endPoint x: 247, endPoint y: 273, distance: 68.0
click at [247, 273] on icon "image/svg+xml 9 27 18 -9 -27 ?" at bounding box center [543, 289] width 771 height 193
drag, startPoint x: 305, startPoint y: 270, endPoint x: 383, endPoint y: 273, distance: 77.6
click at [377, 273] on icon "image/svg+xml 9 27 18 -9 -27 ?" at bounding box center [543, 289] width 771 height 193
drag, startPoint x: 447, startPoint y: 275, endPoint x: 506, endPoint y: 277, distance: 59.4
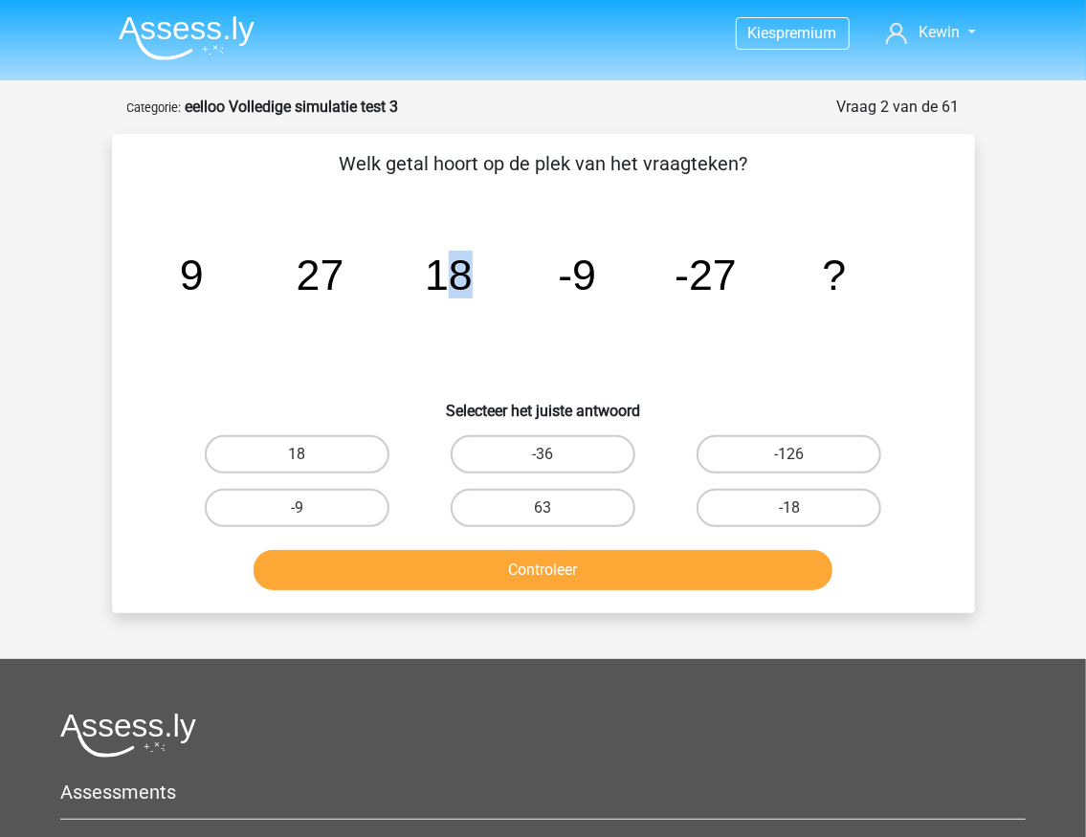
click at [506, 277] on icon "image/svg+xml 9 27 18 -9 -27 ?" at bounding box center [543, 289] width 771 height 193
drag, startPoint x: 578, startPoint y: 275, endPoint x: 595, endPoint y: 277, distance: 17.5
click at [595, 277] on tspan "-9" at bounding box center [577, 275] width 38 height 48
drag, startPoint x: 706, startPoint y: 278, endPoint x: 750, endPoint y: 281, distance: 44.1
click at [750, 281] on icon "image/svg+xml 9 27 18 -9 -27 ?" at bounding box center [543, 289] width 771 height 193
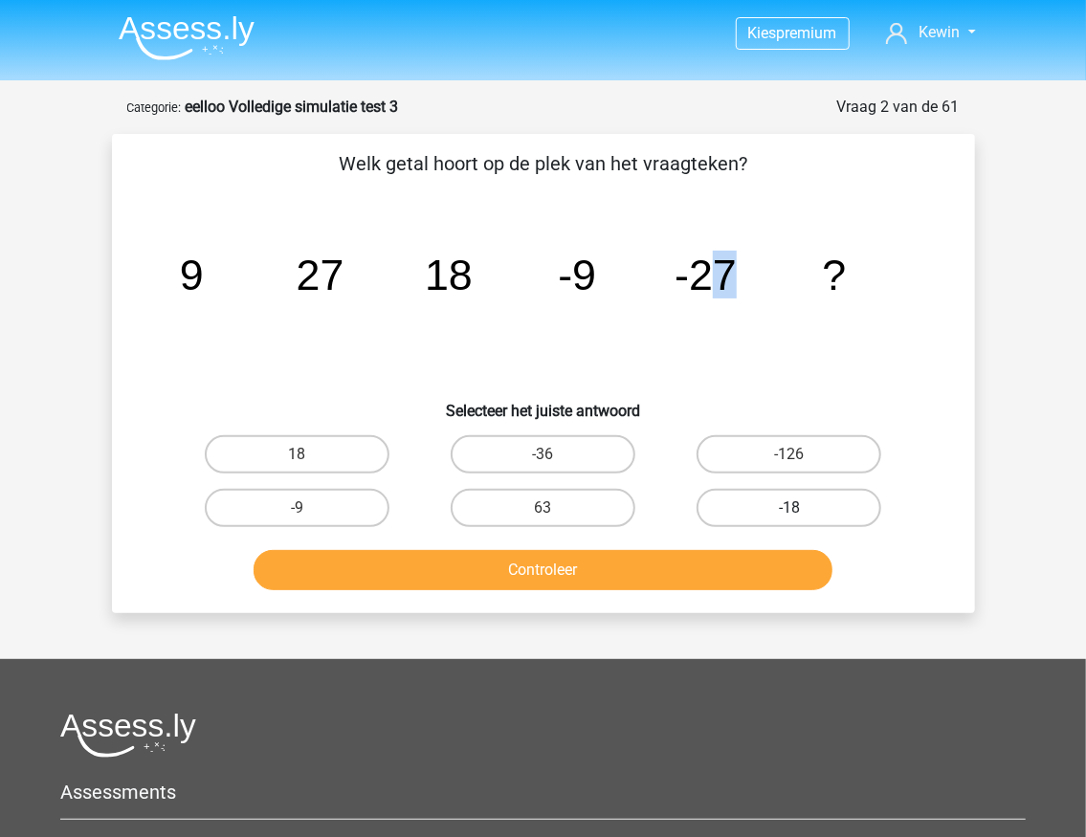
click at [762, 507] on label "-18" at bounding box center [789, 508] width 185 height 38
click at [789, 508] on input "-18" at bounding box center [795, 514] width 12 height 12
radio input "true"
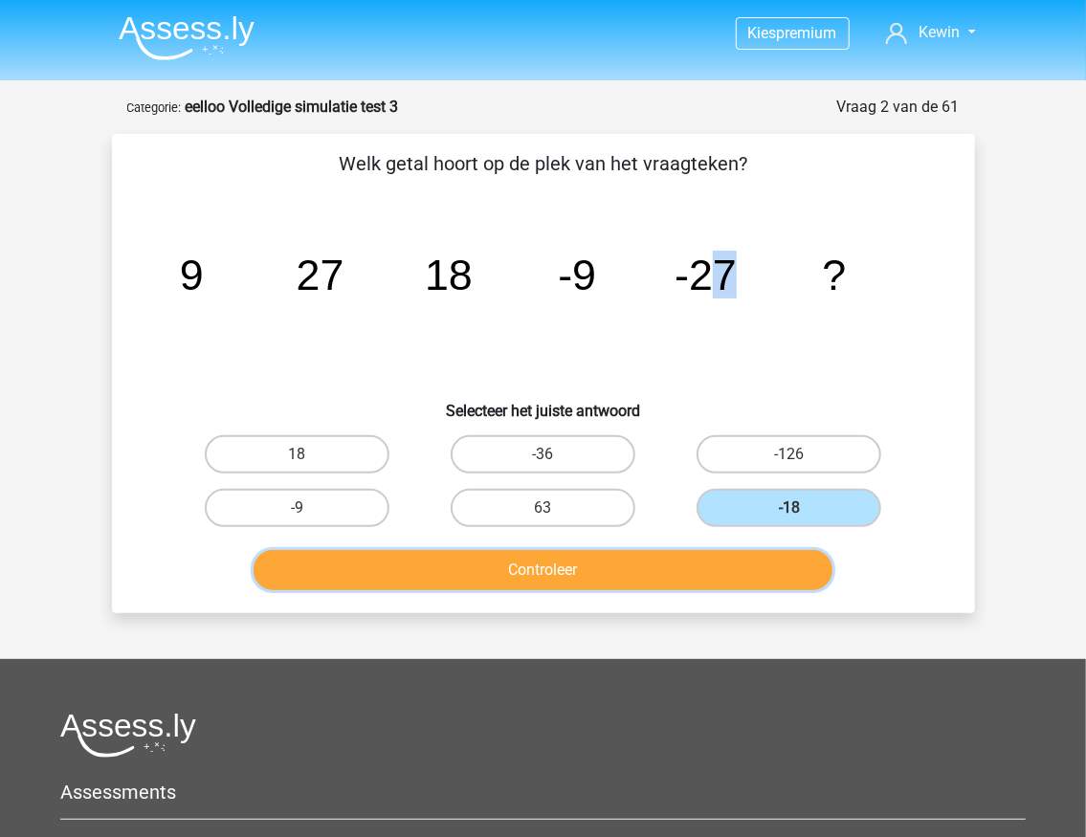
click at [656, 559] on button "Controleer" at bounding box center [543, 570] width 579 height 40
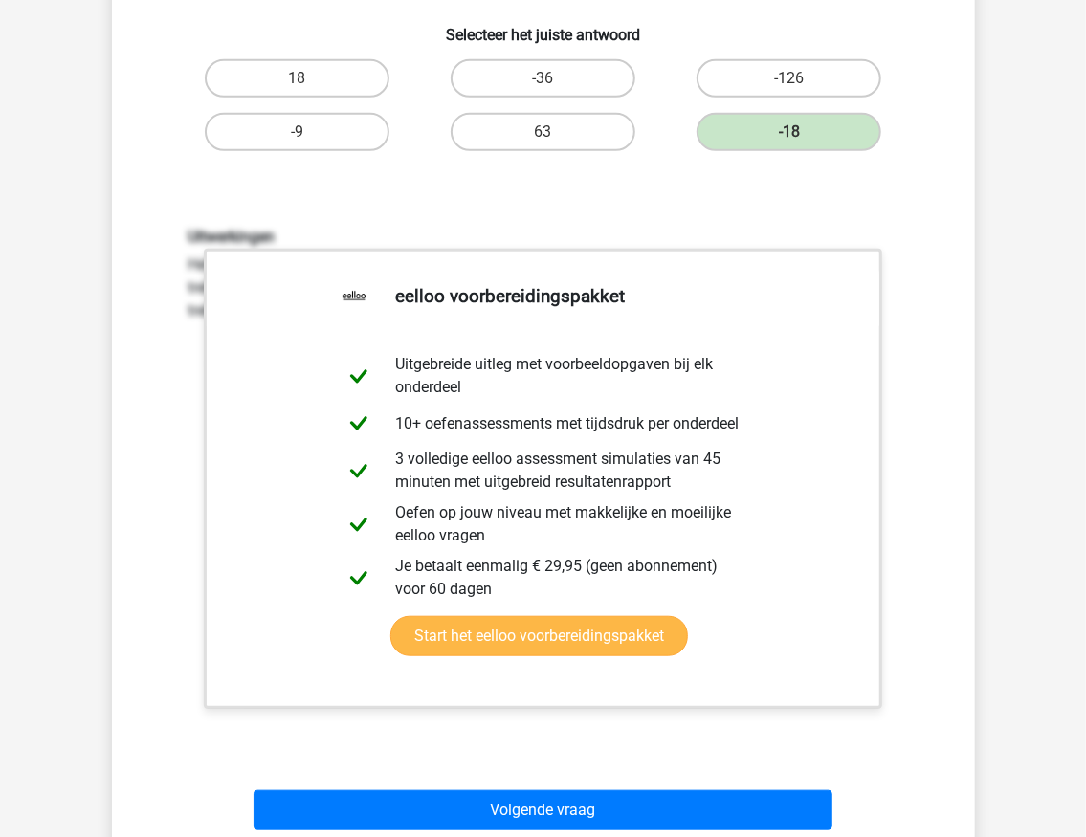
scroll to position [383, 0]
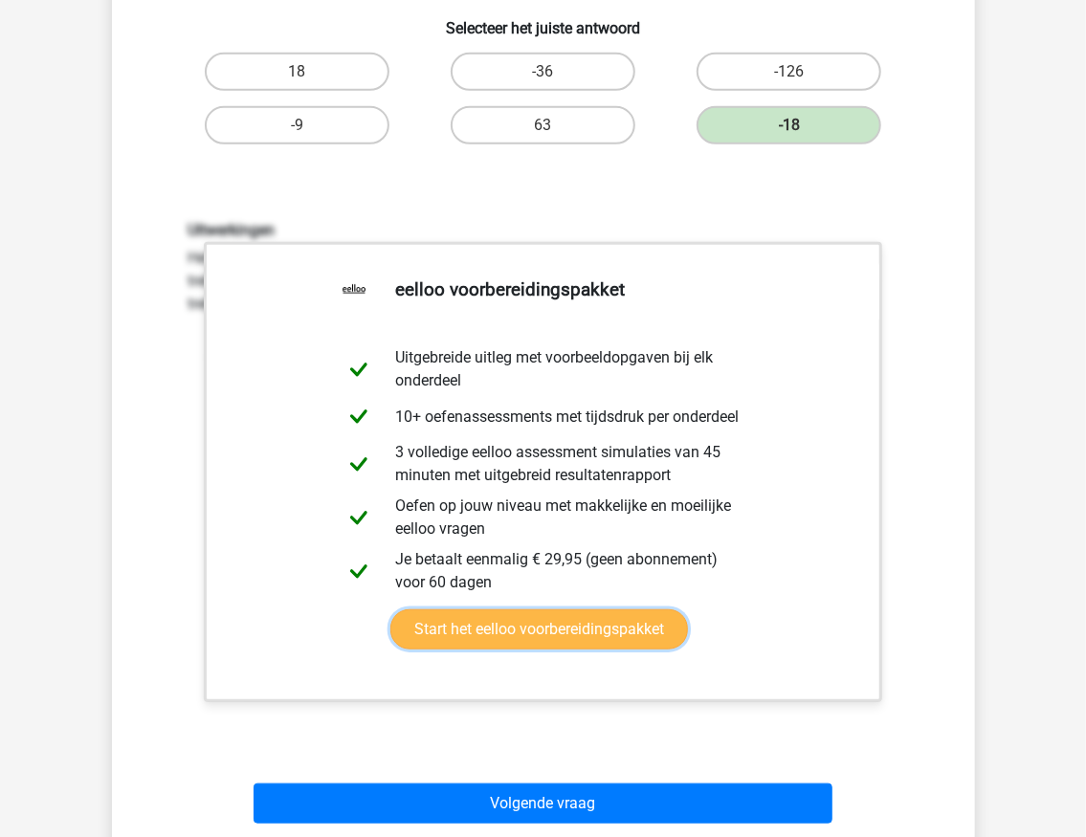
click at [390, 610] on link "Start het eelloo voorbereidingspakket" at bounding box center [539, 630] width 298 height 40
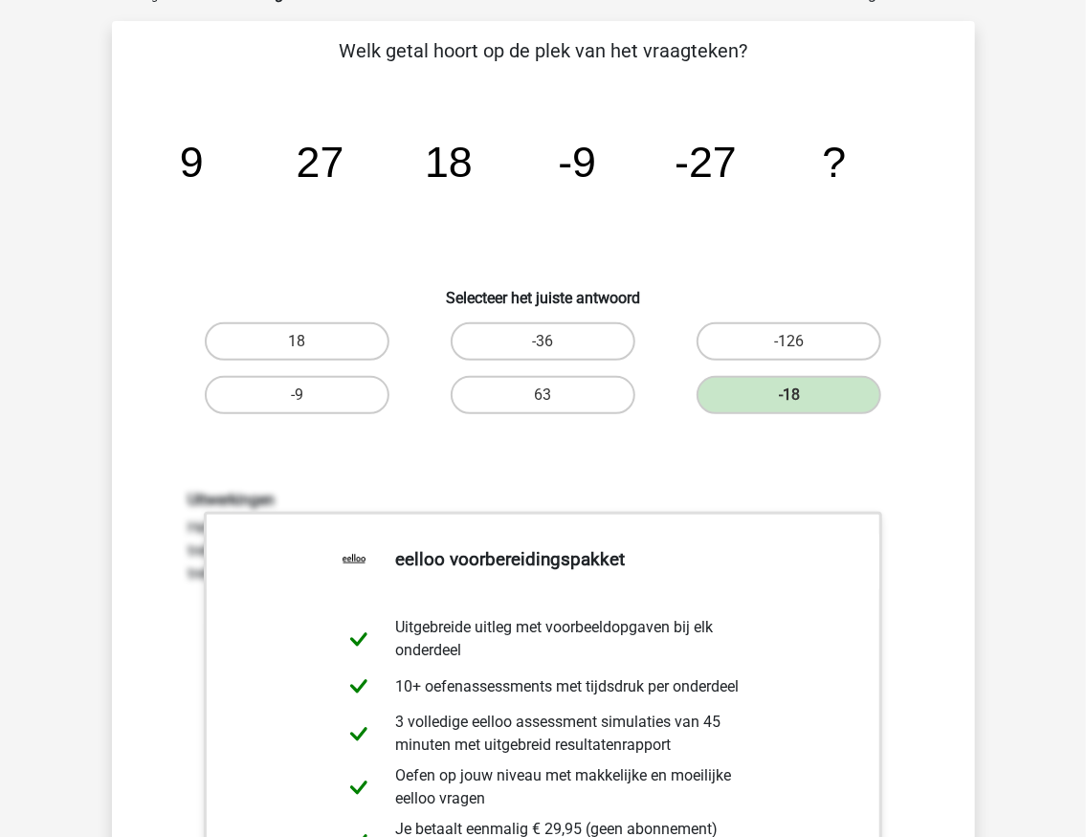
scroll to position [0, 0]
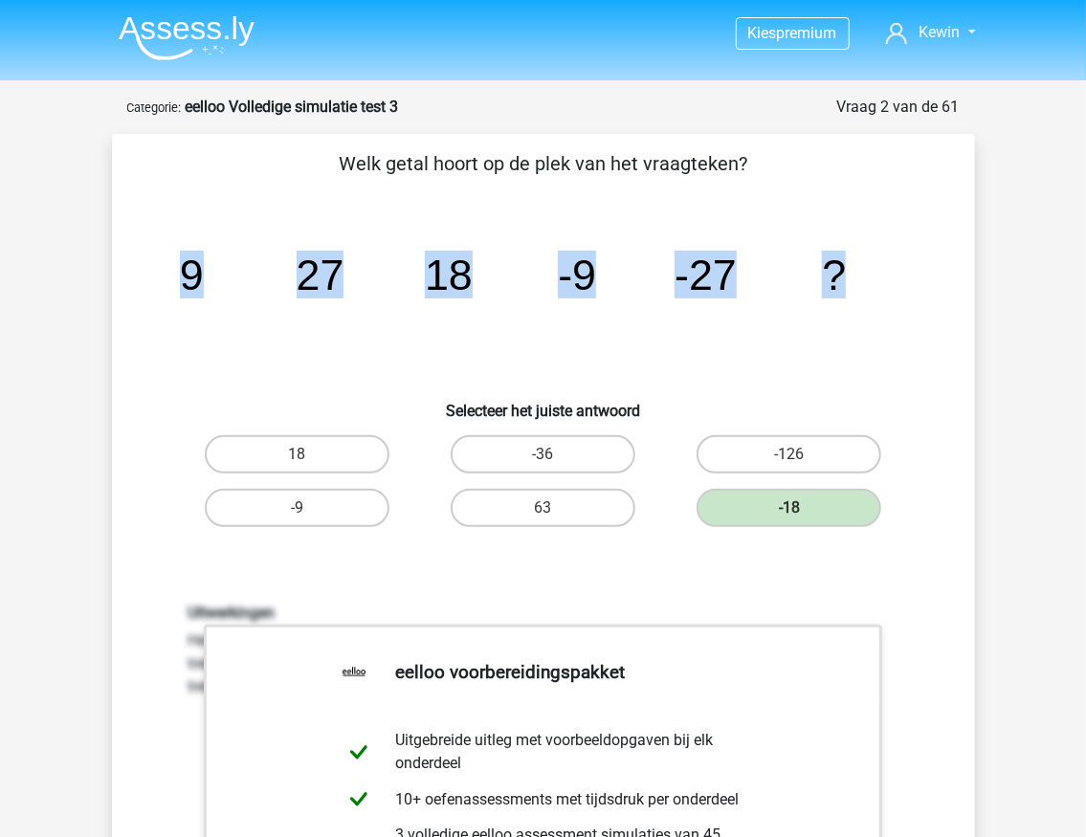
drag, startPoint x: 162, startPoint y: 279, endPoint x: 884, endPoint y: 271, distance: 722.5
click at [884, 271] on icon "image/svg+xml 9 27 18 -9 -27 ?" at bounding box center [543, 289] width 771 height 193
drag, startPoint x: 421, startPoint y: 276, endPoint x: 845, endPoint y: 264, distance: 424.0
click at [845, 264] on icon "image/svg+xml 9 27 18 -9 -27 ?" at bounding box center [543, 289] width 771 height 193
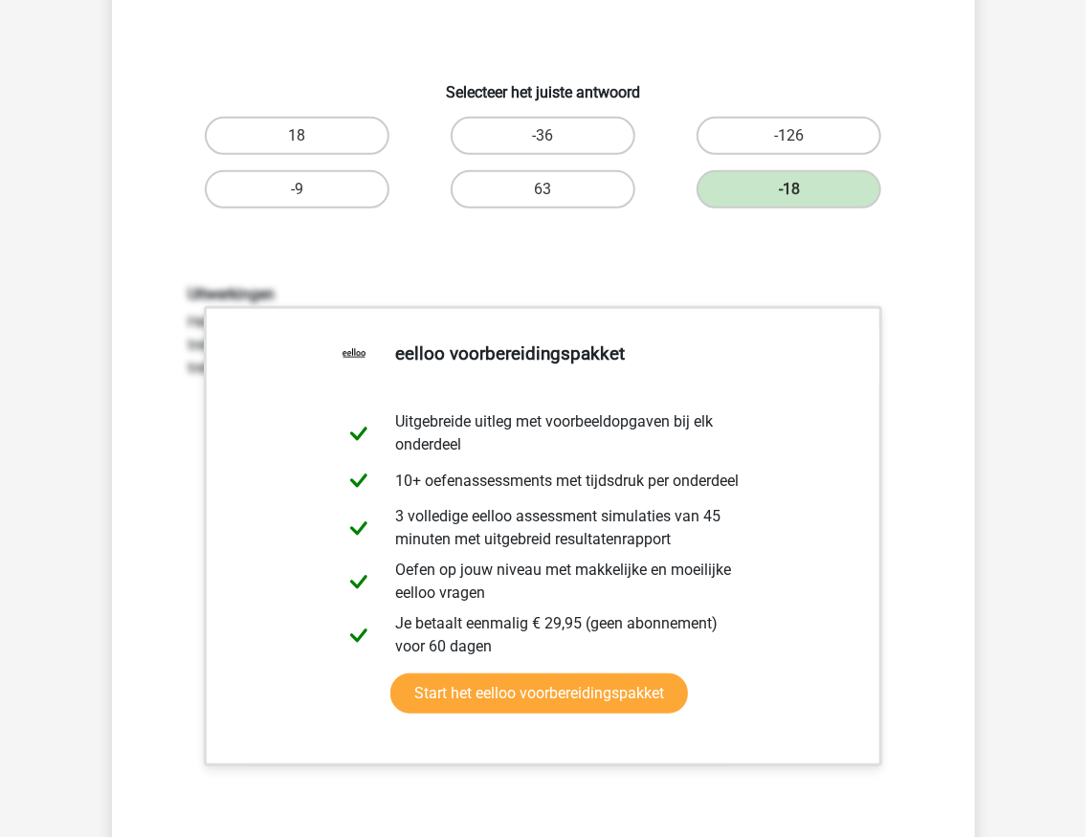
click at [970, 418] on div "Welk getal hoort op de plek van het vraagteken? image/svg+xml 9 27 18 -9 -27 ? …" at bounding box center [543, 402] width 863 height 1175
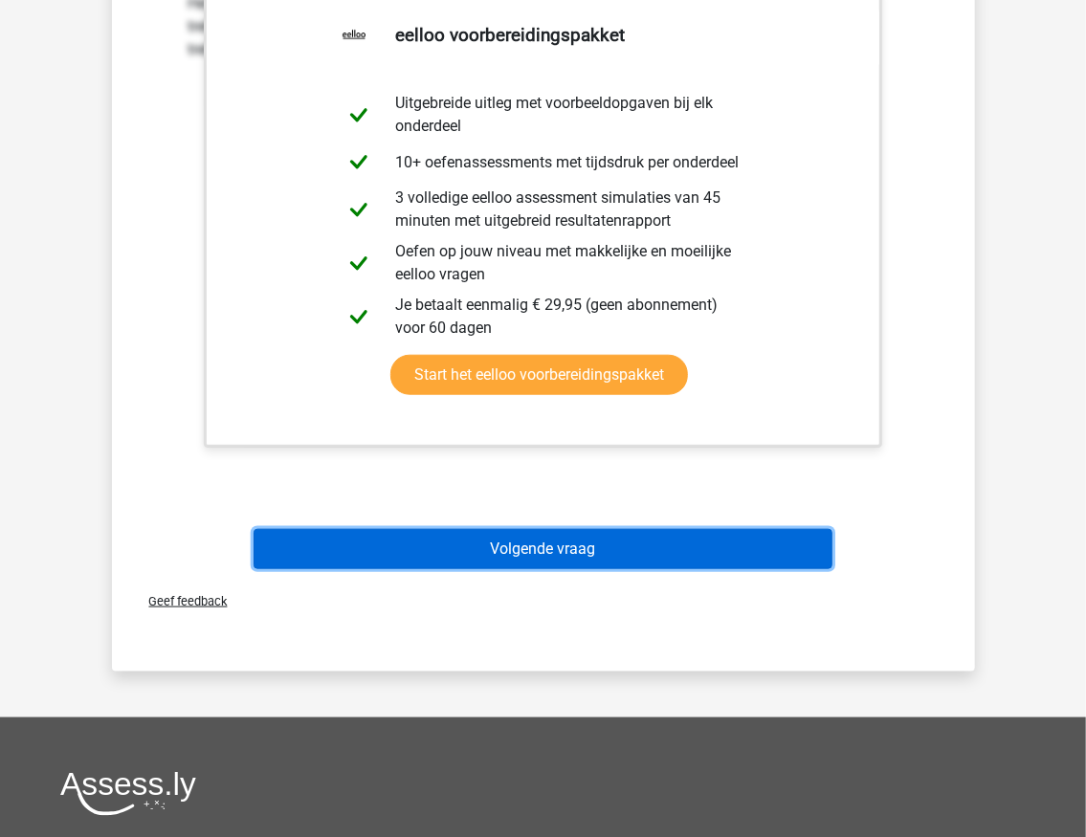
click at [541, 549] on button "Volgende vraag" at bounding box center [543, 549] width 579 height 40
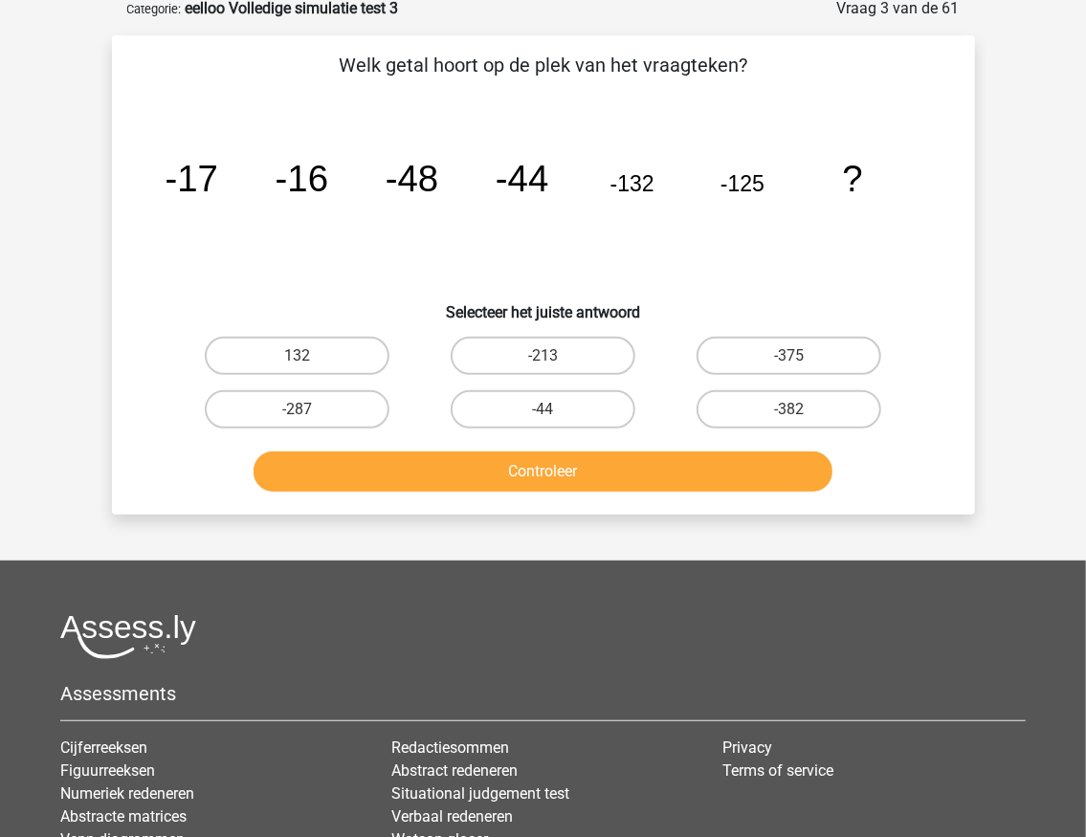
scroll to position [96, 0]
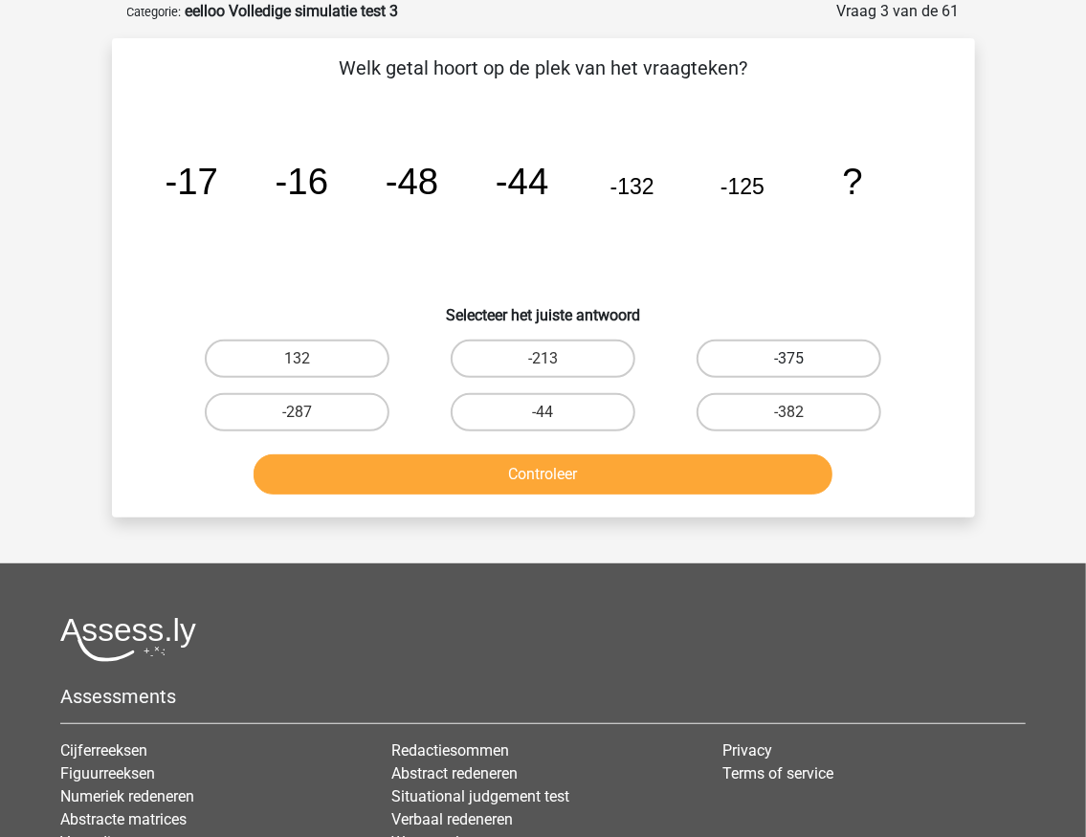
click at [765, 366] on label "-375" at bounding box center [789, 359] width 185 height 38
click at [789, 366] on input "-375" at bounding box center [795, 365] width 12 height 12
radio input "true"
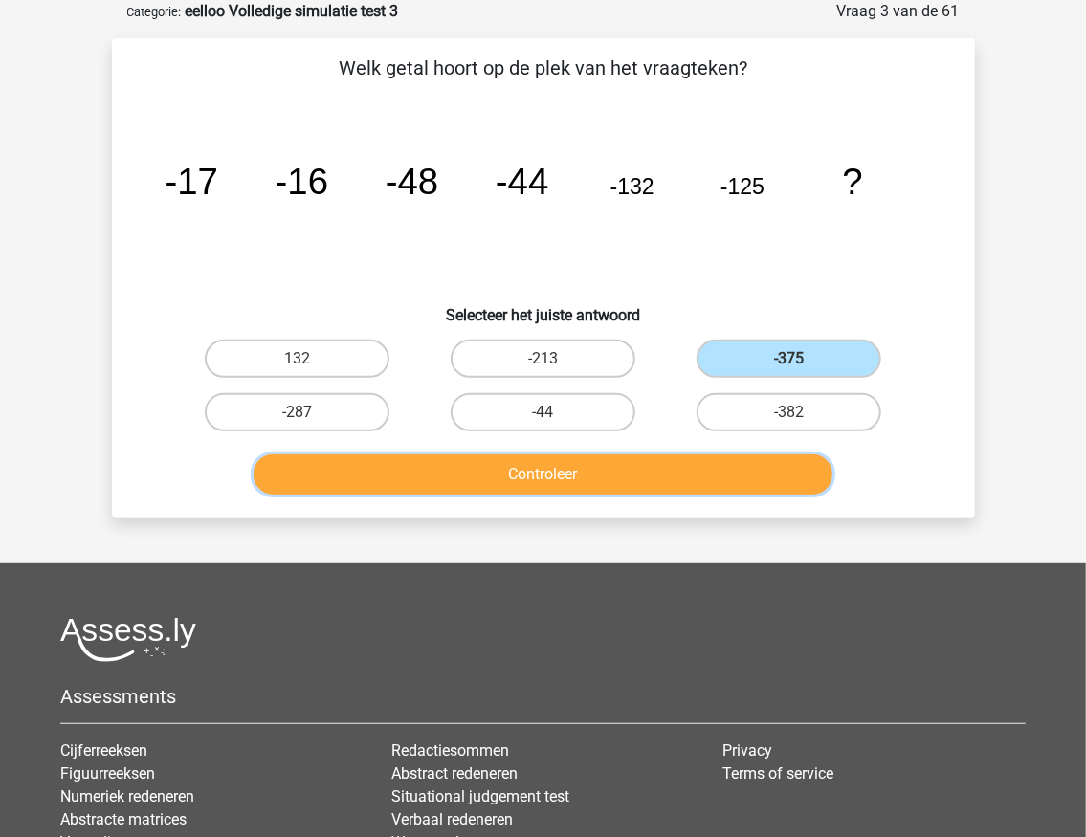
click at [568, 472] on button "Controleer" at bounding box center [543, 475] width 579 height 40
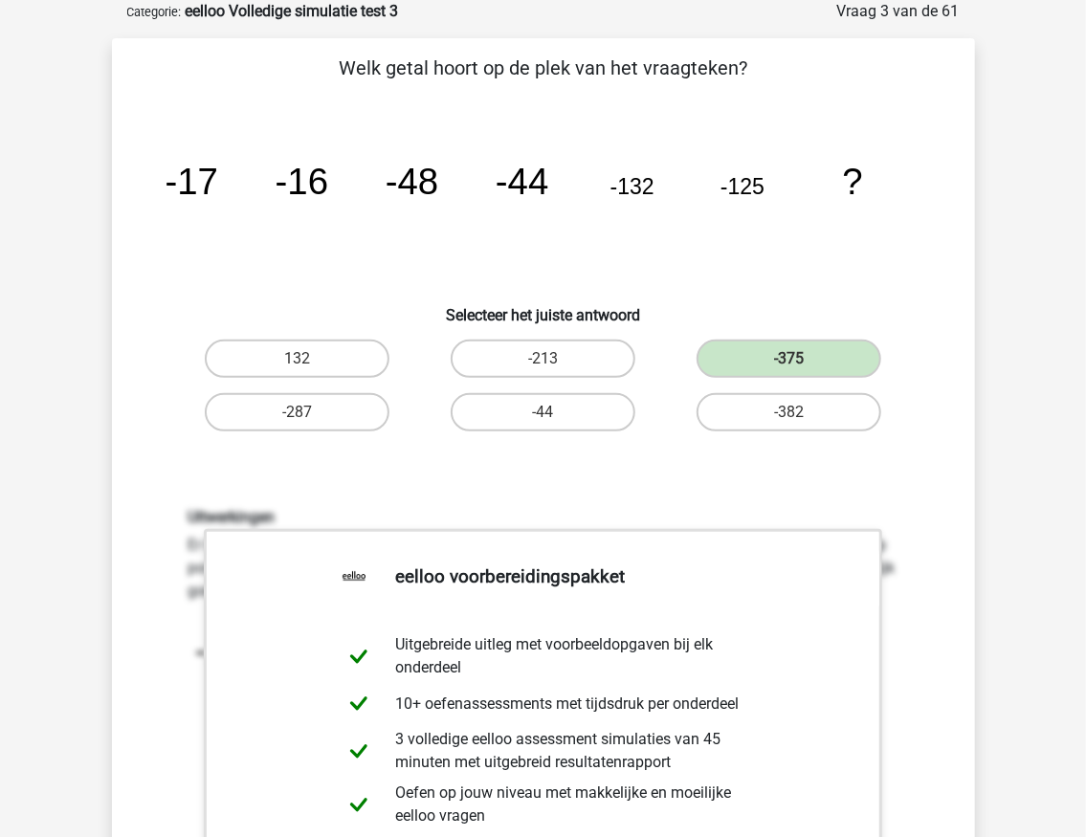
scroll to position [478, 0]
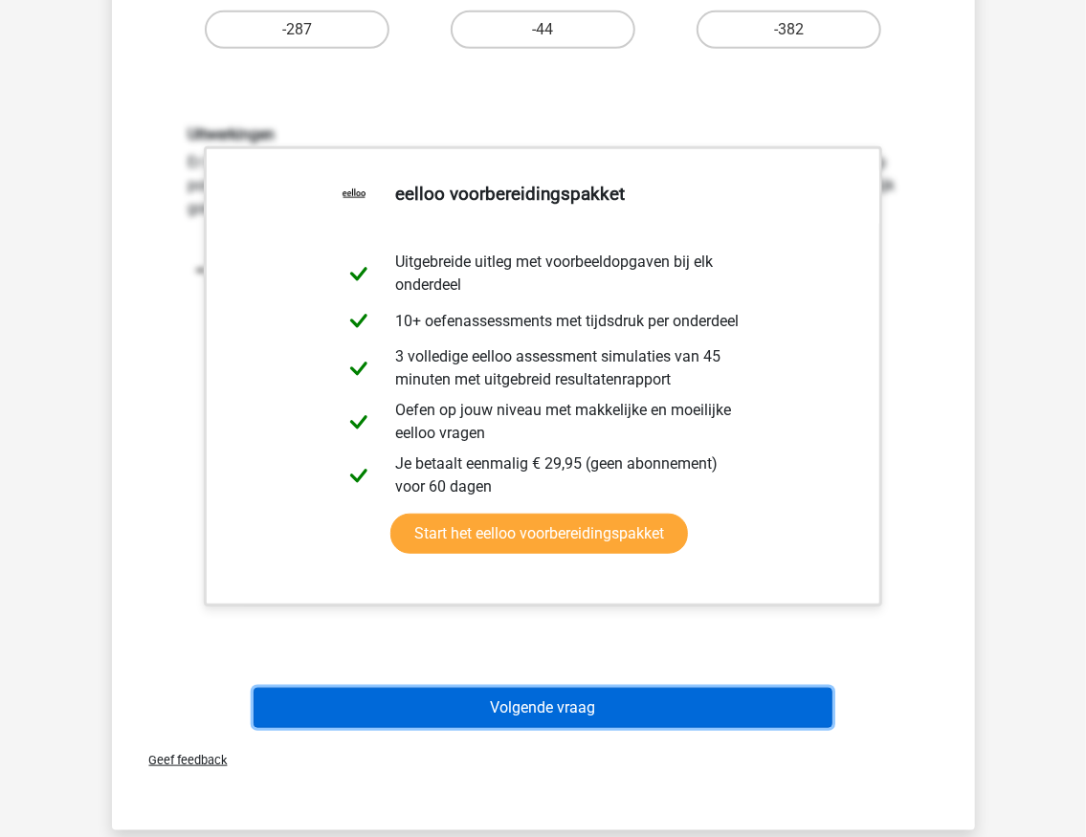
drag, startPoint x: 530, startPoint y: 694, endPoint x: 498, endPoint y: 595, distance: 103.8
click at [530, 694] on button "Volgende vraag" at bounding box center [543, 708] width 579 height 40
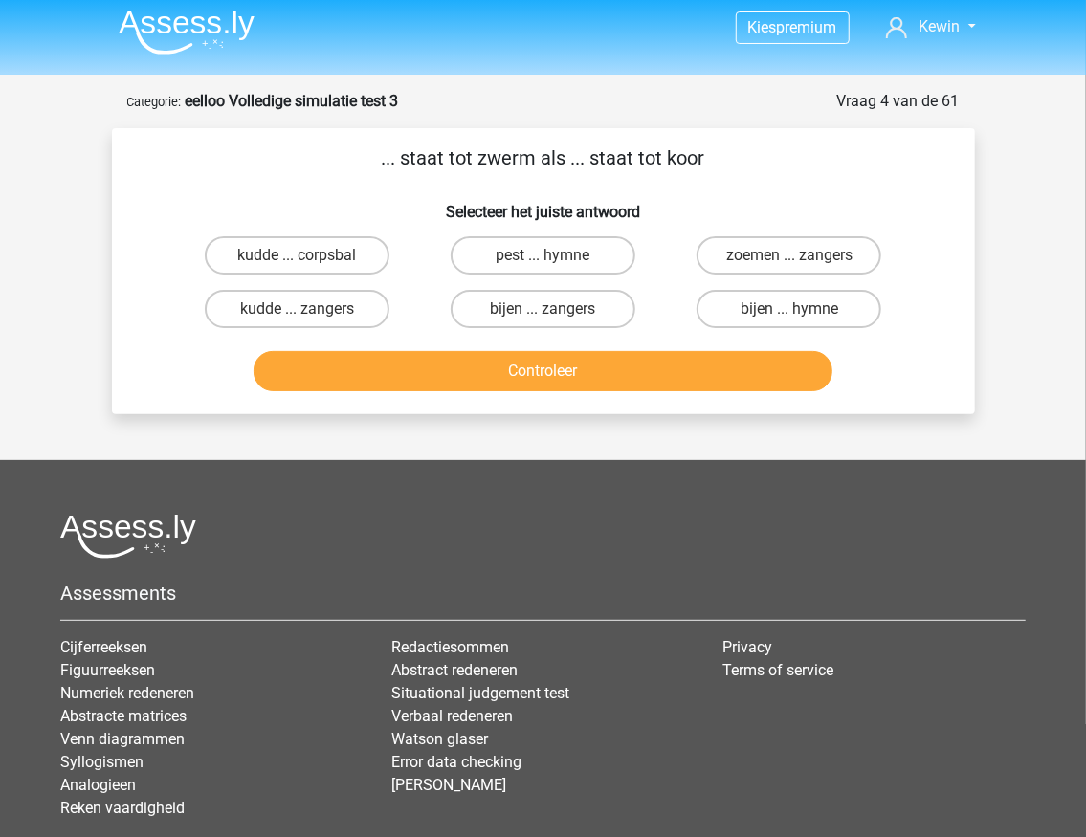
scroll to position [0, 0]
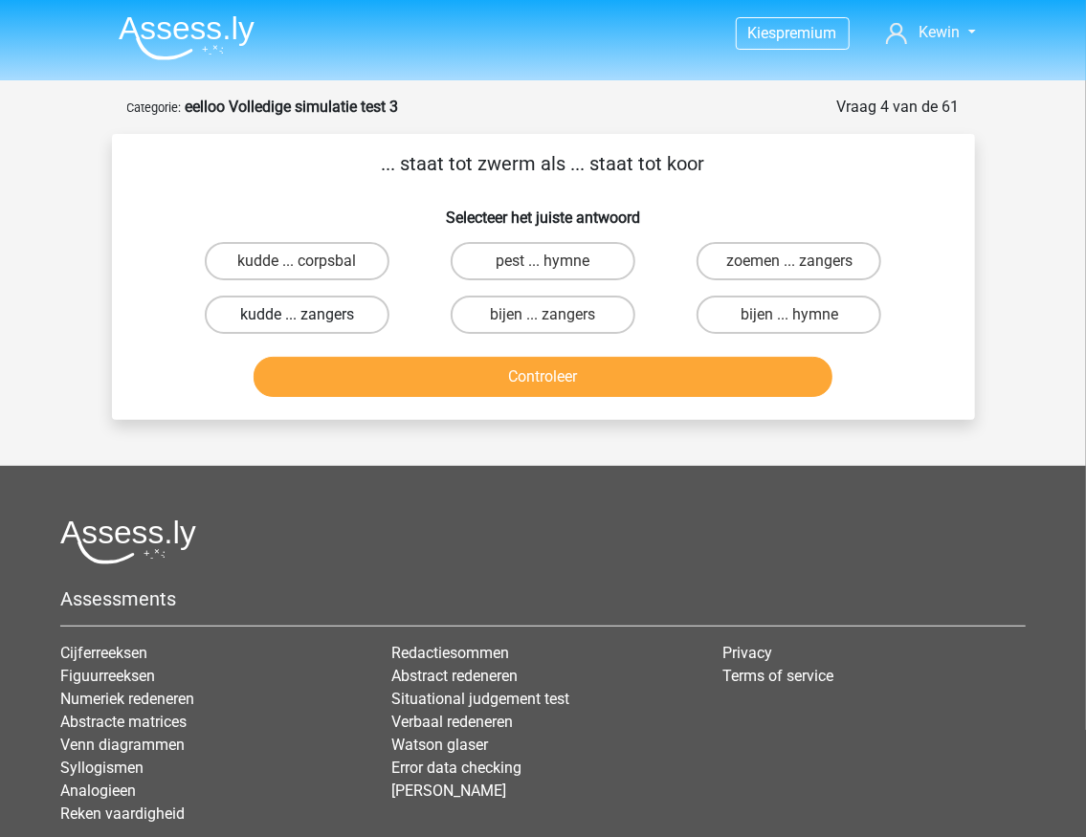
click at [316, 315] on label "kudde ... zangers" at bounding box center [297, 315] width 185 height 38
click at [309, 315] on input "kudde ... zangers" at bounding box center [303, 321] width 12 height 12
radio input "true"
click at [760, 323] on label "bijen ... hymne" at bounding box center [789, 315] width 185 height 38
click at [789, 323] on input "bijen ... hymne" at bounding box center [795, 321] width 12 height 12
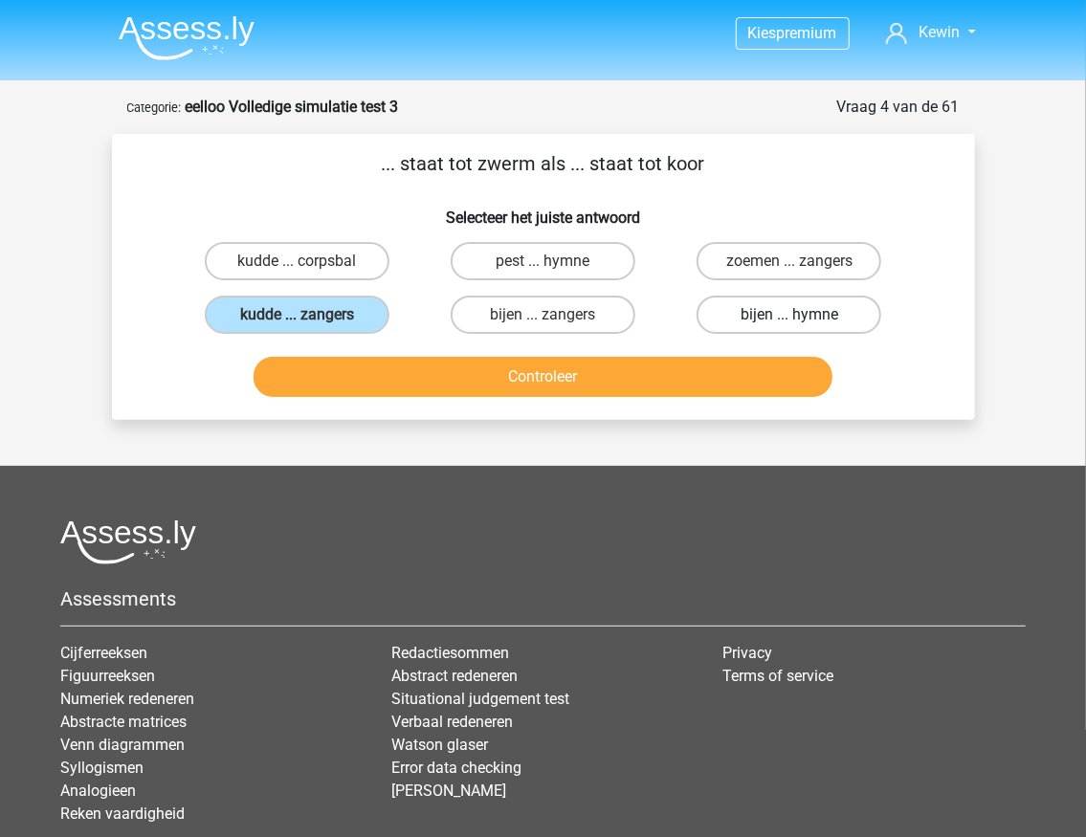
radio input "true"
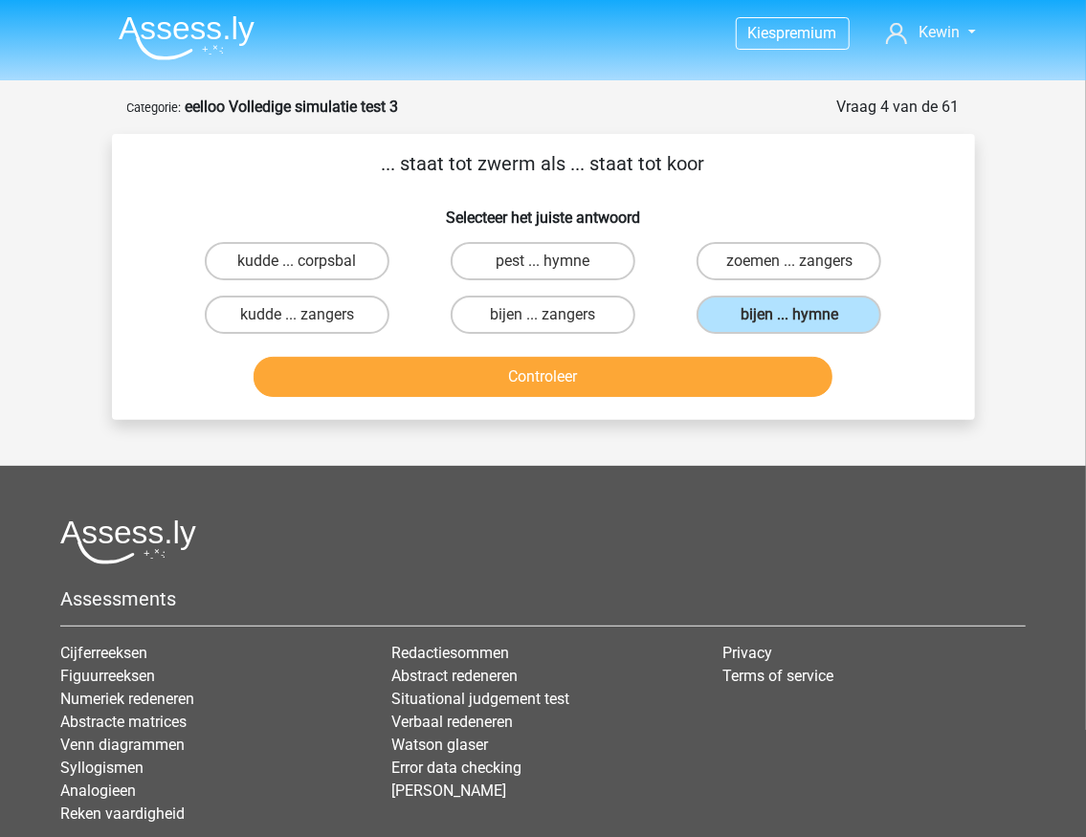
click at [546, 327] on input "bijen ... zangers" at bounding box center [549, 321] width 12 height 12
radio input "true"
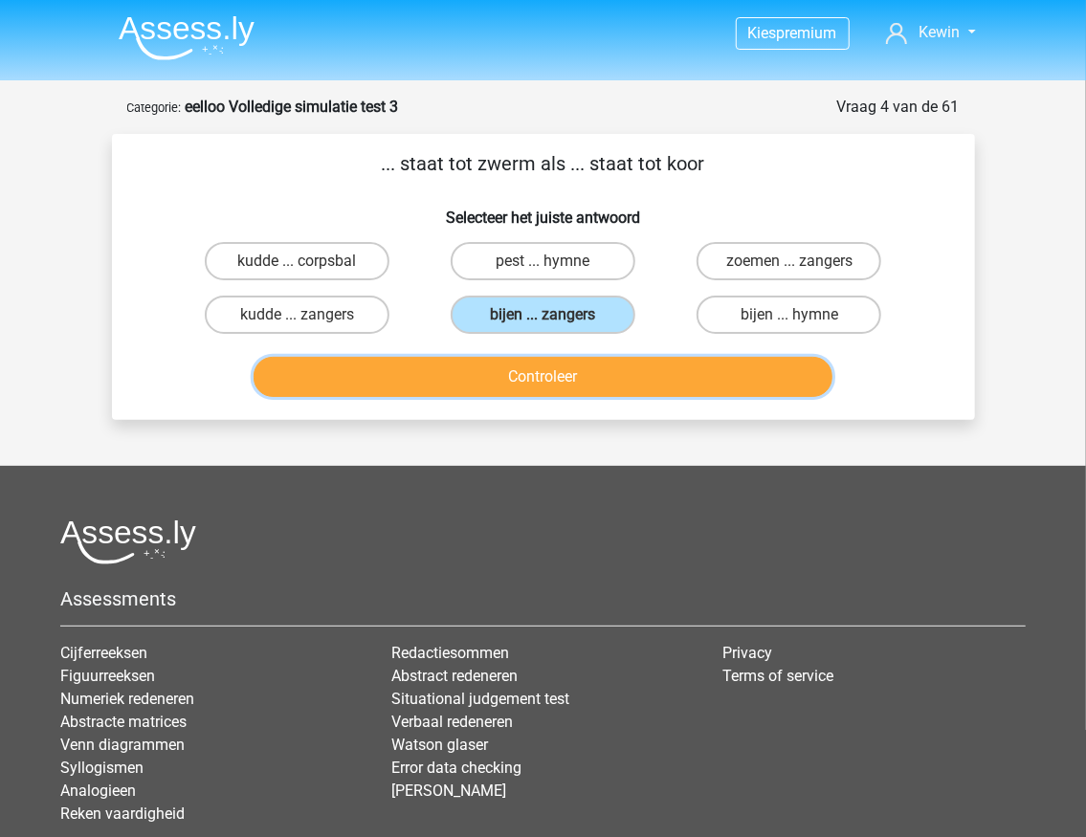
click at [515, 370] on button "Controleer" at bounding box center [543, 377] width 579 height 40
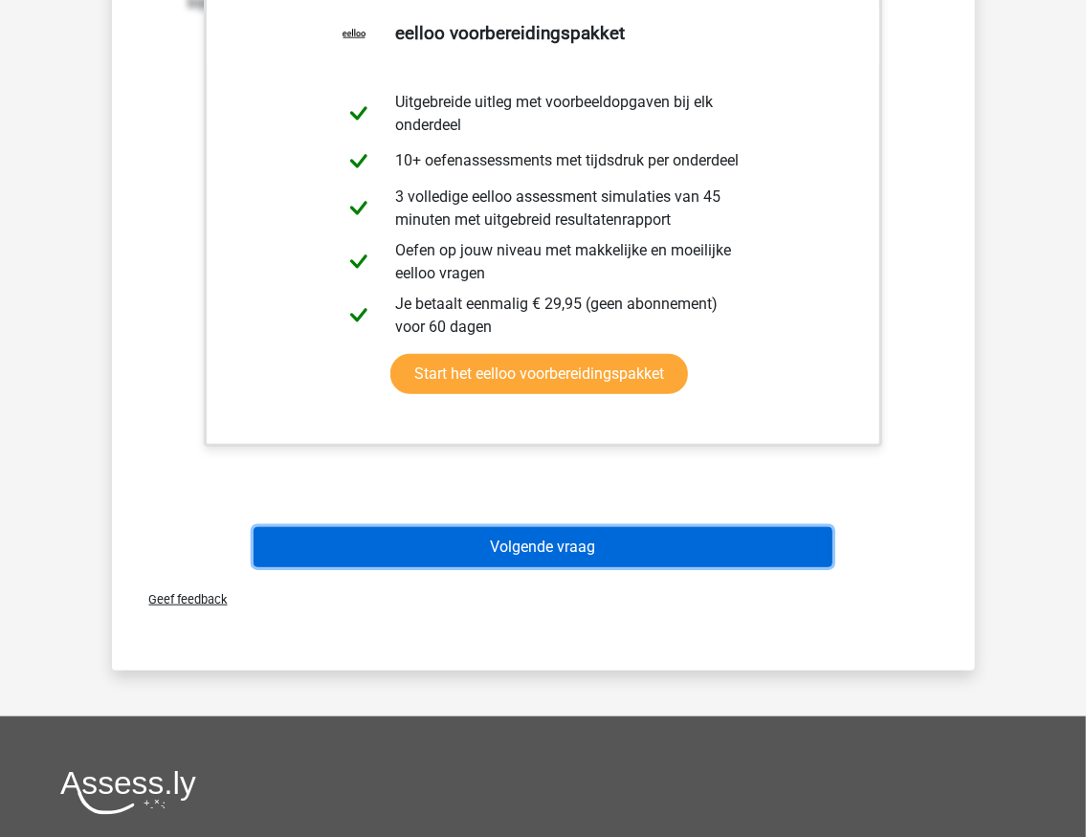
click at [583, 543] on button "Volgende vraag" at bounding box center [543, 547] width 579 height 40
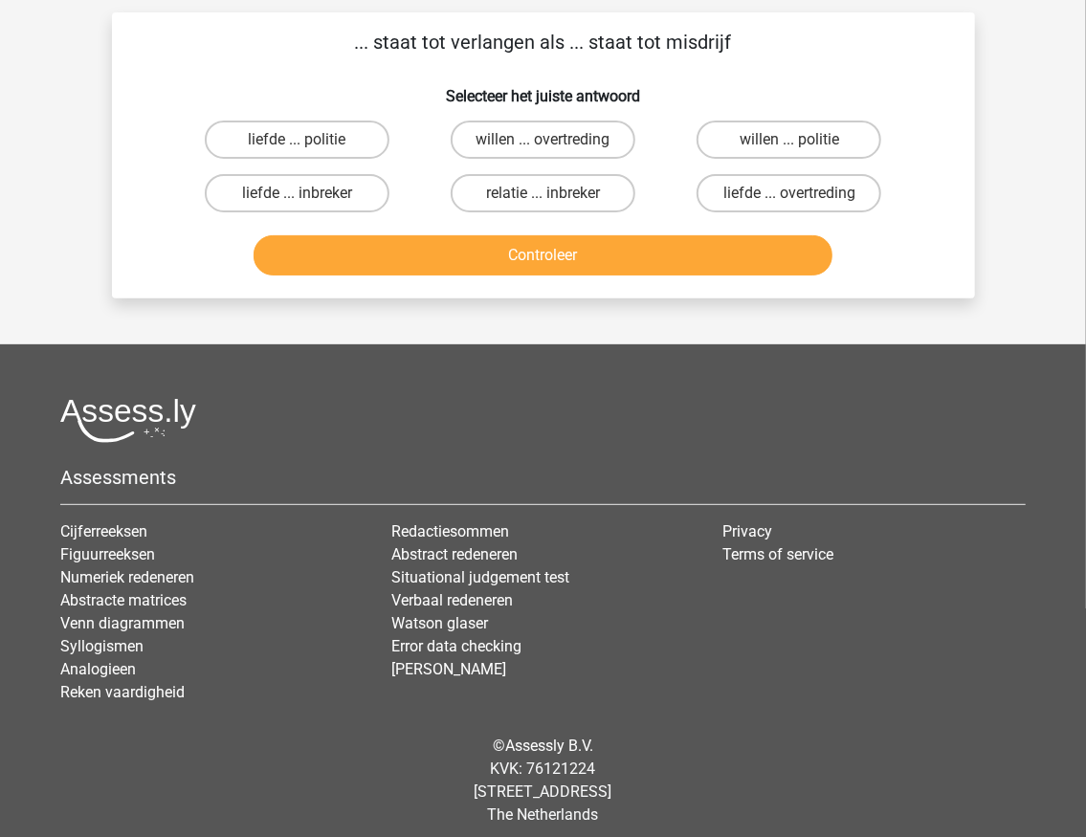
scroll to position [96, 0]
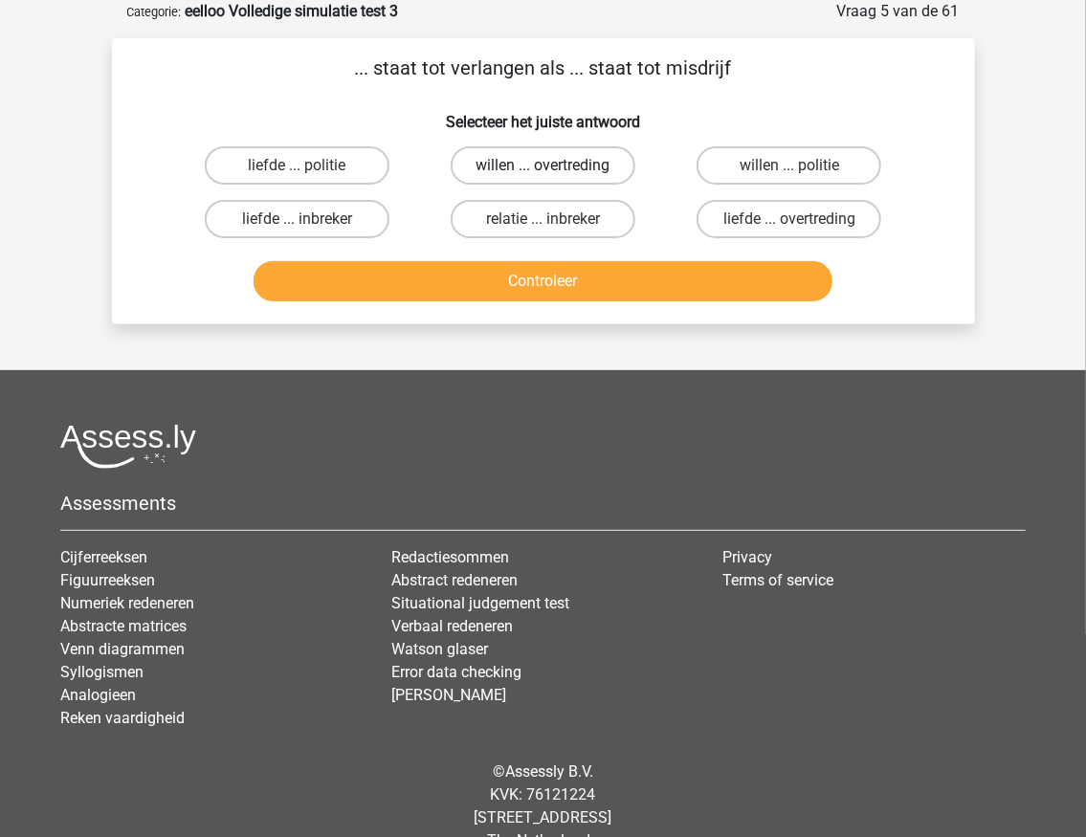
click at [515, 162] on label "willen ... overtreding" at bounding box center [543, 165] width 185 height 38
click at [543, 166] on input "willen ... overtreding" at bounding box center [549, 172] width 12 height 12
radio input "true"
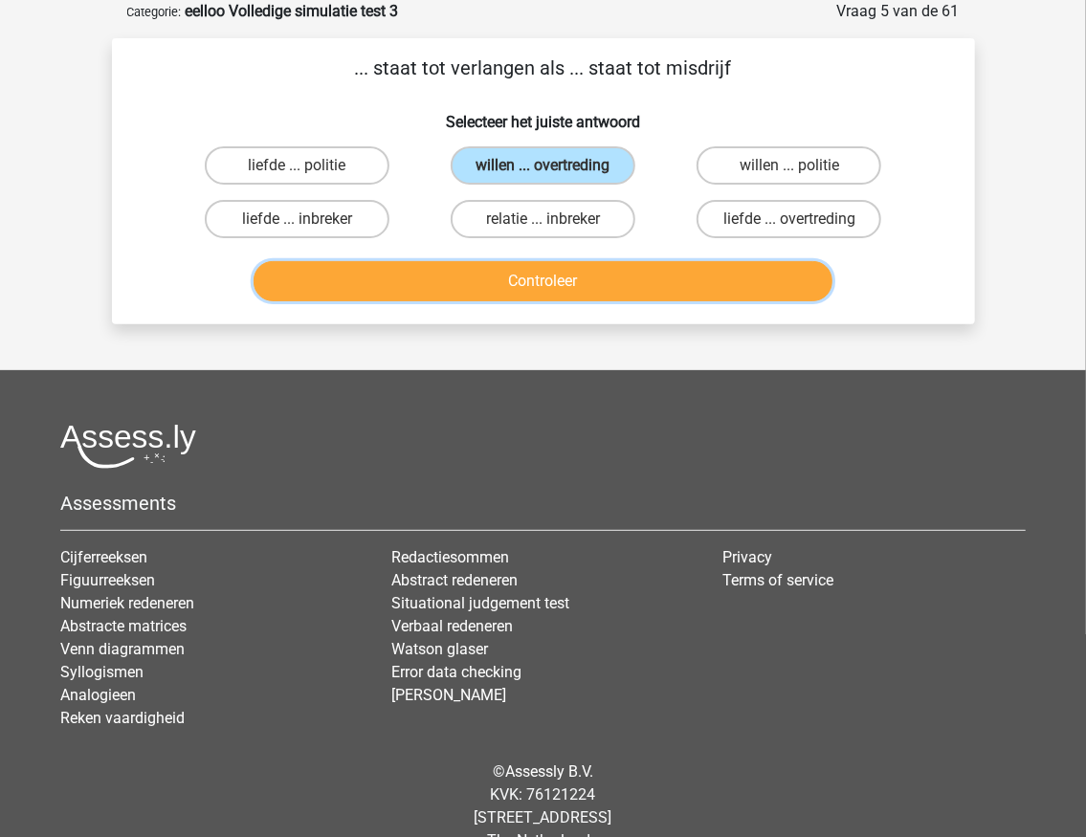
click at [512, 297] on button "Controleer" at bounding box center [543, 281] width 579 height 40
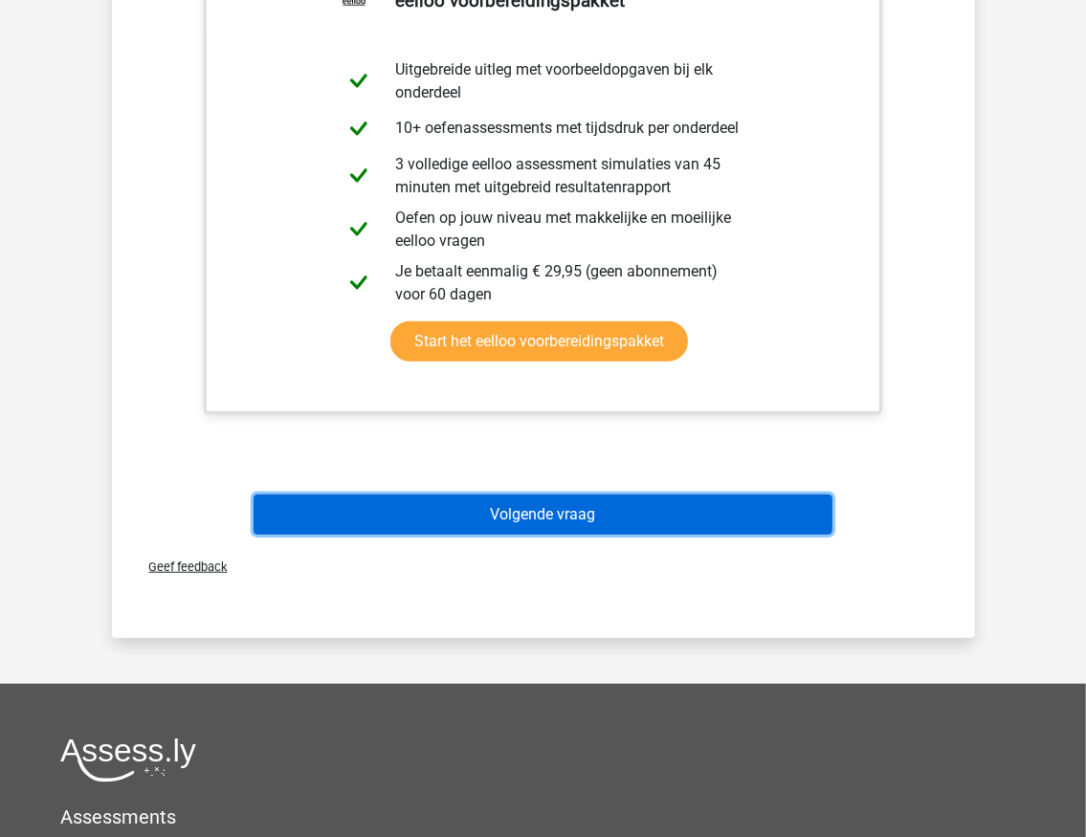
click at [533, 515] on button "Volgende vraag" at bounding box center [543, 515] width 579 height 40
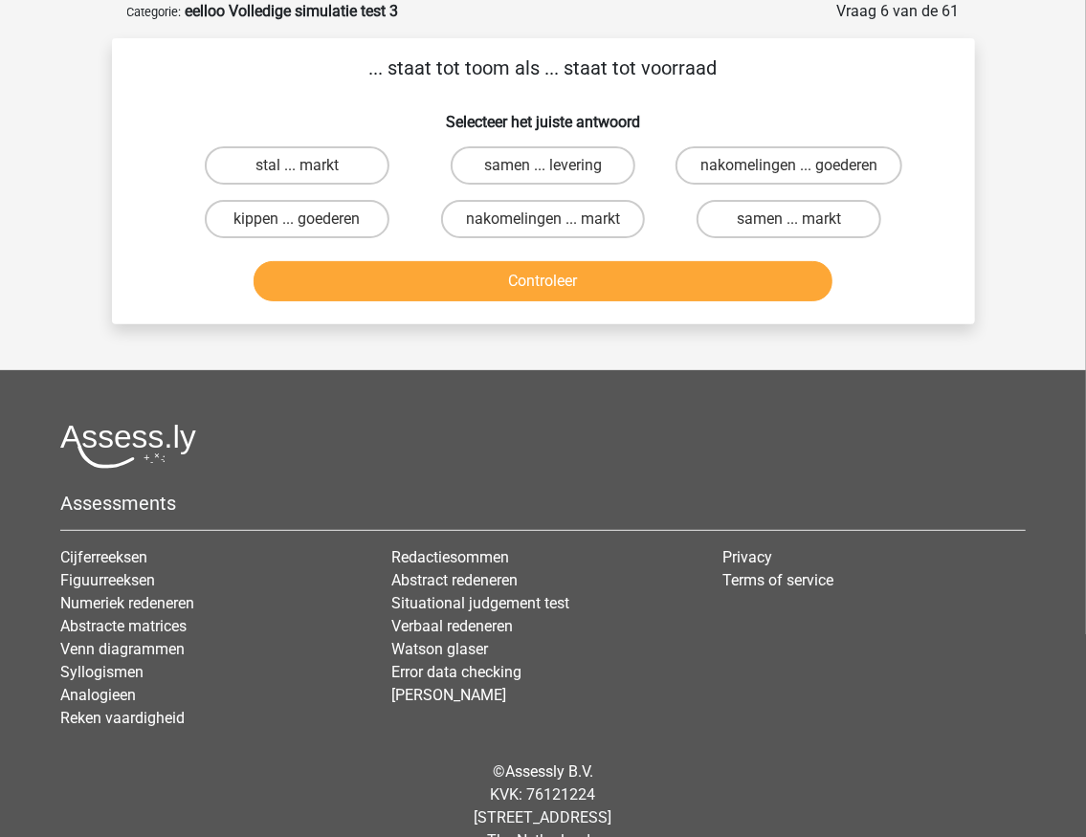
click at [500, 60] on p "... staat tot toom als ... staat tot voorraad" at bounding box center [544, 68] width 802 height 29
click at [163, 99] on h6 "Selecteer het juiste antwoord" at bounding box center [544, 114] width 802 height 33
click at [545, 221] on input "nakomelingen ... markt" at bounding box center [549, 225] width 12 height 12
radio input "true"
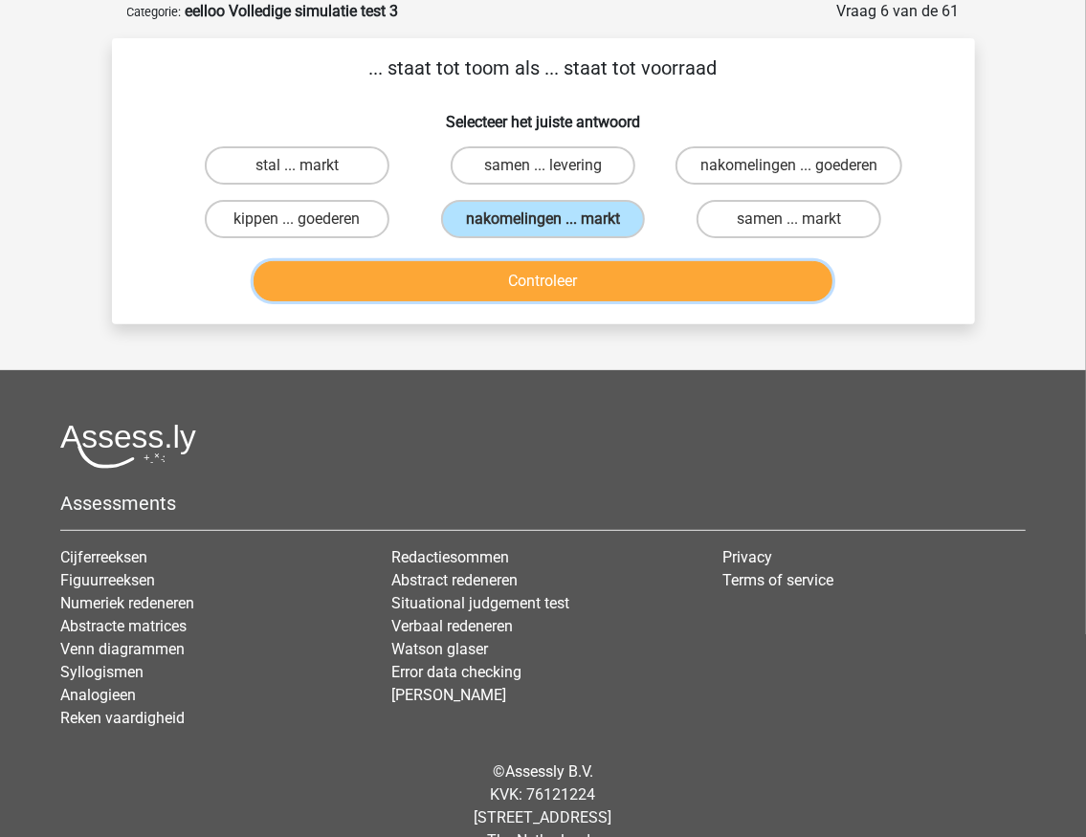
click at [522, 283] on button "Controleer" at bounding box center [543, 281] width 579 height 40
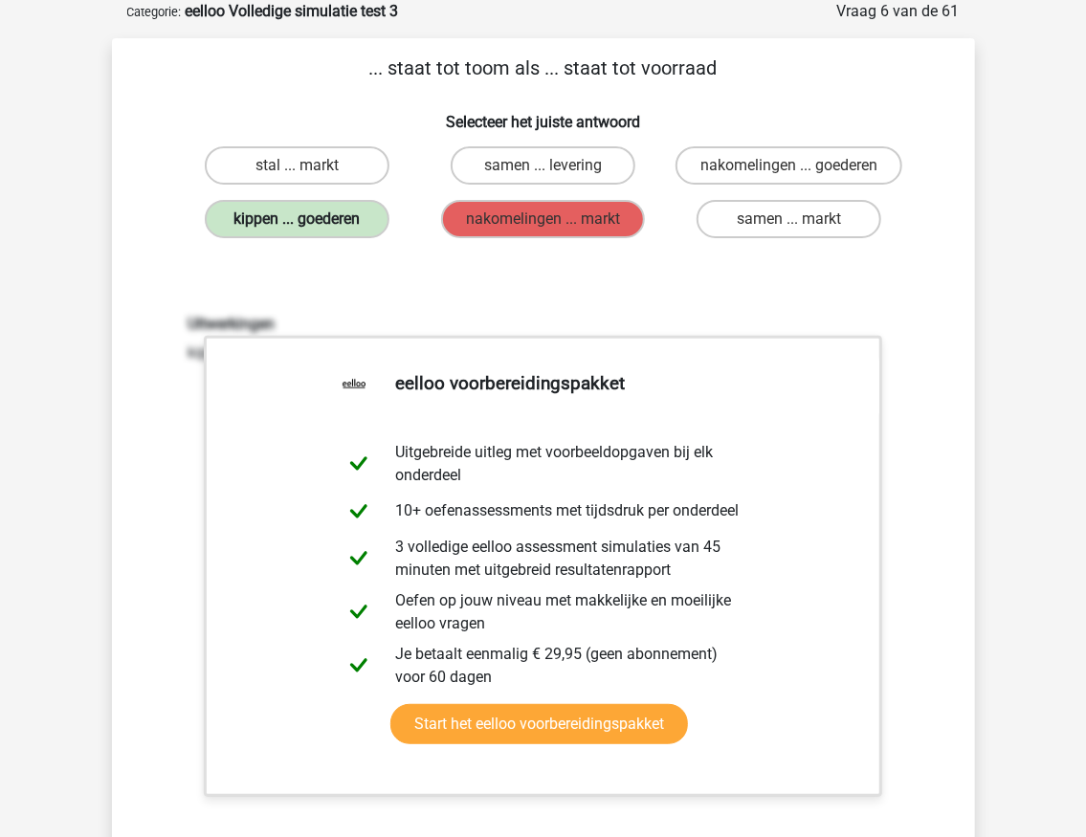
click at [316, 218] on label "kippen ... goederen" at bounding box center [297, 219] width 185 height 38
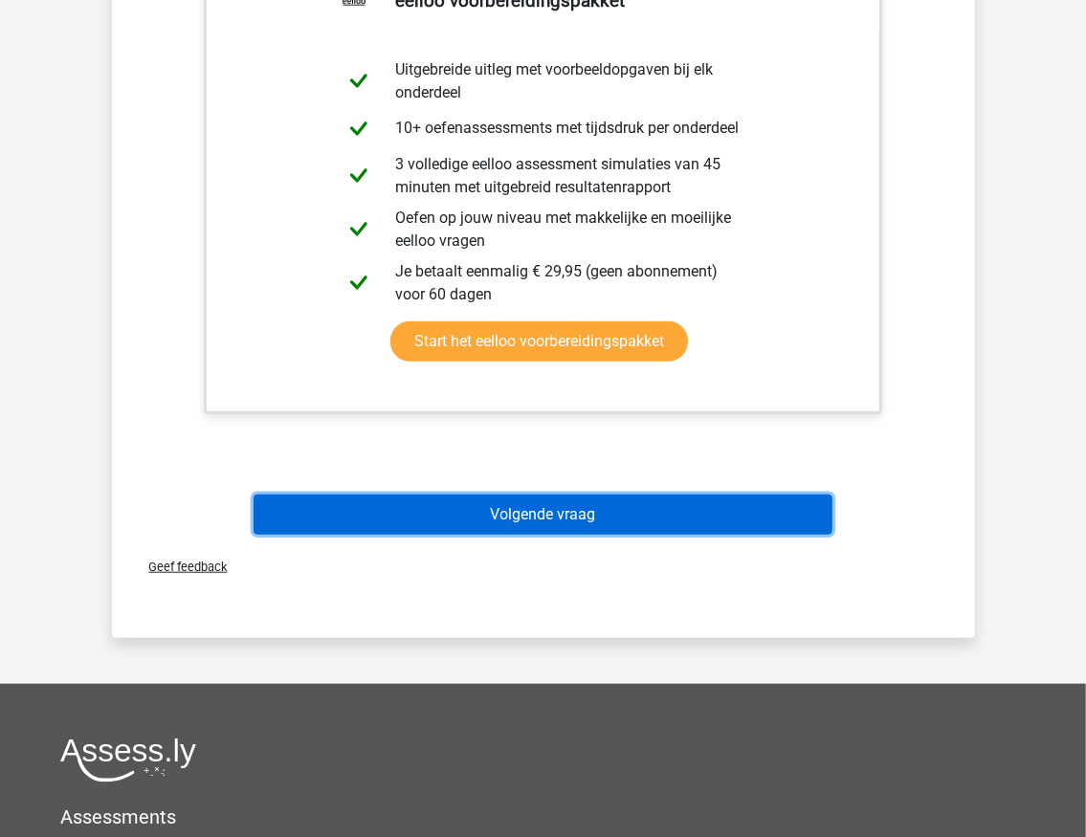
click at [462, 509] on button "Volgende vraag" at bounding box center [543, 515] width 579 height 40
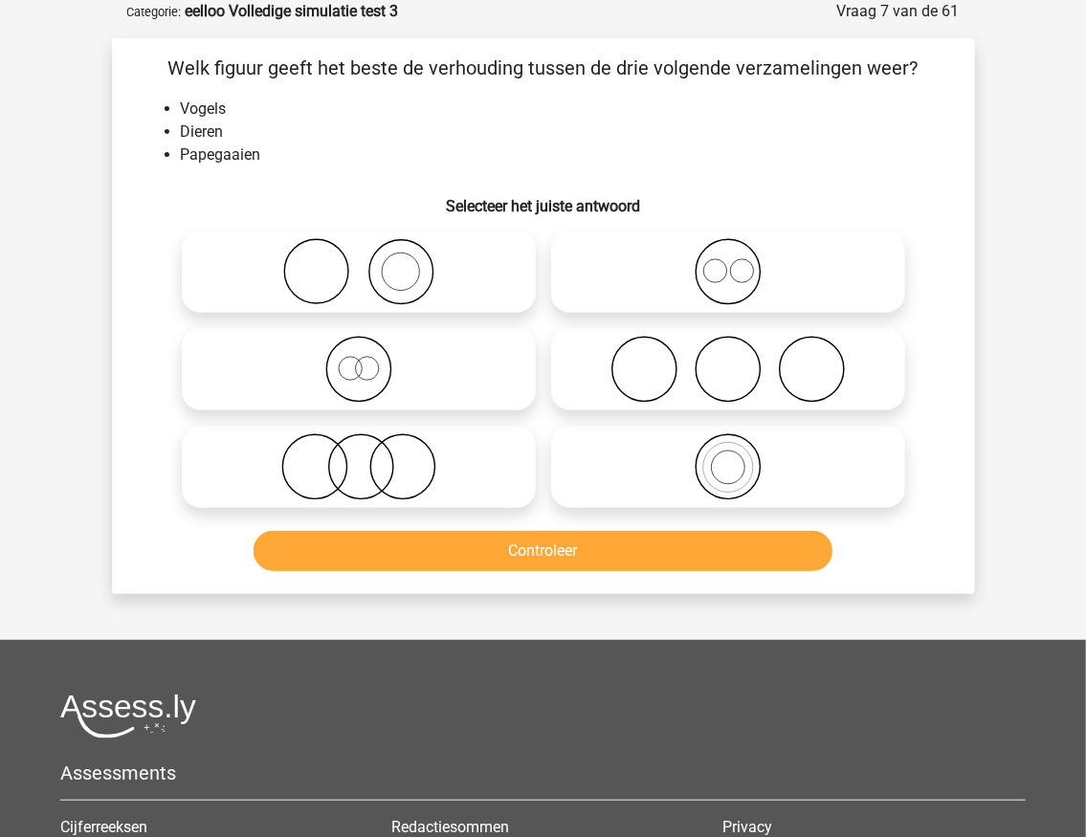
click at [704, 480] on icon at bounding box center [728, 466] width 339 height 67
click at [728, 457] on input "radio" at bounding box center [734, 451] width 12 height 12
radio input "true"
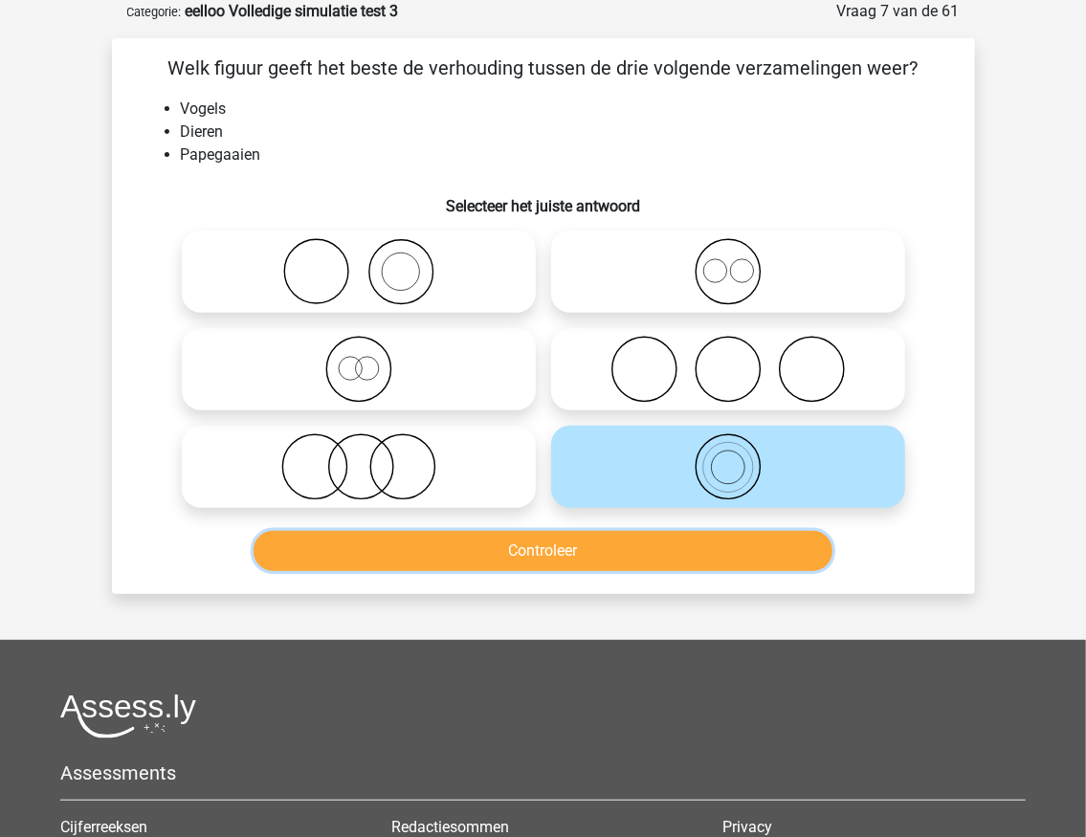
click at [606, 565] on button "Controleer" at bounding box center [543, 551] width 579 height 40
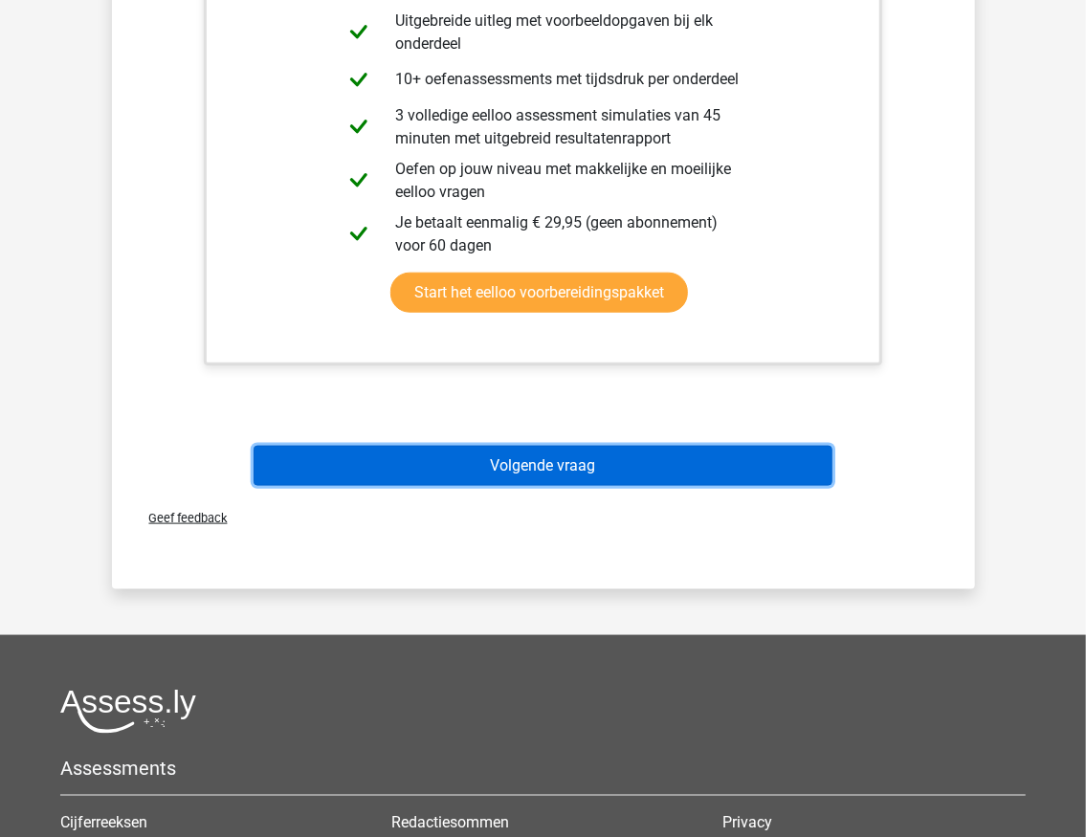
click at [543, 468] on button "Volgende vraag" at bounding box center [543, 466] width 579 height 40
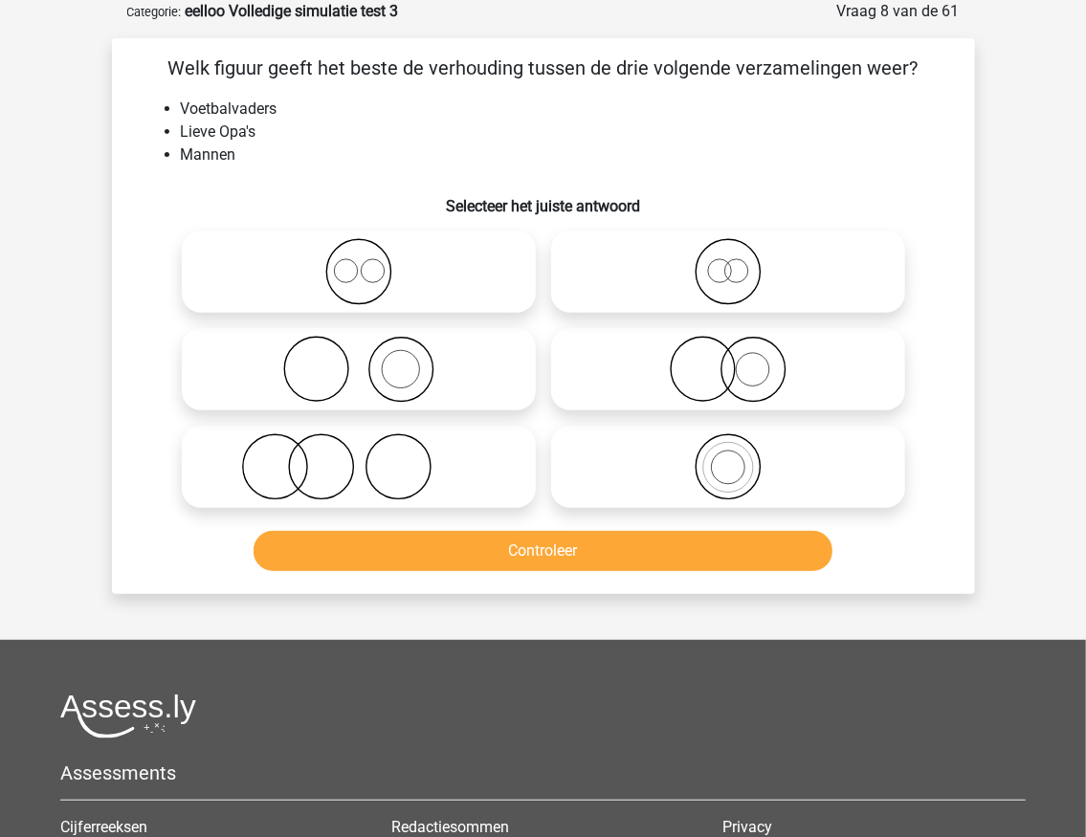
click at [708, 374] on icon at bounding box center [728, 369] width 339 height 67
click at [728, 360] on input "radio" at bounding box center [734, 353] width 12 height 12
radio input "true"
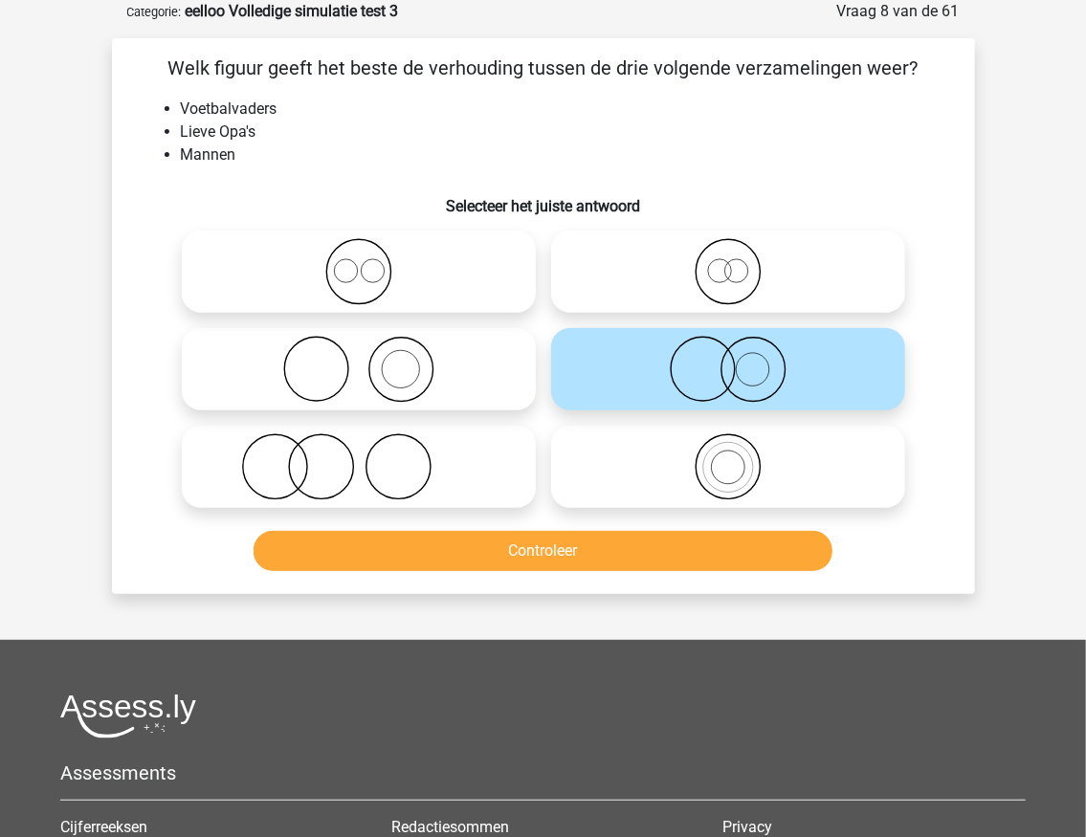
click at [694, 280] on icon at bounding box center [728, 271] width 339 height 67
click at [728, 262] on input "radio" at bounding box center [734, 256] width 12 height 12
radio input "true"
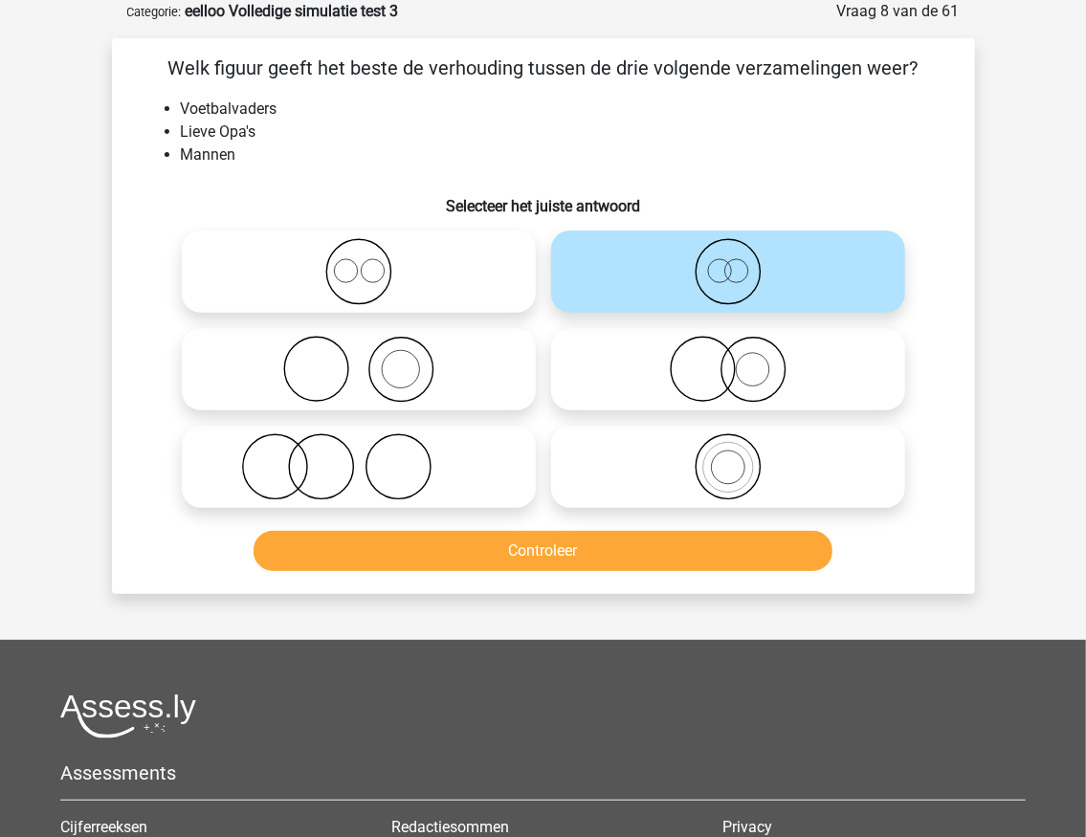
click at [697, 362] on icon at bounding box center [728, 369] width 339 height 67
click at [728, 360] on input "radio" at bounding box center [734, 353] width 12 height 12
radio input "true"
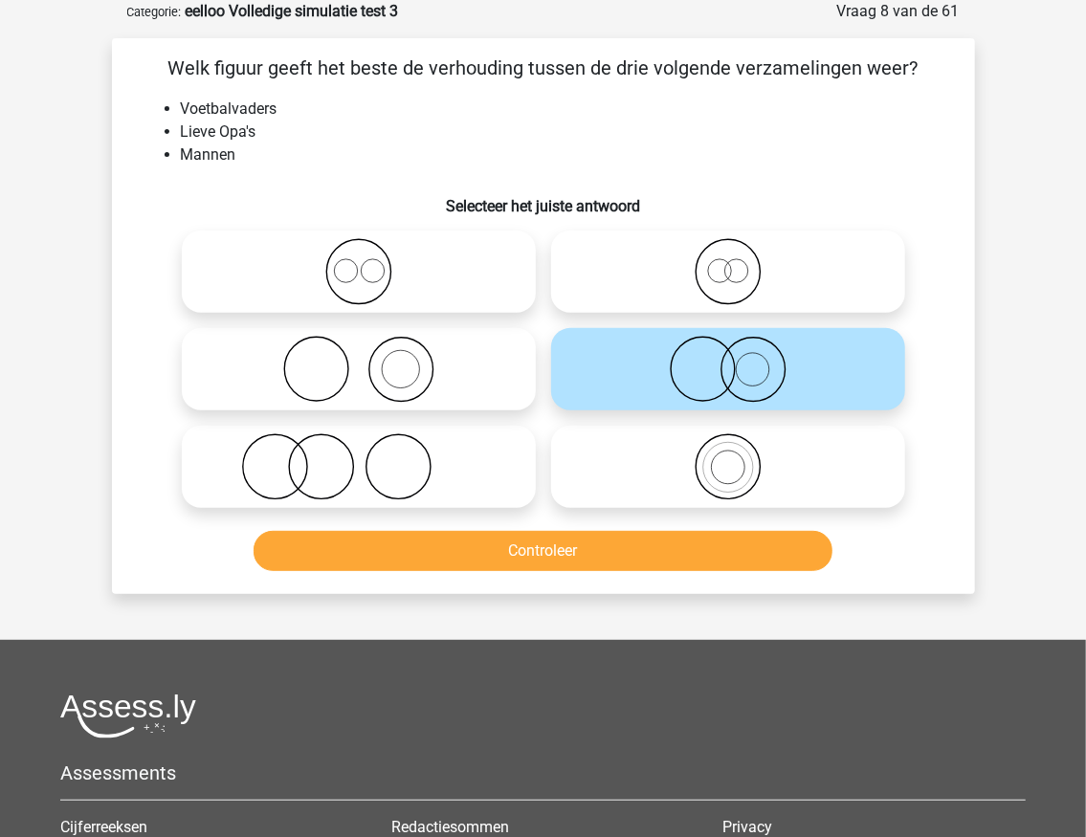
click at [425, 255] on icon at bounding box center [358, 271] width 339 height 67
click at [371, 255] on input "radio" at bounding box center [365, 256] width 12 height 12
radio input "true"
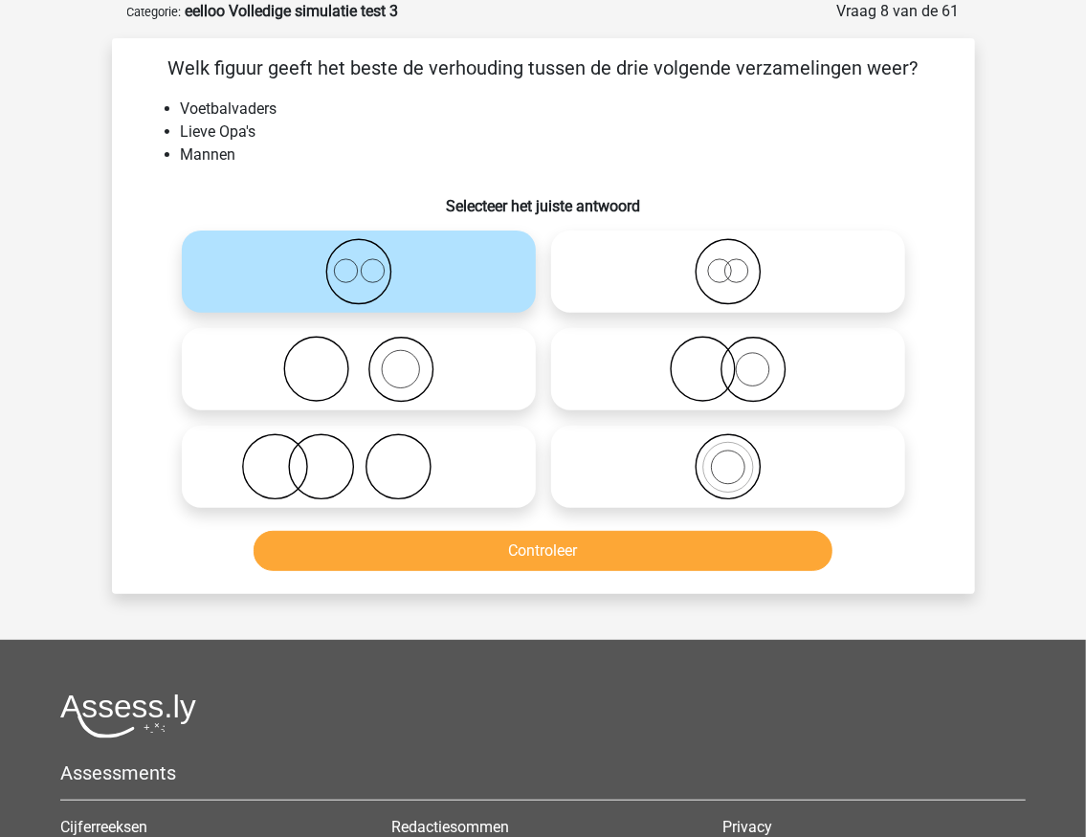
click at [387, 478] on icon at bounding box center [358, 466] width 339 height 67
click at [371, 457] on input "radio" at bounding box center [365, 451] width 12 height 12
radio input "true"
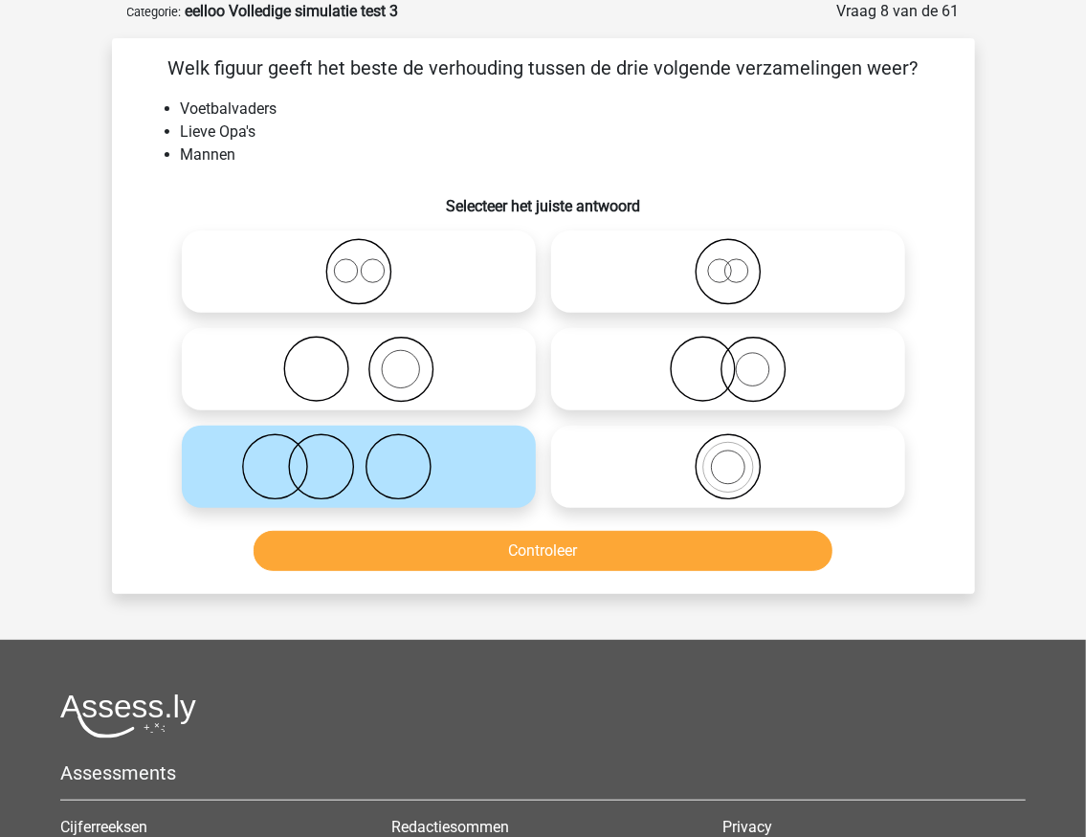
click at [374, 279] on icon at bounding box center [358, 271] width 339 height 67
click at [371, 262] on input "radio" at bounding box center [365, 256] width 12 height 12
radio input "true"
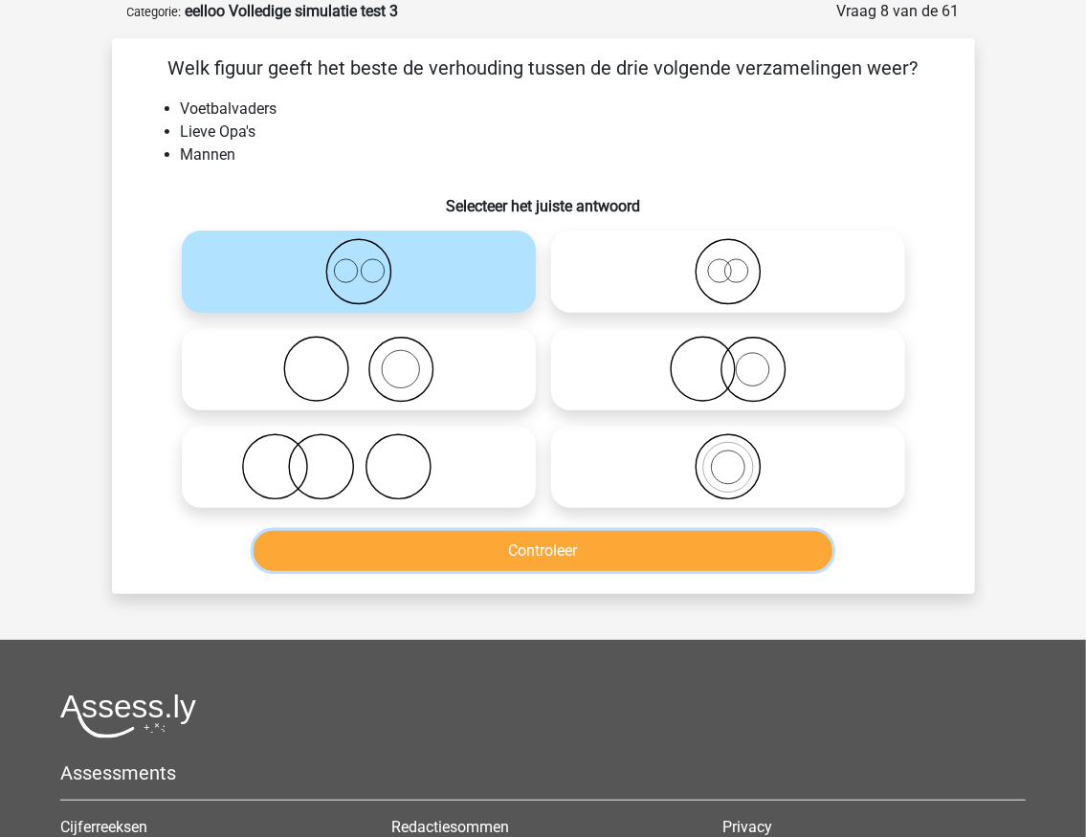
click at [415, 549] on button "Controleer" at bounding box center [543, 551] width 579 height 40
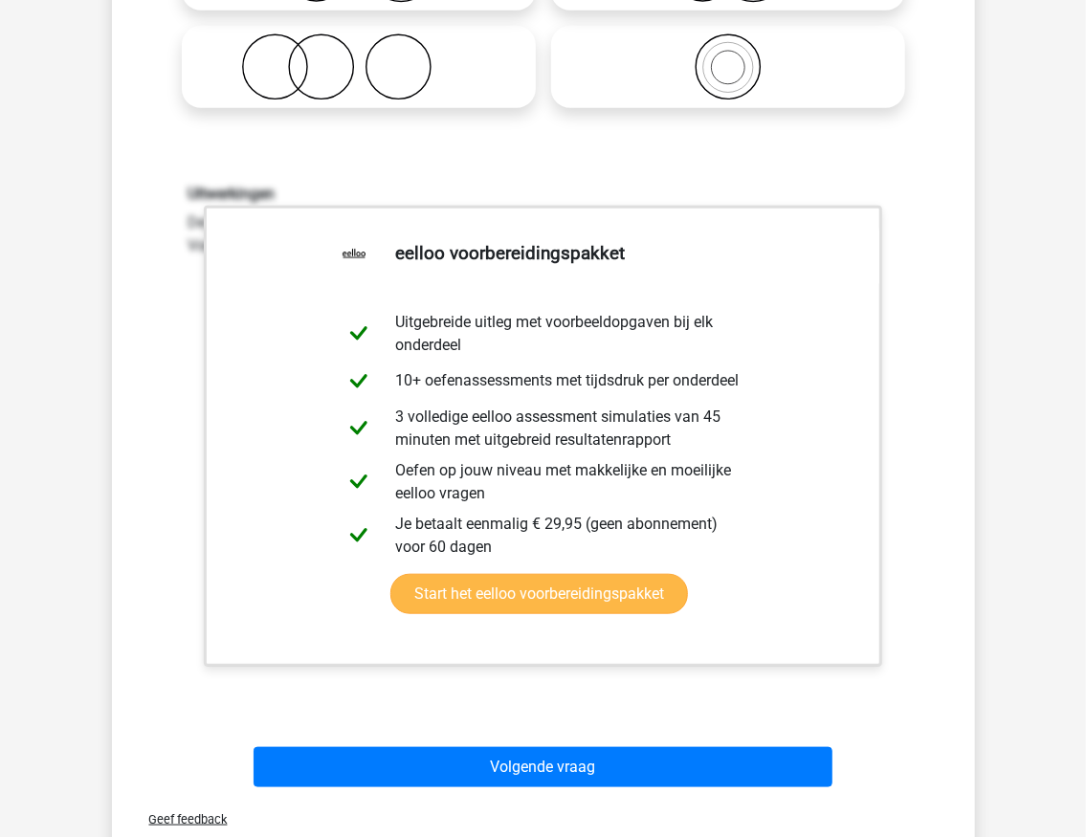
scroll to position [542, 0]
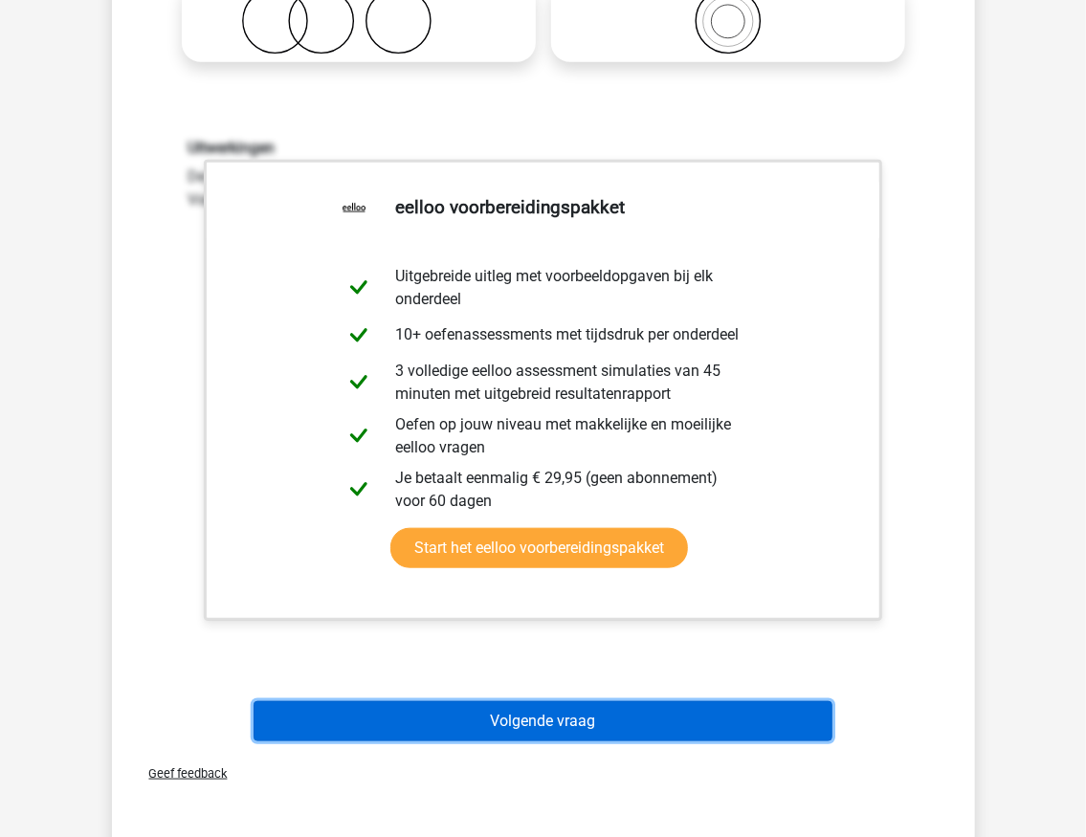
click at [489, 716] on button "Volgende vraag" at bounding box center [543, 721] width 579 height 40
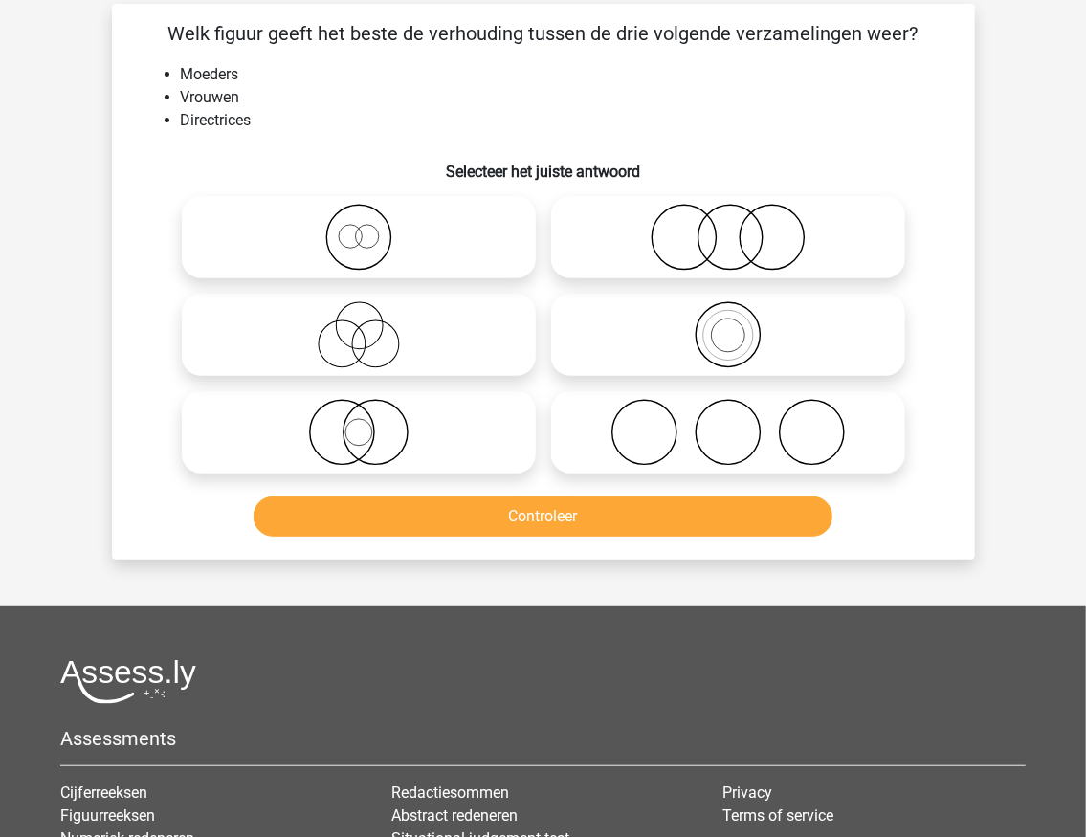
scroll to position [96, 0]
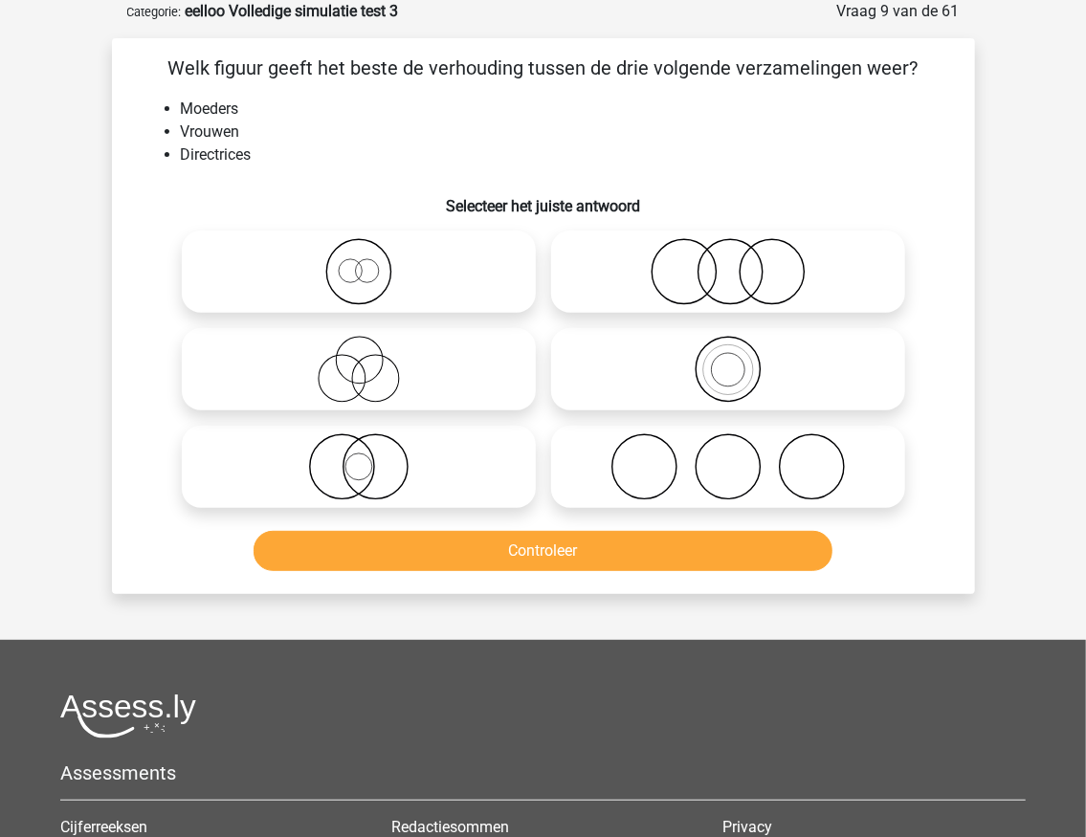
click at [354, 471] on icon at bounding box center [358, 466] width 339 height 67
click at [359, 457] on input "radio" at bounding box center [365, 451] width 12 height 12
radio input "true"
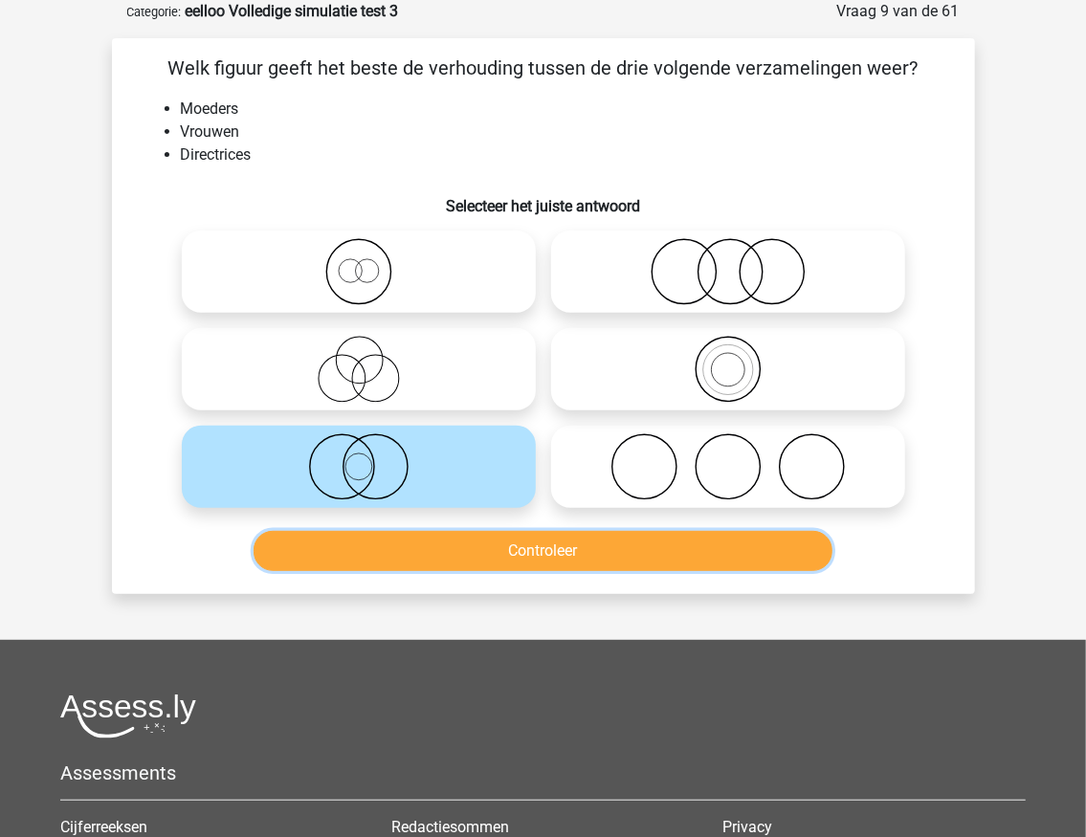
click at [445, 553] on button "Controleer" at bounding box center [543, 551] width 579 height 40
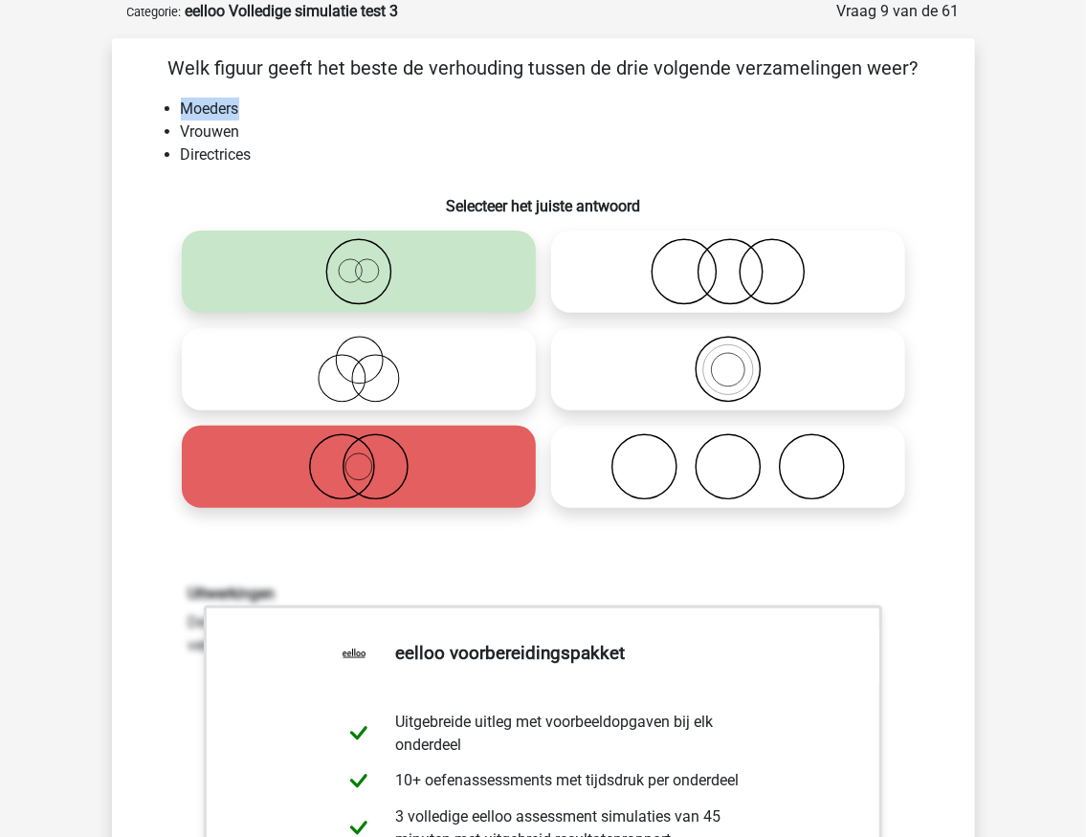
drag, startPoint x: 187, startPoint y: 101, endPoint x: 247, endPoint y: 106, distance: 60.5
click at [247, 106] on li "Moeders" at bounding box center [563, 109] width 764 height 23
click at [400, 134] on li "Vrouwen" at bounding box center [563, 132] width 764 height 23
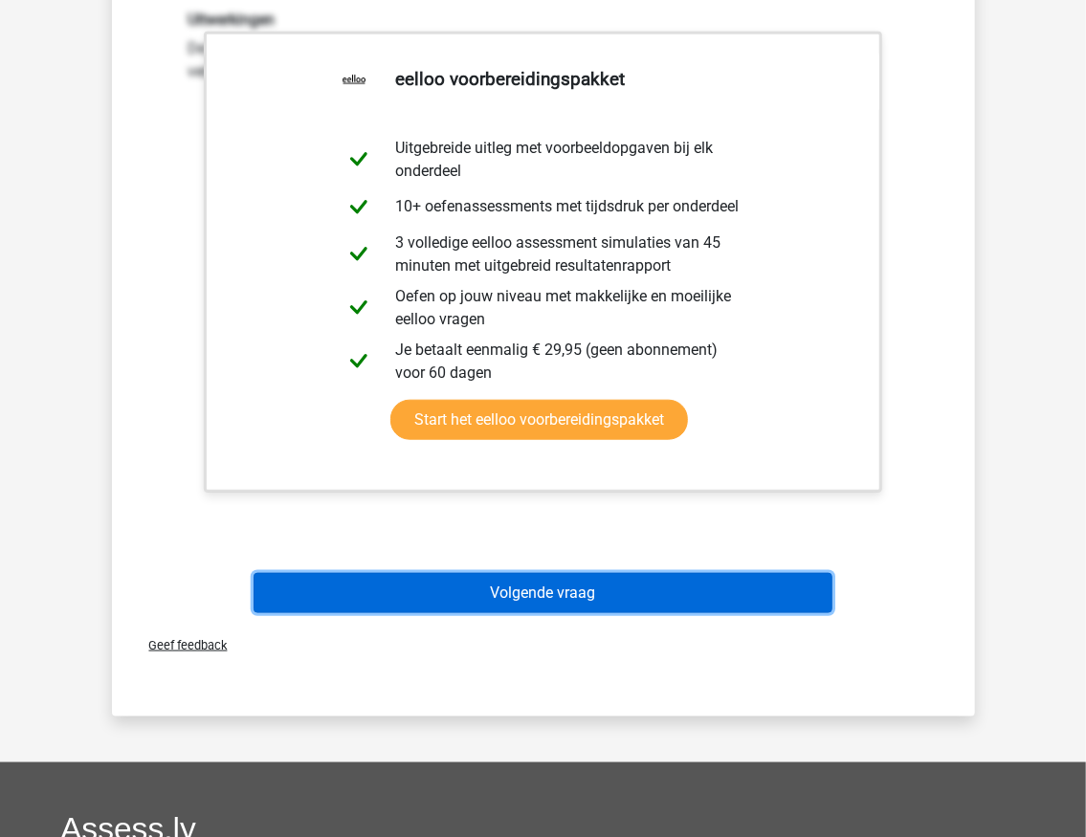
click at [573, 602] on button "Volgende vraag" at bounding box center [543, 593] width 579 height 40
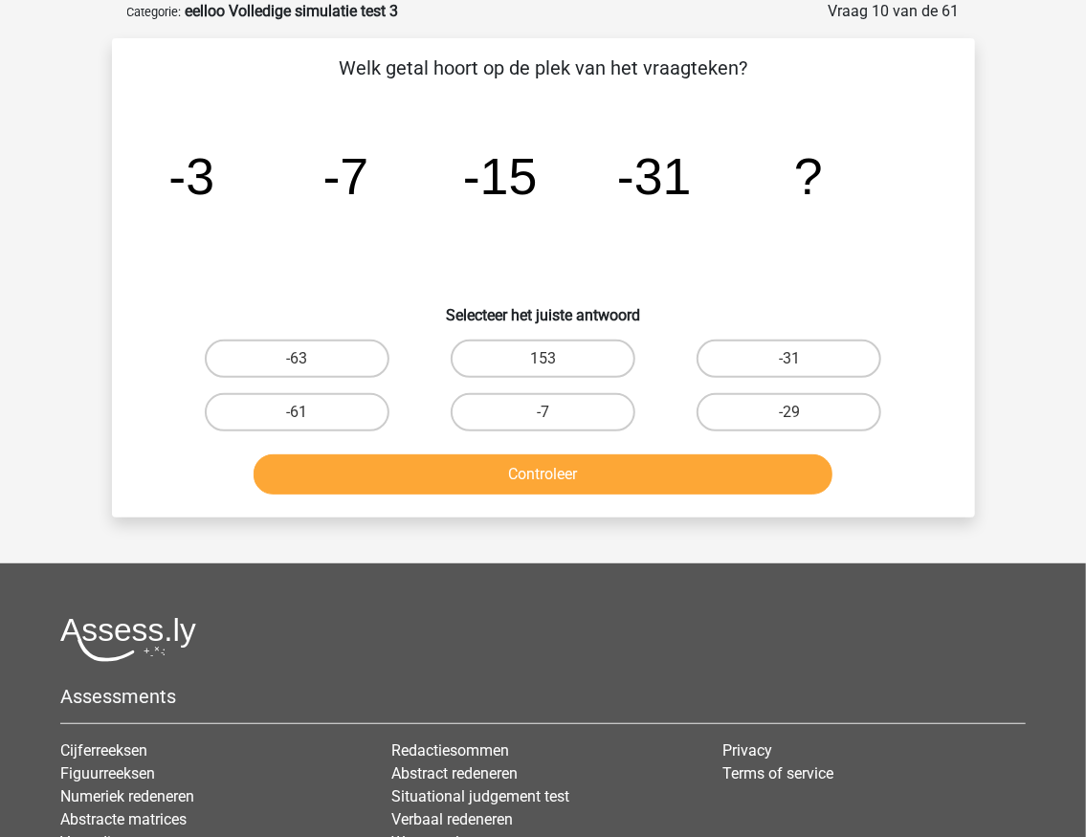
drag, startPoint x: 302, startPoint y: 380, endPoint x: 306, endPoint y: 355, distance: 25.2
click at [302, 379] on div "-63" at bounding box center [297, 359] width 246 height 54
click at [306, 354] on label "-63" at bounding box center [297, 359] width 185 height 38
click at [306, 359] on input "-63" at bounding box center [303, 365] width 12 height 12
radio input "true"
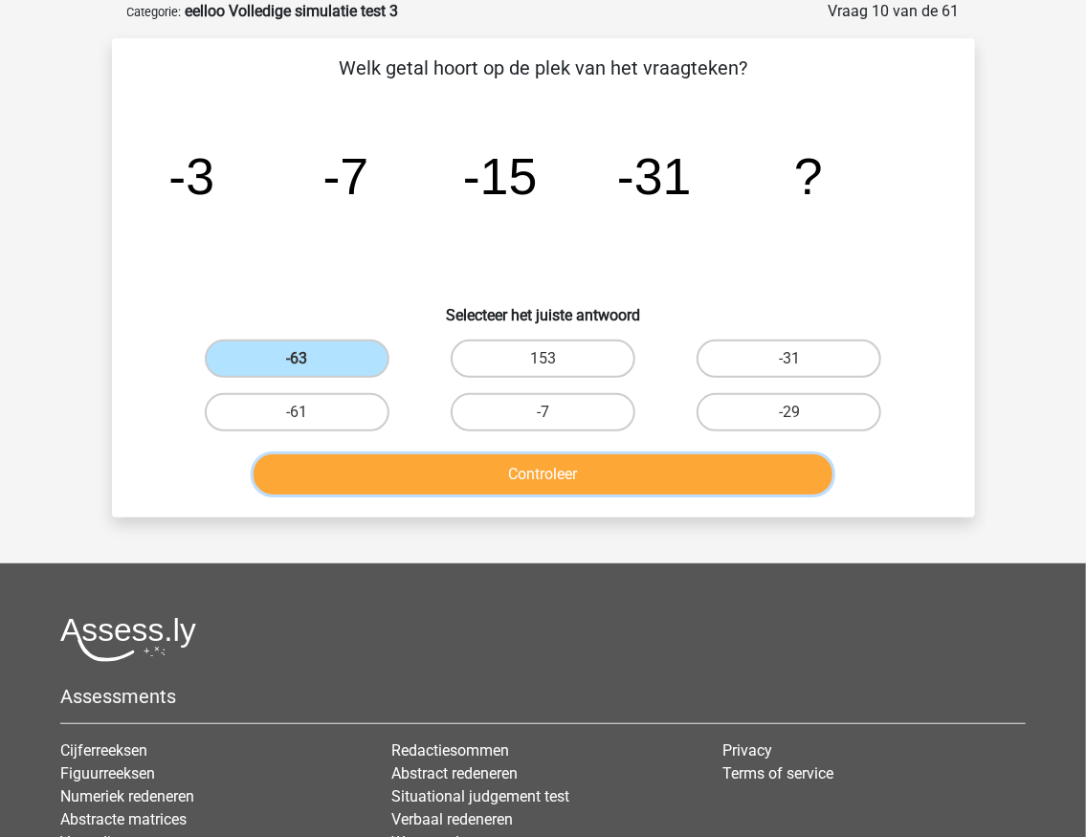
click at [377, 472] on button "Controleer" at bounding box center [543, 475] width 579 height 40
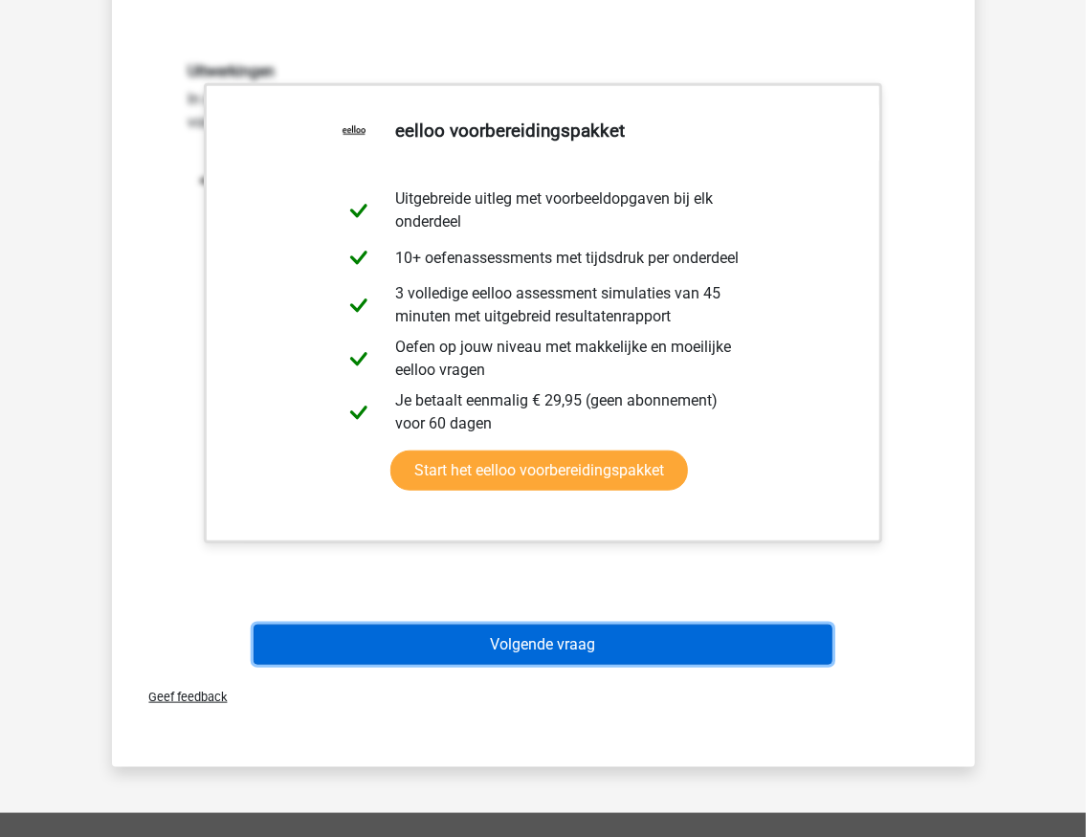
click at [549, 647] on button "Volgende vraag" at bounding box center [543, 645] width 579 height 40
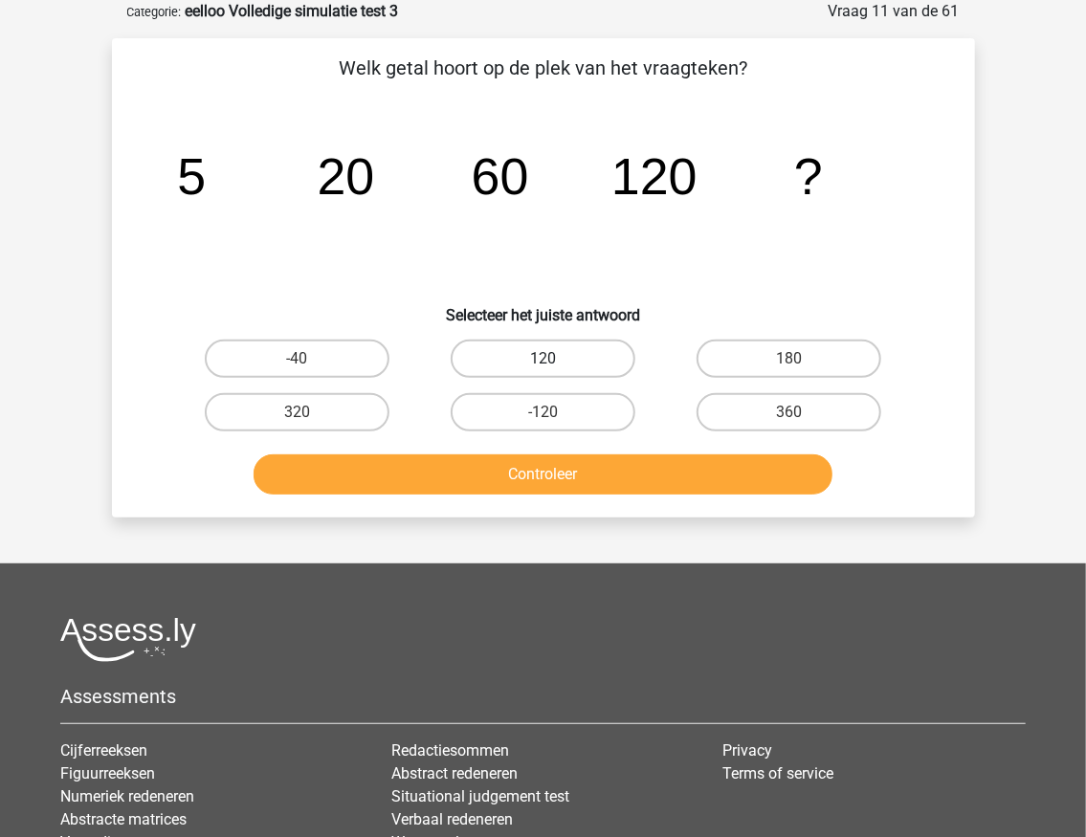
click at [517, 365] on label "120" at bounding box center [543, 359] width 185 height 38
click at [543, 365] on input "120" at bounding box center [549, 365] width 12 height 12
radio input "true"
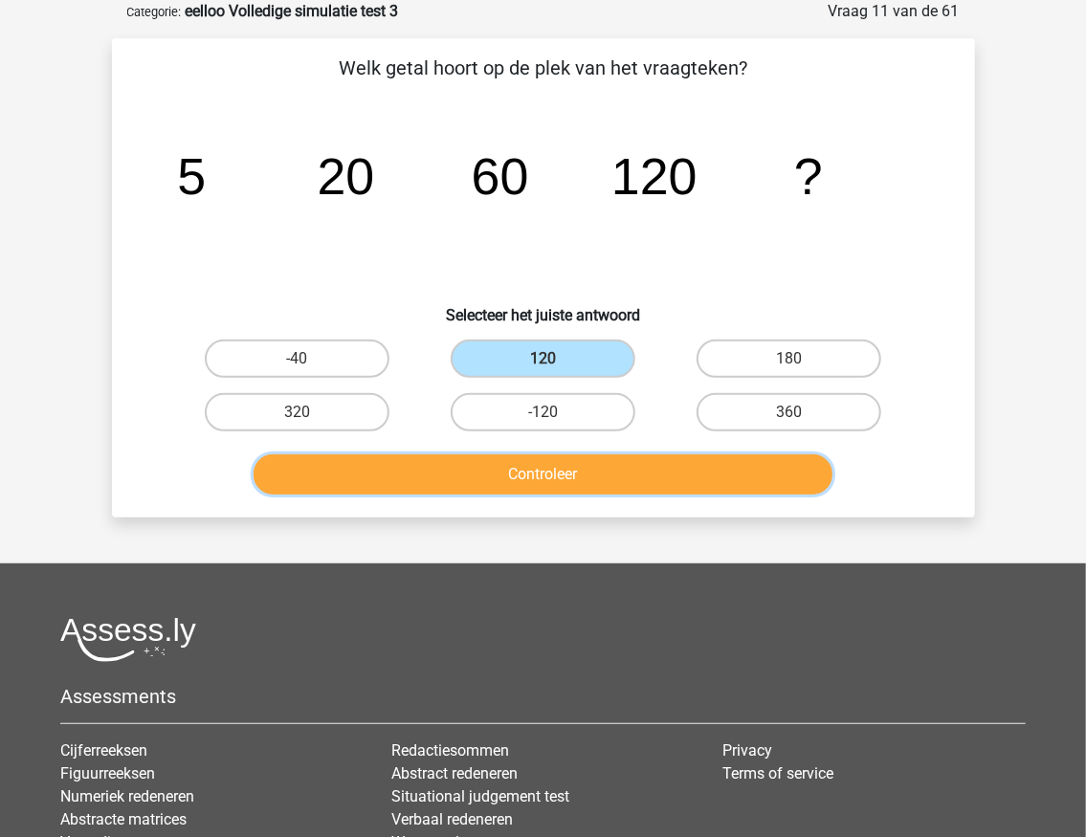
click at [523, 475] on button "Controleer" at bounding box center [543, 475] width 579 height 40
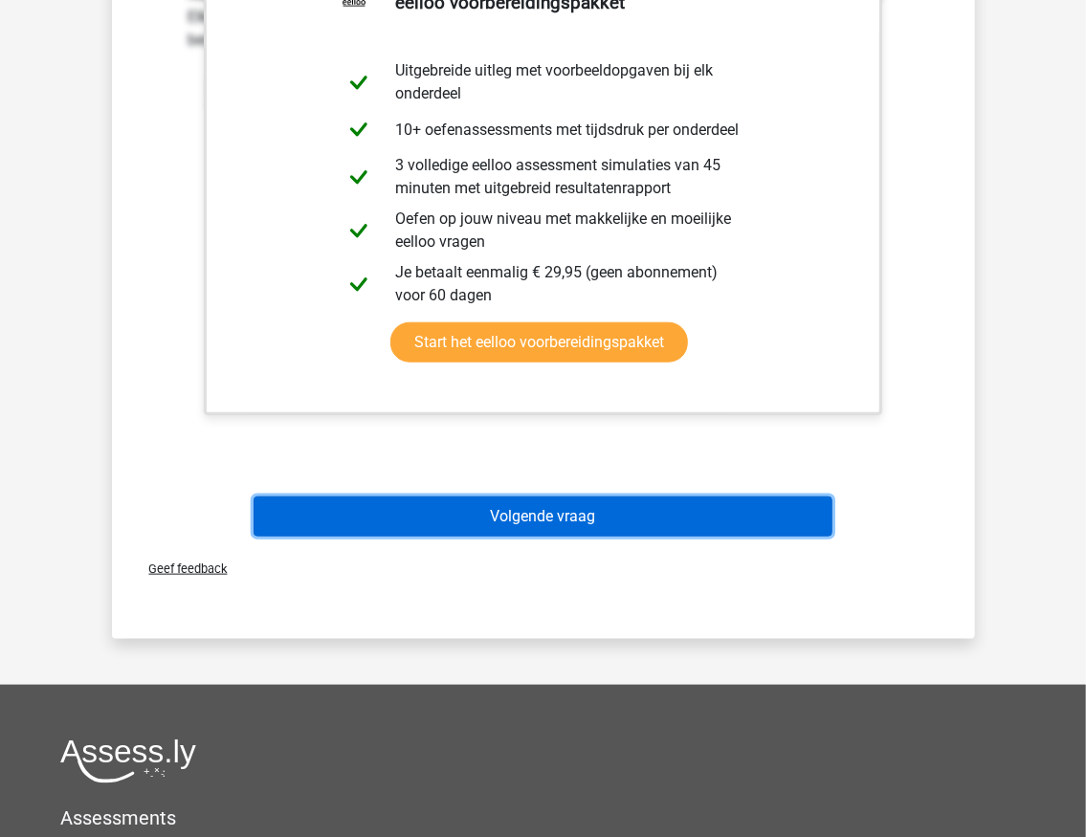
click at [538, 528] on button "Volgende vraag" at bounding box center [543, 517] width 579 height 40
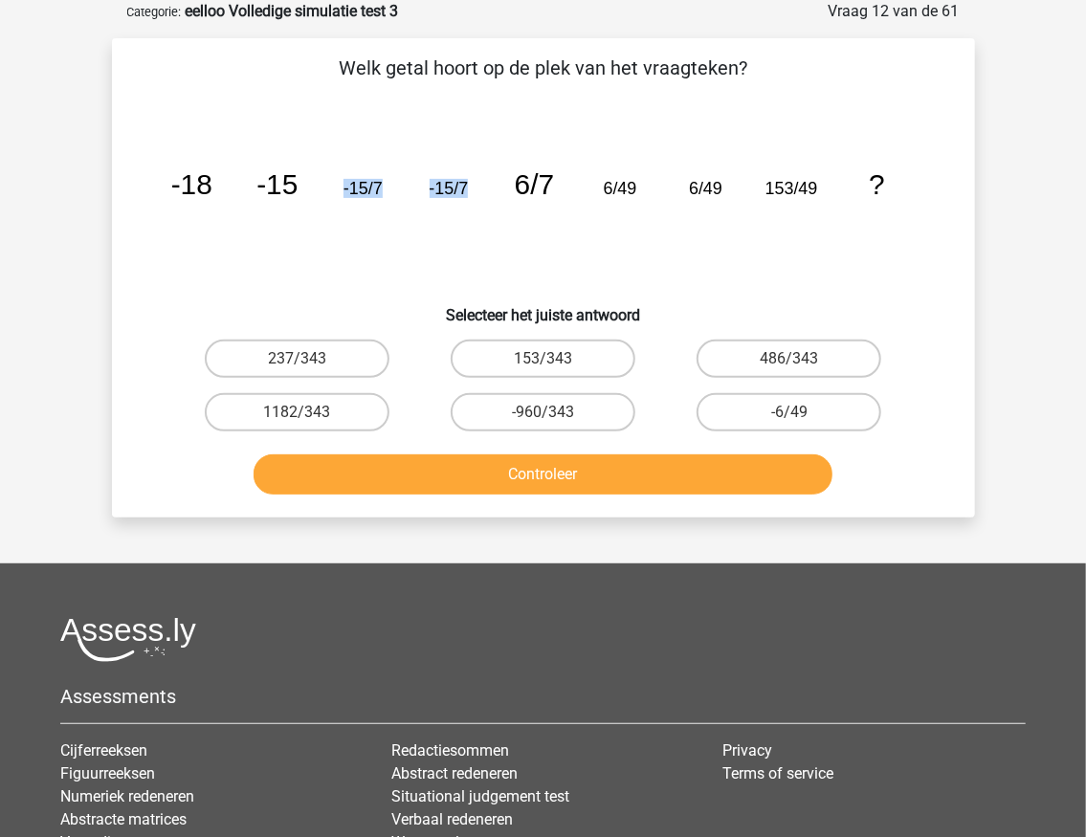
drag, startPoint x: 331, startPoint y: 195, endPoint x: 472, endPoint y: 198, distance: 140.7
click at [472, 198] on icon "image/svg+xml -18 -15 -15/7 -15/7 6/7 6/49 6/49 153/49 ?" at bounding box center [543, 194] width 771 height 193
drag, startPoint x: 588, startPoint y: 190, endPoint x: 727, endPoint y: 188, distance: 139.7
click at [727, 188] on icon "image/svg+xml -18 -15 -15/7 -15/7 6/7 6/49 6/49 153/49 ?" at bounding box center [543, 194] width 771 height 193
click at [787, 191] on tspan "153/49" at bounding box center [791, 188] width 53 height 19
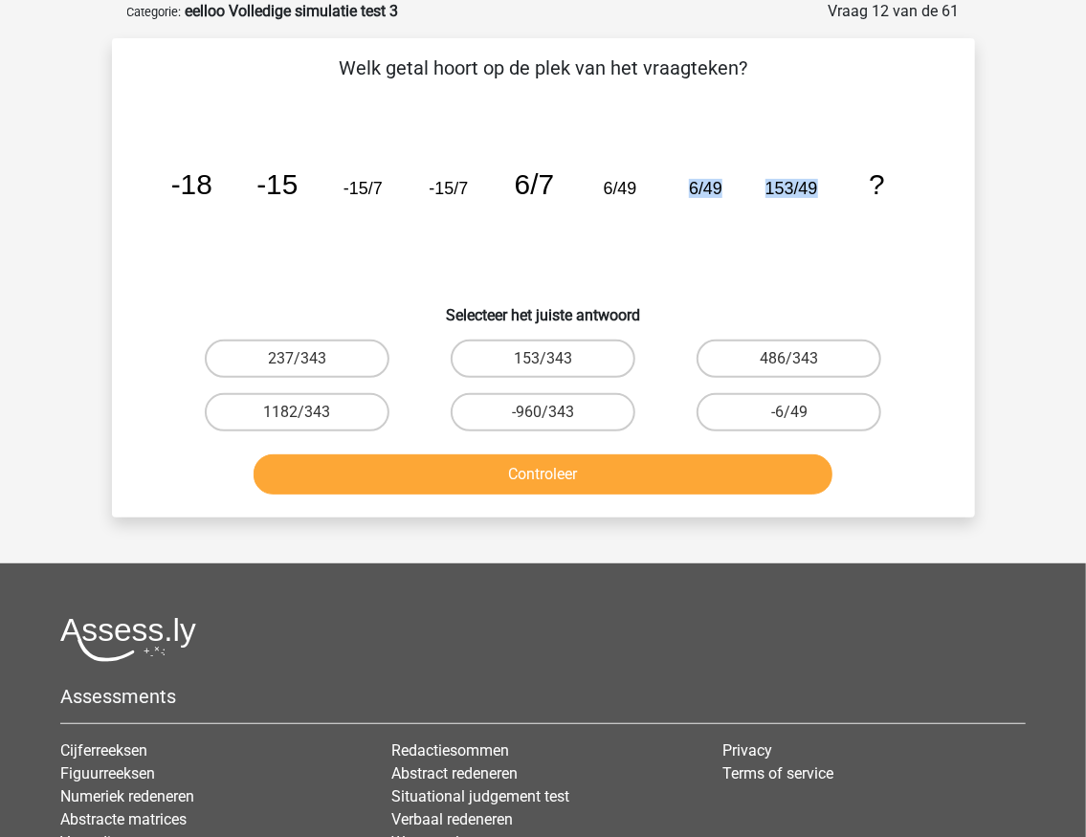
drag, startPoint x: 679, startPoint y: 188, endPoint x: 834, endPoint y: 180, distance: 155.2
click at [834, 180] on icon "image/svg+xml -18 -15 -15/7 -15/7 6/7 6/49 6/49 153/49 ?" at bounding box center [543, 194] width 771 height 193
click at [643, 195] on icon "image/svg+xml -18 -15 -15/7 -15/7 6/7 6/49 6/49 153/49 ?" at bounding box center [543, 194] width 771 height 193
click at [588, 416] on label "-960/343" at bounding box center [543, 412] width 185 height 38
click at [555, 416] on input "-960/343" at bounding box center [549, 418] width 12 height 12
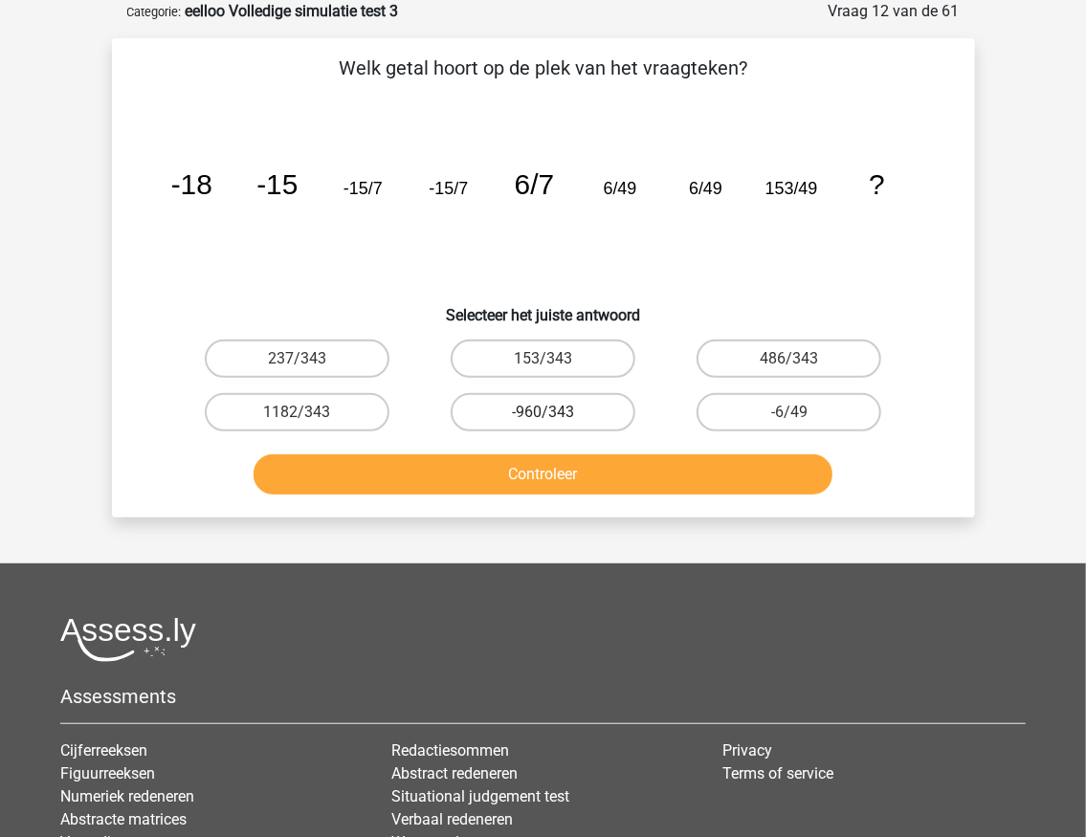
radio input "true"
click at [576, 452] on div "Controleer" at bounding box center [544, 470] width 802 height 63
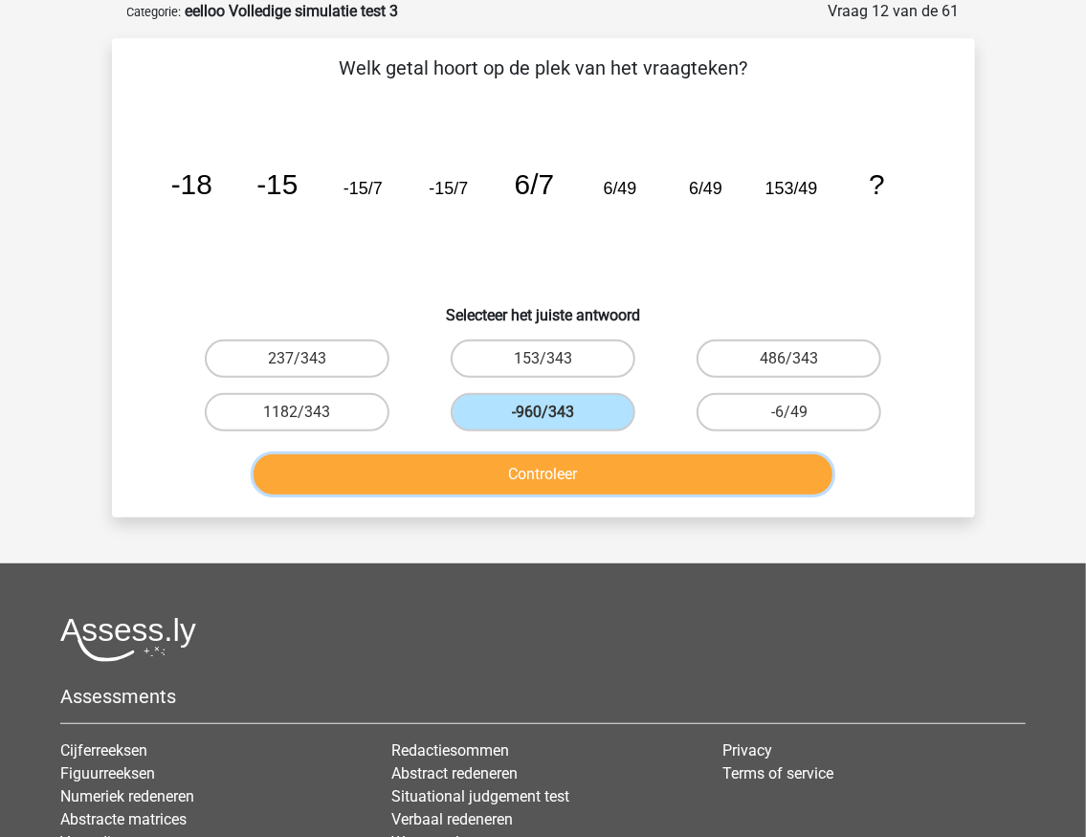
click at [572, 465] on button "Controleer" at bounding box center [543, 475] width 579 height 40
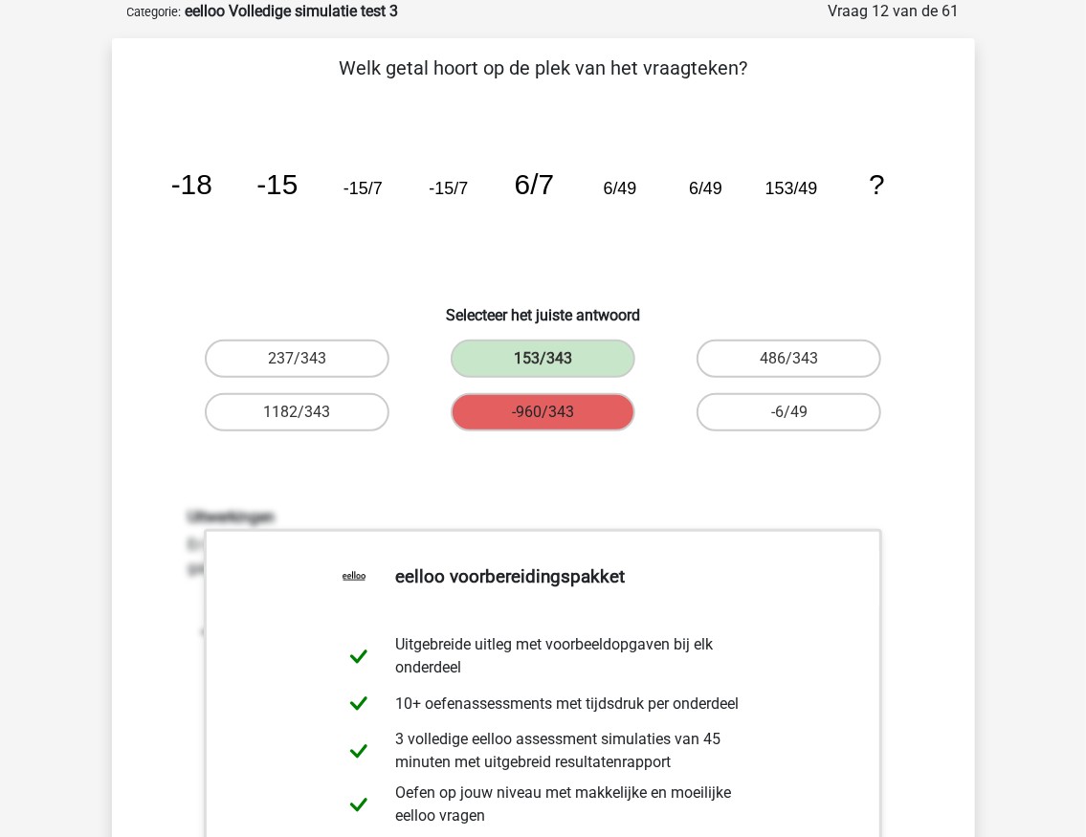
click at [521, 419] on label "-960/343" at bounding box center [543, 412] width 185 height 38
click at [528, 369] on label "153/343" at bounding box center [543, 359] width 185 height 38
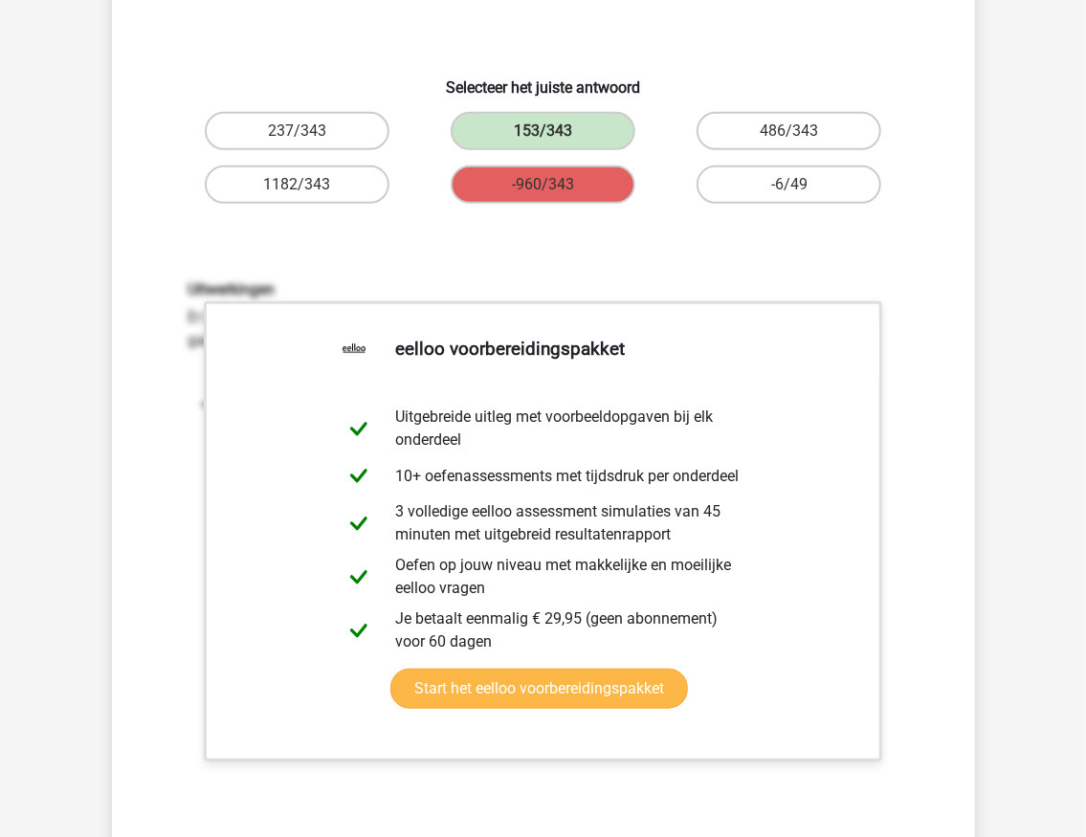
scroll to position [32, 0]
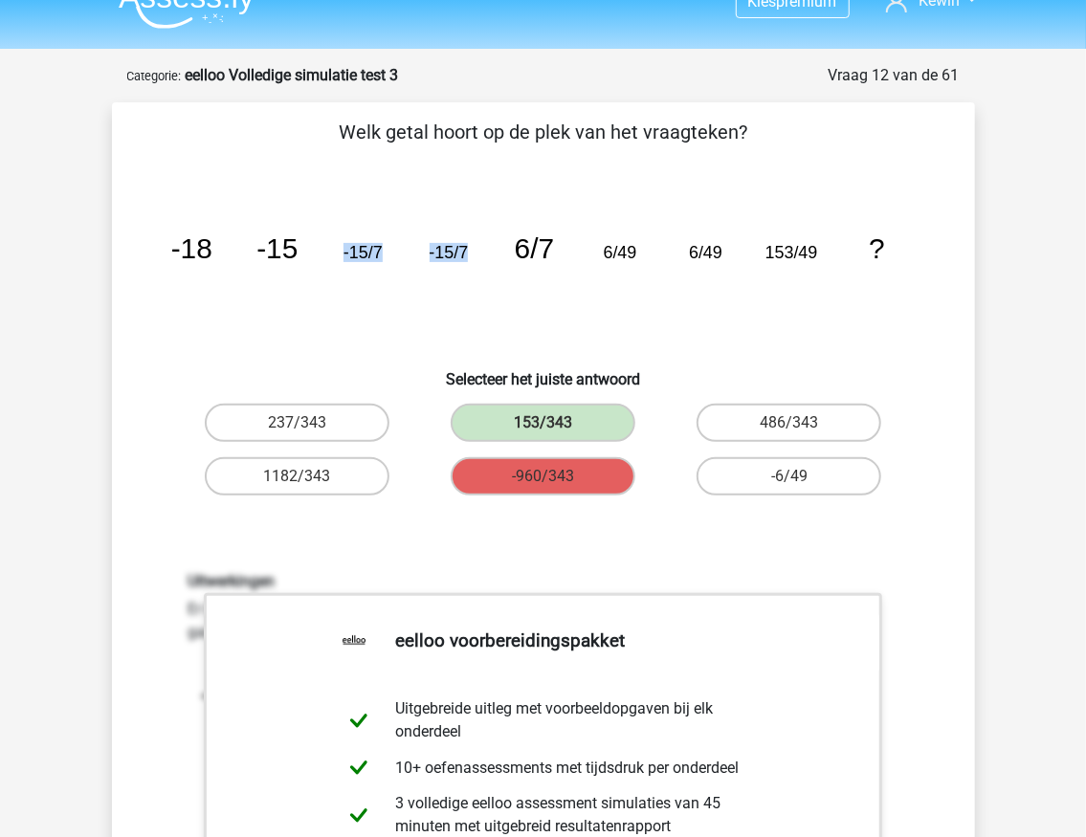
drag, startPoint x: 338, startPoint y: 251, endPoint x: 499, endPoint y: 251, distance: 160.8
click at [499, 251] on icon "image/svg+xml -18 -15 -15/7 -15/7 6/7 6/49 6/49 153/49 ?" at bounding box center [543, 258] width 771 height 193
drag, startPoint x: 607, startPoint y: 248, endPoint x: 741, endPoint y: 245, distance: 134.0
click at [741, 245] on icon "image/svg+xml -18 -15 -15/7 -15/7 6/7 6/49 6/49 153/49 ?" at bounding box center [543, 258] width 771 height 193
drag, startPoint x: 773, startPoint y: 254, endPoint x: 863, endPoint y: 247, distance: 90.2
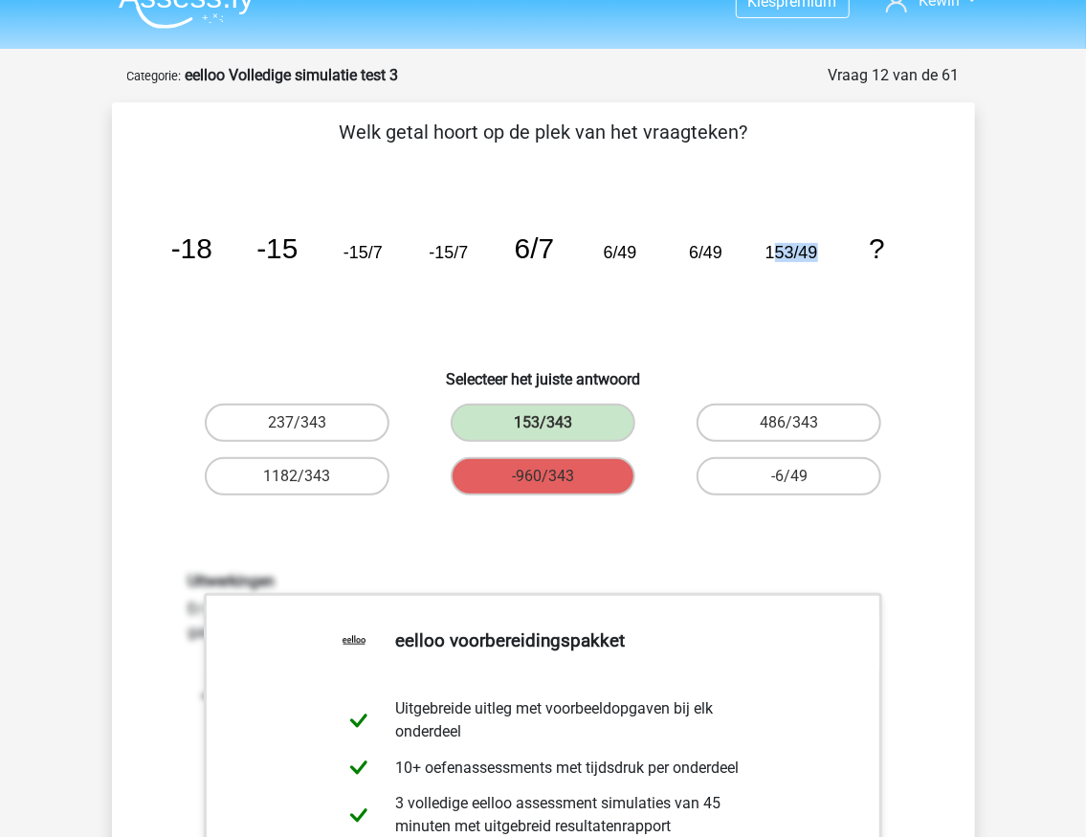
click at [864, 247] on icon "image/svg+xml -18 -15 -15/7 -15/7 6/7 6/49 6/49 153/49 ?" at bounding box center [543, 258] width 771 height 193
drag, startPoint x: 504, startPoint y: 244, endPoint x: 551, endPoint y: 248, distance: 47.0
click at [551, 248] on icon "image/svg+xml -18 -15 -15/7 -15/7 6/7 6/49 6/49 153/49 ?" at bounding box center [543, 258] width 771 height 193
drag, startPoint x: 432, startPoint y: 252, endPoint x: 478, endPoint y: 251, distance: 46.9
click at [478, 251] on icon "image/svg+xml -18 -15 -15/7 -15/7 6/7 6/49 6/49 153/49 ?" at bounding box center [543, 258] width 771 height 193
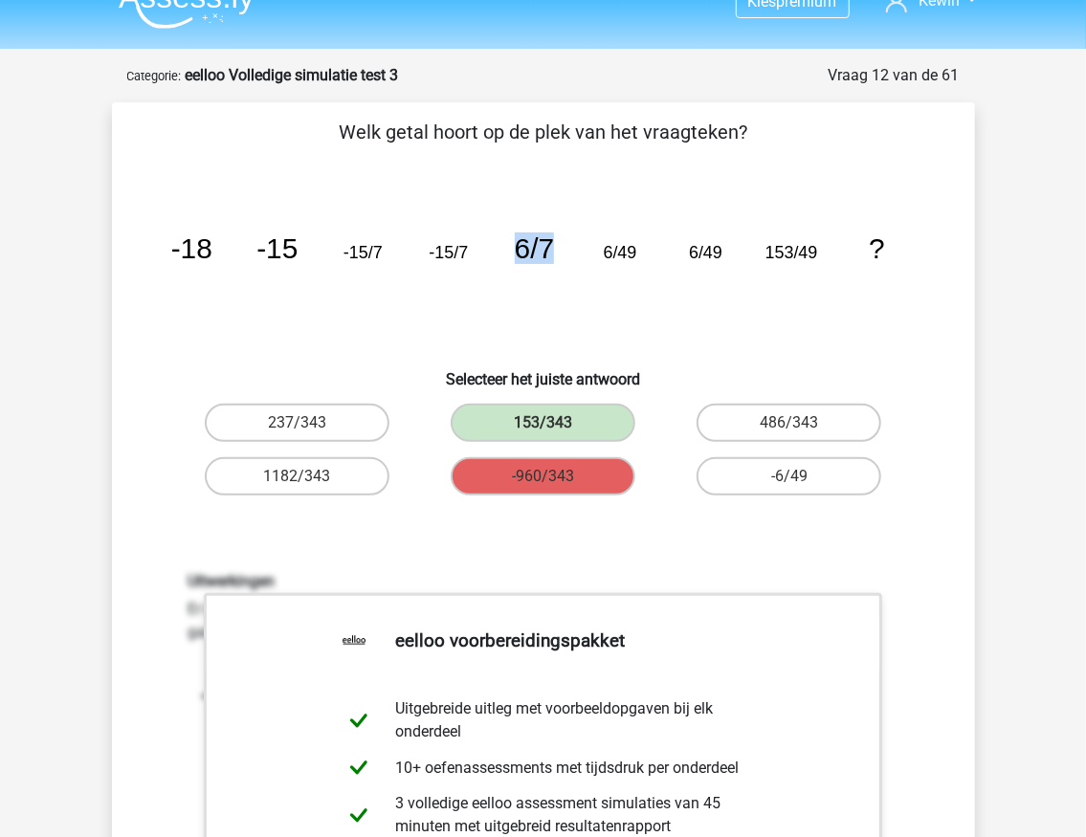
drag, startPoint x: 528, startPoint y: 250, endPoint x: 549, endPoint y: 252, distance: 21.1
click at [549, 252] on icon "image/svg+xml -18 -15 -15/7 -15/7 6/7 6/49 6/49 153/49 ?" at bounding box center [543, 258] width 771 height 193
click at [568, 278] on icon "image/svg+xml -18 -15 -15/7 -15/7 6/7 6/49 6/49 153/49 ?" at bounding box center [543, 258] width 771 height 193
click at [568, 277] on icon "image/svg+xml -18 -15 -15/7 -15/7 6/7 6/49 6/49 153/49 ?" at bounding box center [543, 258] width 771 height 193
drag, startPoint x: 275, startPoint y: 245, endPoint x: 354, endPoint y: 245, distance: 79.4
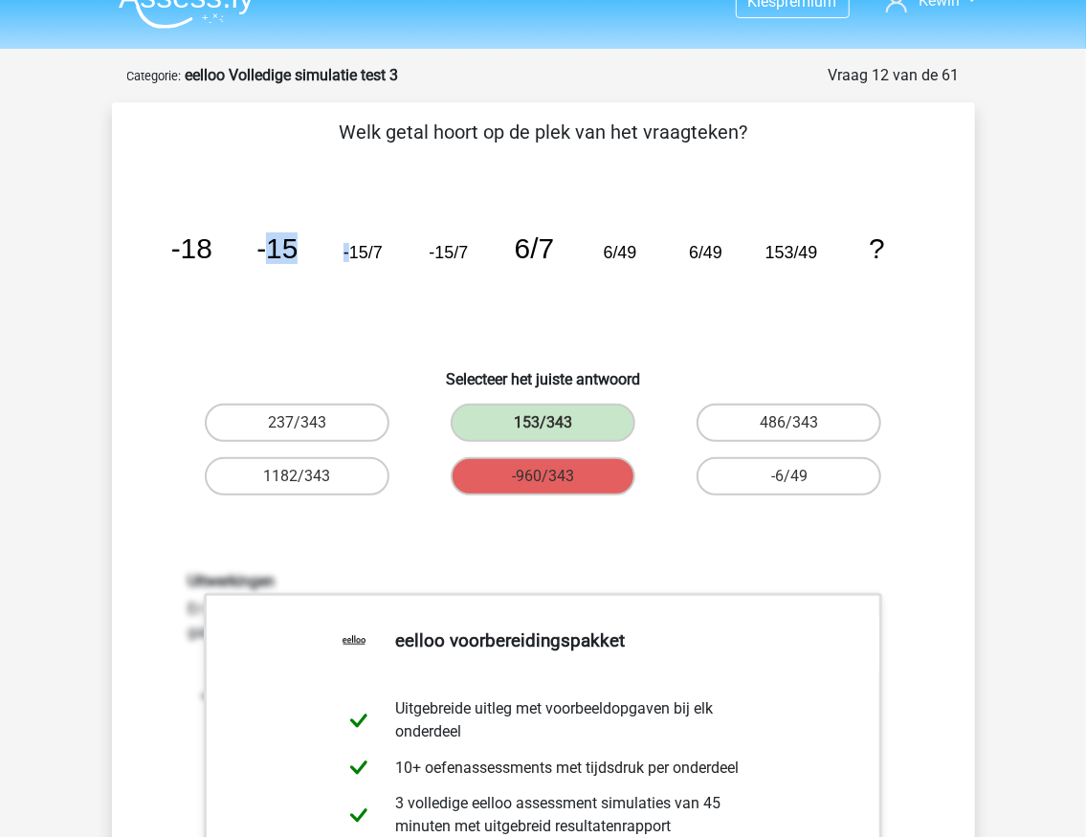
click at [353, 246] on g "-18 -15 -15/7 -15/7 6/7 6/49 6/49 153/49 ?" at bounding box center [527, 249] width 714 height 32
click at [353, 216] on icon "image/svg+xml -18 -15 -15/7 -15/7 6/7 6/49 6/49 153/49 ?" at bounding box center [543, 258] width 771 height 193
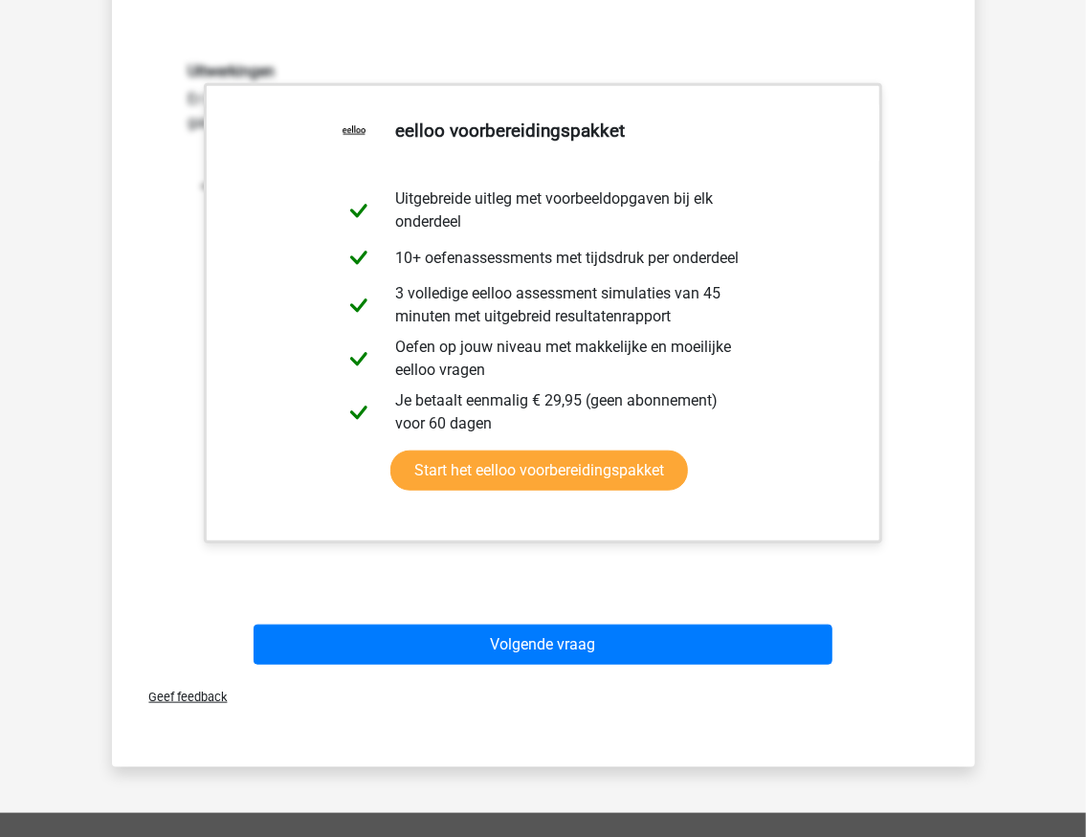
click at [547, 673] on div "Geef feedback" at bounding box center [544, 697] width 848 height 49
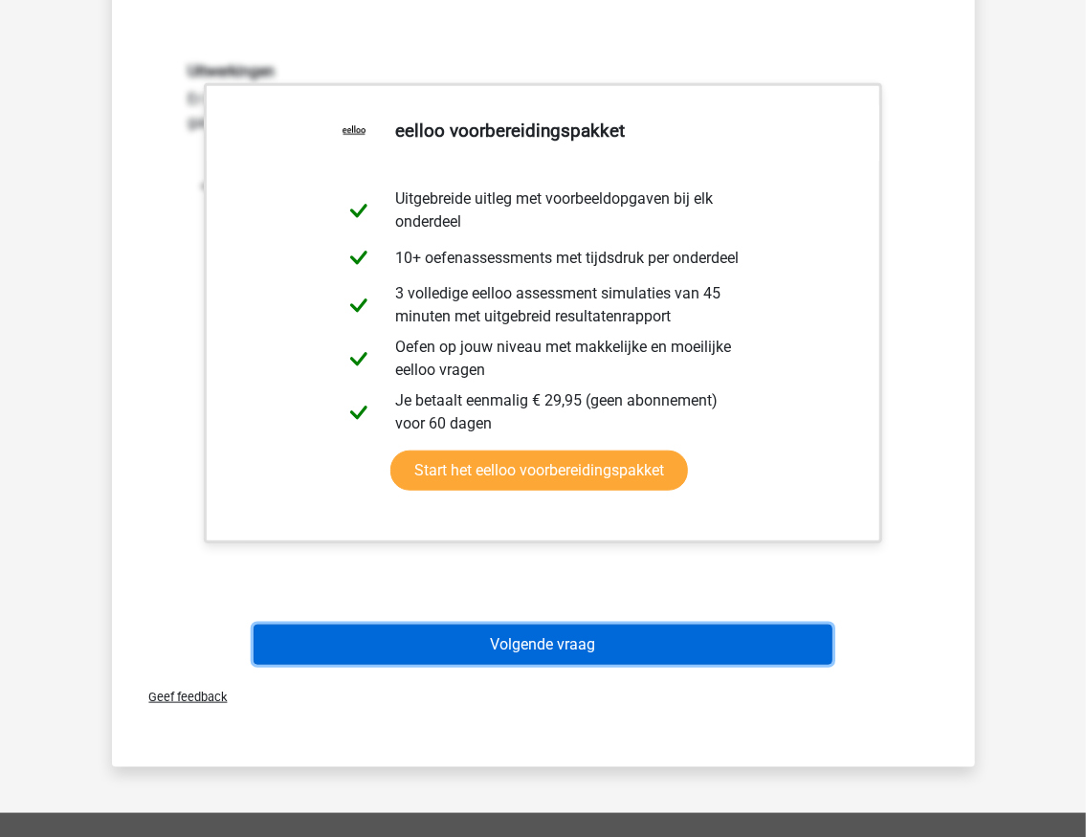
click at [544, 660] on button "Volgende vraag" at bounding box center [543, 645] width 579 height 40
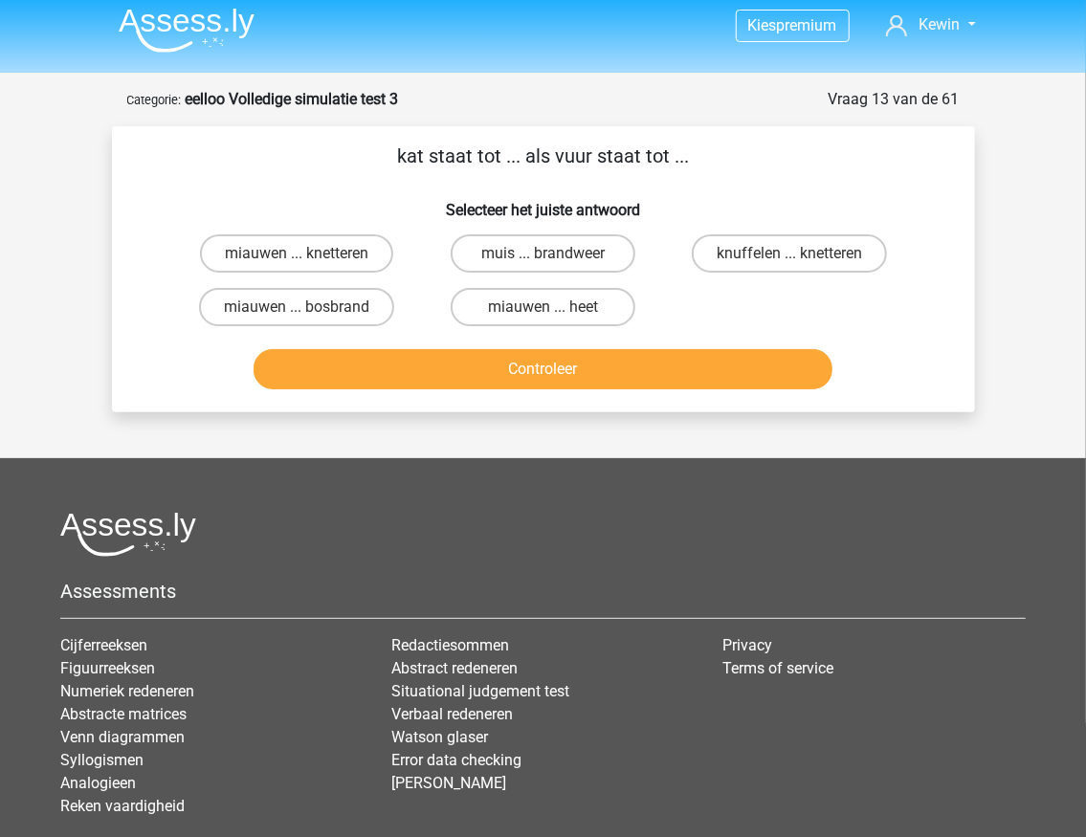
scroll to position [0, 0]
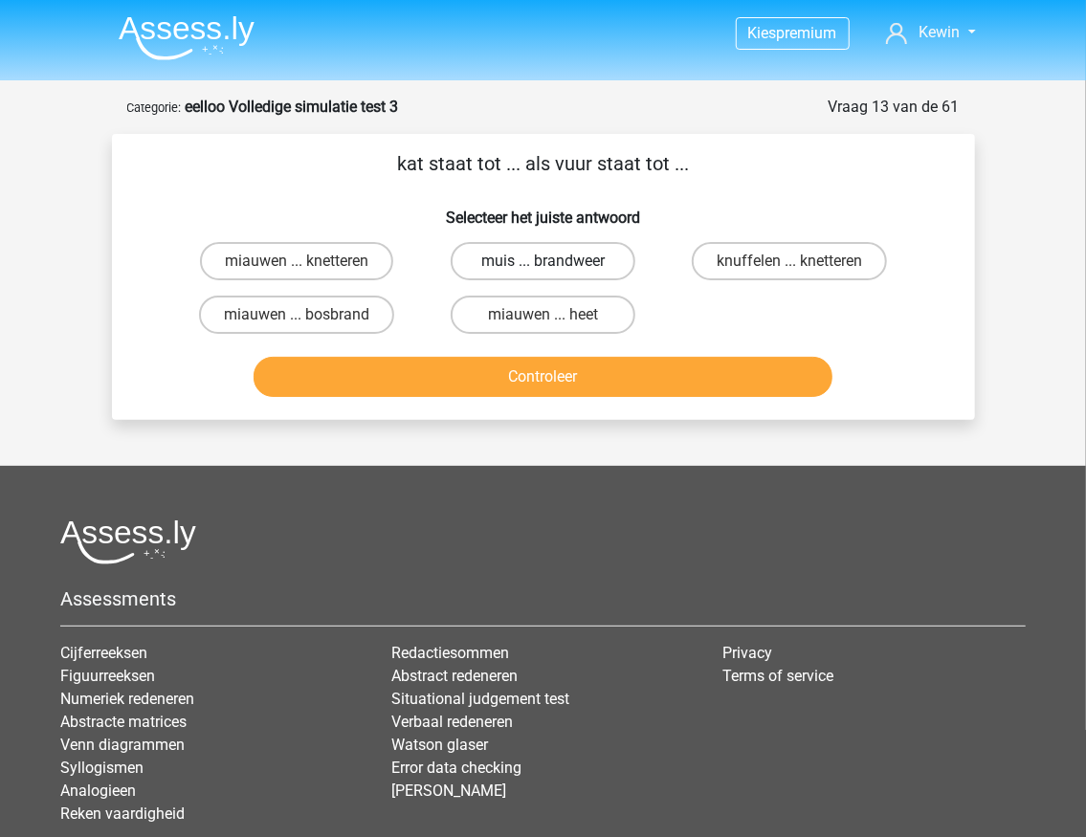
click at [531, 264] on label "muis ... brandweer" at bounding box center [543, 261] width 185 height 38
click at [543, 264] on input "muis ... brandweer" at bounding box center [549, 267] width 12 height 12
radio input "true"
click at [500, 318] on label "miauwen ... heet" at bounding box center [543, 315] width 185 height 38
click at [543, 318] on input "miauwen ... heet" at bounding box center [549, 321] width 12 height 12
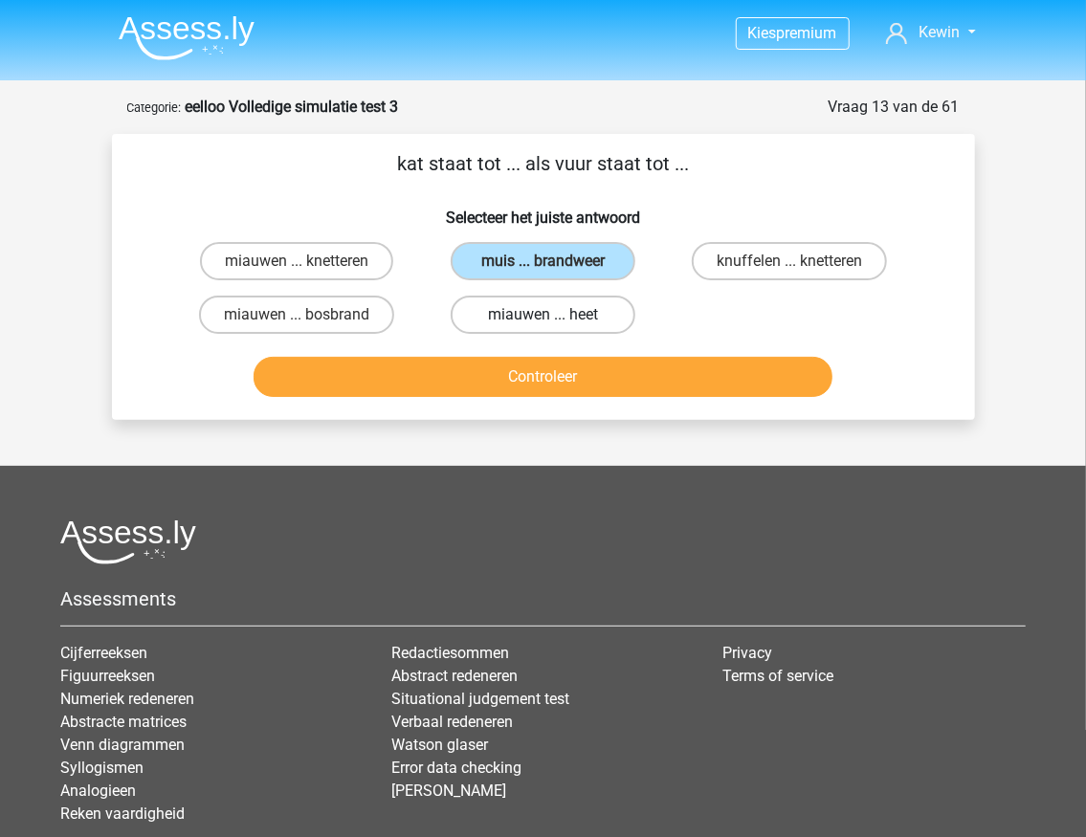
radio input "true"
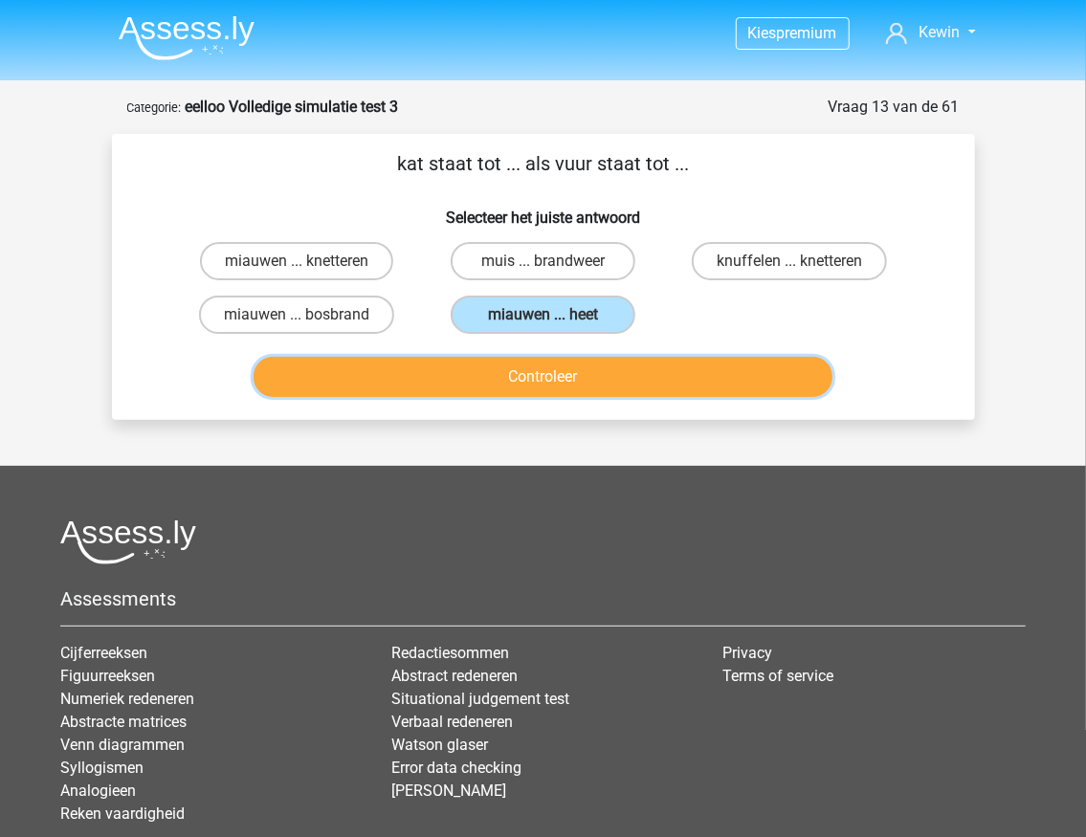
click at [511, 379] on button "Controleer" at bounding box center [543, 377] width 579 height 40
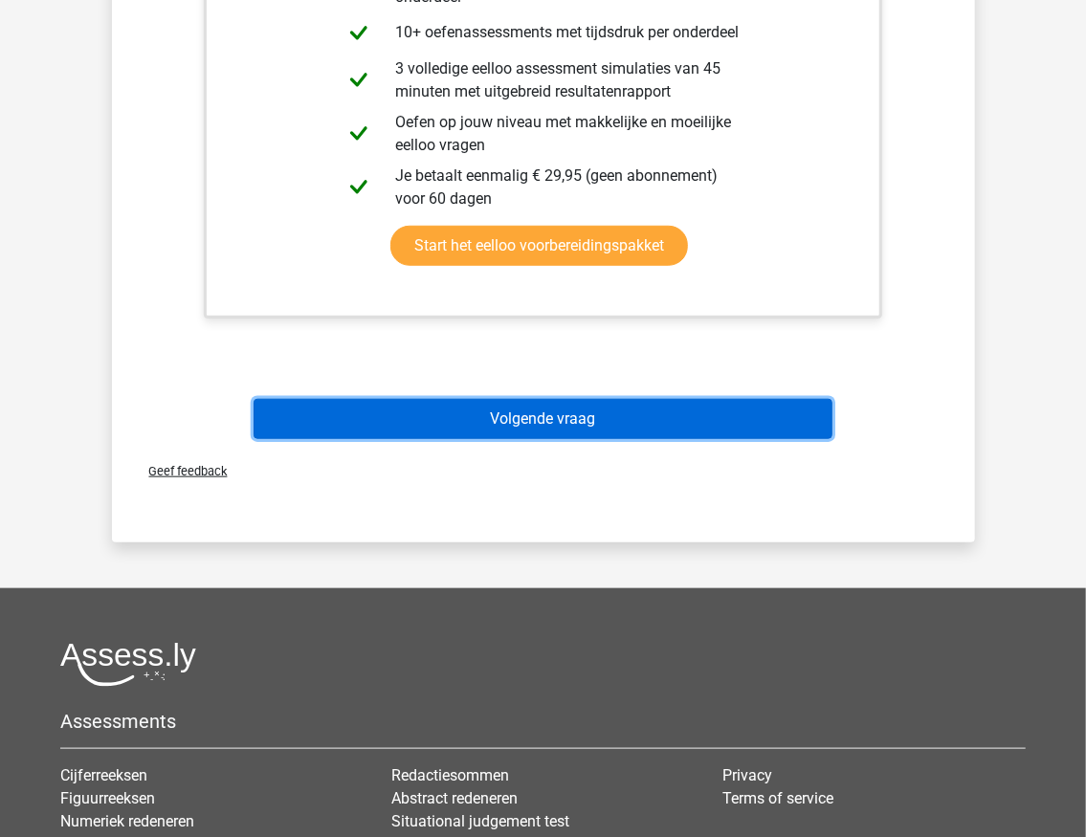
click at [509, 418] on button "Volgende vraag" at bounding box center [543, 419] width 579 height 40
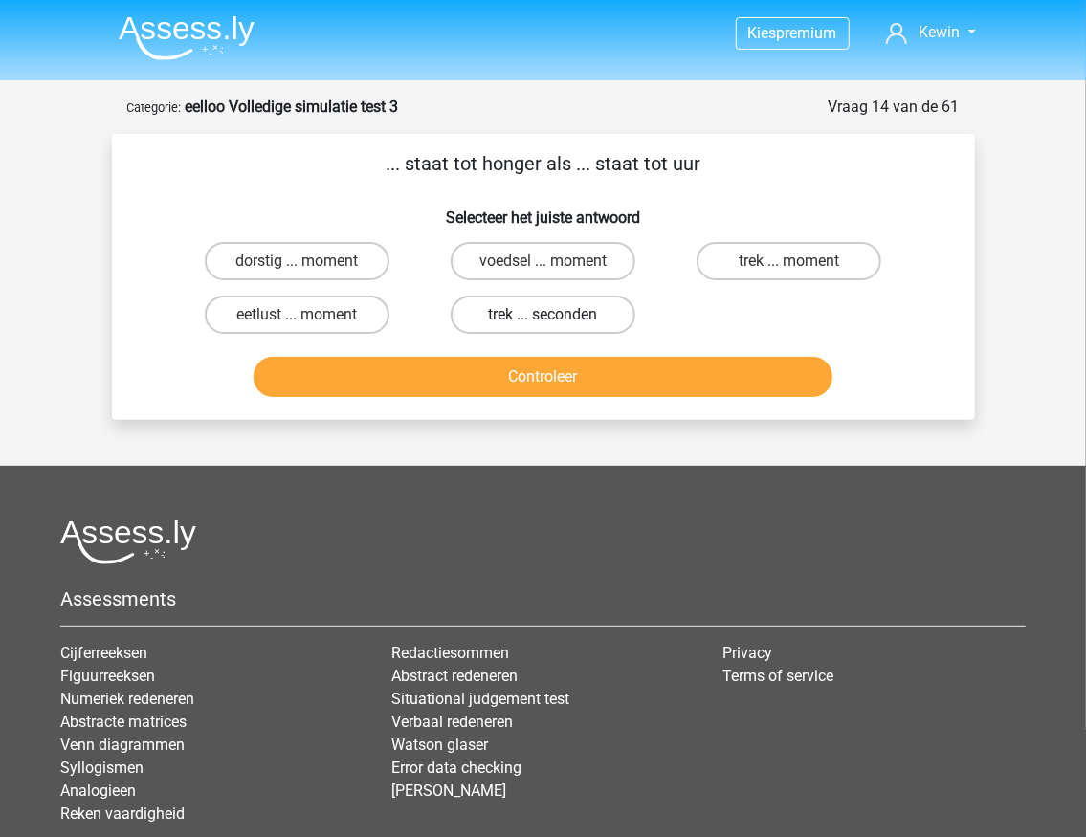
click at [509, 310] on label "trek ... seconden" at bounding box center [543, 315] width 185 height 38
click at [543, 315] on input "trek ... seconden" at bounding box center [549, 321] width 12 height 12
radio input "true"
click at [769, 258] on label "trek ... moment" at bounding box center [789, 261] width 185 height 38
click at [789, 261] on input "trek ... moment" at bounding box center [795, 267] width 12 height 12
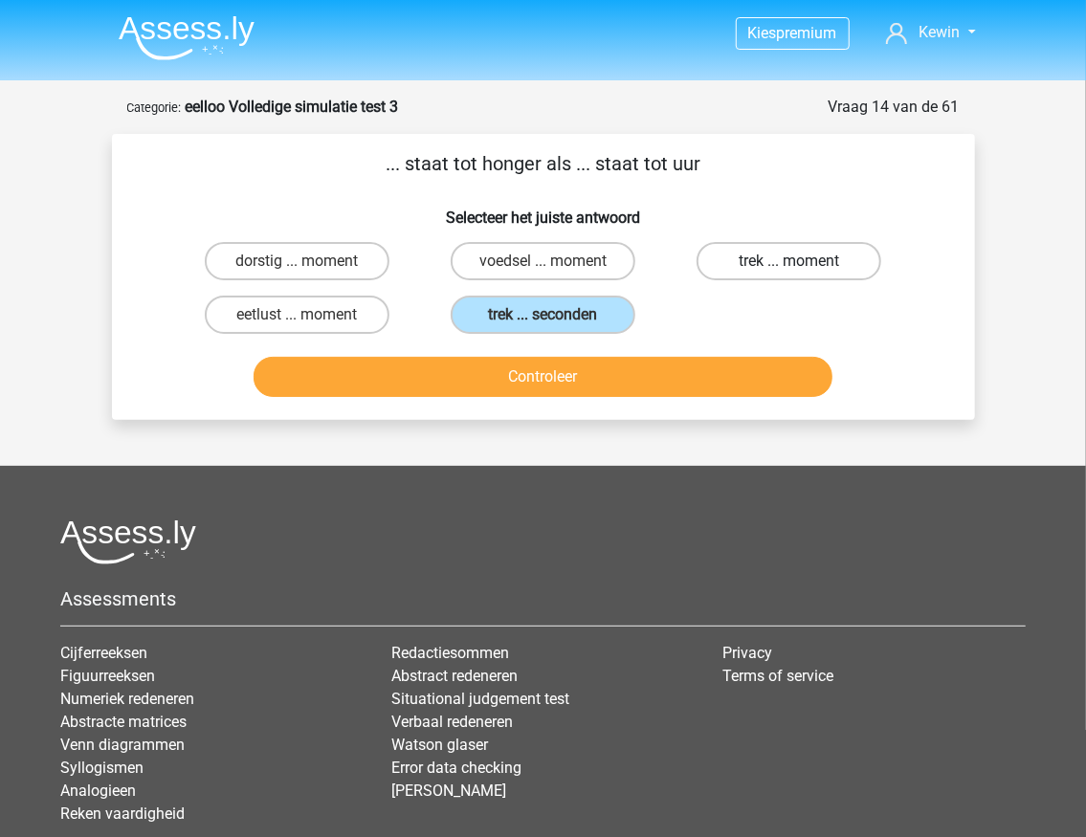
radio input "true"
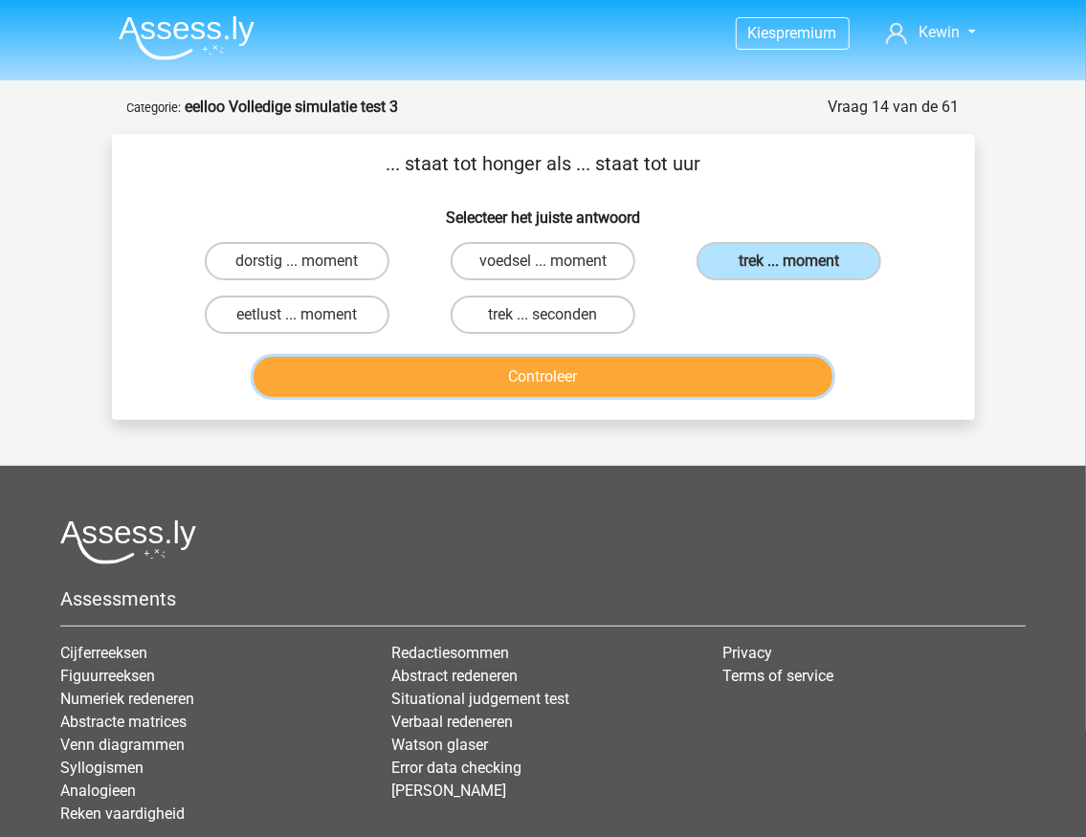
click at [633, 381] on button "Controleer" at bounding box center [543, 377] width 579 height 40
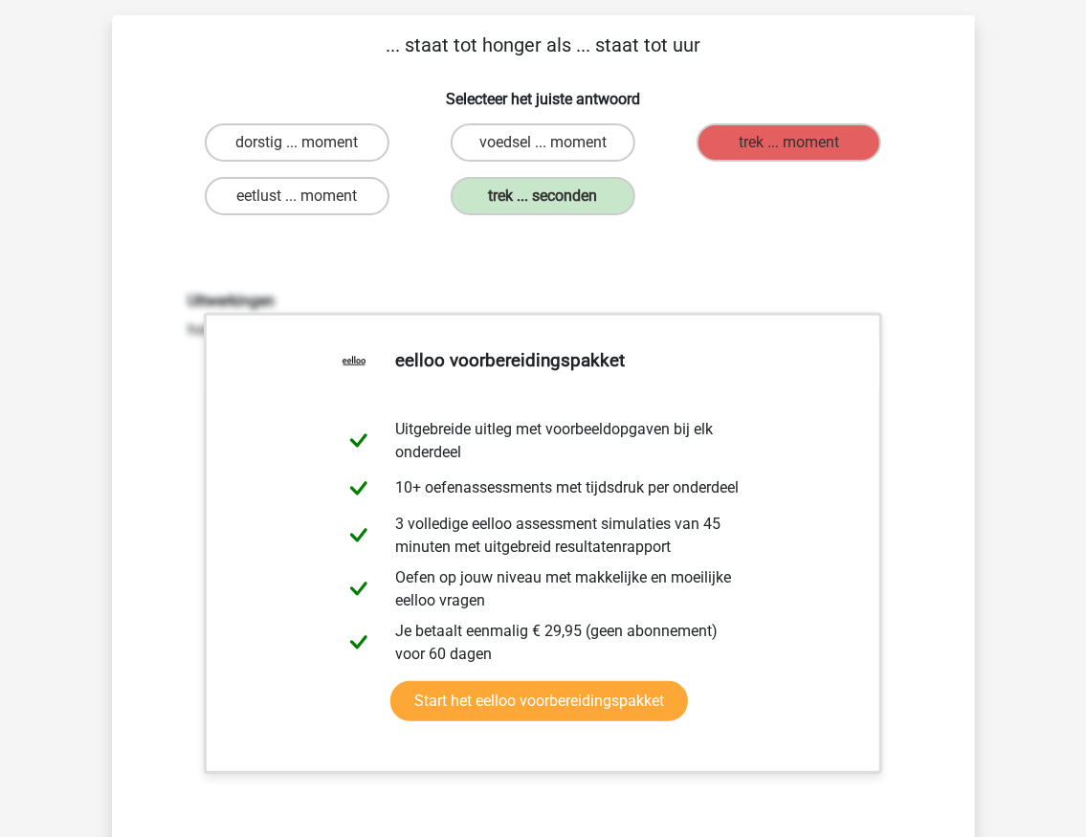
scroll to position [191, 0]
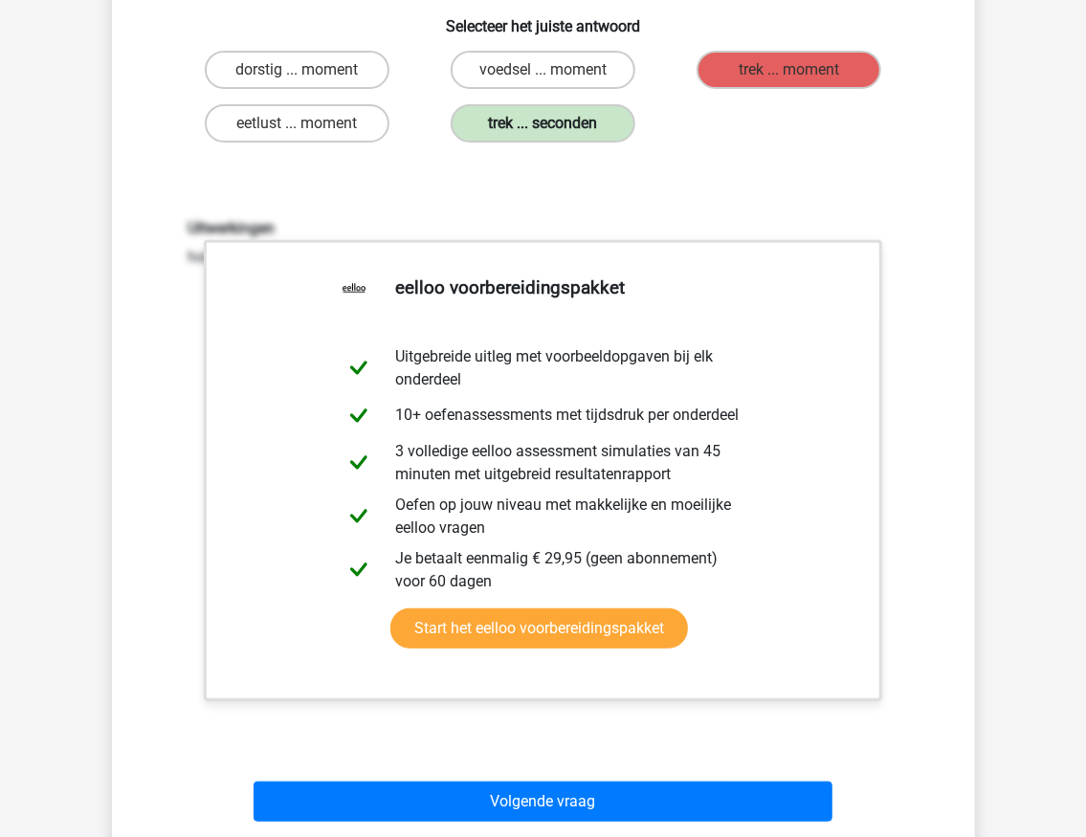
click at [526, 111] on label "trek ... seconden" at bounding box center [543, 123] width 185 height 38
click at [526, 117] on label "trek ... seconden" at bounding box center [543, 123] width 185 height 38
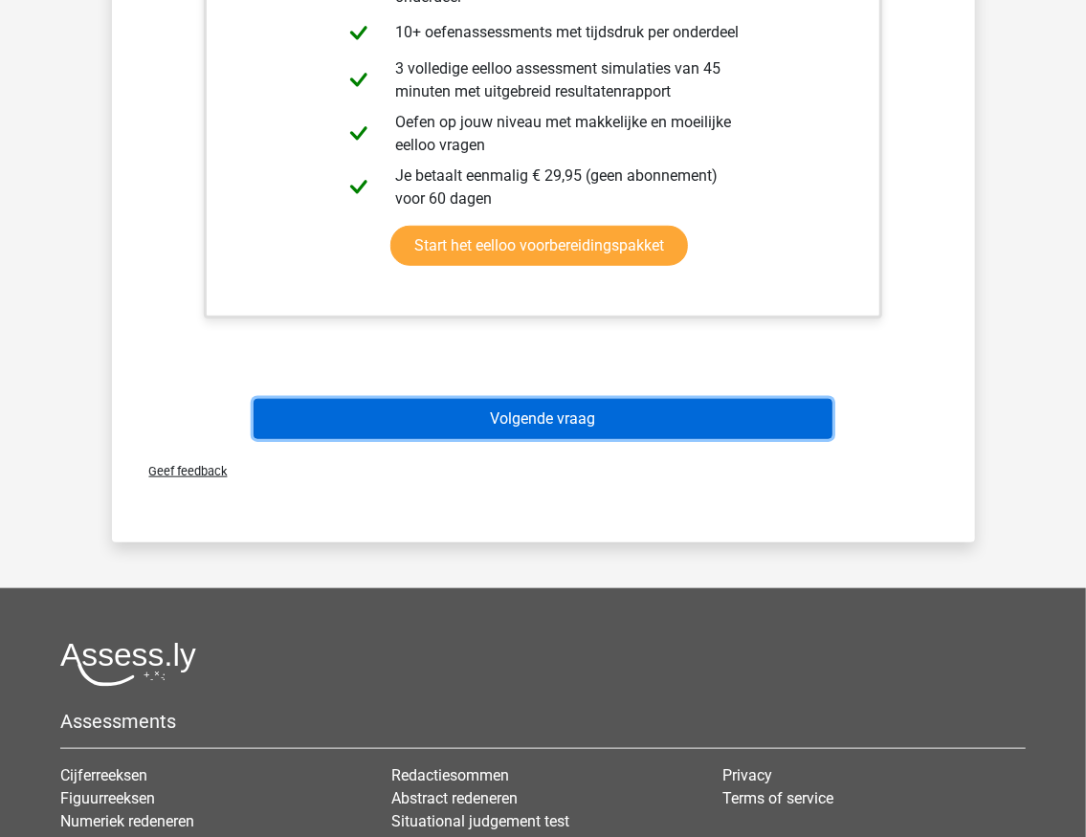
click at [534, 412] on button "Volgende vraag" at bounding box center [543, 419] width 579 height 40
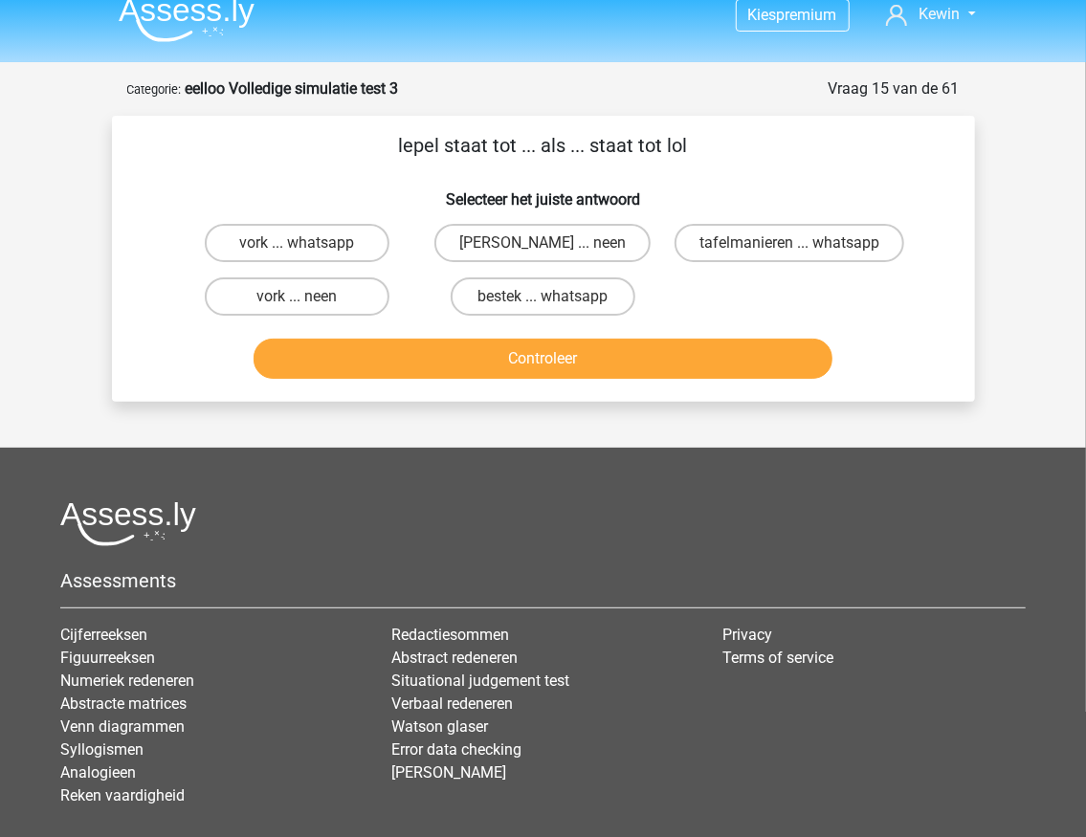
scroll to position [0, 0]
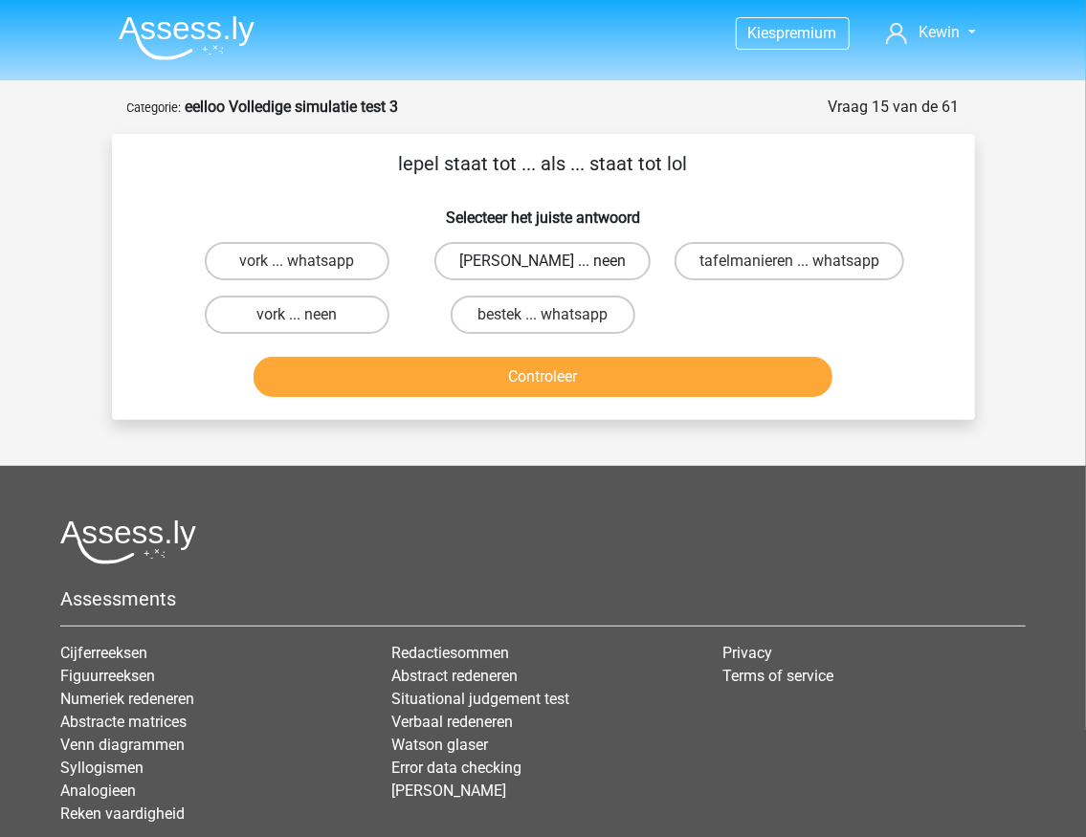
click at [515, 272] on label "anna ... neen" at bounding box center [542, 261] width 216 height 38
click at [543, 272] on input "anna ... neen" at bounding box center [549, 267] width 12 height 12
radio input "true"
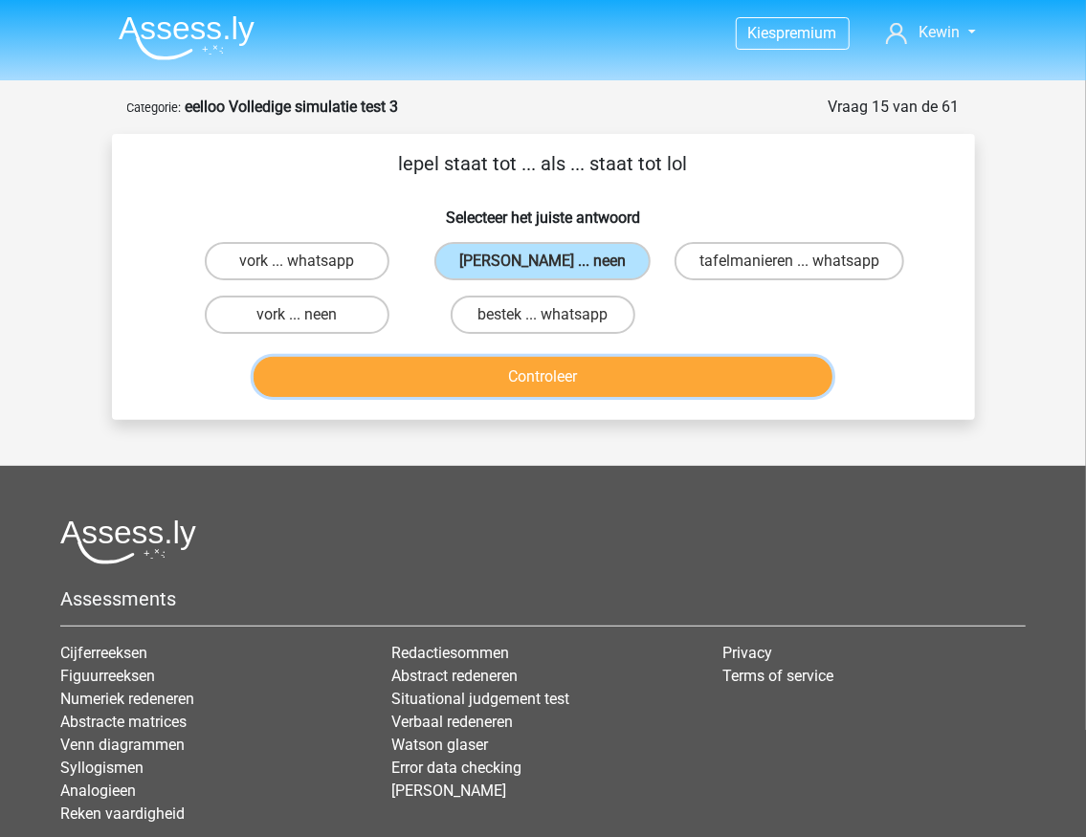
click at [566, 374] on button "Controleer" at bounding box center [543, 377] width 579 height 40
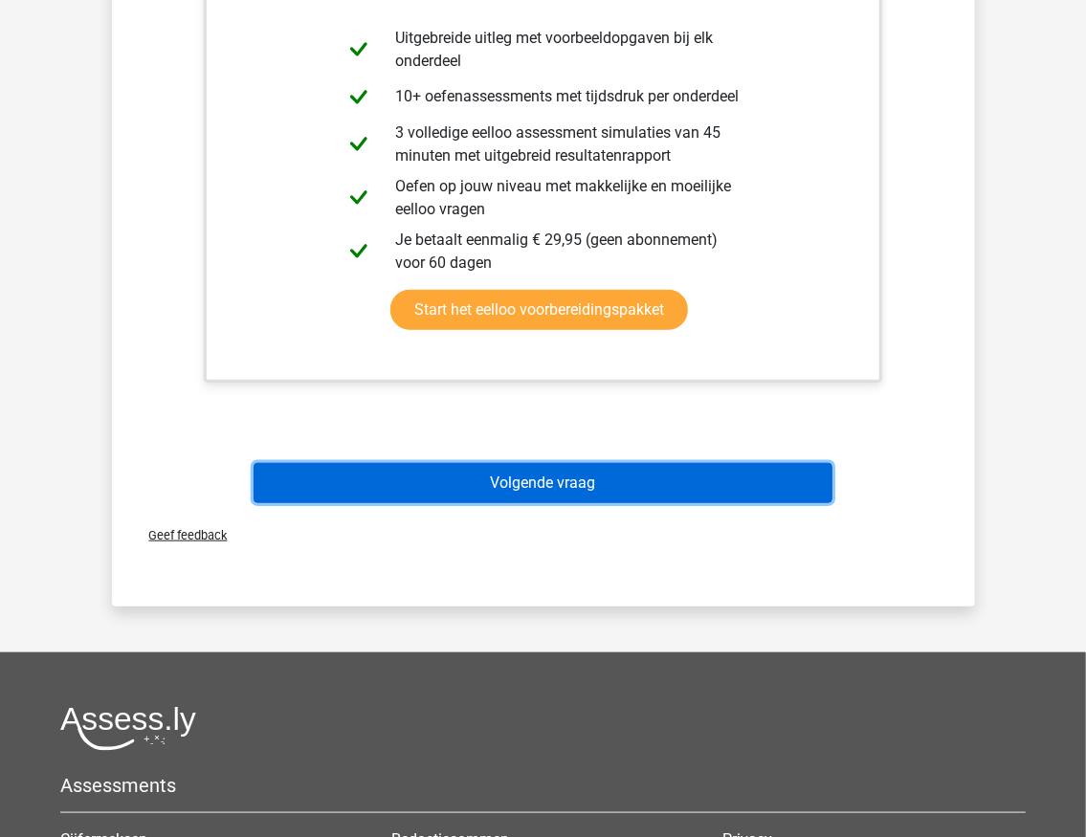
click at [525, 490] on button "Volgende vraag" at bounding box center [543, 483] width 579 height 40
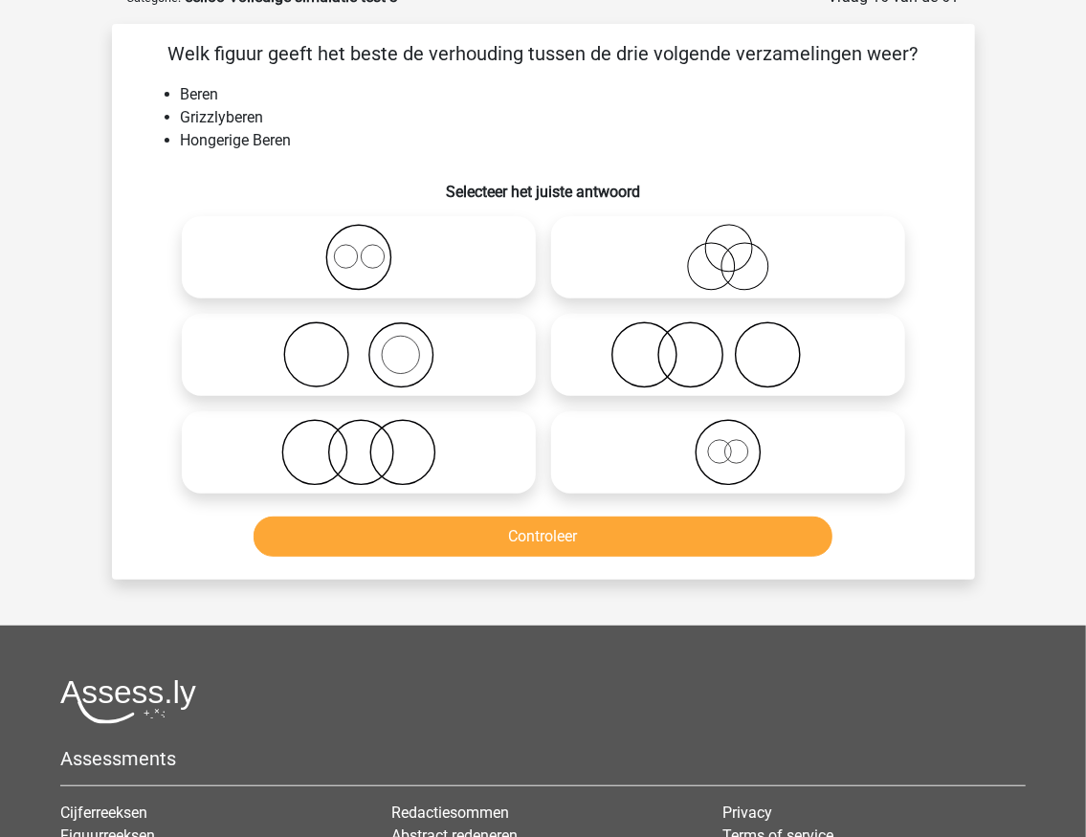
scroll to position [96, 0]
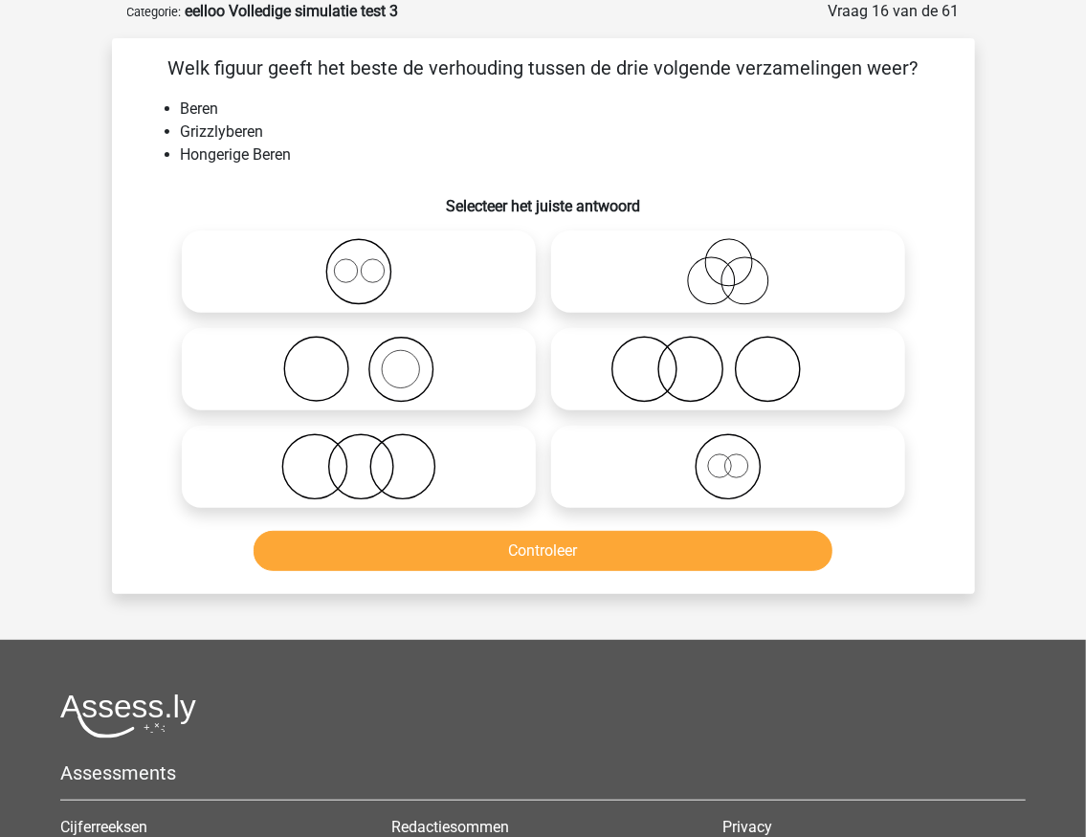
click at [717, 457] on icon at bounding box center [728, 466] width 339 height 67
click at [728, 457] on input "radio" at bounding box center [734, 451] width 12 height 12
radio input "true"
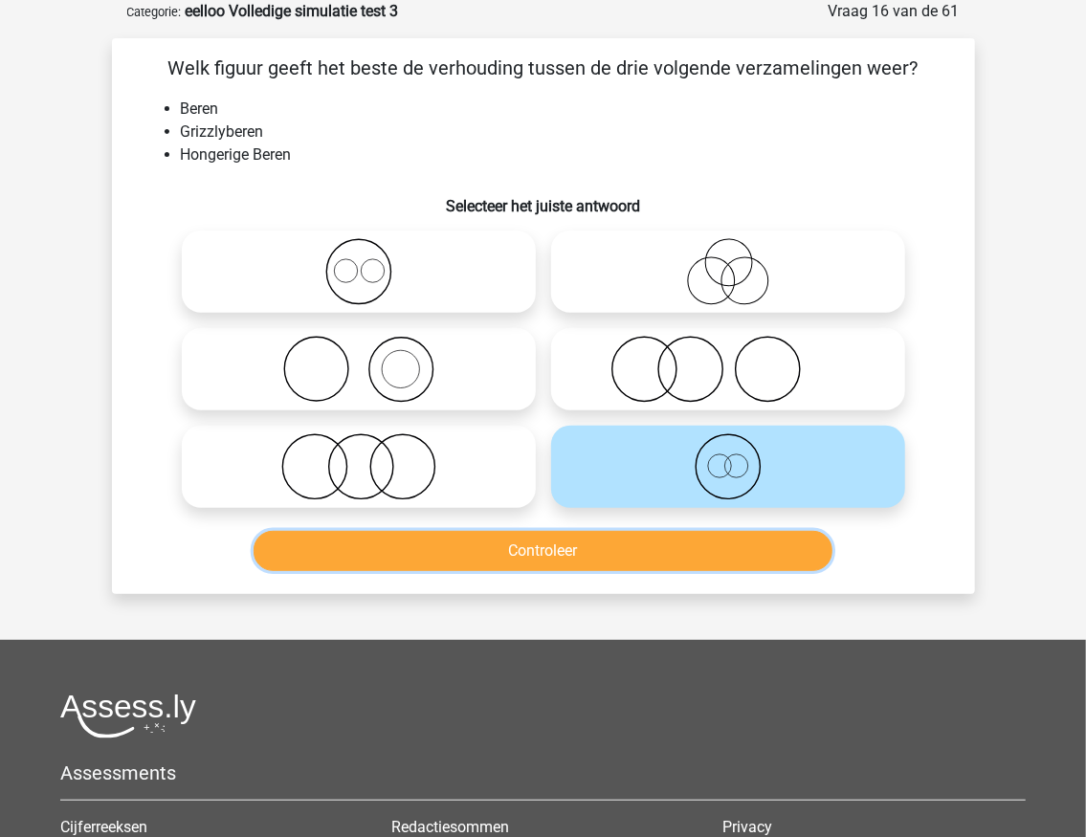
click at [491, 553] on button "Controleer" at bounding box center [543, 551] width 579 height 40
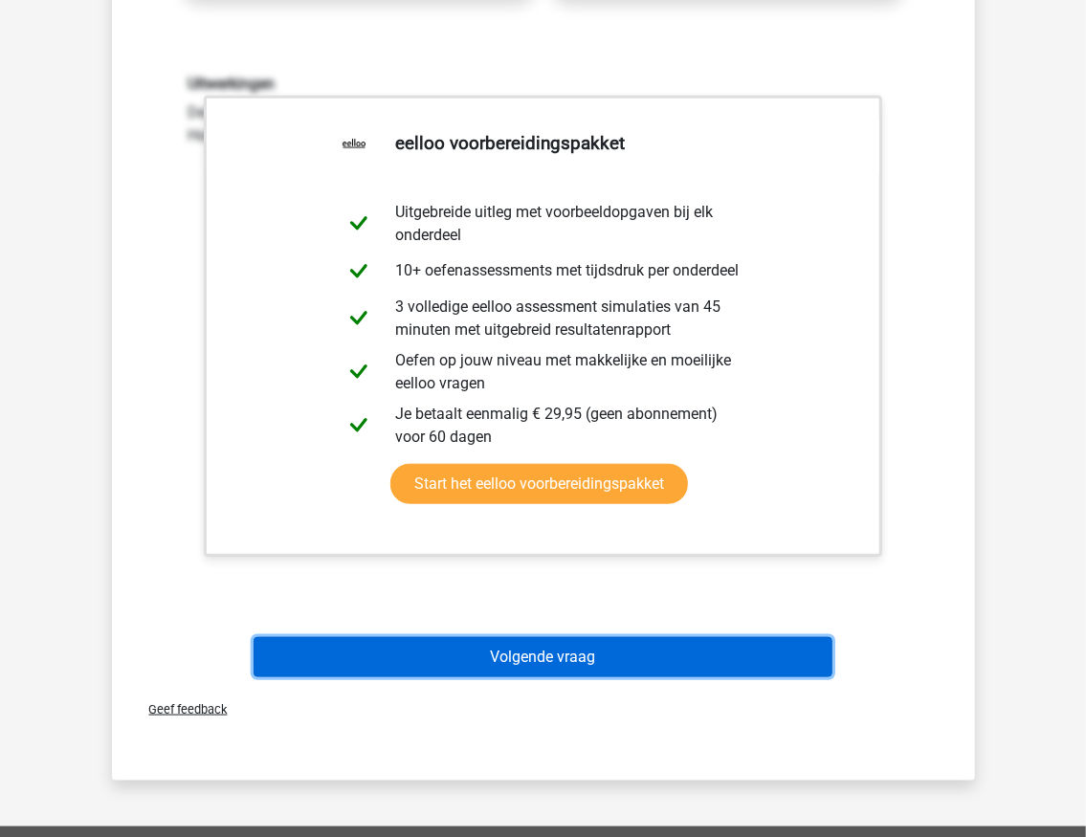
click at [469, 648] on button "Volgende vraag" at bounding box center [543, 657] width 579 height 40
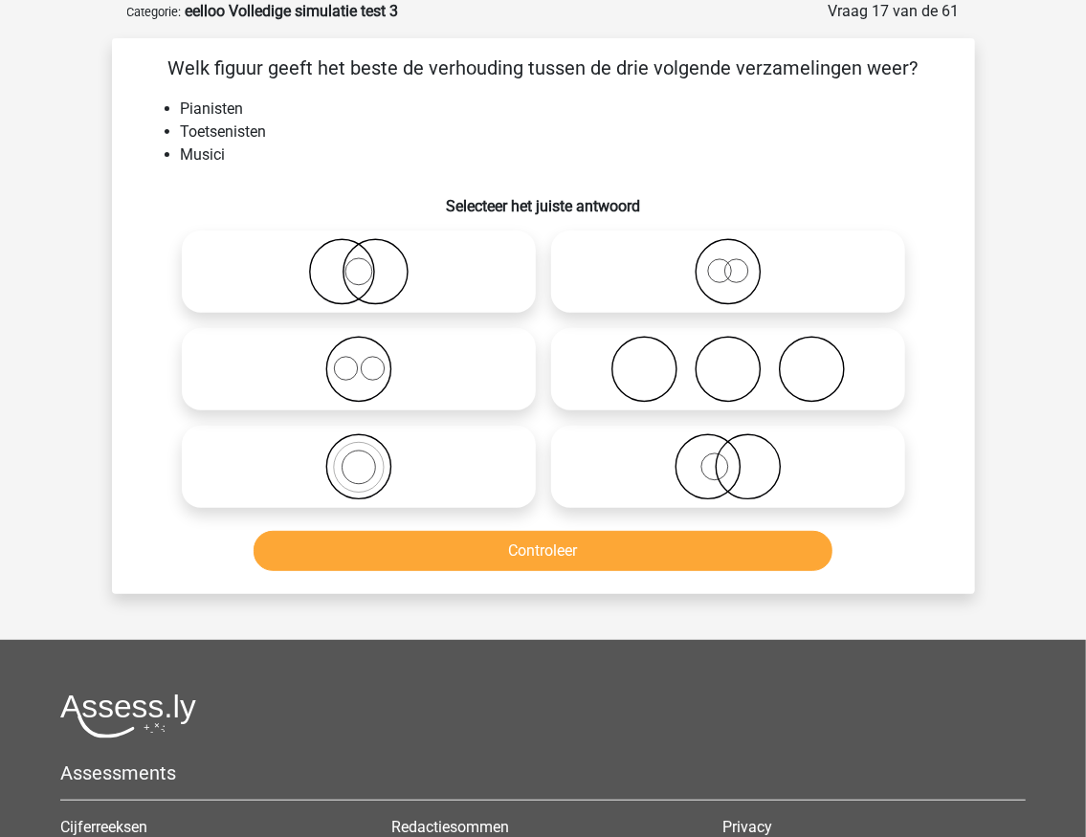
click at [249, 133] on li "Toetsenisten" at bounding box center [563, 132] width 764 height 23
click at [249, 132] on li "Toetsenisten" at bounding box center [563, 132] width 764 height 23
click at [279, 158] on li "Musici" at bounding box center [563, 155] width 764 height 23
click at [340, 466] on icon at bounding box center [358, 466] width 339 height 67
click at [359, 457] on input "radio" at bounding box center [365, 451] width 12 height 12
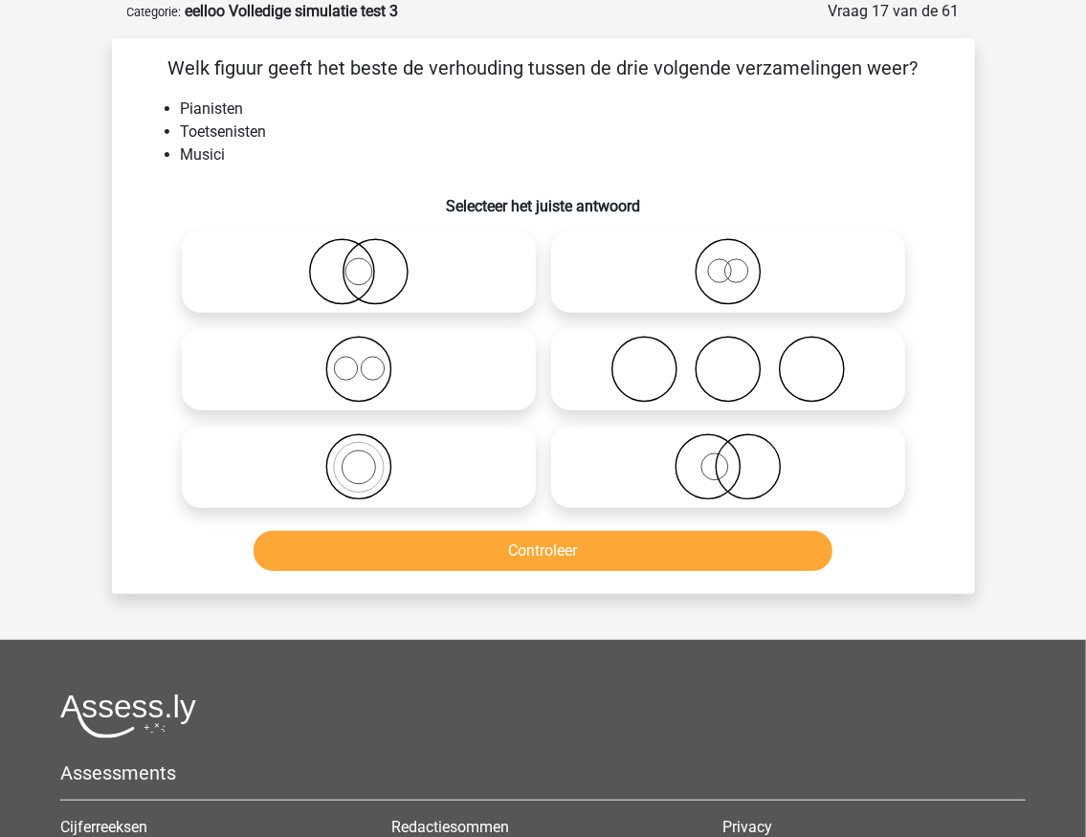
radio input "true"
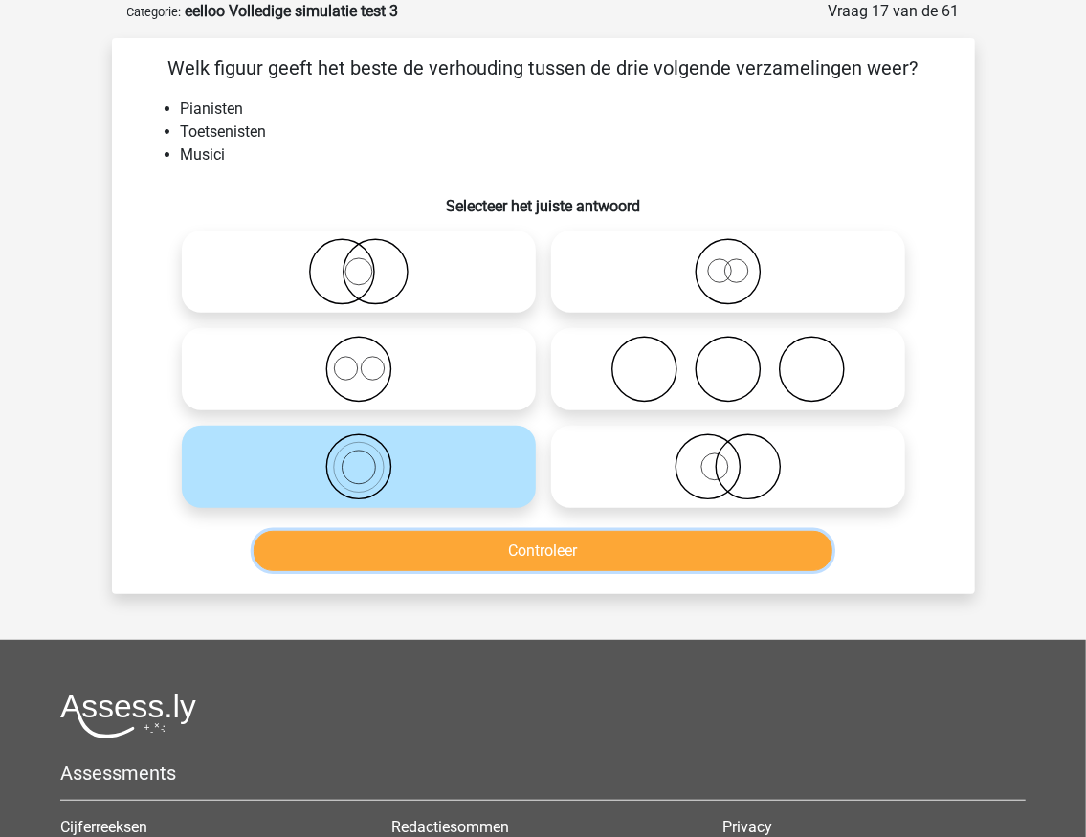
click at [423, 546] on button "Controleer" at bounding box center [543, 551] width 579 height 40
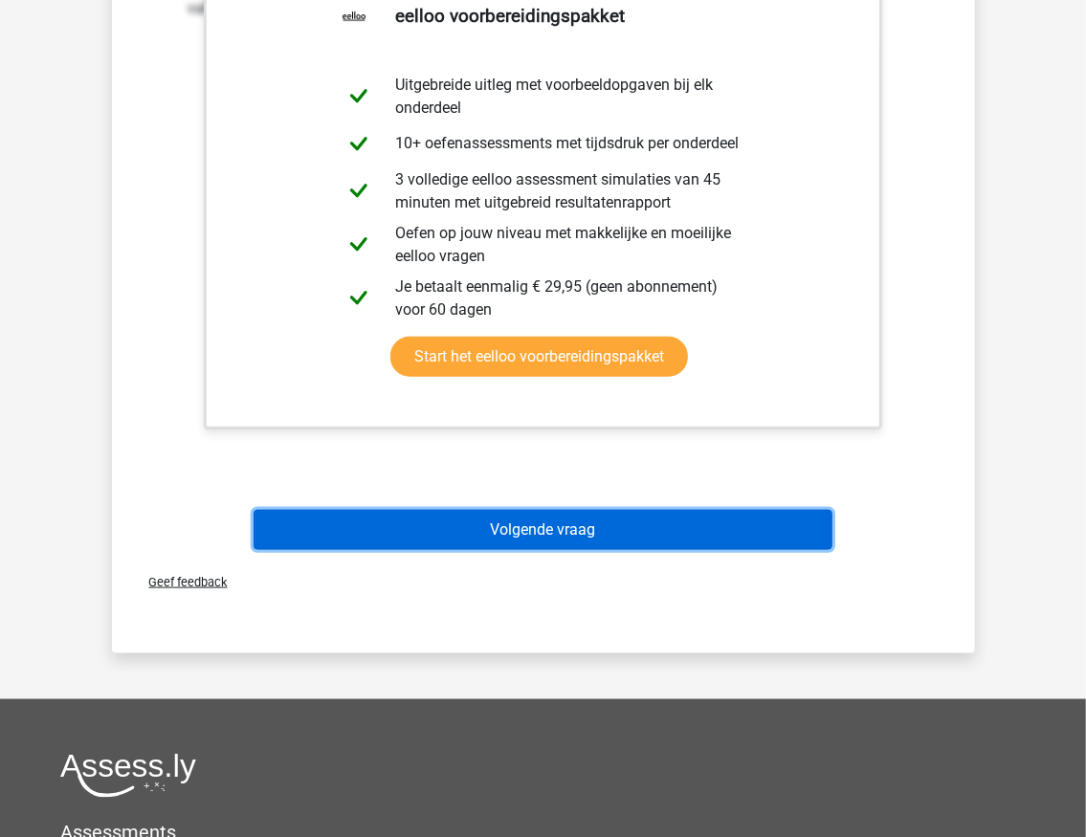
click at [492, 530] on button "Volgende vraag" at bounding box center [543, 530] width 579 height 40
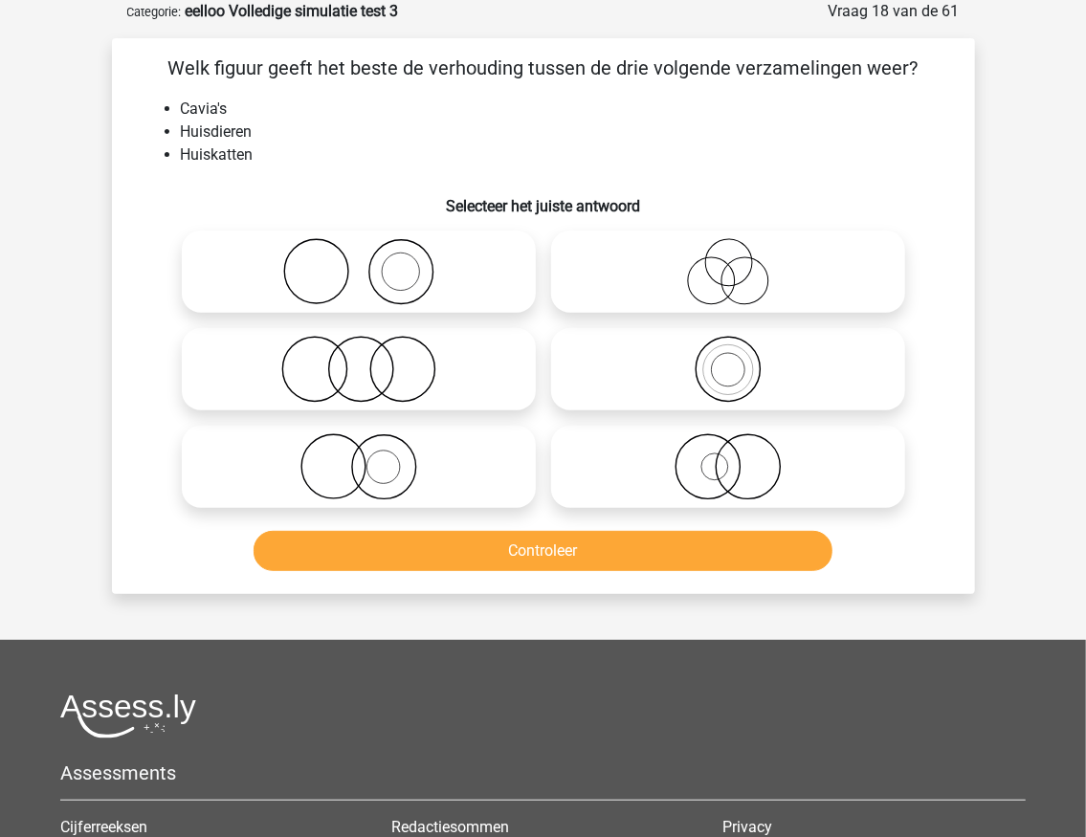
click at [364, 367] on icon at bounding box center [358, 369] width 339 height 67
click at [364, 360] on input "radio" at bounding box center [365, 353] width 12 height 12
radio input "true"
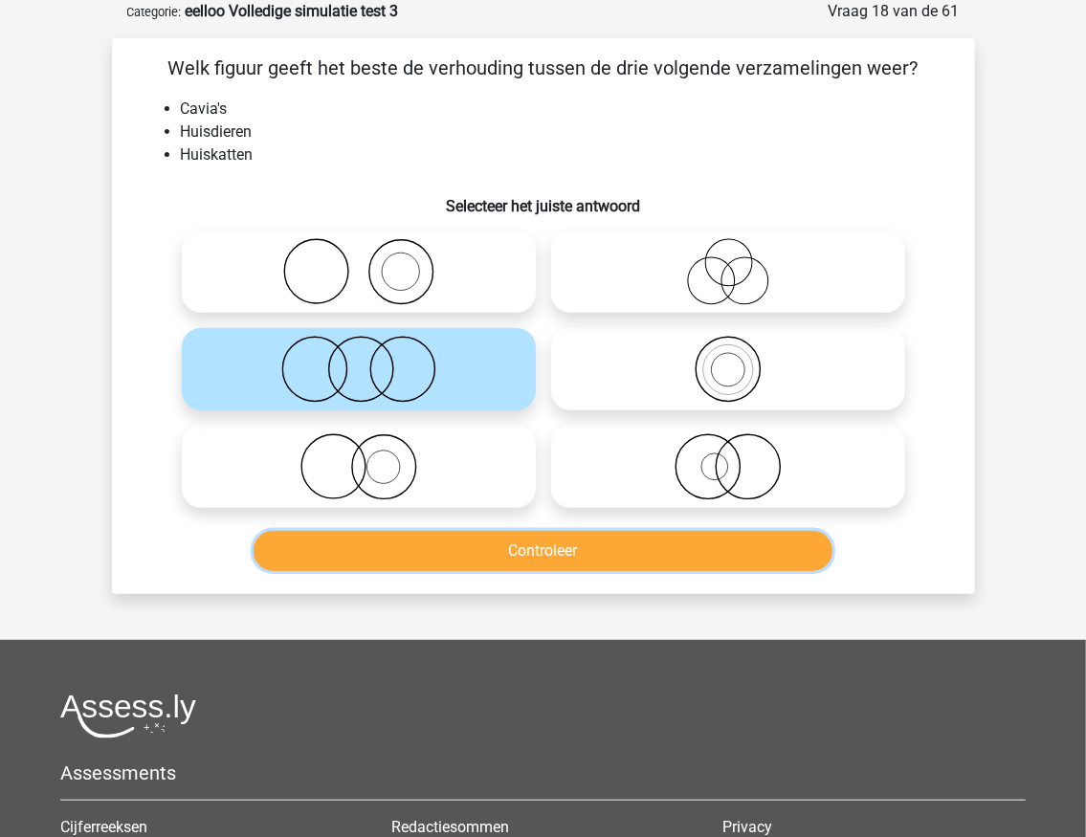
click at [402, 565] on button "Controleer" at bounding box center [543, 551] width 579 height 40
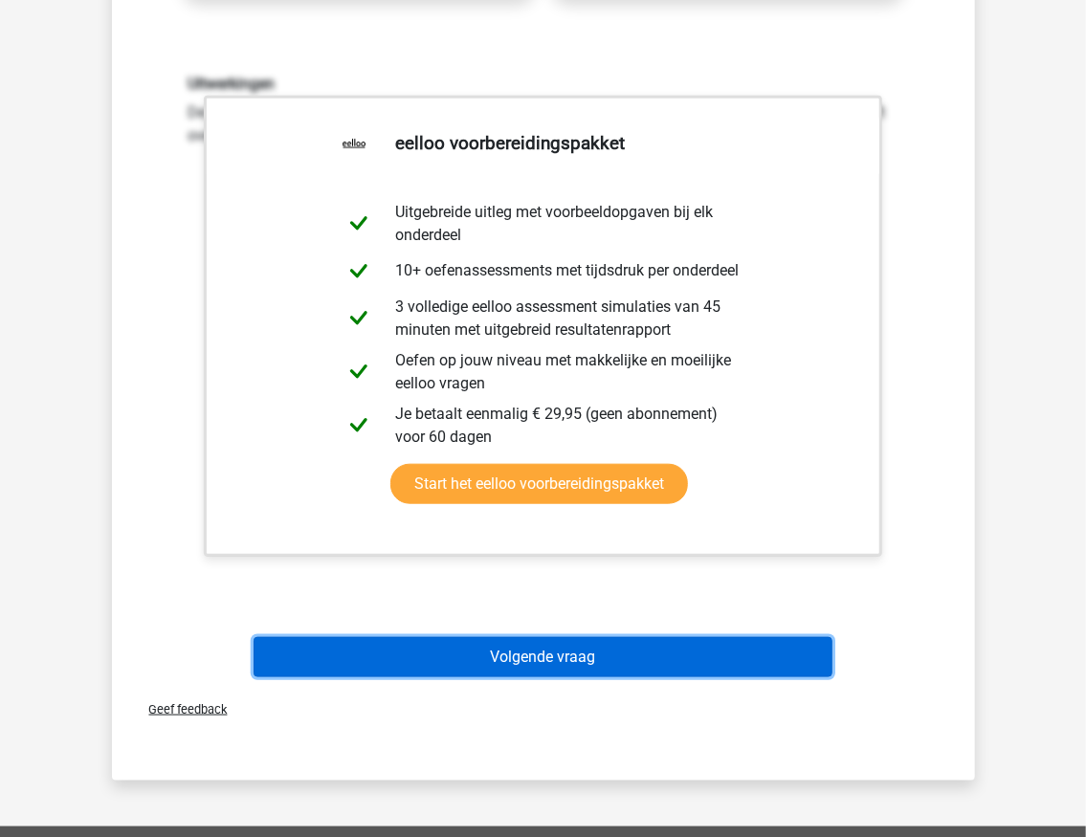
click at [457, 658] on button "Volgende vraag" at bounding box center [543, 657] width 579 height 40
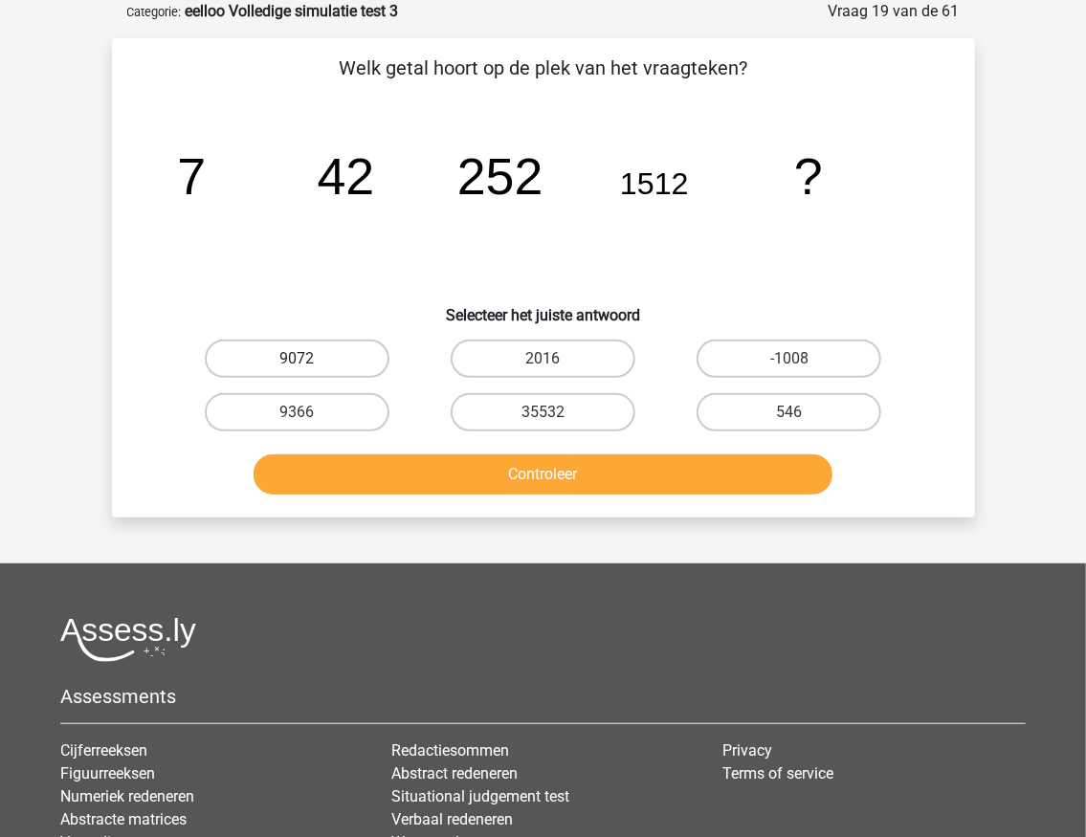
click at [319, 358] on label "9072" at bounding box center [297, 359] width 185 height 38
click at [309, 359] on input "9072" at bounding box center [303, 365] width 12 height 12
radio input "true"
click at [567, 500] on div "Controleer" at bounding box center [543, 479] width 739 height 48
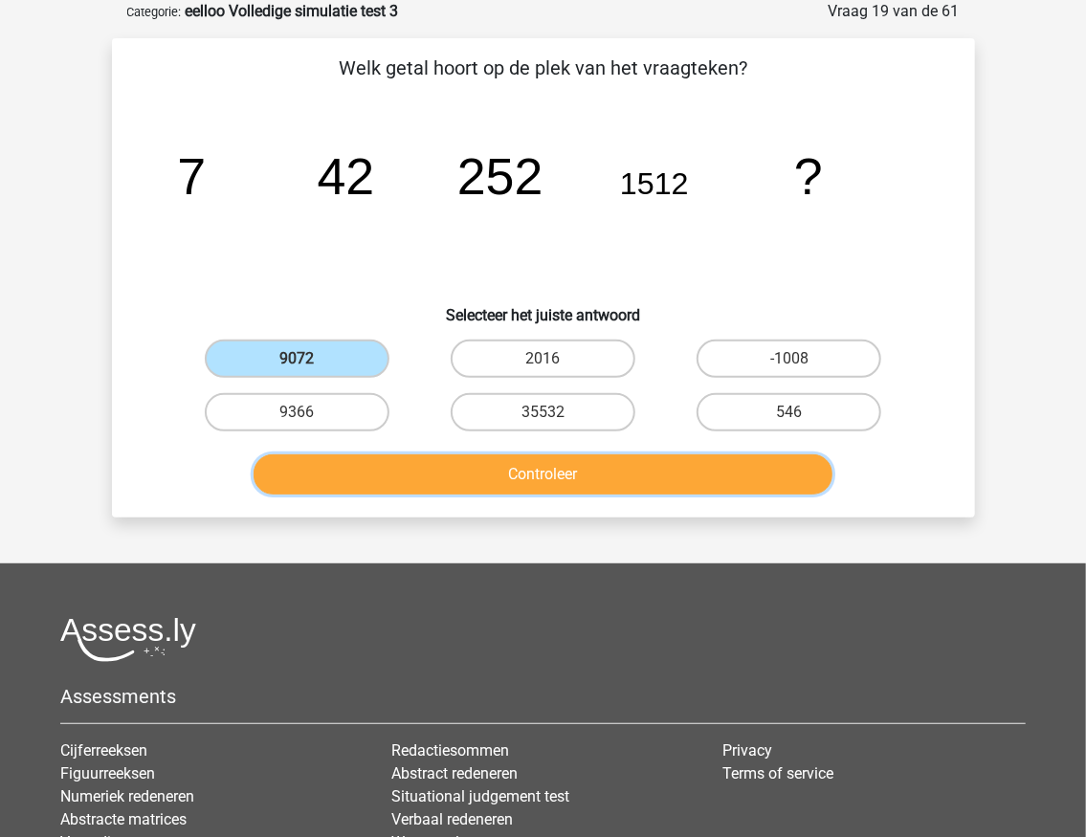
click at [566, 483] on button "Controleer" at bounding box center [543, 475] width 579 height 40
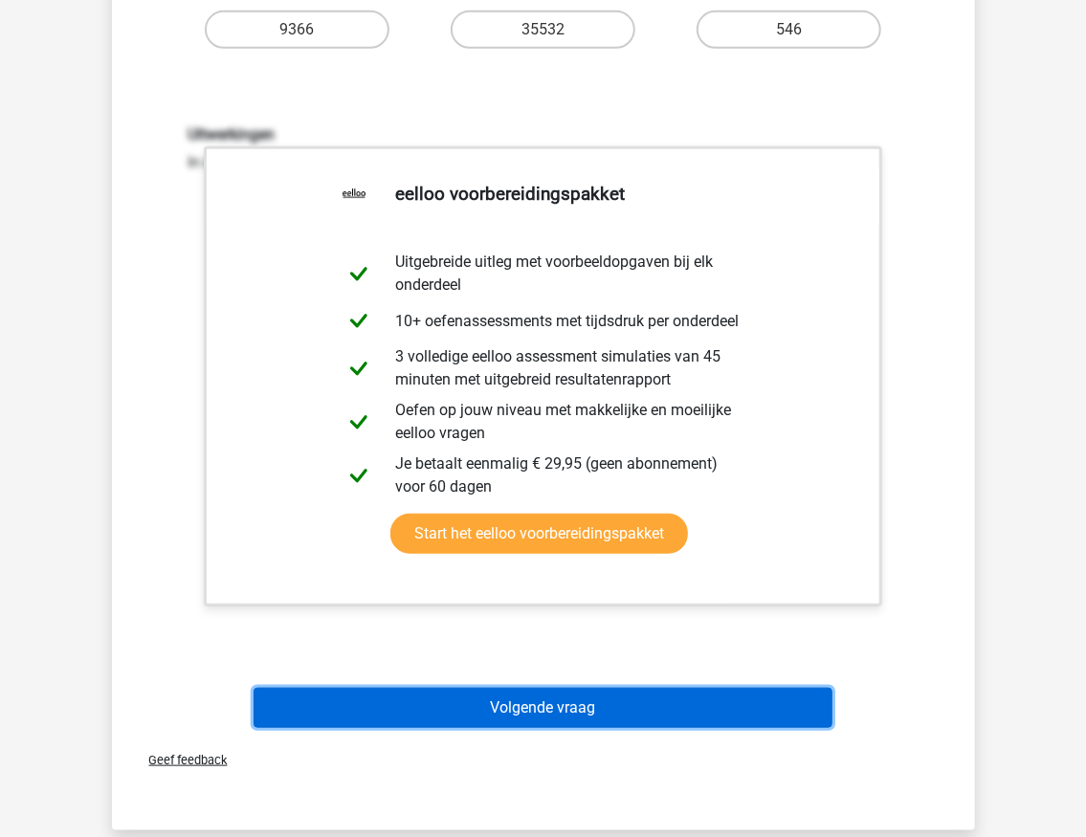
click at [547, 715] on button "Volgende vraag" at bounding box center [543, 708] width 579 height 40
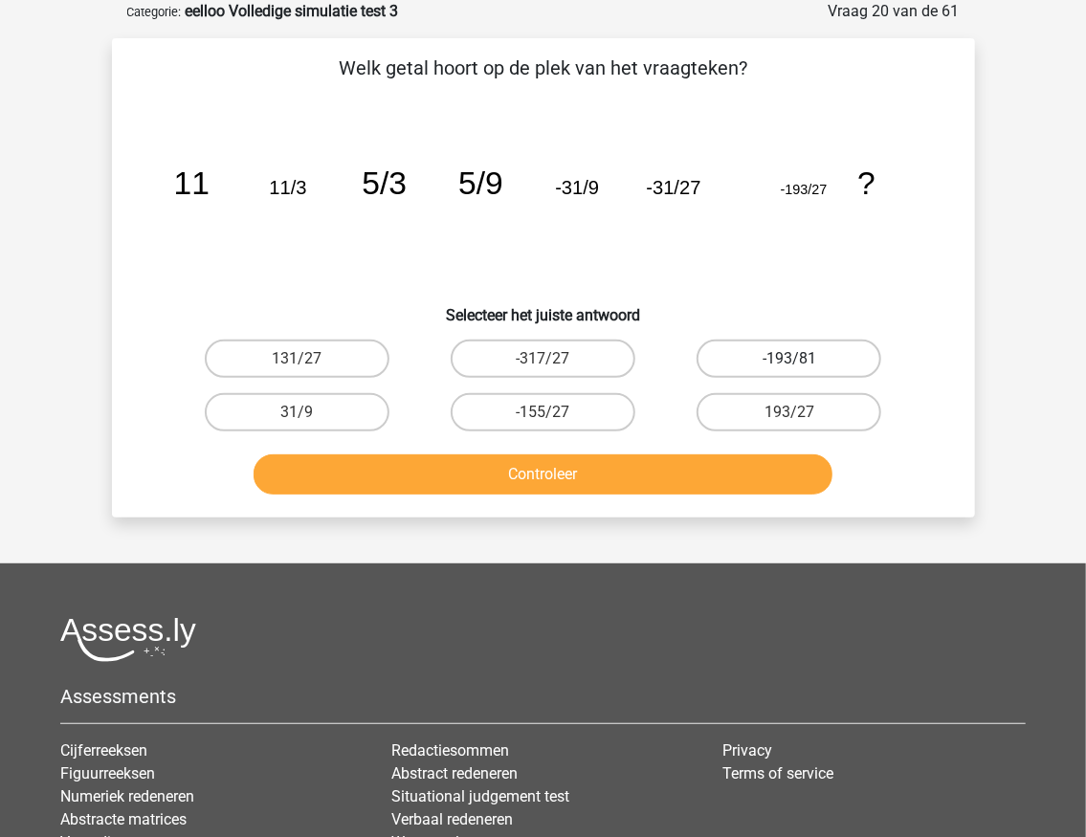
click at [817, 376] on label "-193/81" at bounding box center [789, 359] width 185 height 38
click at [802, 371] on input "-193/81" at bounding box center [795, 365] width 12 height 12
radio input "true"
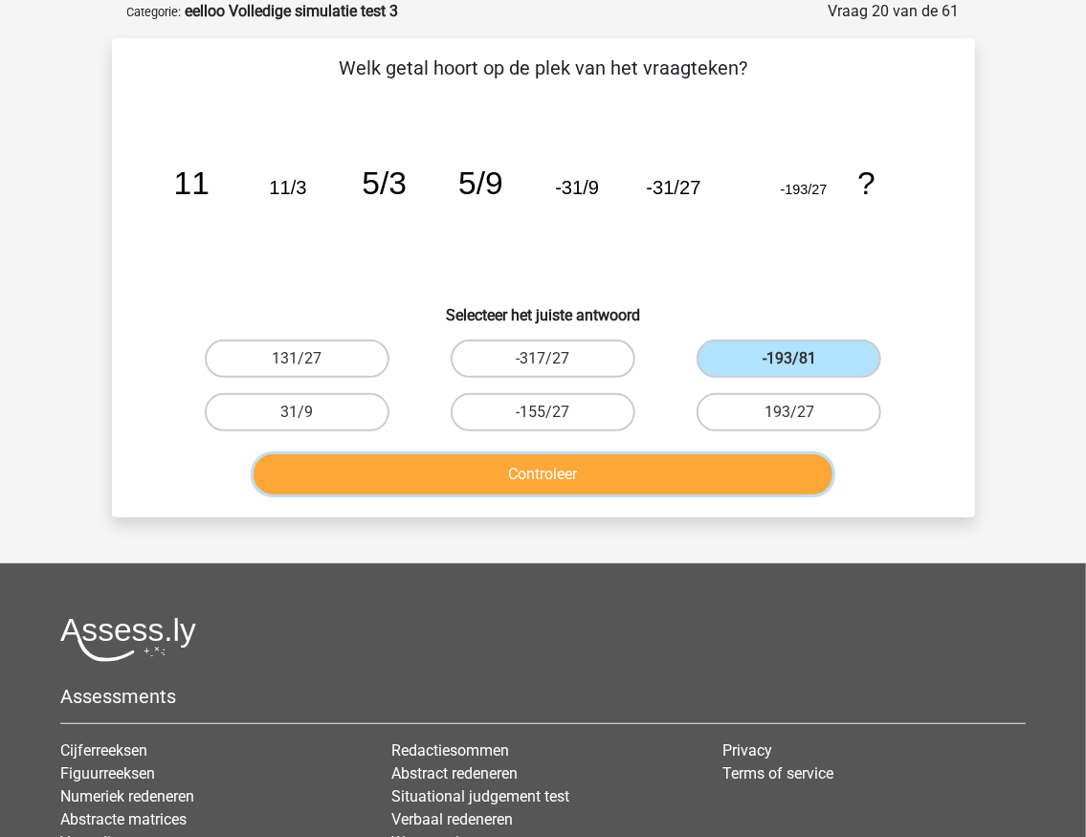
click at [743, 471] on button "Controleer" at bounding box center [543, 475] width 579 height 40
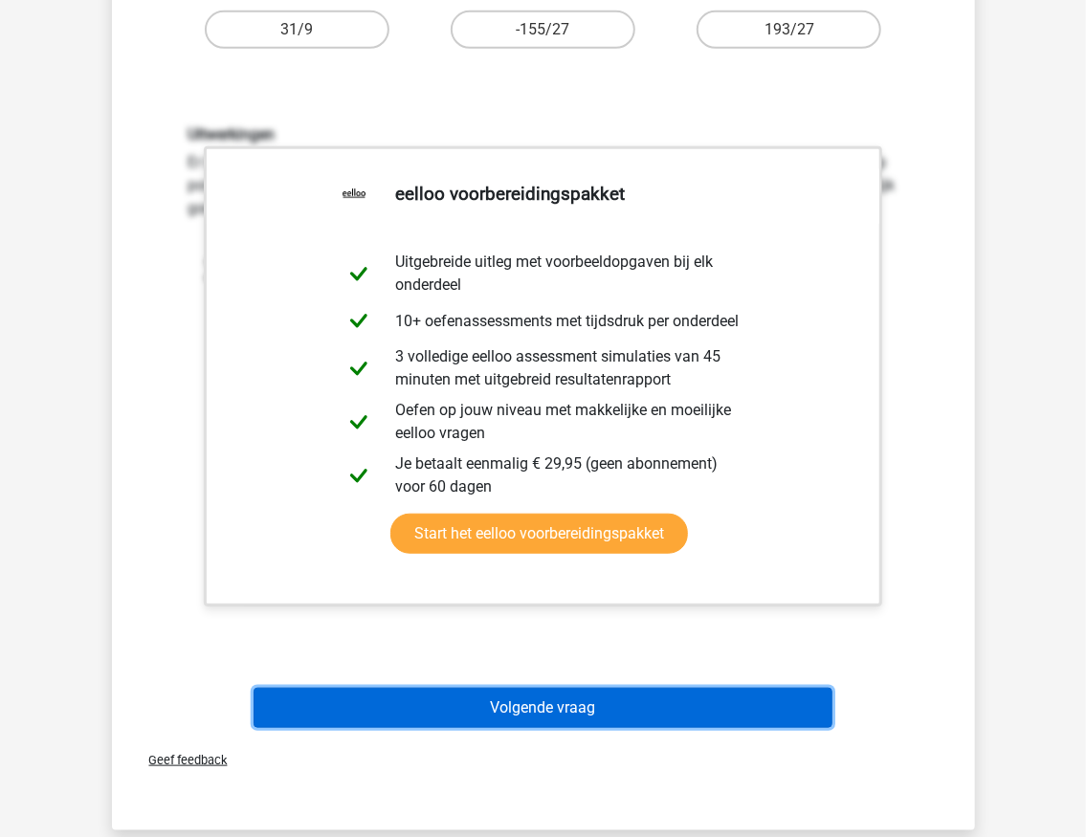
click at [586, 710] on button "Volgende vraag" at bounding box center [543, 708] width 579 height 40
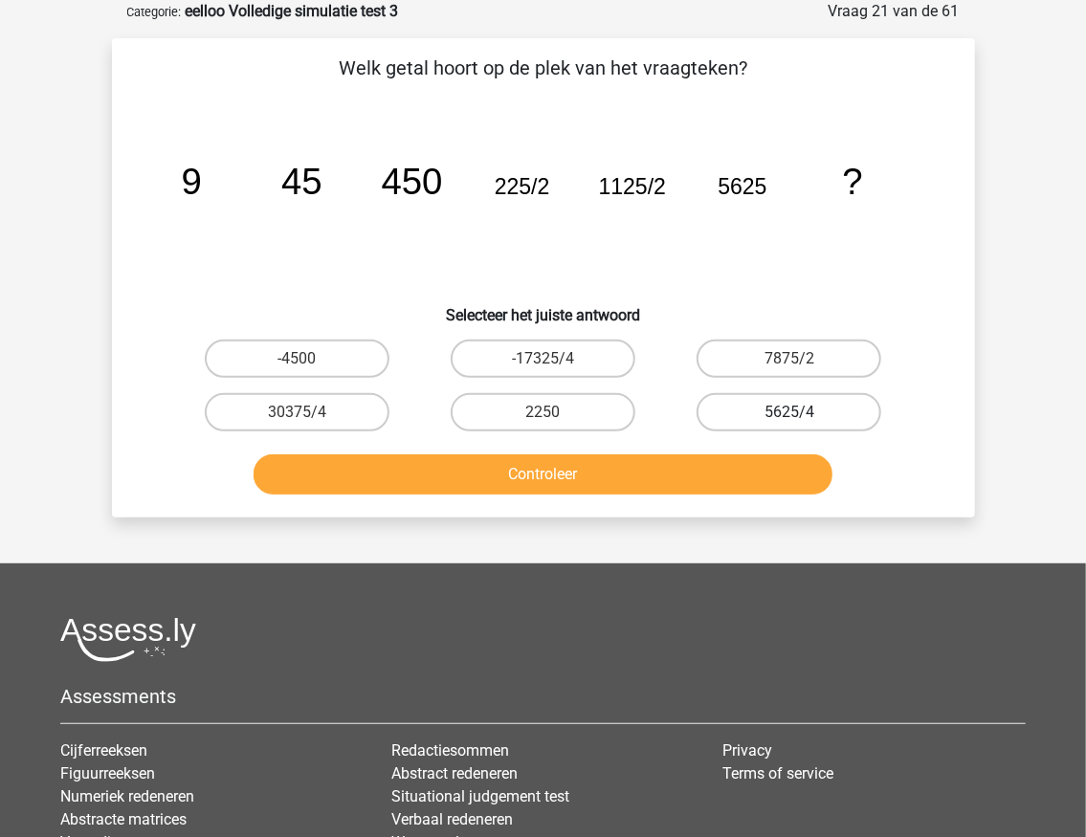
click at [802, 411] on label "5625/4" at bounding box center [789, 412] width 185 height 38
click at [802, 412] on input "5625/4" at bounding box center [795, 418] width 12 height 12
radio input "true"
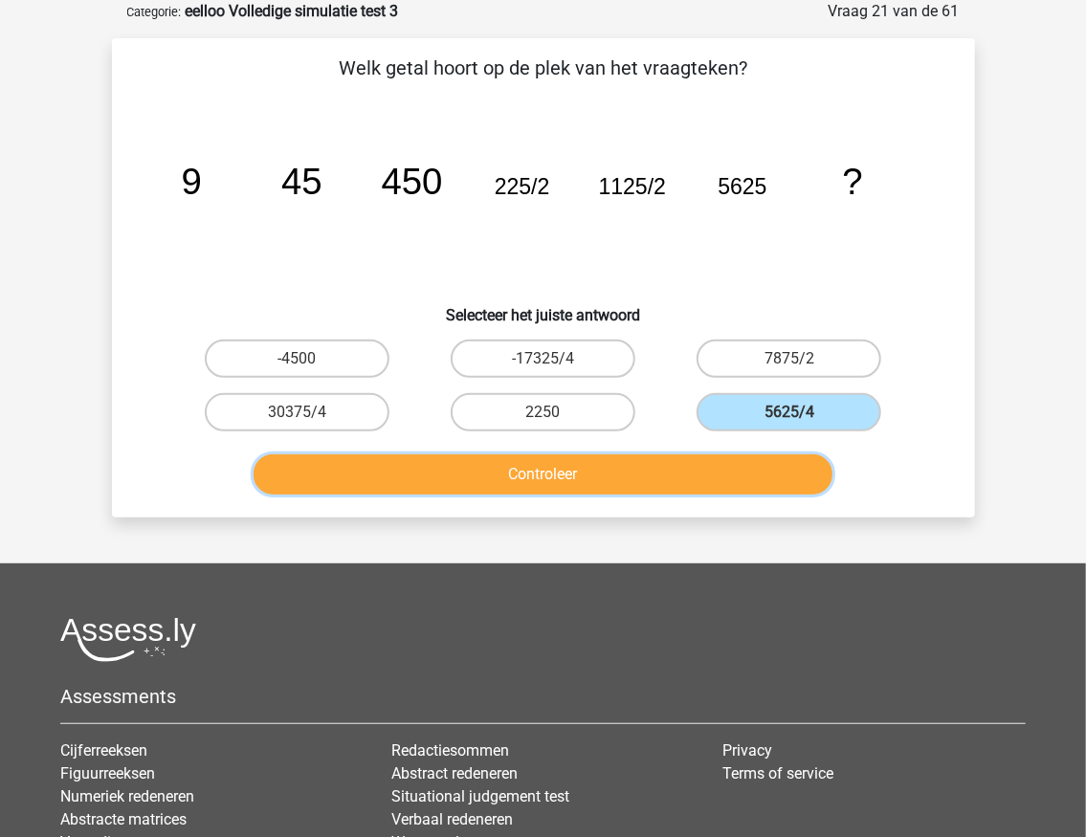
click at [658, 478] on button "Controleer" at bounding box center [543, 475] width 579 height 40
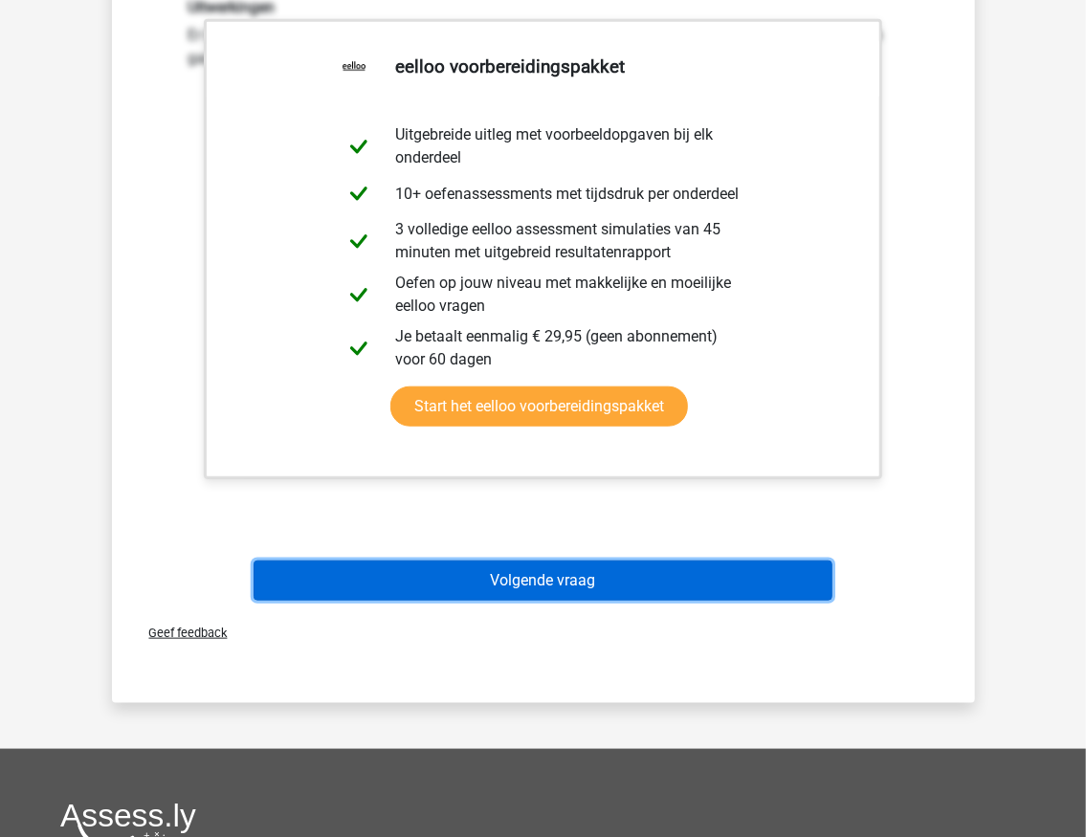
click at [557, 585] on button "Volgende vraag" at bounding box center [543, 581] width 579 height 40
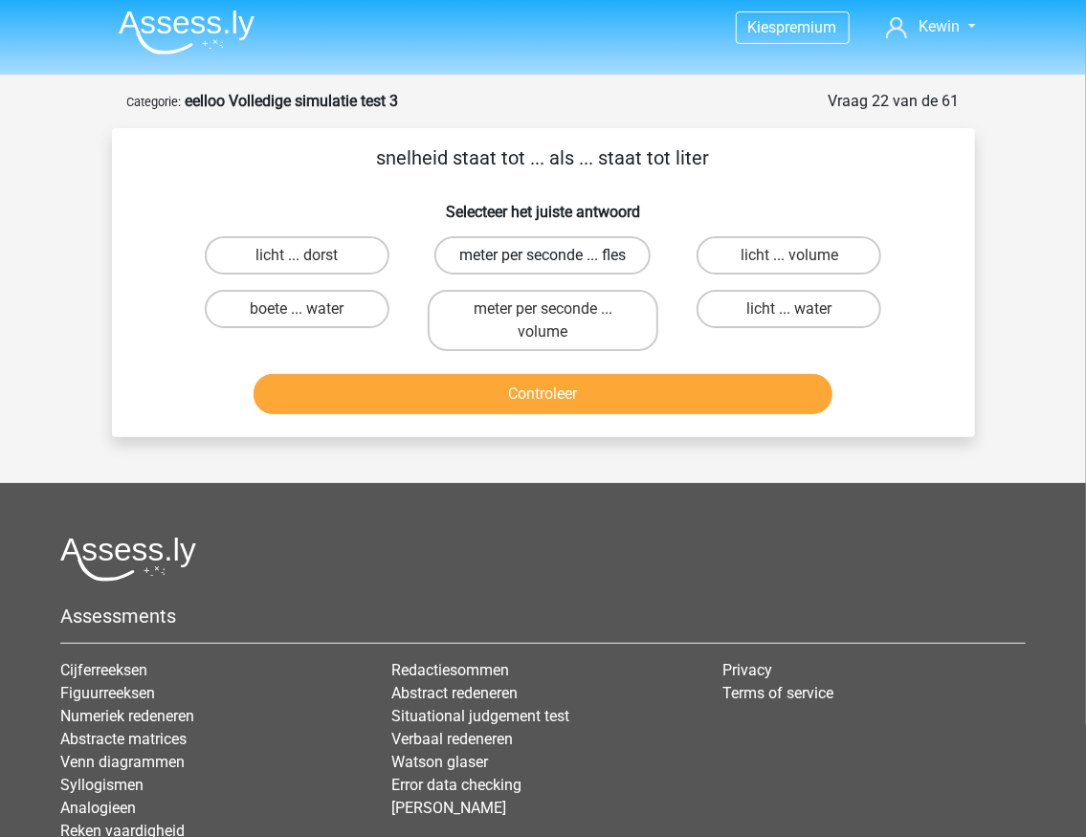
scroll to position [0, 0]
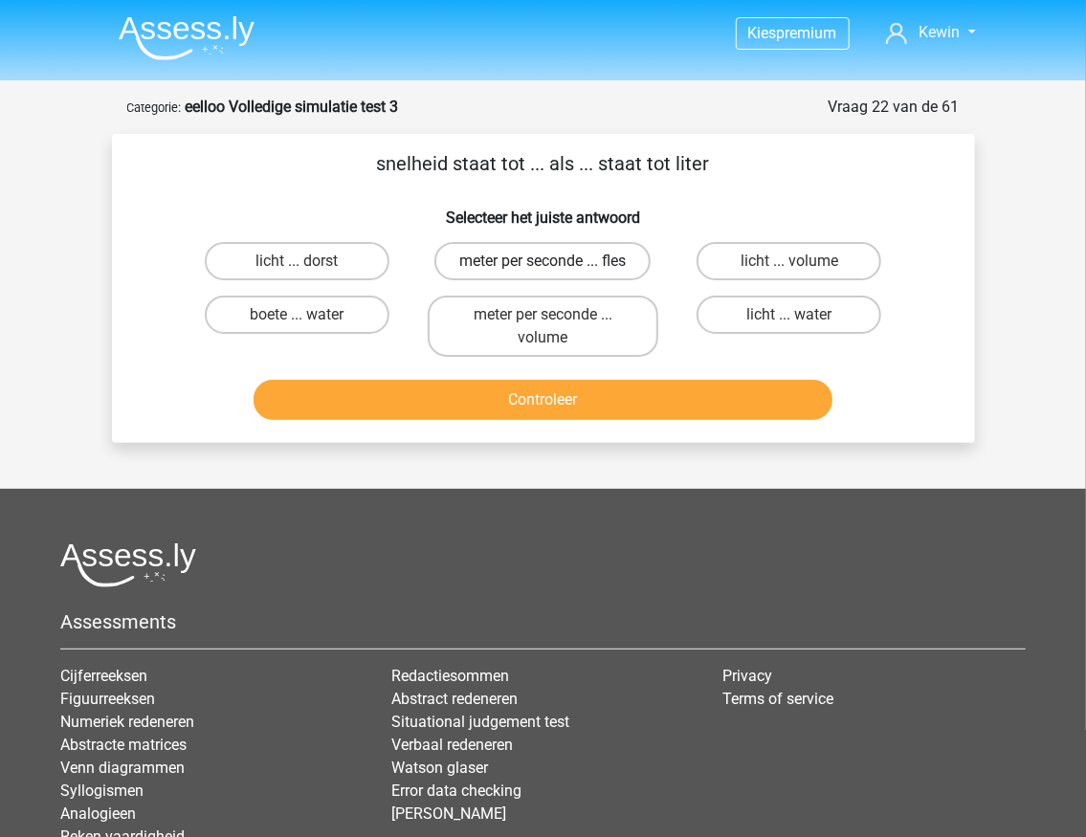
click at [519, 260] on label "meter per seconde ... fles" at bounding box center [542, 261] width 216 height 38
click at [543, 261] on input "meter per seconde ... fles" at bounding box center [549, 267] width 12 height 12
radio input "true"
click at [787, 260] on label "licht ... volume" at bounding box center [789, 261] width 185 height 38
click at [789, 261] on input "licht ... volume" at bounding box center [795, 267] width 12 height 12
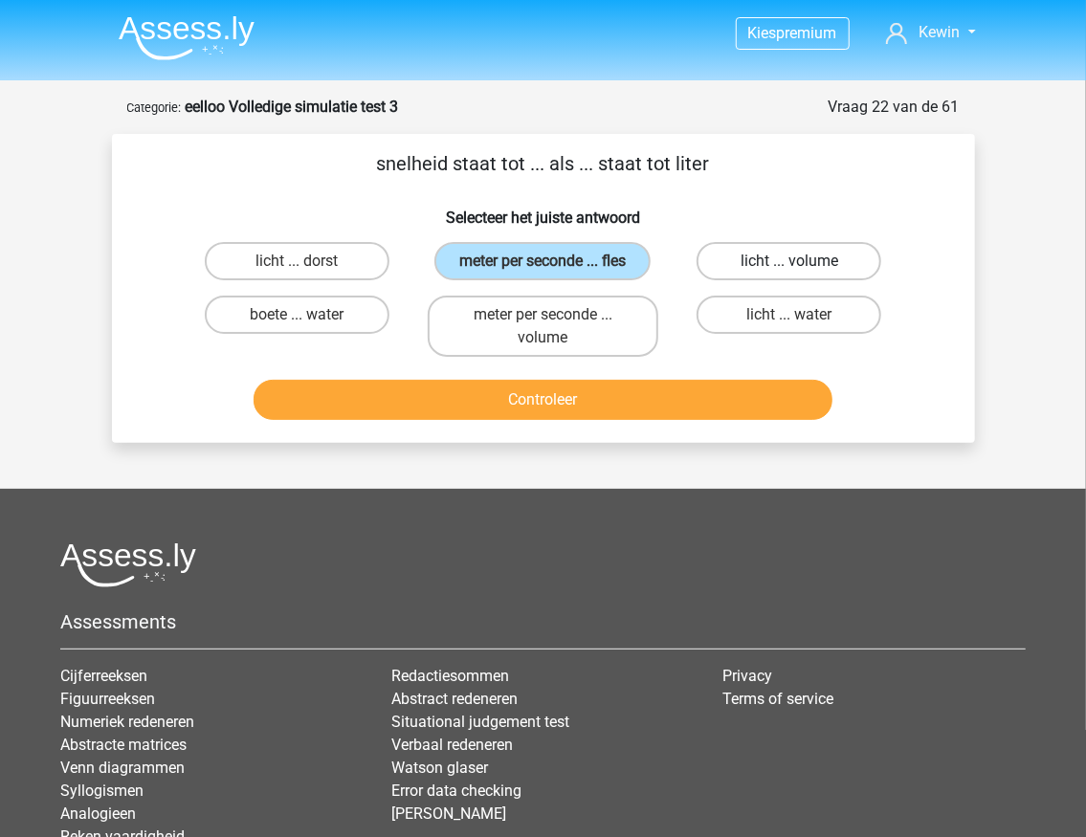
radio input "true"
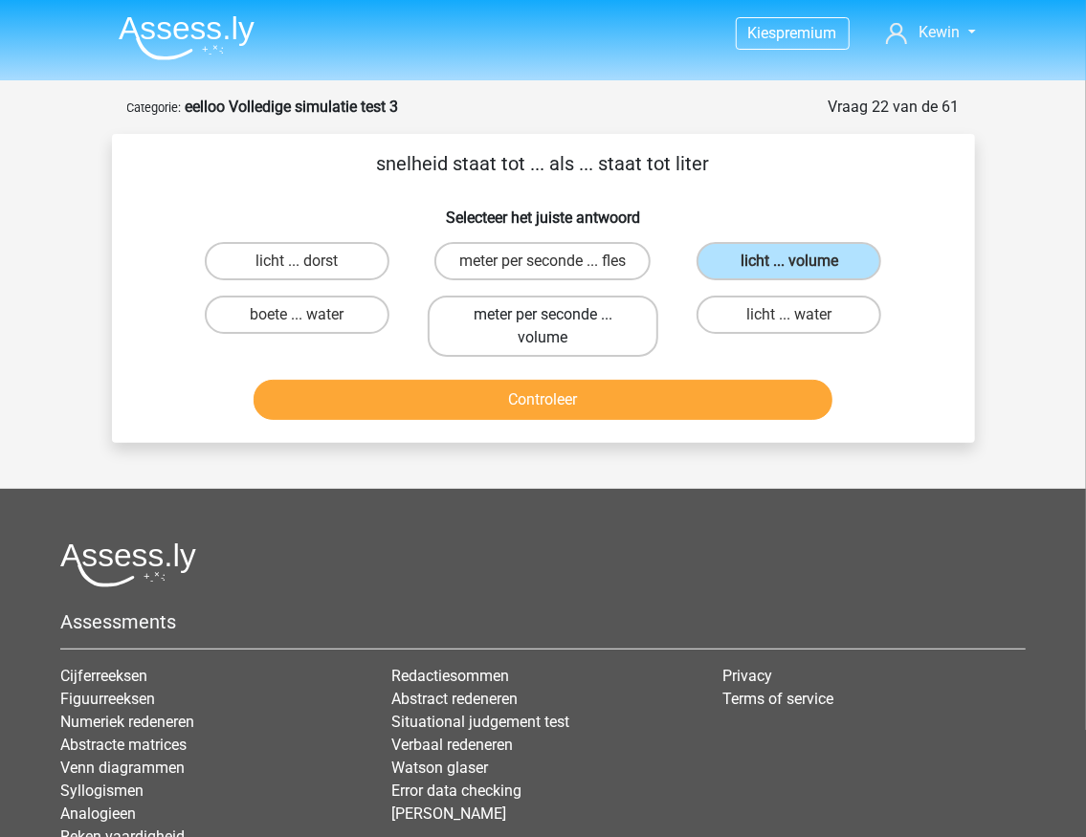
click at [589, 325] on label "meter per seconde ... volume" at bounding box center [543, 326] width 231 height 61
click at [555, 325] on input "meter per seconde ... volume" at bounding box center [549, 321] width 12 height 12
radio input "true"
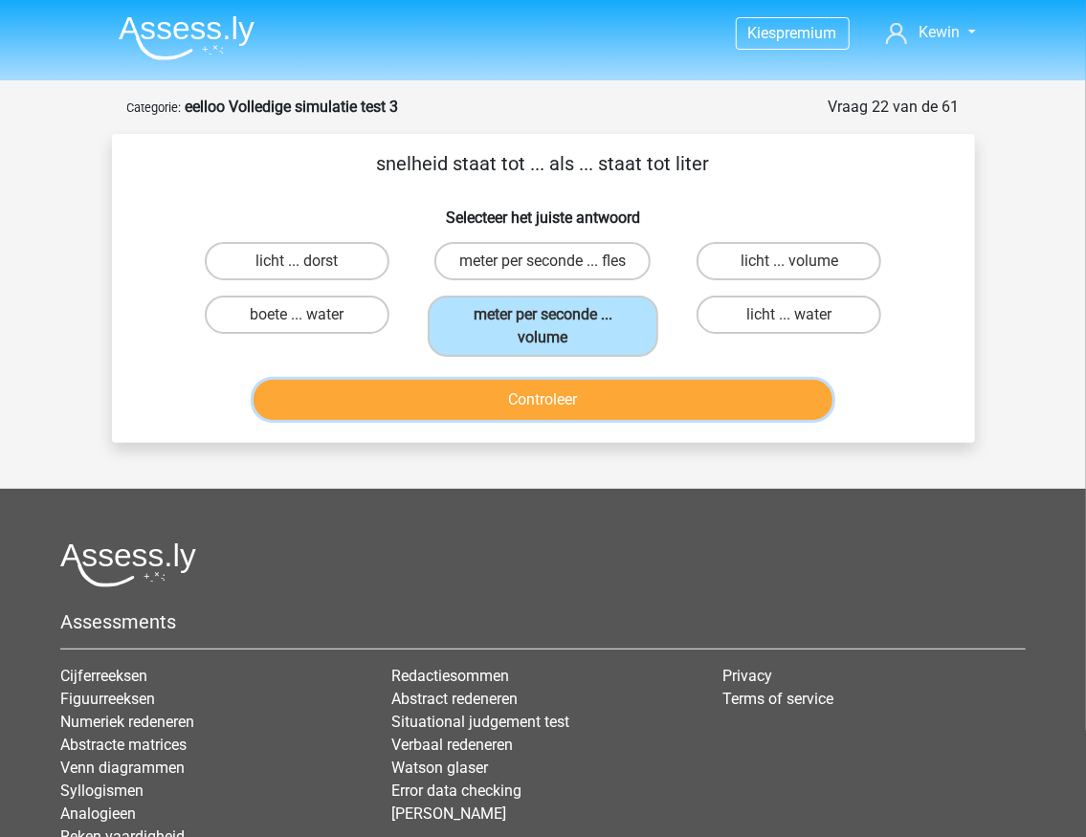
click at [566, 400] on button "Controleer" at bounding box center [543, 400] width 579 height 40
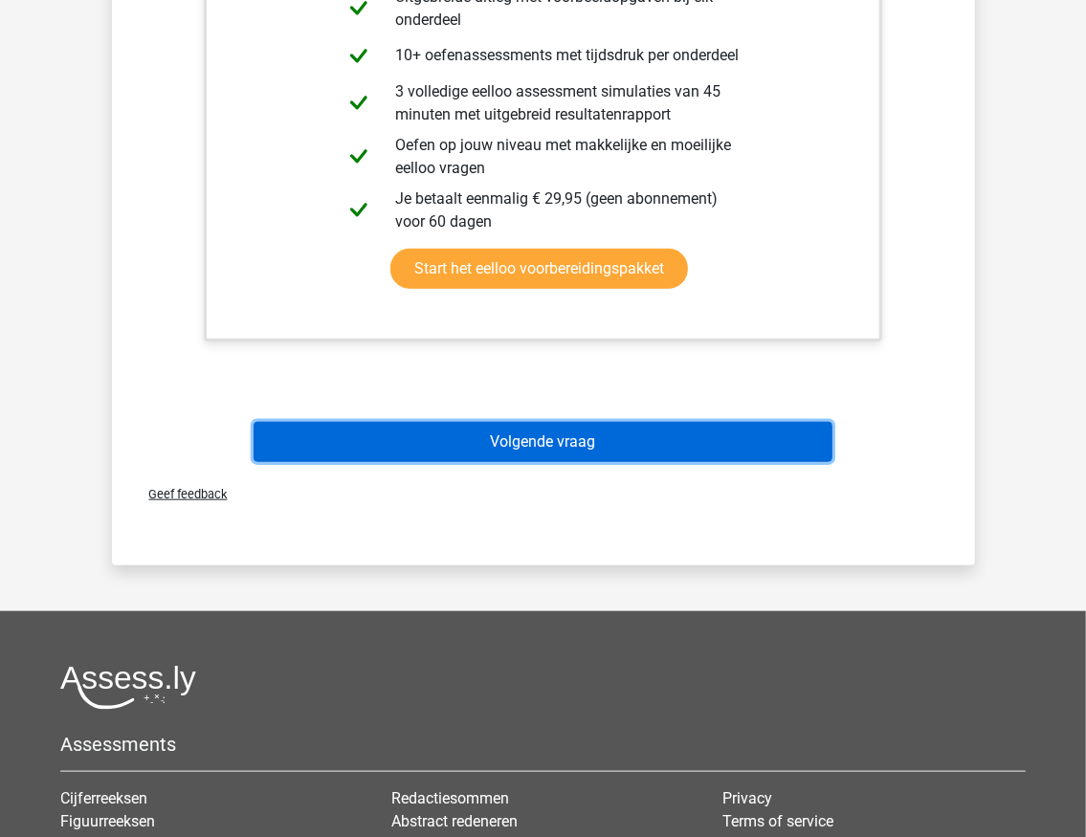
click at [536, 455] on button "Volgende vraag" at bounding box center [543, 442] width 579 height 40
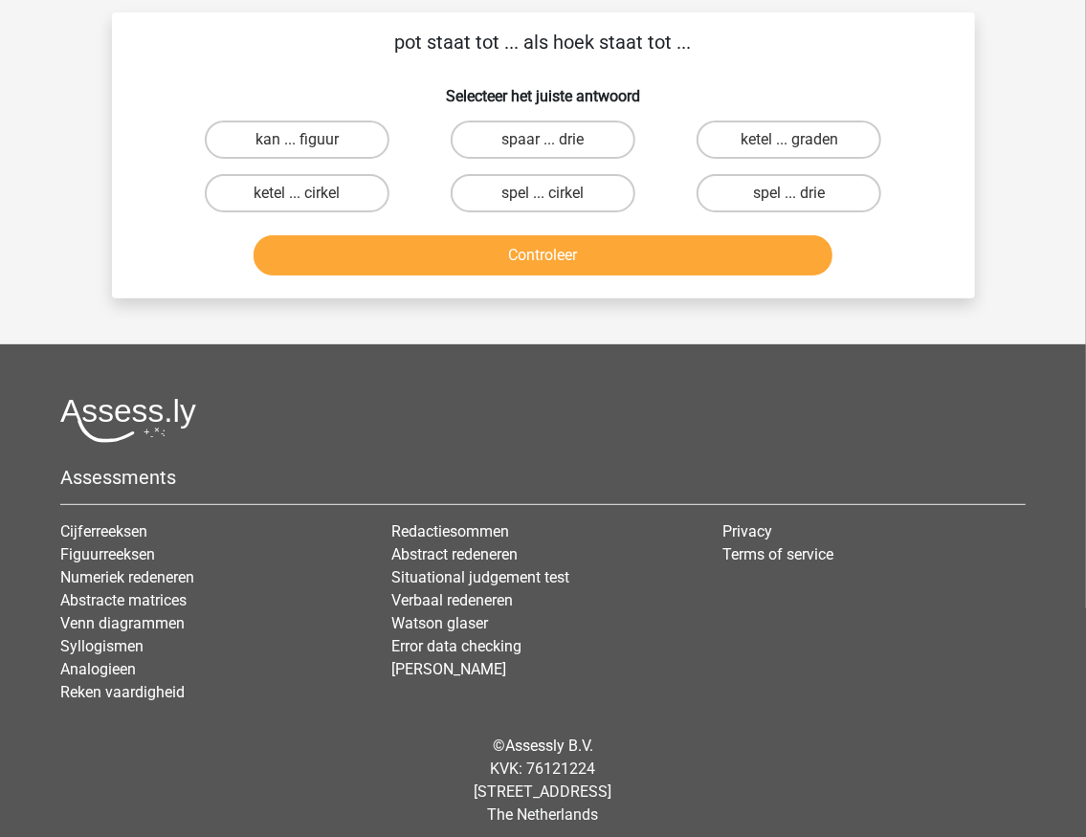
scroll to position [96, 0]
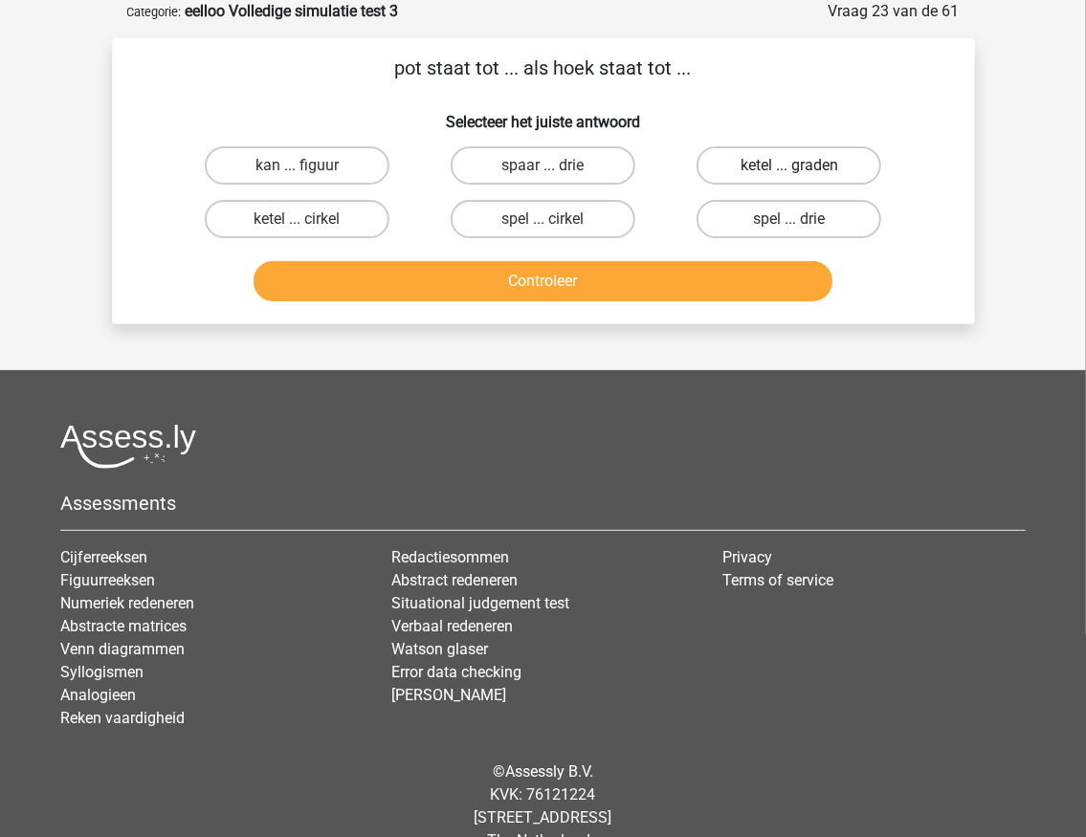
click at [779, 169] on label "ketel ... graden" at bounding box center [789, 165] width 185 height 38
click at [789, 169] on input "ketel ... graden" at bounding box center [795, 172] width 12 height 12
radio input "true"
click at [312, 220] on label "ketel ... cirkel" at bounding box center [297, 219] width 185 height 38
click at [309, 220] on input "ketel ... cirkel" at bounding box center [303, 225] width 12 height 12
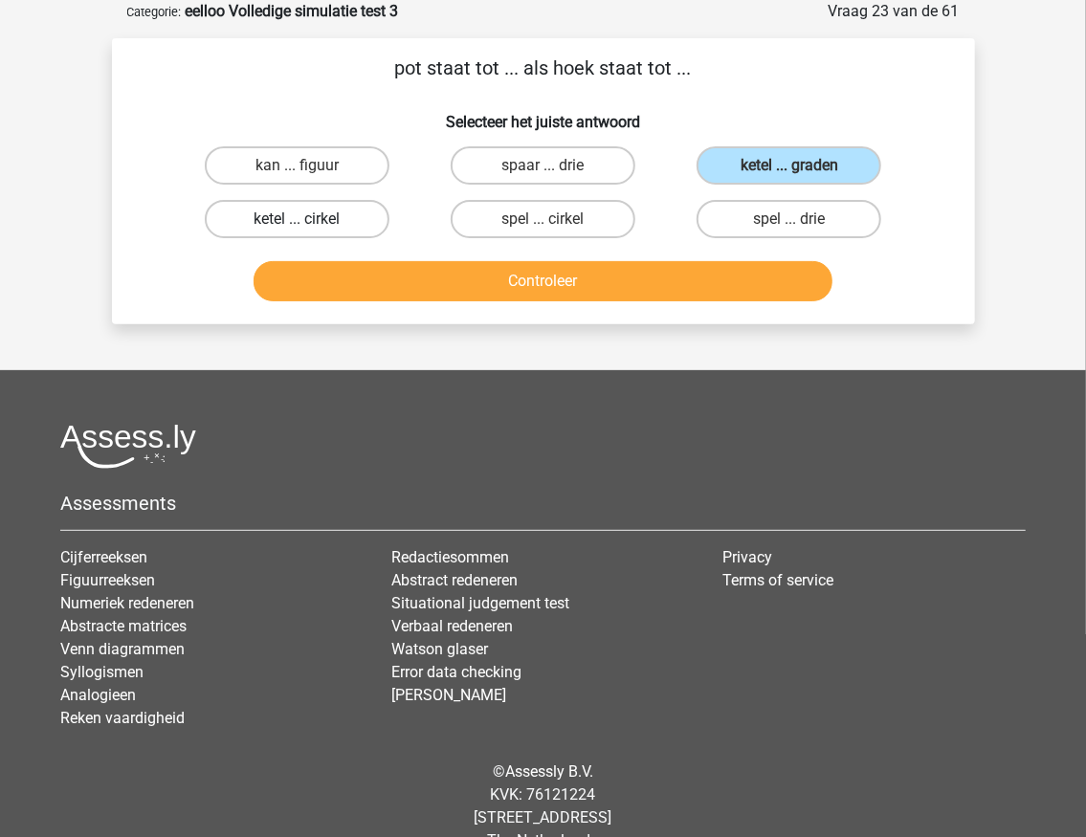
radio input "true"
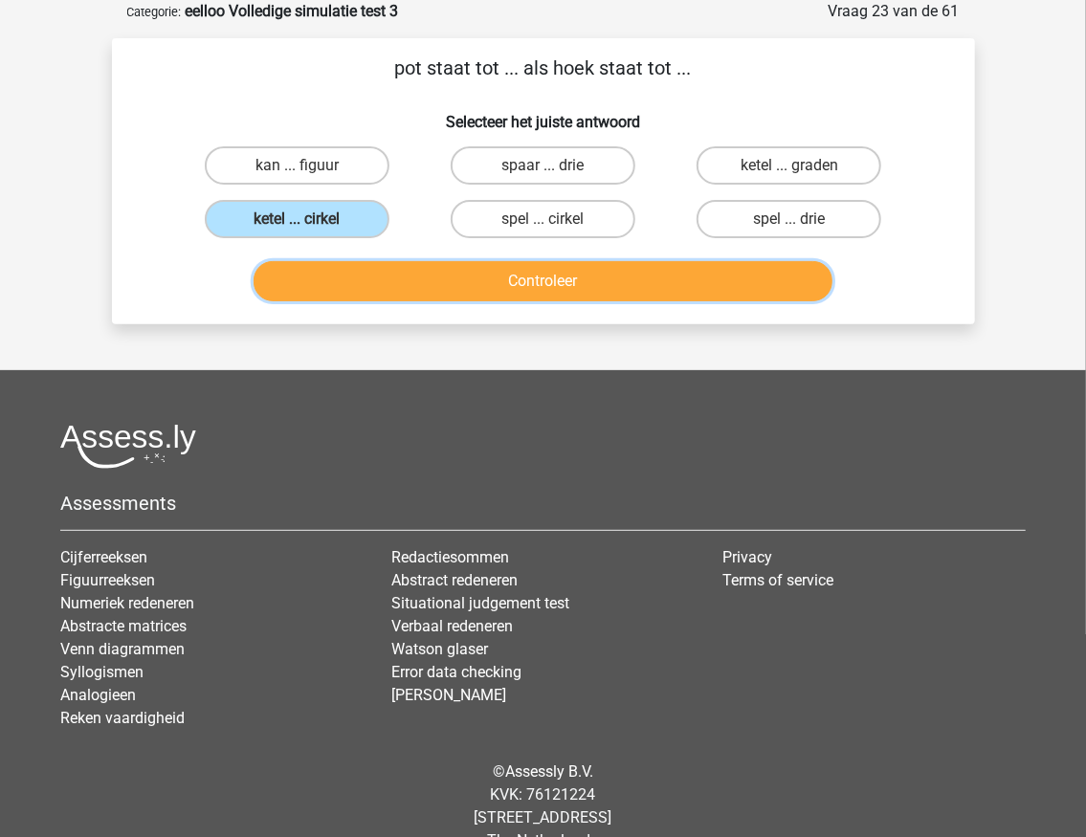
click at [638, 277] on button "Controleer" at bounding box center [543, 281] width 579 height 40
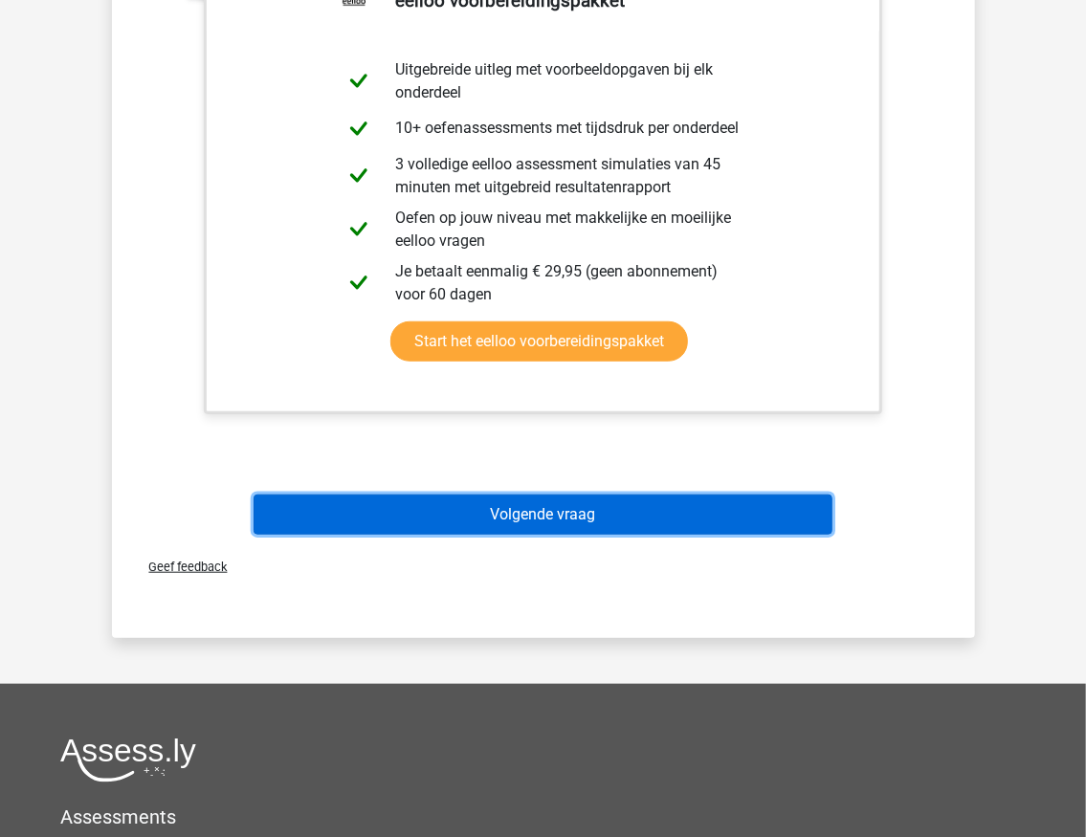
click at [561, 517] on button "Volgende vraag" at bounding box center [543, 515] width 579 height 40
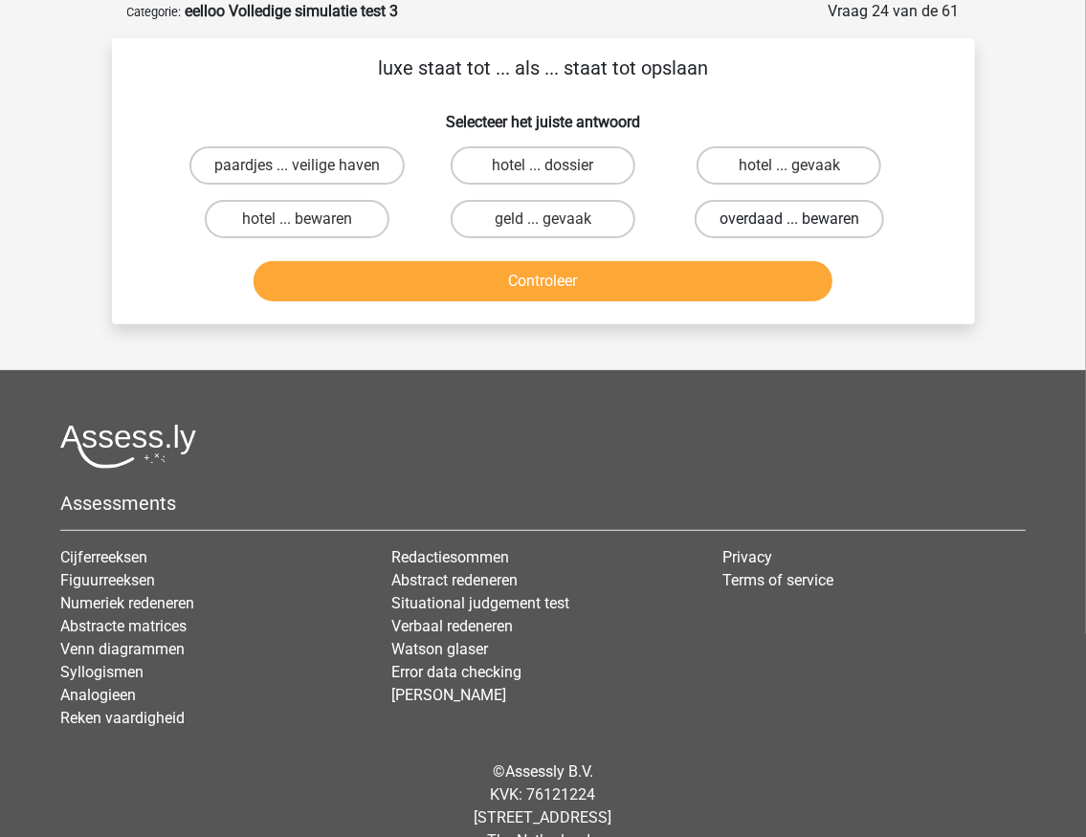
click at [751, 209] on label "overdaad ... bewaren" at bounding box center [789, 219] width 189 height 38
click at [789, 219] on input "overdaad ... bewaren" at bounding box center [795, 225] width 12 height 12
radio input "true"
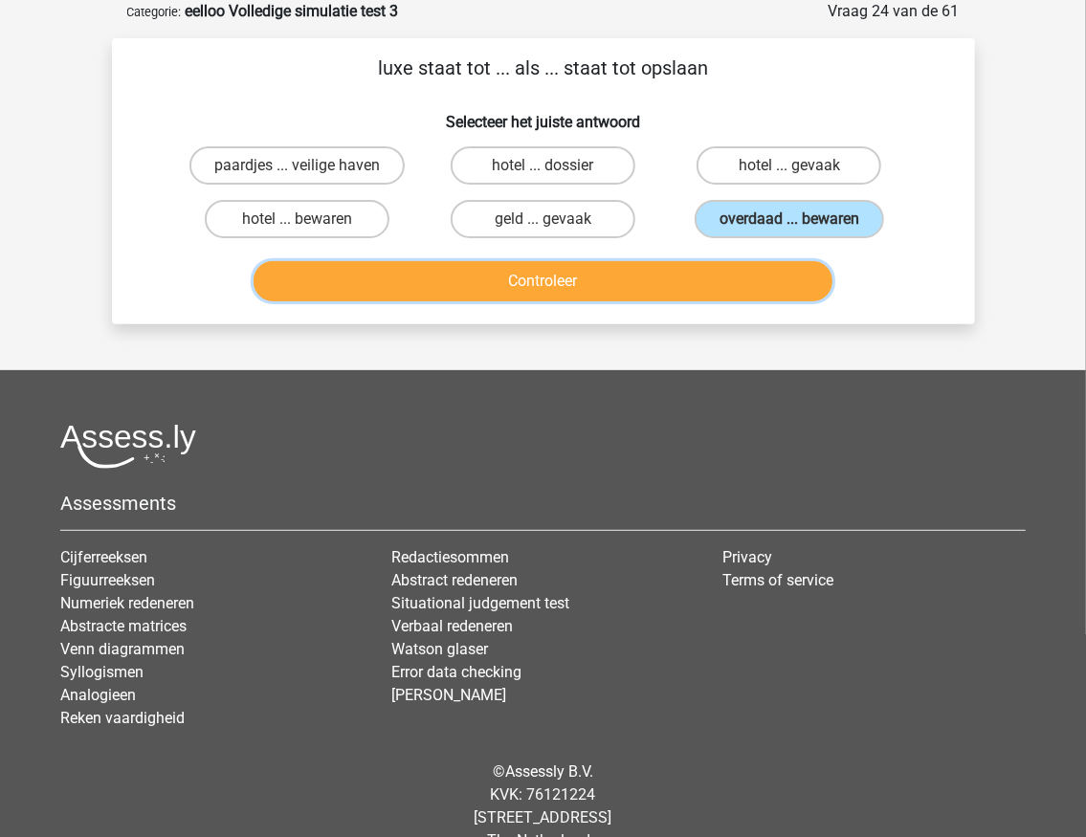
click at [543, 280] on button "Controleer" at bounding box center [543, 281] width 579 height 40
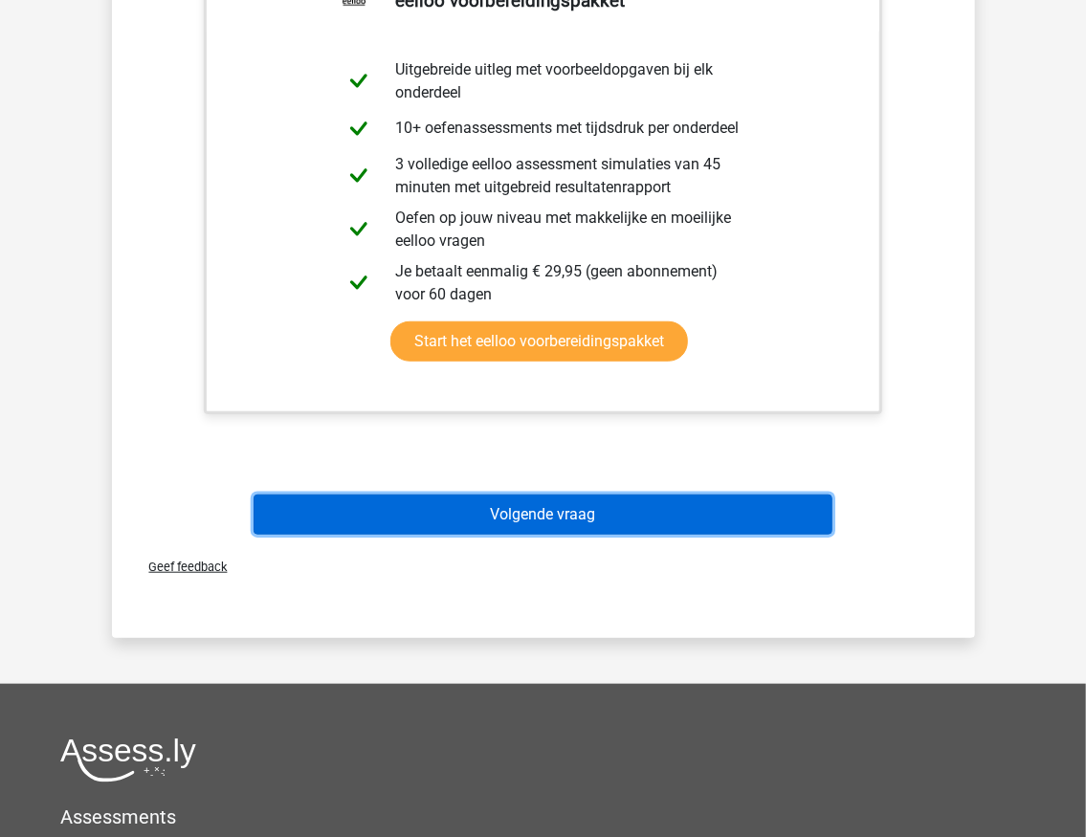
click at [602, 504] on button "Volgende vraag" at bounding box center [543, 515] width 579 height 40
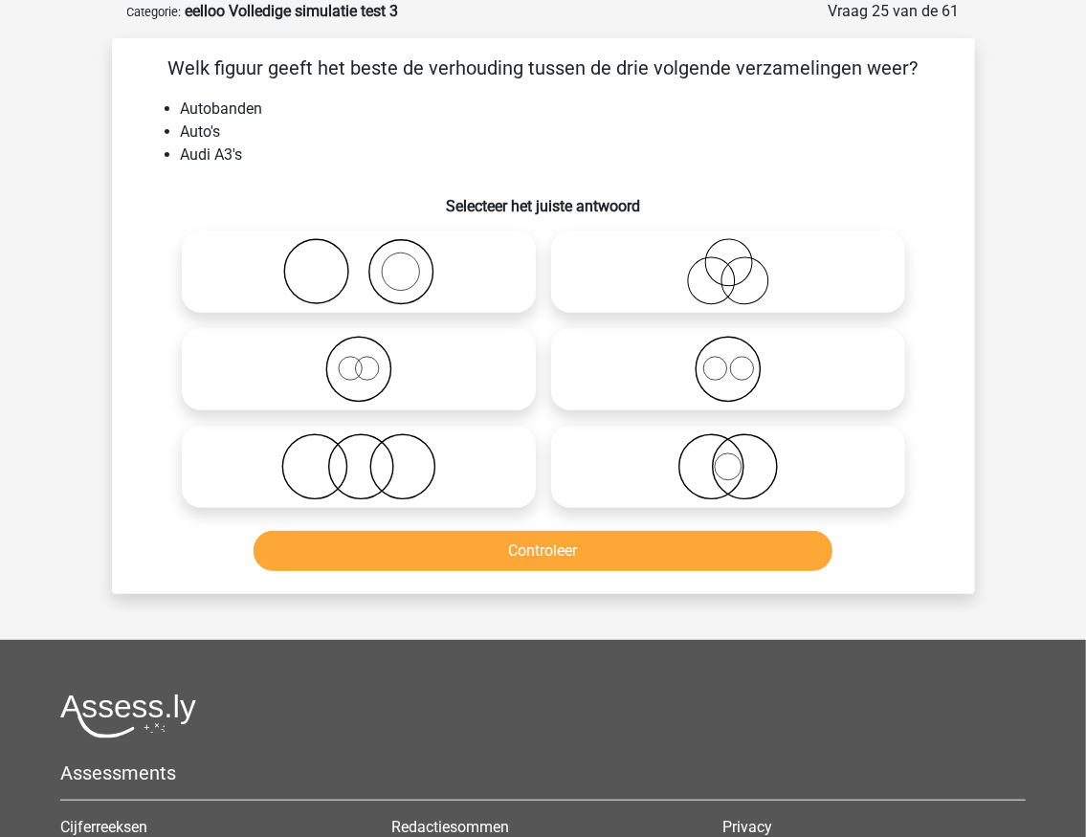
click at [411, 371] on icon at bounding box center [358, 369] width 339 height 67
click at [371, 360] on input "radio" at bounding box center [365, 353] width 12 height 12
radio input "true"
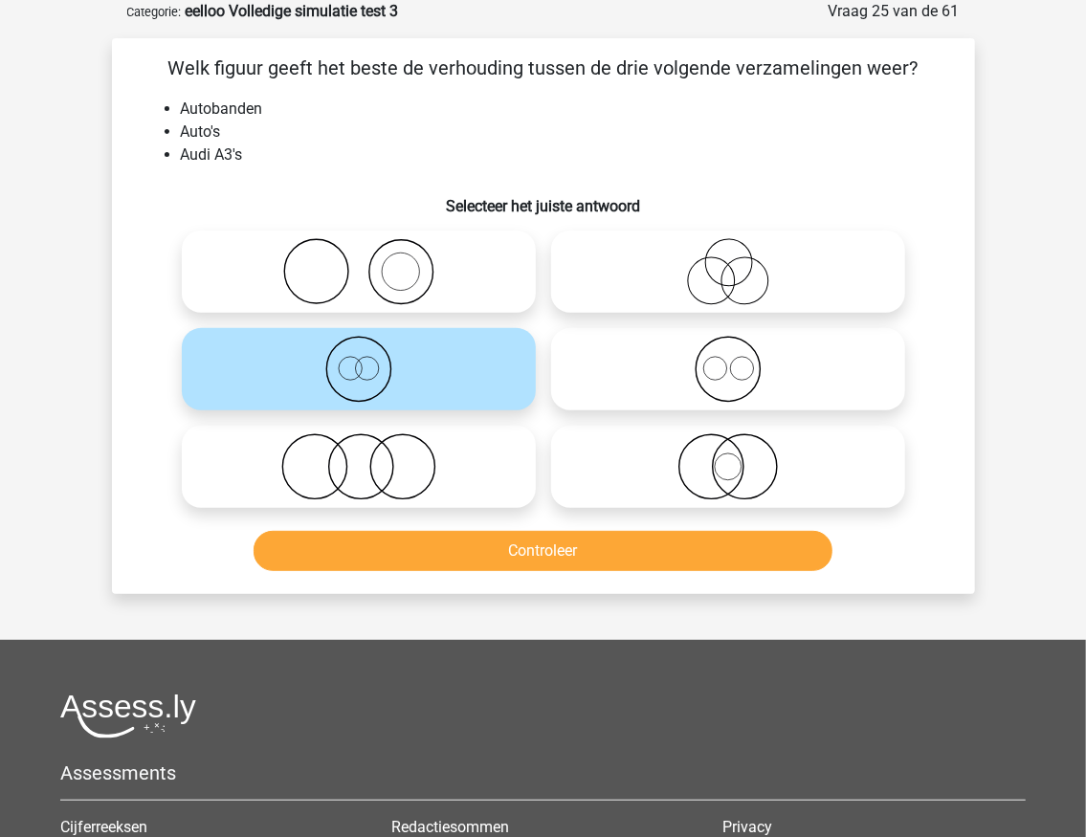
click at [723, 291] on circle at bounding box center [744, 281] width 47 height 47
click at [728, 262] on input "radio" at bounding box center [734, 256] width 12 height 12
radio input "true"
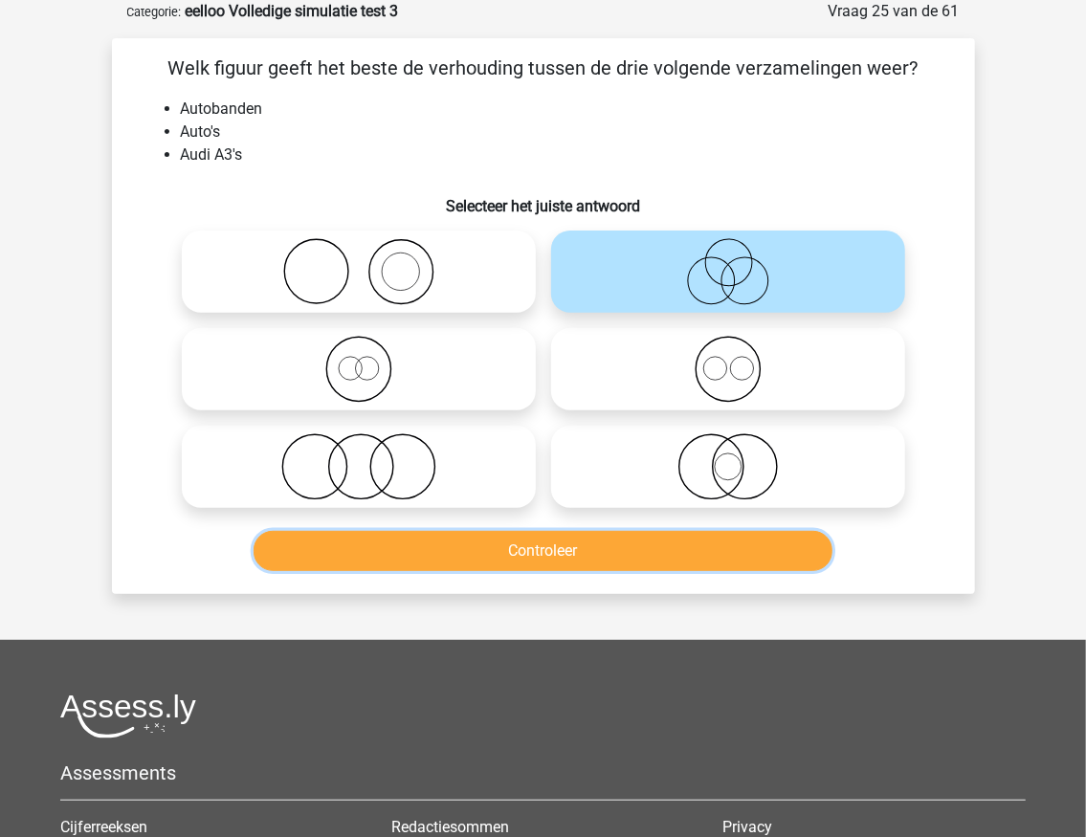
click at [555, 553] on button "Controleer" at bounding box center [543, 551] width 579 height 40
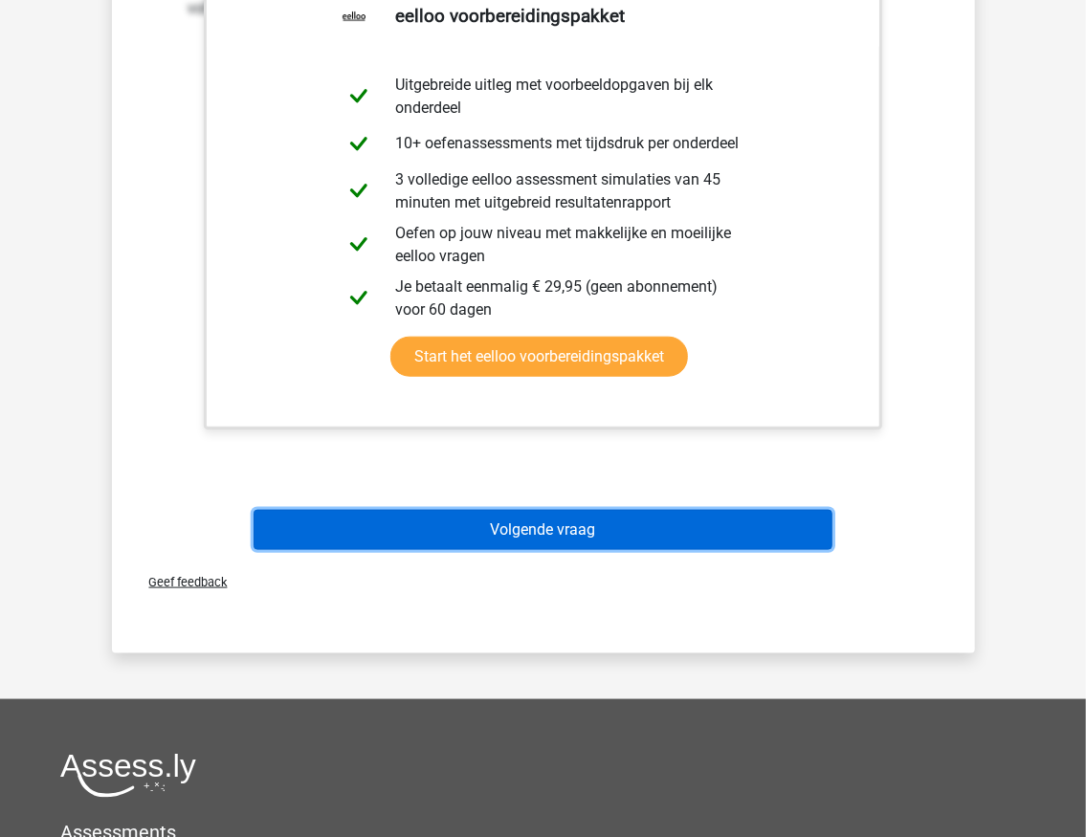
click at [628, 529] on button "Volgende vraag" at bounding box center [543, 530] width 579 height 40
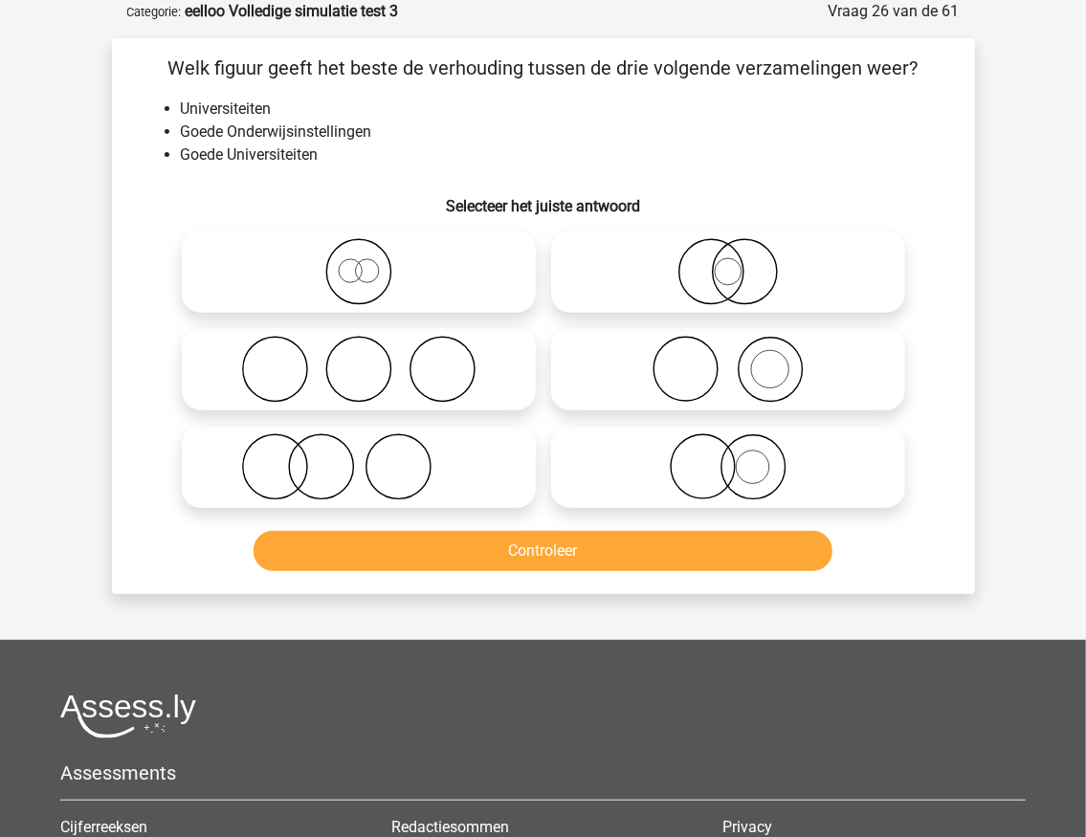
click at [724, 491] on icon at bounding box center [728, 466] width 339 height 67
click at [728, 457] on input "radio" at bounding box center [734, 451] width 12 height 12
radio input "true"
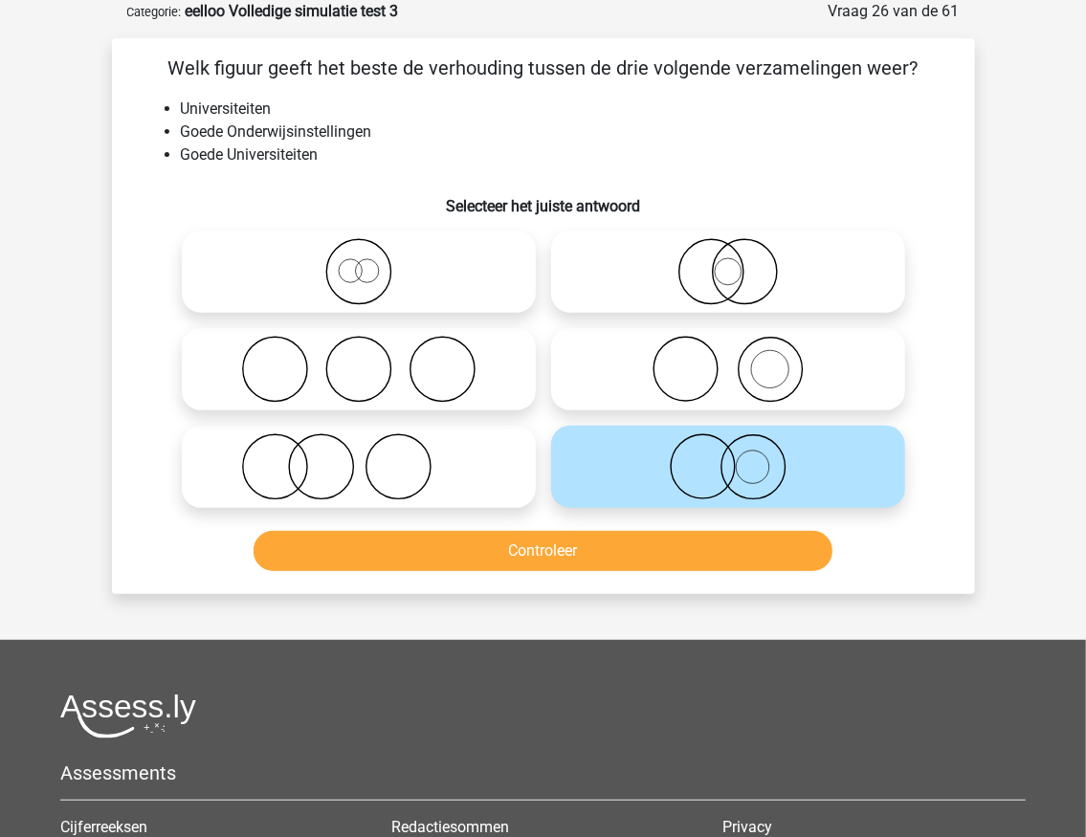
click at [588, 368] on icon at bounding box center [728, 369] width 339 height 67
click at [728, 360] on input "radio" at bounding box center [734, 353] width 12 height 12
radio input "true"
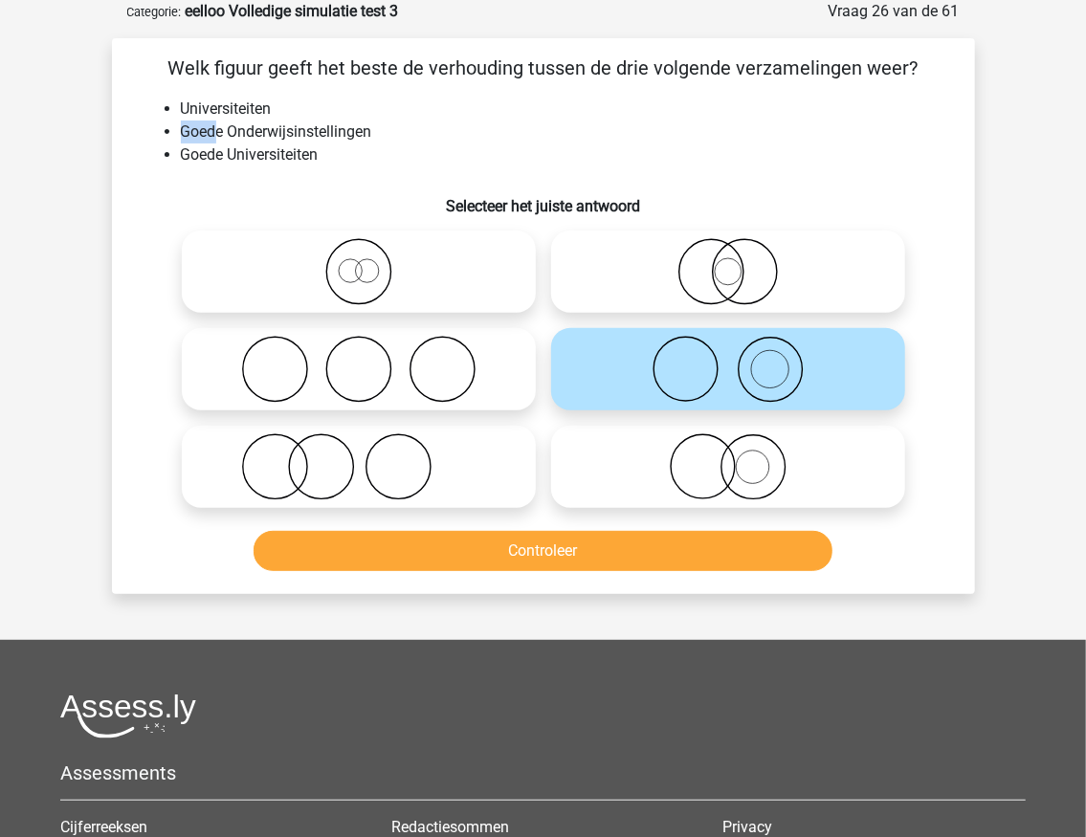
drag, startPoint x: 216, startPoint y: 136, endPoint x: 178, endPoint y: 132, distance: 38.5
click at [178, 133] on ul "Universiteiten Goede Onderwijsinstellingen Goede Universiteiten" at bounding box center [544, 132] width 802 height 69
click at [188, 136] on li "Goede Onderwijsinstellingen" at bounding box center [563, 132] width 764 height 23
click at [247, 115] on li "Universiteiten" at bounding box center [563, 109] width 764 height 23
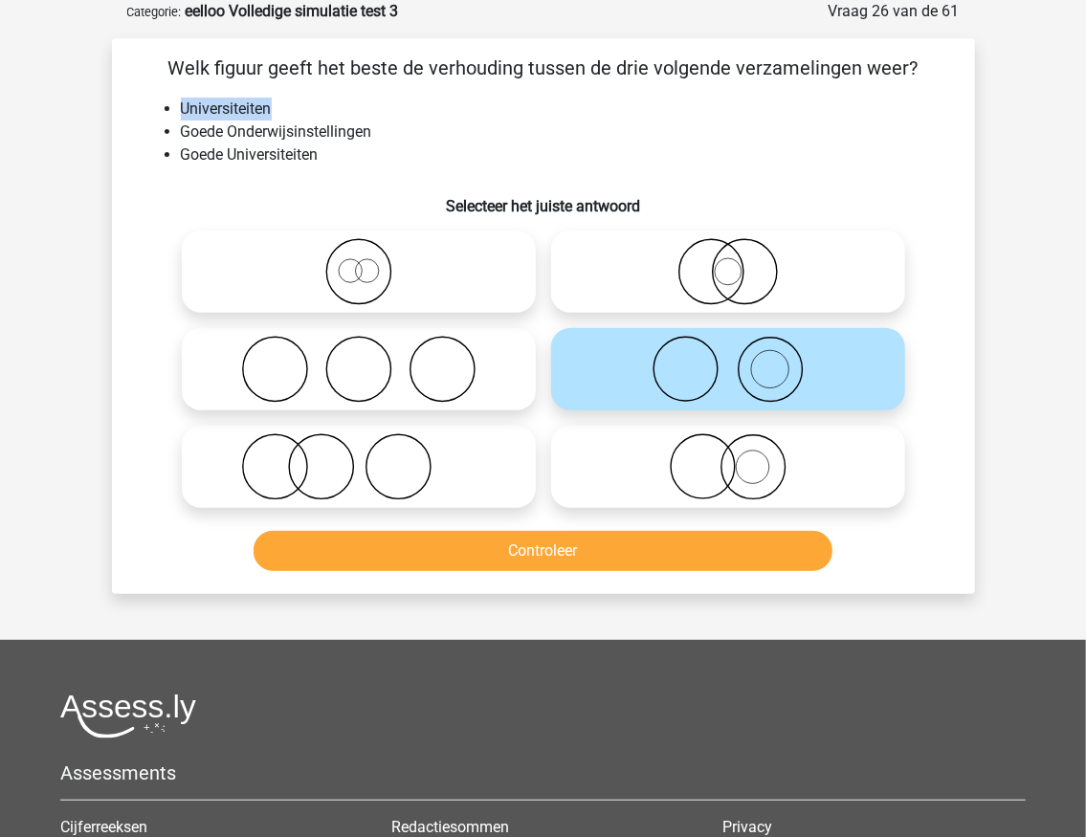
click at [279, 113] on li "Universiteiten" at bounding box center [563, 109] width 764 height 23
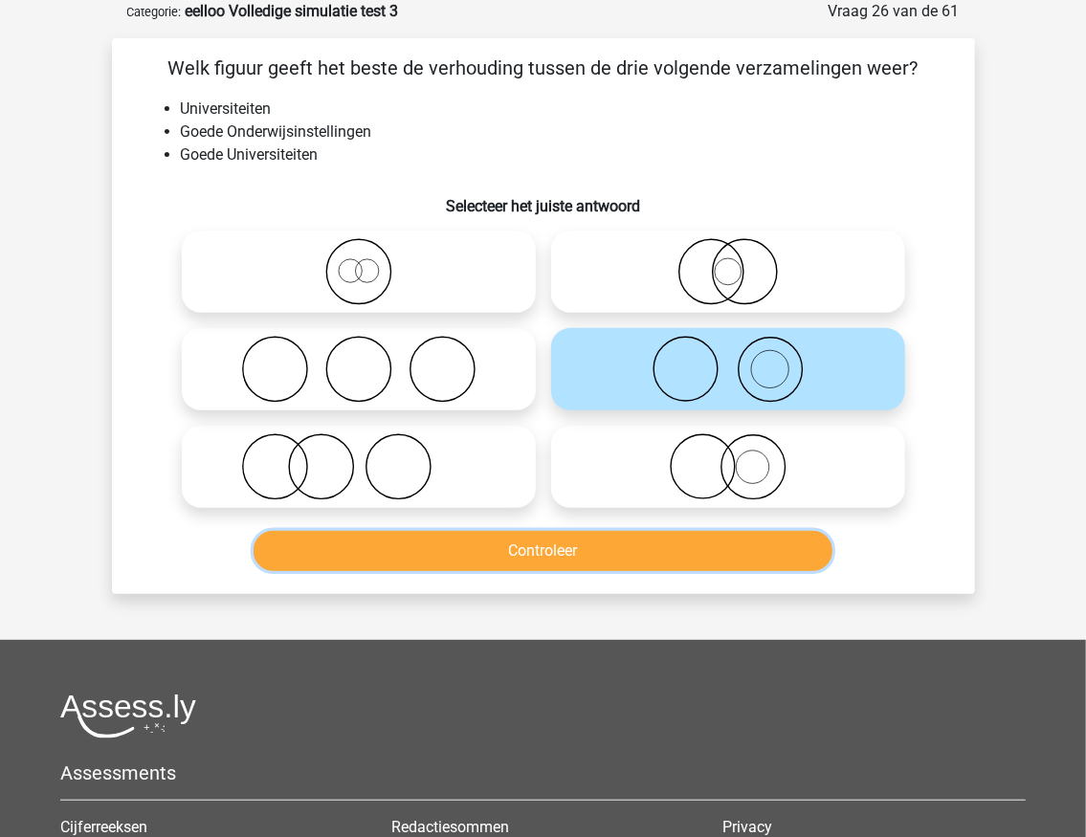
click at [552, 547] on button "Controleer" at bounding box center [543, 551] width 579 height 40
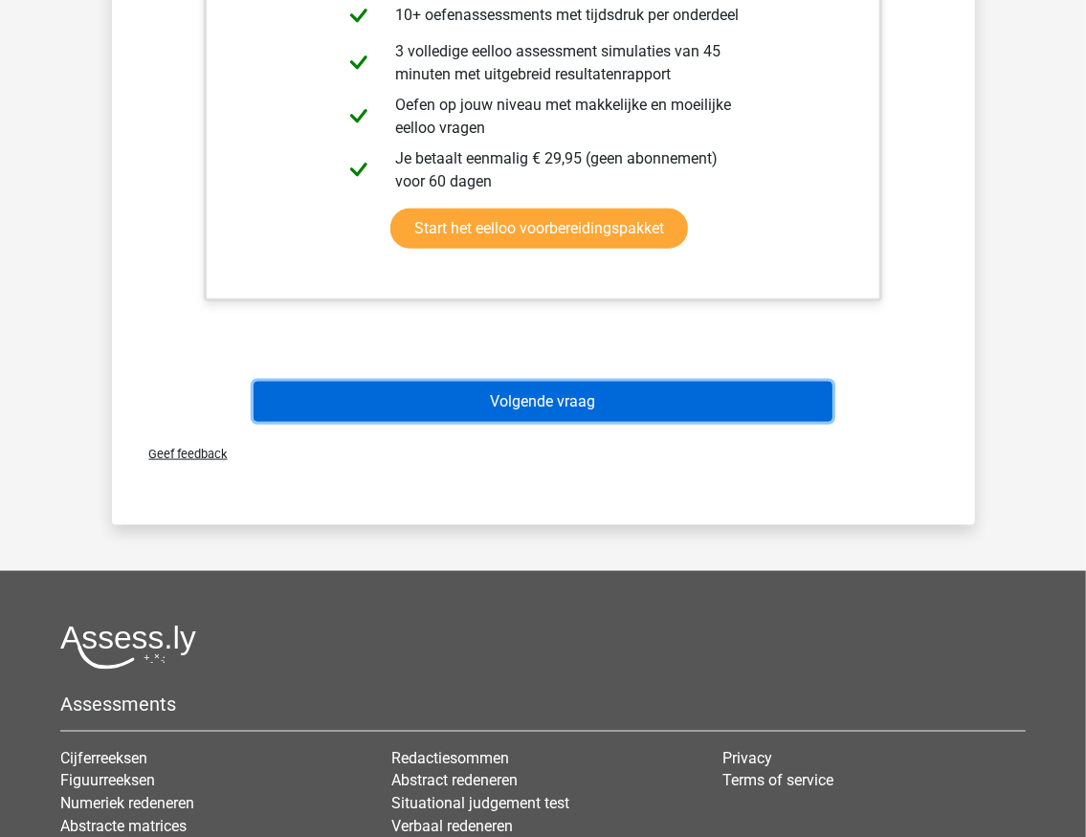
click at [543, 402] on button "Volgende vraag" at bounding box center [543, 402] width 579 height 40
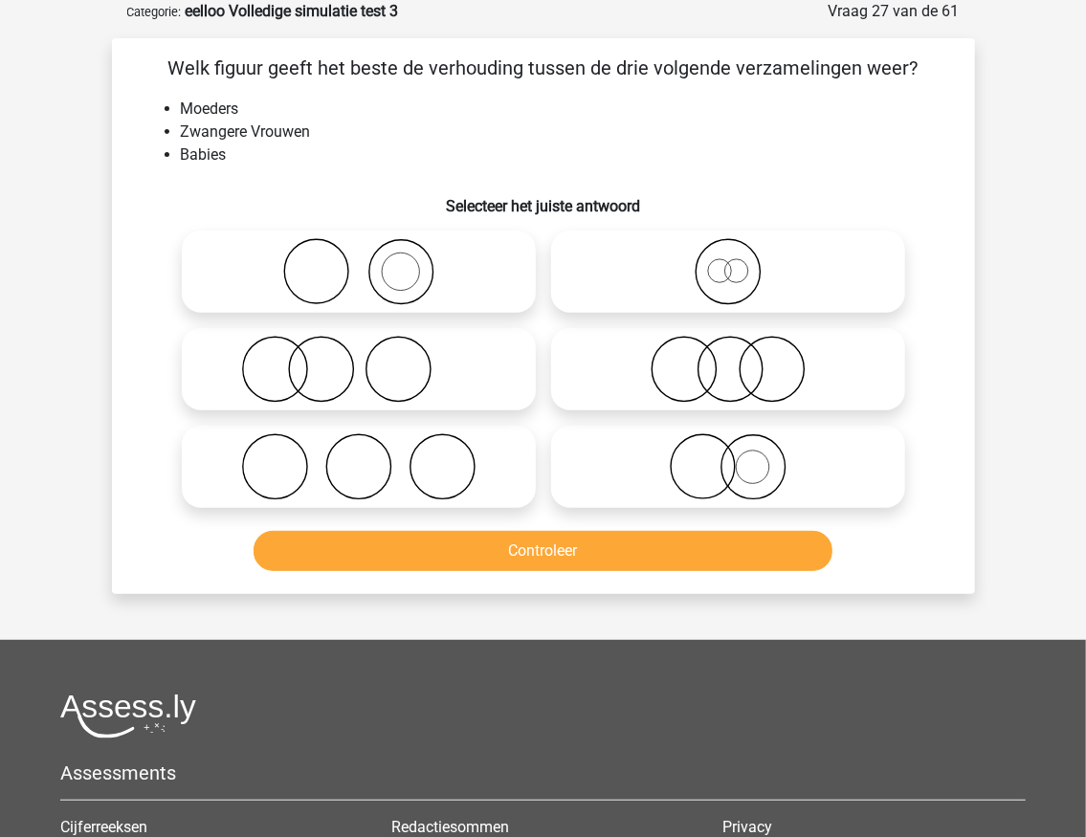
click at [277, 262] on icon at bounding box center [358, 271] width 339 height 67
click at [359, 262] on input "radio" at bounding box center [365, 256] width 12 height 12
radio input "true"
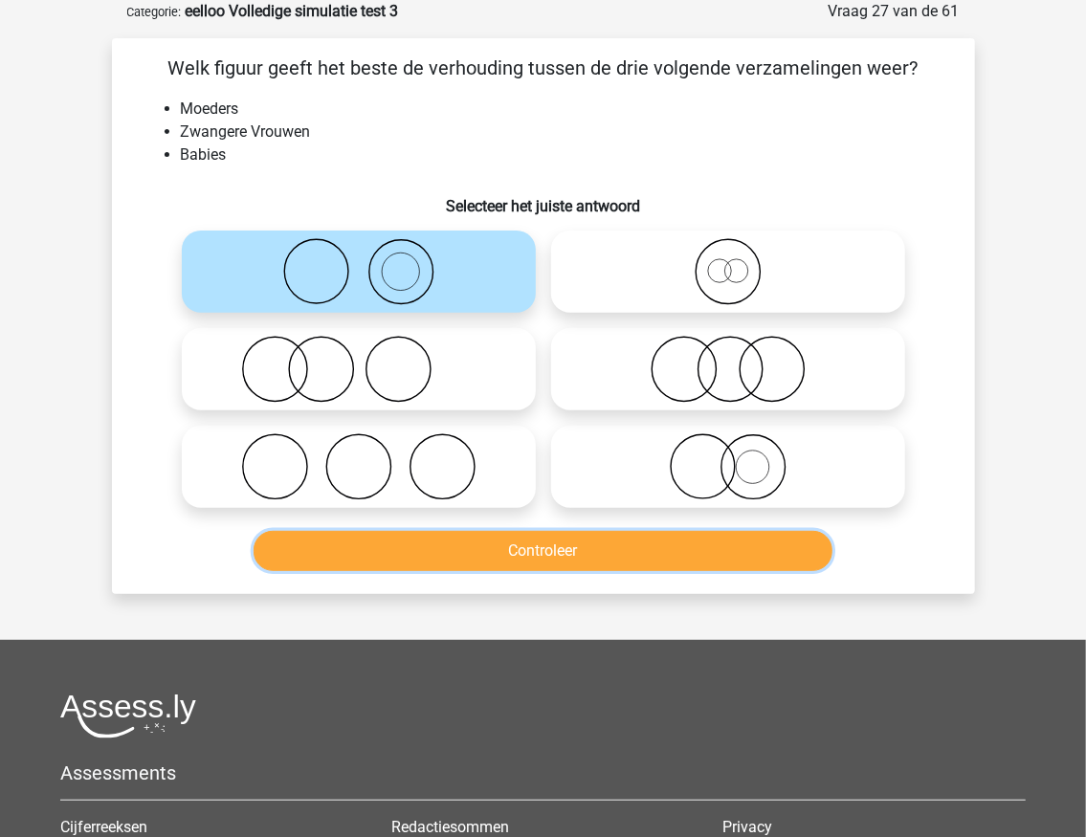
click at [425, 544] on button "Controleer" at bounding box center [543, 551] width 579 height 40
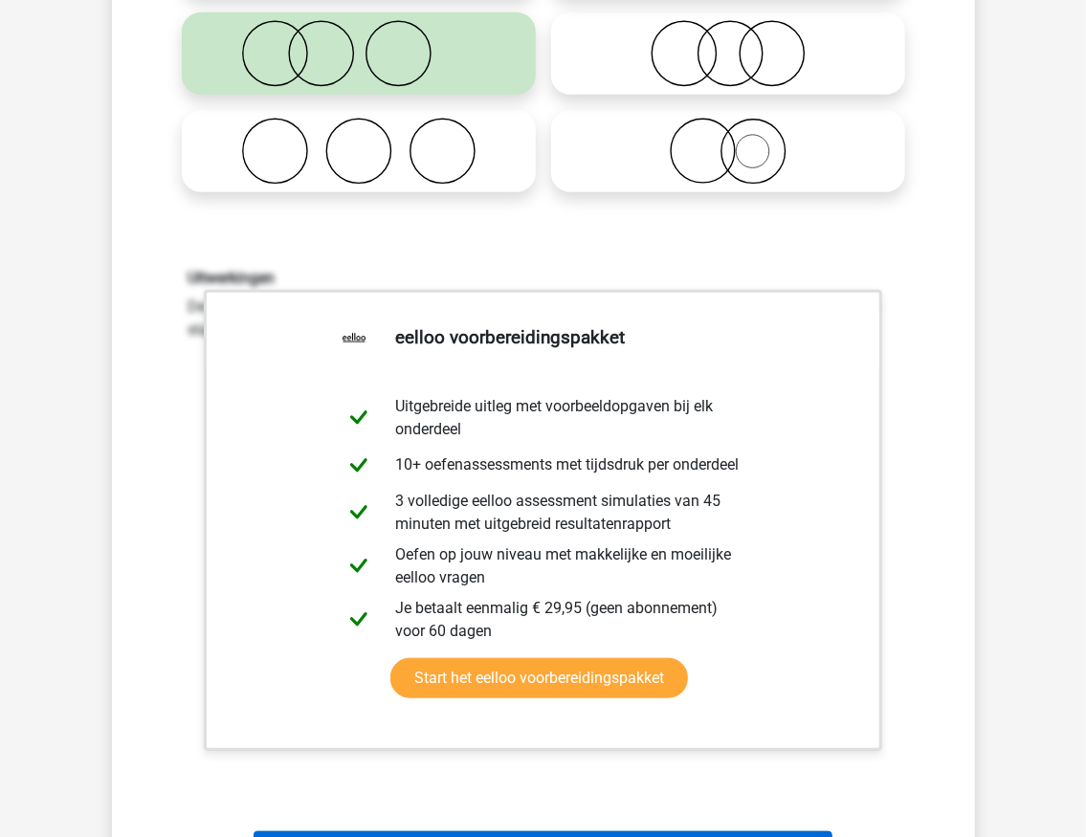
scroll to position [159, 0]
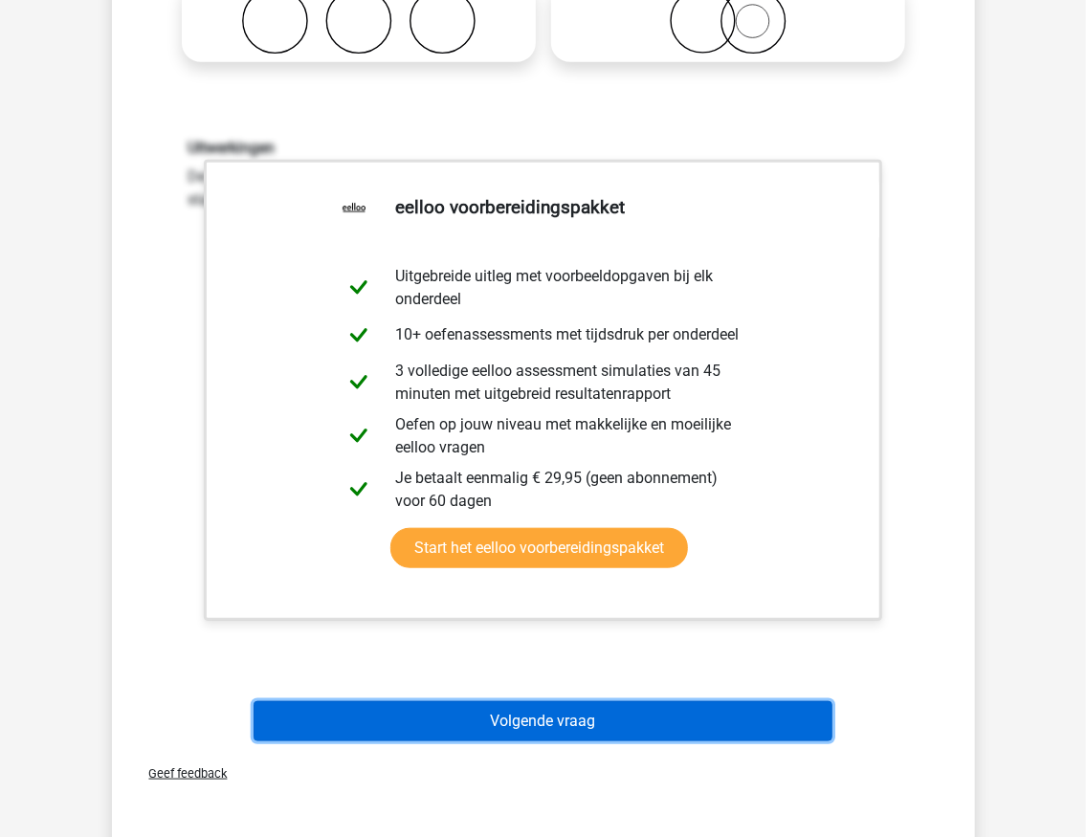
click at [500, 727] on button "Volgende vraag" at bounding box center [543, 721] width 579 height 40
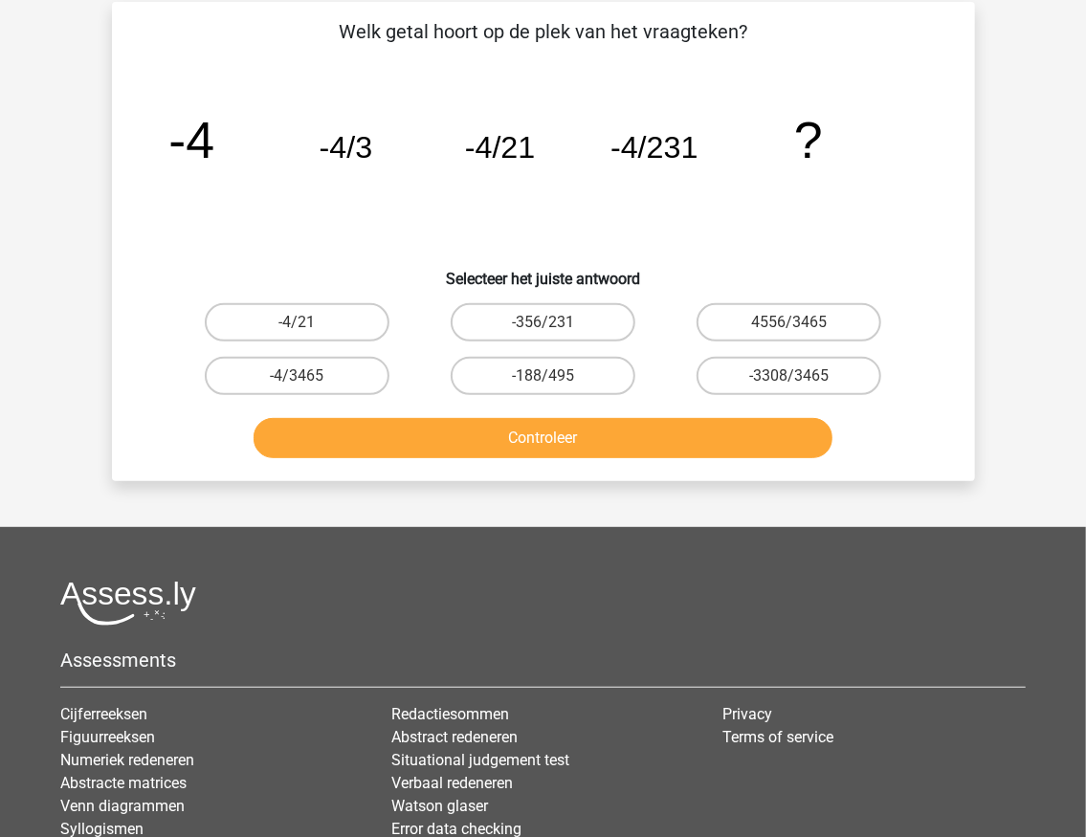
scroll to position [96, 0]
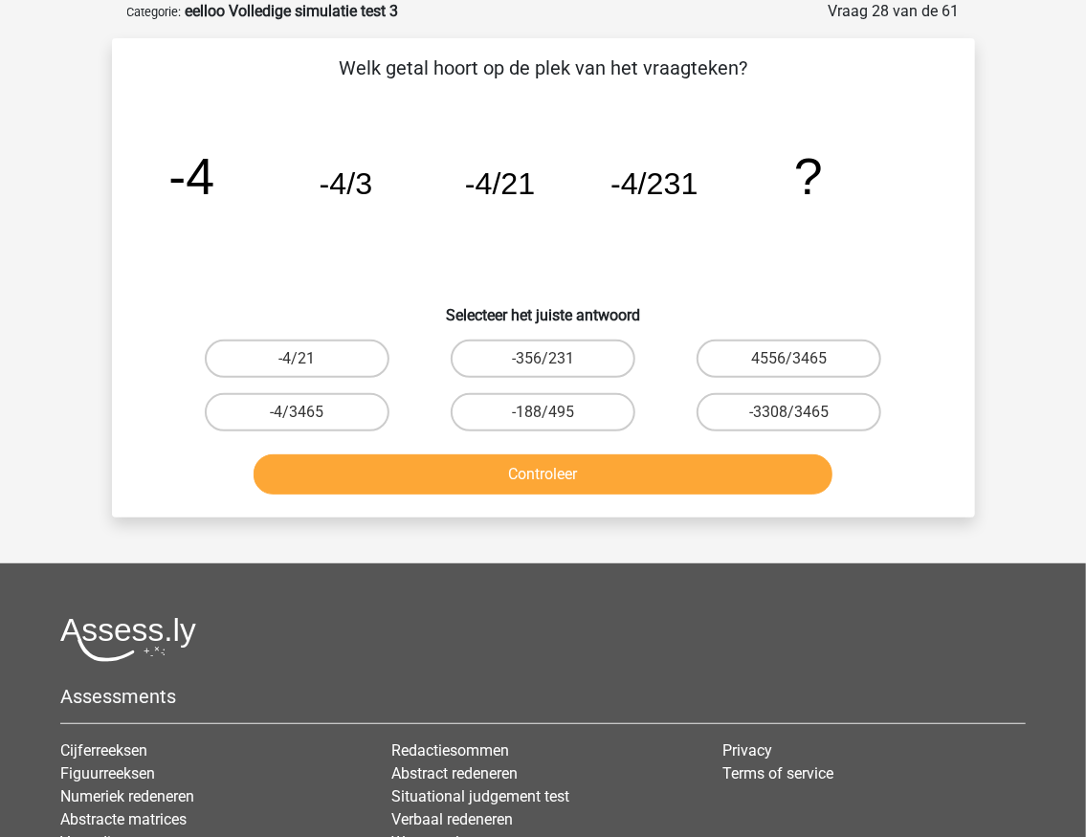
click at [817, 168] on tspan "?" at bounding box center [808, 175] width 29 height 57
click at [930, 188] on div "image/svg+xml -4 -4/3 -4/21 -4/231 ?" at bounding box center [544, 194] width 802 height 193
click at [868, 299] on h6 "Selecteer het juiste antwoord" at bounding box center [544, 307] width 802 height 33
click at [331, 410] on label "-4/3465" at bounding box center [297, 412] width 185 height 38
click at [309, 412] on input "-4/3465" at bounding box center [303, 418] width 12 height 12
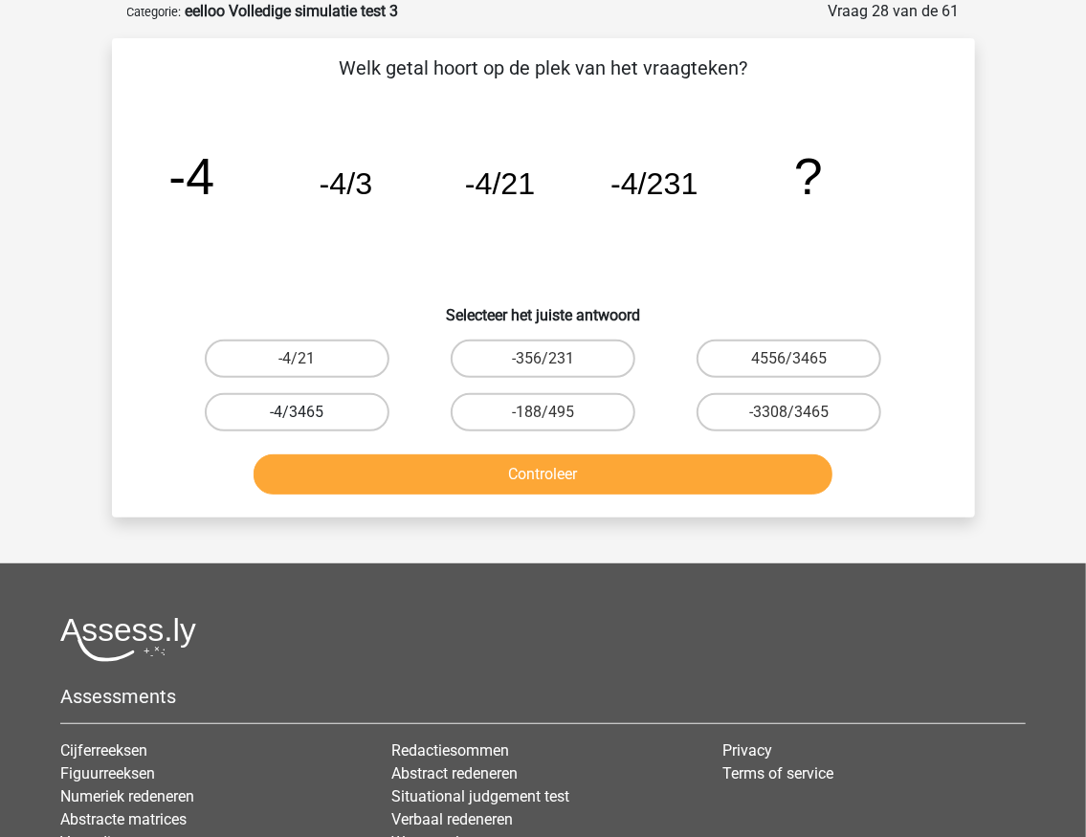
radio input "true"
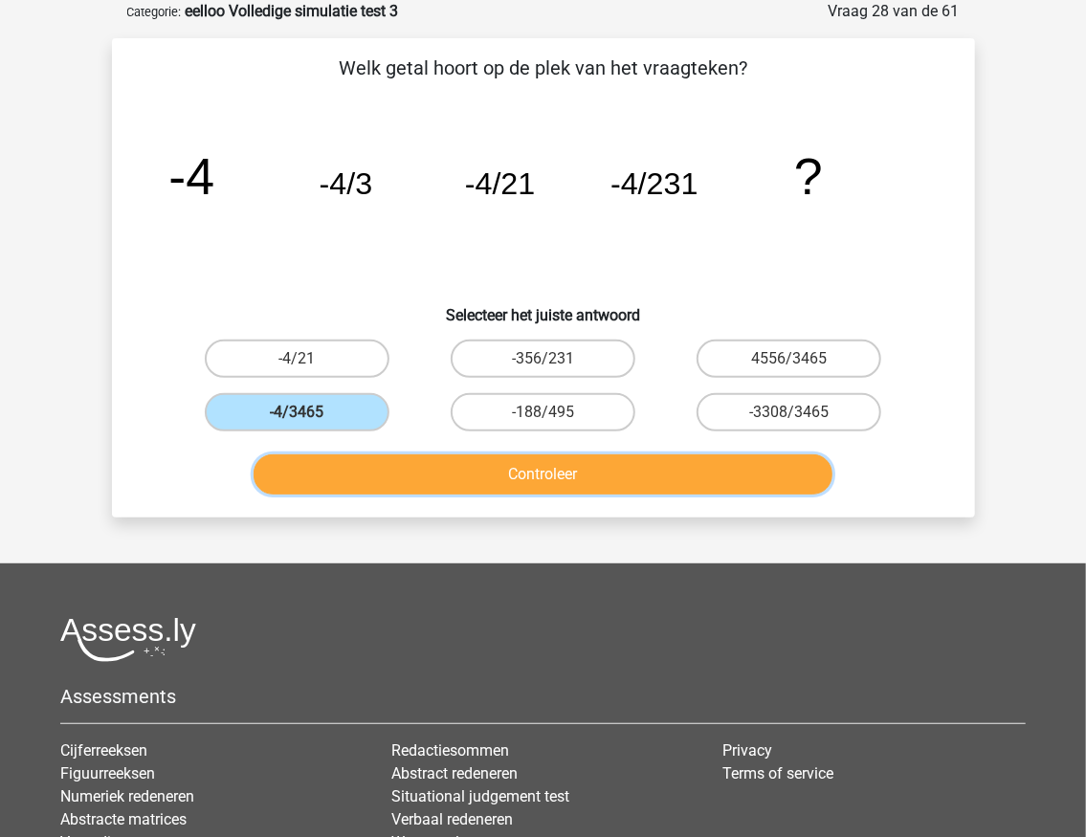
click at [375, 471] on button "Controleer" at bounding box center [543, 475] width 579 height 40
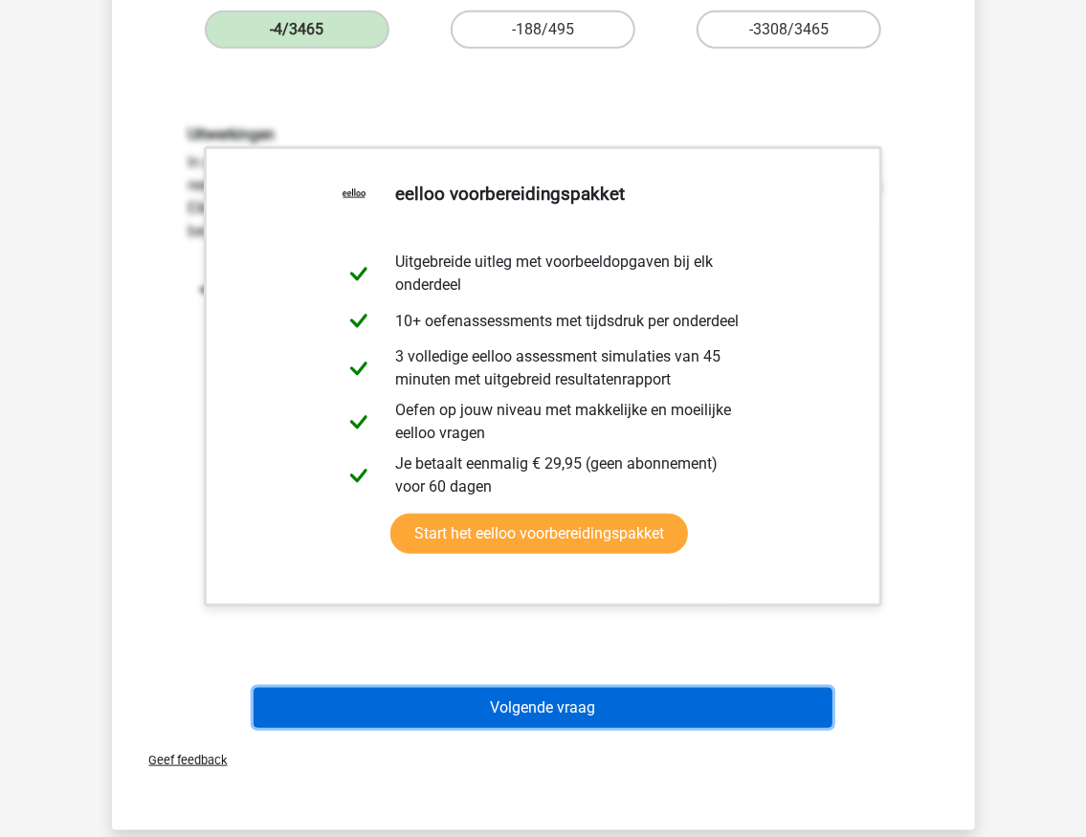
drag, startPoint x: 561, startPoint y: 705, endPoint x: 556, endPoint y: 691, distance: 15.1
click at [561, 705] on button "Volgende vraag" at bounding box center [543, 708] width 579 height 40
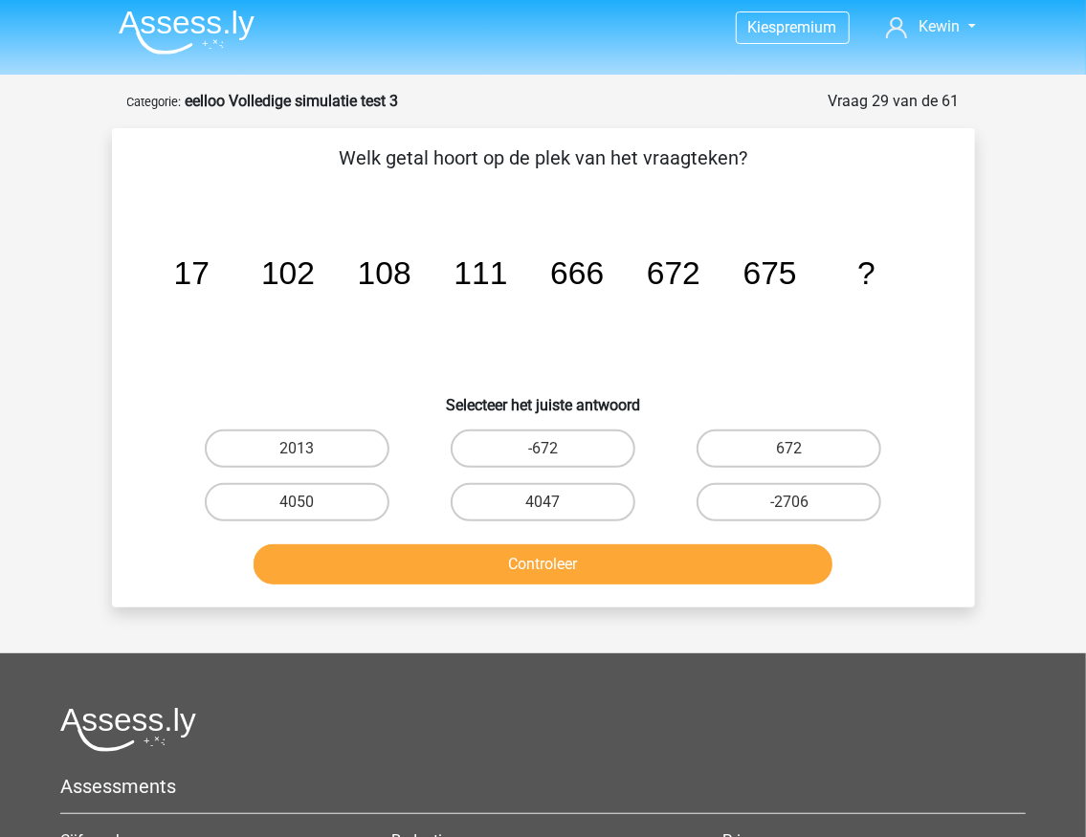
scroll to position [0, 0]
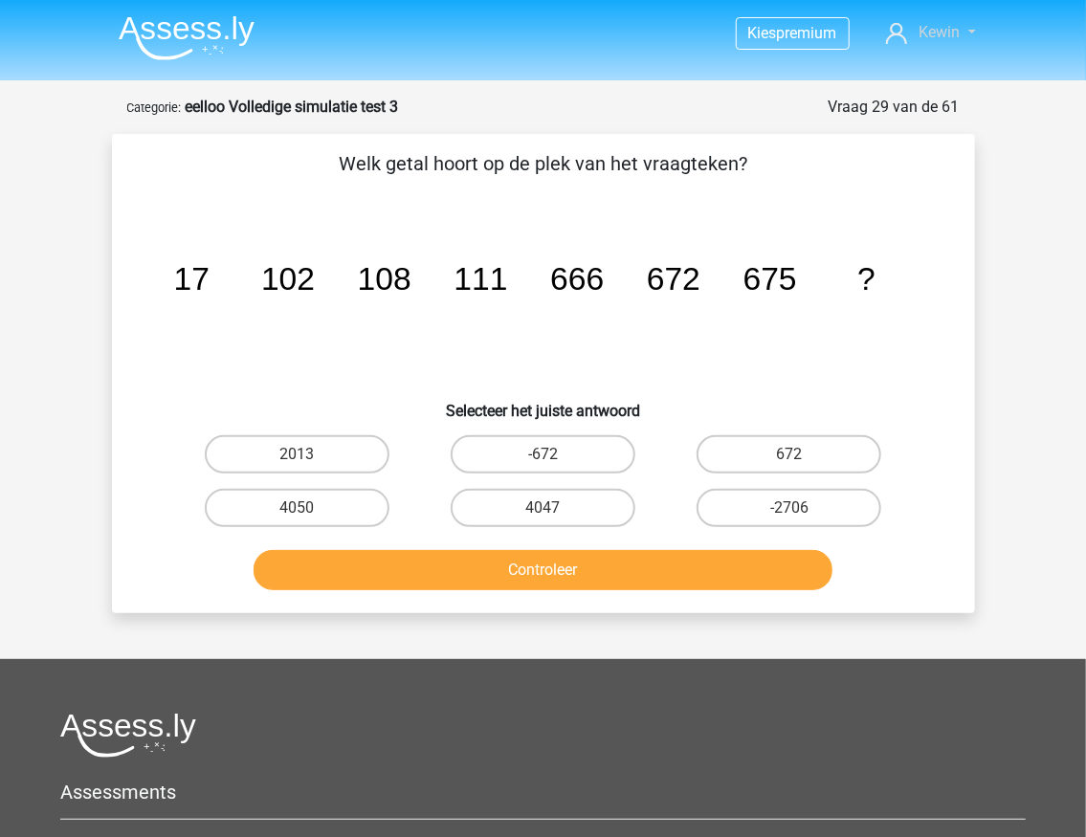
click at [939, 42] on link "Kewin" at bounding box center [930, 32] width 104 height 23
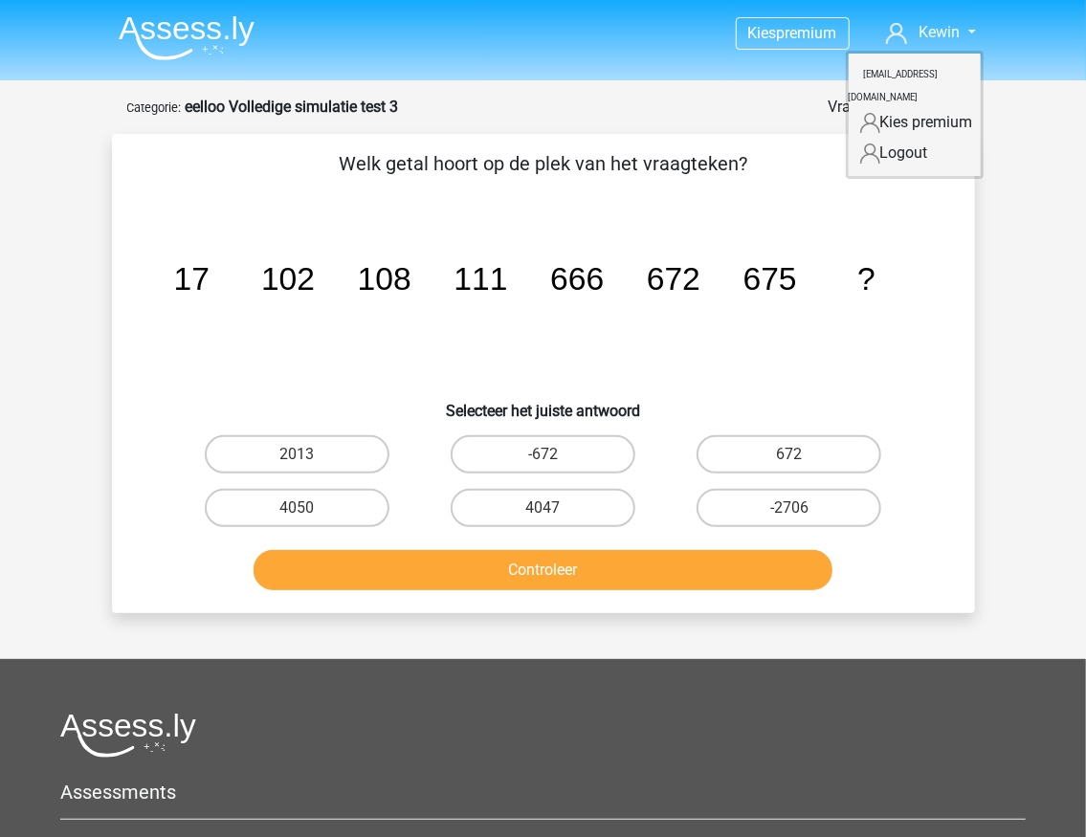
click at [1034, 182] on div "Kies premium Kewin kewin.duda.duda@hva.nl" at bounding box center [543, 582] width 1086 height 1164
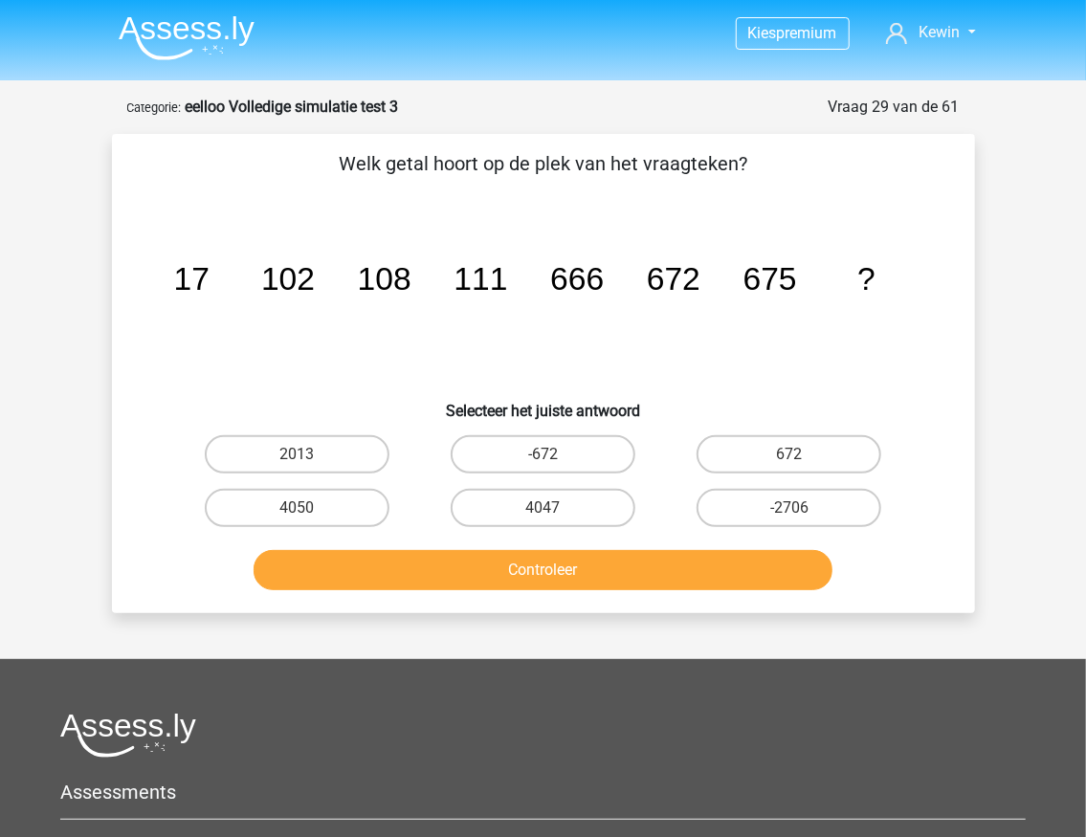
click at [119, 25] on img at bounding box center [187, 37] width 136 height 45
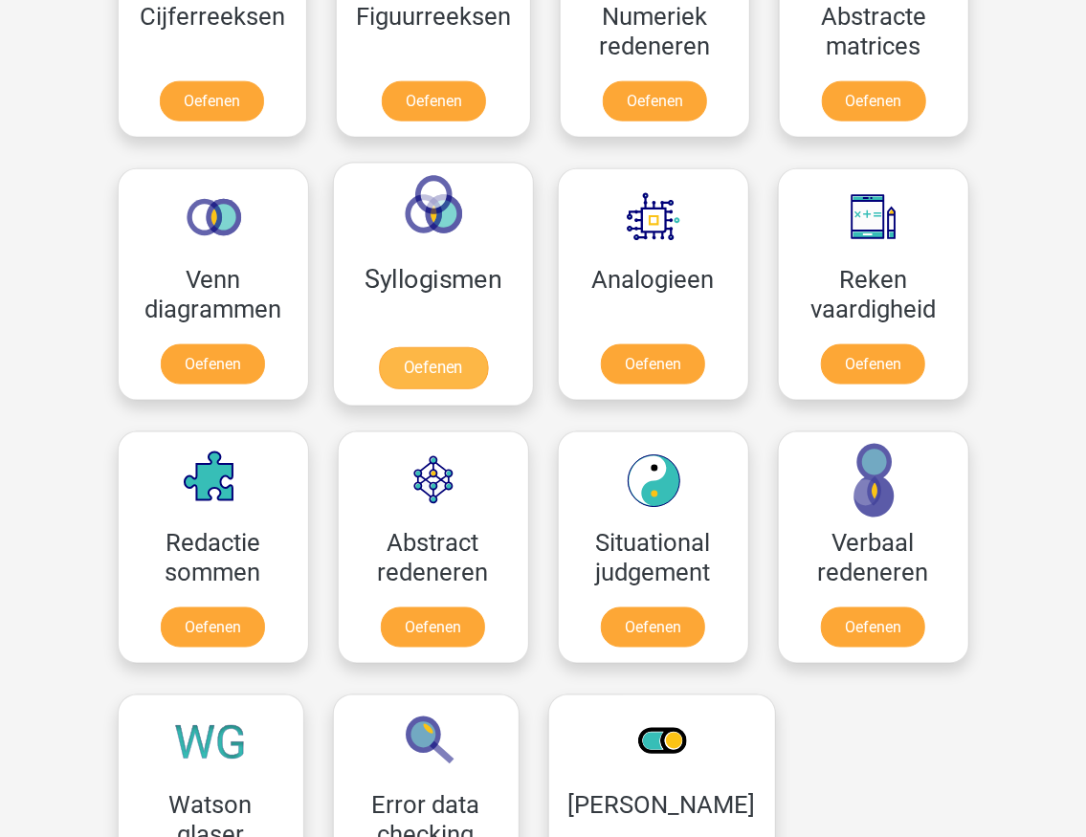
scroll to position [1148, 0]
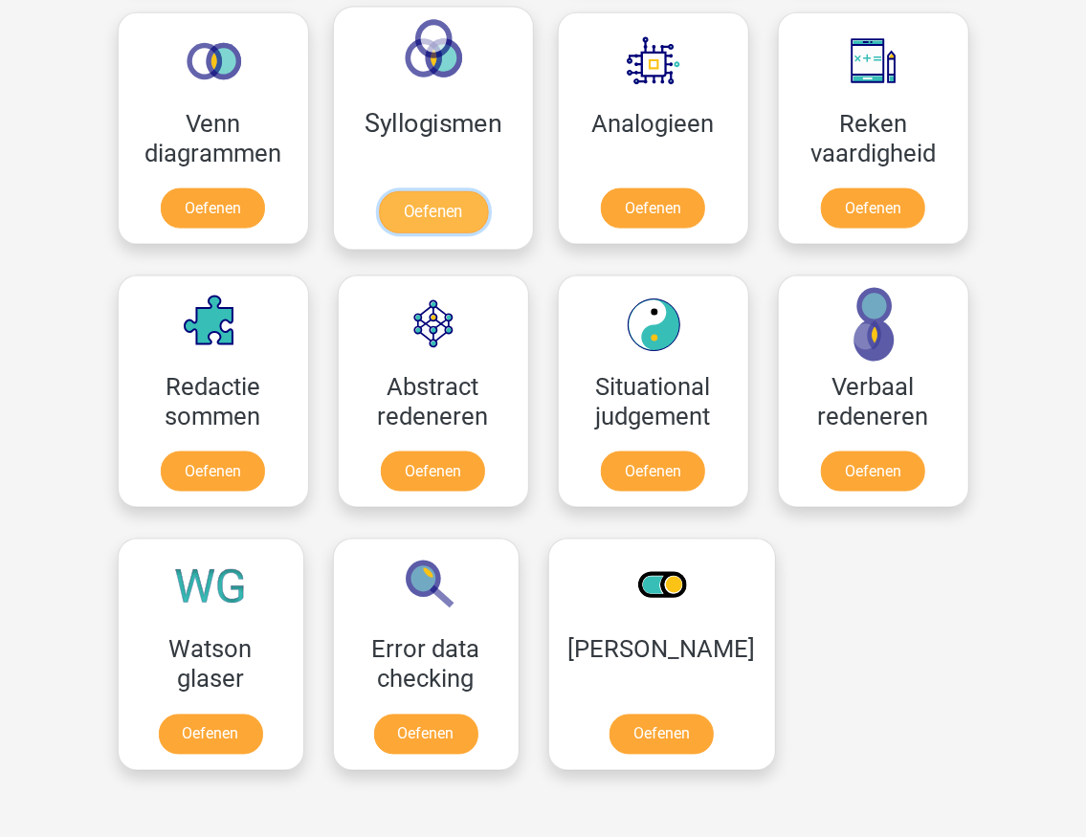
click at [448, 202] on link "Oefenen" at bounding box center [432, 212] width 109 height 42
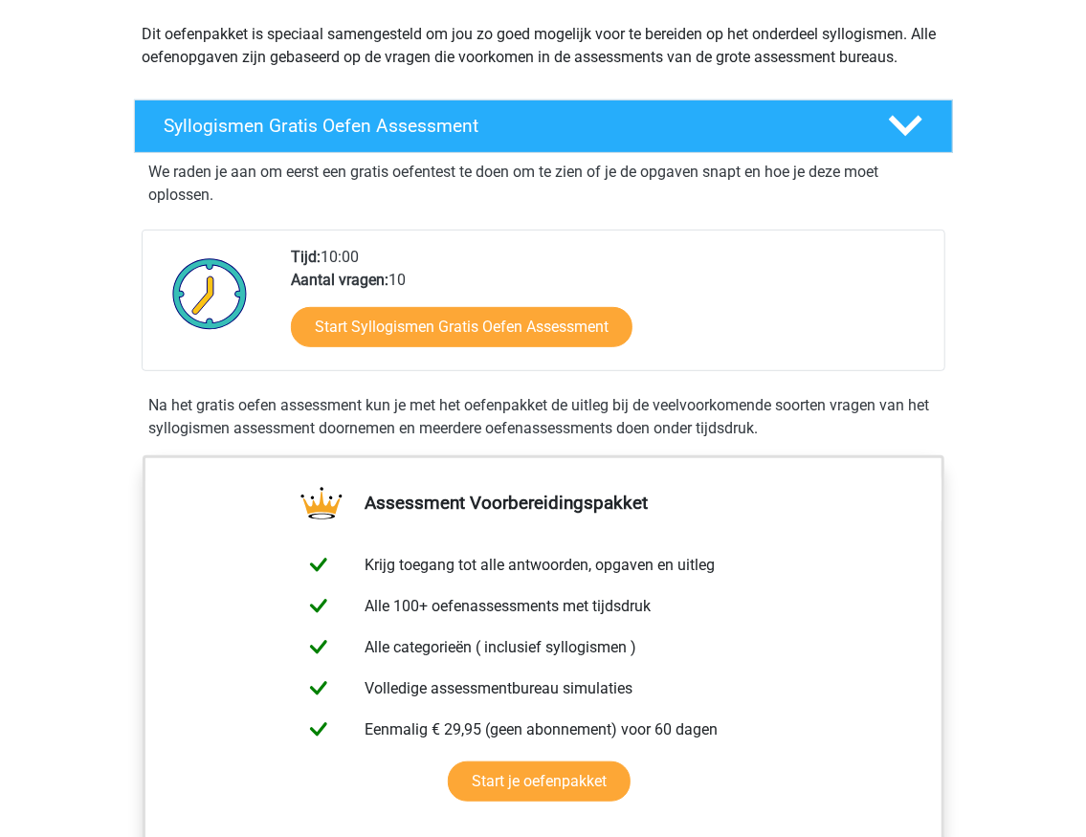
scroll to position [319, 0]
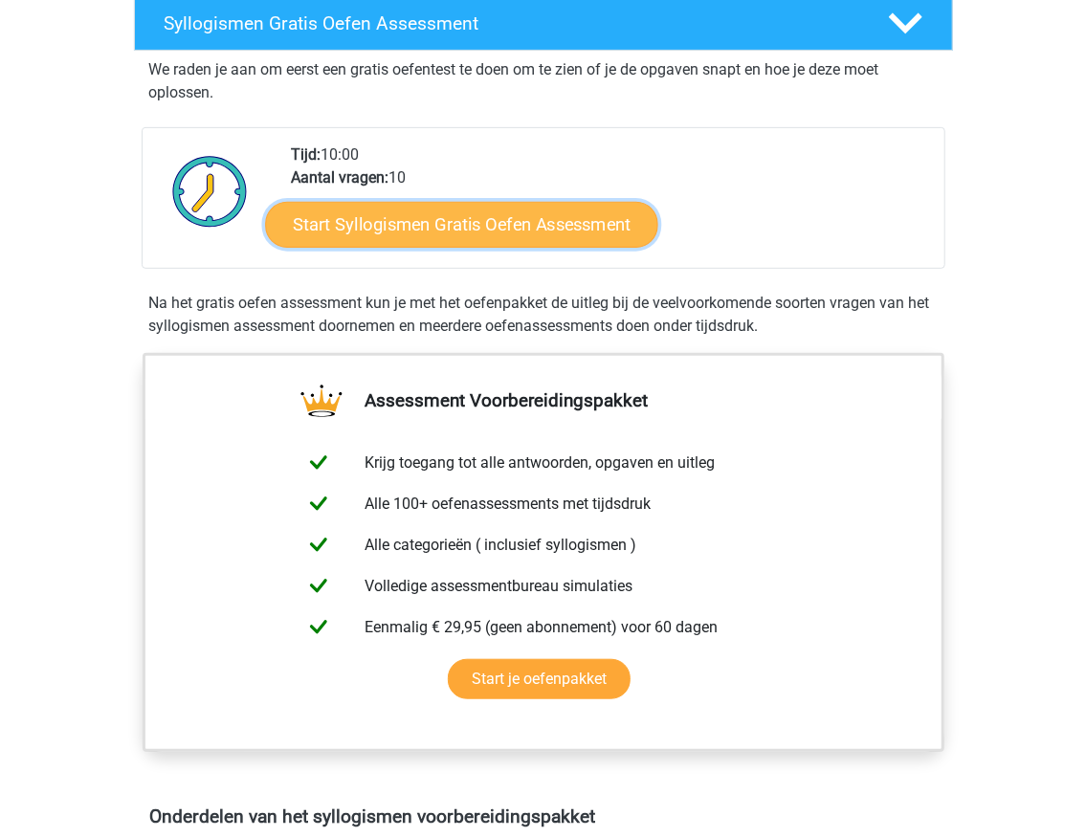
click at [461, 235] on link "Start Syllogismen Gratis Oefen Assessment" at bounding box center [461, 224] width 393 height 46
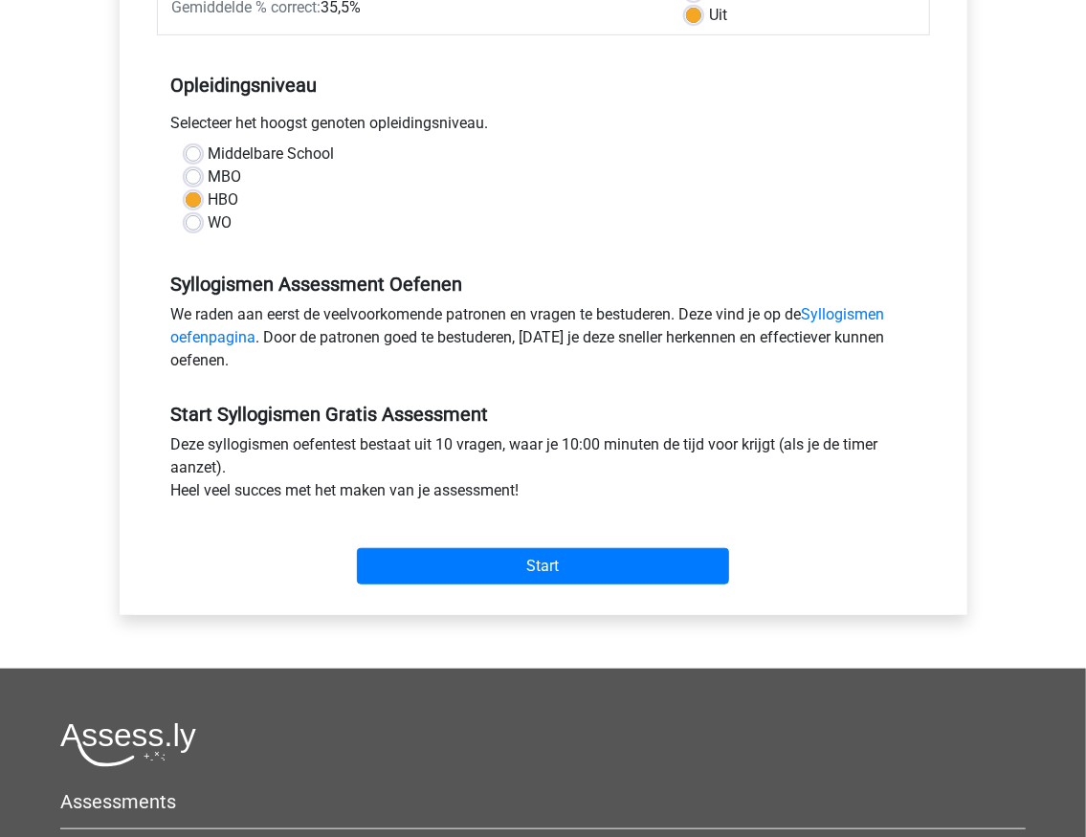
scroll to position [383, 0]
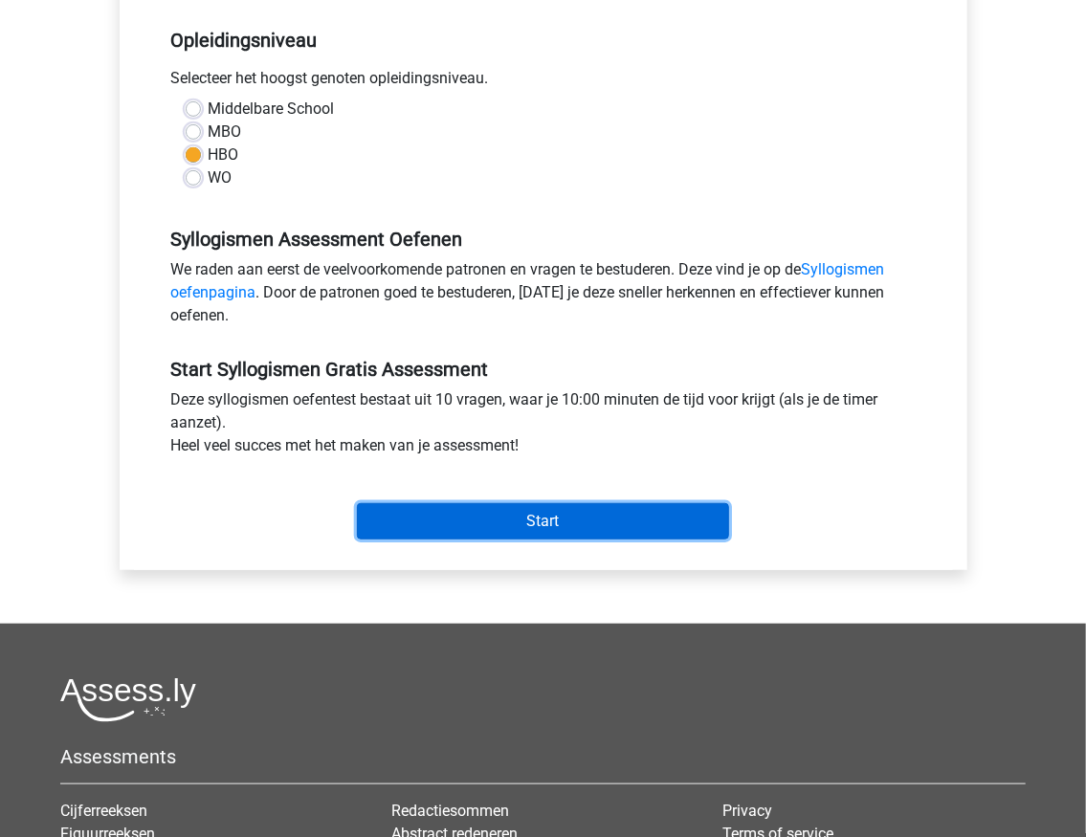
click at [505, 515] on input "Start" at bounding box center [543, 521] width 372 height 36
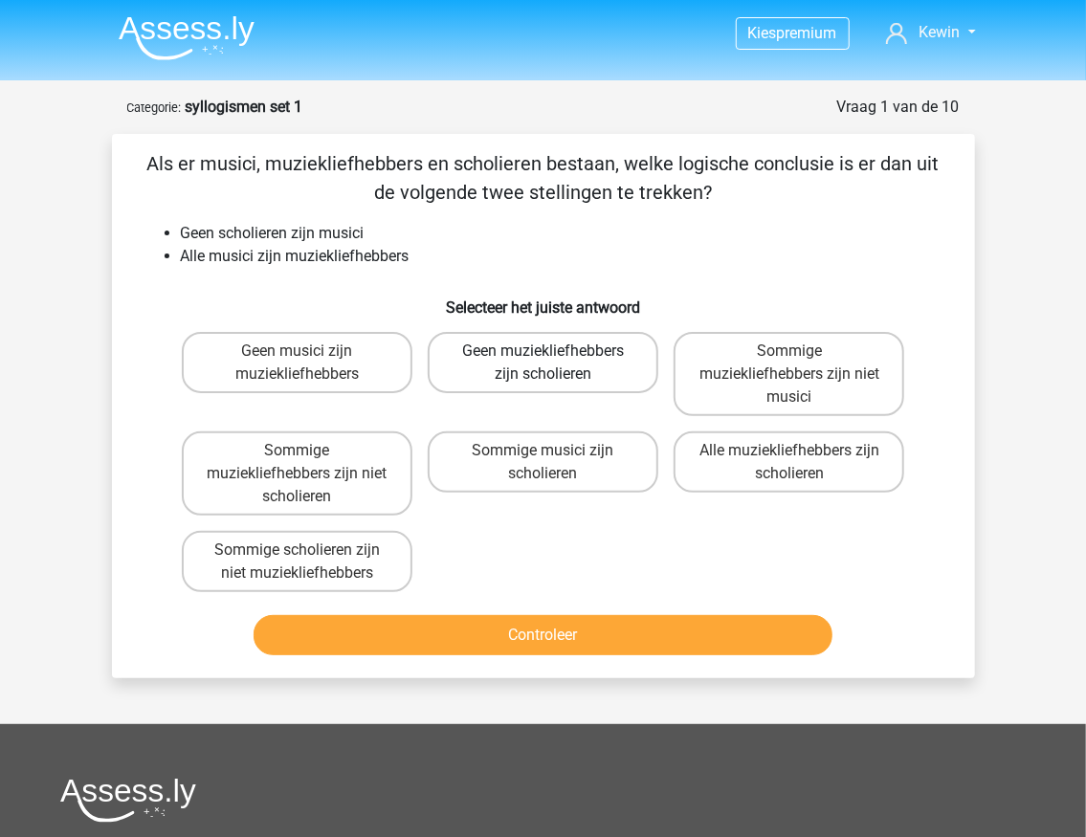
click at [608, 341] on label "Geen muziekliefhebbers zijn scholieren" at bounding box center [543, 362] width 231 height 61
click at [555, 351] on input "Geen muziekliefhebbers zijn scholieren" at bounding box center [549, 357] width 12 height 12
radio input "true"
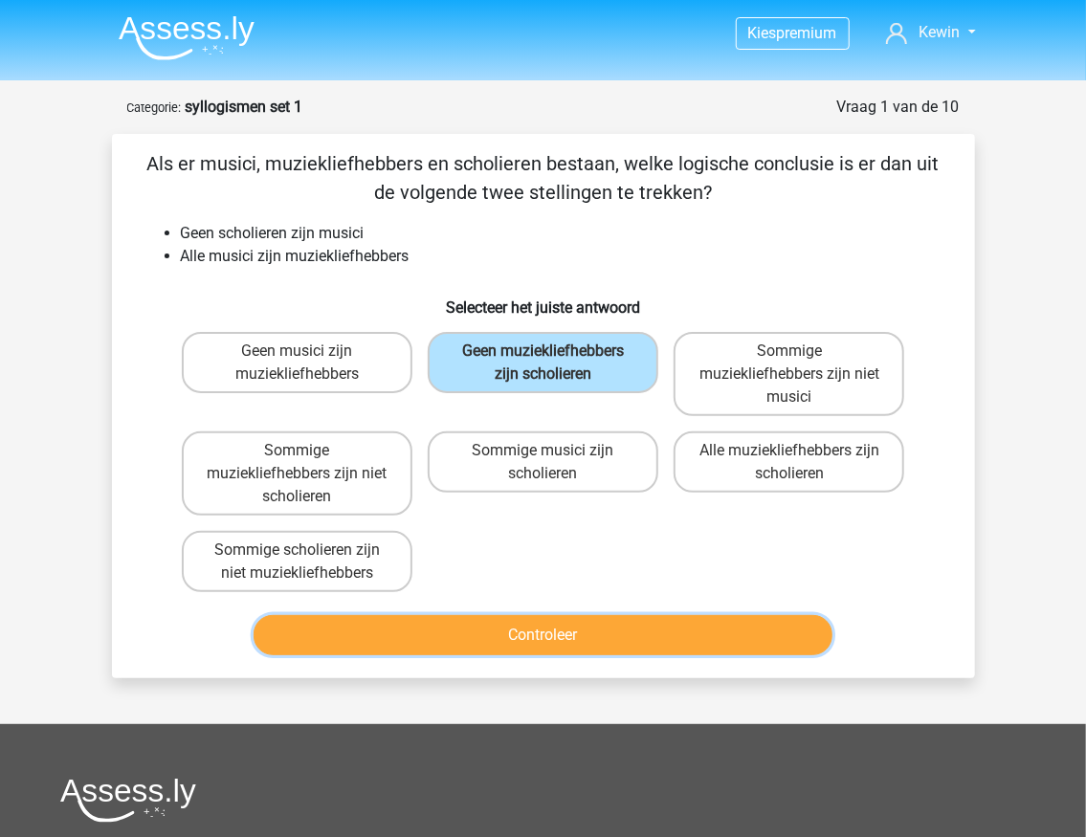
click at [510, 639] on button "Controleer" at bounding box center [543, 635] width 579 height 40
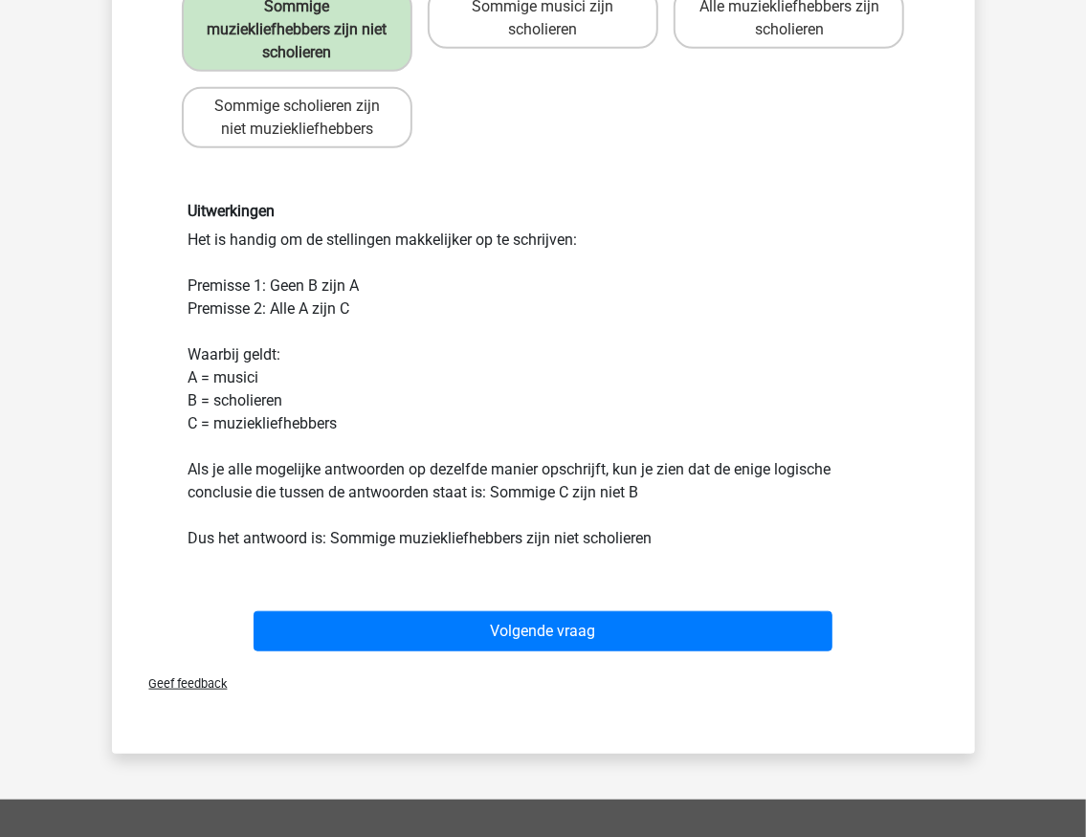
scroll to position [446, 0]
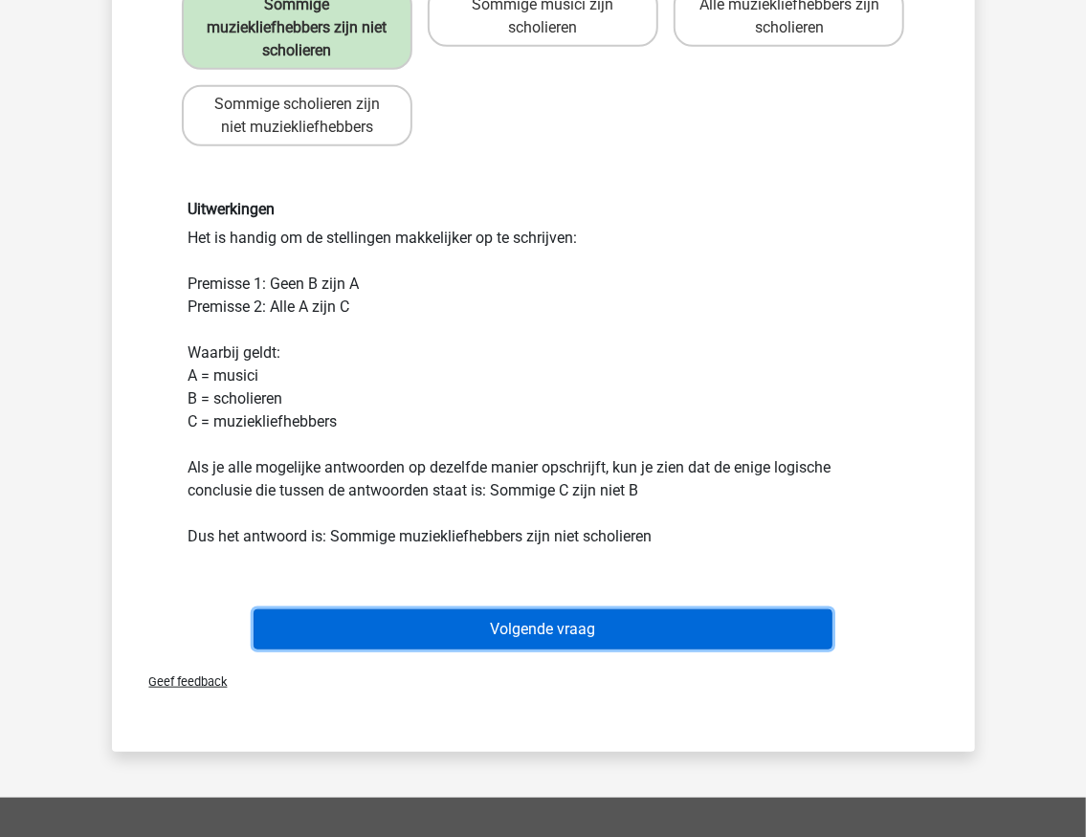
click at [539, 632] on button "Volgende vraag" at bounding box center [543, 630] width 579 height 40
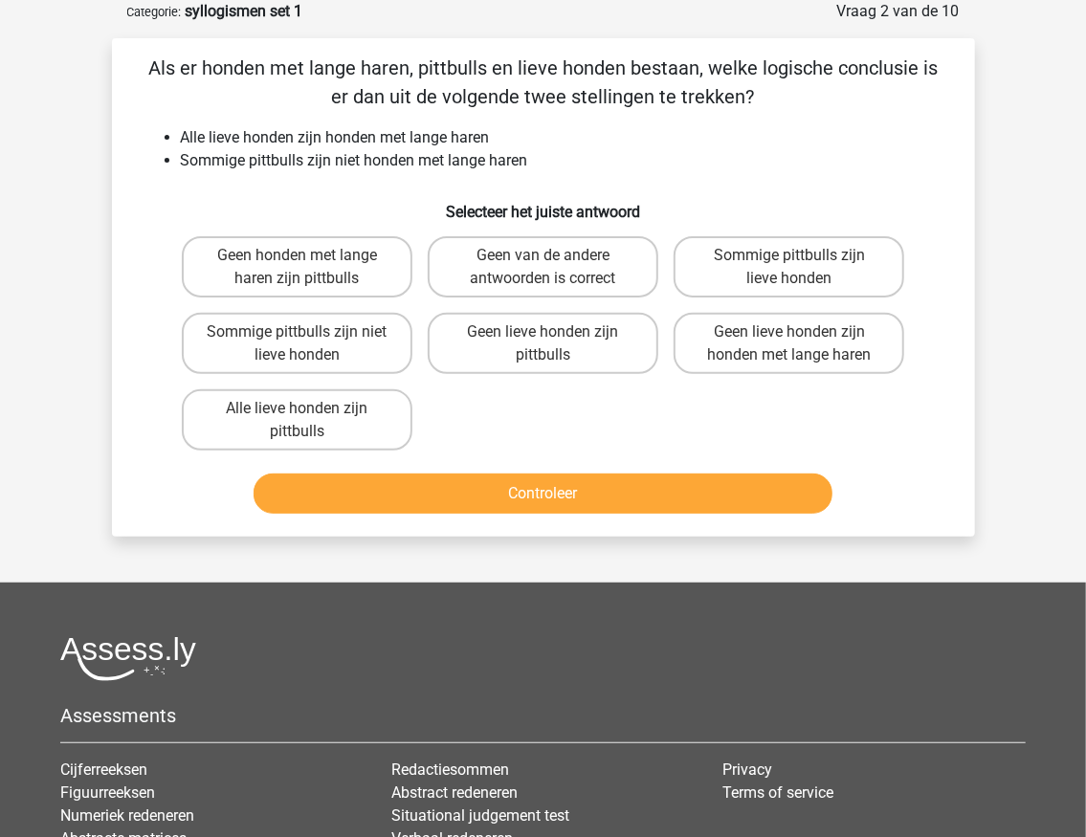
scroll to position [96, 0]
click at [606, 354] on label "Geen lieve honden zijn pittbulls" at bounding box center [543, 343] width 231 height 61
click at [555, 344] on input "Geen lieve honden zijn pittbulls" at bounding box center [549, 338] width 12 height 12
radio input "true"
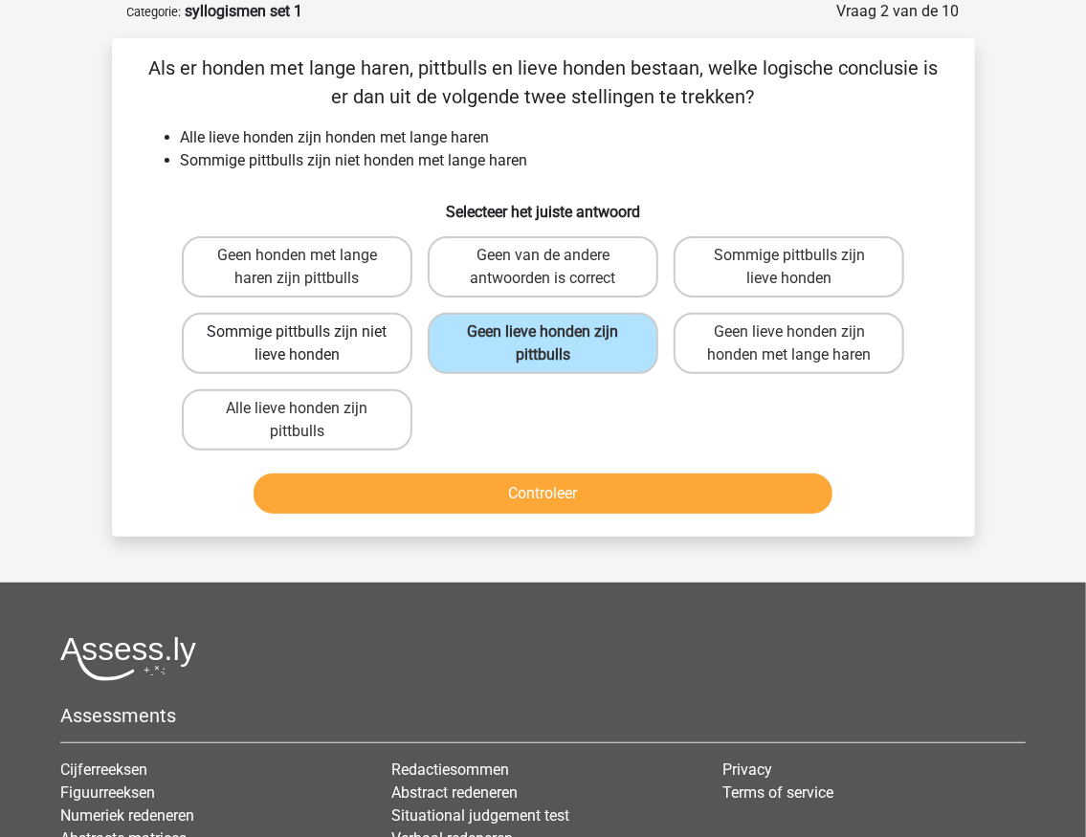
click at [315, 344] on label "Sommige pittbulls zijn niet lieve honden" at bounding box center [297, 343] width 231 height 61
click at [309, 344] on input "Sommige pittbulls zijn niet lieve honden" at bounding box center [303, 338] width 12 height 12
radio input "true"
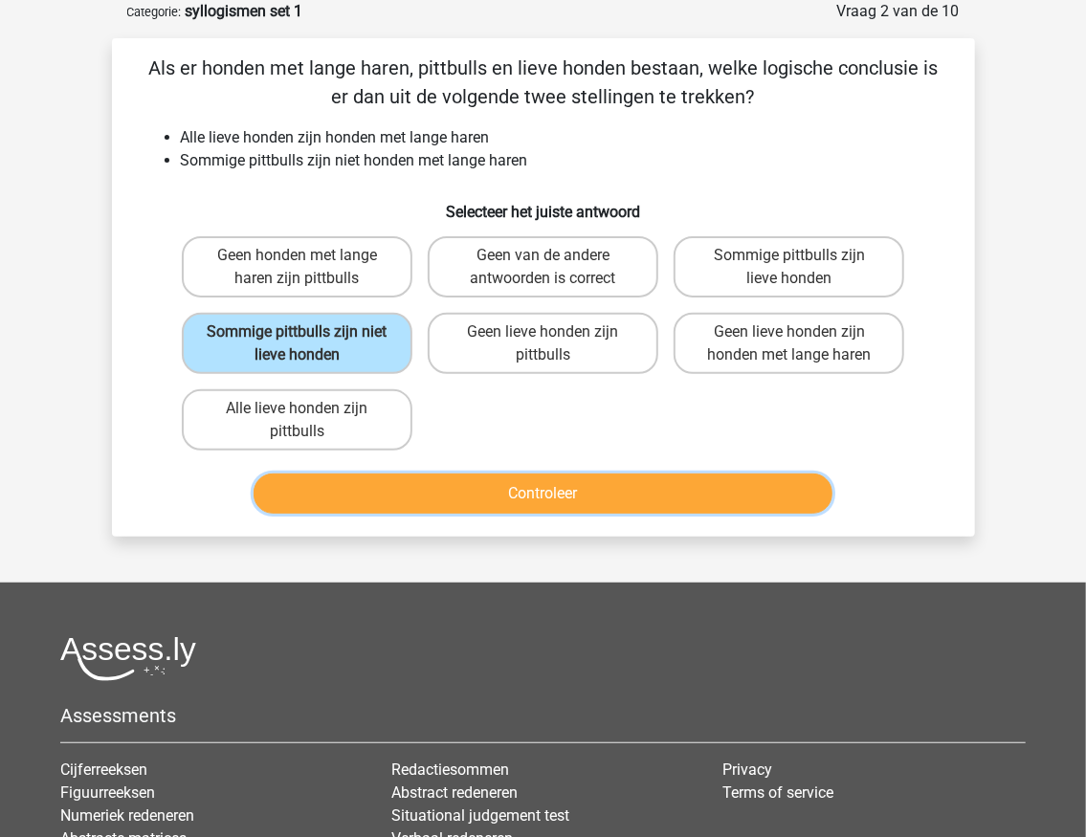
click at [504, 505] on button "Controleer" at bounding box center [543, 494] width 579 height 40
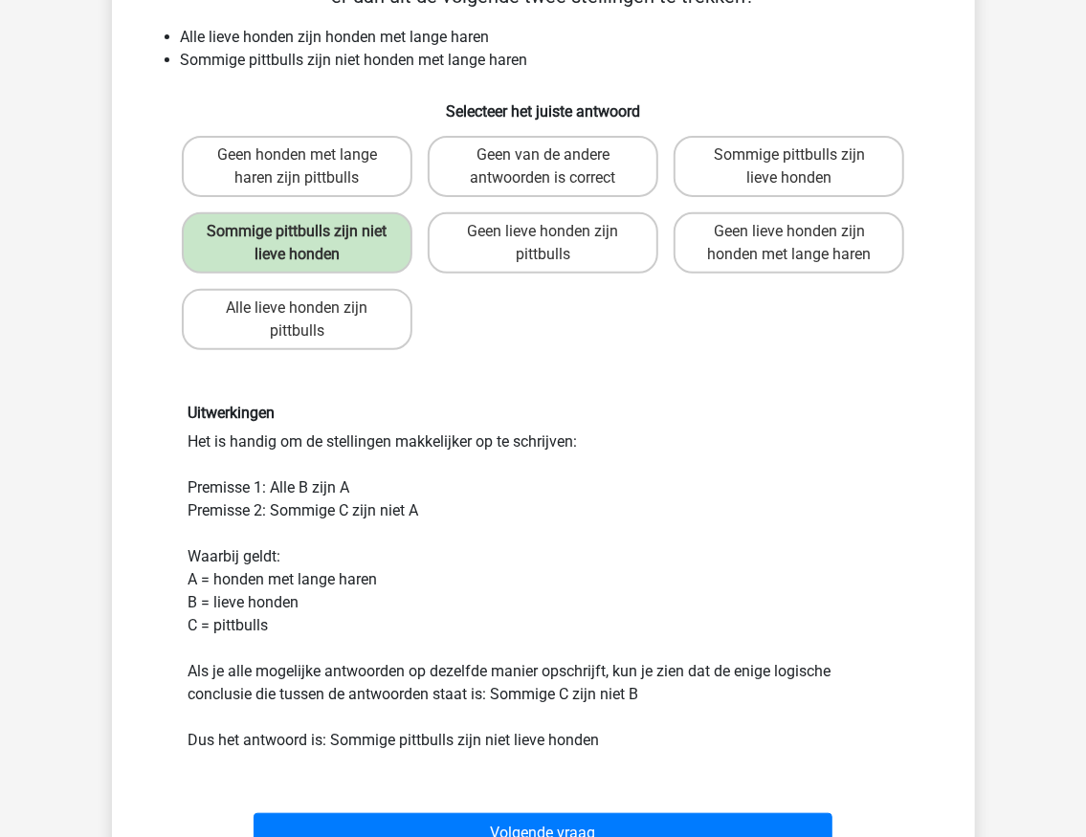
scroll to position [223, 0]
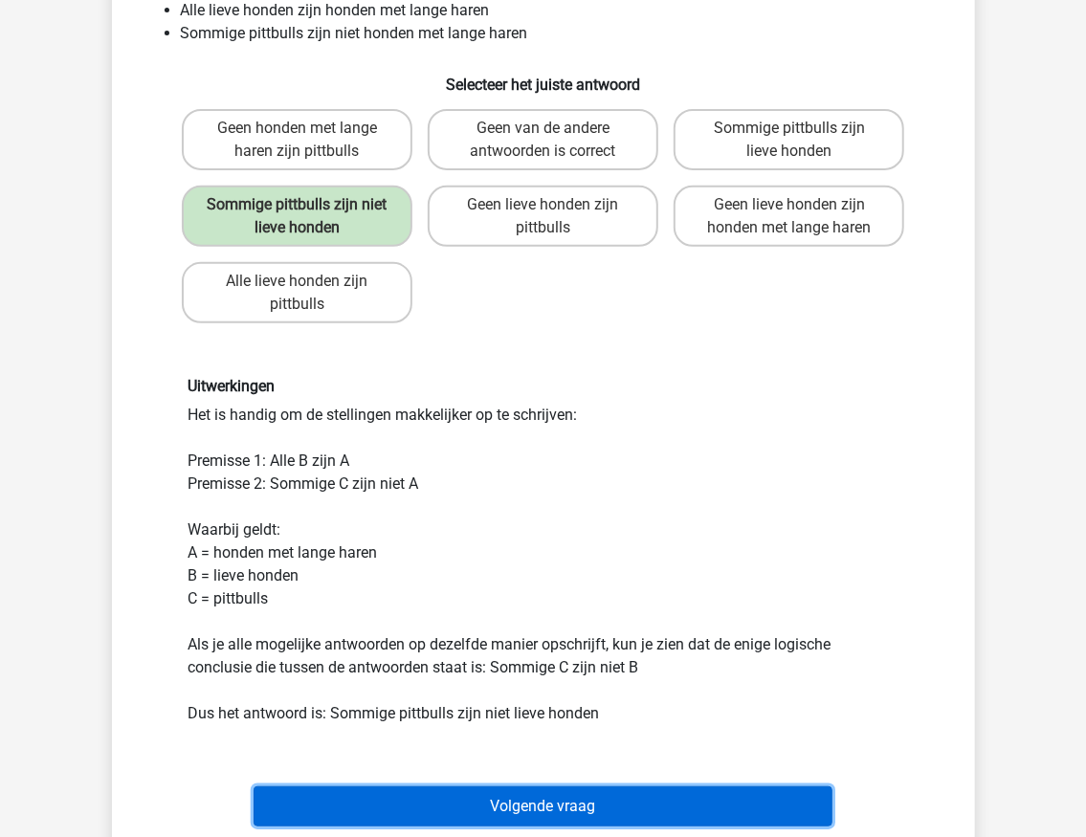
click at [473, 803] on button "Volgende vraag" at bounding box center [543, 807] width 579 height 40
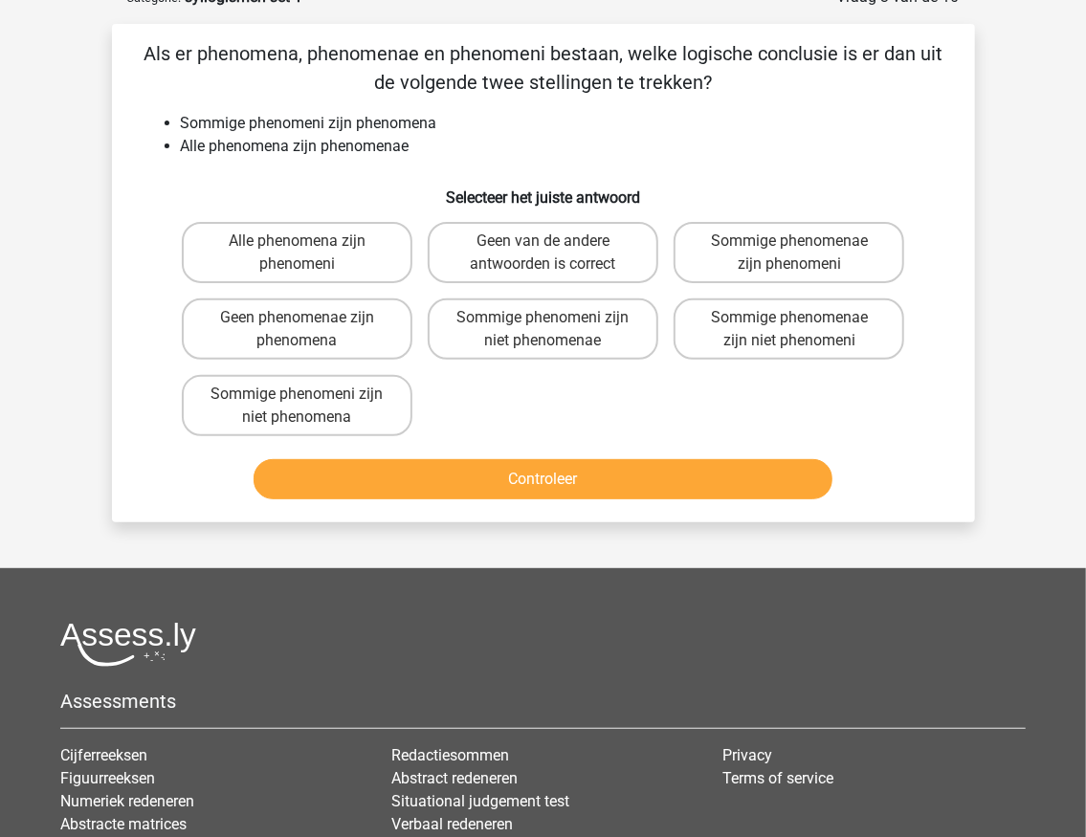
scroll to position [96, 0]
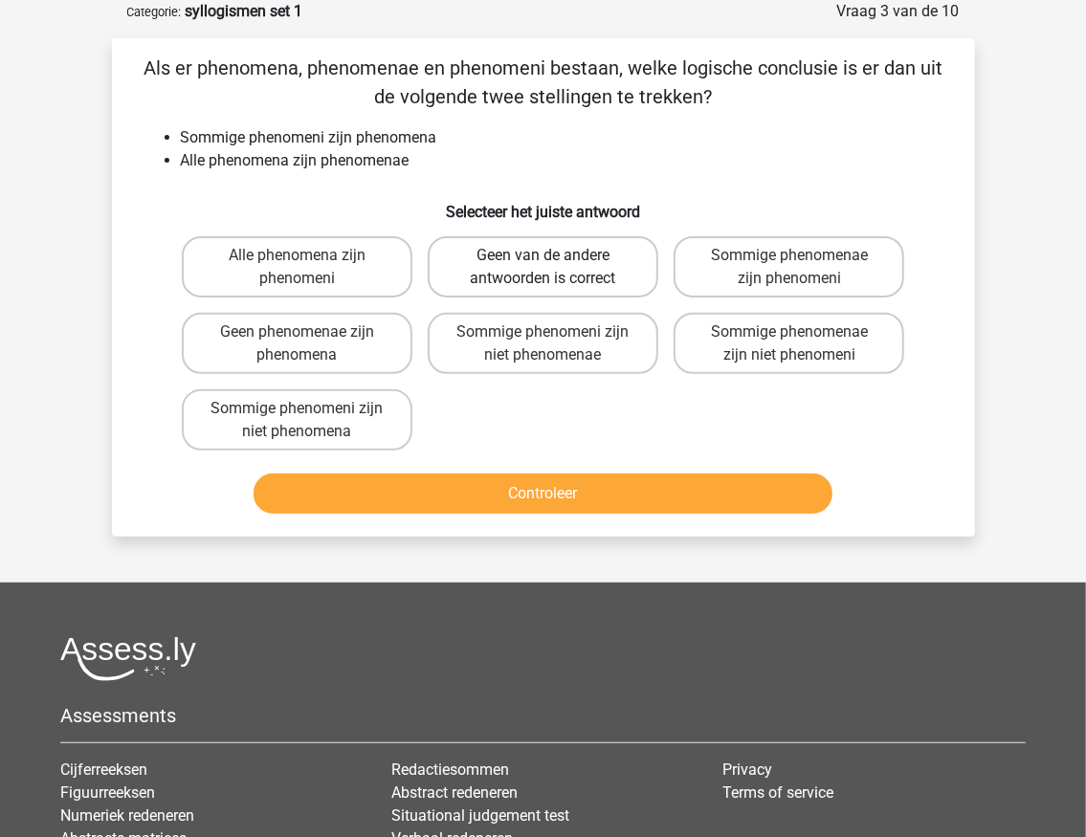
click at [533, 270] on label "Geen van de andere antwoorden is correct" at bounding box center [543, 266] width 231 height 61
click at [543, 268] on input "Geen van de andere antwoorden is correct" at bounding box center [549, 261] width 12 height 12
radio input "true"
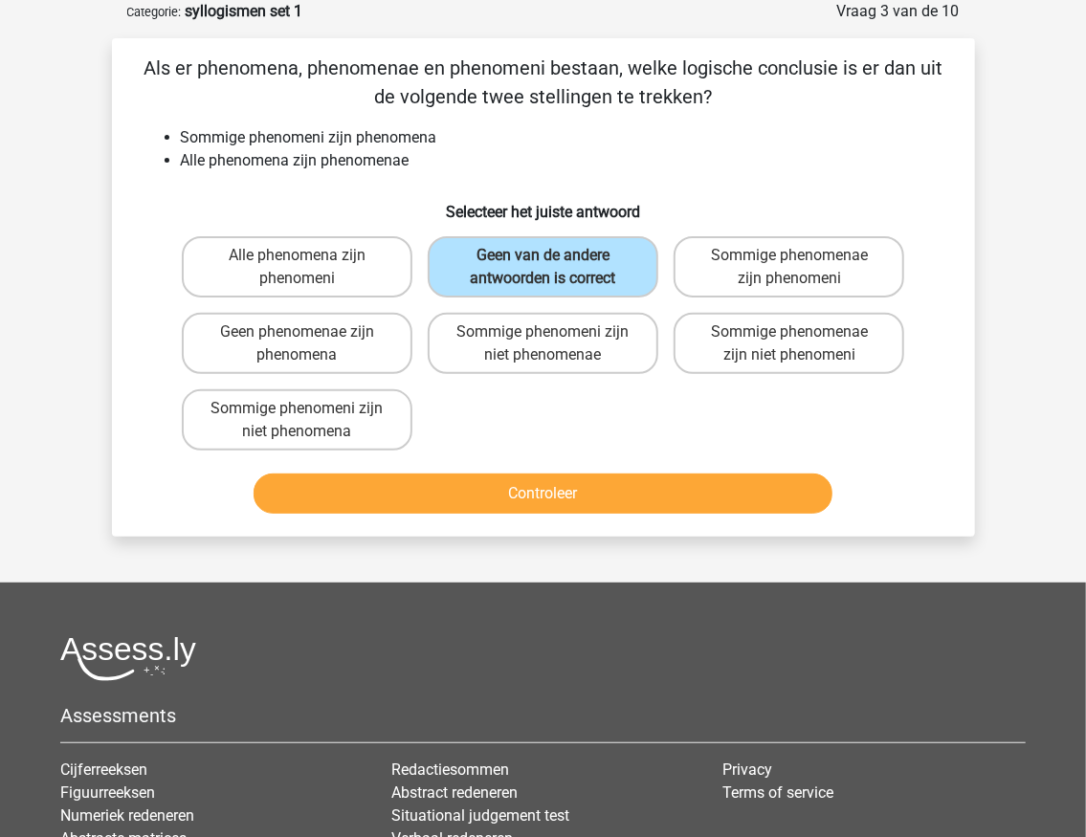
click at [291, 299] on div "Alle phenomena zijn phenomeni" at bounding box center [297, 267] width 246 height 77
click at [268, 264] on label "Alle phenomena zijn phenomeni" at bounding box center [297, 266] width 231 height 61
click at [297, 264] on input "Alle phenomena zijn phenomeni" at bounding box center [303, 261] width 12 height 12
radio input "true"
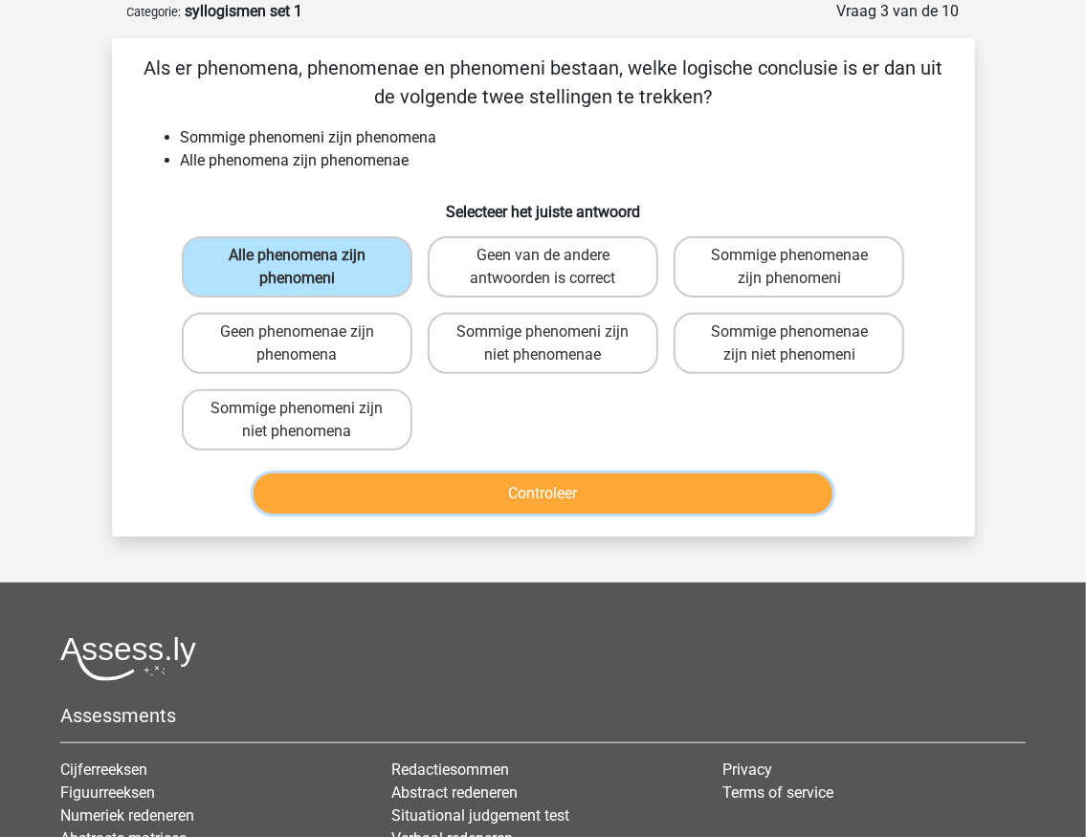
click at [459, 491] on button "Controleer" at bounding box center [543, 494] width 579 height 40
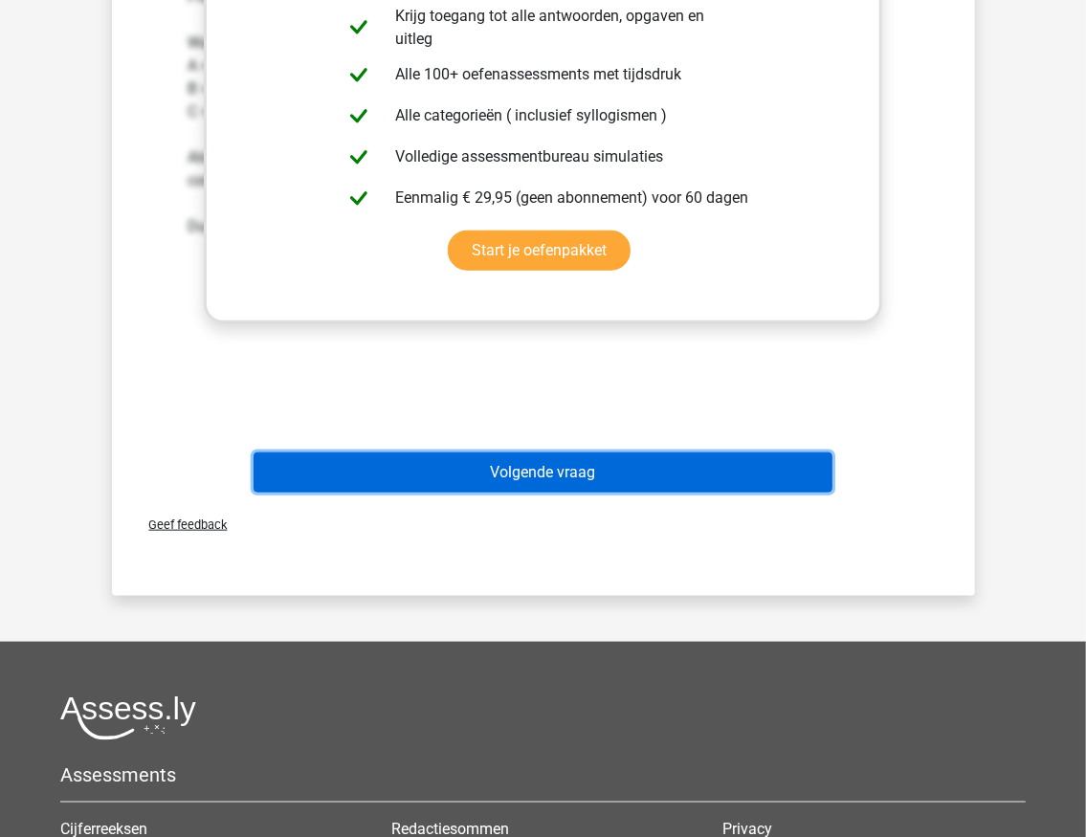
click at [599, 478] on button "Volgende vraag" at bounding box center [543, 473] width 579 height 40
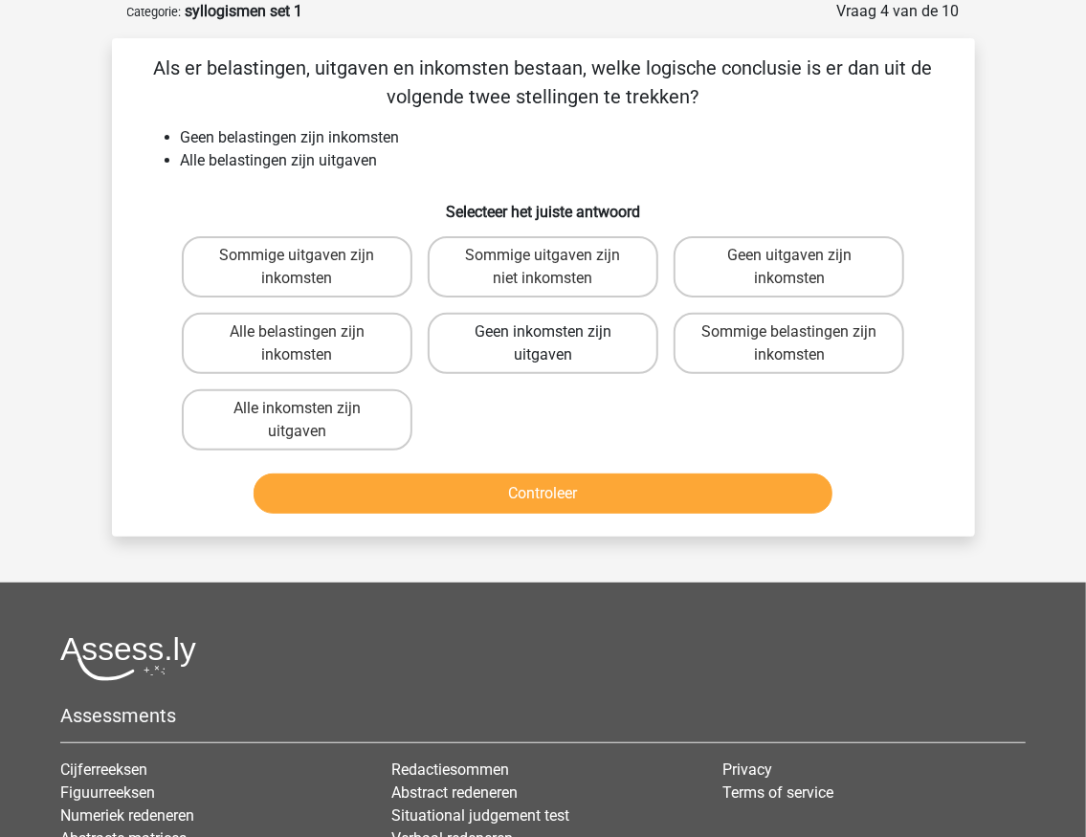
click at [505, 343] on label "Geen inkomsten zijn uitgaven" at bounding box center [543, 343] width 231 height 61
click at [543, 343] on input "Geen inkomsten zijn uitgaven" at bounding box center [549, 338] width 12 height 12
radio input "true"
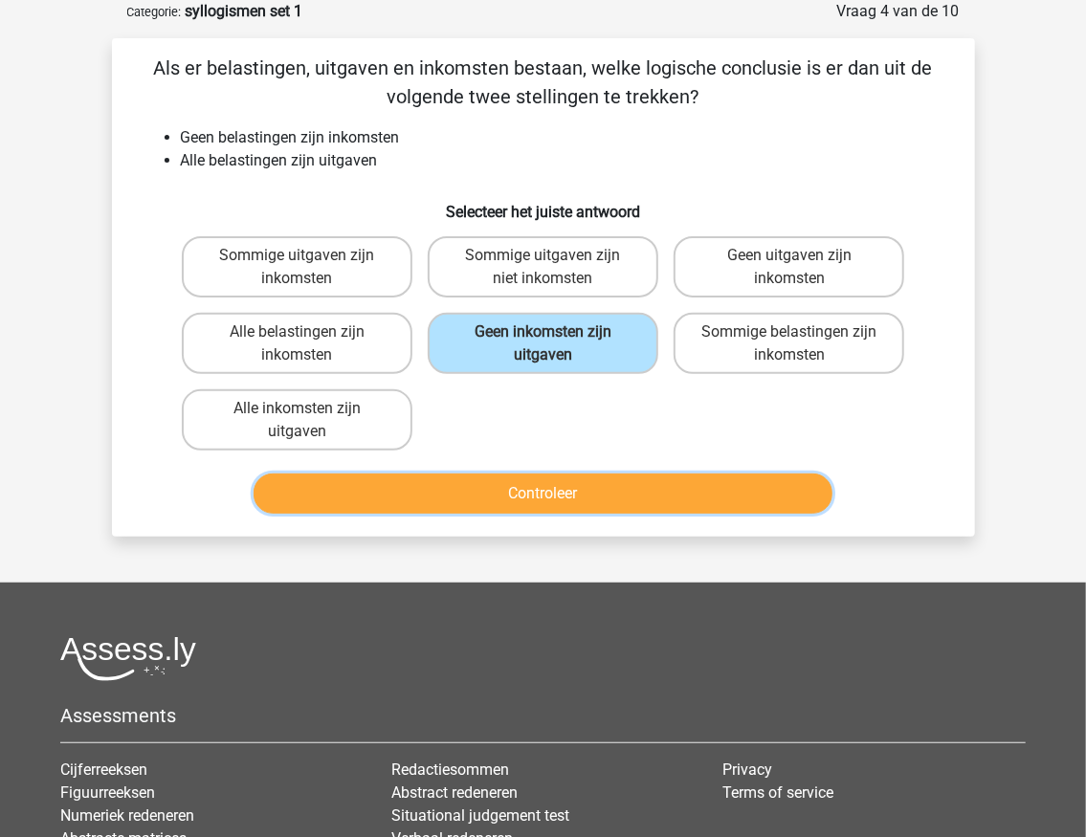
click at [519, 494] on button "Controleer" at bounding box center [543, 494] width 579 height 40
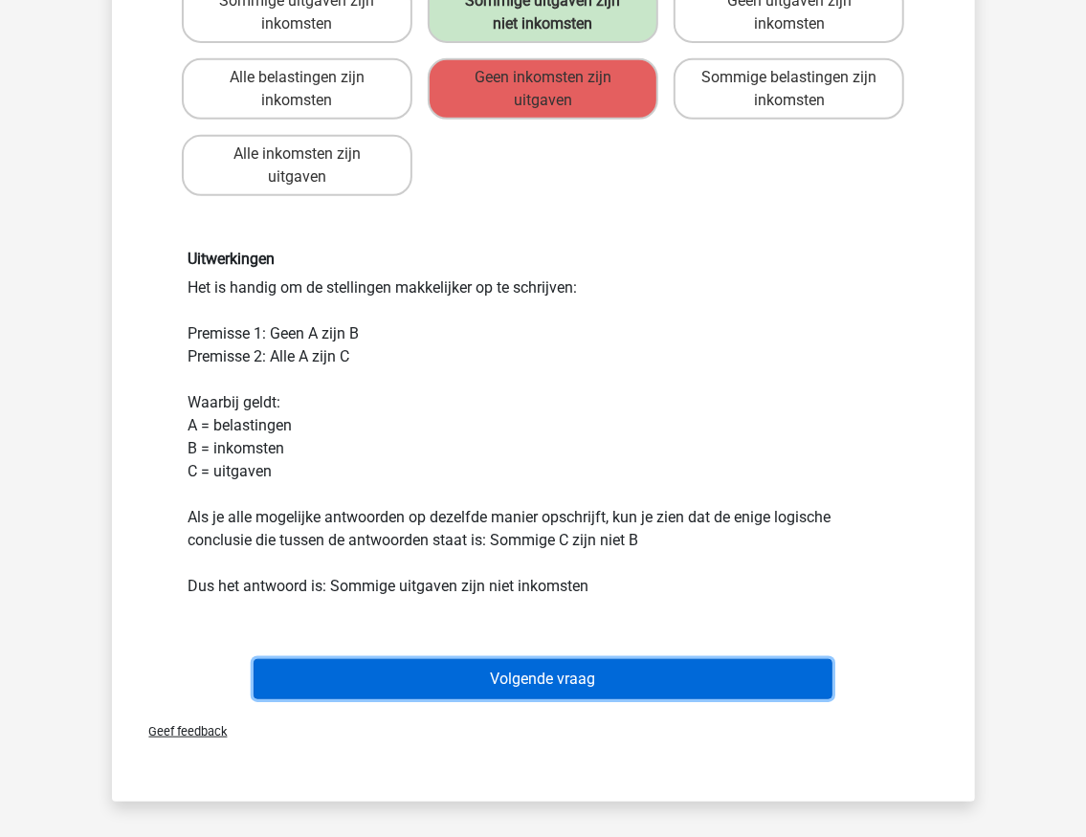
click at [551, 688] on button "Volgende vraag" at bounding box center [543, 679] width 579 height 40
